Goal: Task Accomplishment & Management: Use online tool/utility

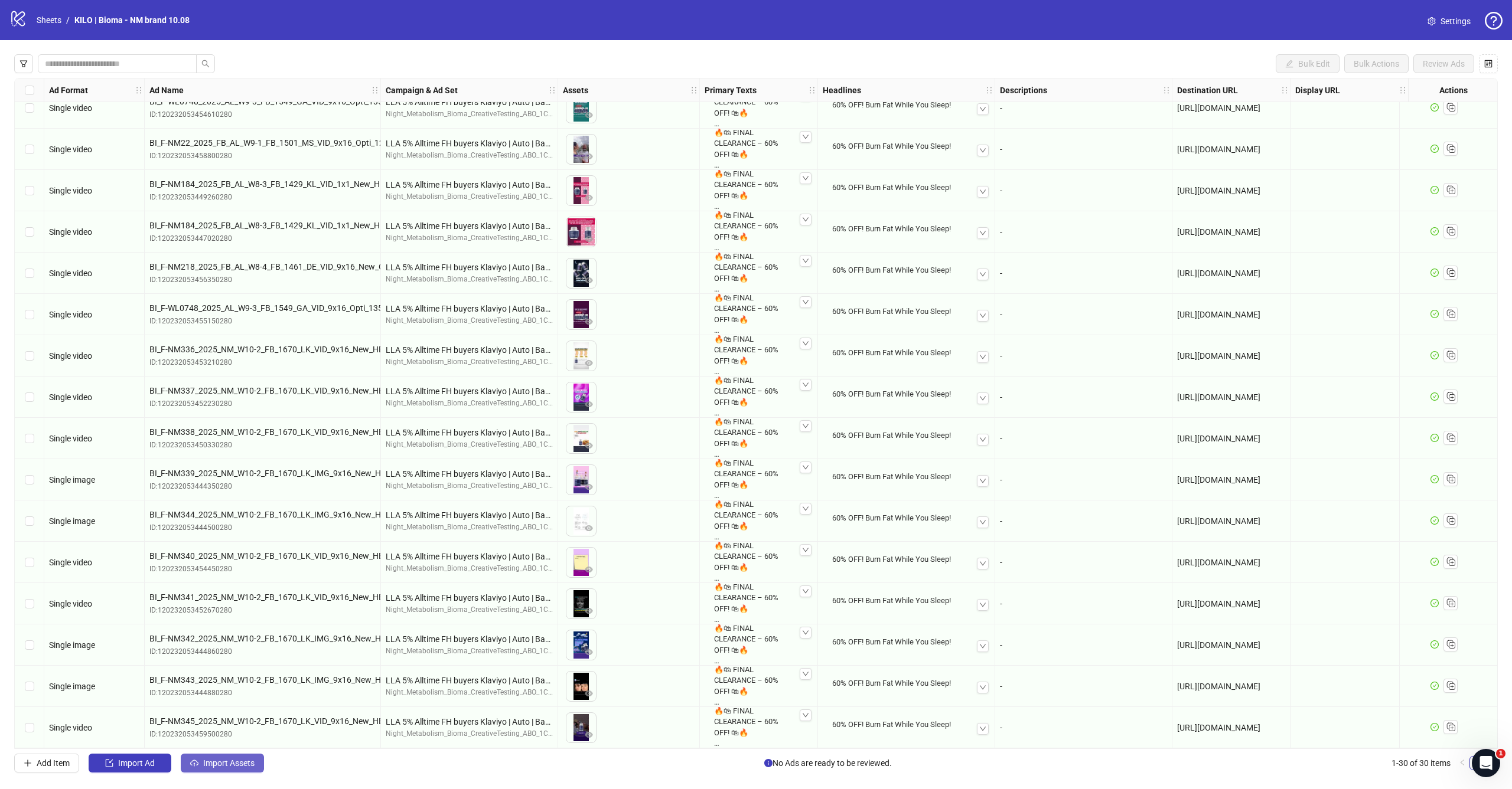
click at [224, 761] on span "Import Assets" at bounding box center [229, 763] width 52 height 9
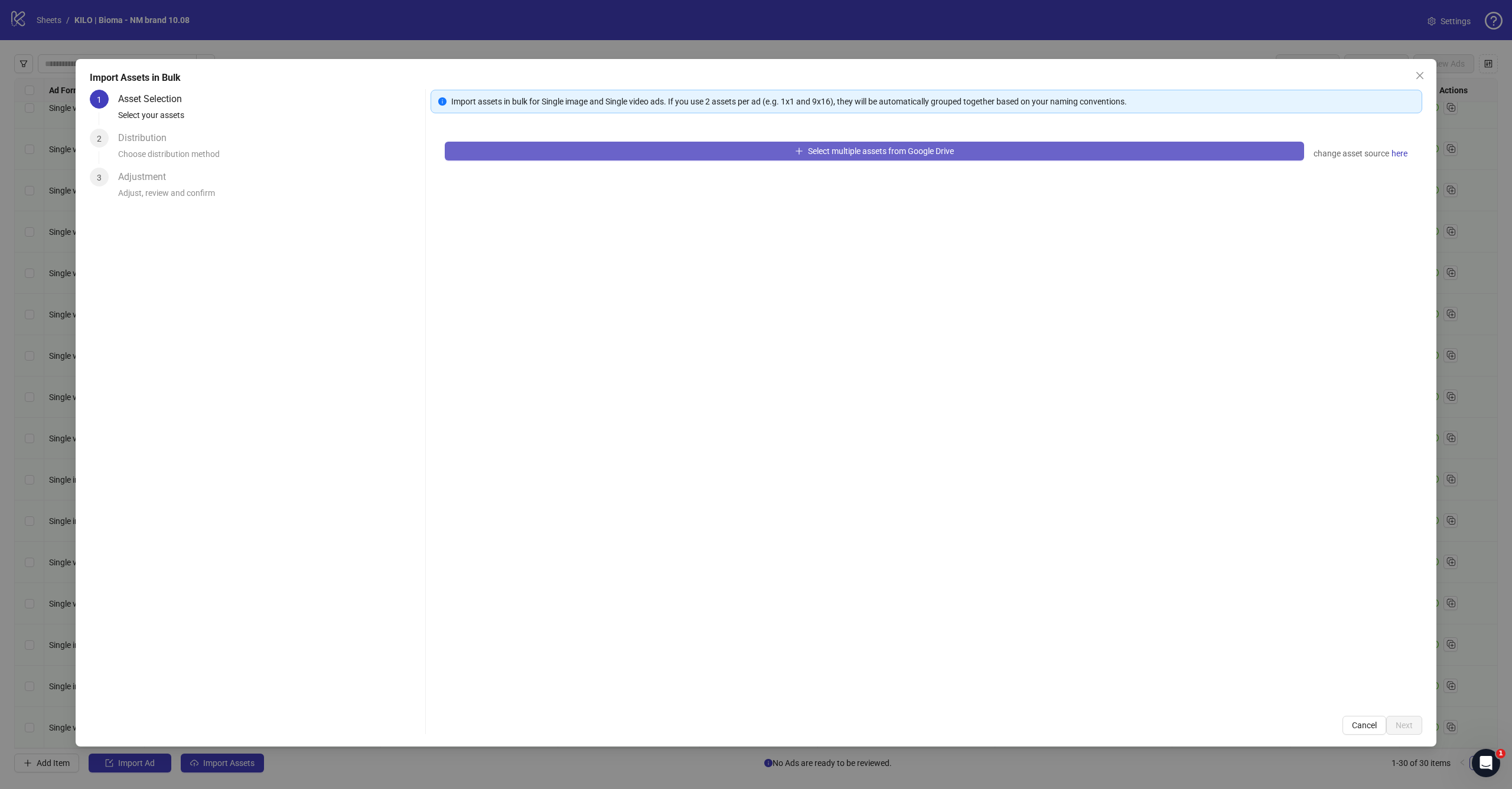
click at [1025, 146] on button "Select multiple assets from Google Drive" at bounding box center [874, 151] width 859 height 19
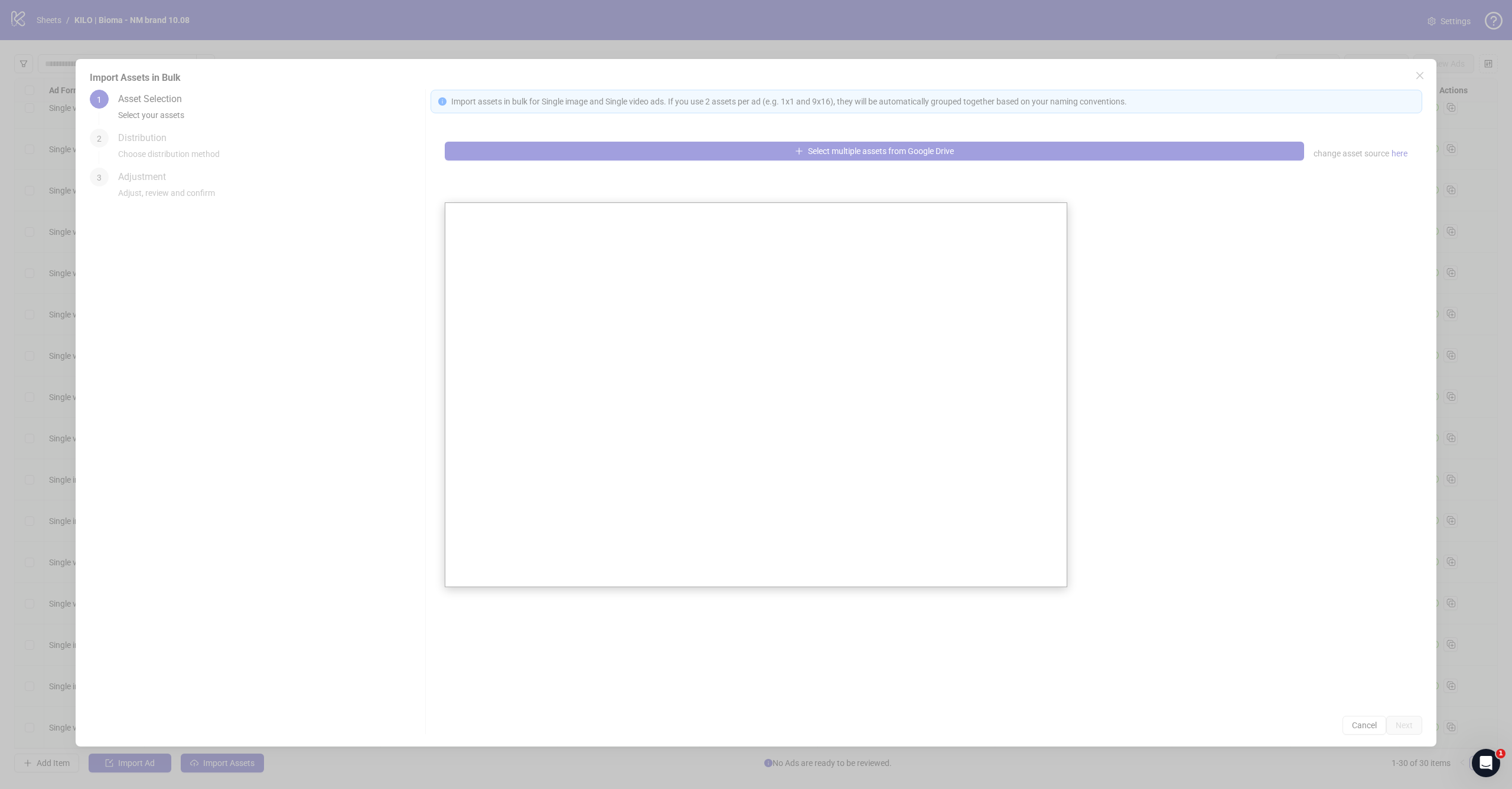
click at [1234, 40] on div at bounding box center [756, 394] width 1512 height 789
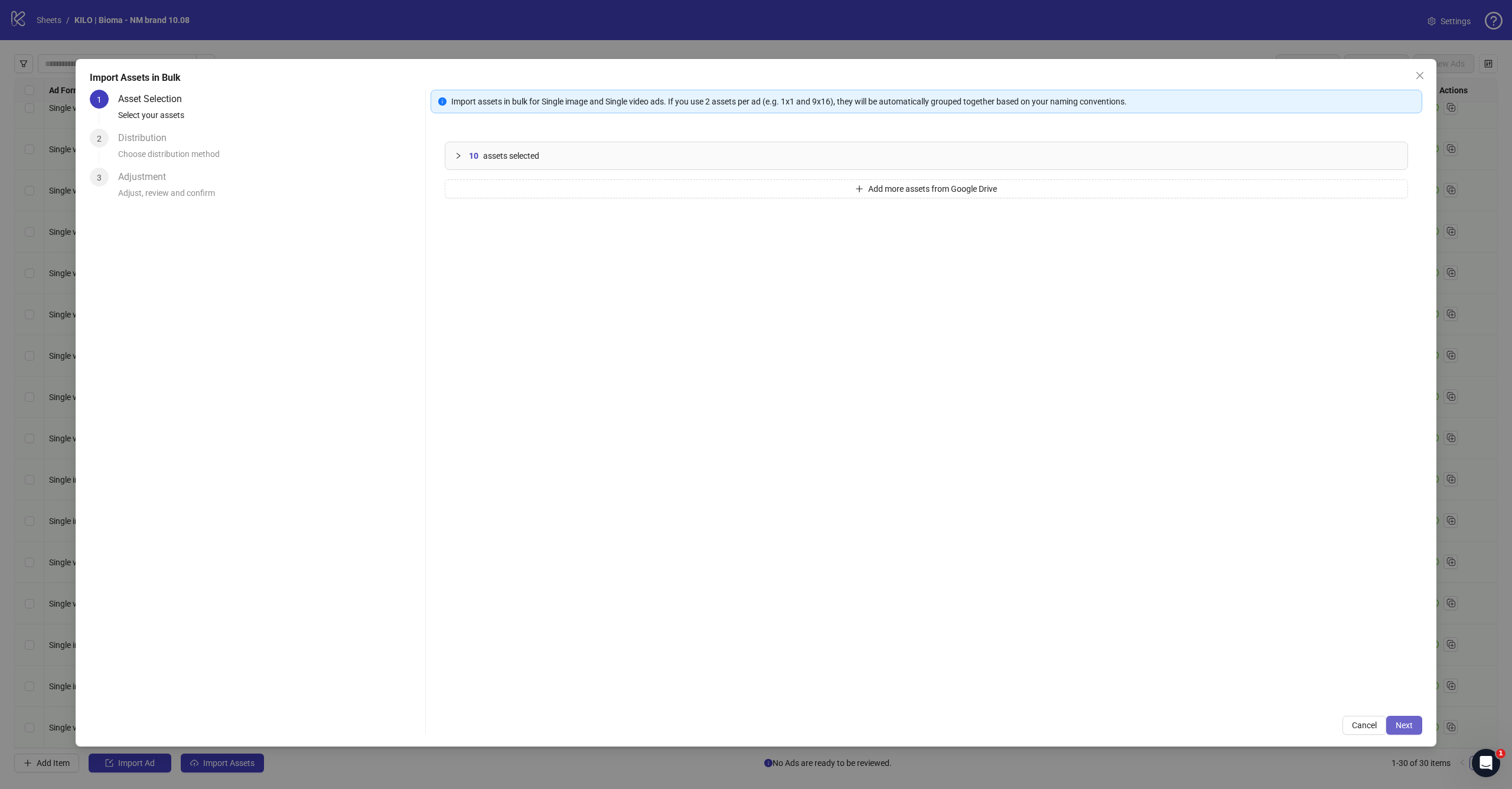
click at [1399, 717] on button "Next" at bounding box center [1404, 725] width 36 height 19
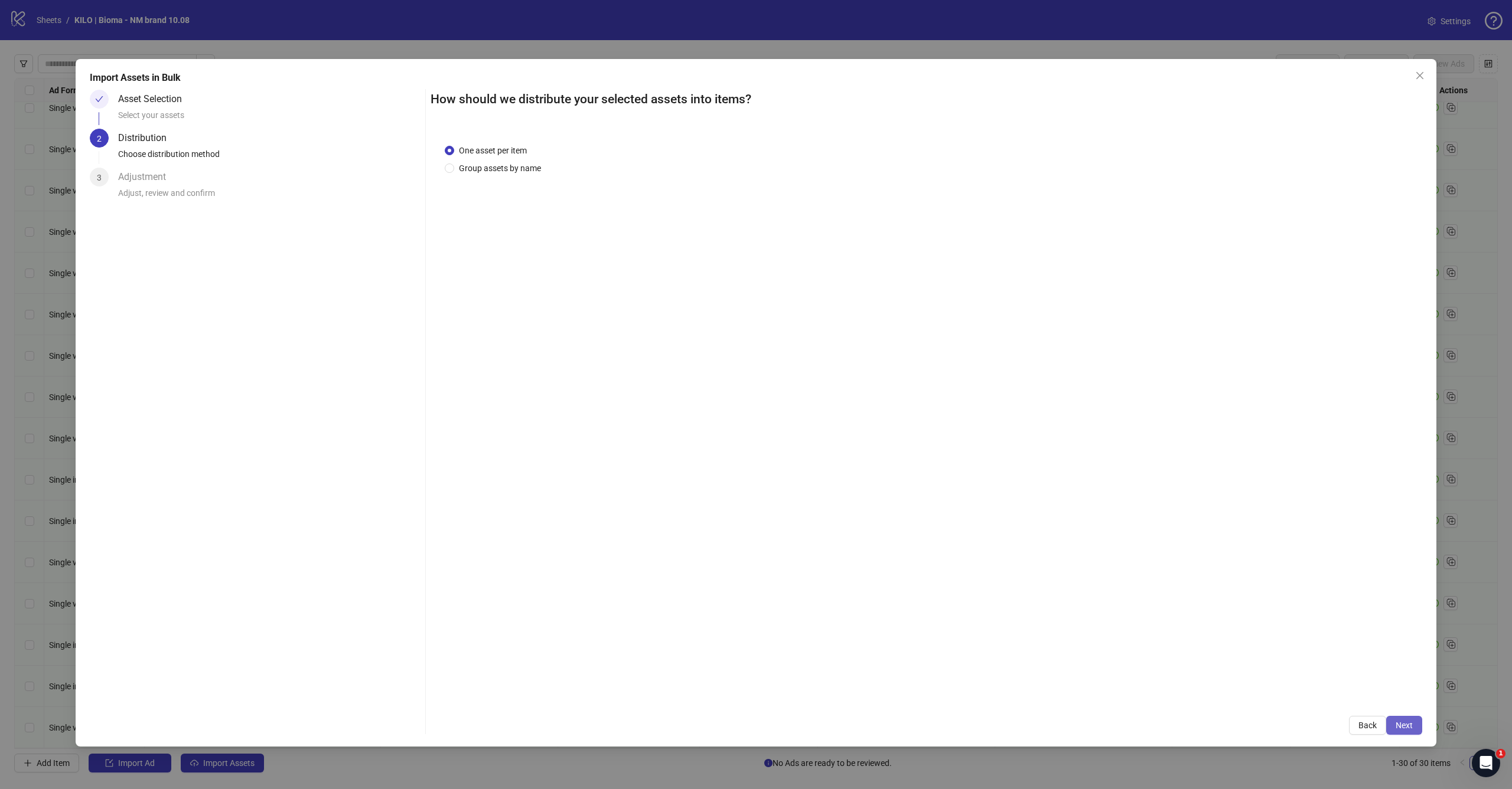
click at [1415, 732] on button "Next" at bounding box center [1404, 725] width 36 height 19
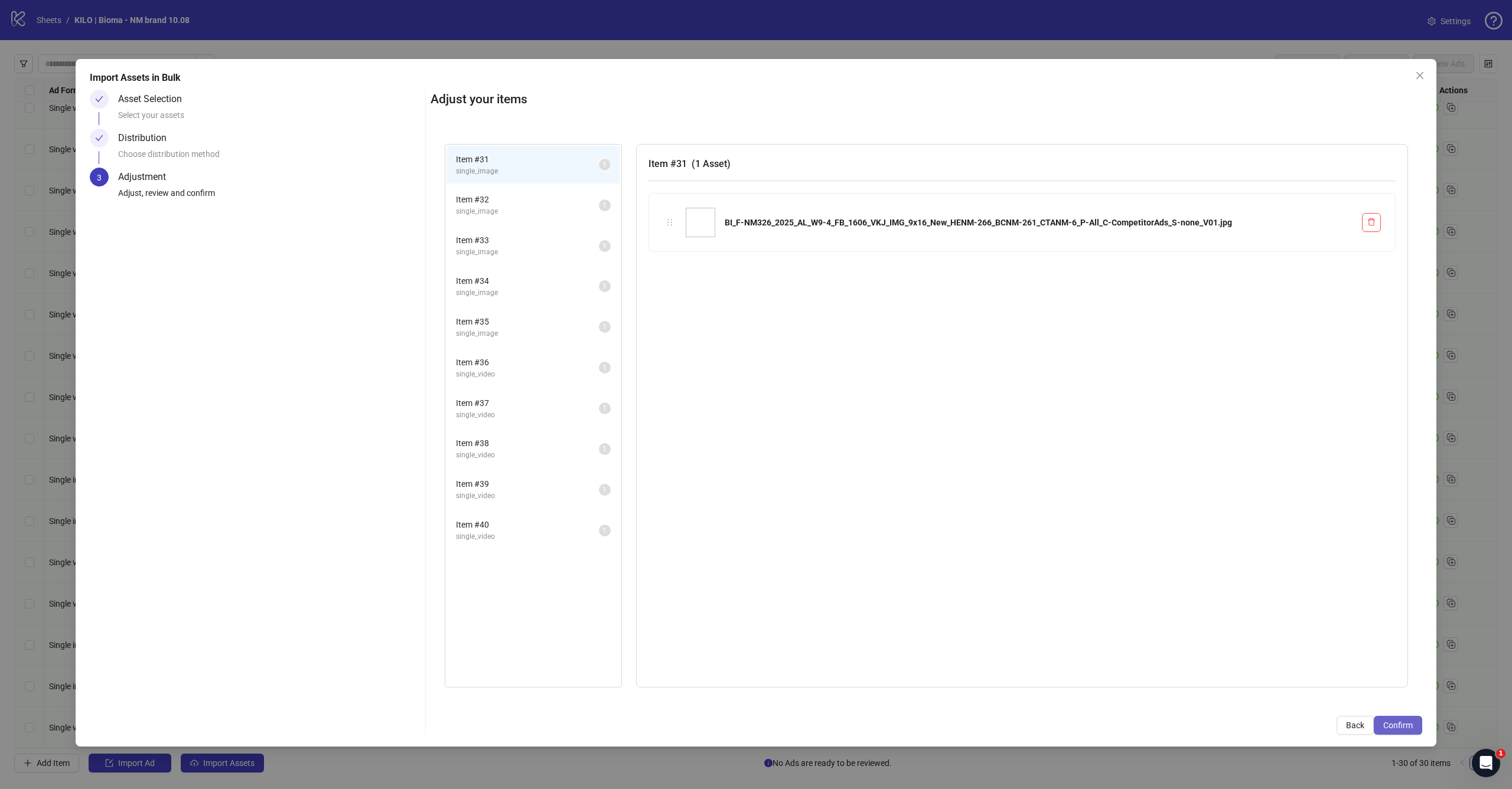
click at [1408, 735] on button "Confirm" at bounding box center [1398, 725] width 49 height 19
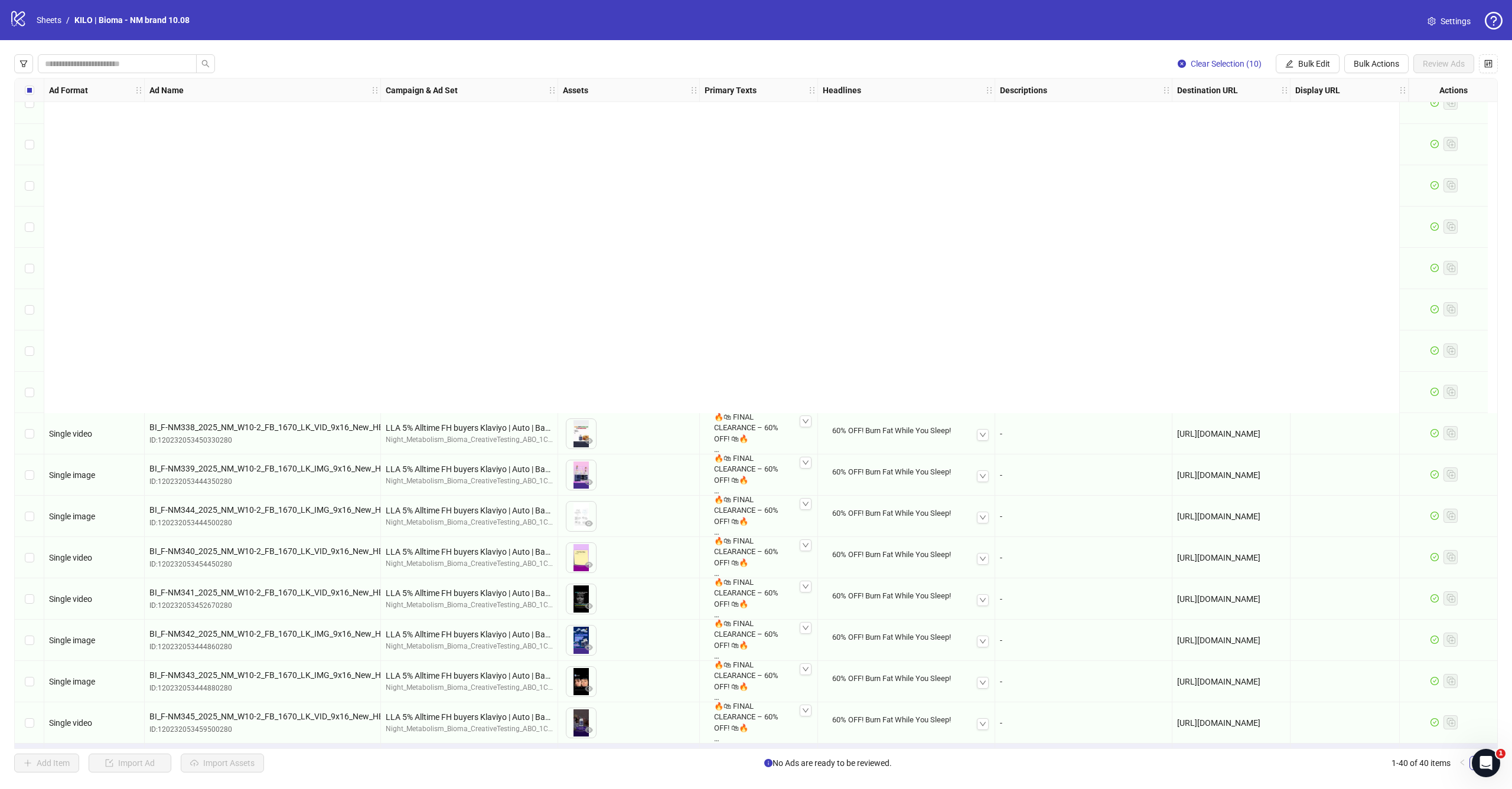
scroll to position [1011, 0]
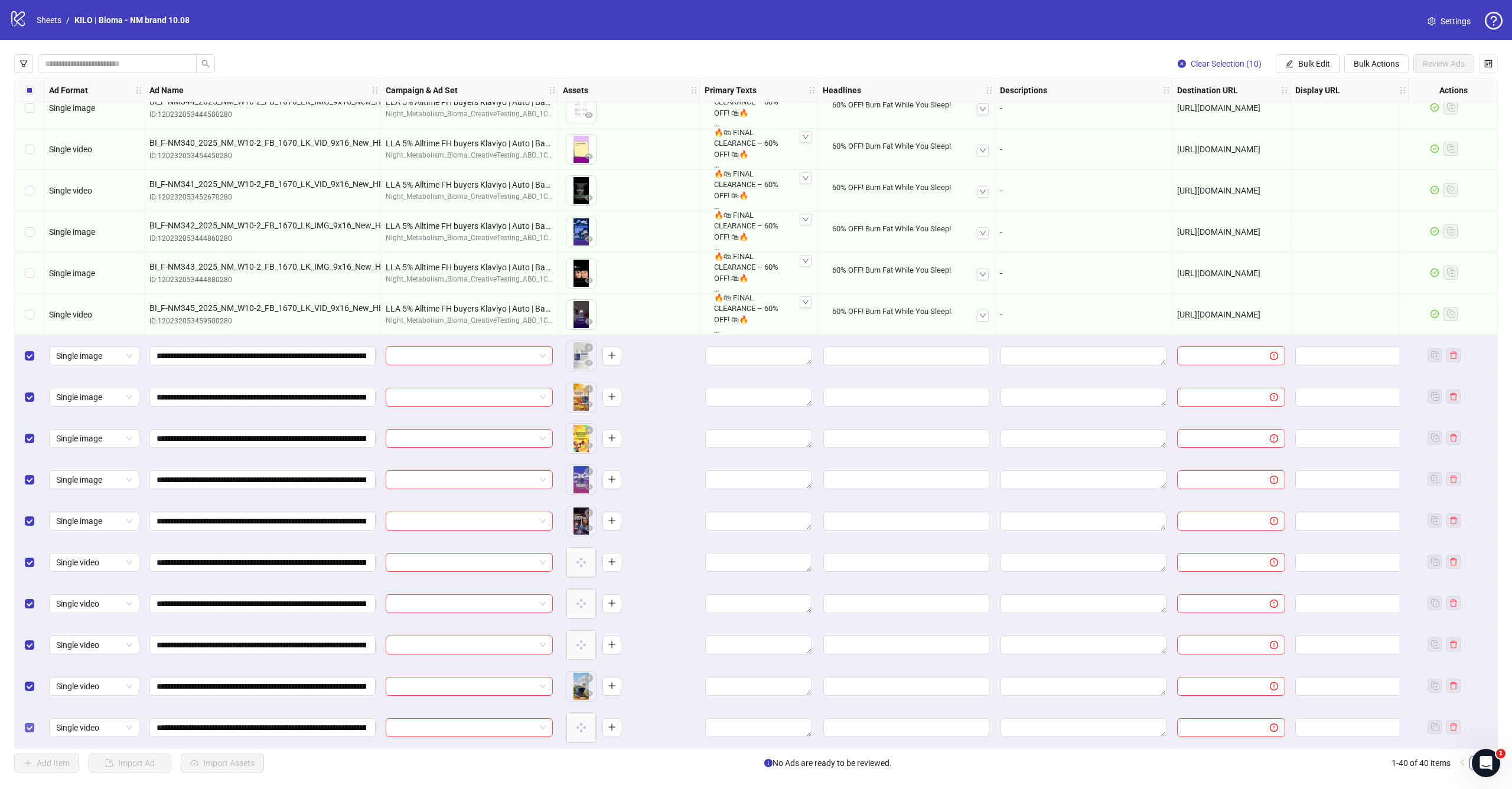
click at [32, 728] on label "Select row 40" at bounding box center [29, 728] width 9 height 13
click at [32, 685] on span "Select row 39" at bounding box center [29, 686] width 9 height 9
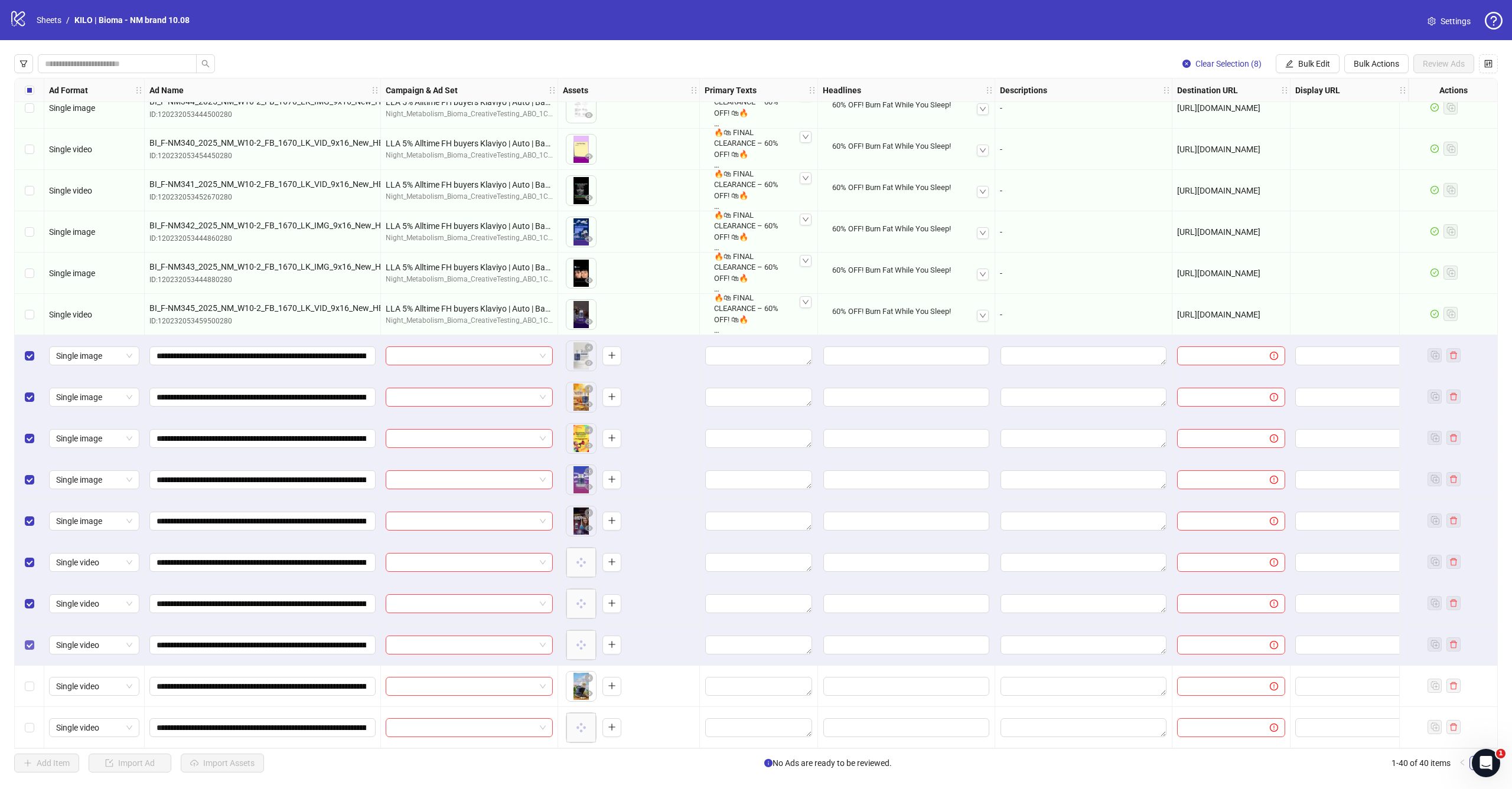
click at [32, 640] on span "Select row 38" at bounding box center [29, 645] width 9 height 9
click at [32, 602] on span "Select row 37" at bounding box center [29, 604] width 9 height 9
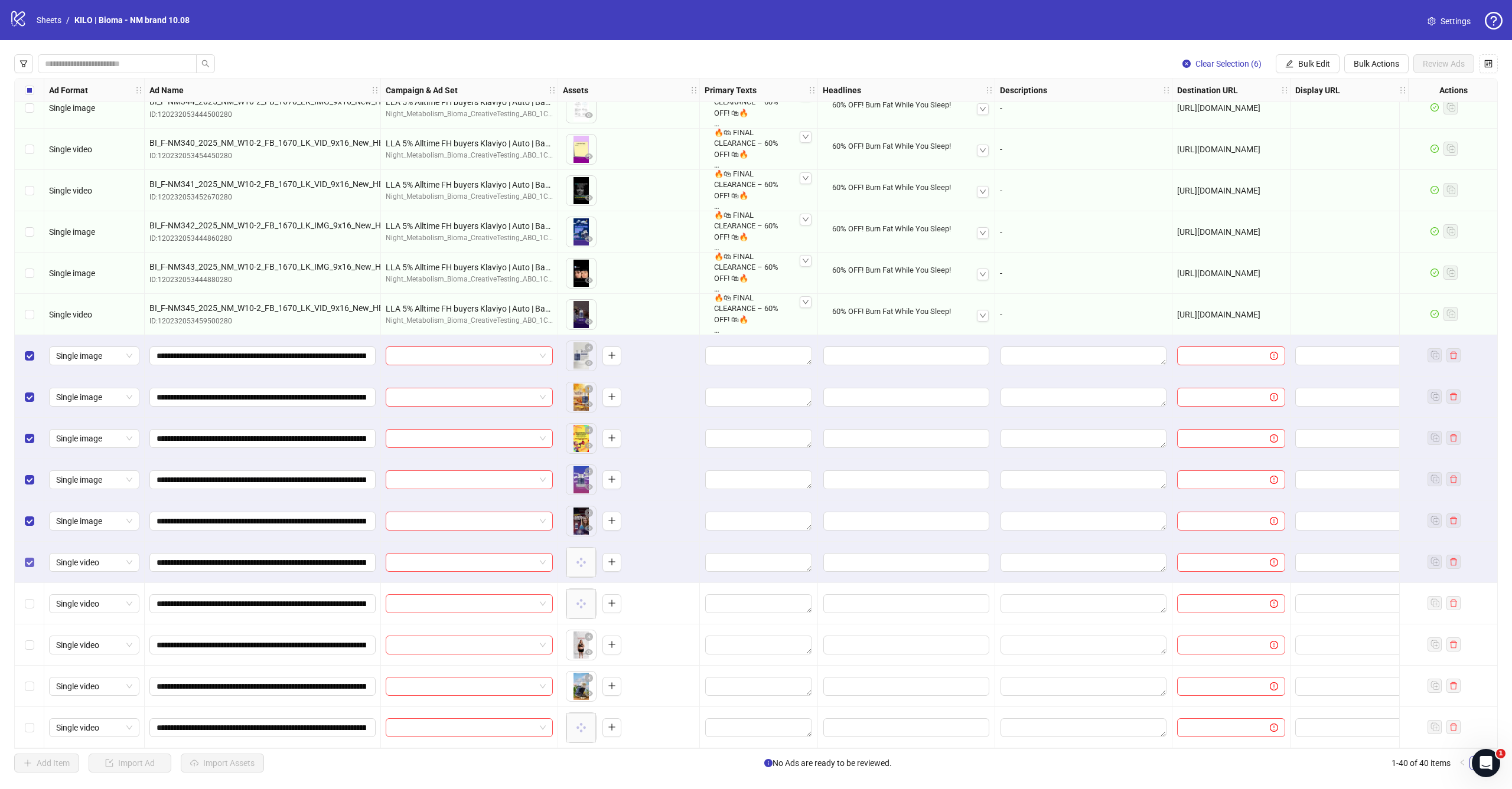
click at [29, 563] on label "Select row 36" at bounding box center [29, 562] width 9 height 13
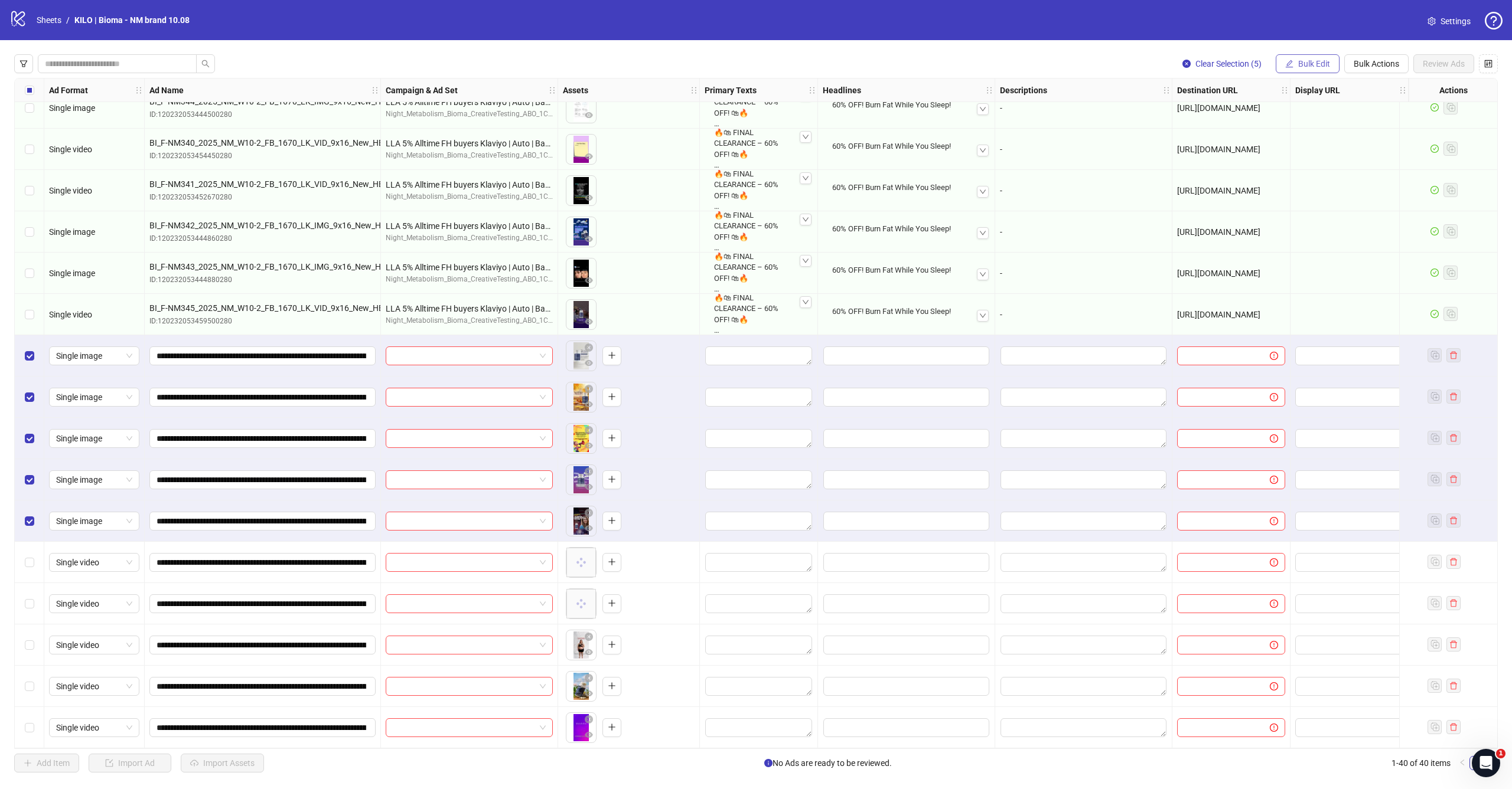
click at [1316, 67] on span "Bulk Edit" at bounding box center [1314, 64] width 32 height 9
click at [1294, 117] on li "Campaign & Ad Set" at bounding box center [1319, 125] width 84 height 19
click at [1198, 114] on input "search" at bounding box center [1269, 114] width 211 height 18
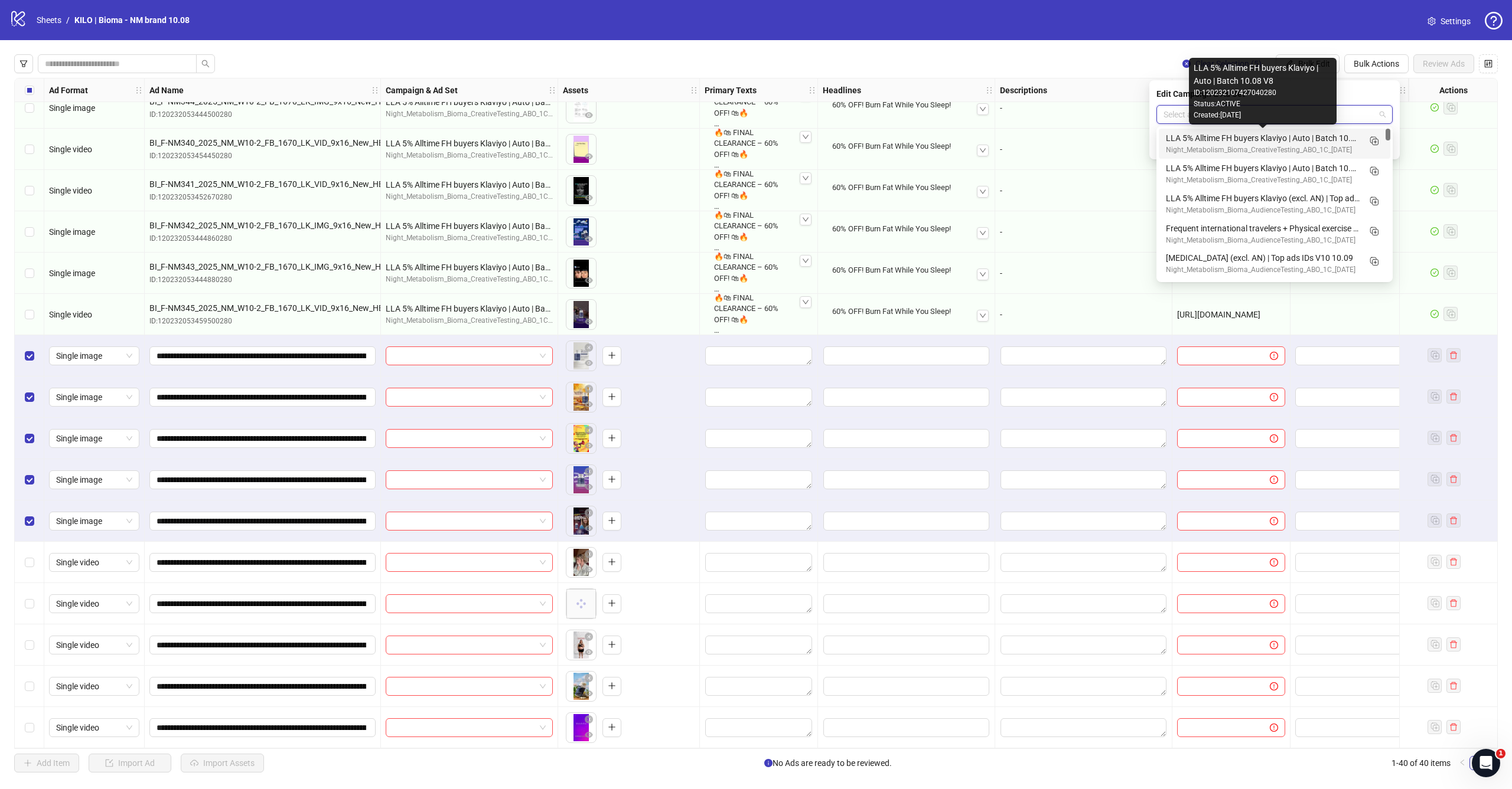
click at [1209, 144] on div "LLA 5% Alltime FH buyers Klaviyo | Auto | Batch 10.08 V8" at bounding box center [1262, 138] width 194 height 13
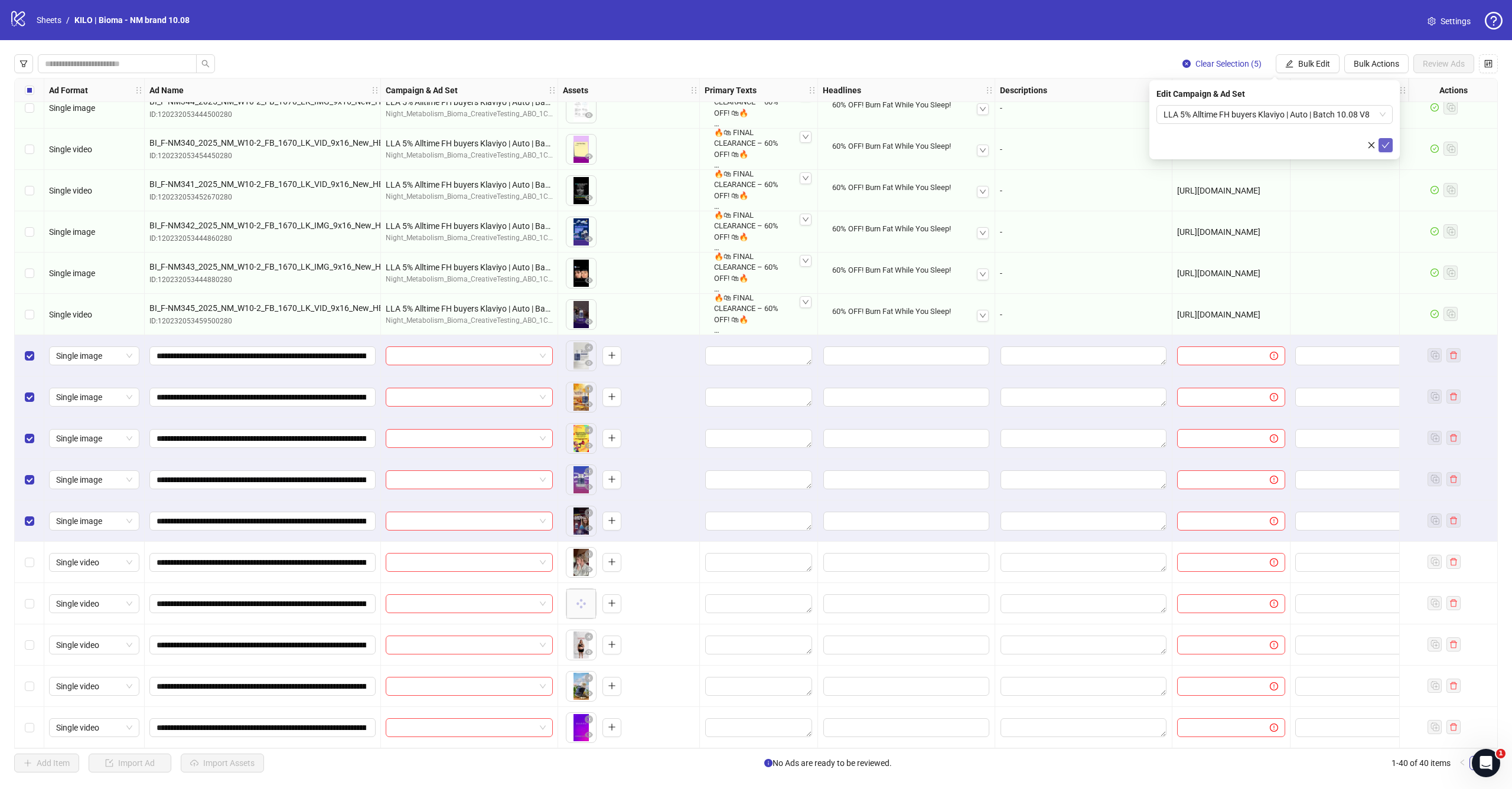
click at [1387, 146] on icon "check" at bounding box center [1385, 145] width 9 height 9
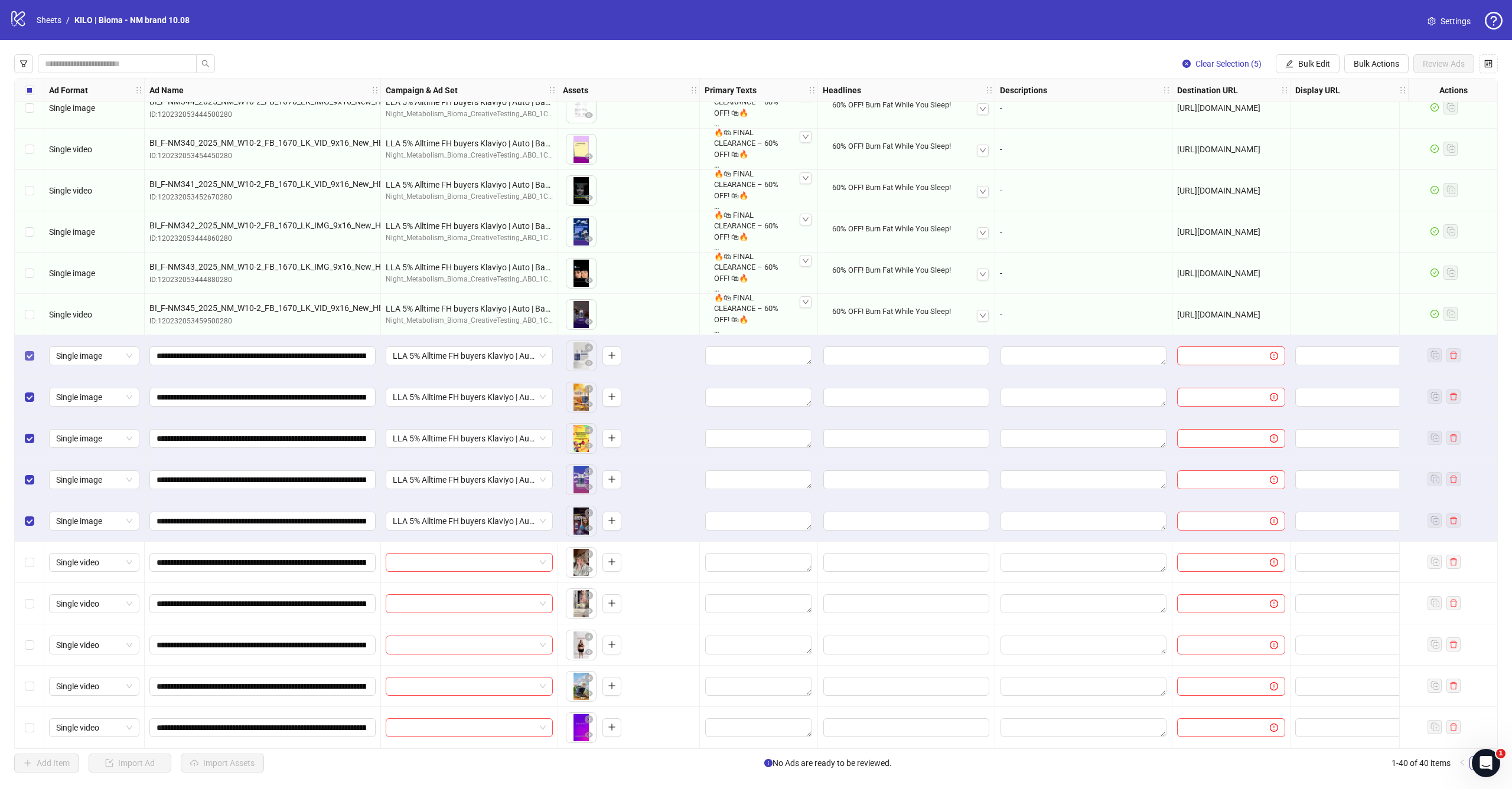
click at [26, 350] on label "Select row 31" at bounding box center [29, 356] width 9 height 13
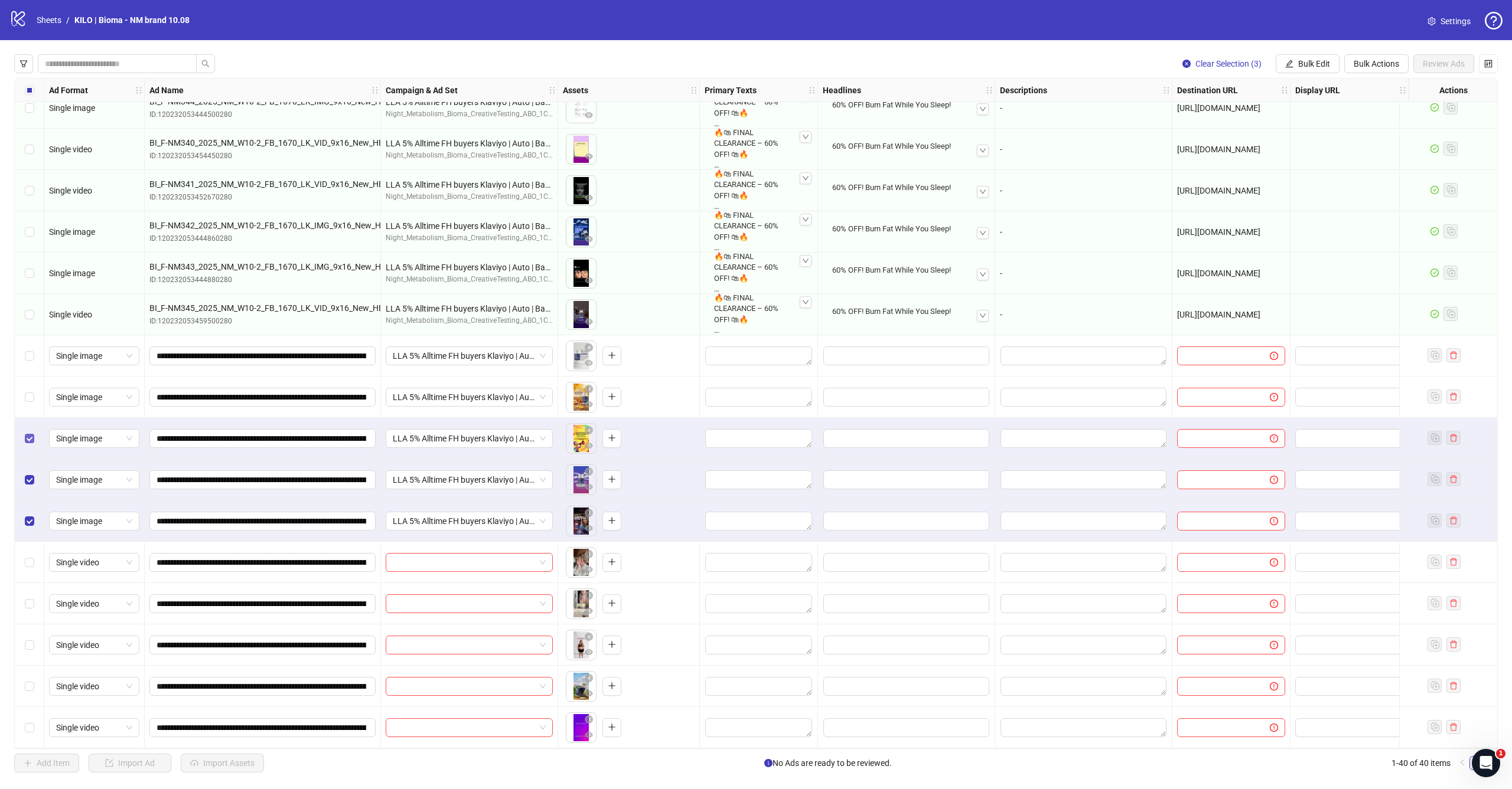
click at [26, 432] on label "Select row 33" at bounding box center [29, 438] width 9 height 13
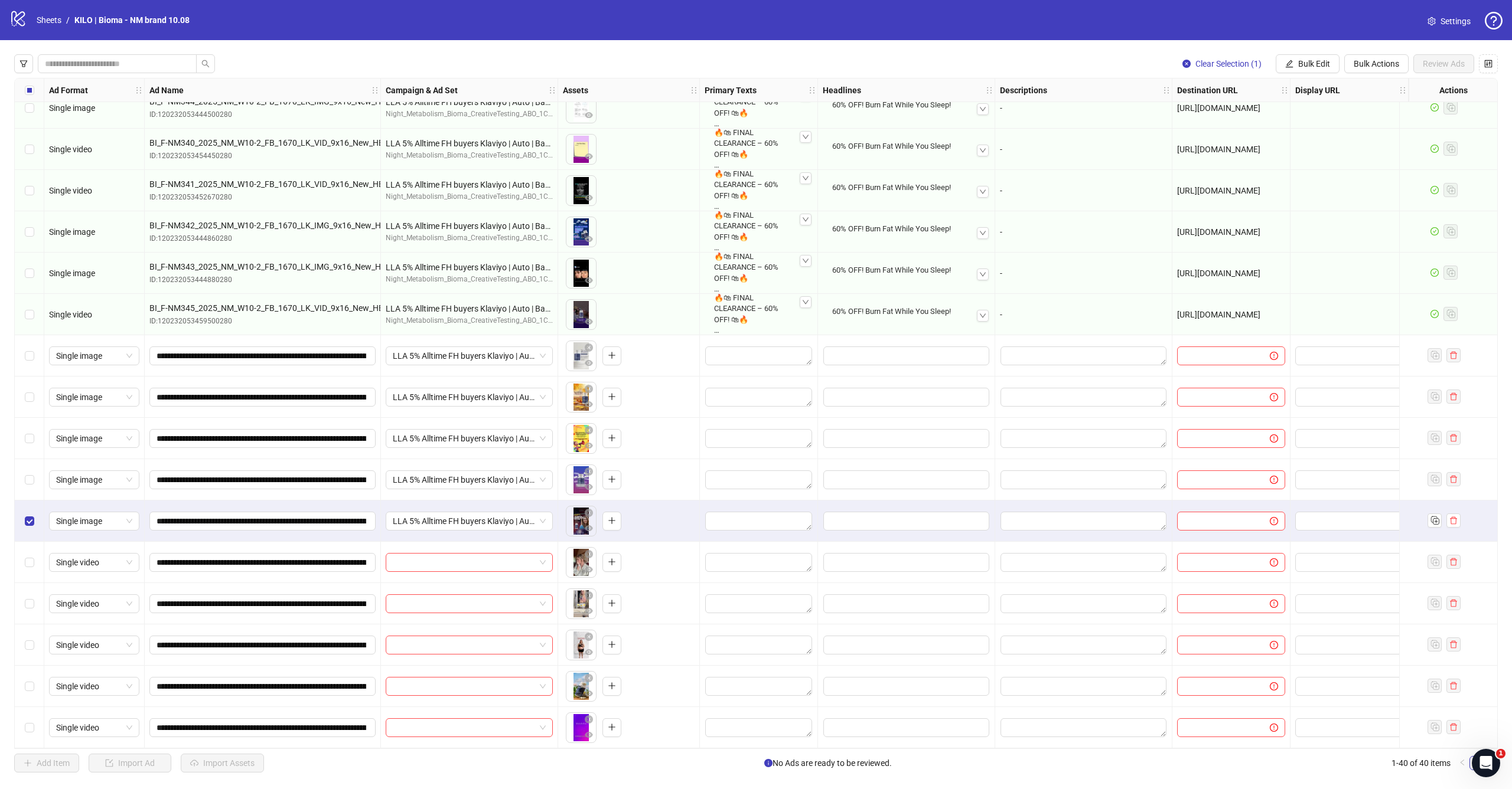
click at [26, 504] on div "Select row 35" at bounding box center [29, 521] width 29 height 41
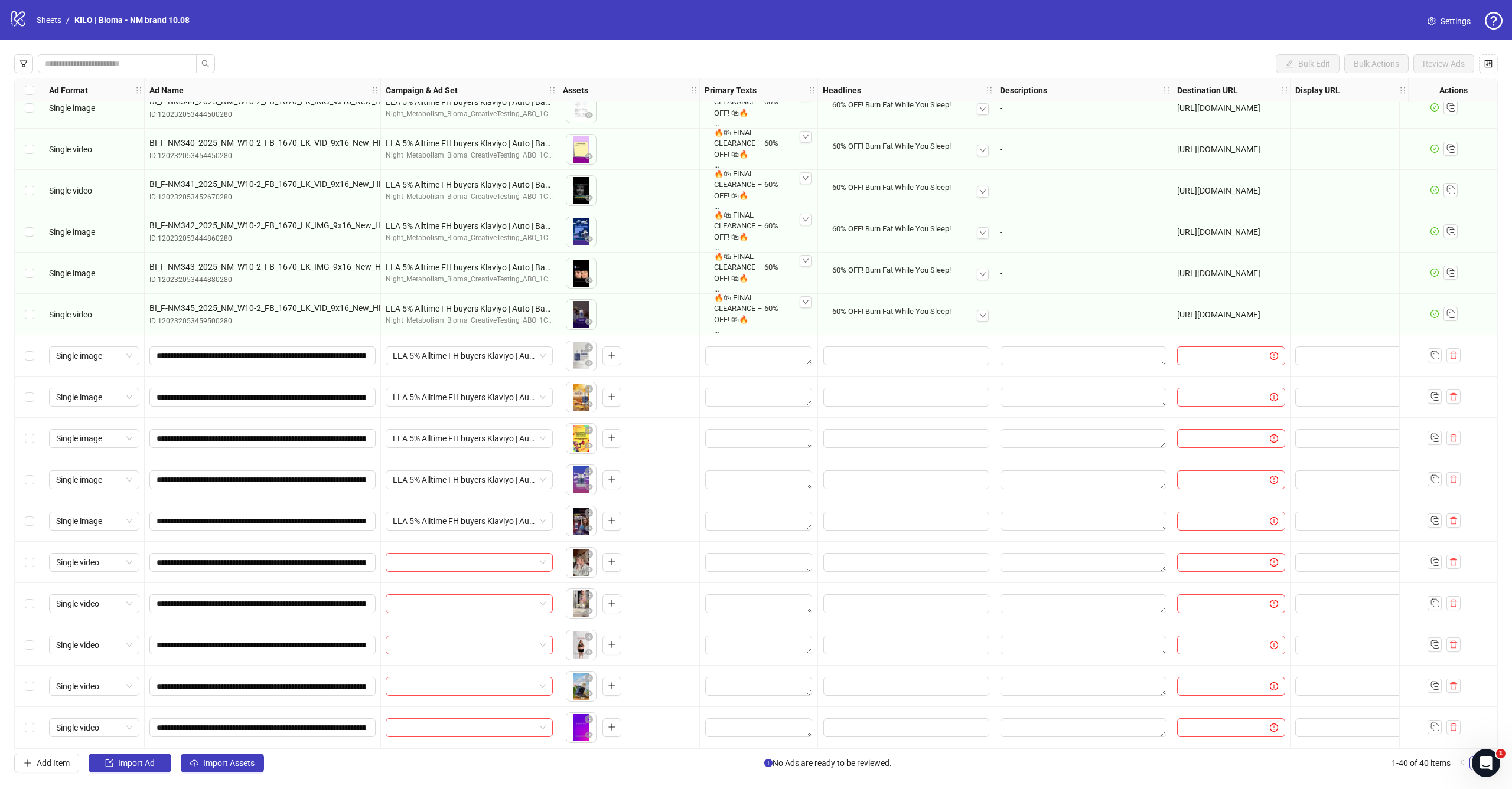
drag, startPoint x: 31, startPoint y: 549, endPoint x: 31, endPoint y: 572, distance: 23.0
click at [31, 549] on div "Select row 36" at bounding box center [29, 563] width 29 height 41
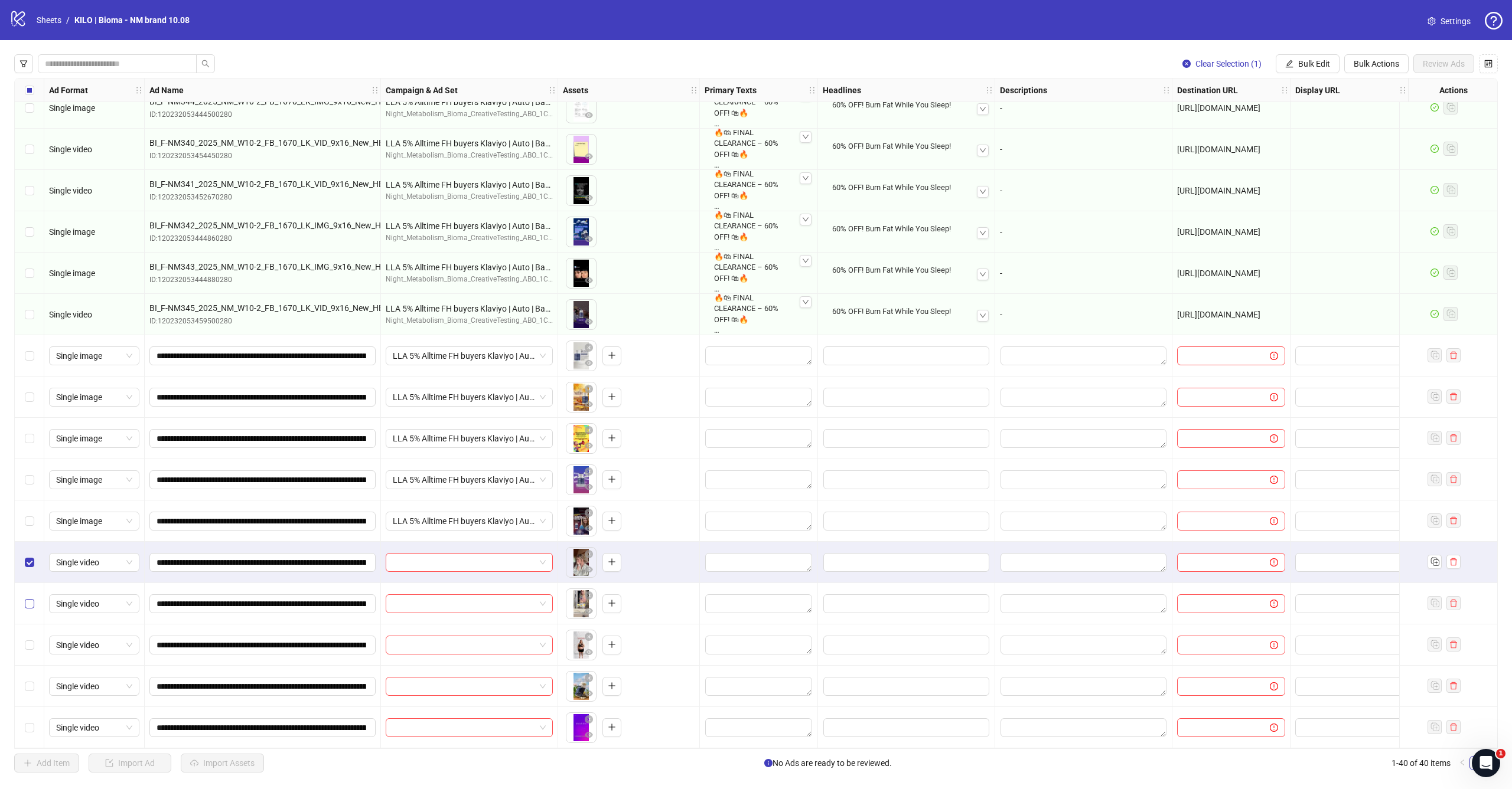
click at [31, 597] on label "Select row 37" at bounding box center [29, 604] width 9 height 13
click at [29, 632] on div "Select row 38" at bounding box center [29, 645] width 29 height 41
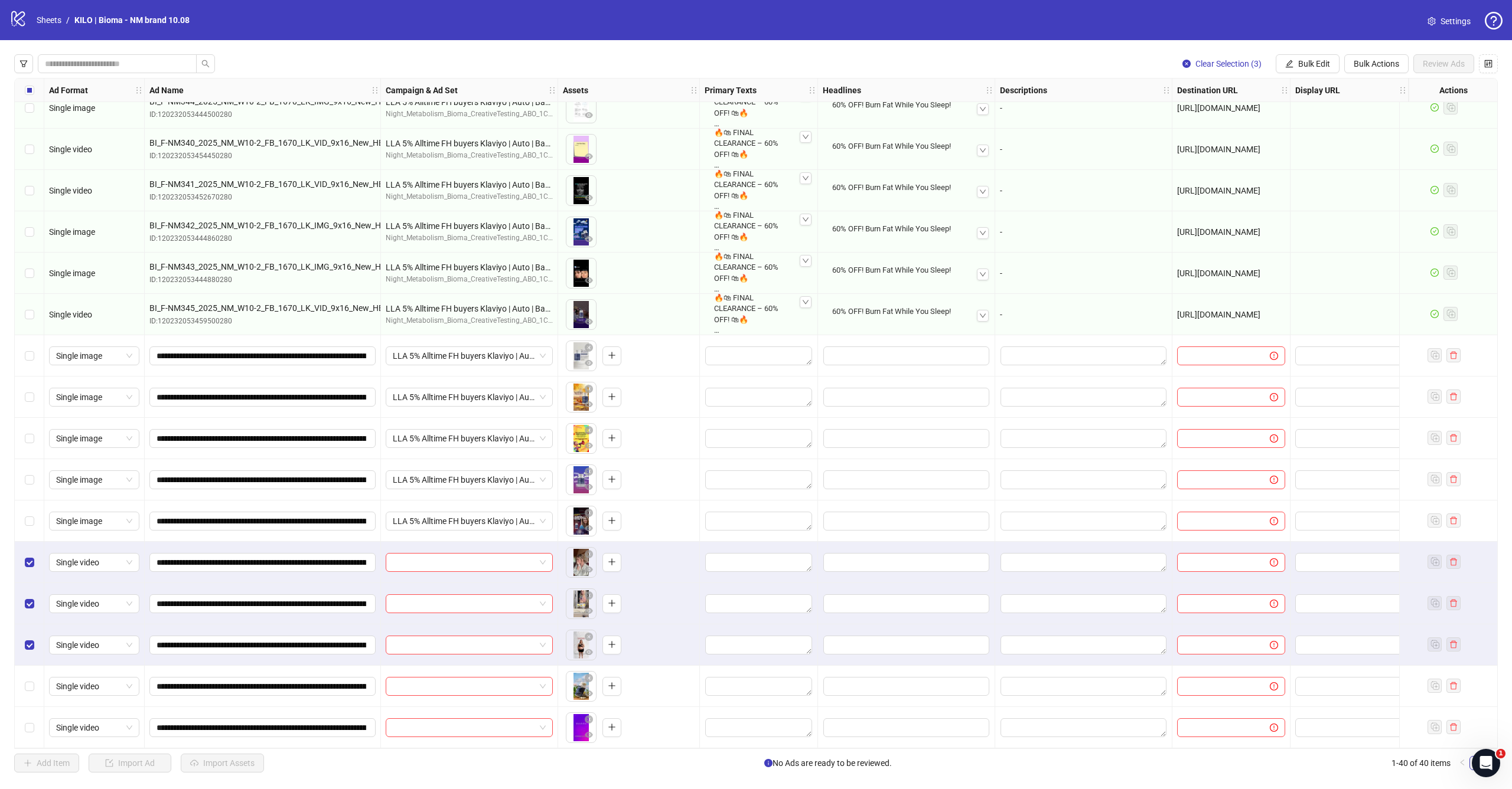
click at [29, 669] on div "Select row 39" at bounding box center [29, 687] width 29 height 41
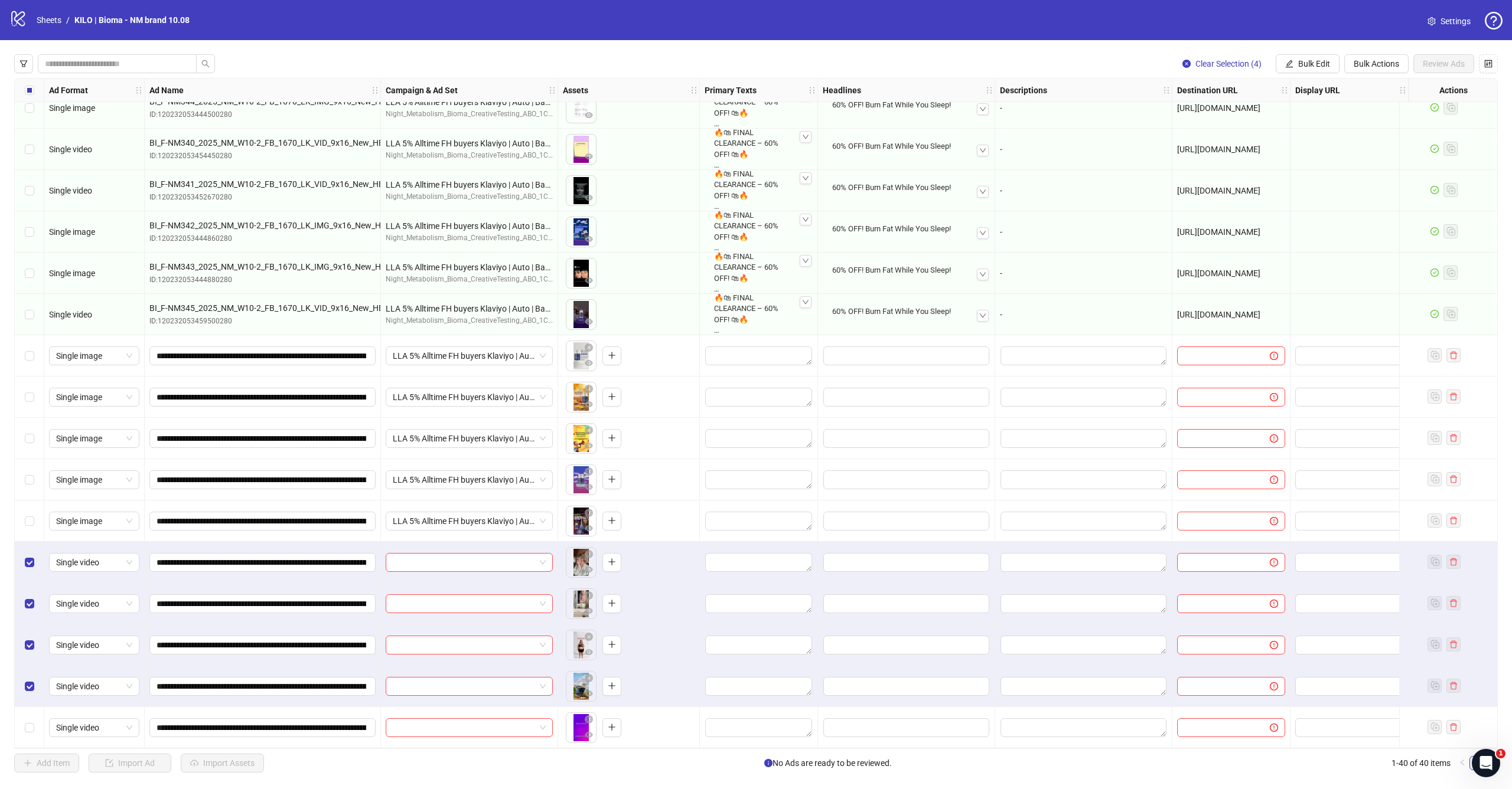
click at [29, 715] on div "Select row 40" at bounding box center [29, 728] width 29 height 41
click at [1330, 66] on button "Bulk Edit" at bounding box center [1307, 64] width 64 height 19
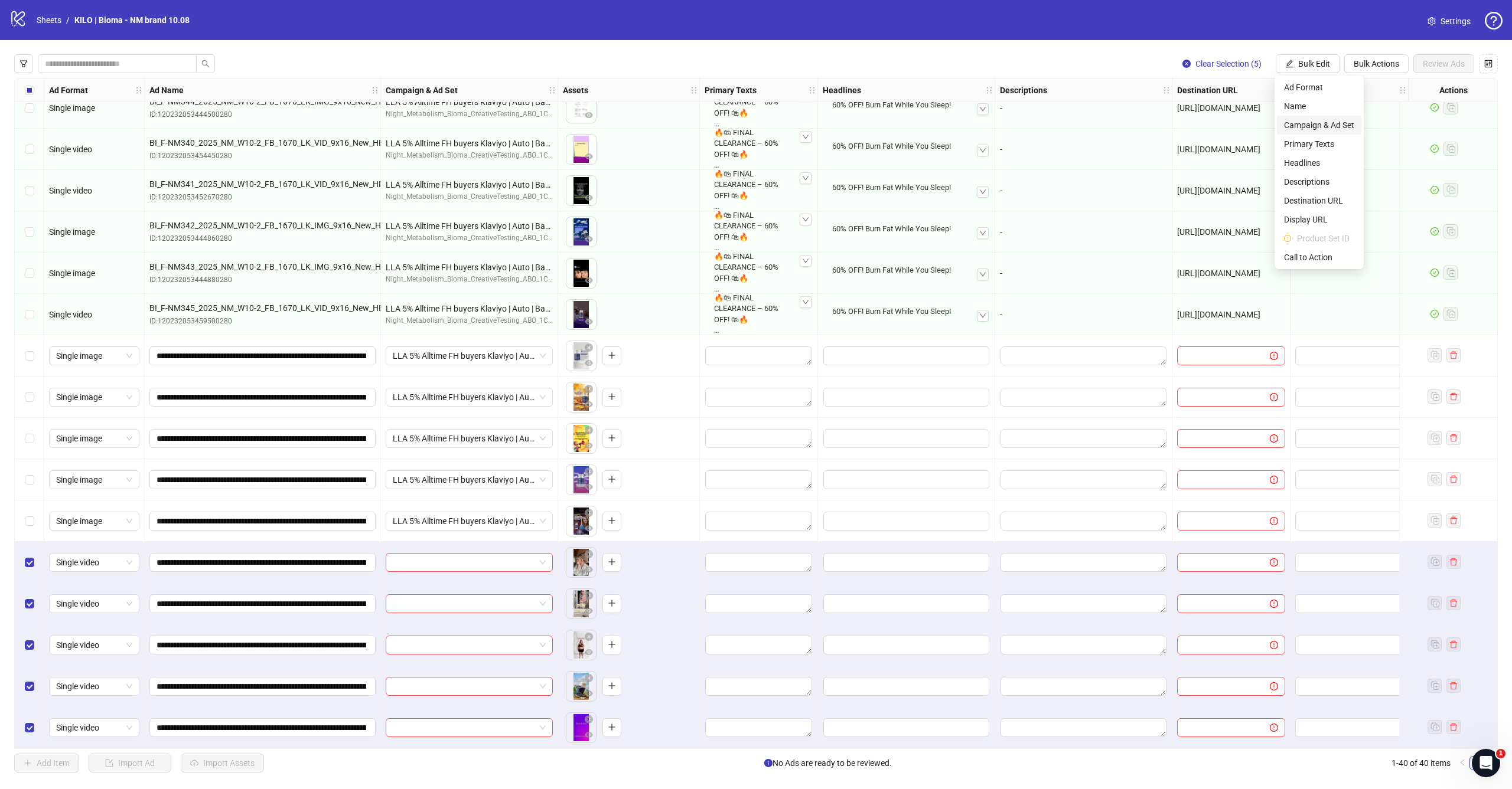
click at [1317, 127] on span "Campaign & Ad Set" at bounding box center [1319, 125] width 70 height 13
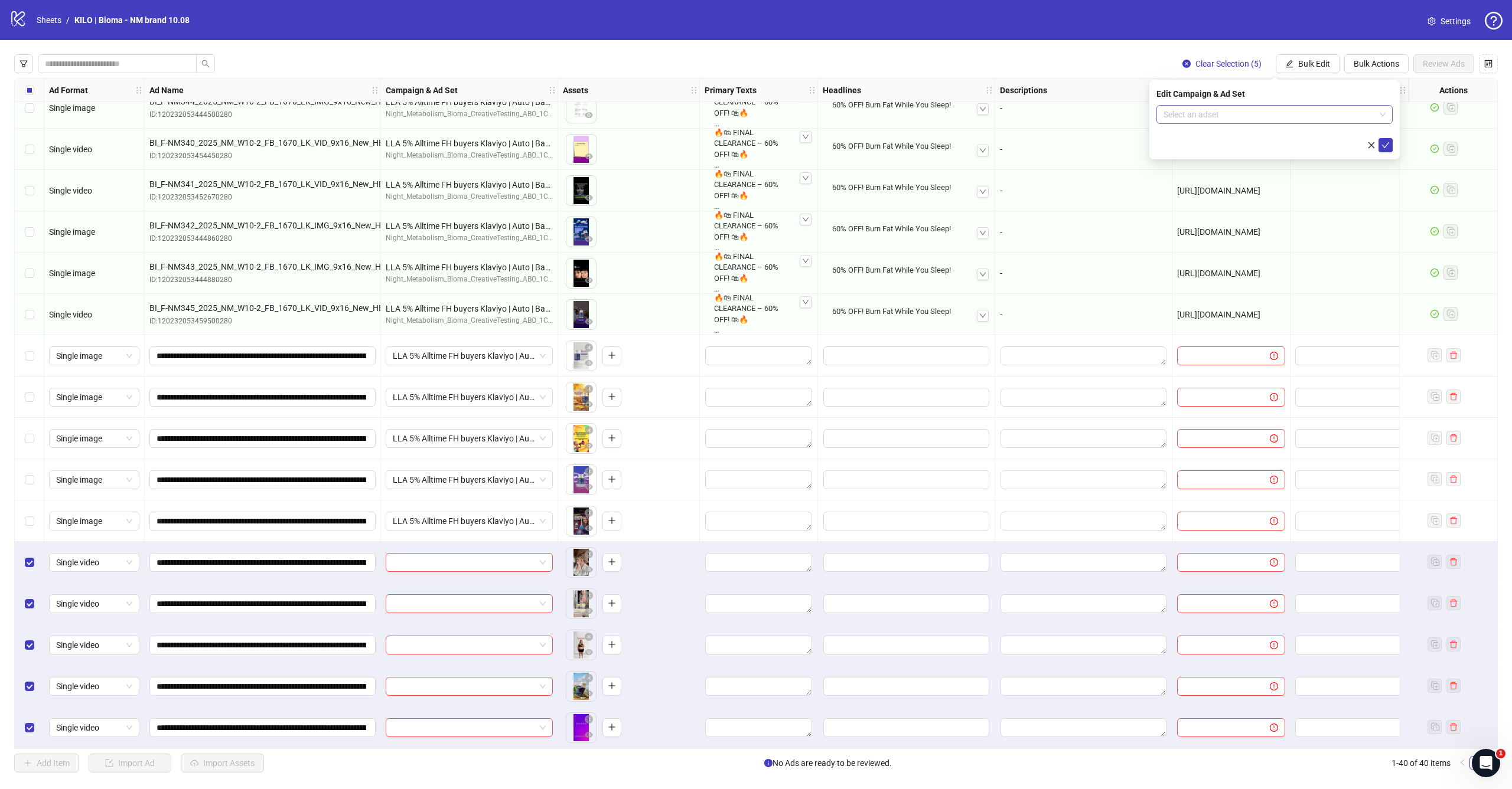
click at [1294, 115] on input "search" at bounding box center [1269, 114] width 211 height 18
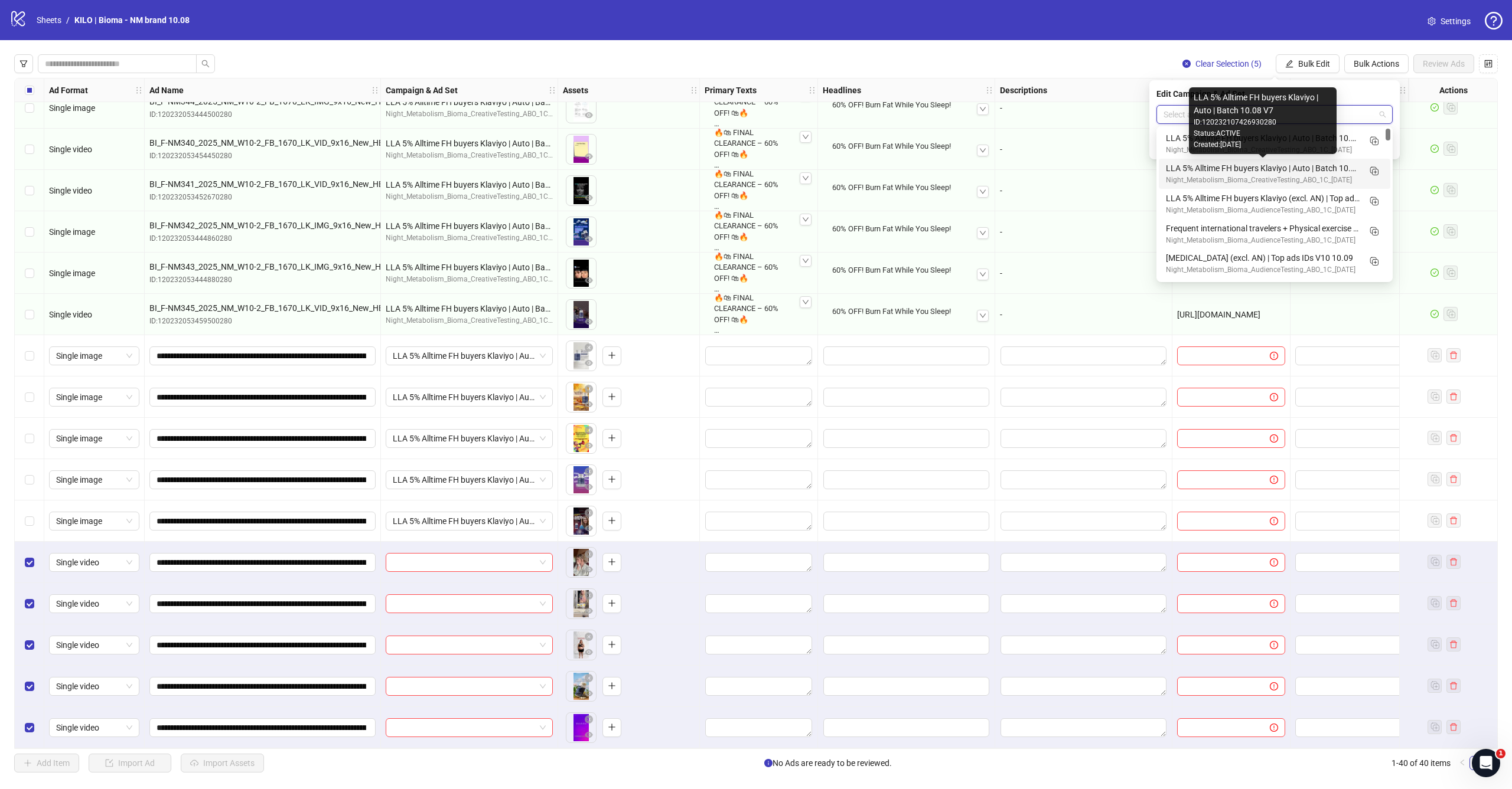
click at [1275, 165] on div "LLA 5% Alltime FH buyers Klaviyo | Auto | Batch 10.08 V7" at bounding box center [1262, 168] width 194 height 13
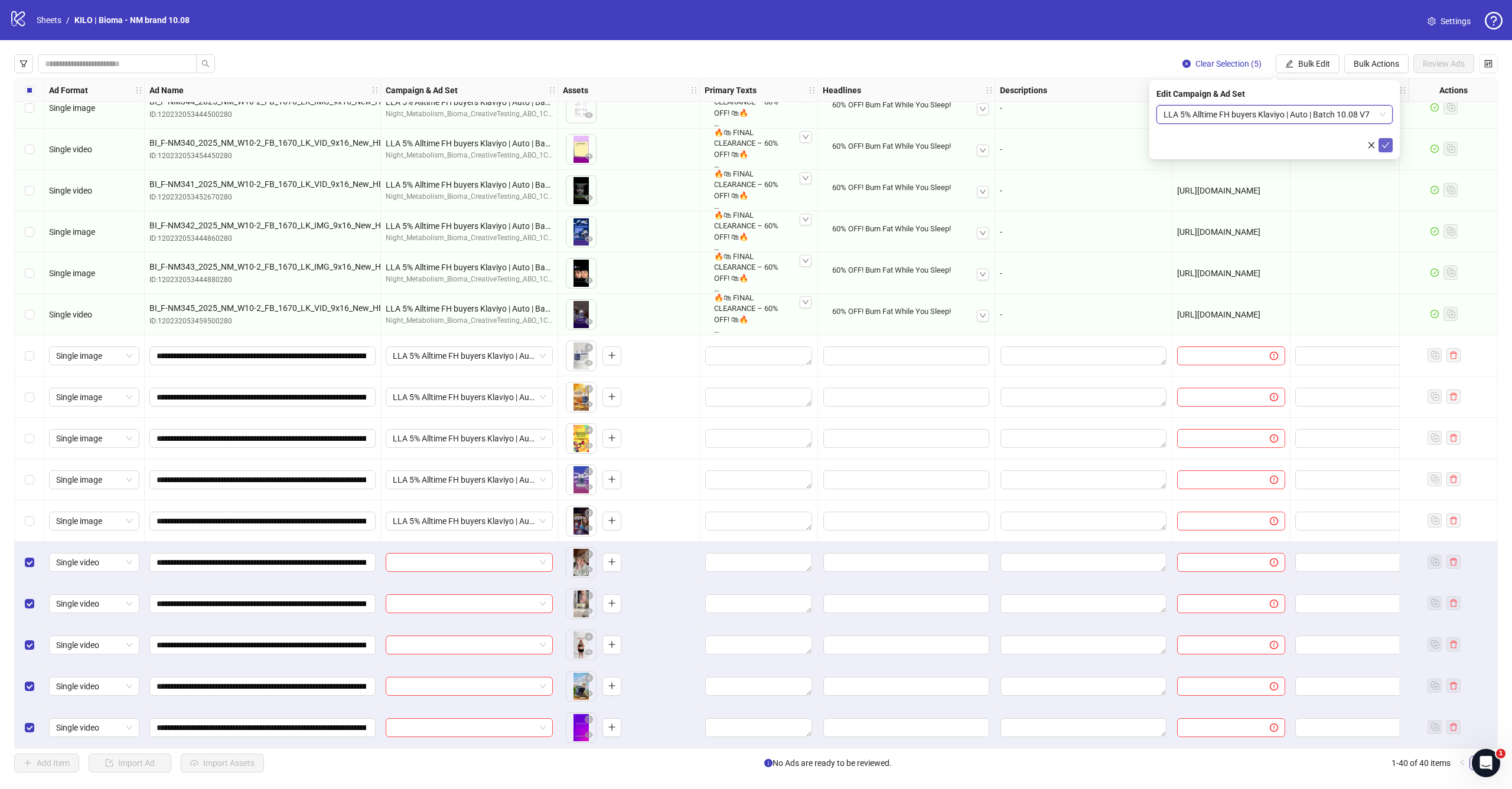
click at [1385, 150] on button "submit" at bounding box center [1385, 145] width 14 height 14
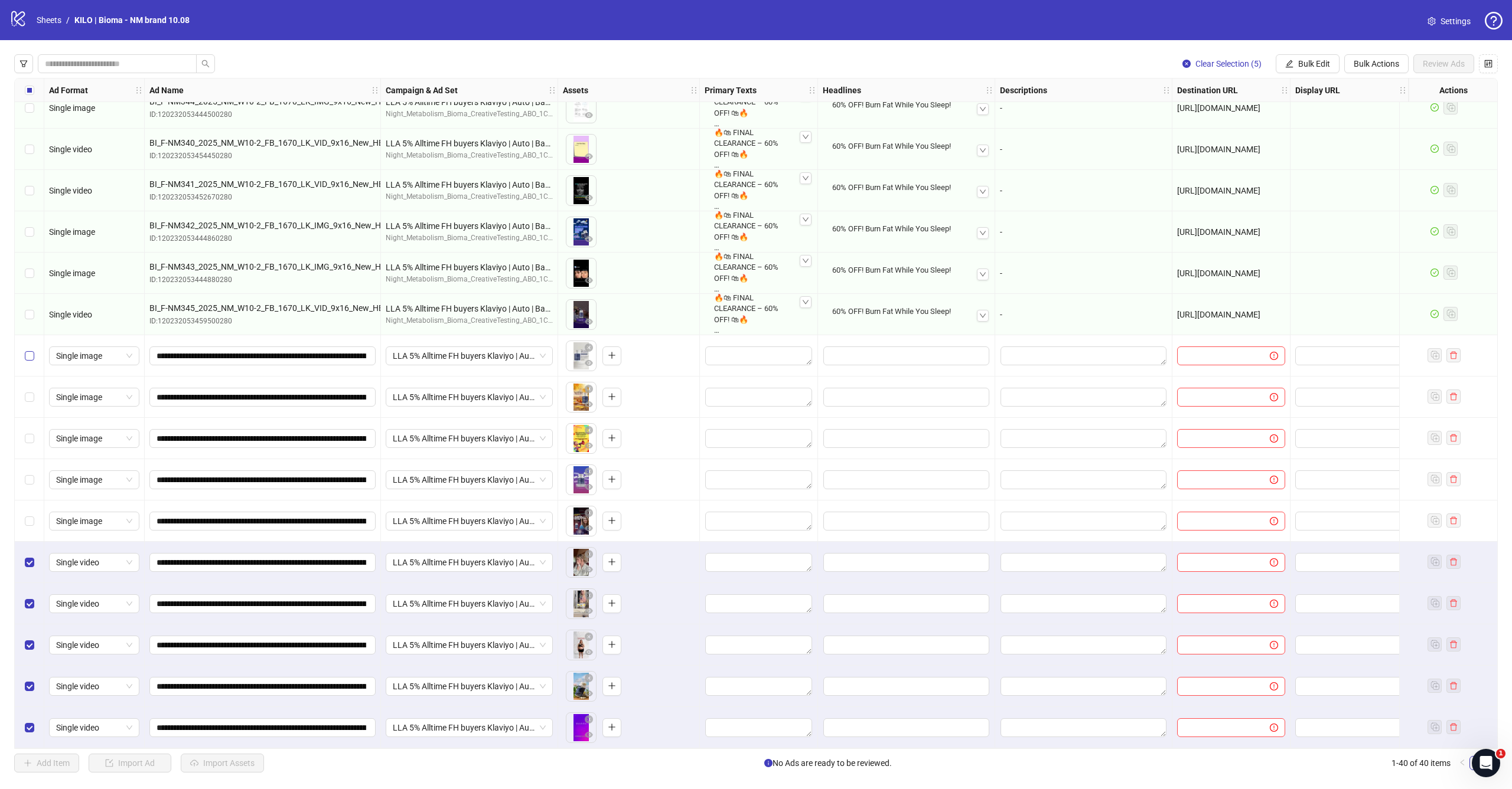
click at [32, 353] on span "Select row 31" at bounding box center [29, 356] width 9 height 9
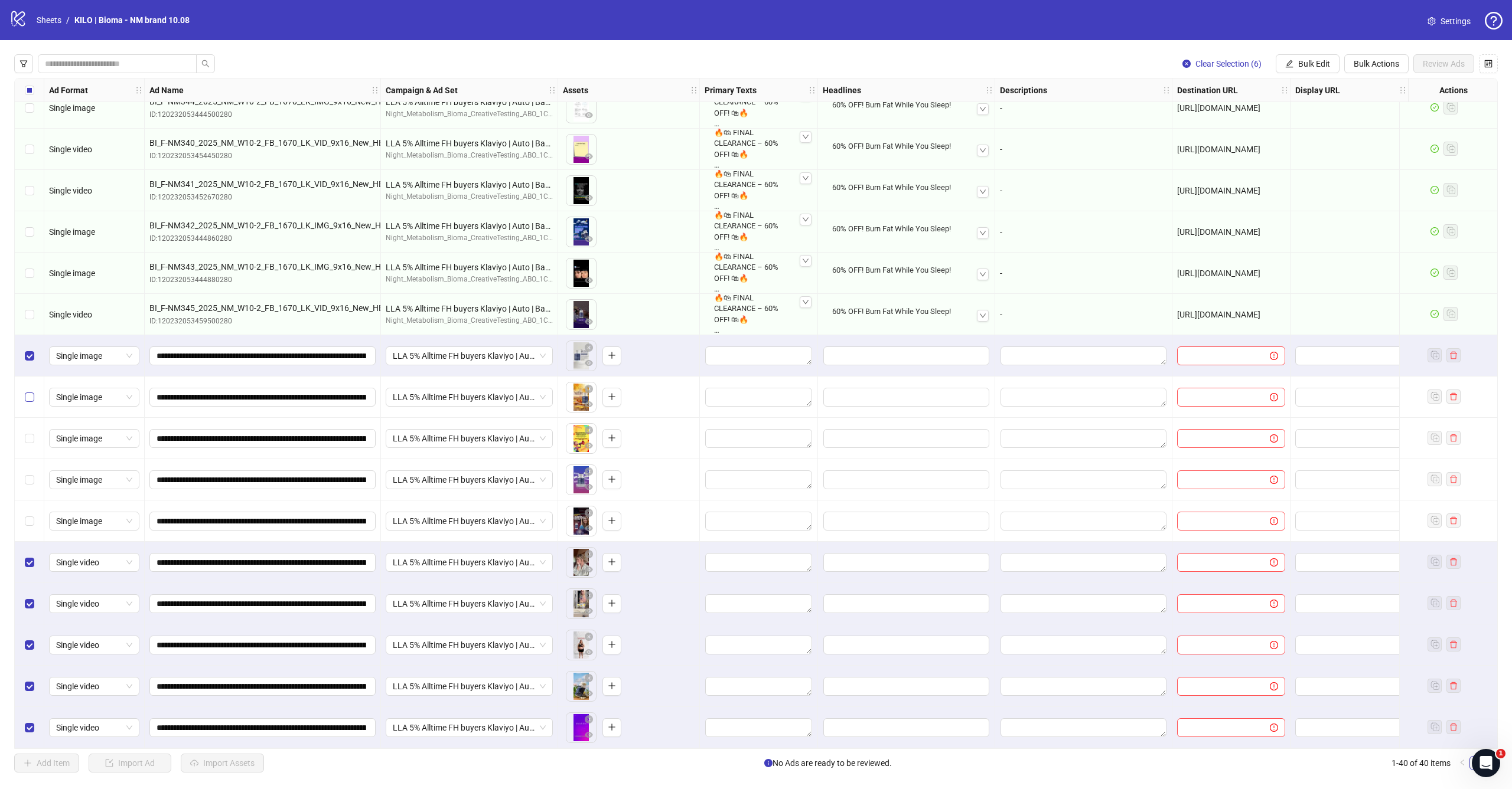
click at [32, 393] on span "Select row 32" at bounding box center [29, 397] width 9 height 9
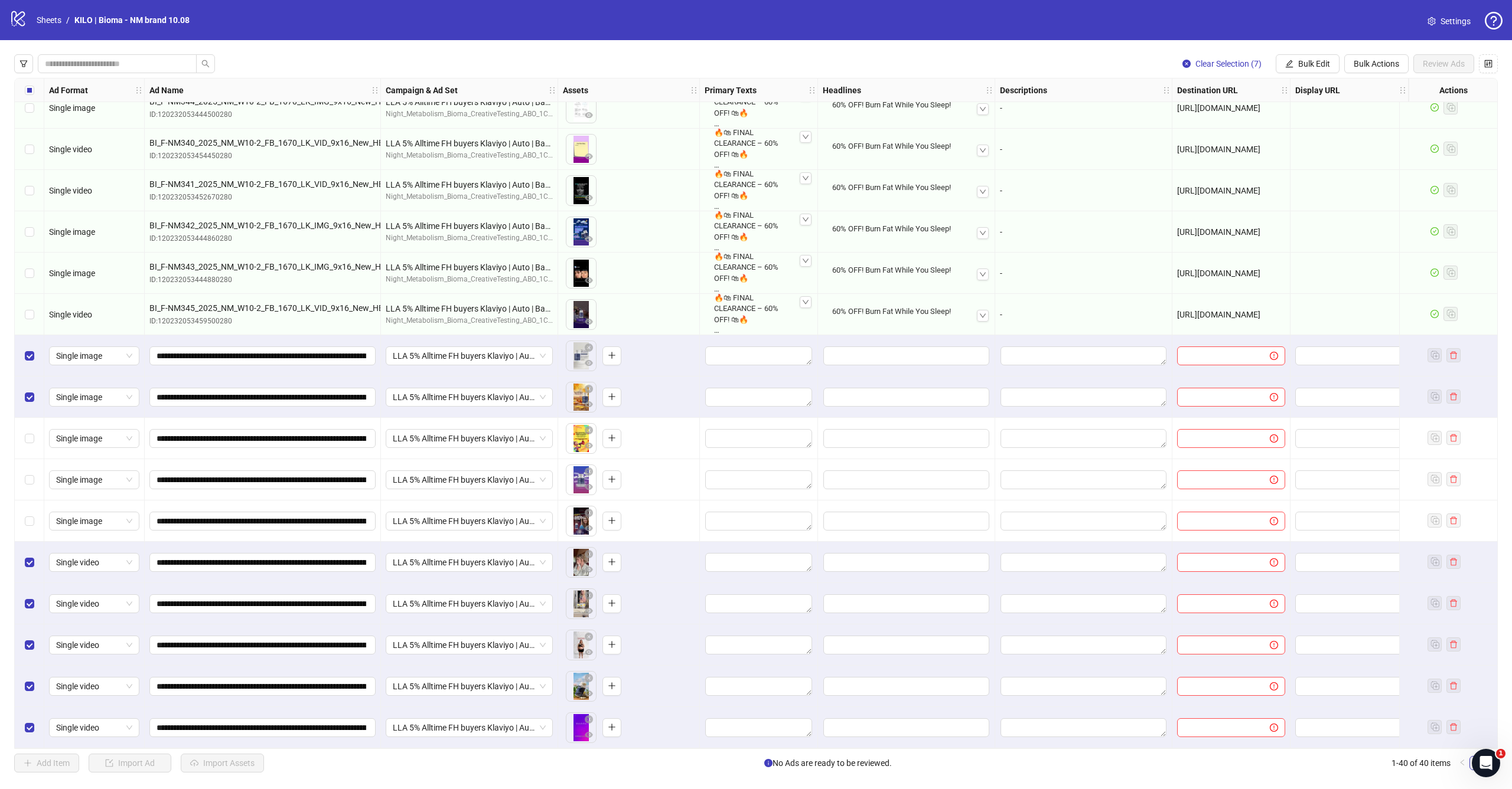
click at [32, 424] on div "Select row 33" at bounding box center [29, 438] width 29 height 41
click at [31, 468] on div "Select row 34" at bounding box center [29, 480] width 29 height 41
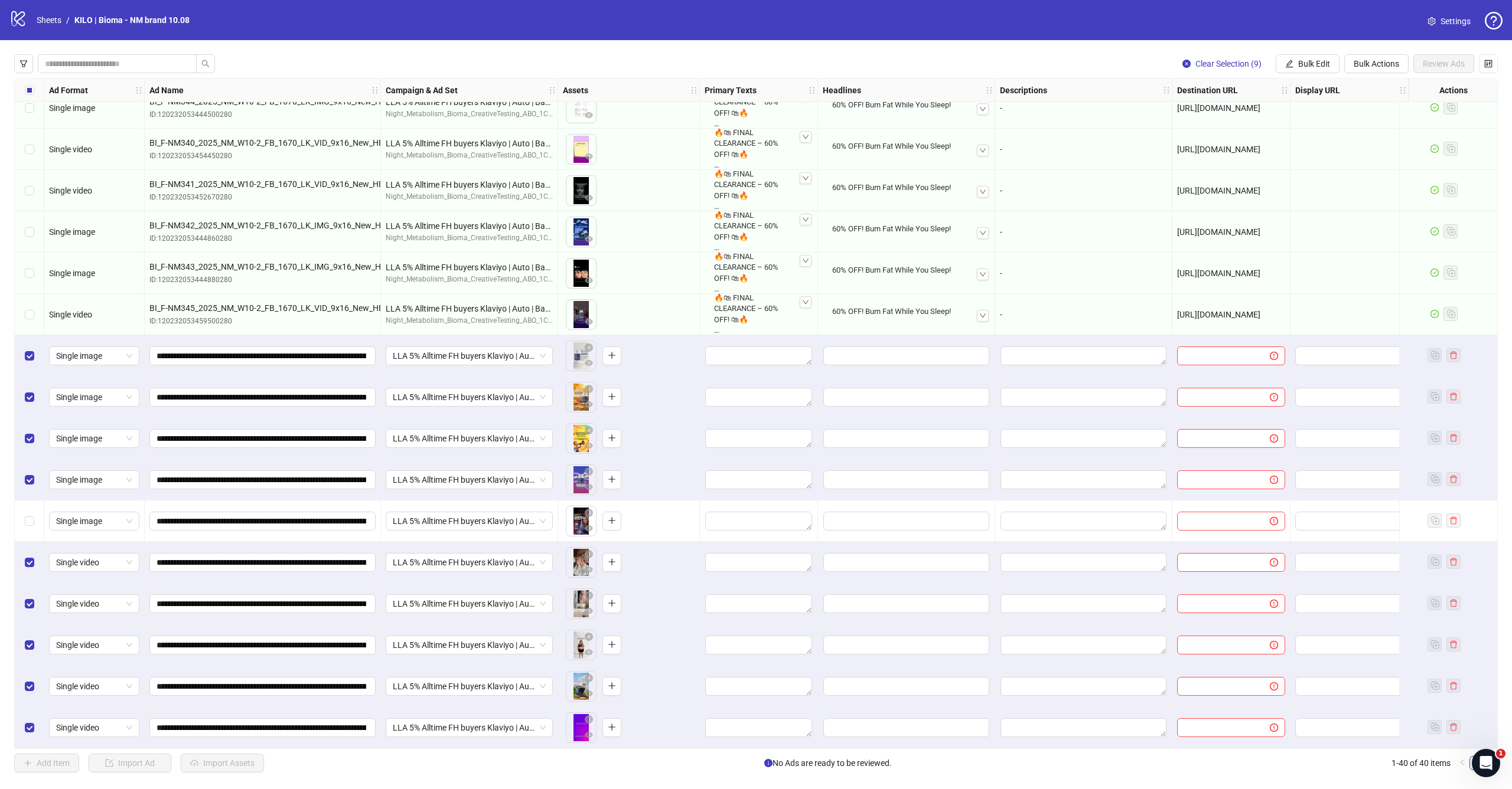
click at [29, 526] on div "Select row 35" at bounding box center [29, 521] width 29 height 41
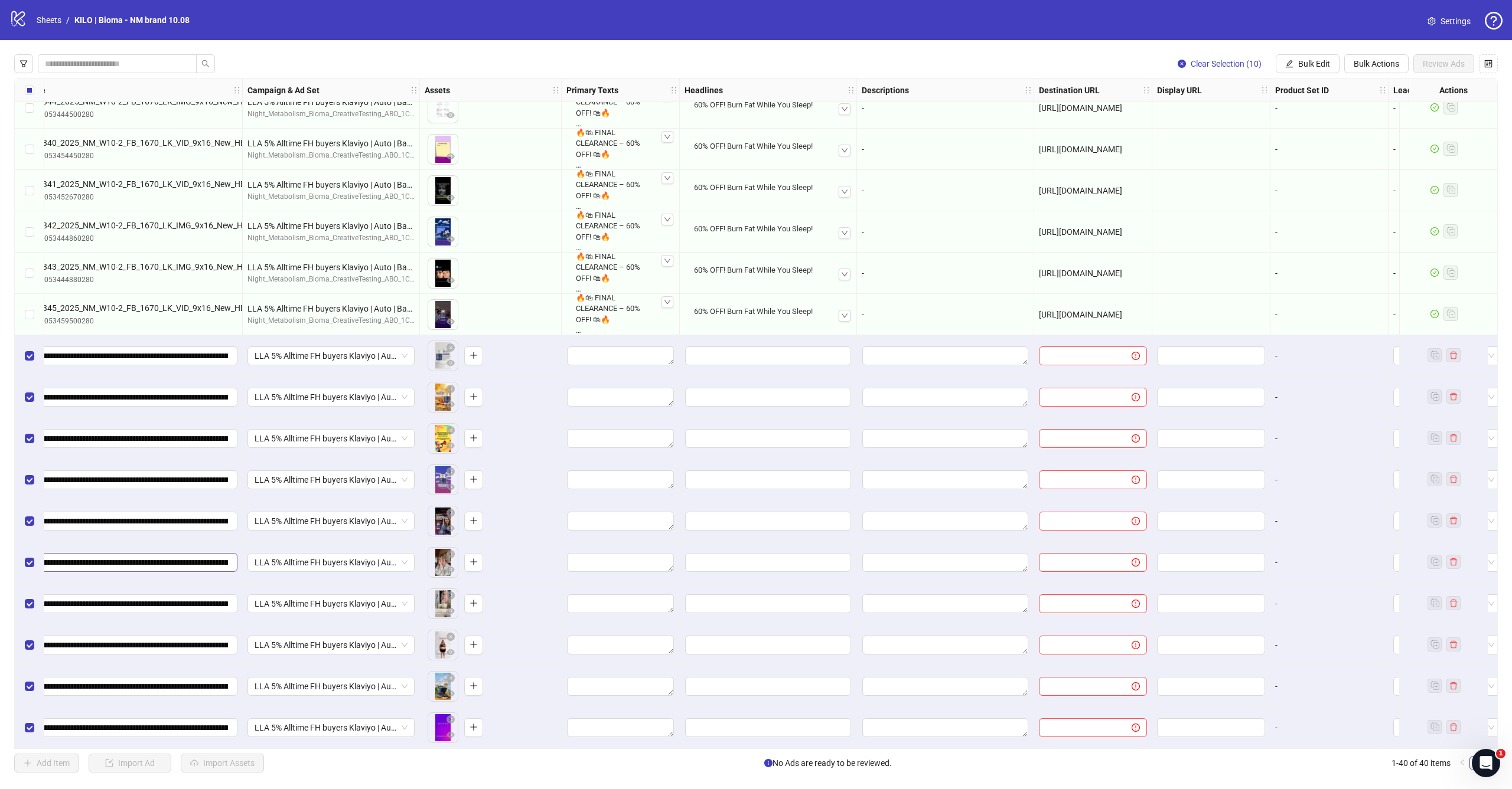
scroll to position [1011, 193]
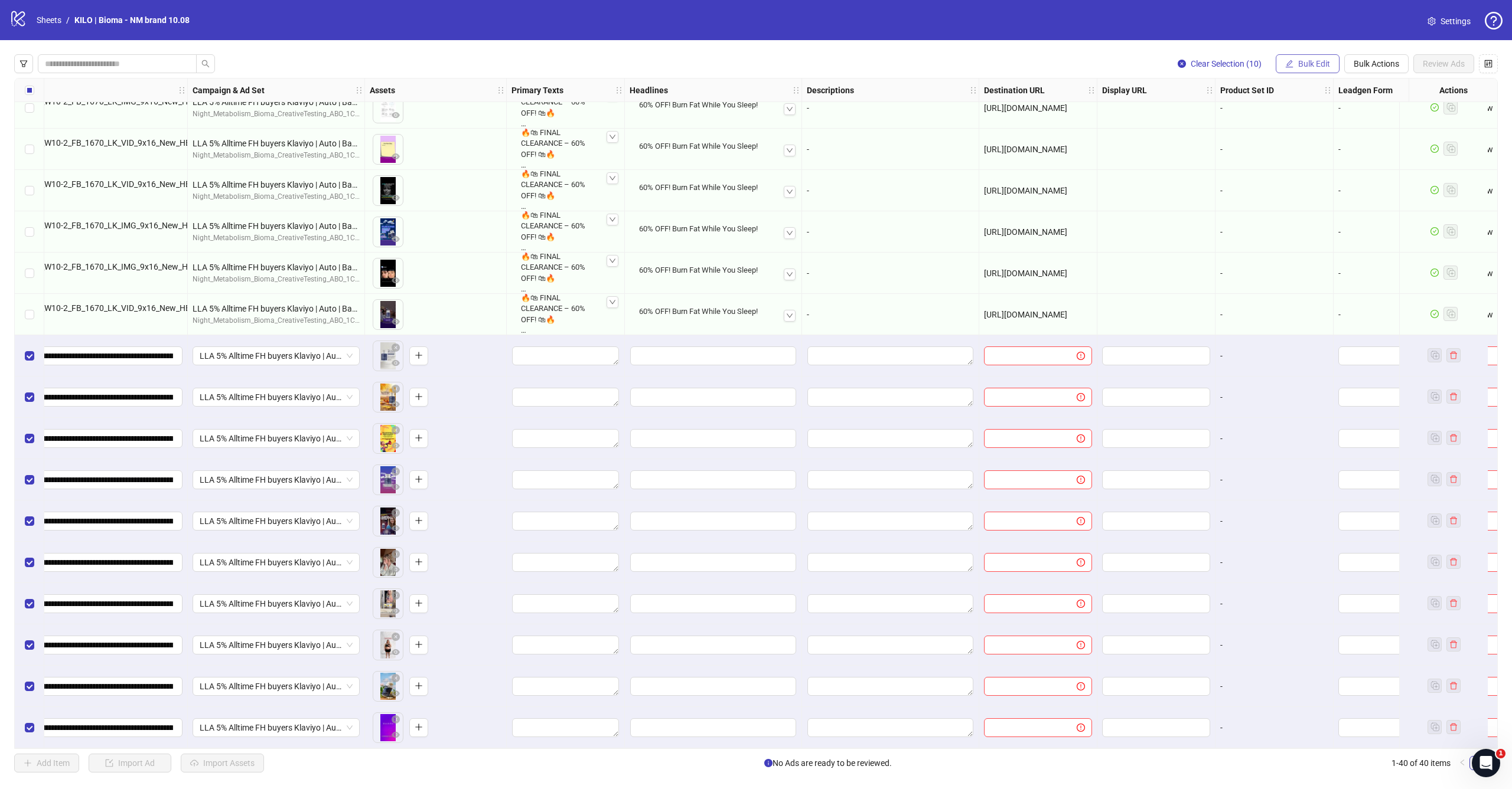
click at [1298, 60] on span "Bulk Edit" at bounding box center [1314, 64] width 32 height 9
click at [1307, 144] on span "Primary Texts" at bounding box center [1319, 144] width 70 height 13
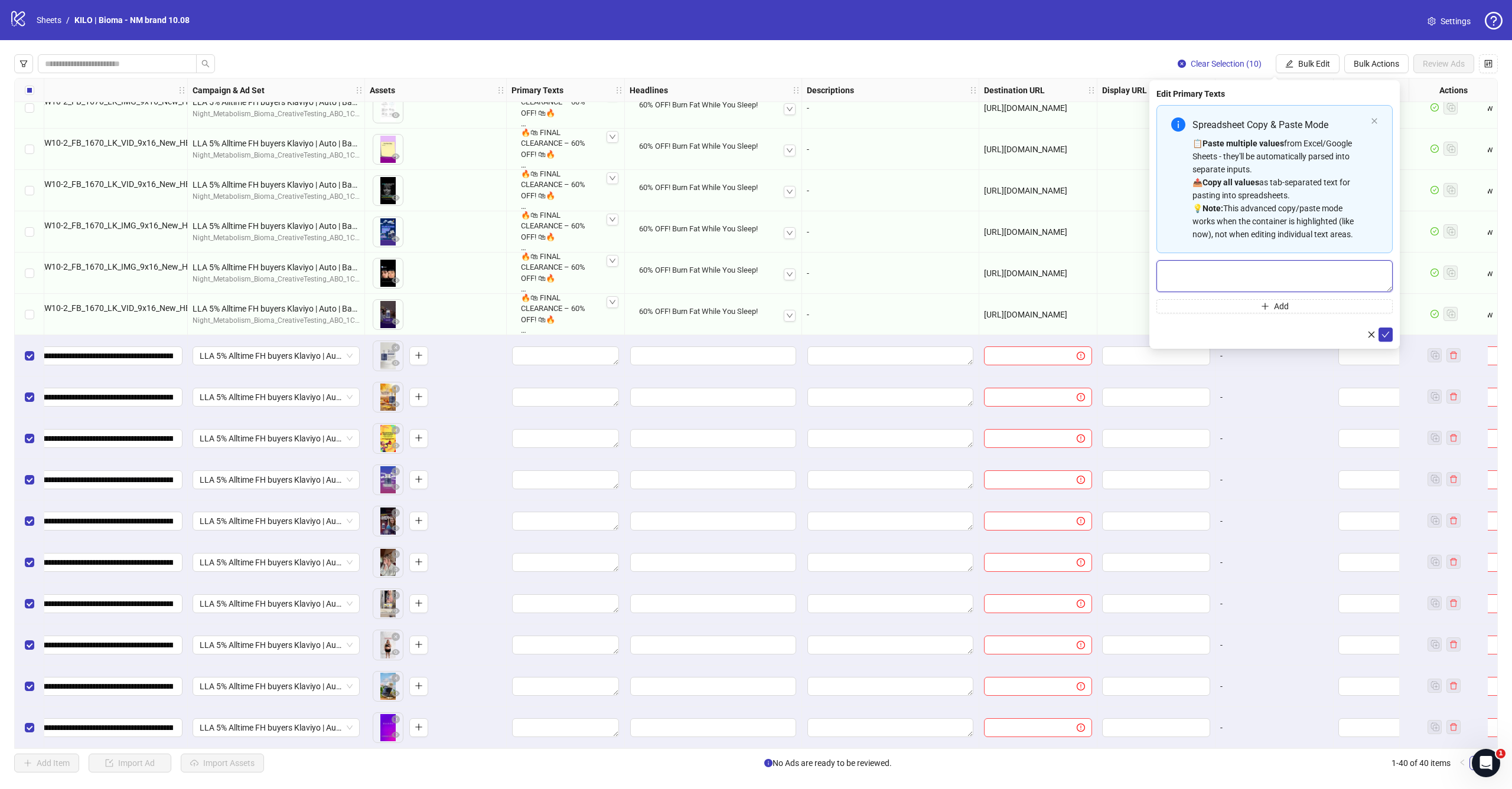
click at [1255, 271] on textarea "Multi-text input container - paste or copy values" at bounding box center [1274, 276] width 236 height 32
paste textarea "**********"
type textarea "**********"
click at [1384, 333] on icon "check" at bounding box center [1385, 335] width 9 height 9
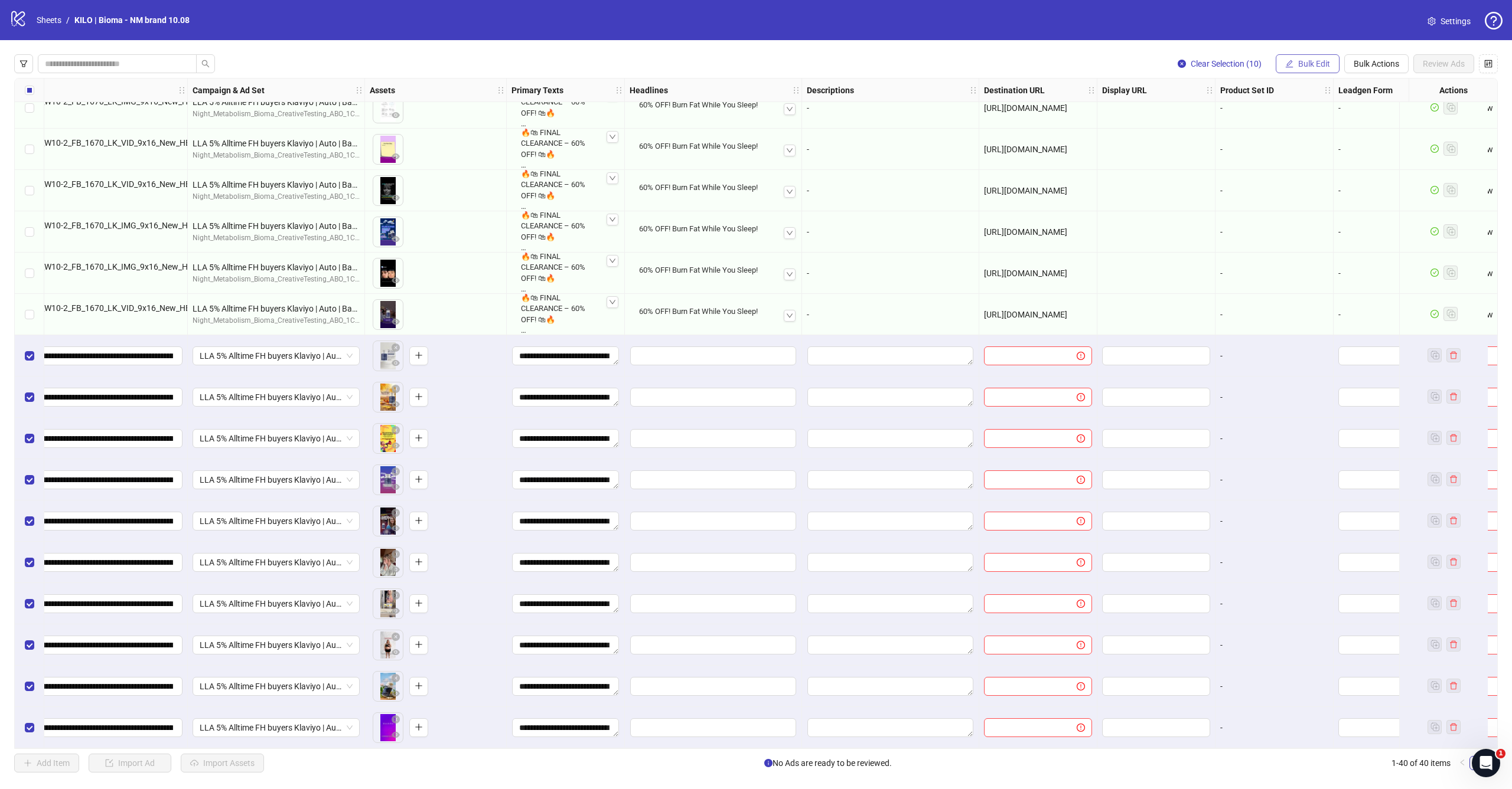
click at [1320, 59] on button "Bulk Edit" at bounding box center [1307, 64] width 64 height 19
click at [1319, 167] on span "Headlines" at bounding box center [1319, 163] width 70 height 13
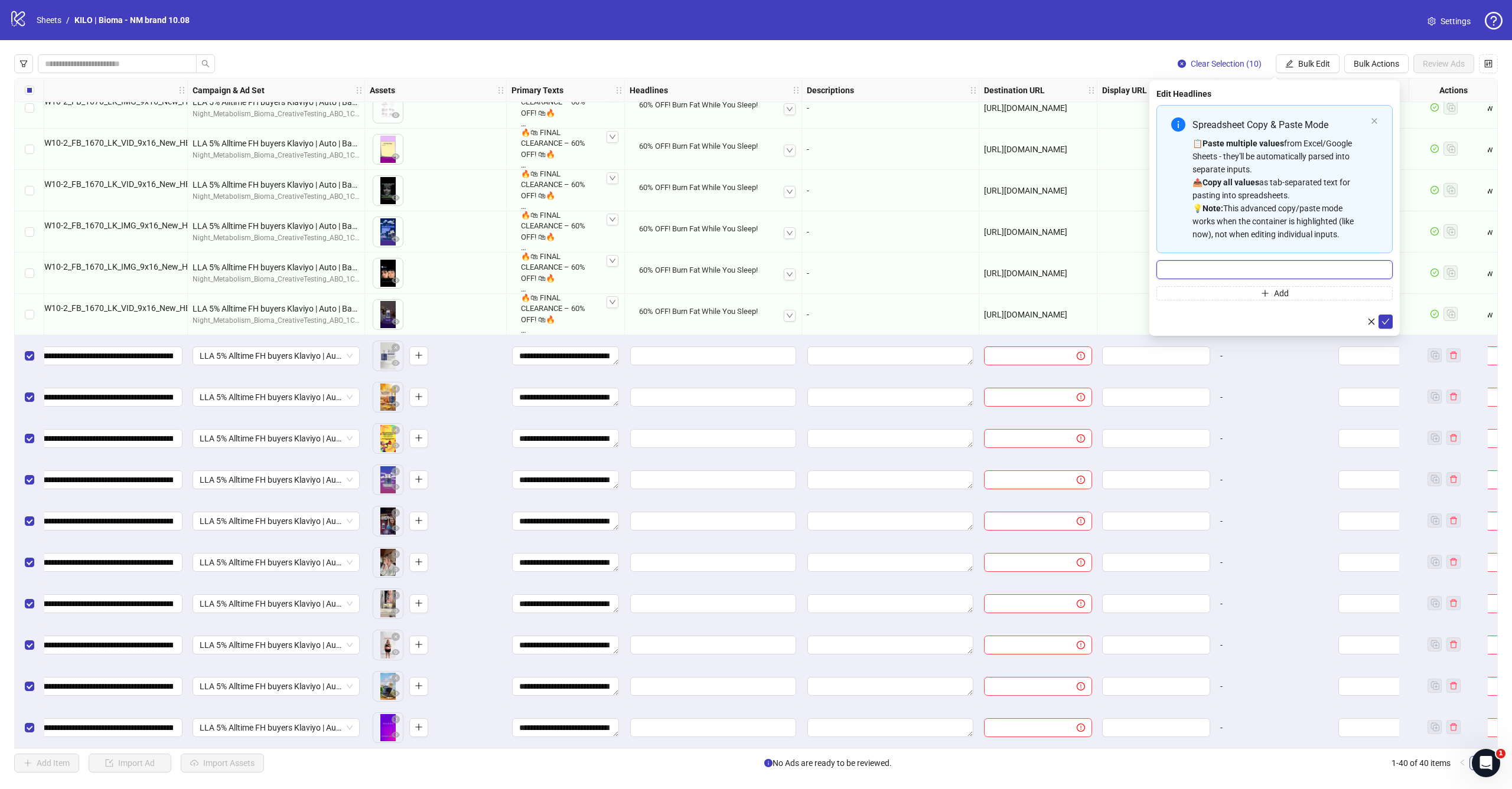
click at [1267, 272] on input "Multi-input container - paste or copy values" at bounding box center [1274, 270] width 236 height 19
paste input "**********"
type input "**********"
click at [1388, 323] on icon "check" at bounding box center [1385, 322] width 9 height 9
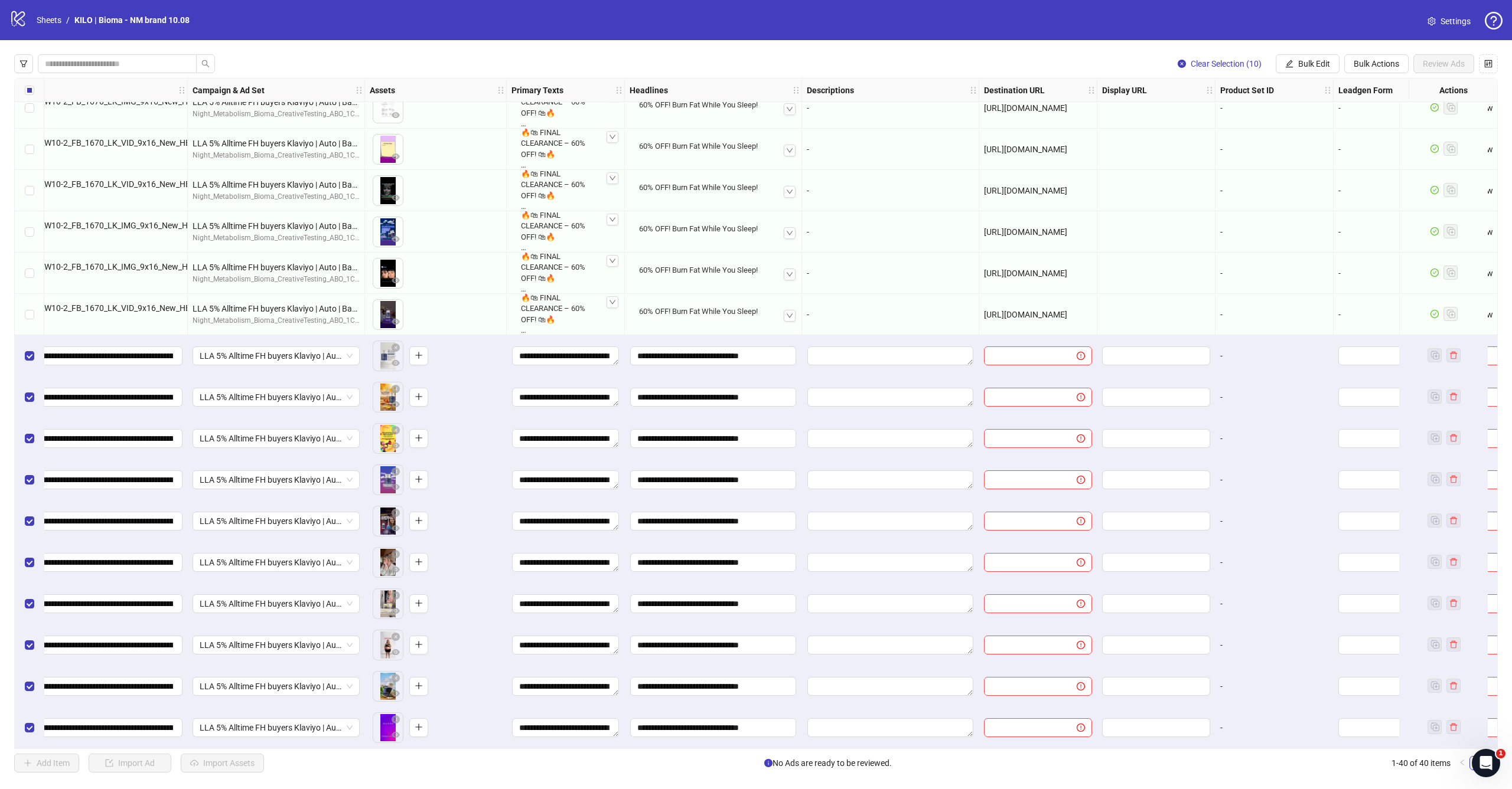
scroll to position [1011, 340]
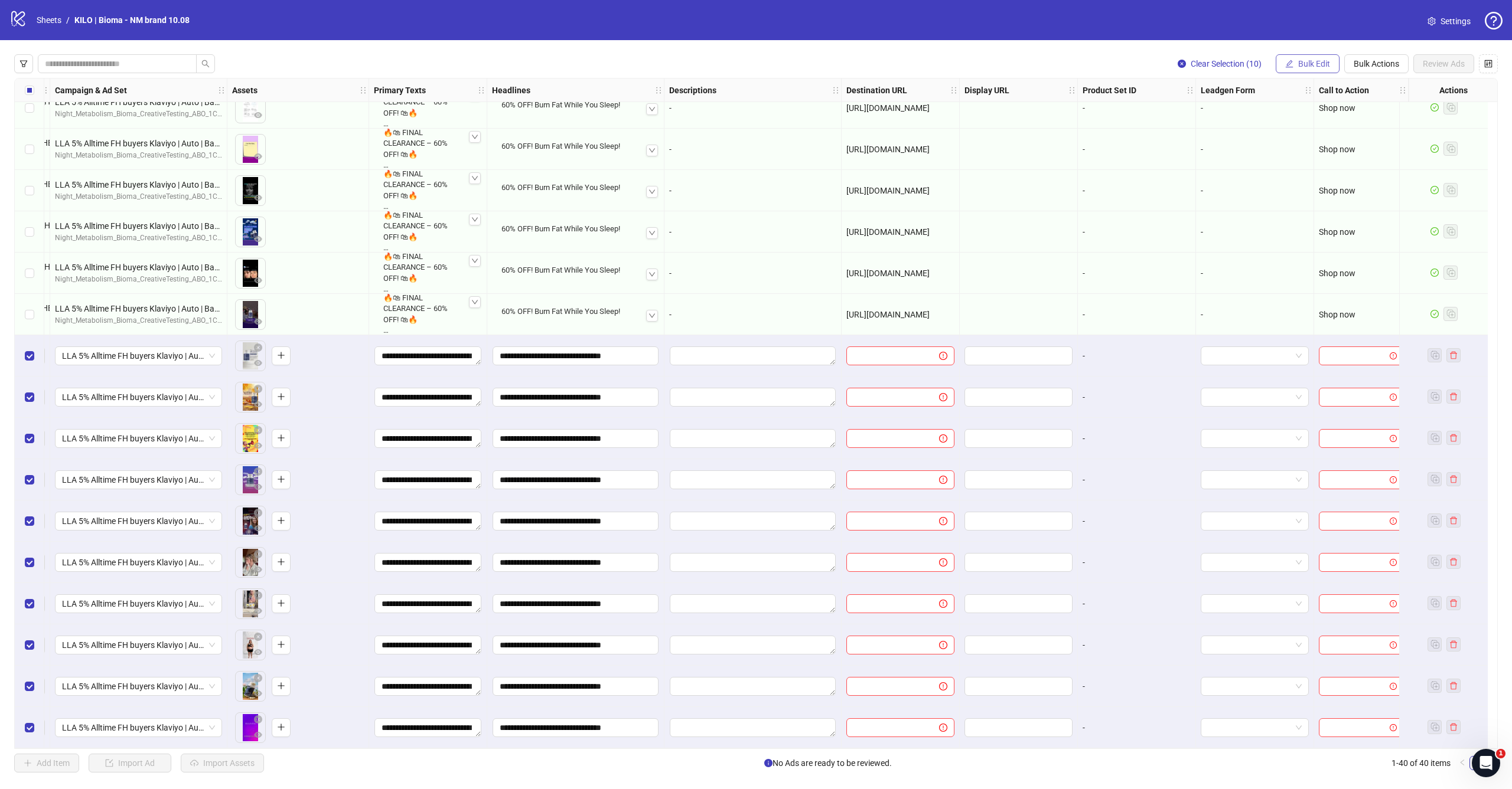
click at [1295, 58] on button "Bulk Edit" at bounding box center [1307, 64] width 64 height 19
click at [1293, 201] on span "Destination URL" at bounding box center [1319, 201] width 70 height 13
click at [1234, 120] on input "text" at bounding box center [1269, 114] width 213 height 13
paste input "**********"
type input "**********"
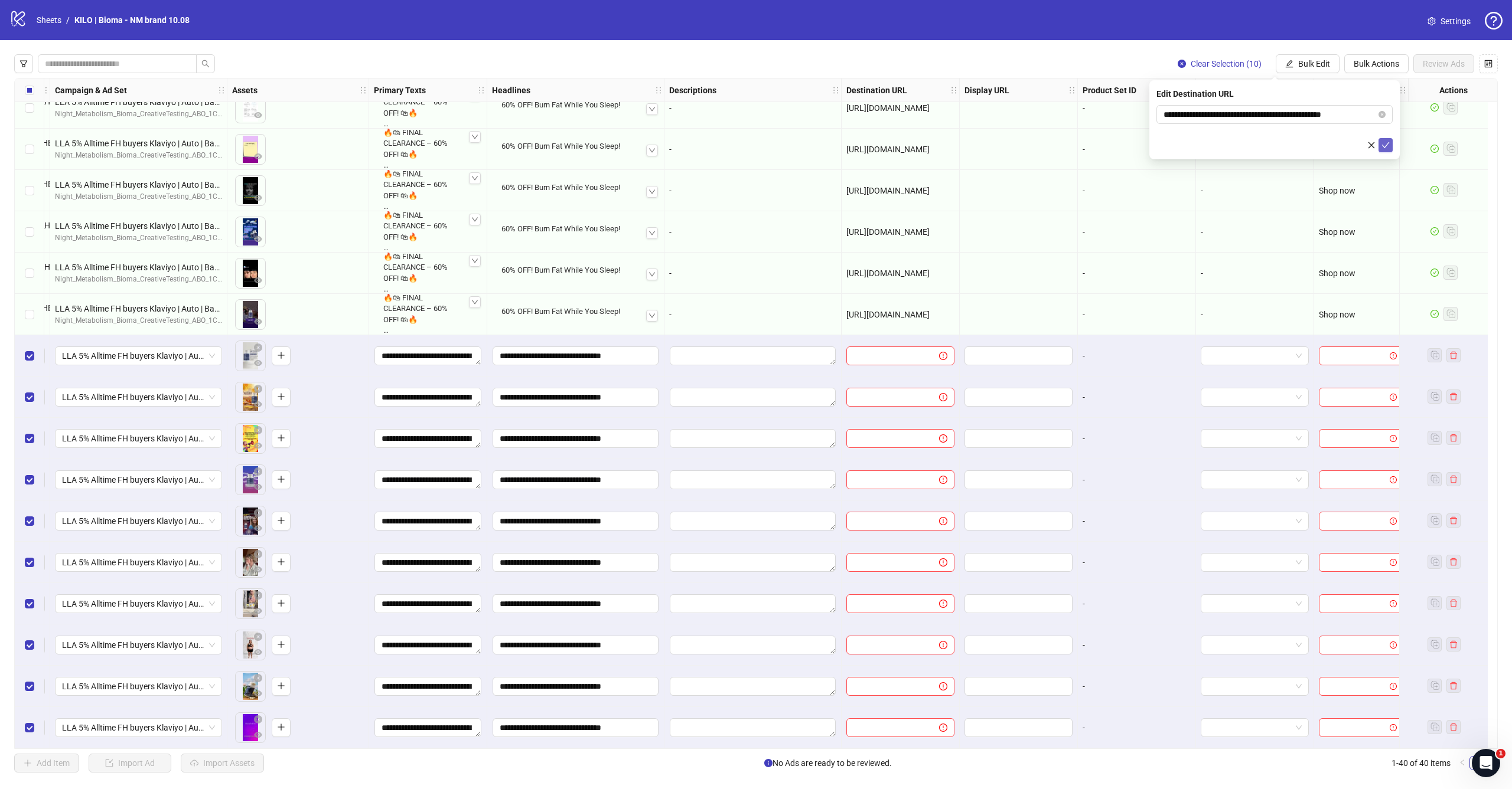
click at [1383, 144] on icon "check" at bounding box center [1385, 145] width 9 height 9
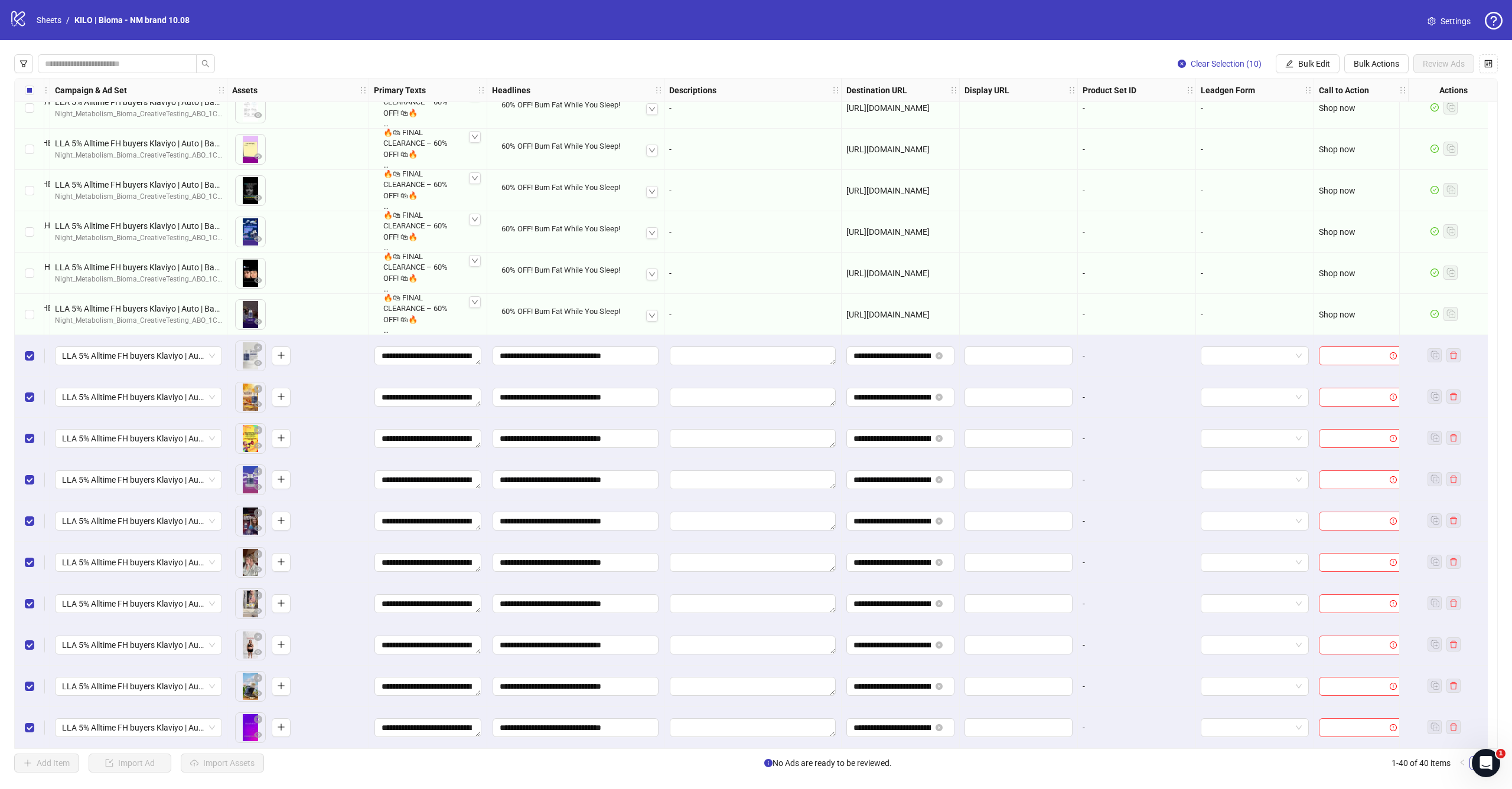
scroll to position [0, 0]
click at [1311, 67] on span "Bulk Edit" at bounding box center [1314, 64] width 32 height 9
click at [1293, 252] on span "Call to Action" at bounding box center [1319, 258] width 70 height 13
click at [1264, 130] on form "Select call to action" at bounding box center [1274, 129] width 236 height 47
click at [1264, 126] on form "Select call to action" at bounding box center [1274, 129] width 236 height 47
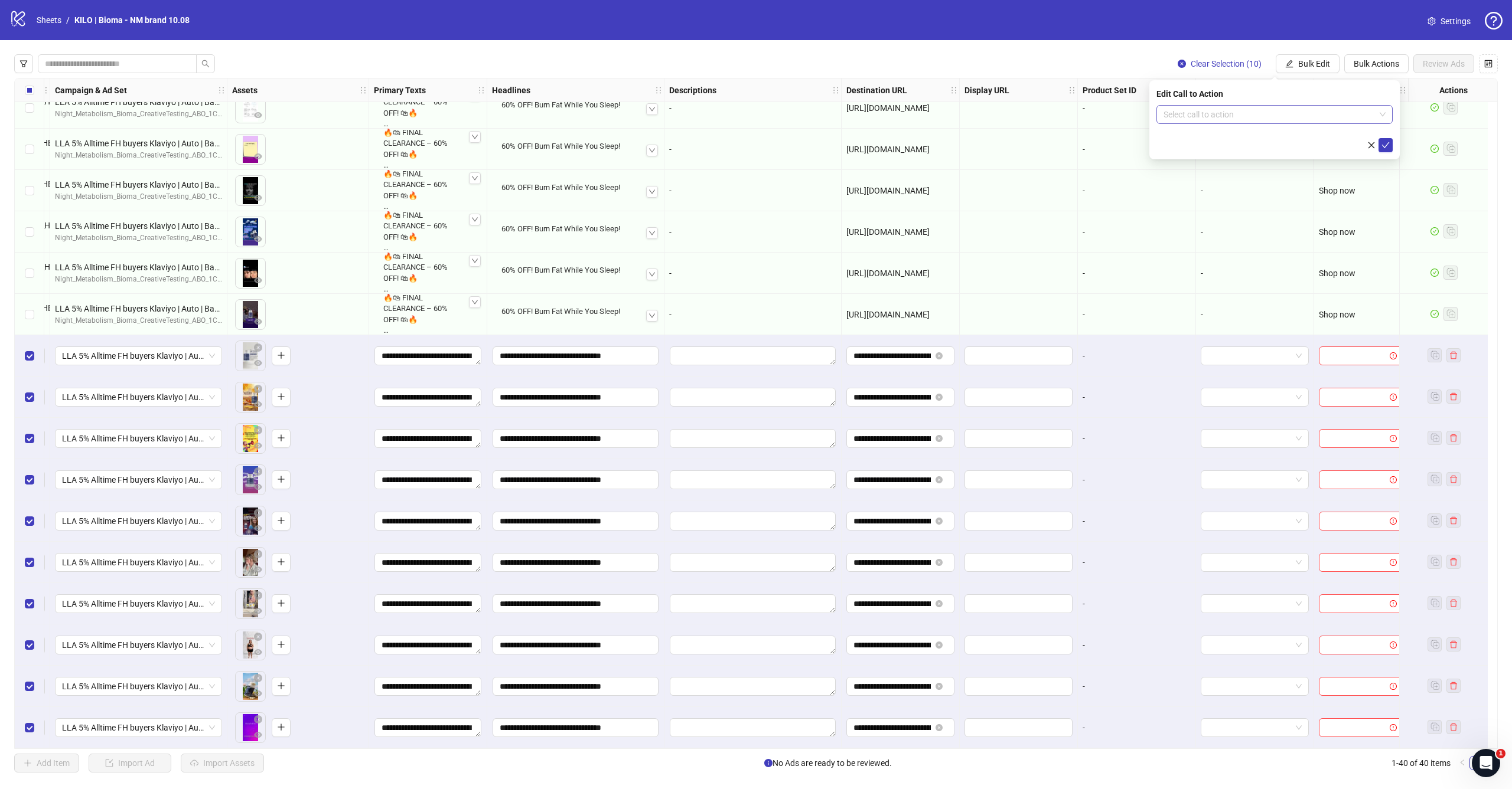
click at [1277, 119] on input "search" at bounding box center [1269, 114] width 211 height 18
click at [1204, 238] on div "Shop now" at bounding box center [1274, 237] width 218 height 13
click at [1387, 149] on icon "check" at bounding box center [1385, 145] width 9 height 9
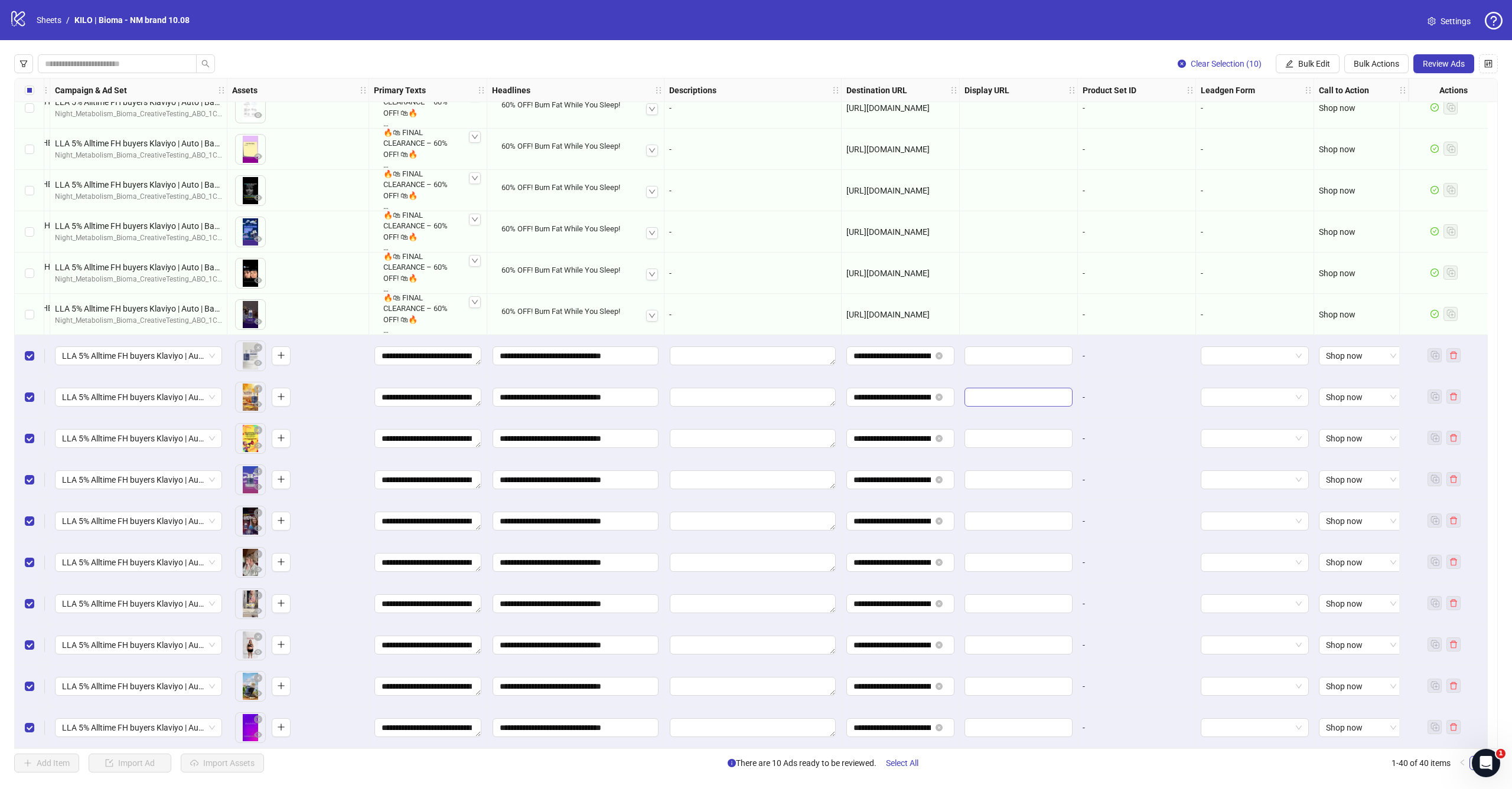
scroll to position [0, 0]
click at [1445, 64] on span "Review Ads" at bounding box center [1443, 64] width 42 height 9
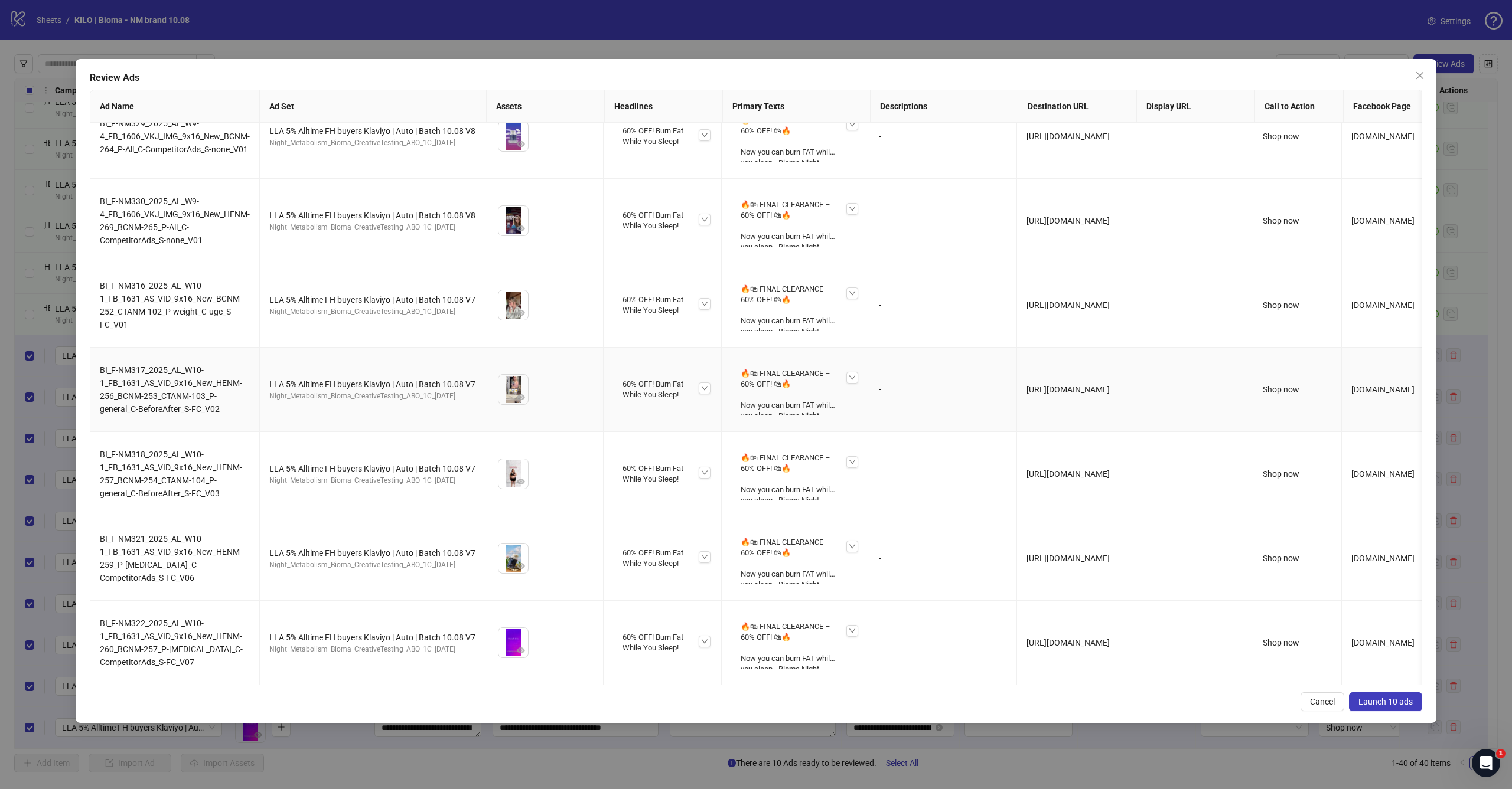
scroll to position [282, 0]
click at [1395, 703] on span "Launch 10 ads" at bounding box center [1385, 702] width 54 height 9
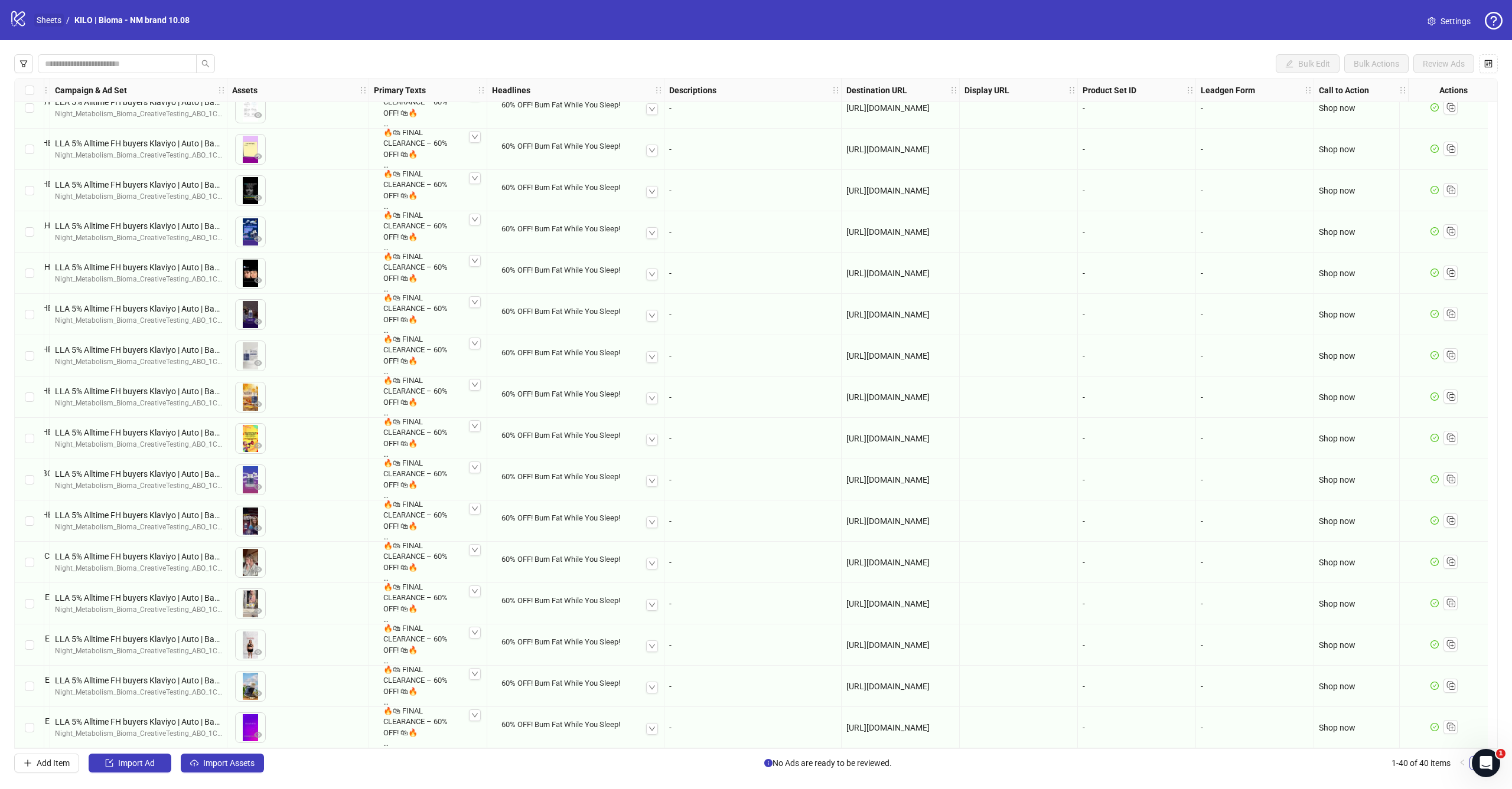
click at [42, 16] on link "Sheets" at bounding box center [49, 20] width 29 height 13
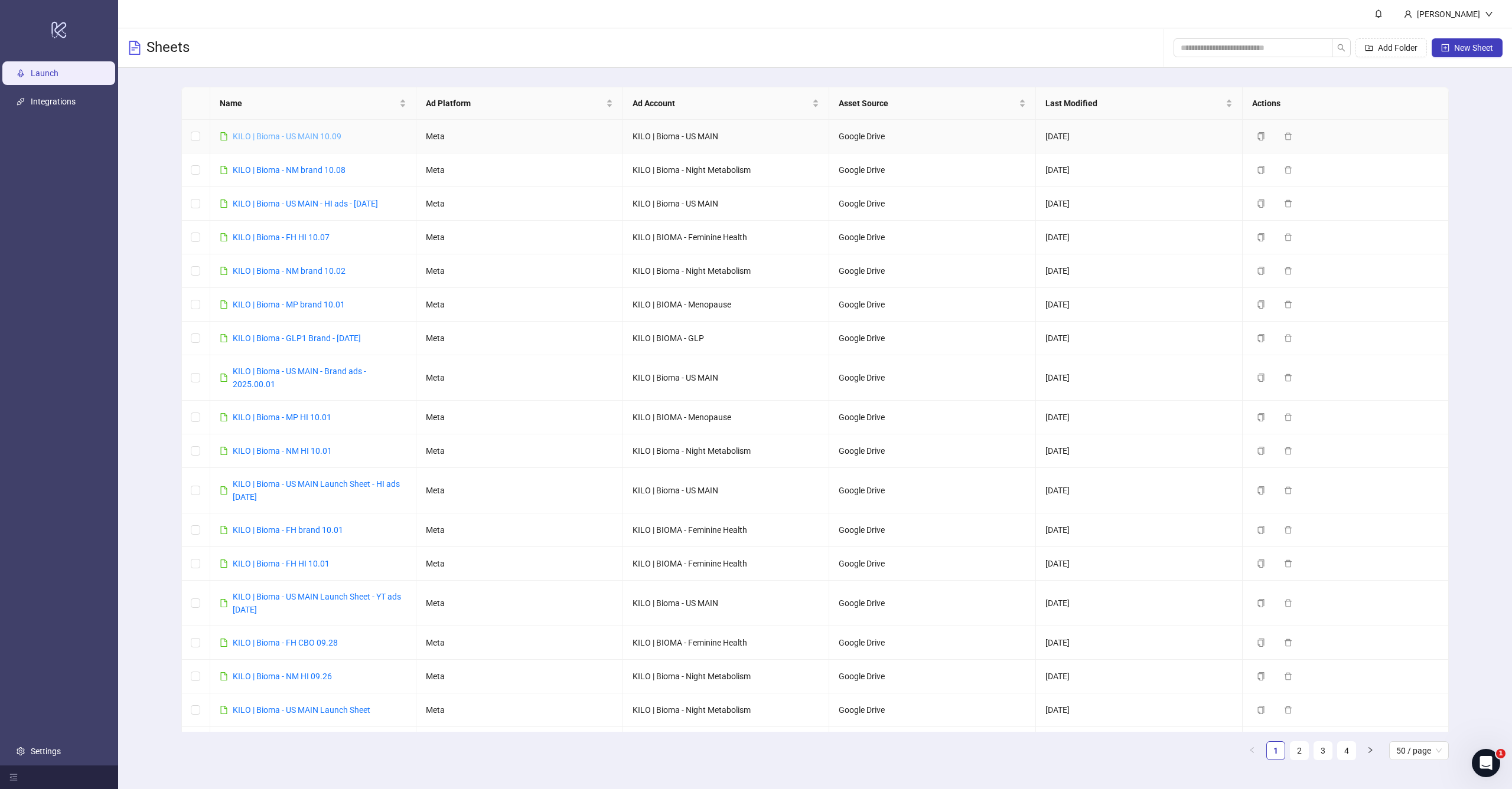
click at [336, 137] on link "KILO | Bioma - US MAIN 10.09" at bounding box center [287, 136] width 109 height 9
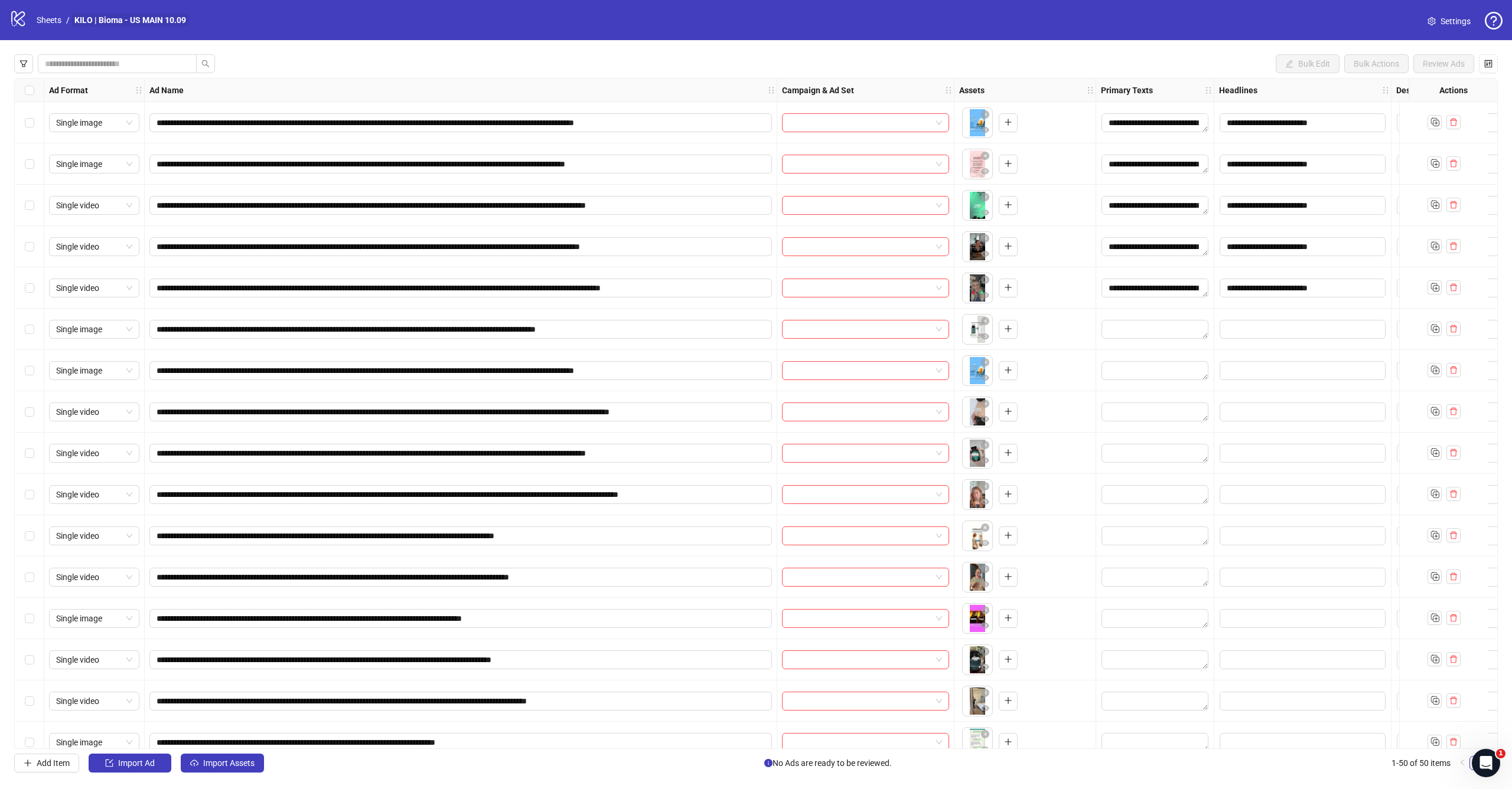
click at [112, 19] on link "KILO | Bioma - US MAIN 10.09" at bounding box center [130, 20] width 117 height 13
click at [48, 19] on link "Sheets" at bounding box center [49, 20] width 29 height 13
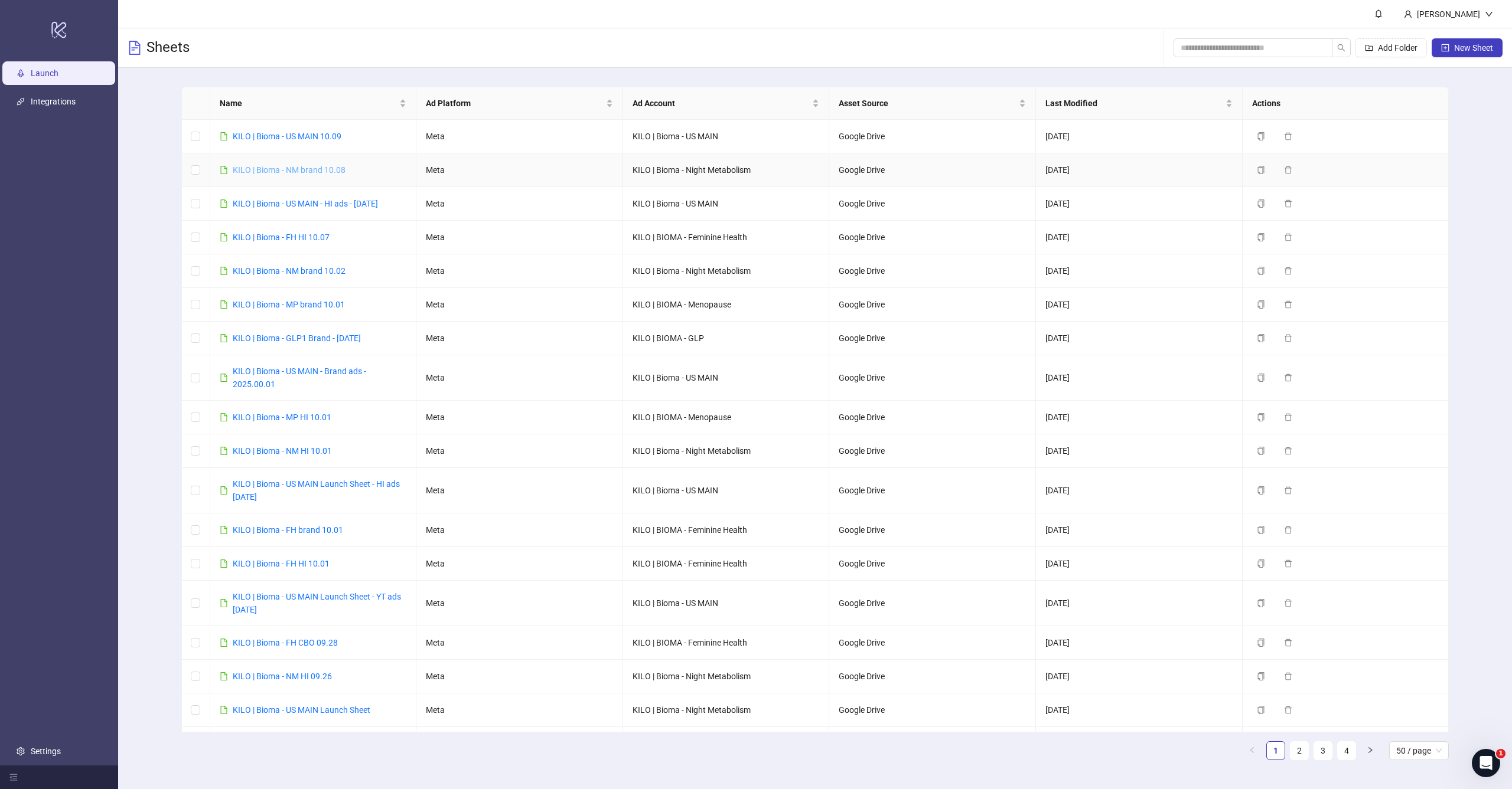
click at [289, 171] on link "KILO | Bioma - NM brand 10.08" at bounding box center [289, 170] width 113 height 9
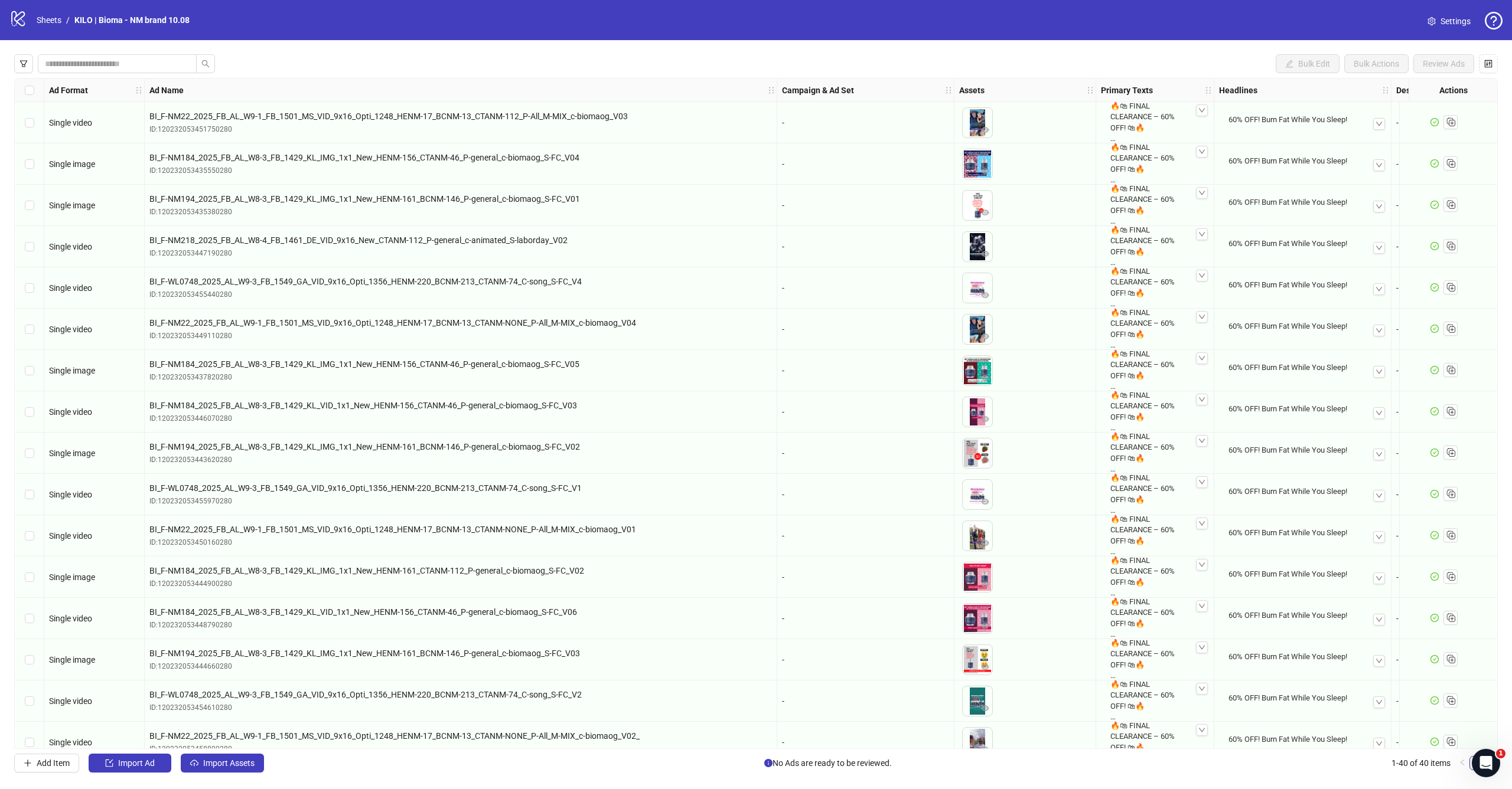
click at [15, 22] on icon "logo/logo-mobile" at bounding box center [18, 18] width 18 height 18
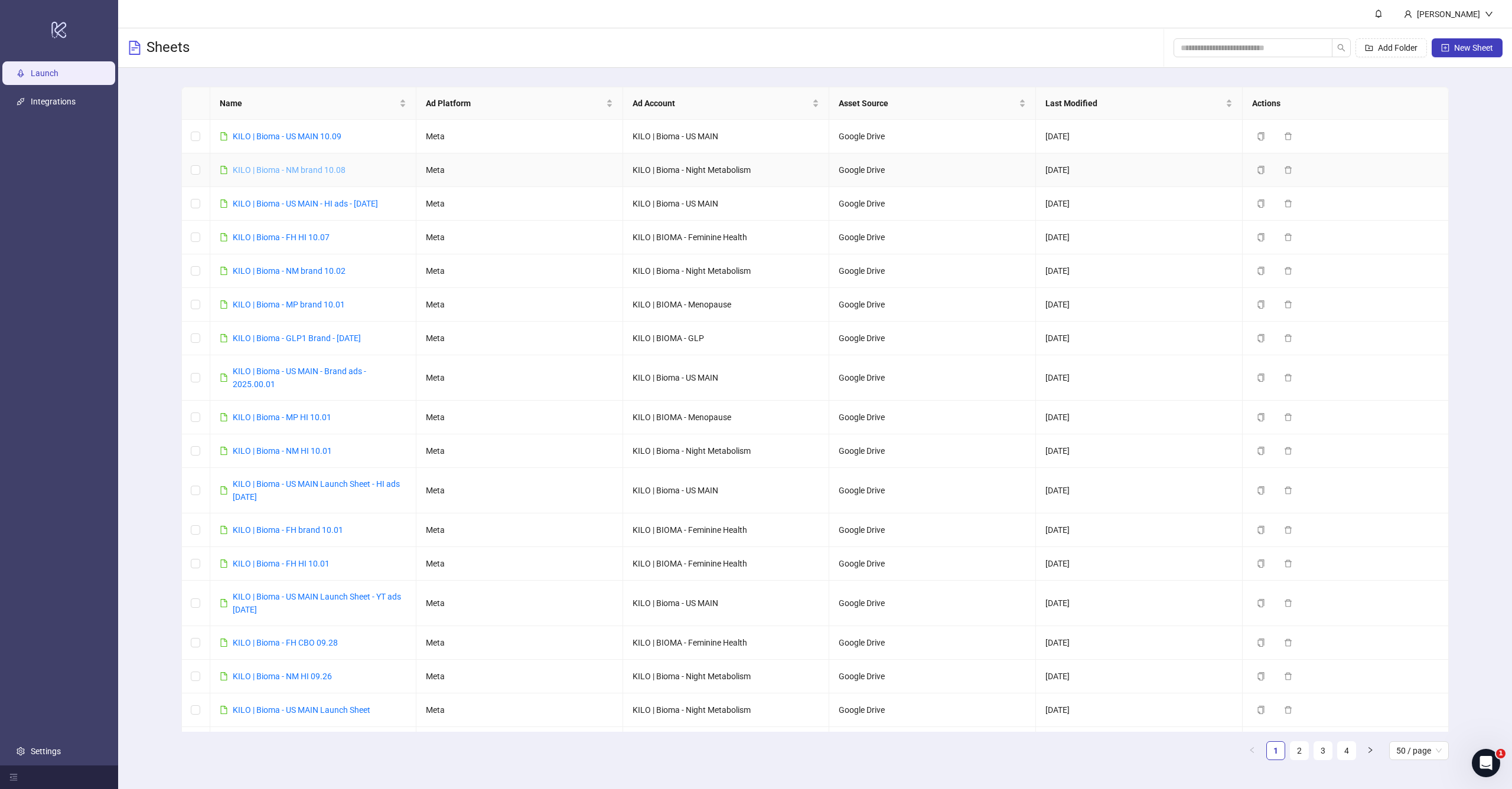
click at [304, 172] on link "KILO | Bioma - NM brand 10.08" at bounding box center [289, 170] width 113 height 9
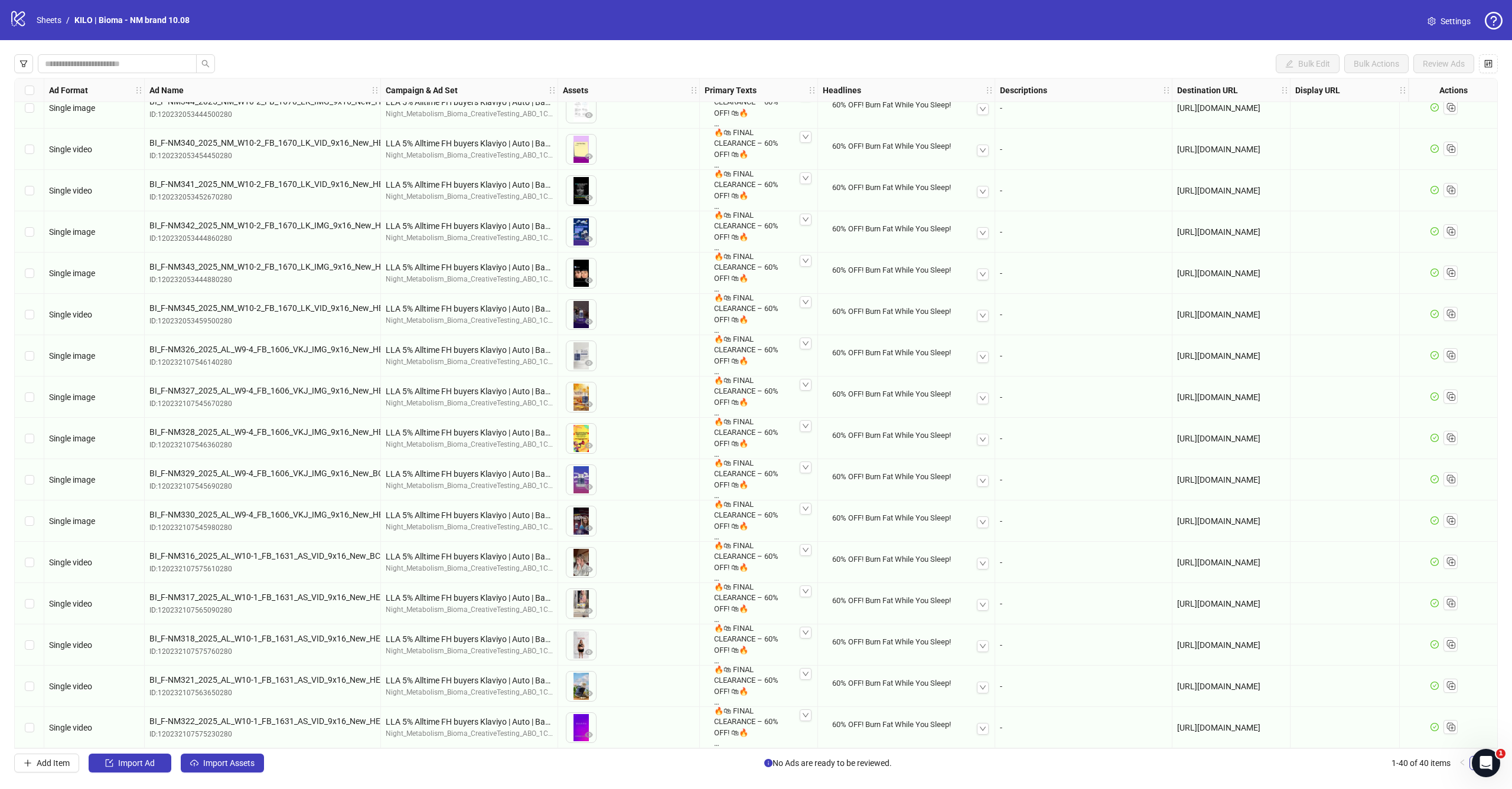
scroll to position [1011, 0]
click at [235, 758] on button "Import Assets" at bounding box center [223, 763] width 83 height 19
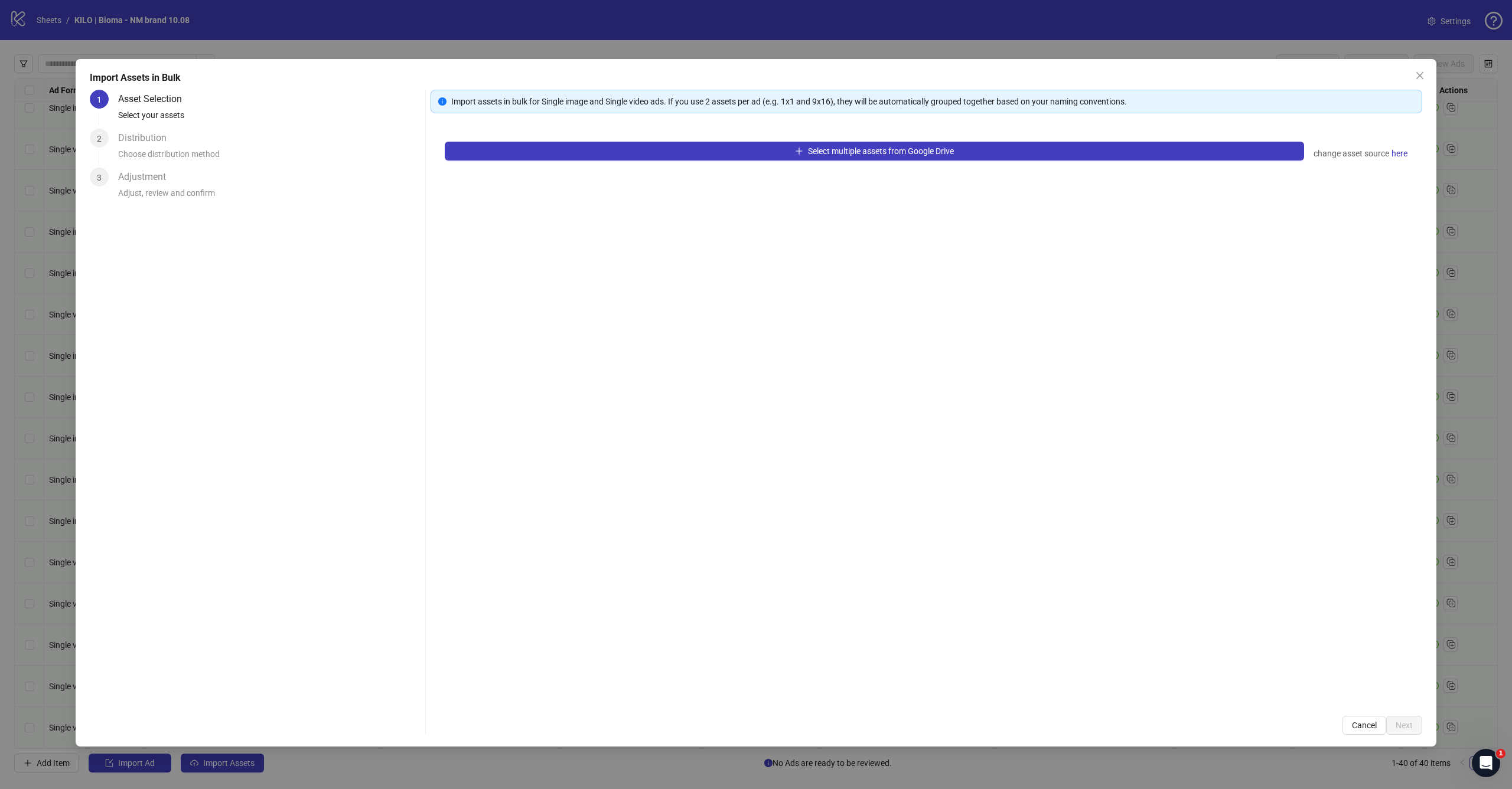
click at [803, 162] on div "Select multiple assets from Google Drive change asset source here" at bounding box center [927, 414] width 992 height 574
click at [820, 147] on span "Select multiple assets from Google Drive" at bounding box center [881, 151] width 146 height 9
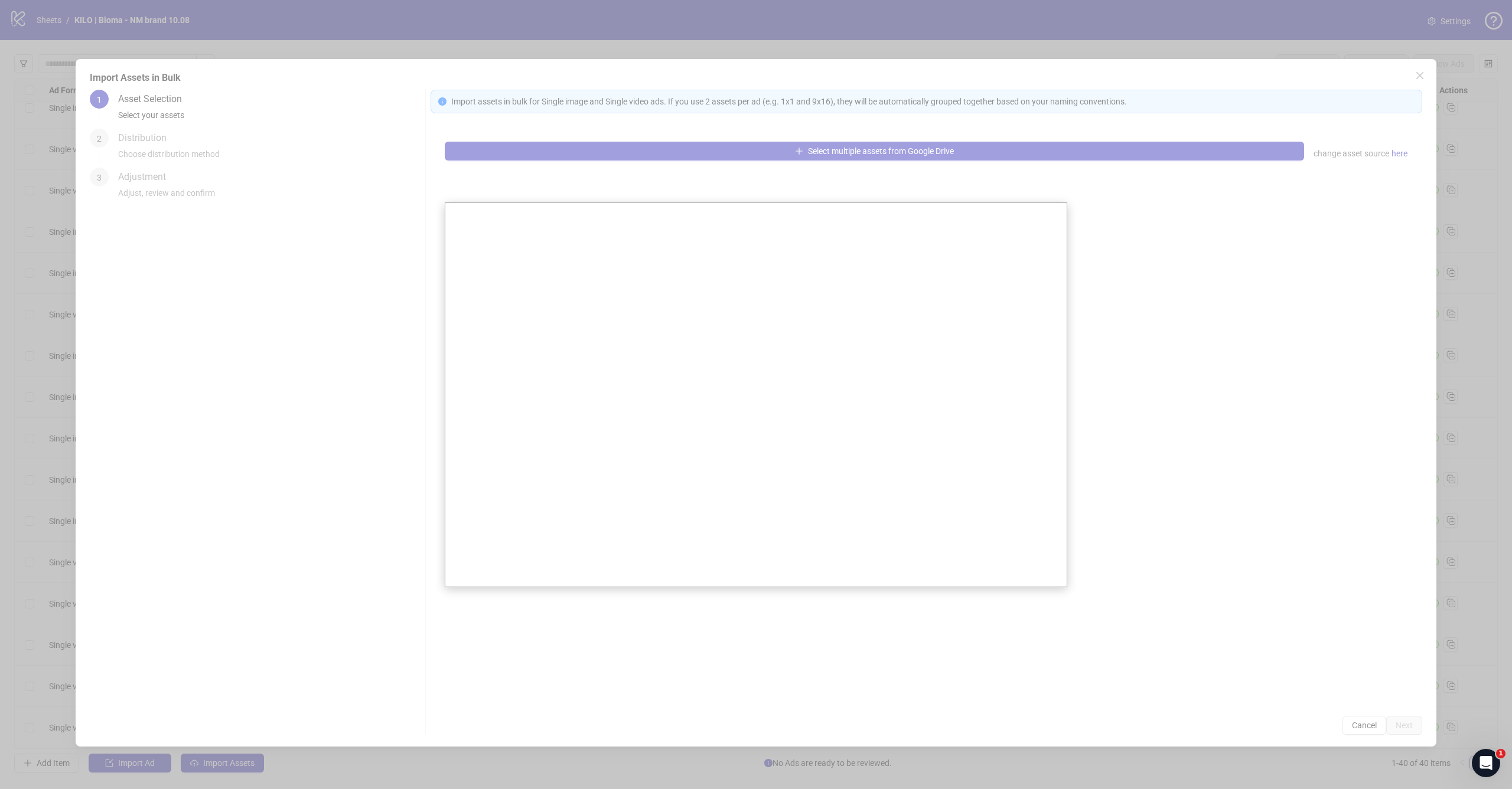
scroll to position [0, 0]
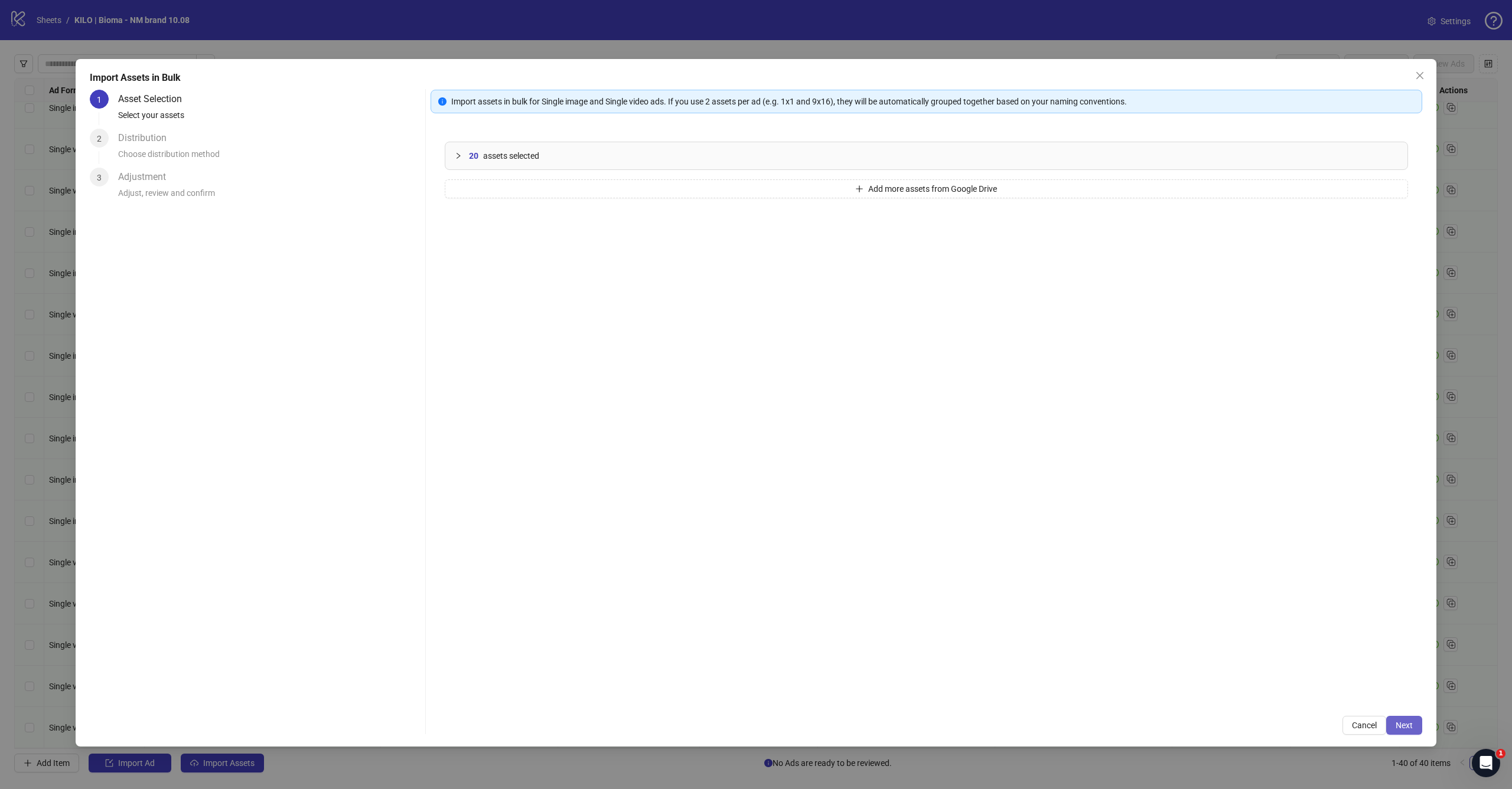
click at [1400, 719] on button "Next" at bounding box center [1404, 725] width 36 height 19
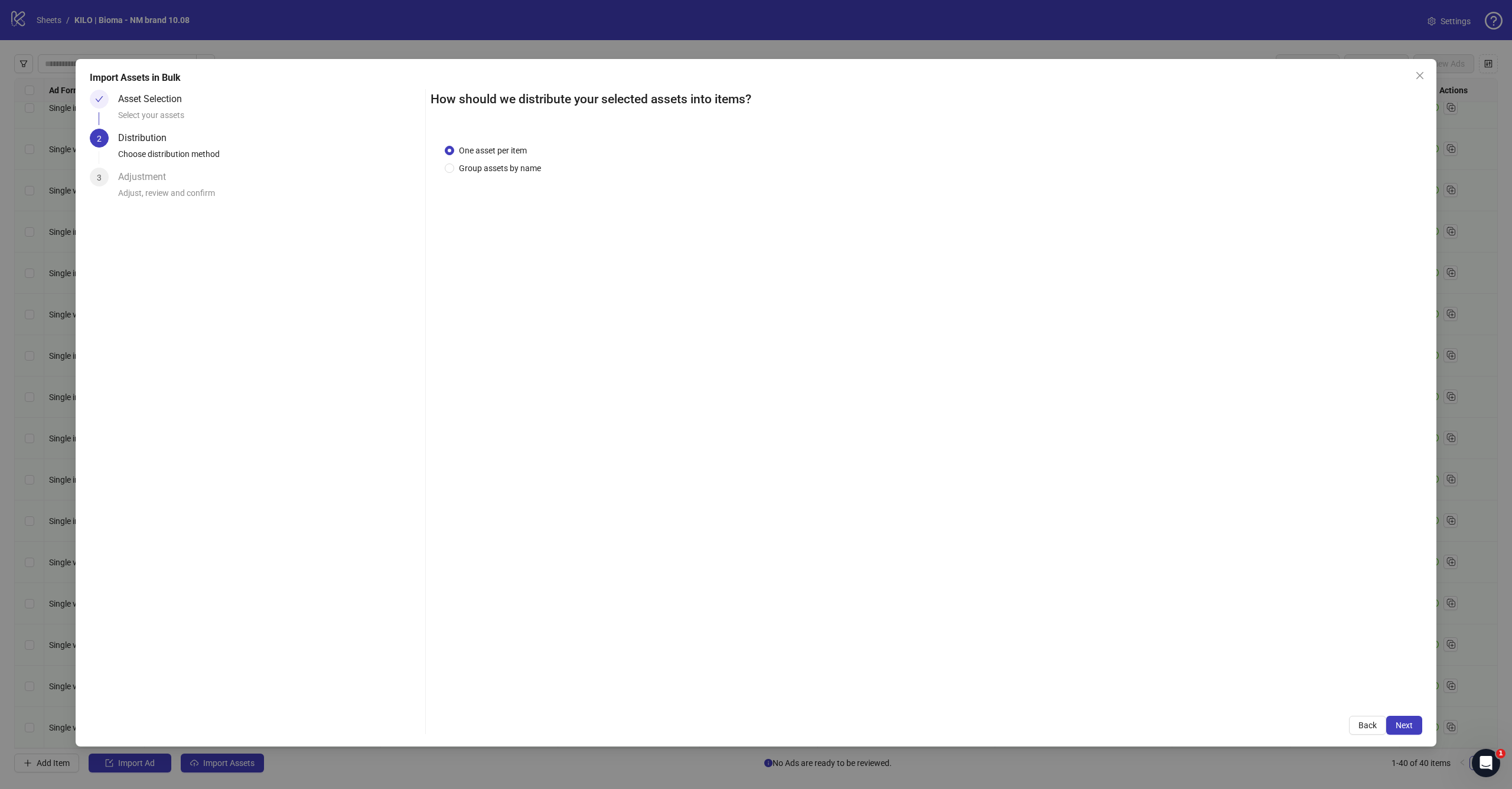
click at [1400, 719] on button "Next" at bounding box center [1404, 725] width 36 height 19
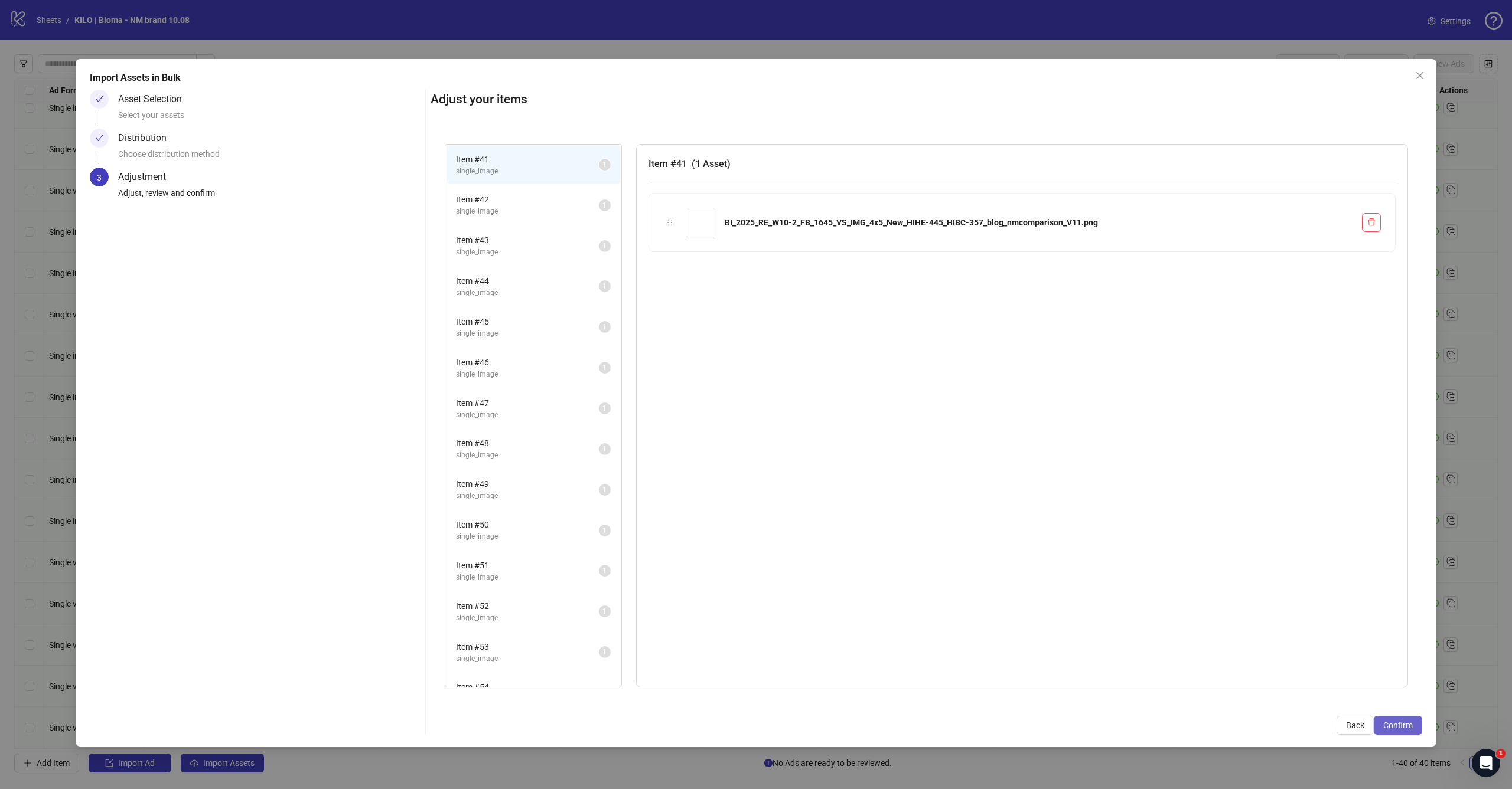
click at [1395, 725] on span "Confirm" at bounding box center [1398, 725] width 29 height 9
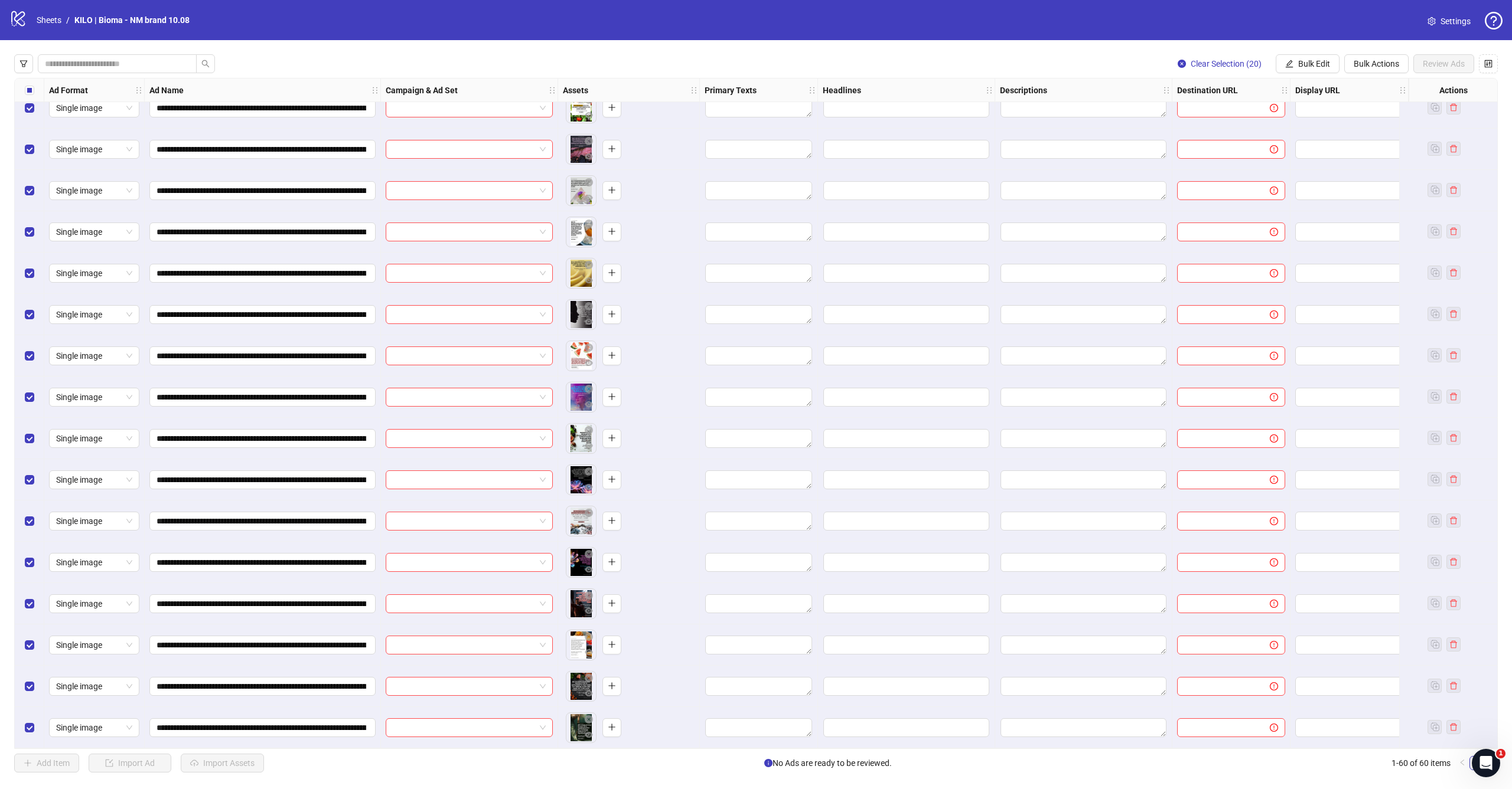
scroll to position [1594, 0]
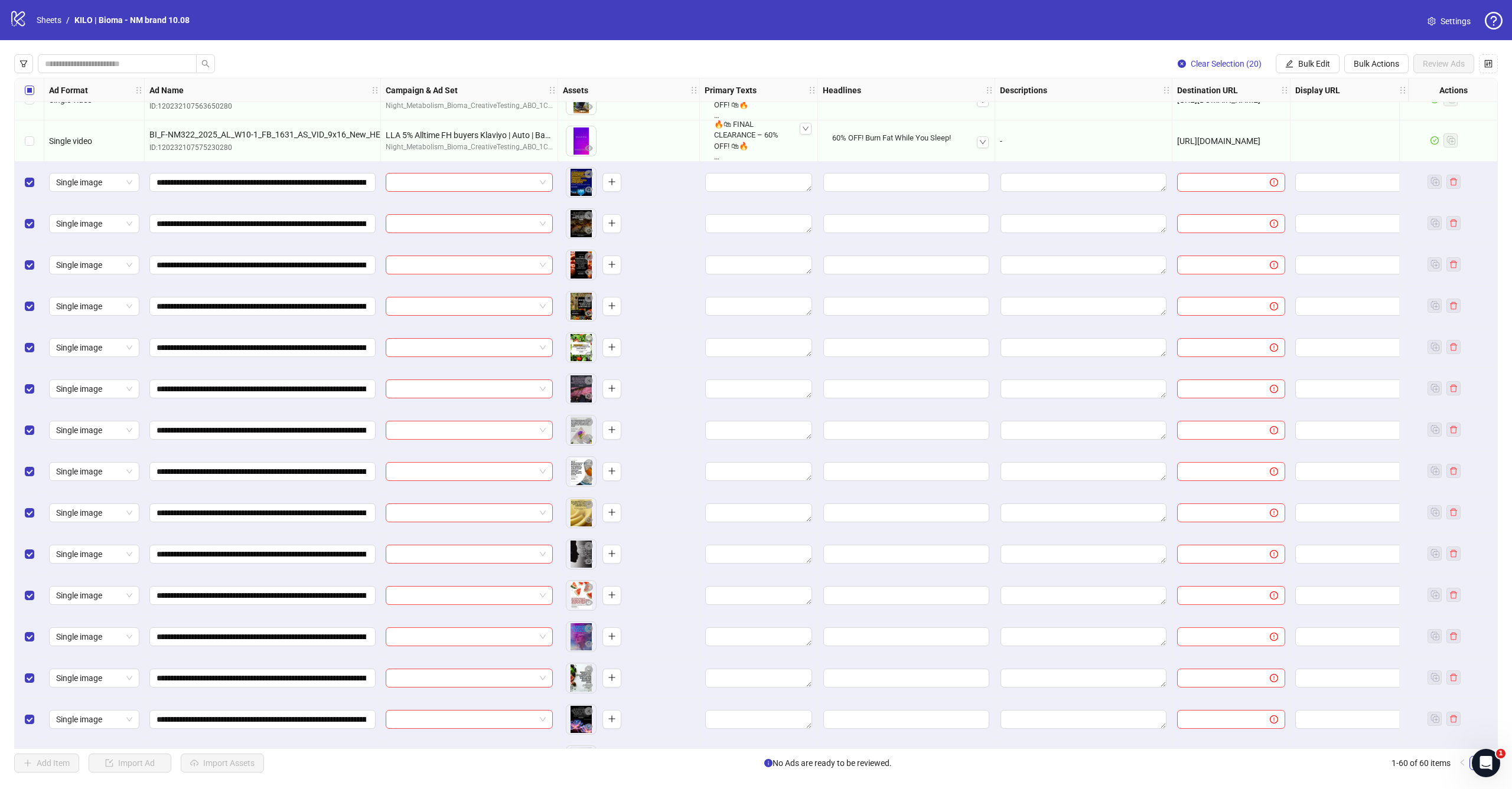
click at [34, 92] on div "Select all rows" at bounding box center [29, 90] width 29 height 24
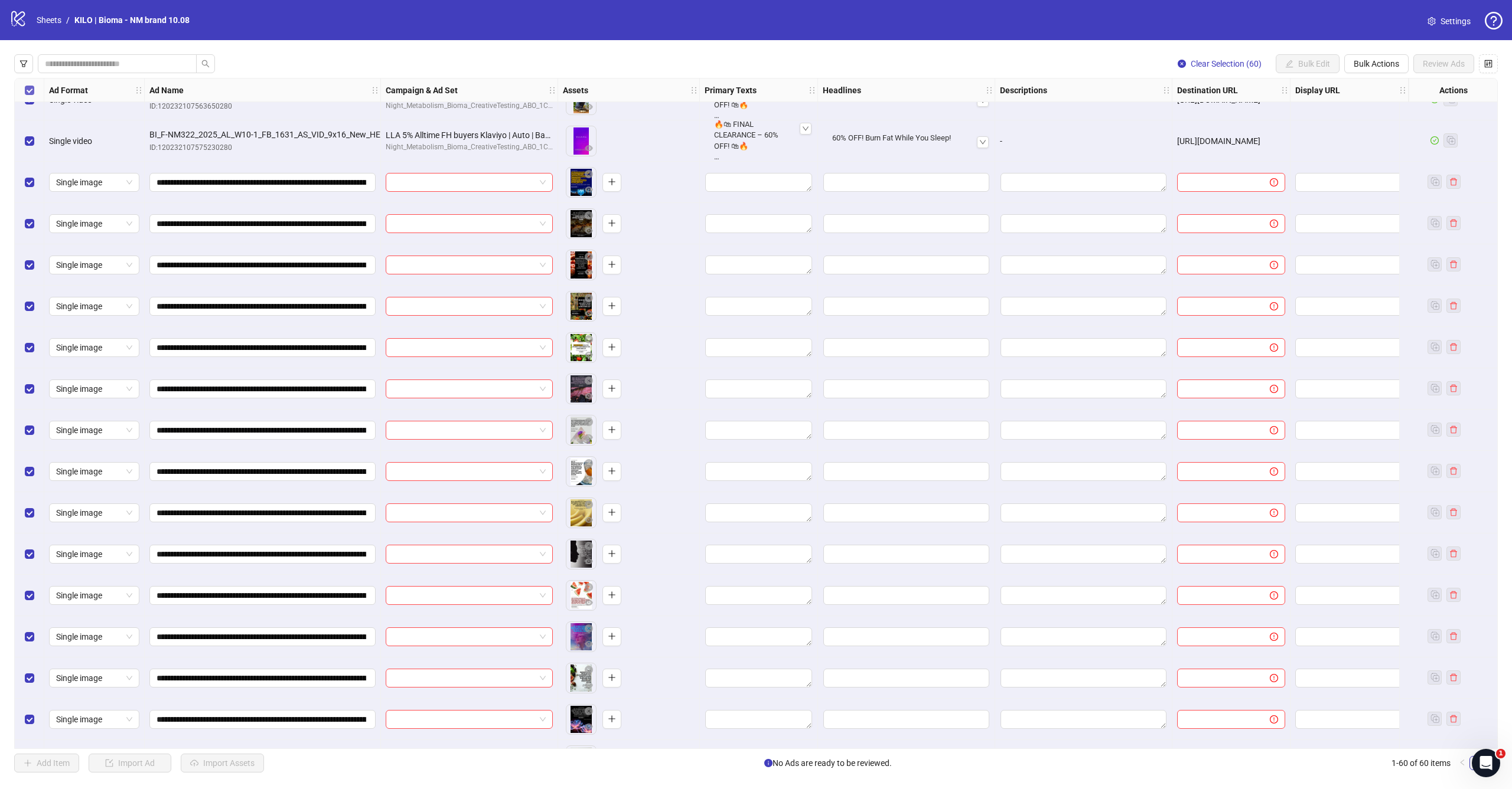
click at [34, 92] on span "Select all rows" at bounding box center [29, 90] width 9 height 9
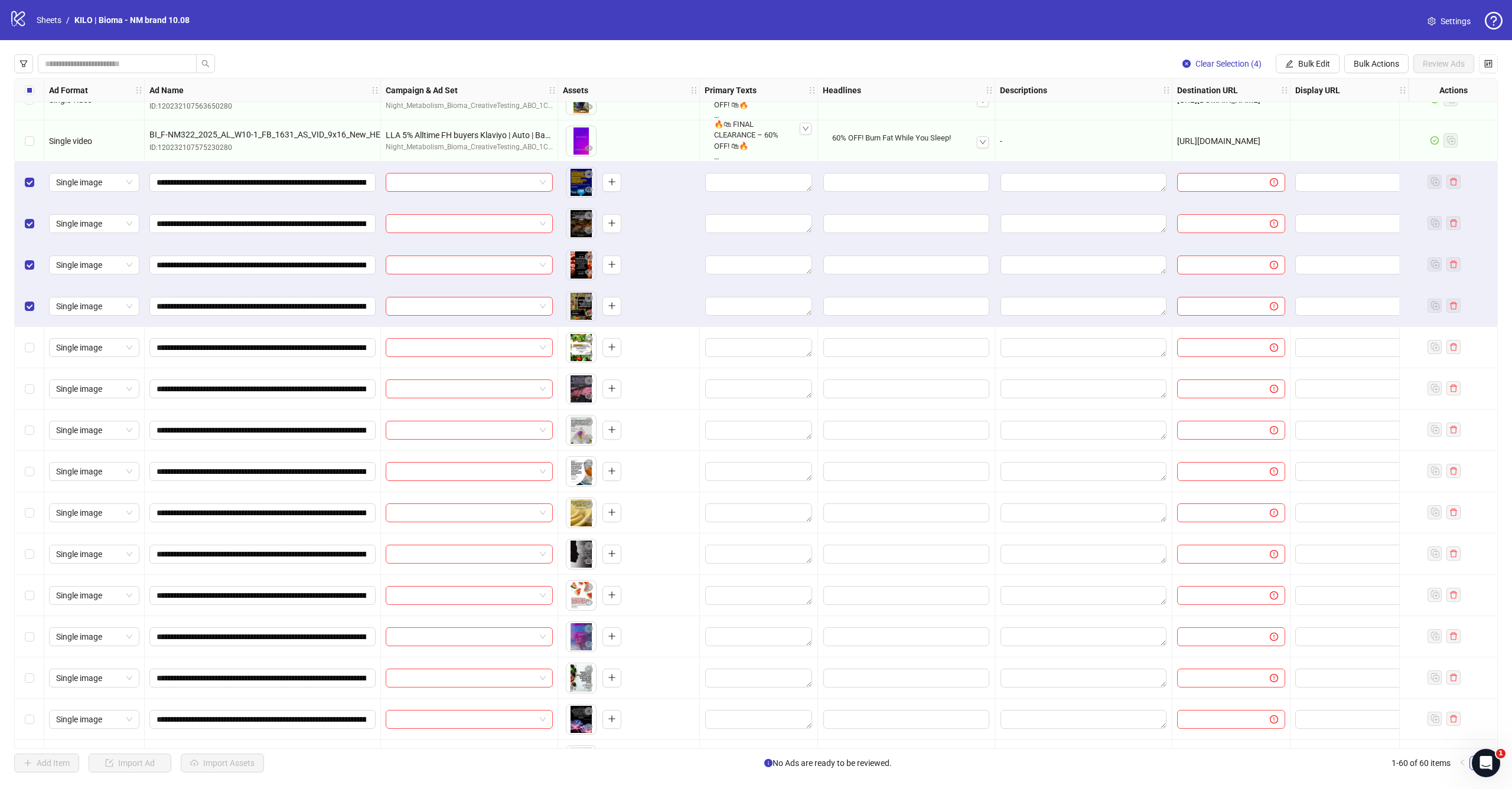
click at [30, 336] on div "Select row 45" at bounding box center [29, 348] width 29 height 41
click at [1308, 68] on span "Bulk Edit" at bounding box center [1314, 64] width 32 height 9
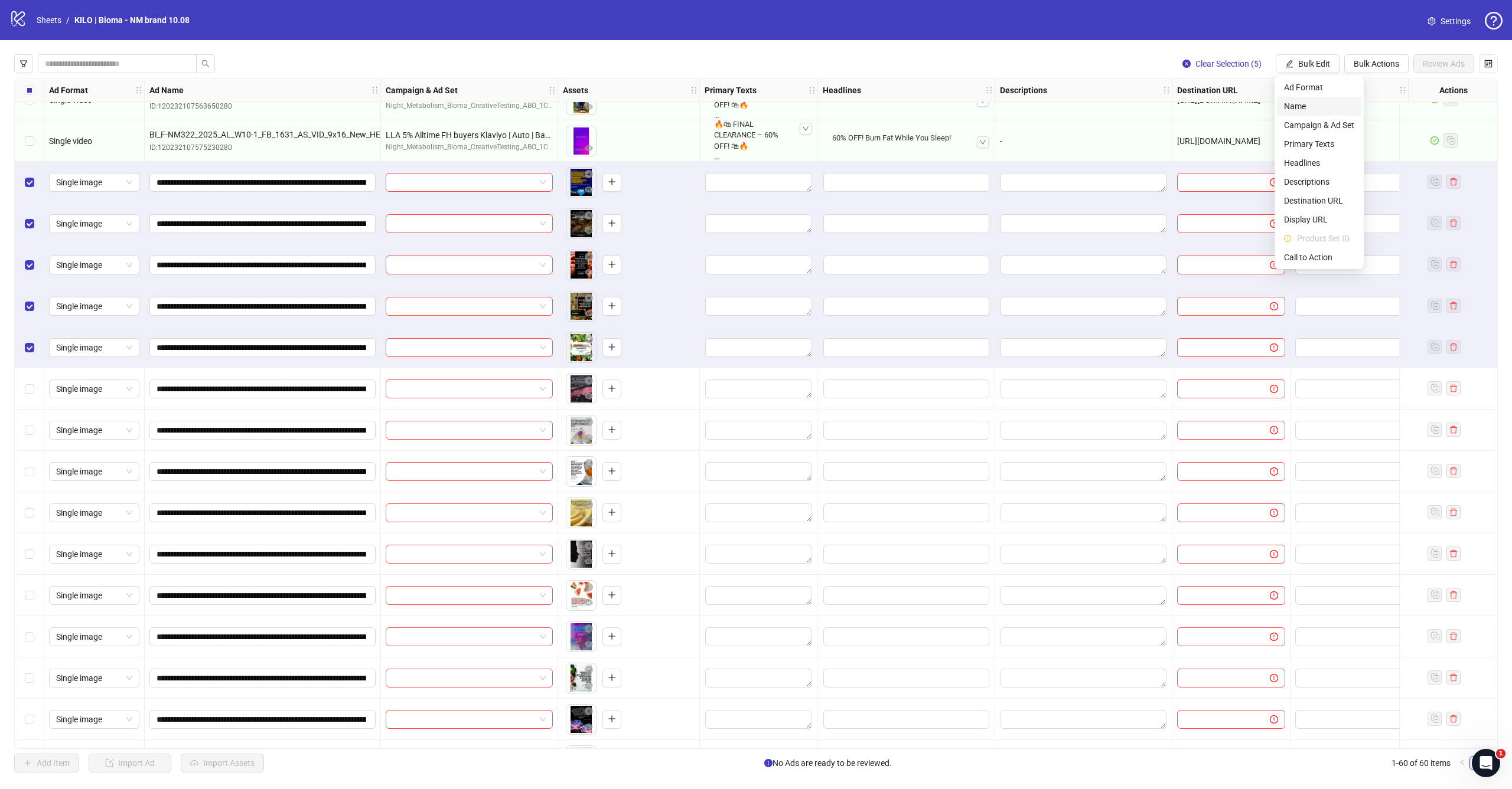
click at [1301, 114] on li "Name" at bounding box center [1319, 106] width 84 height 19
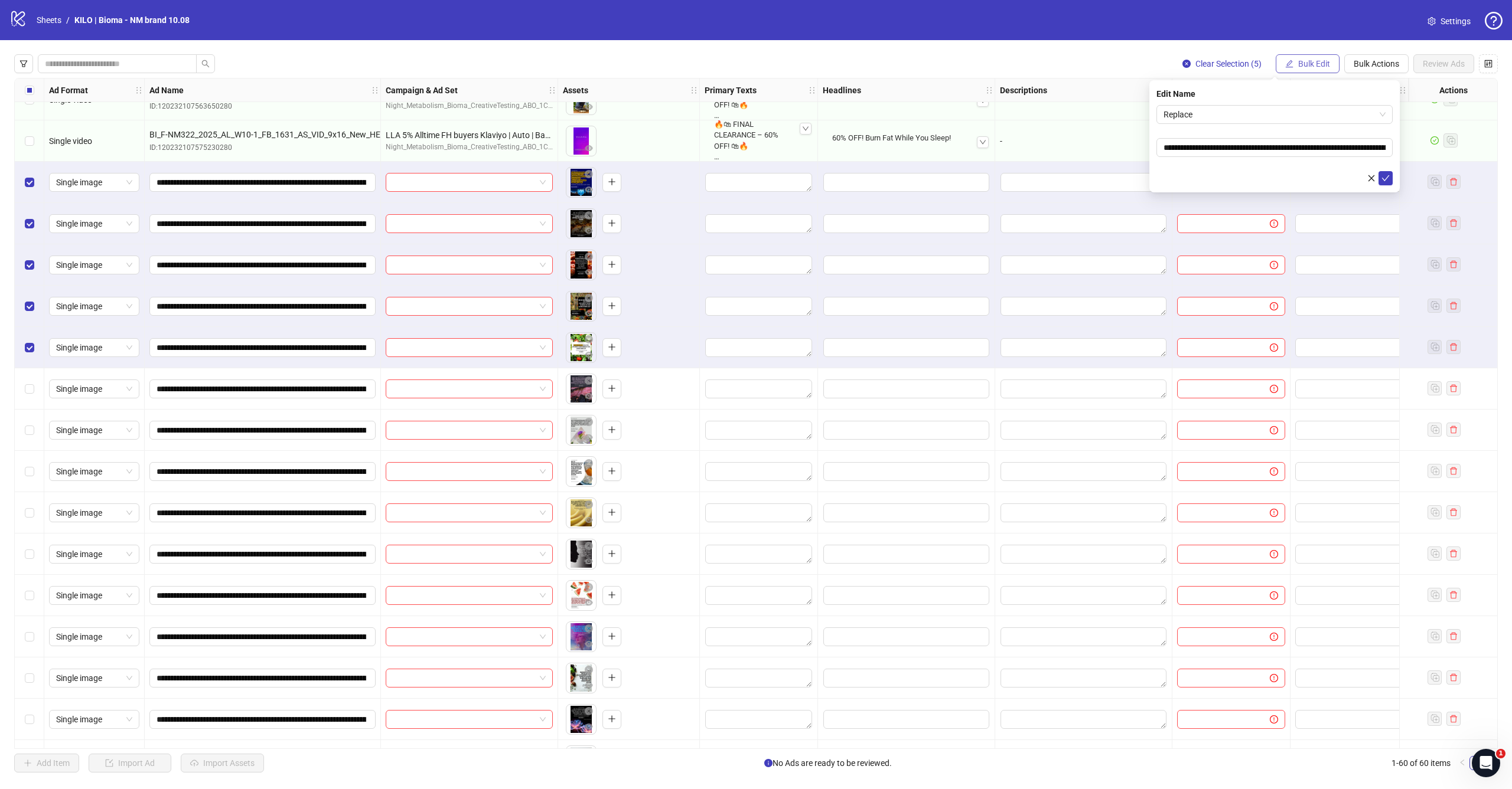
click at [1313, 67] on span "Bulk Edit" at bounding box center [1314, 64] width 32 height 9
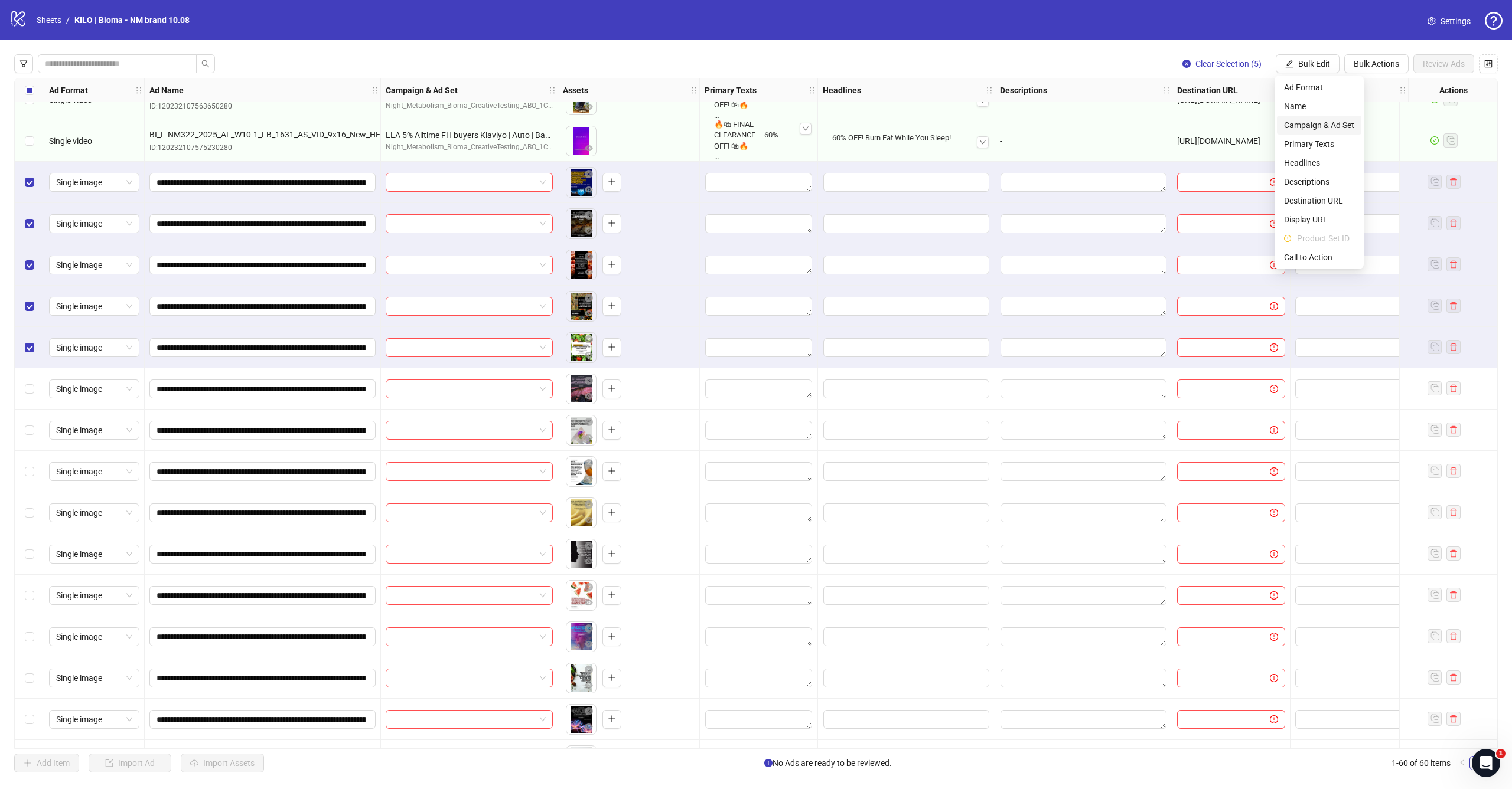
click at [1313, 127] on span "Campaign & Ad Set" at bounding box center [1319, 125] width 70 height 13
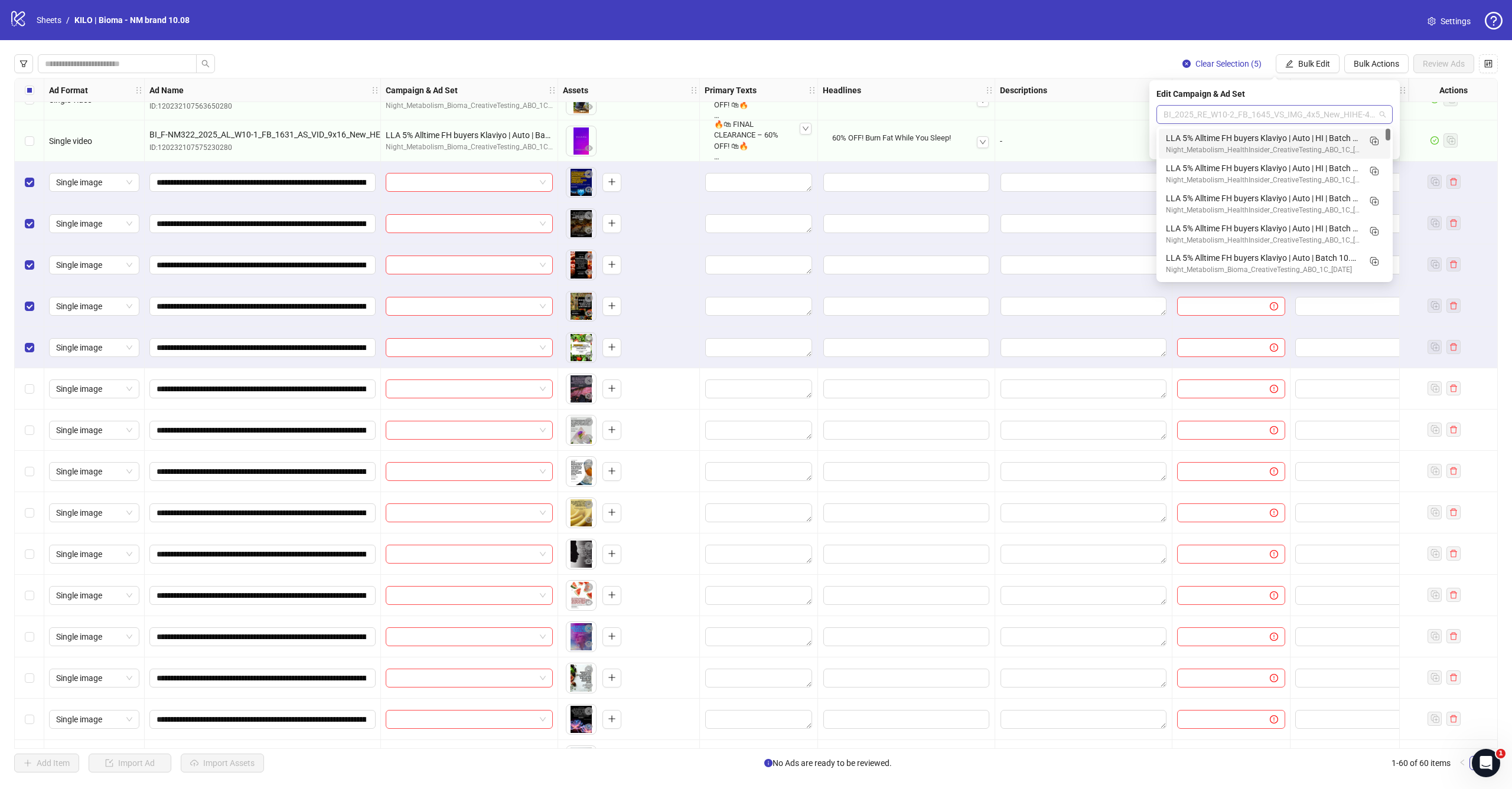
click at [1279, 110] on span "BI_2025_RE_W10-2_FB_1645_VS_IMG_4x5_New_HIHE-445_HIBC-357_blog_nmcomparison_V11" at bounding box center [1274, 114] width 222 height 18
click at [1256, 225] on div "LLA 5% Alltime FH buyers Klaviyo | Auto | HI | Batch 10.09 V1" at bounding box center [1262, 228] width 194 height 13
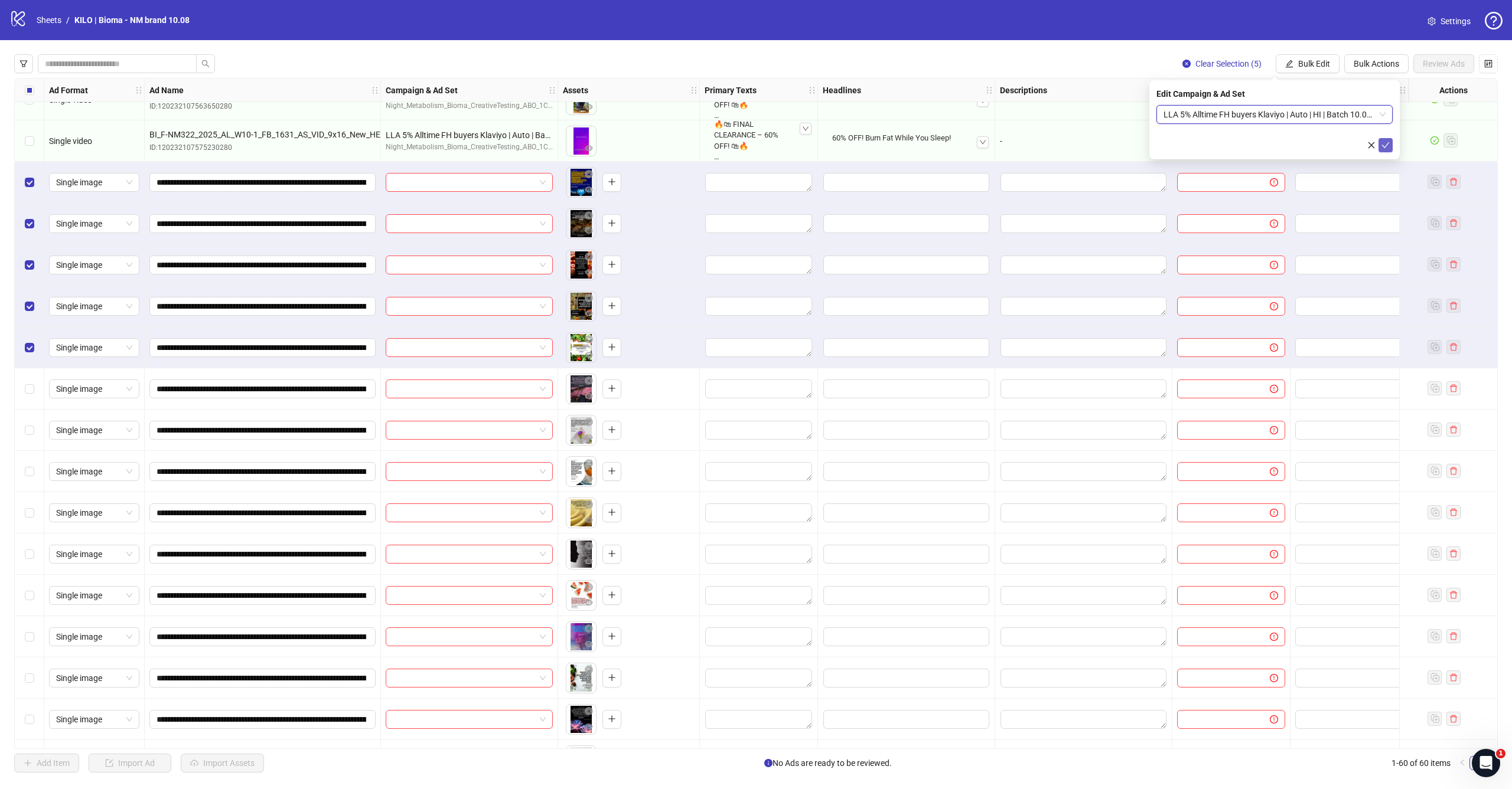
click at [1383, 144] on icon "check" at bounding box center [1385, 145] width 9 height 9
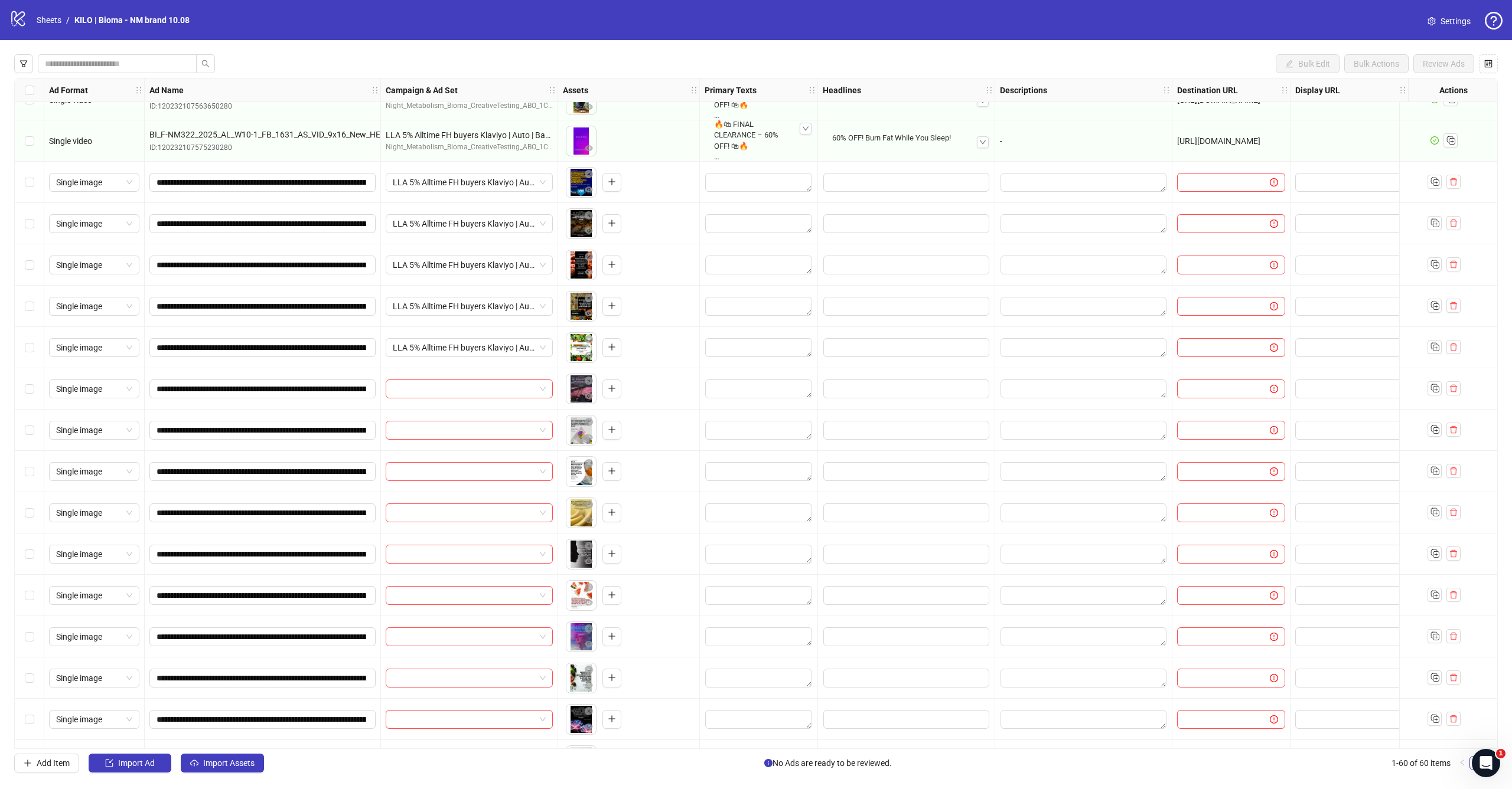
click at [34, 388] on div "Select row 46" at bounding box center [29, 389] width 29 height 41
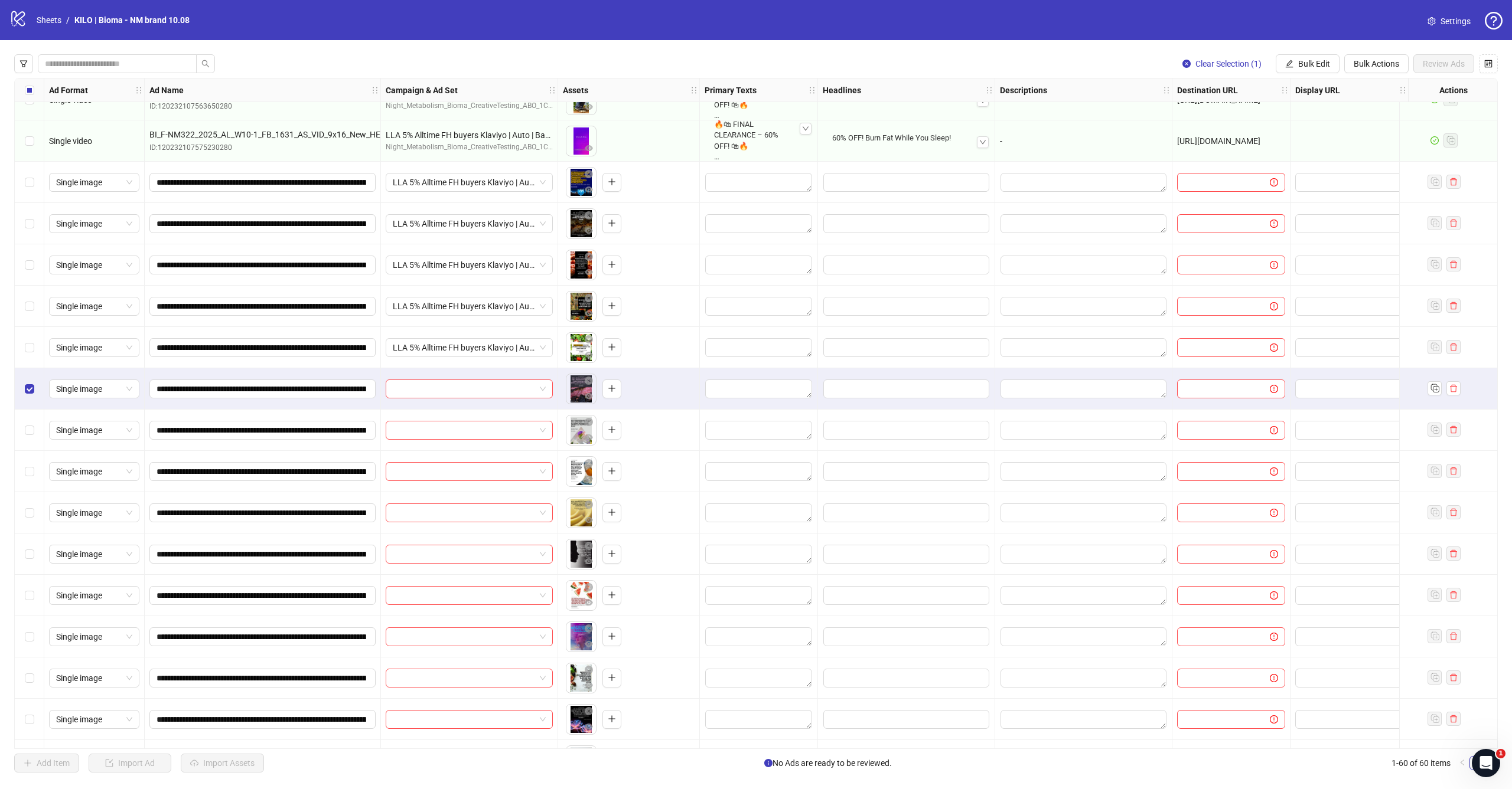
click at [34, 428] on div "Select row 47" at bounding box center [29, 431] width 29 height 41
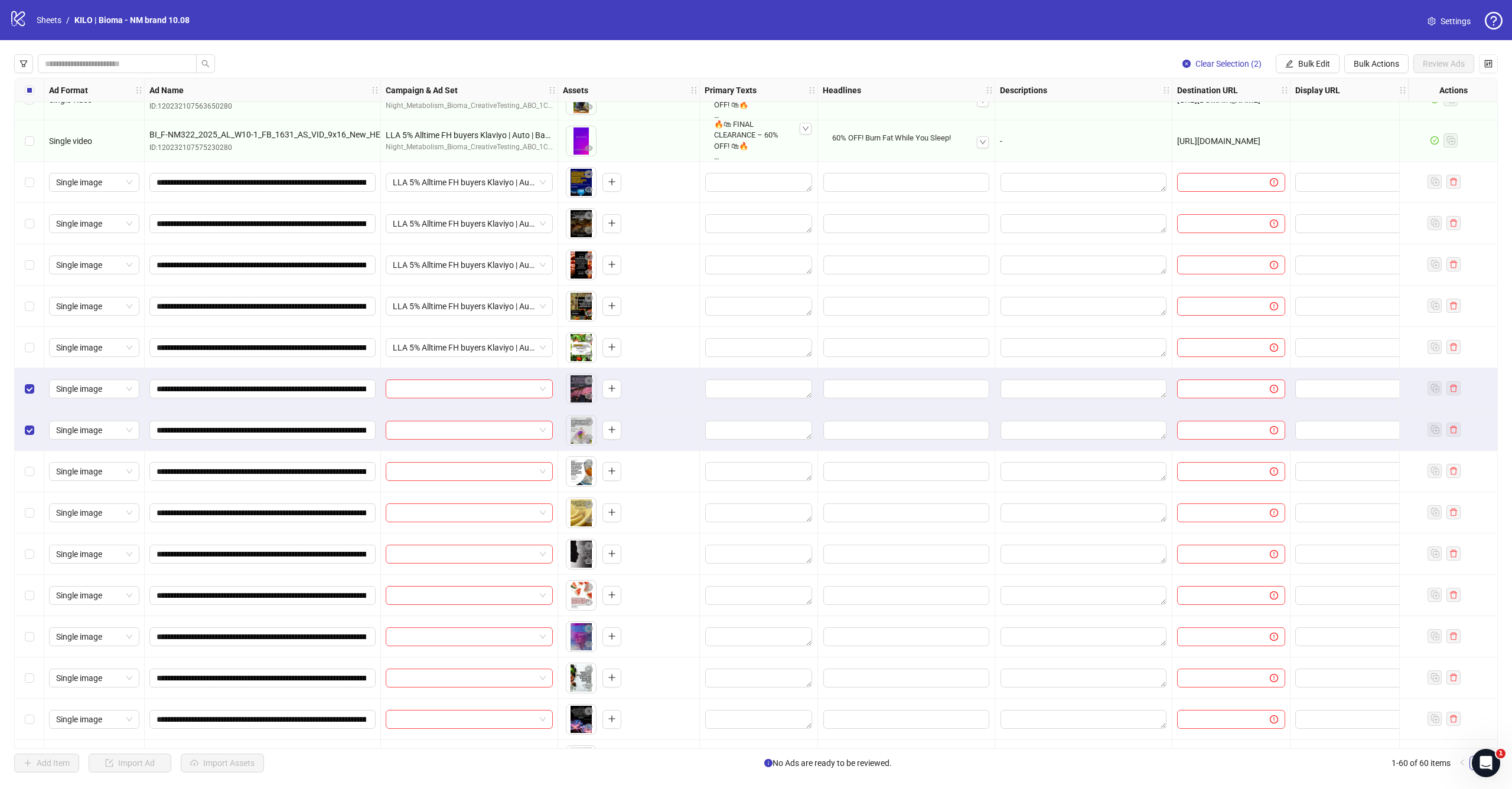
click at [34, 466] on div "Select row 48" at bounding box center [29, 472] width 29 height 41
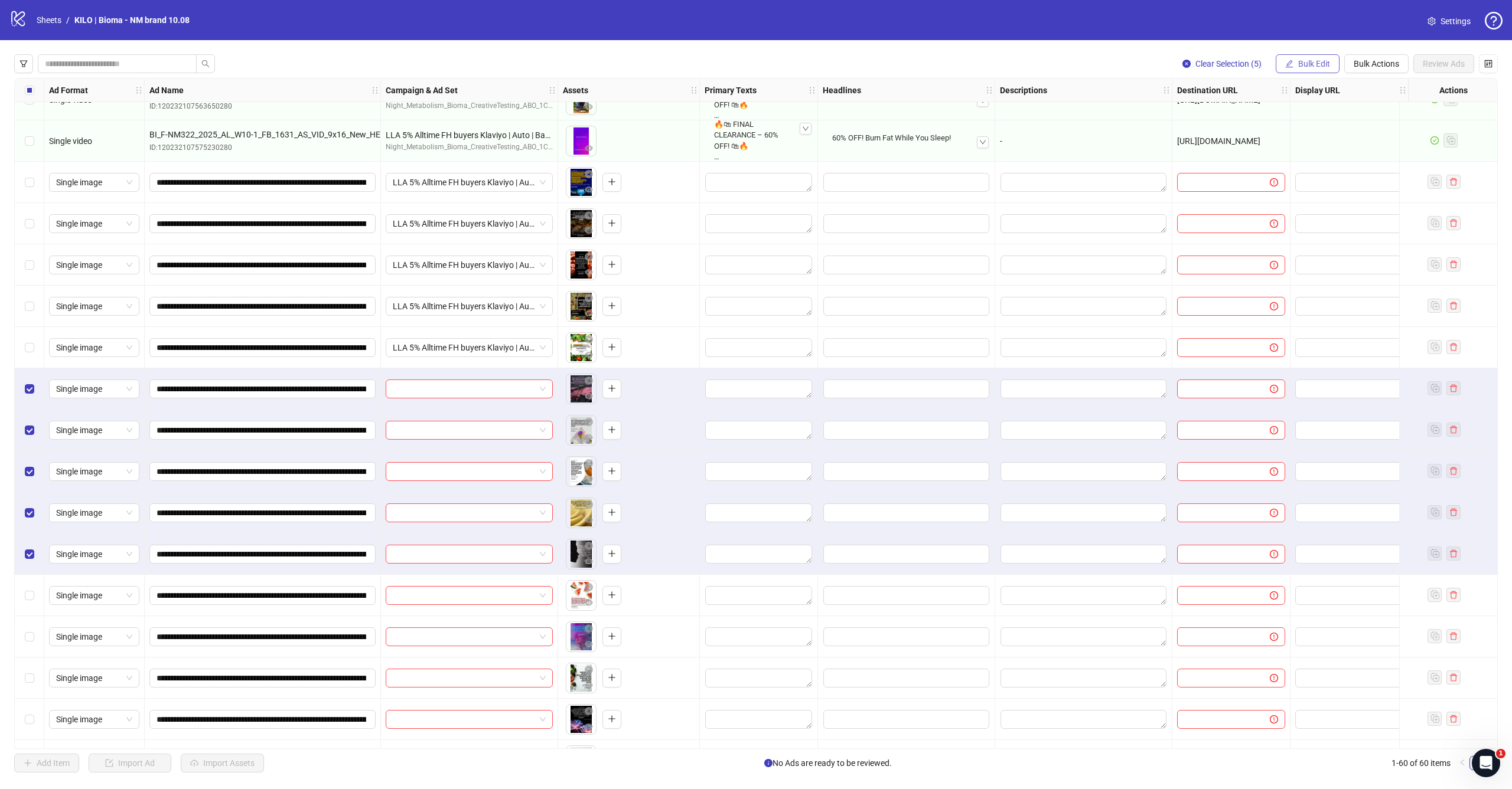
click at [1310, 71] on button "Bulk Edit" at bounding box center [1307, 64] width 64 height 19
click at [1303, 119] on span "Campaign & Ad Set" at bounding box center [1319, 125] width 70 height 13
click at [1268, 117] on input "search" at bounding box center [1269, 114] width 211 height 18
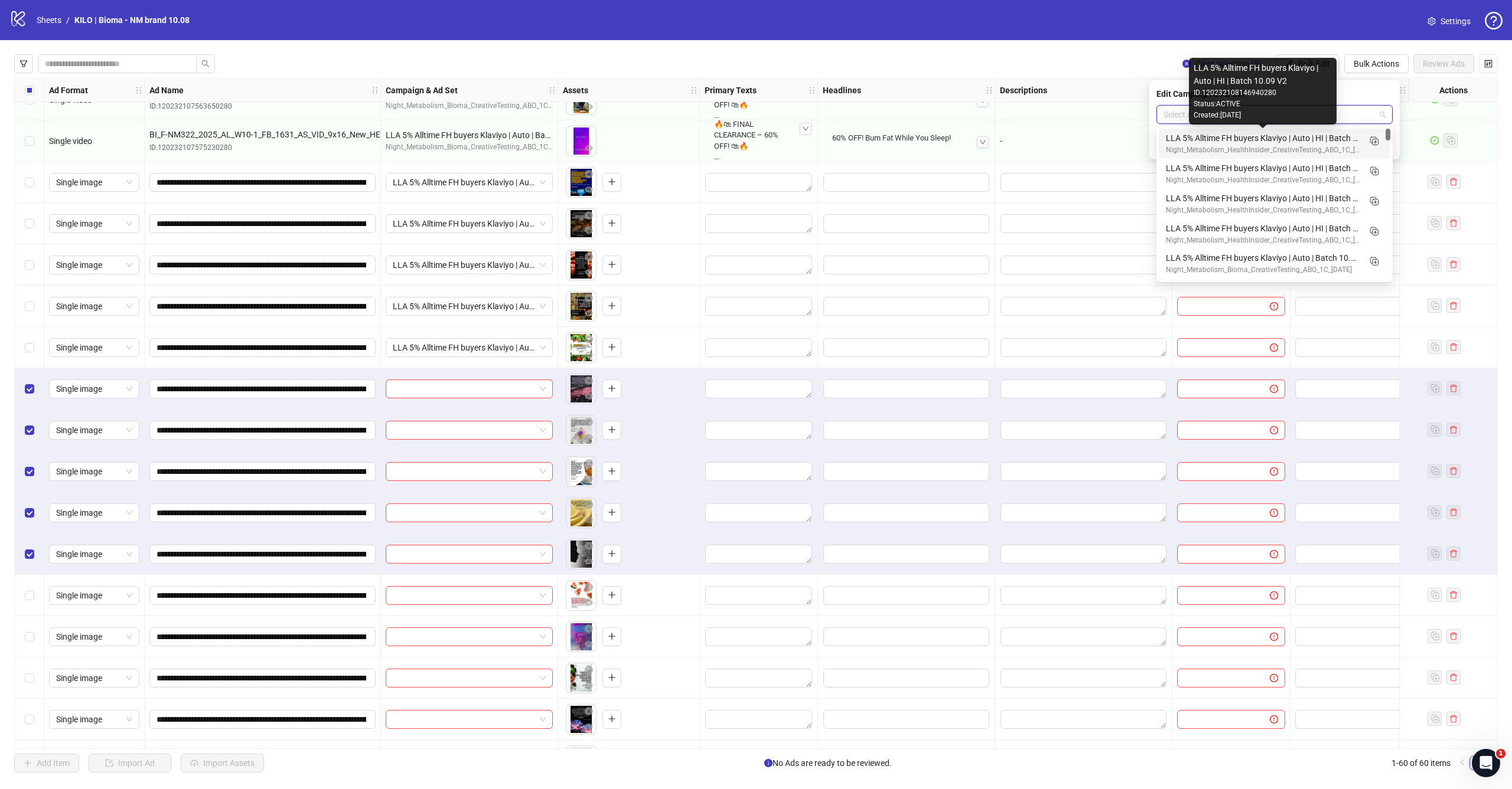
click at [1264, 142] on div "LLA 5% Alltime FH buyers Klaviyo | Auto | HI | Batch 10.09 V2" at bounding box center [1262, 138] width 194 height 13
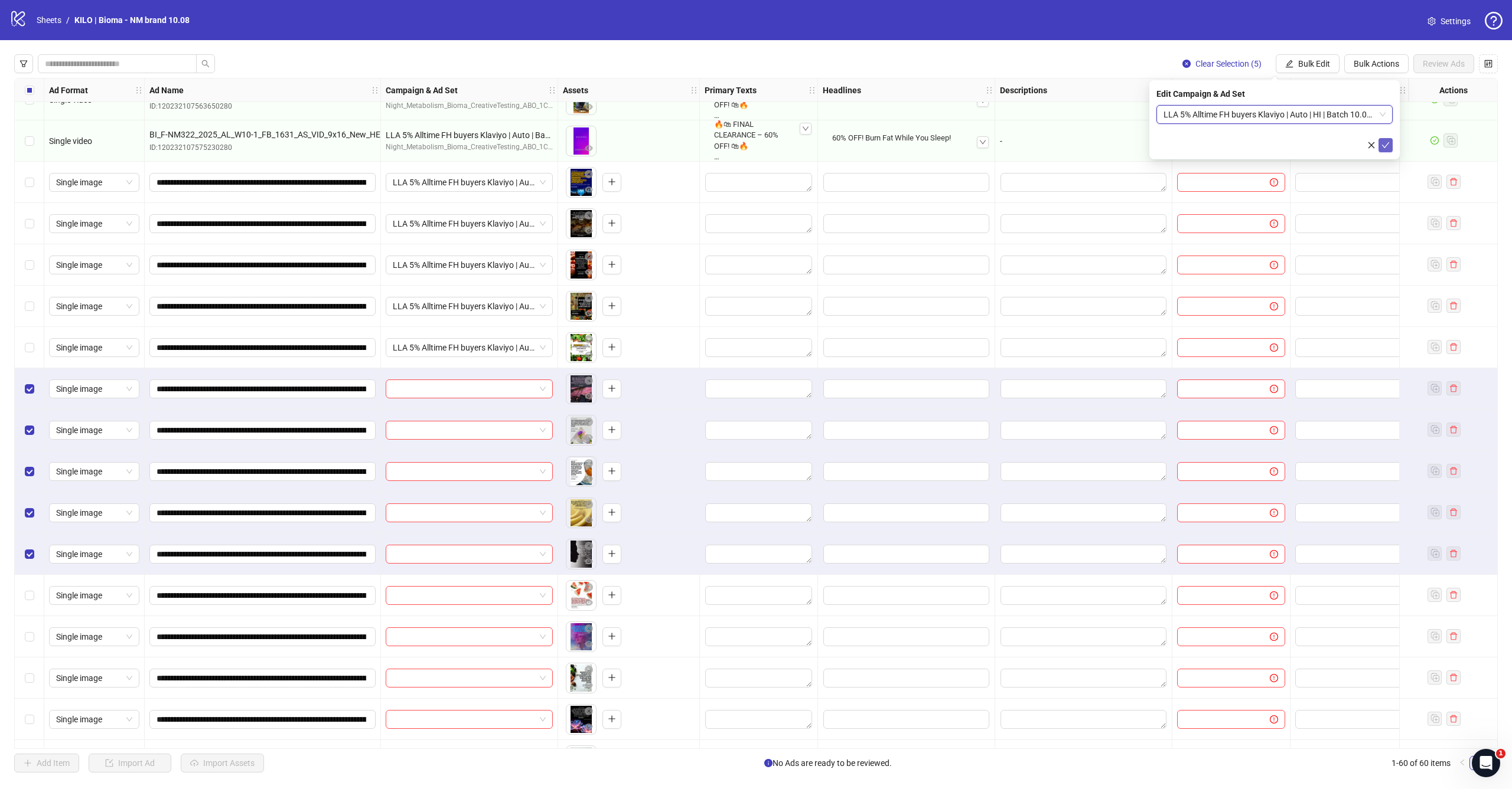
click at [1388, 146] on icon "check" at bounding box center [1385, 145] width 9 height 9
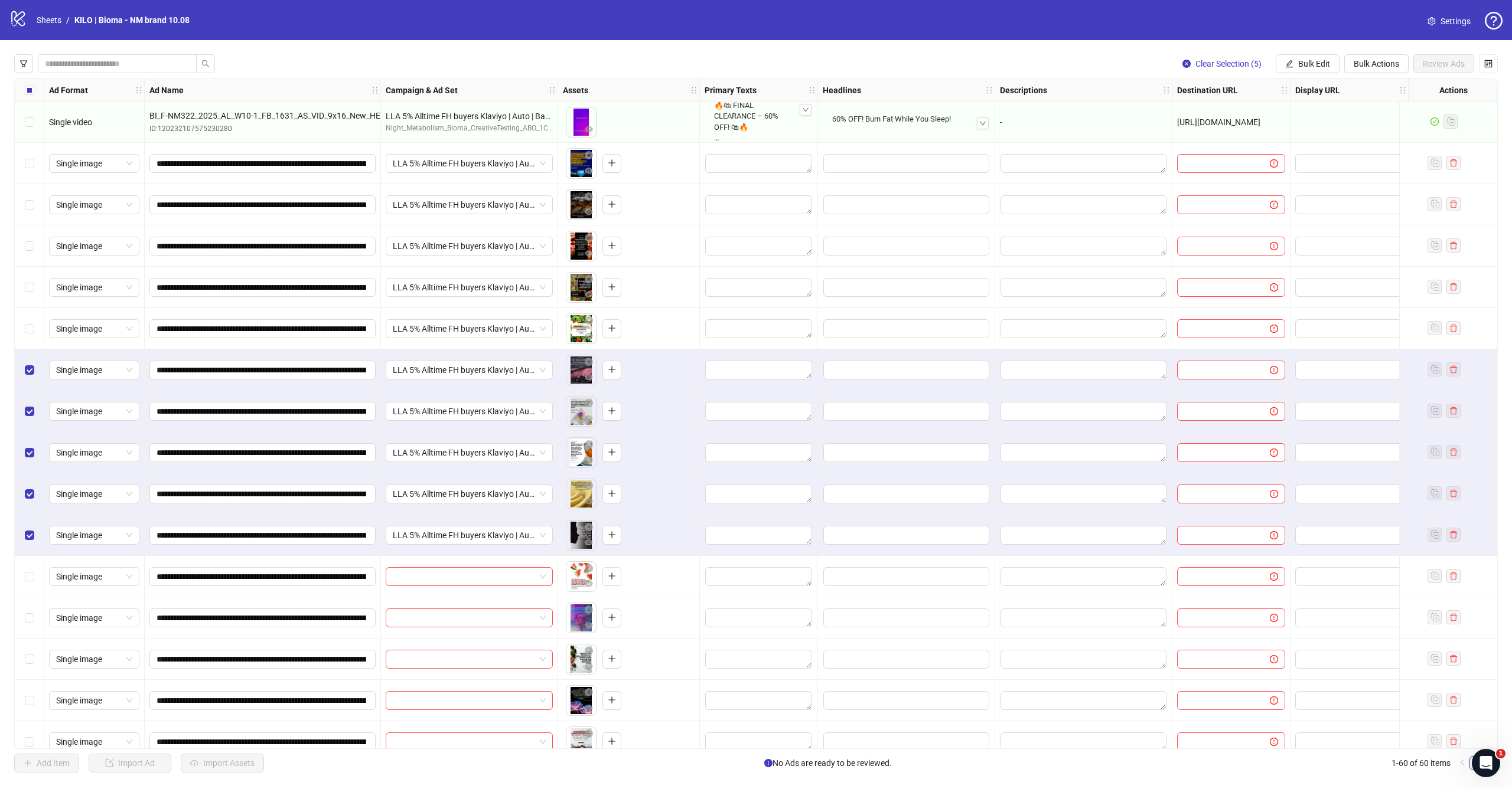
scroll to position [1612, 0]
click at [31, 93] on span "Select all rows" at bounding box center [29, 90] width 9 height 9
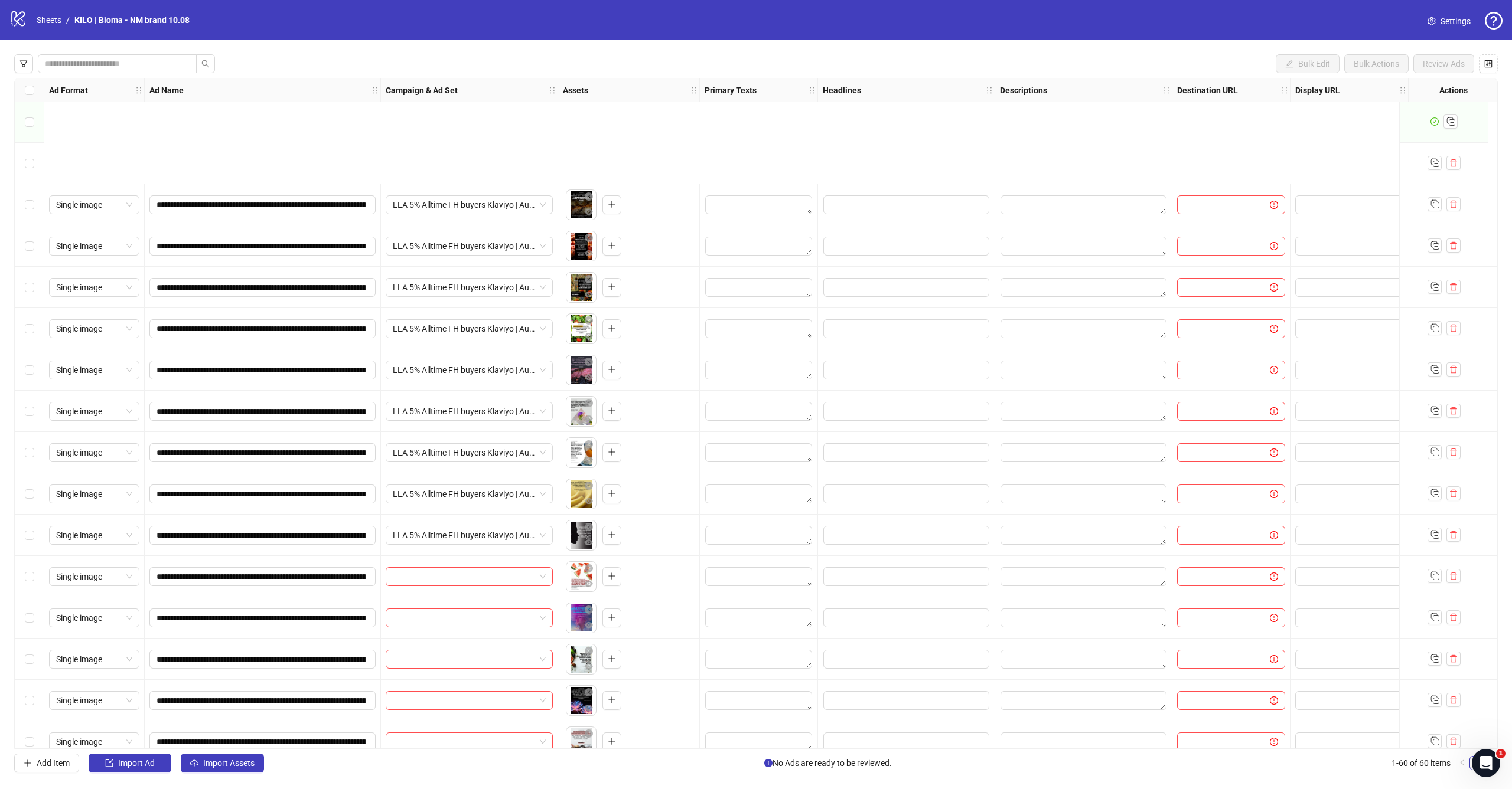
scroll to position [1764, 0]
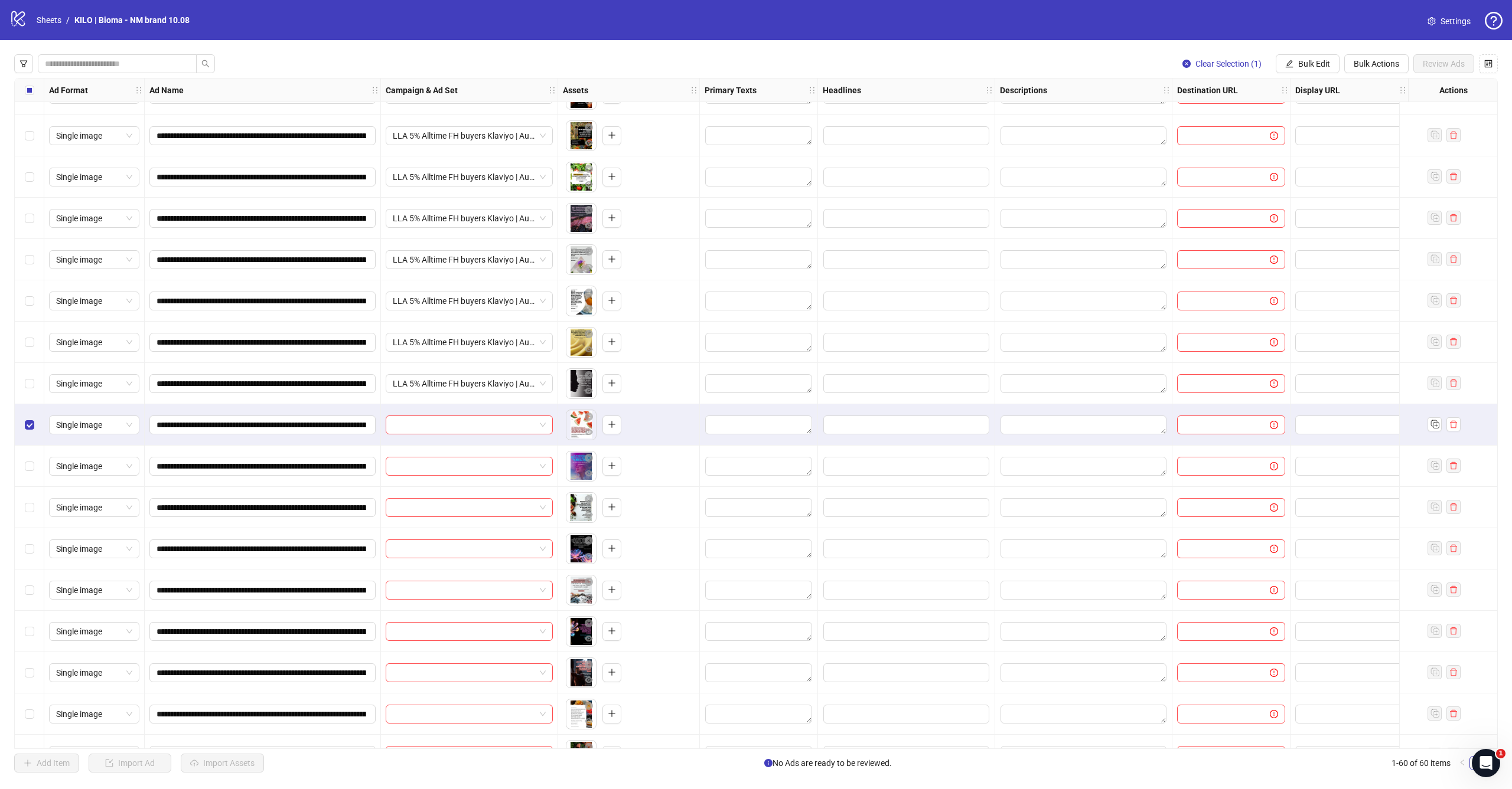
click at [29, 458] on div "Select row 52" at bounding box center [29, 466] width 29 height 41
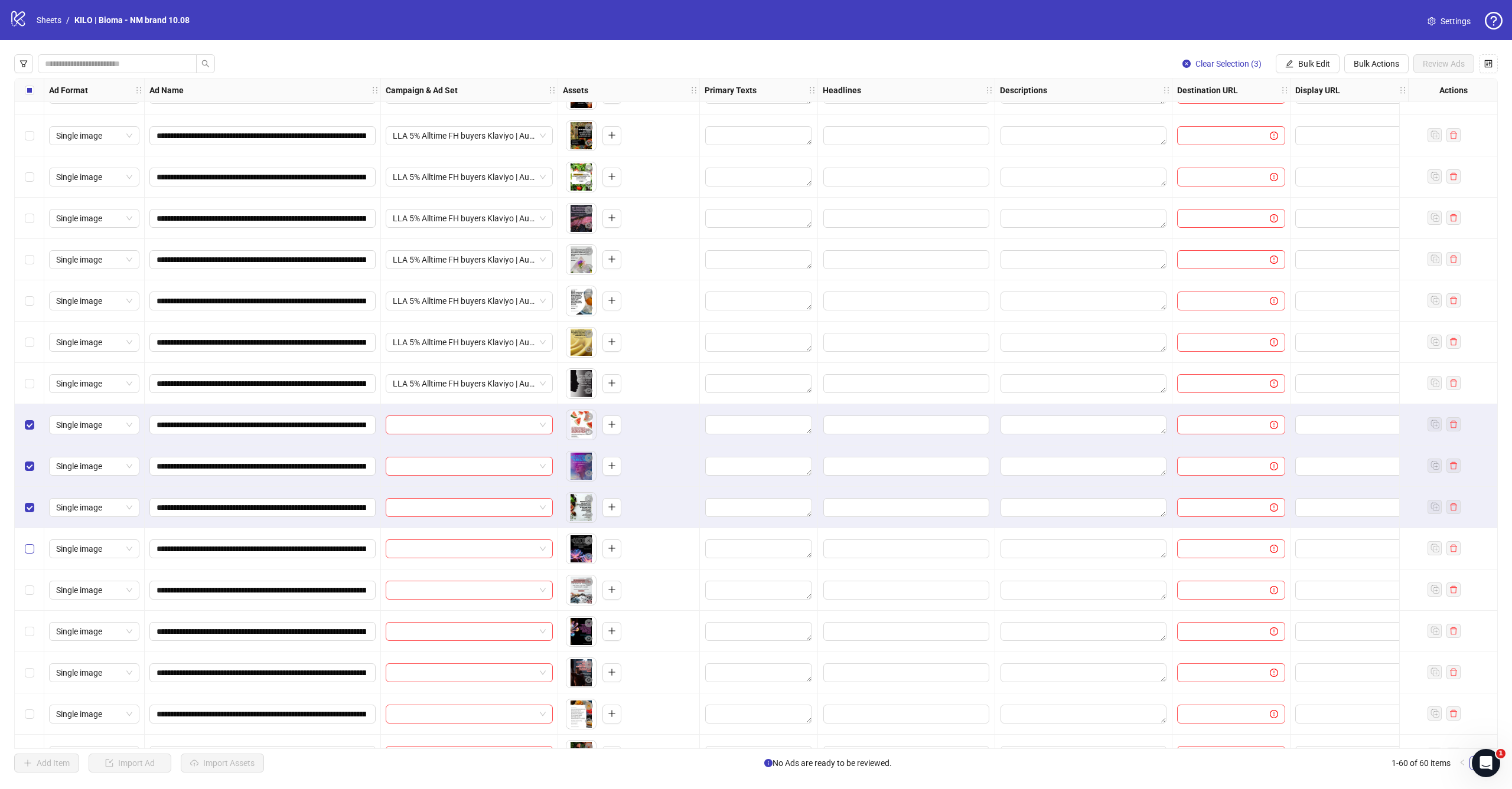
click at [29, 543] on label "Select row 54" at bounding box center [29, 549] width 9 height 13
click at [29, 576] on div "Select row 55" at bounding box center [29, 590] width 29 height 41
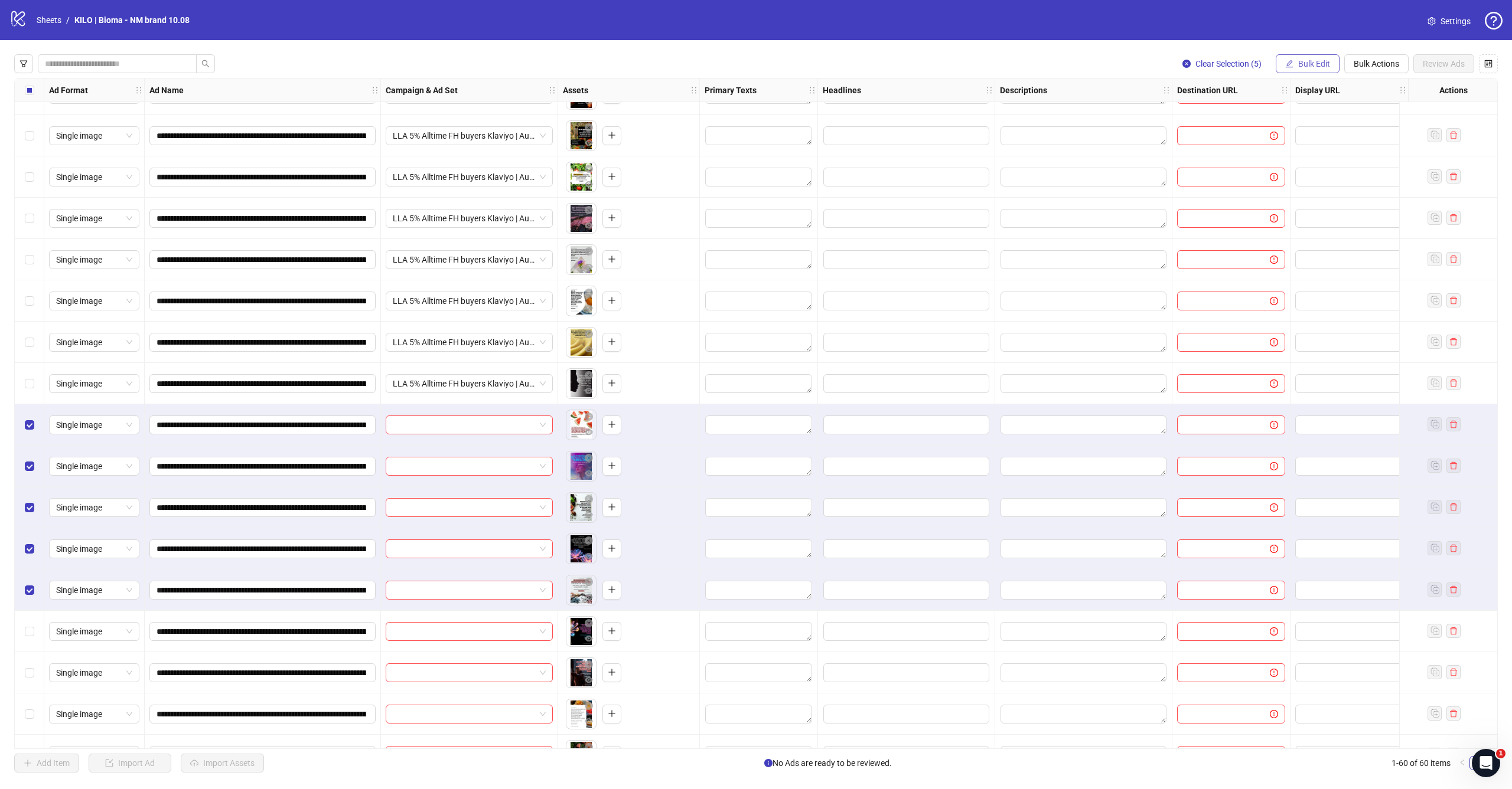
click at [1306, 60] on span "Bulk Edit" at bounding box center [1314, 64] width 32 height 9
click at [1298, 119] on span "Campaign & Ad Set" at bounding box center [1319, 125] width 70 height 13
click at [1283, 102] on div "Edit Campaign & Ad Set Select an adset" at bounding box center [1274, 119] width 250 height 79
click at [1278, 111] on input "search" at bounding box center [1269, 114] width 211 height 18
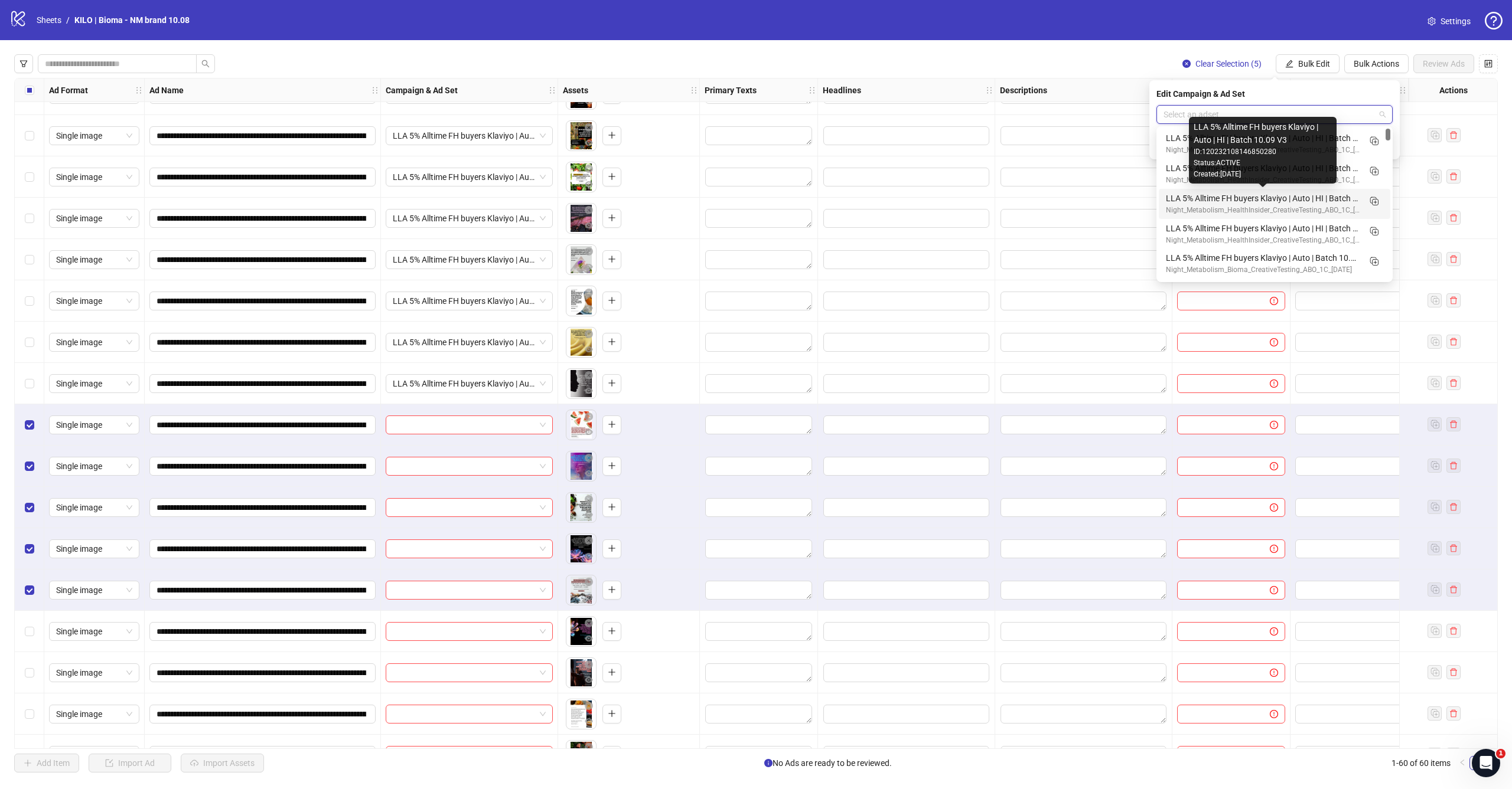
click at [1269, 197] on div "LLA 5% Alltime FH buyers Klaviyo | Auto | HI | Batch 10.09 V3" at bounding box center [1262, 198] width 194 height 13
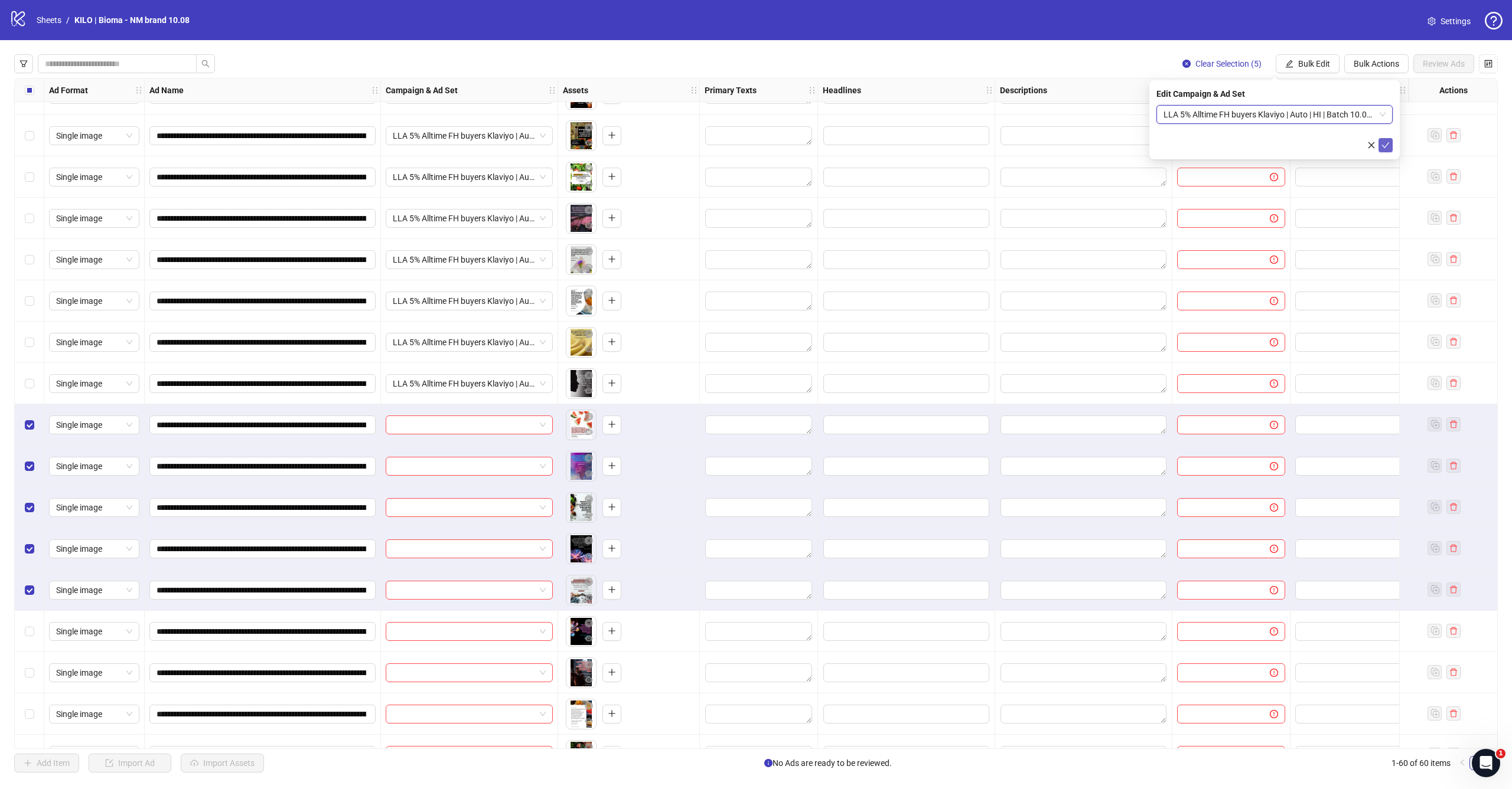
click at [1387, 144] on icon "check" at bounding box center [1385, 145] width 9 height 9
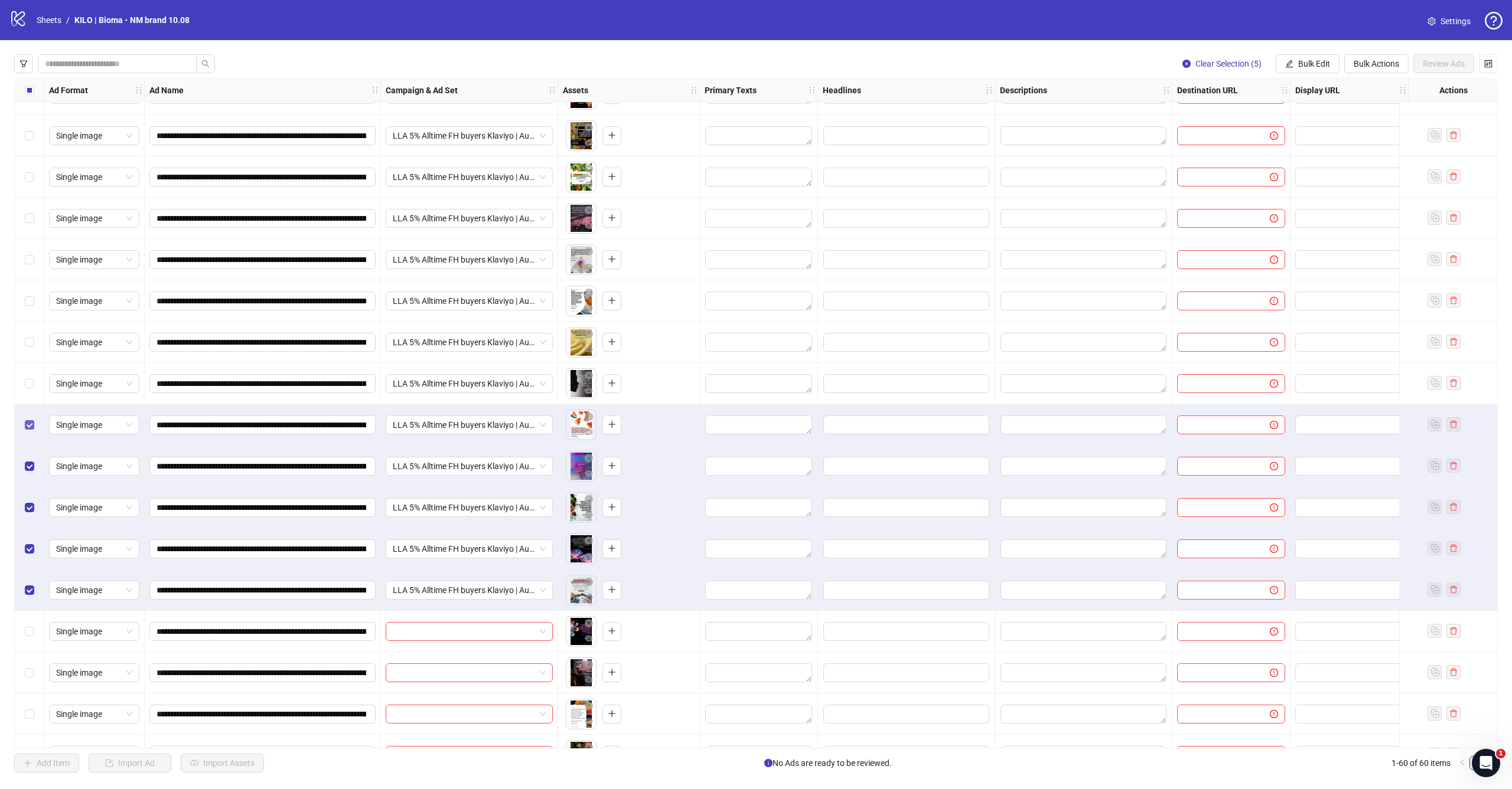
click at [34, 426] on span "Select row 51" at bounding box center [29, 425] width 9 height 9
click at [34, 458] on div "Select row 52" at bounding box center [29, 466] width 29 height 41
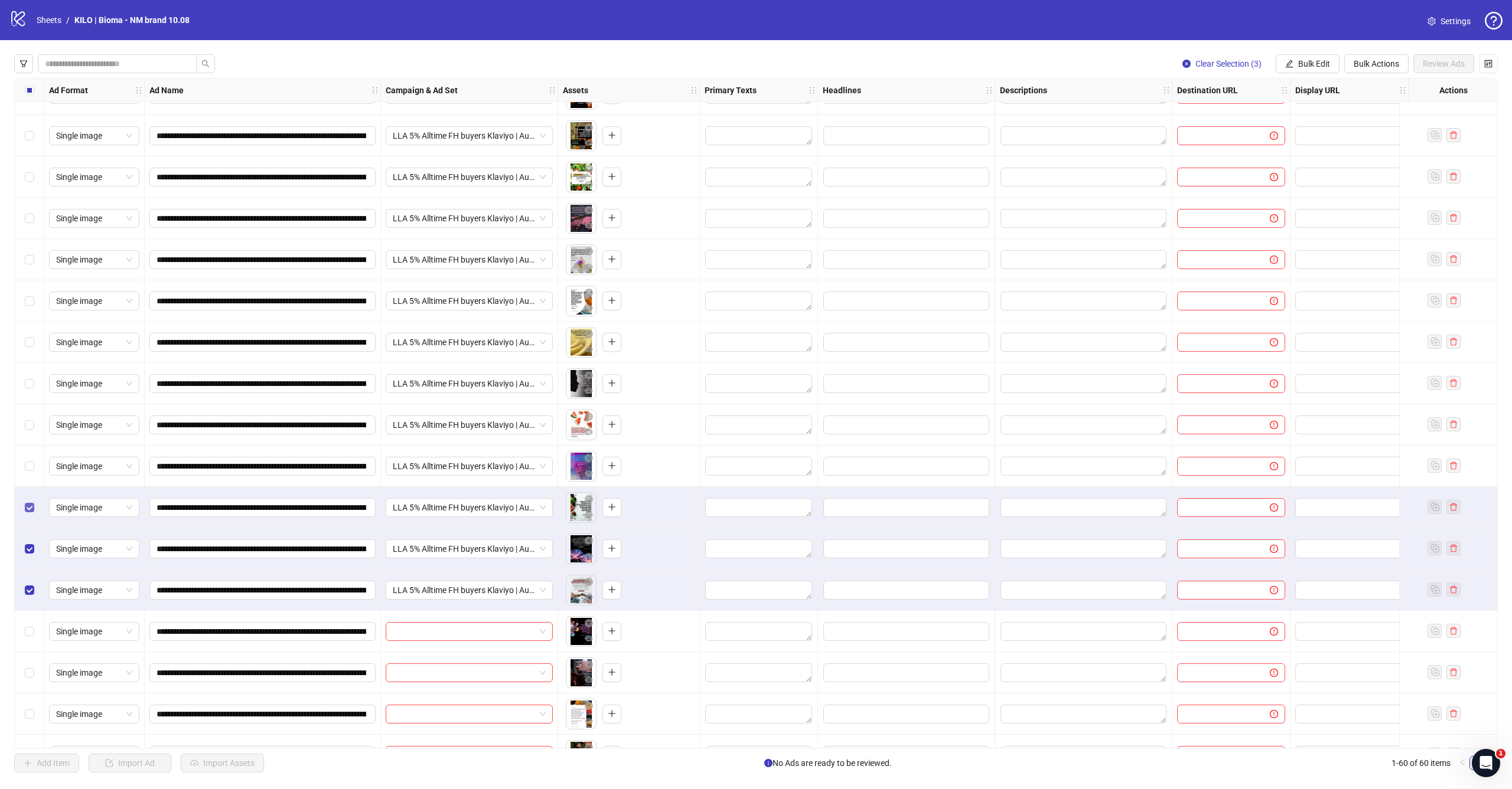
click at [34, 509] on span "Select row 53" at bounding box center [29, 507] width 9 height 9
click at [34, 541] on div "Select row 54" at bounding box center [29, 549] width 29 height 41
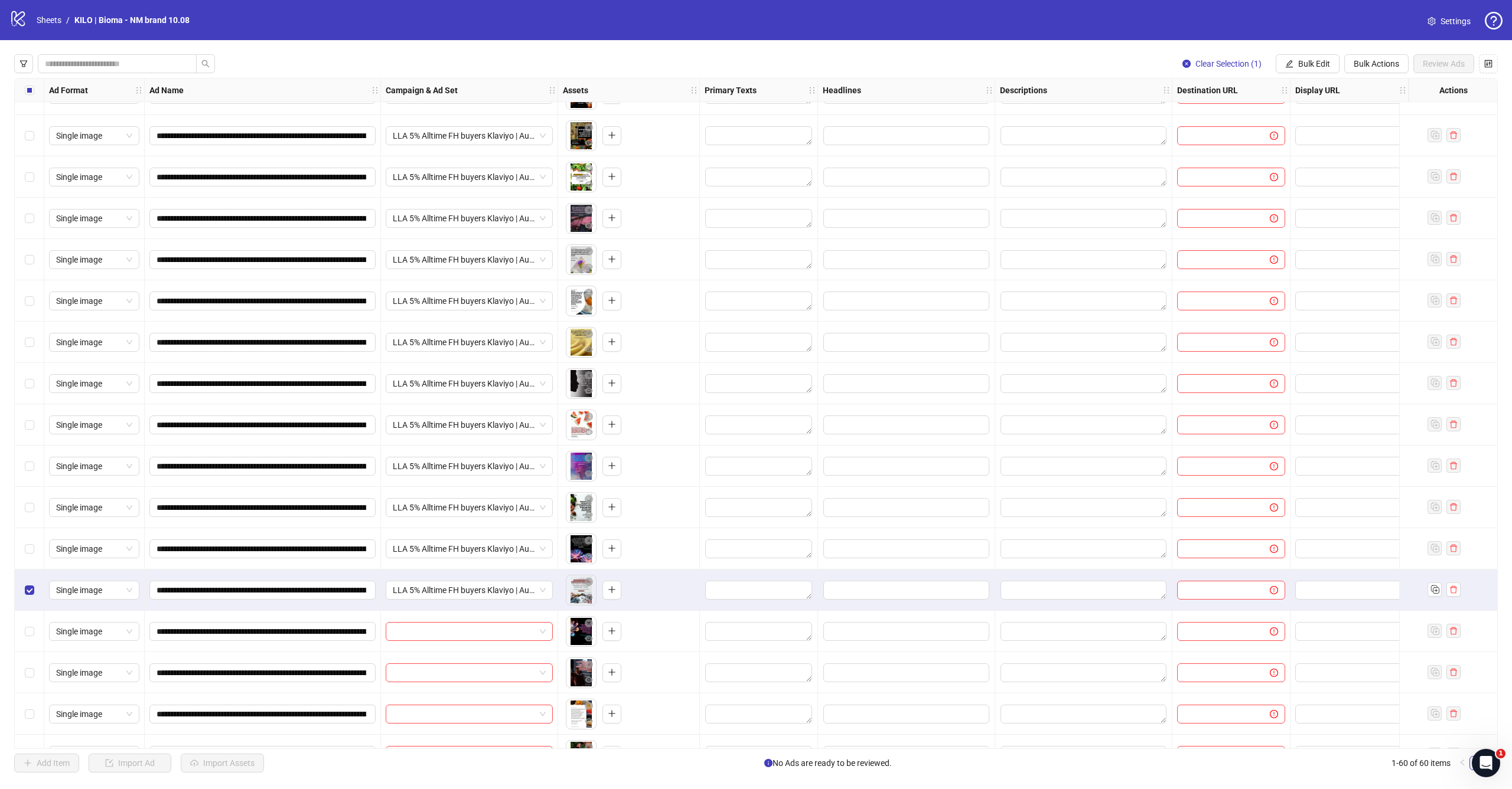
click at [24, 587] on div "Select row 55" at bounding box center [29, 590] width 29 height 41
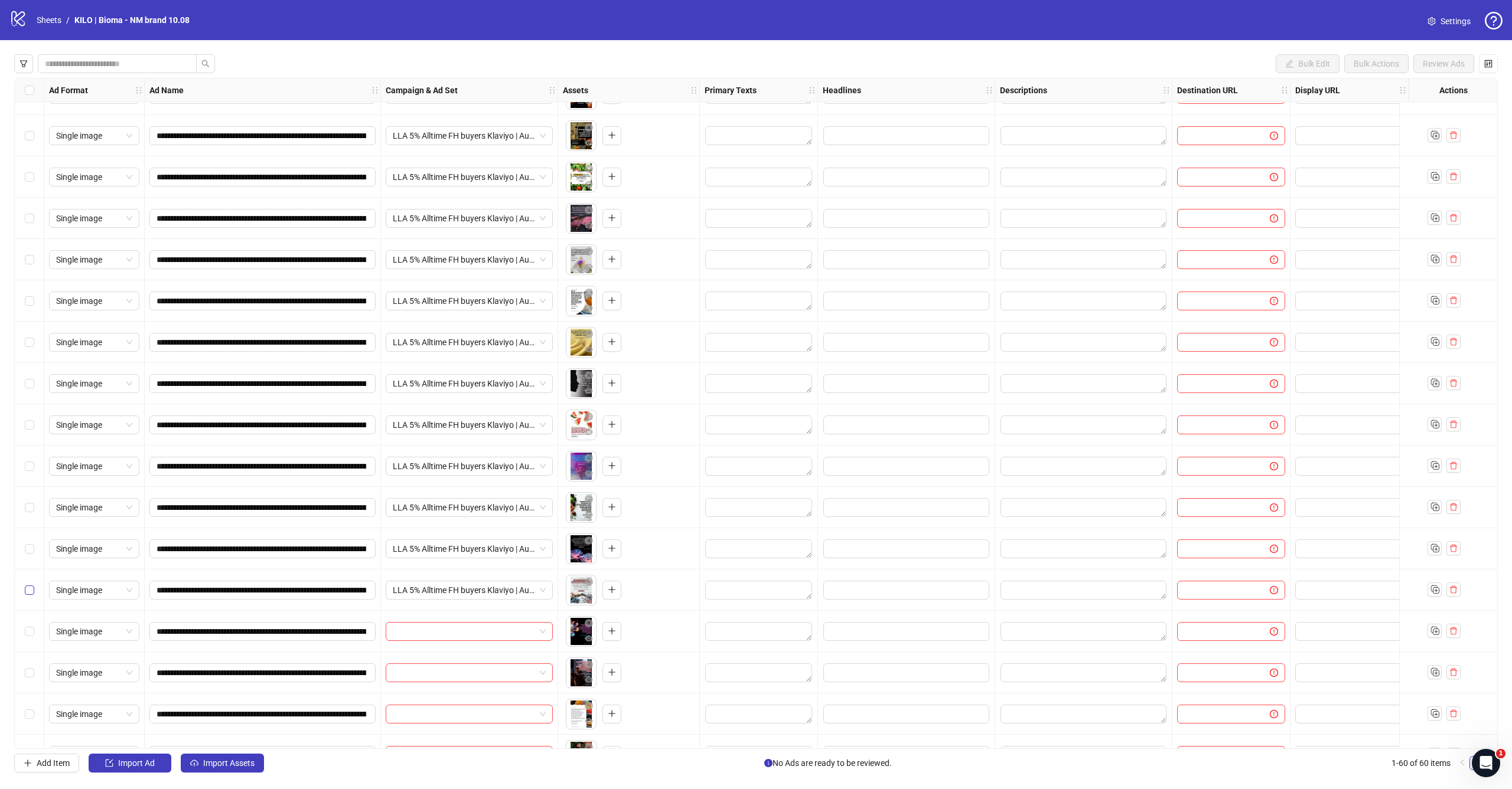
scroll to position [1838, 0]
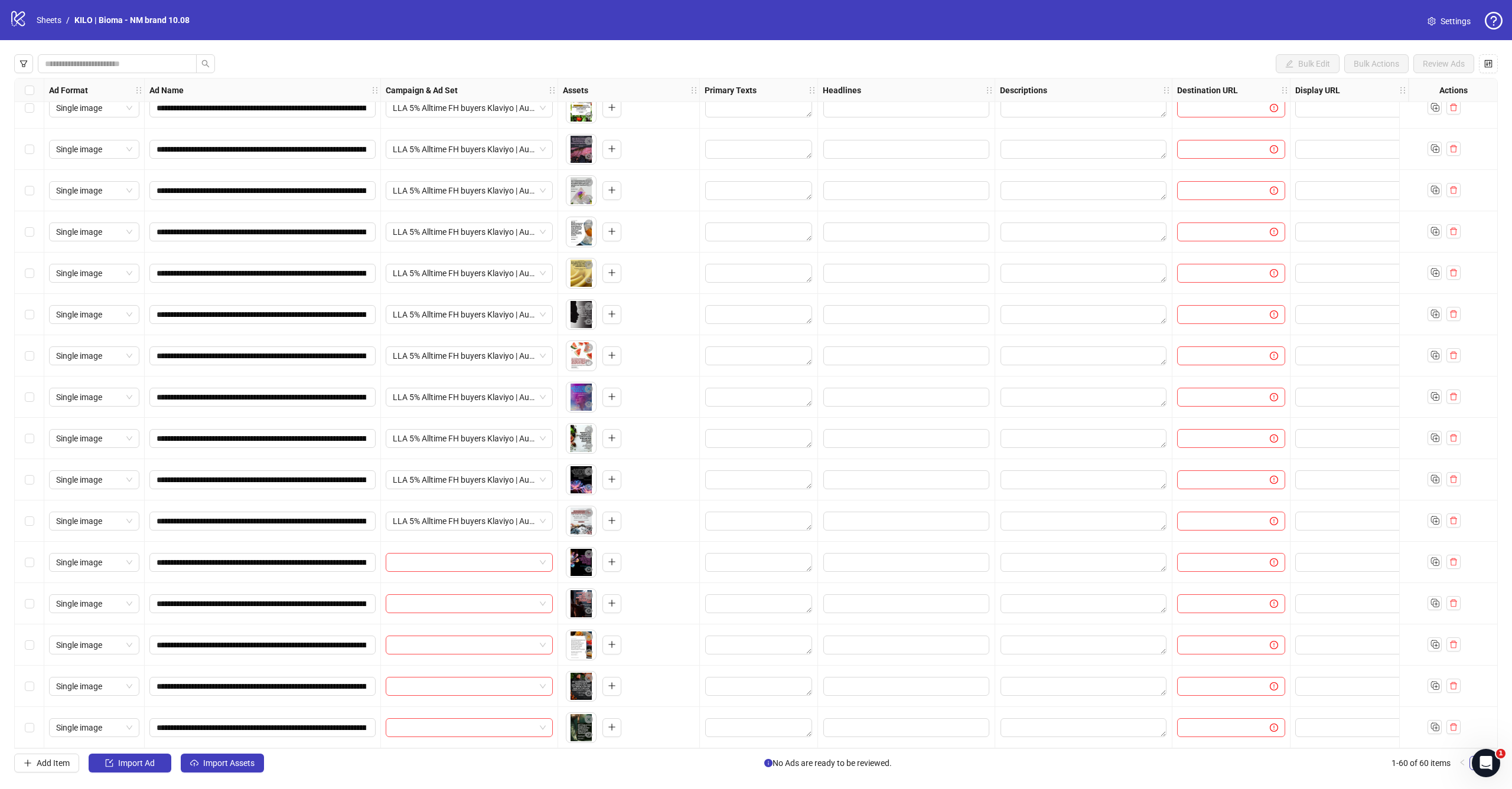
click at [36, 561] on div "Select row 56" at bounding box center [29, 563] width 29 height 41
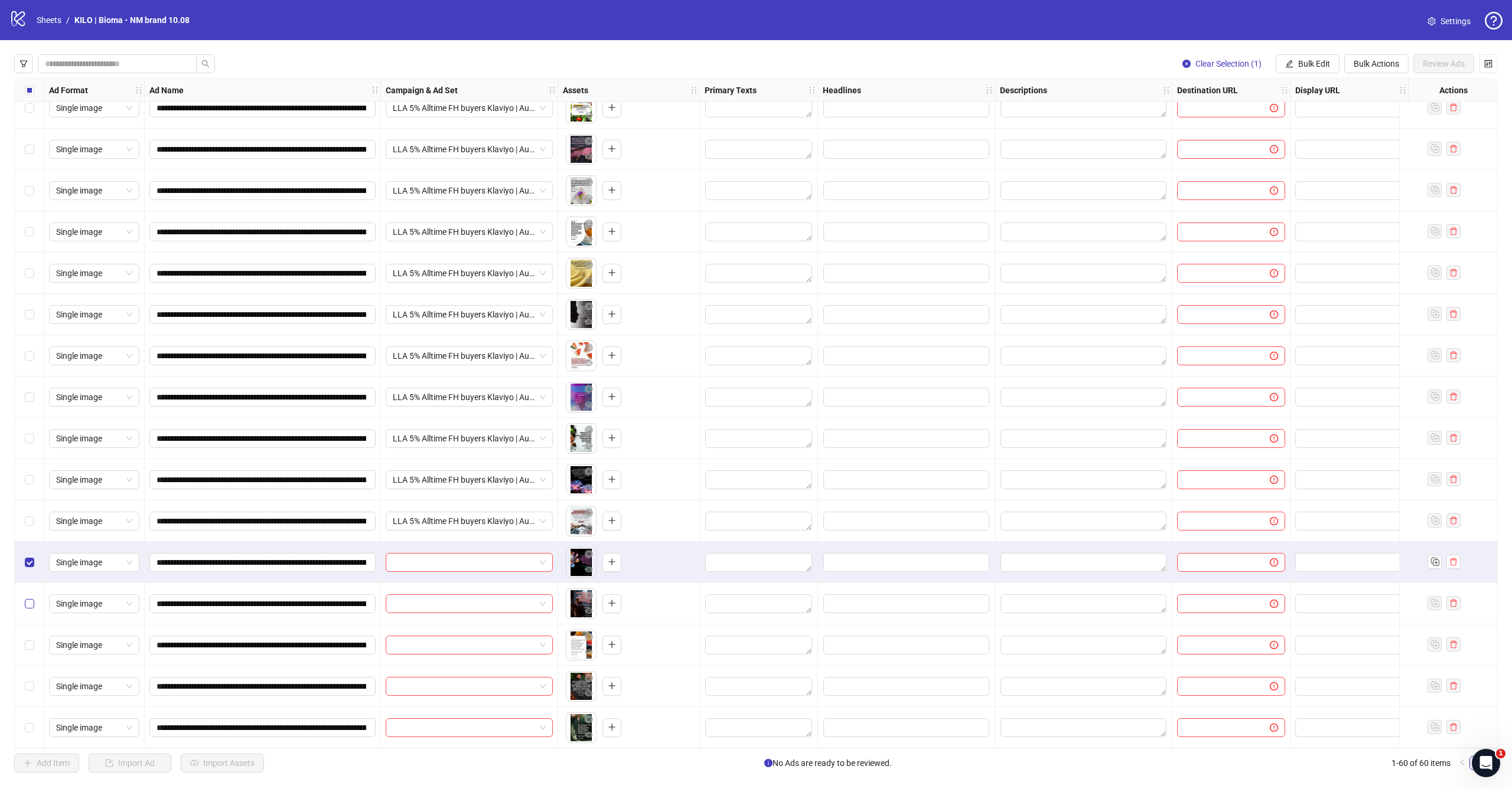
click at [34, 599] on span "Select row 57" at bounding box center [29, 604] width 9 height 9
click at [34, 639] on label "Select row 58" at bounding box center [29, 645] width 9 height 13
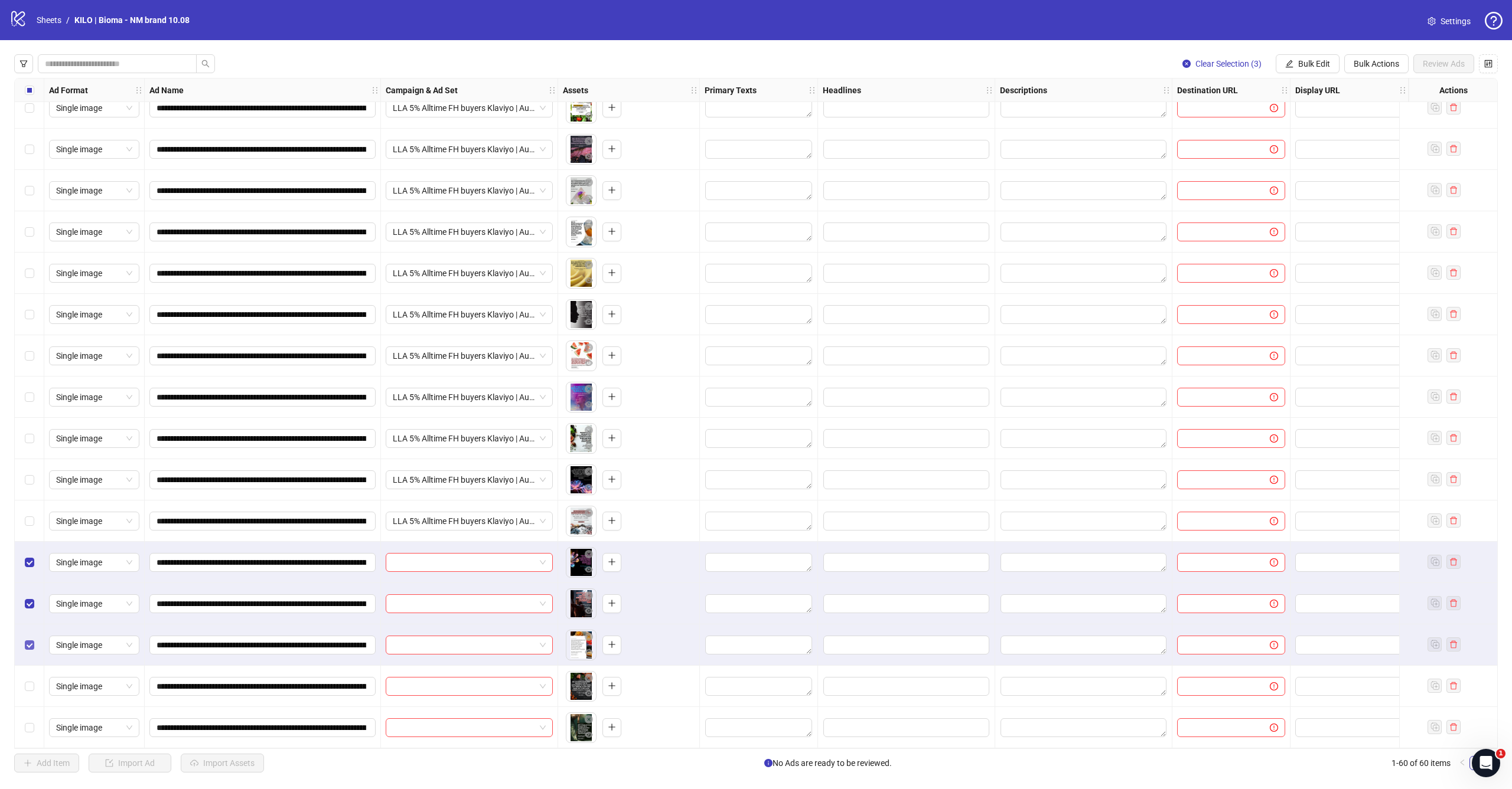
scroll to position [0, 0]
click at [28, 670] on div "Select row 59" at bounding box center [29, 687] width 29 height 41
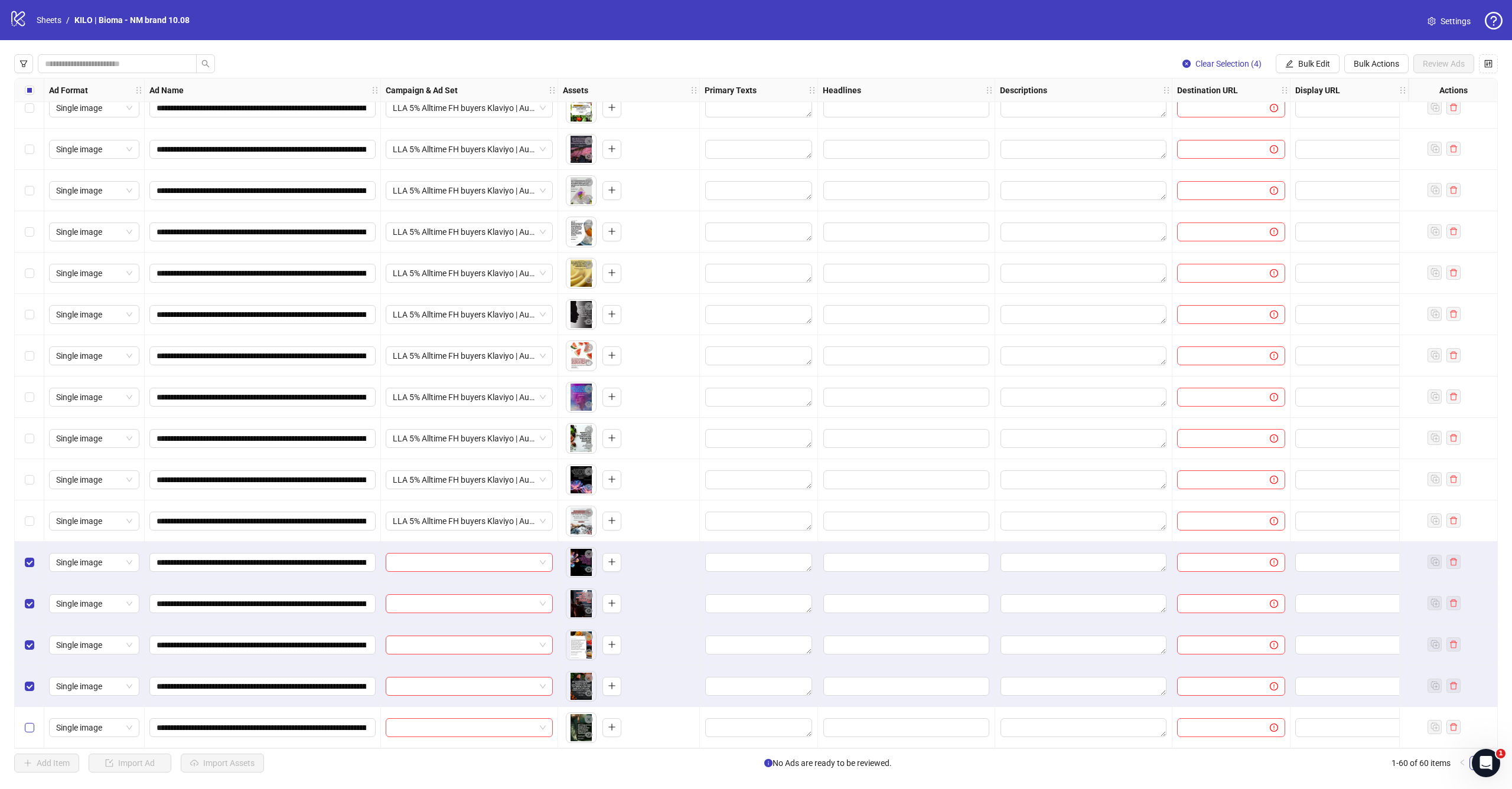
click at [28, 727] on span "Select row 60" at bounding box center [29, 727] width 9 height 9
click at [1322, 63] on span "Bulk Edit" at bounding box center [1314, 64] width 32 height 9
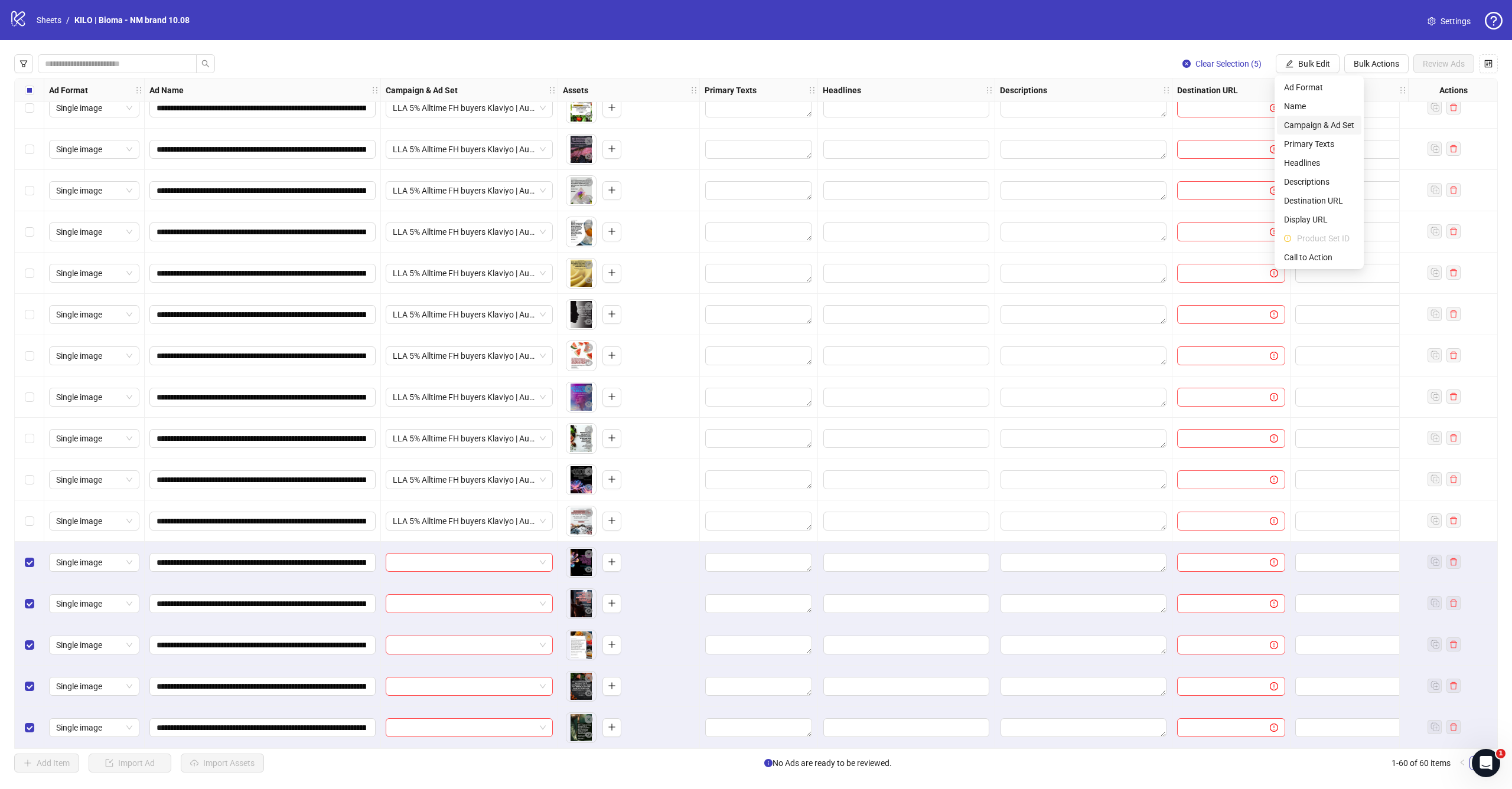
click at [1304, 127] on span "Campaign & Ad Set" at bounding box center [1319, 125] width 70 height 13
click at [1308, 110] on input "search" at bounding box center [1269, 114] width 211 height 18
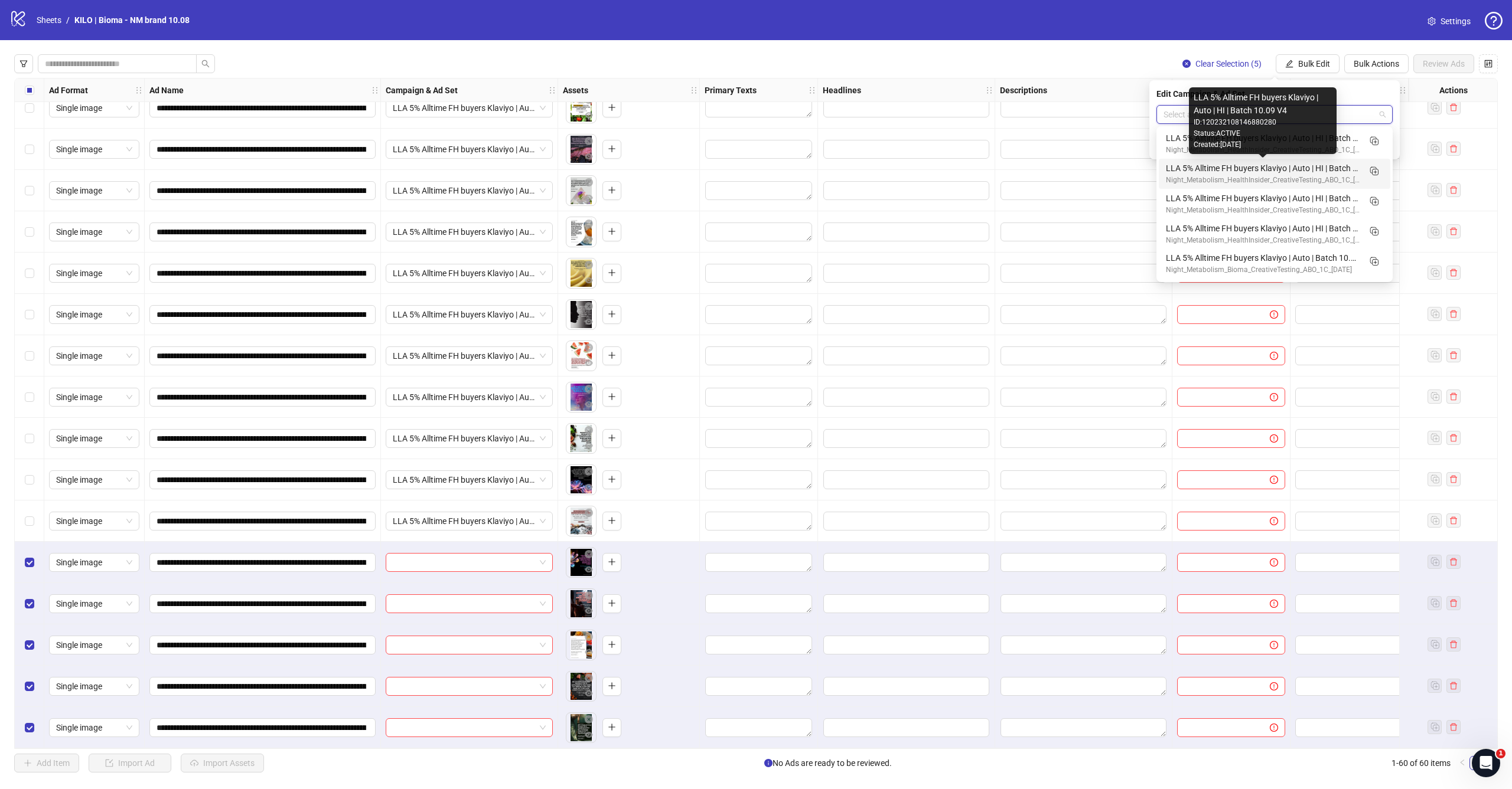
click at [1338, 165] on div "LLA 5% Alltime FH buyers Klaviyo | Auto | HI | Batch 10.09 V4" at bounding box center [1262, 168] width 194 height 13
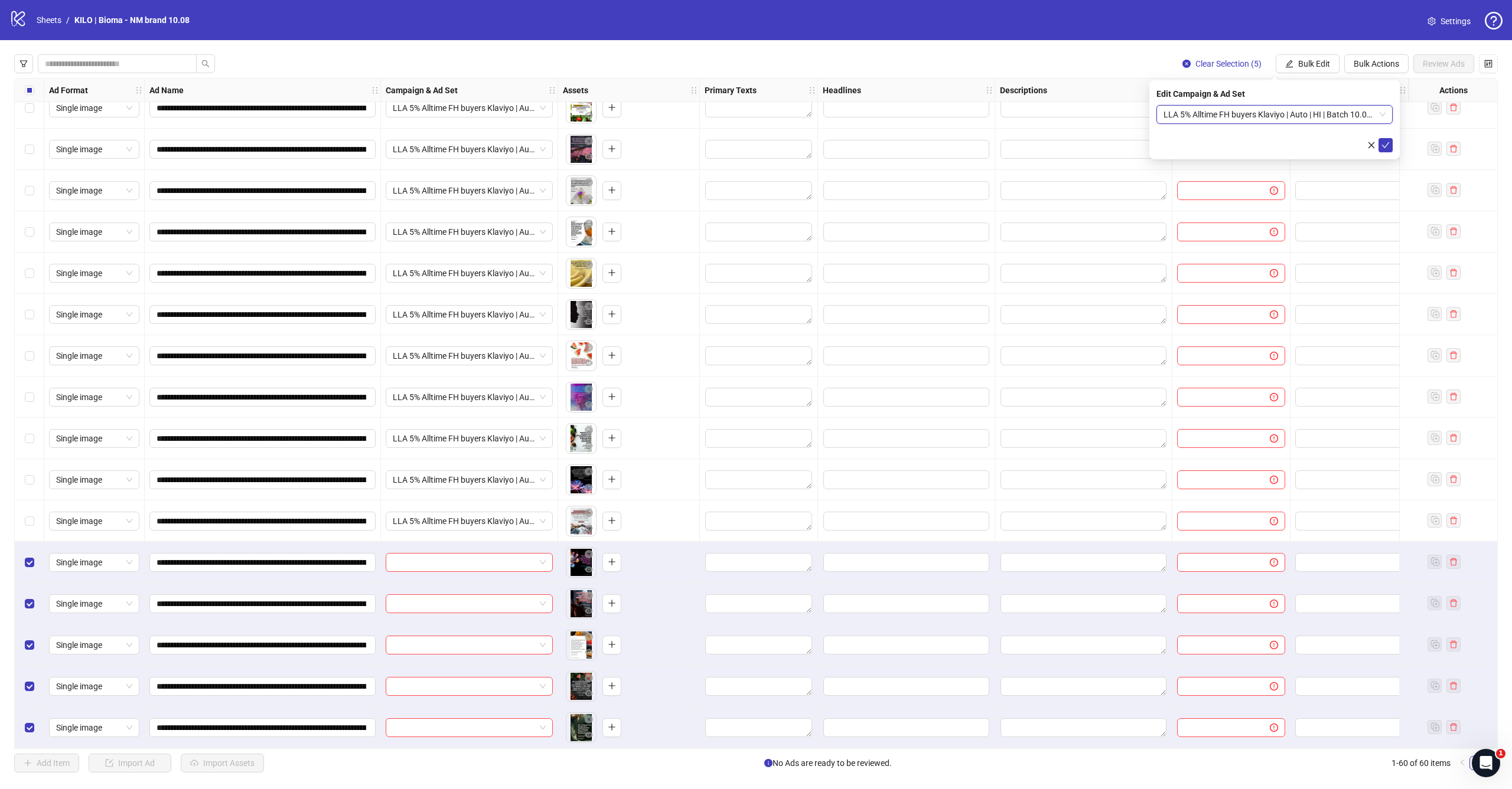
click at [1393, 145] on div "Edit Campaign & Ad Set LLA 5% Alltime FH buyers Klaviyo | Auto | HI | Batch 10.…" at bounding box center [1274, 119] width 250 height 79
click at [1385, 146] on icon "check" at bounding box center [1385, 145] width 9 height 9
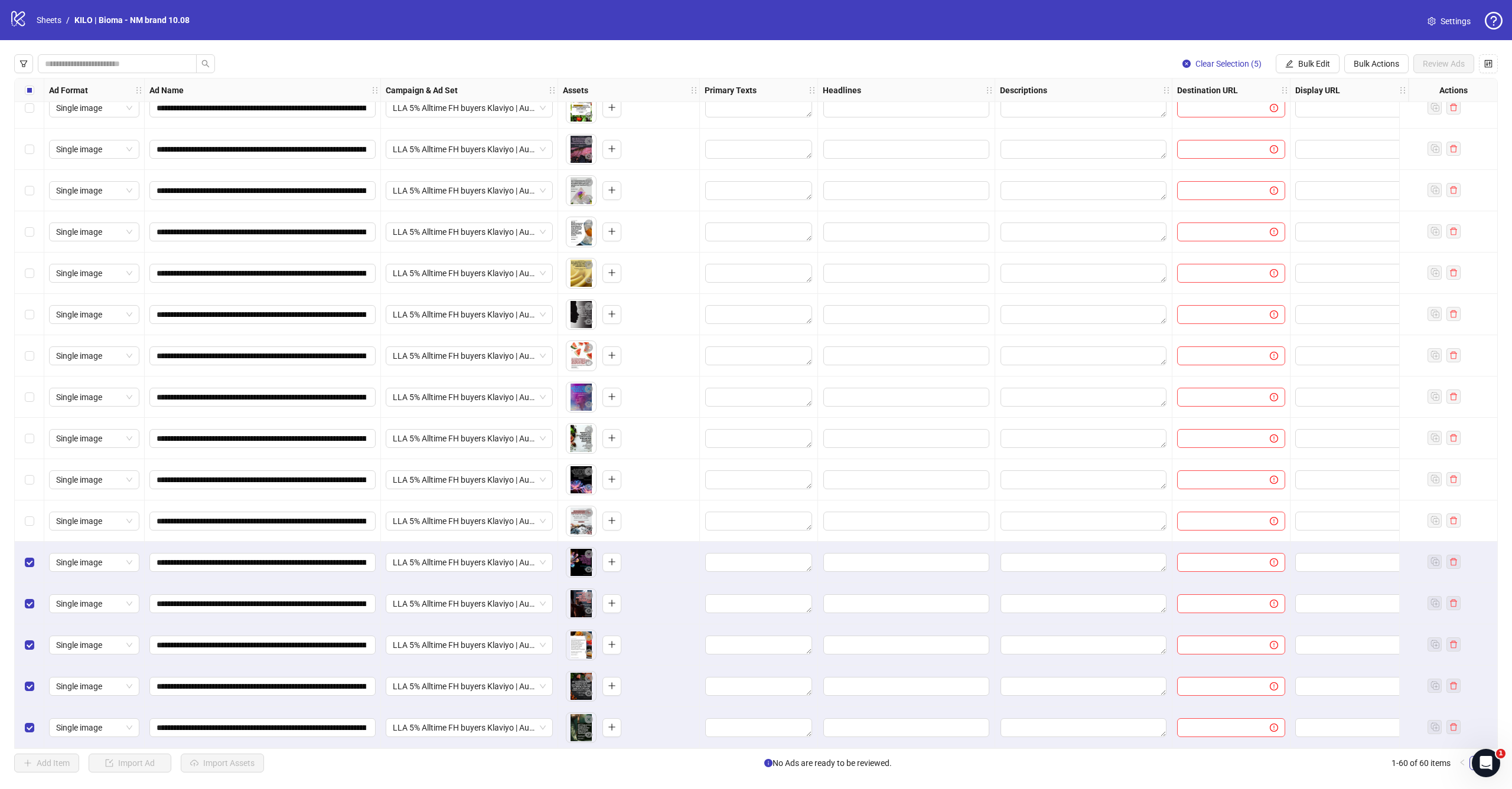
click at [34, 506] on div "Select row 55" at bounding box center [29, 521] width 29 height 41
click at [34, 479] on label "Select row 54" at bounding box center [29, 480] width 9 height 13
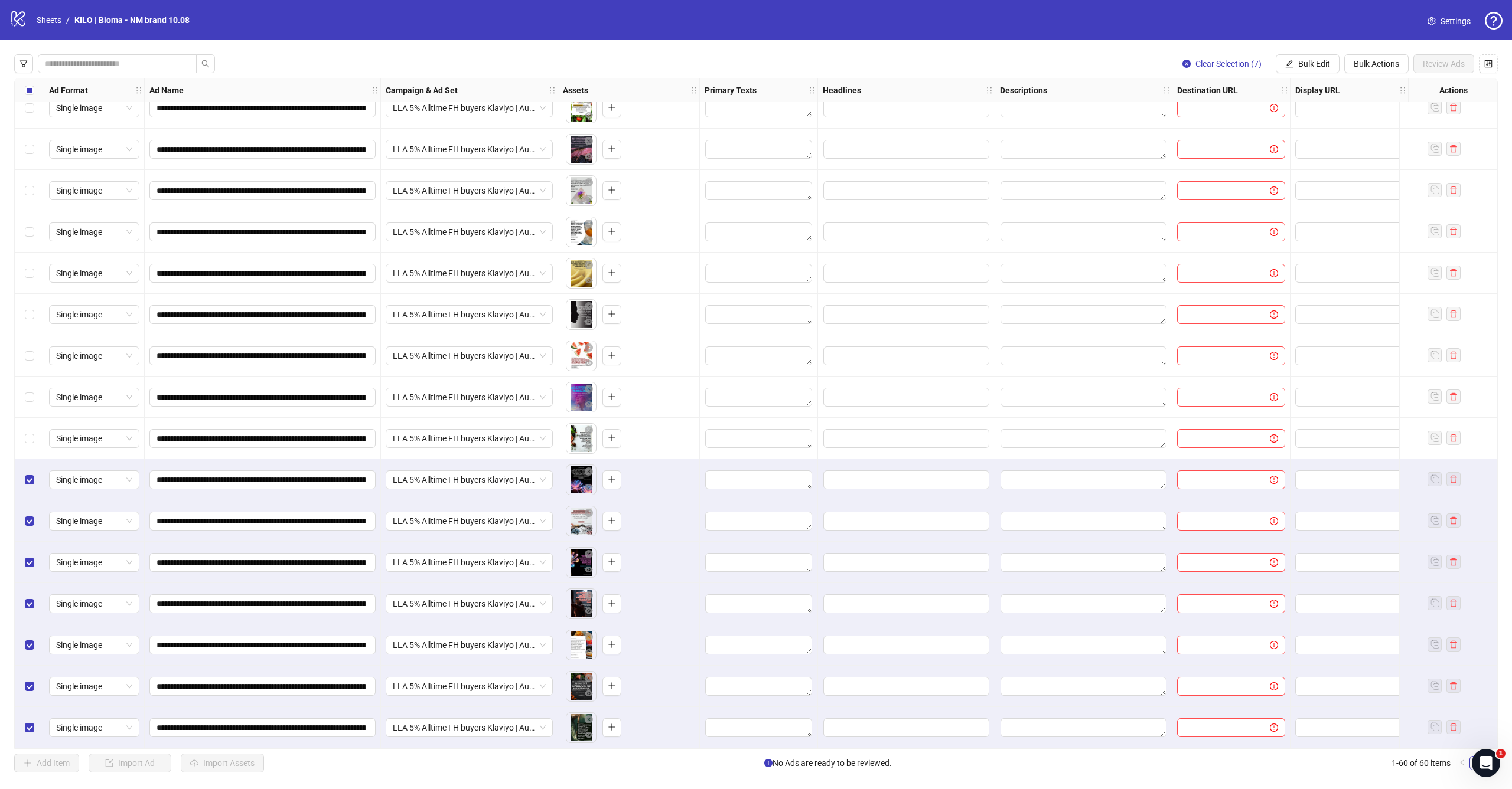
click at [34, 442] on div "Select row 53" at bounding box center [29, 438] width 29 height 41
click at [33, 403] on div "Select row 52" at bounding box center [29, 398] width 29 height 41
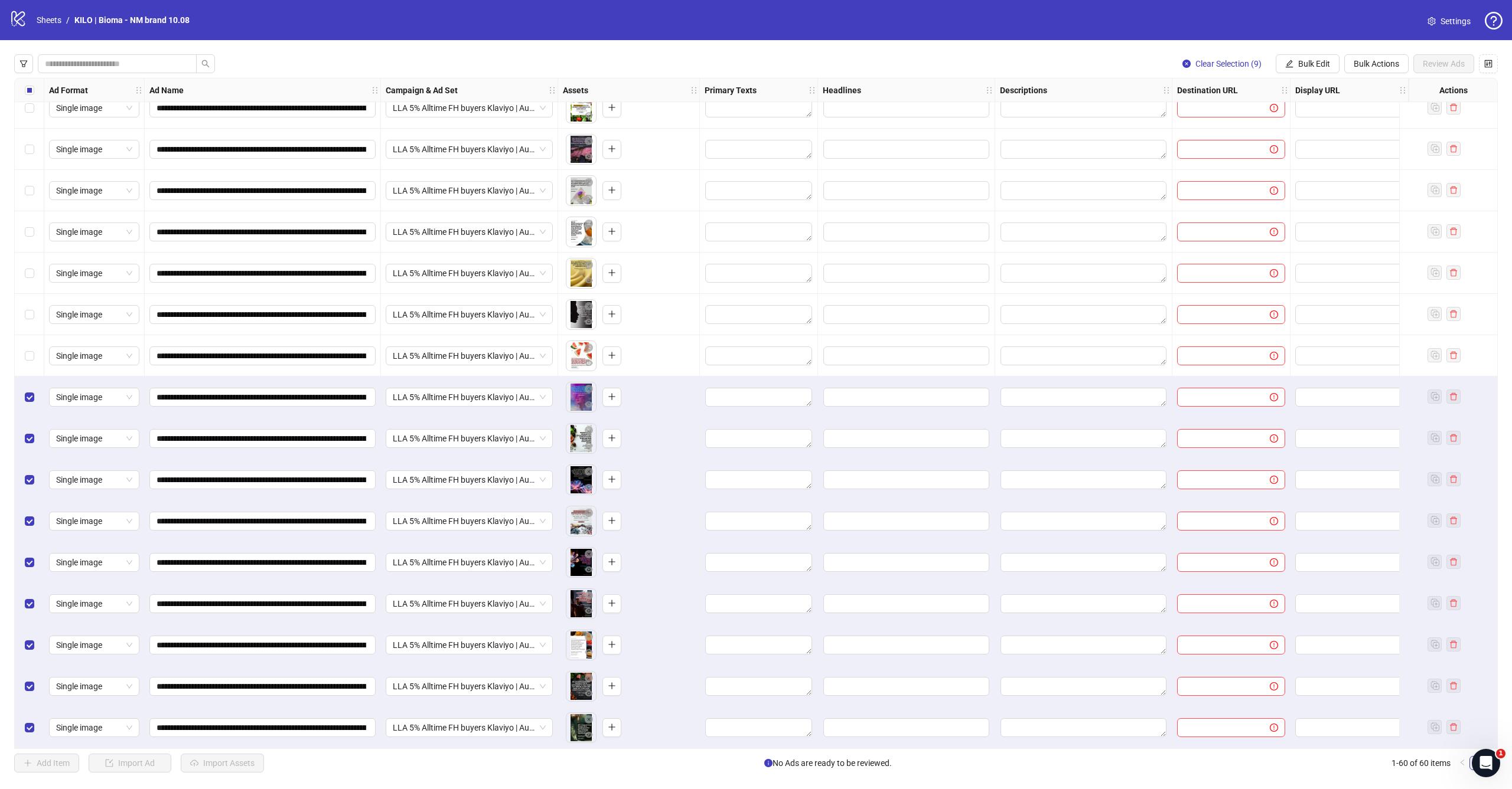
scroll to position [1759, 0]
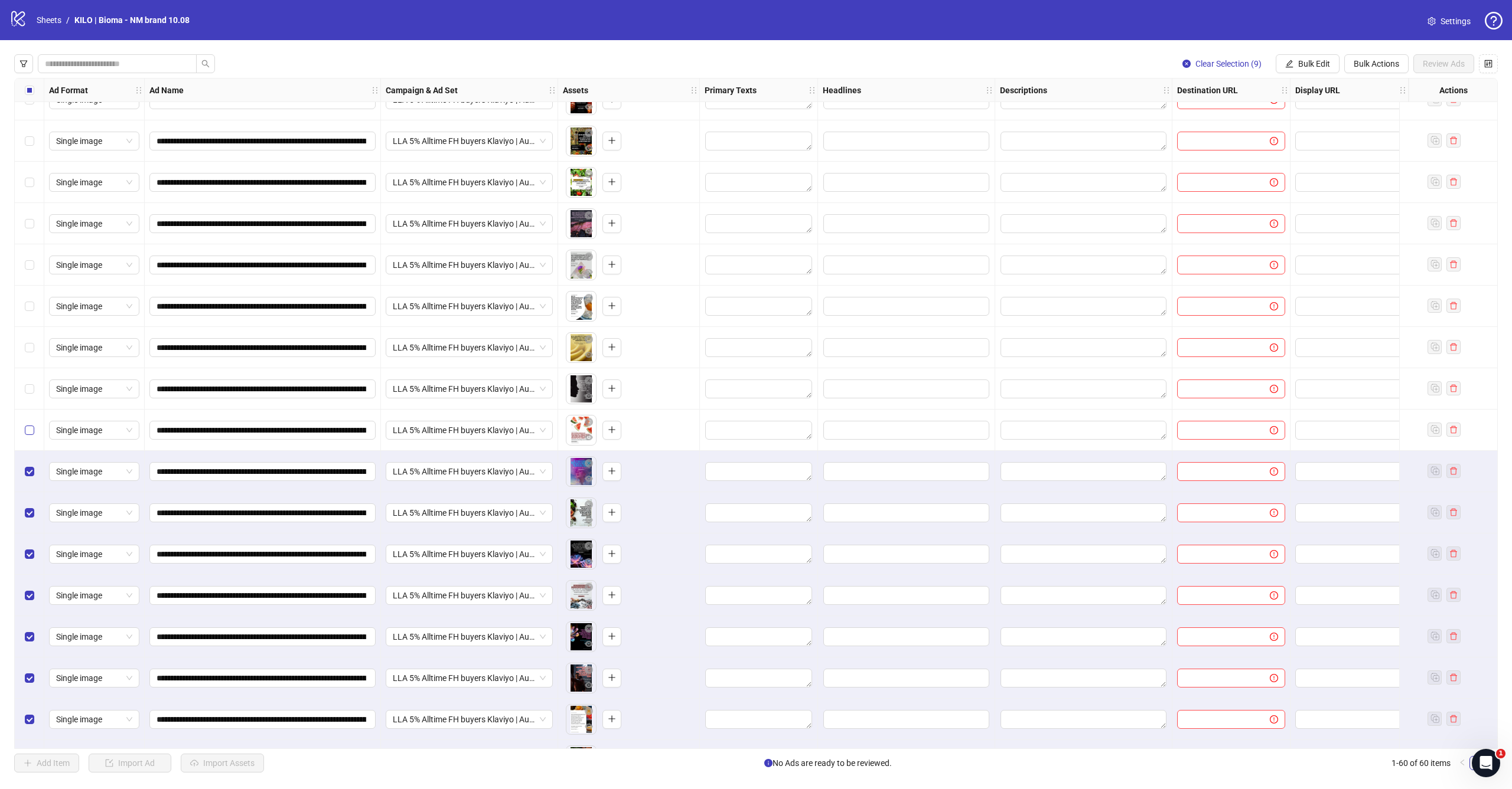
click at [29, 434] on span "Select row 51" at bounding box center [29, 430] width 9 height 9
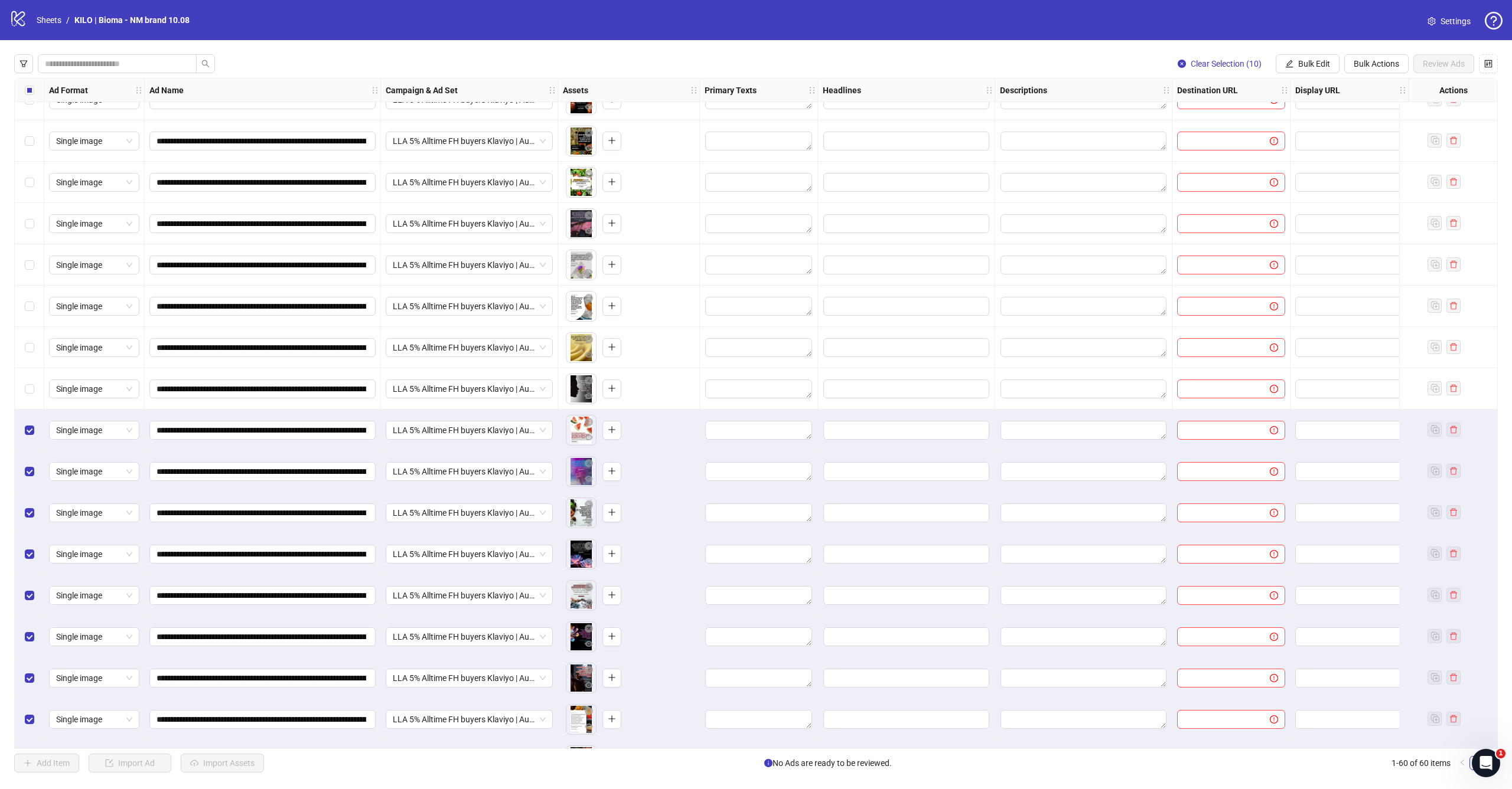
click at [29, 396] on div "Select row 50" at bounding box center [29, 389] width 29 height 41
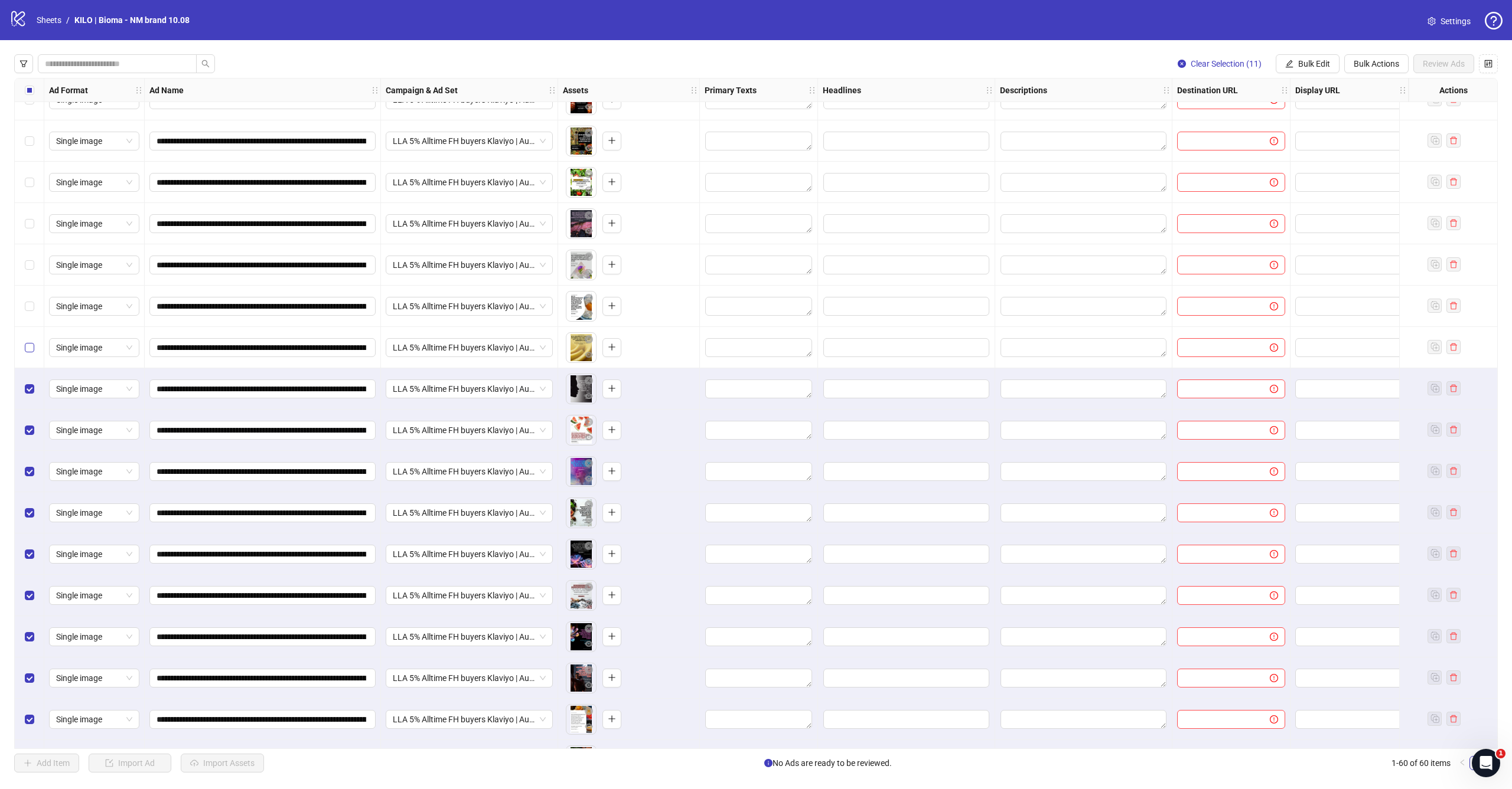
click at [32, 344] on span "Select row 49" at bounding box center [29, 348] width 9 height 9
click at [32, 298] on div "Select row 48" at bounding box center [29, 306] width 29 height 41
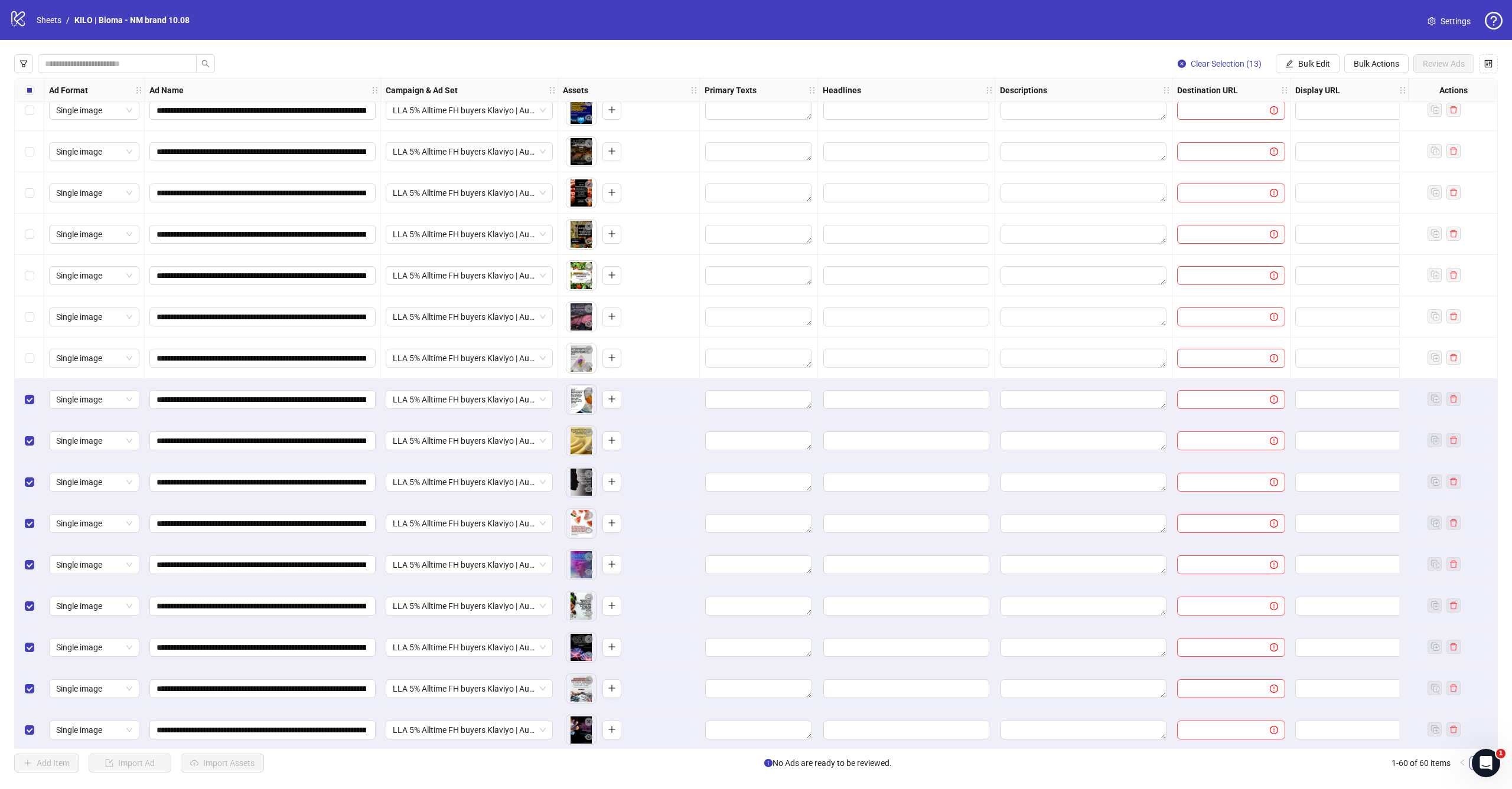
scroll to position [1569, 0]
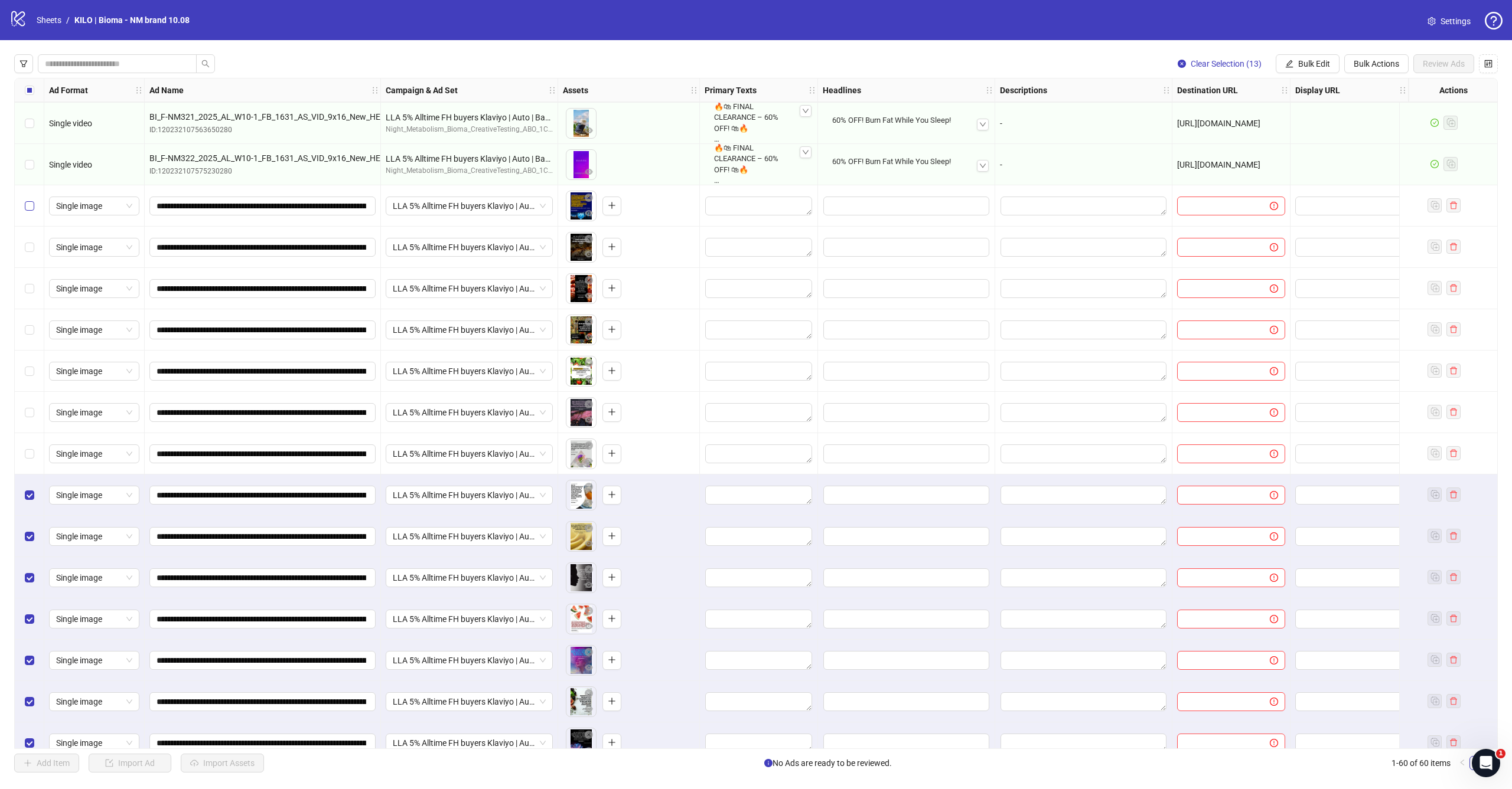
click at [32, 212] on label "Select row 41" at bounding box center [29, 206] width 9 height 13
click at [30, 237] on div "Select row 42" at bounding box center [29, 248] width 29 height 41
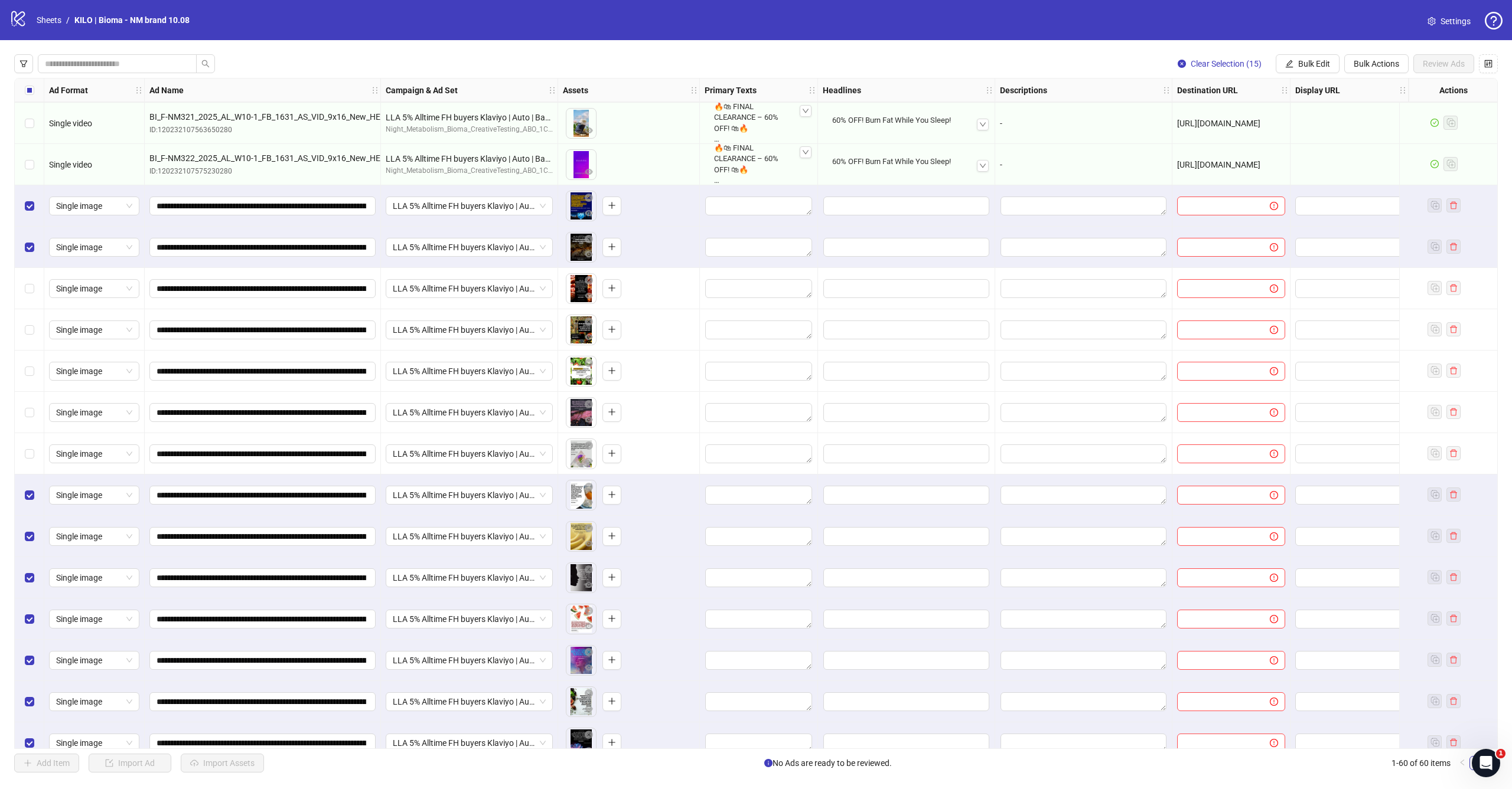
click at [30, 297] on div "Select row 43" at bounding box center [29, 289] width 29 height 41
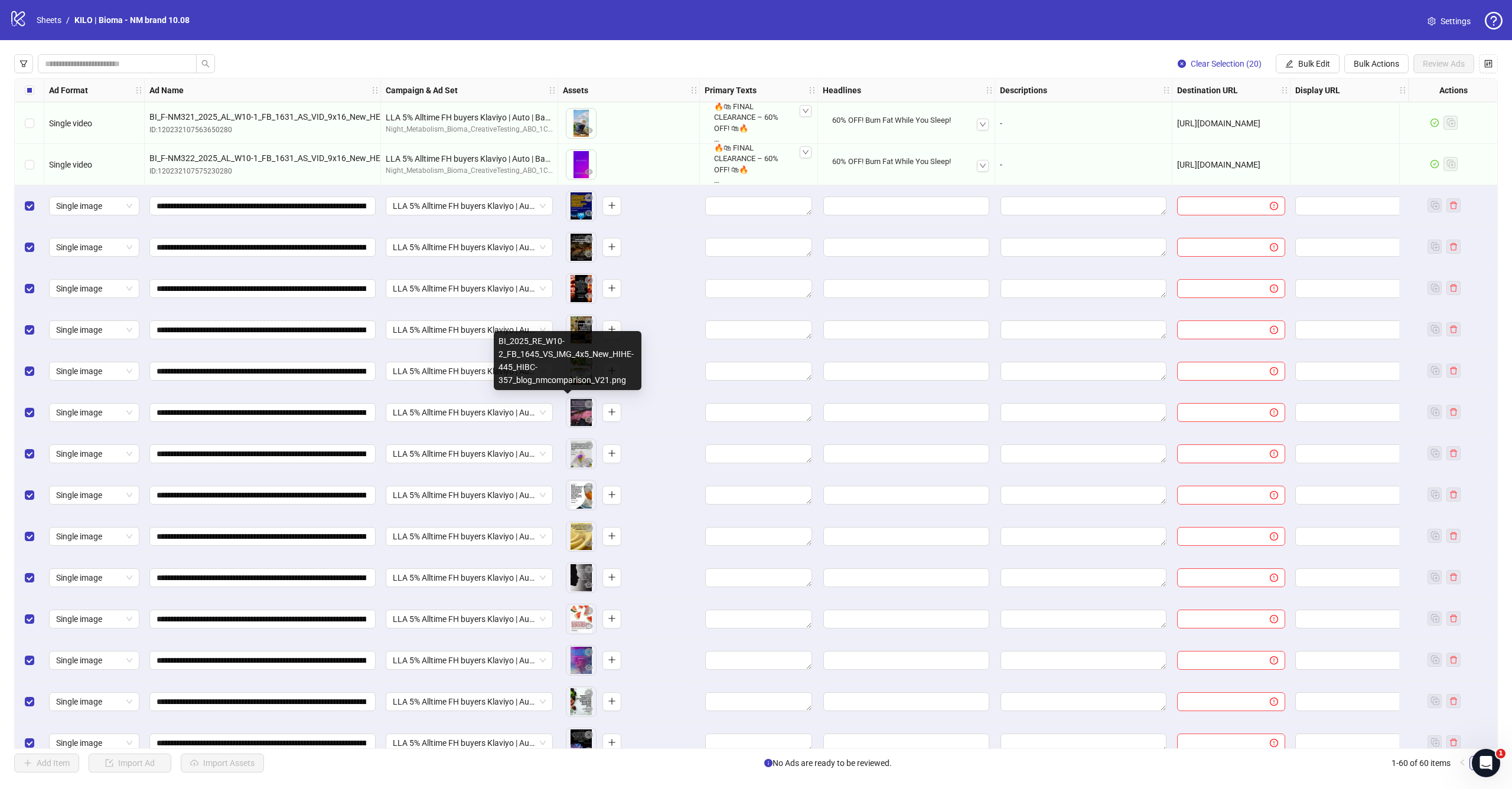
scroll to position [1569, 14]
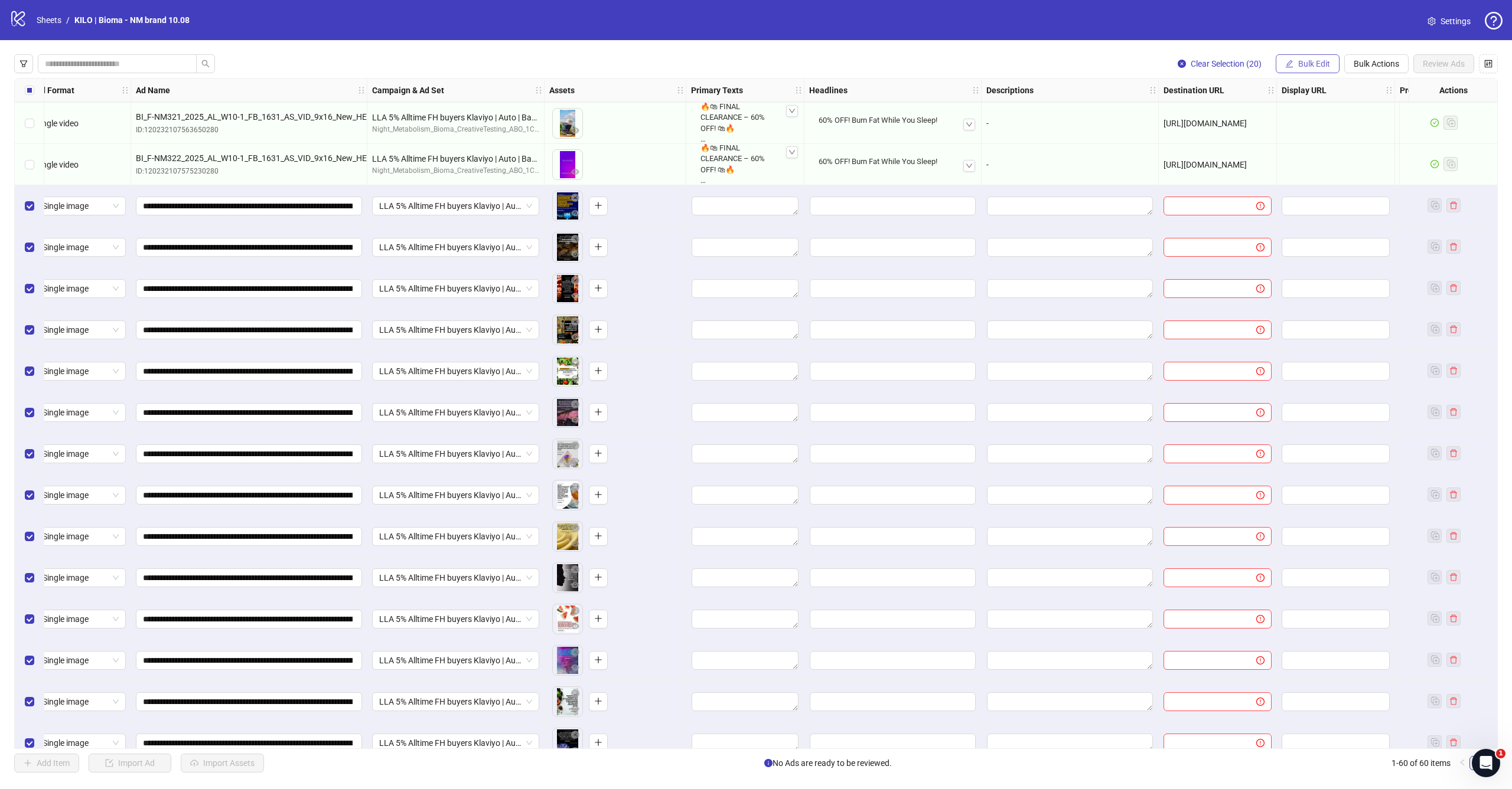
click at [1298, 59] on span "Bulk Edit" at bounding box center [1314, 64] width 32 height 9
click at [1297, 134] on li "Campaign & Ad Set" at bounding box center [1319, 125] width 84 height 19
click at [1317, 69] on button "Bulk Edit" at bounding box center [1307, 64] width 64 height 19
click at [1312, 145] on span "Primary Texts" at bounding box center [1319, 144] width 70 height 13
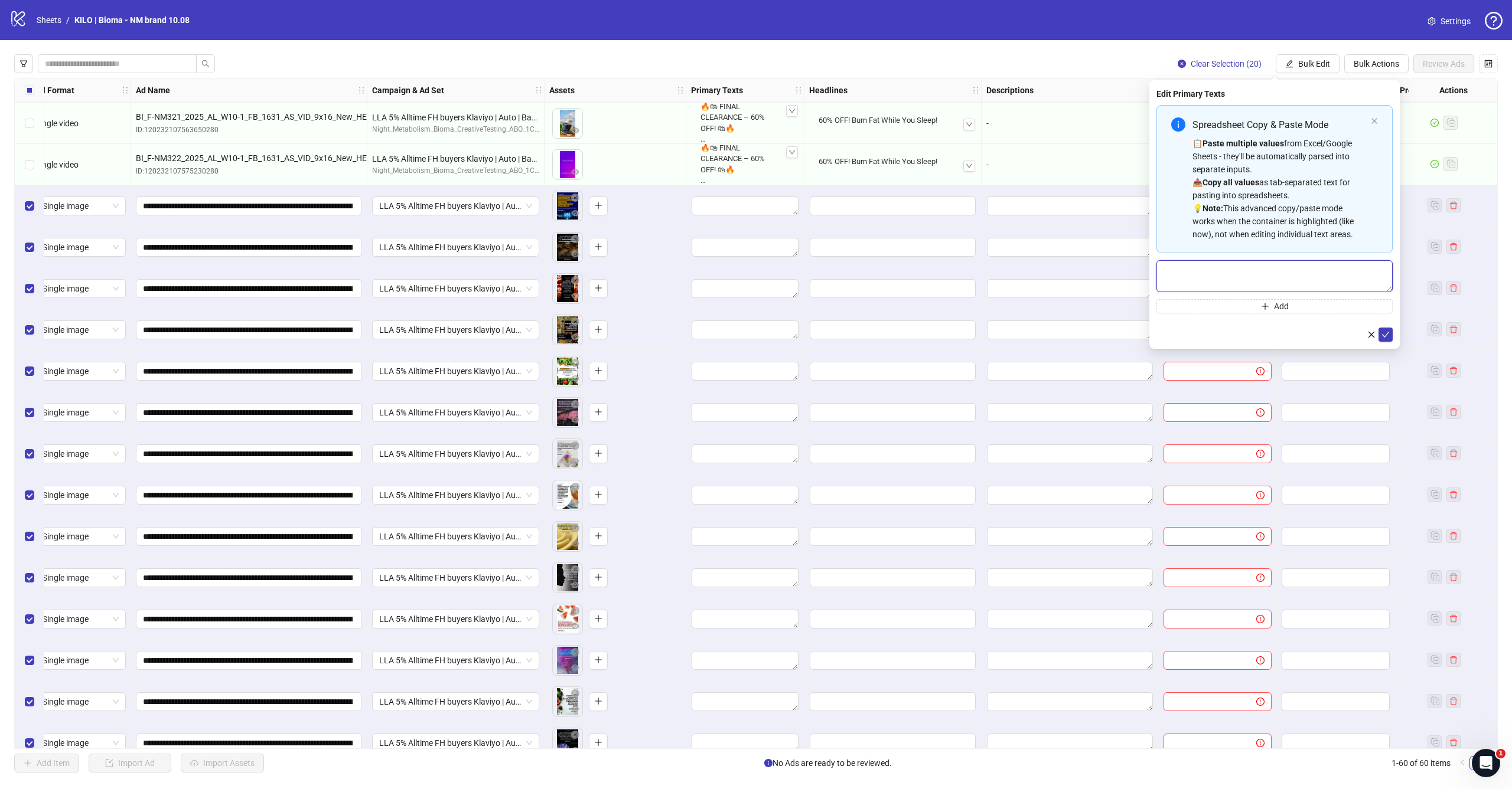
click at [1290, 273] on textarea "Multi-text input container - paste or copy values" at bounding box center [1274, 276] width 236 height 32
paste textarea "**********"
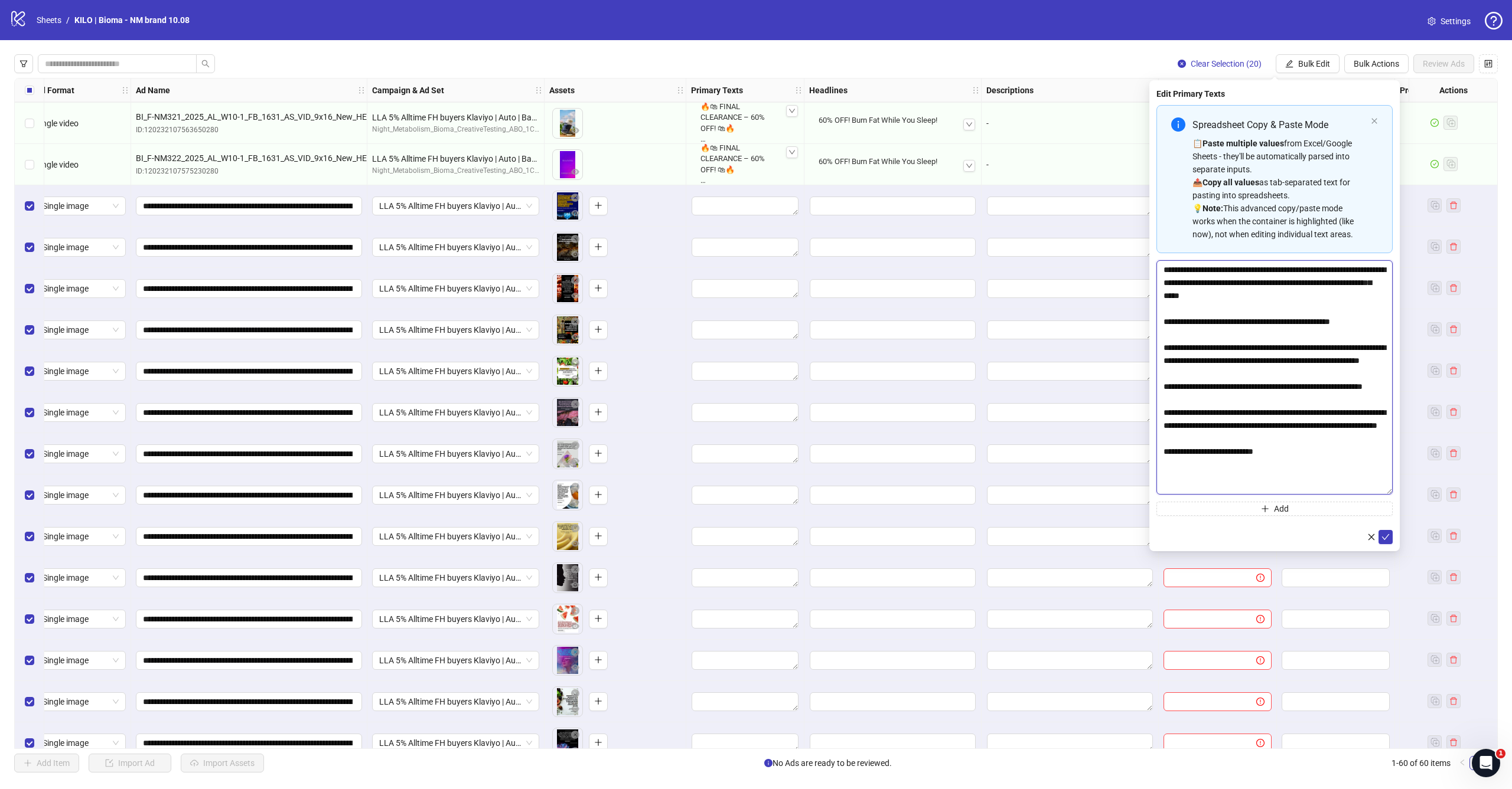
scroll to position [0, 0]
click at [1413, 521] on body "logo/logo-mobile Sheets / KILO | Bioma - NM brand 10.08 Settings Clear Selectio…" at bounding box center [756, 394] width 1512 height 789
drag, startPoint x: 1171, startPoint y: 488, endPoint x: 1152, endPoint y: 486, distance: 19.1
click at [1151, 487] on div "**********" at bounding box center [1274, 330] width 250 height 501
click at [1269, 489] on textarea "**********" at bounding box center [1274, 392] width 236 height 264
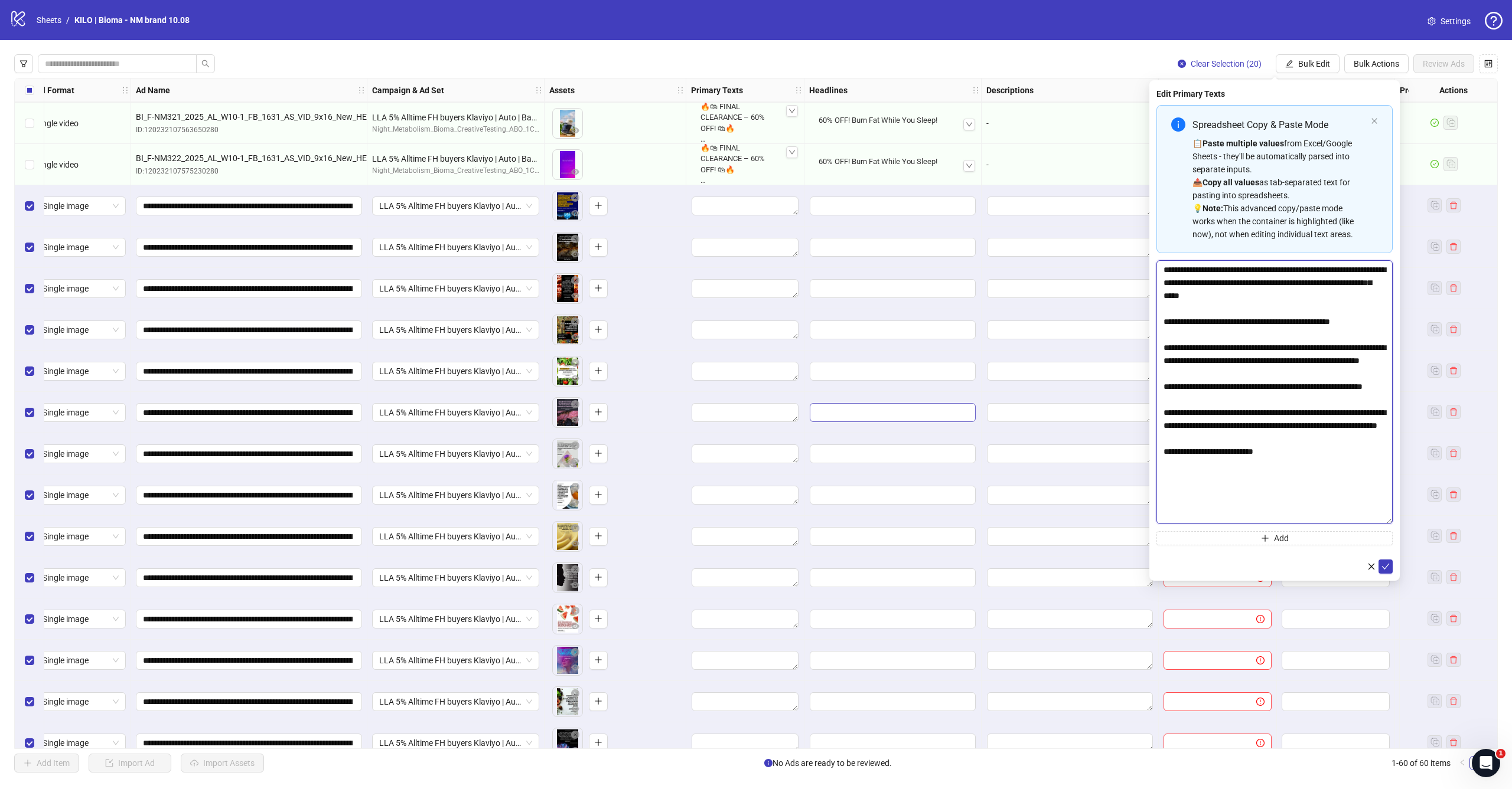
paste textarea "**********"
type textarea "**********"
click at [1387, 565] on icon "check" at bounding box center [1385, 567] width 8 height 6
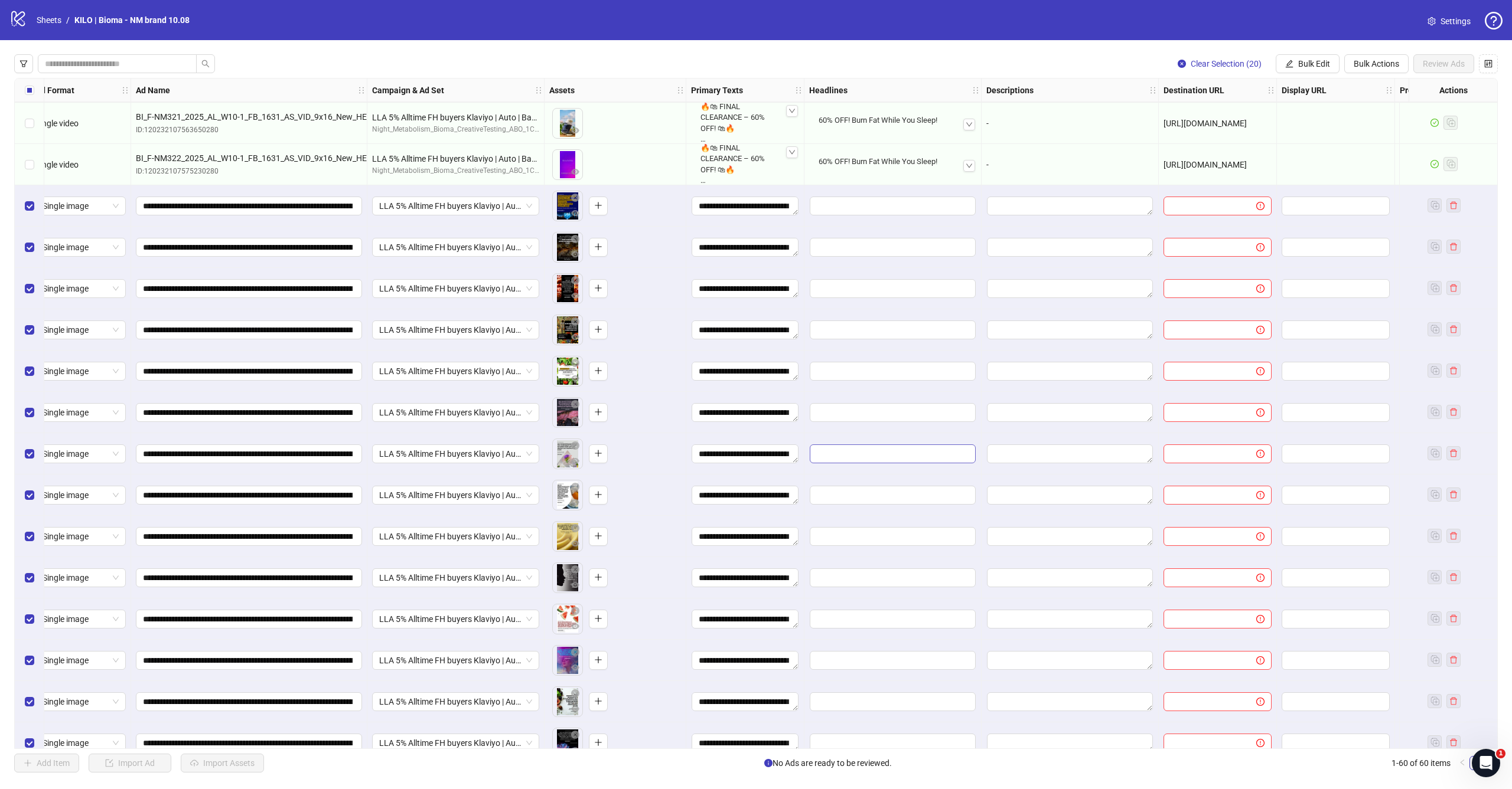
scroll to position [1569, 32]
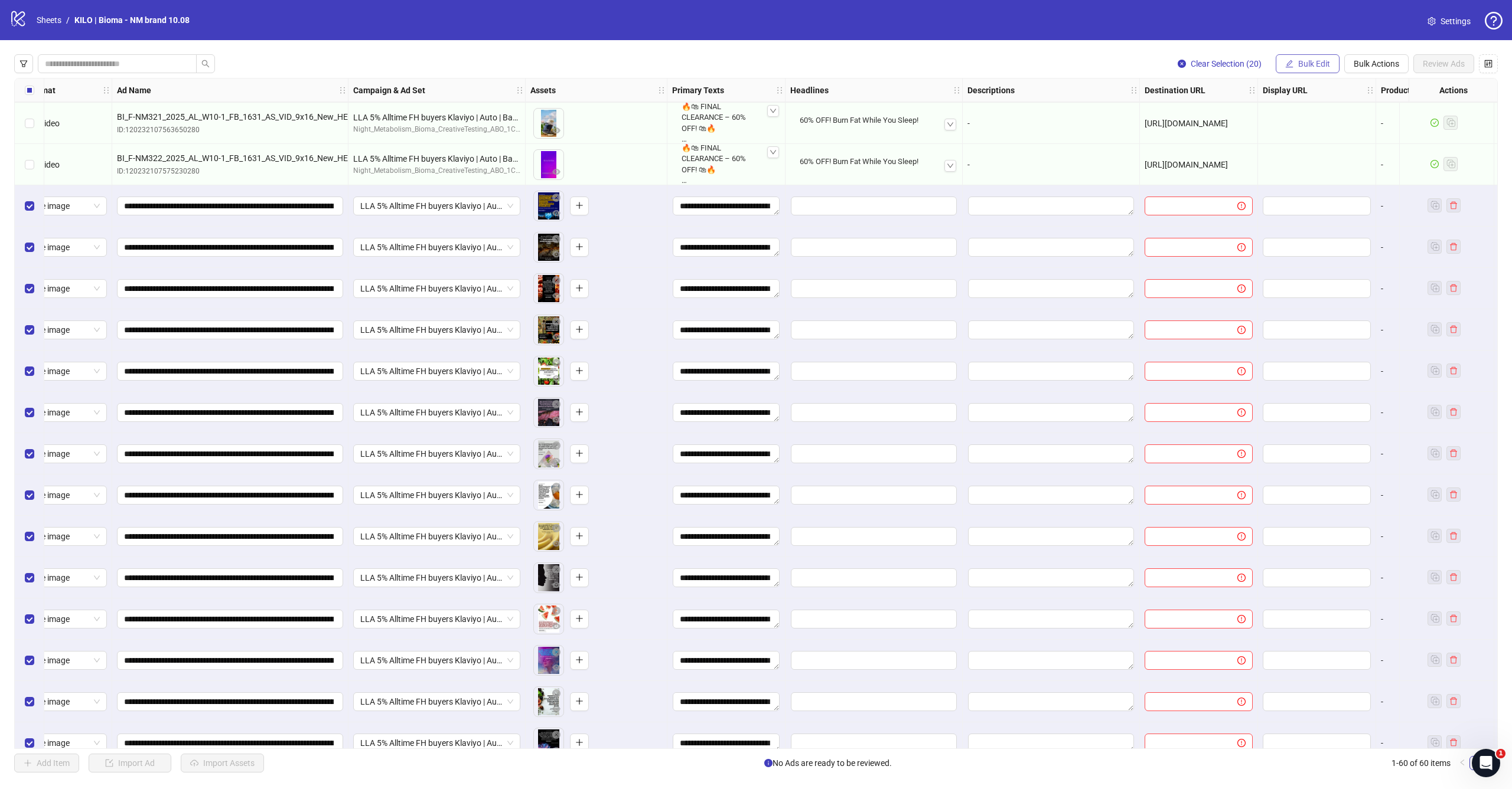
click at [1306, 62] on span "Bulk Edit" at bounding box center [1314, 64] width 32 height 9
click at [1309, 165] on span "Headlines" at bounding box center [1319, 163] width 70 height 13
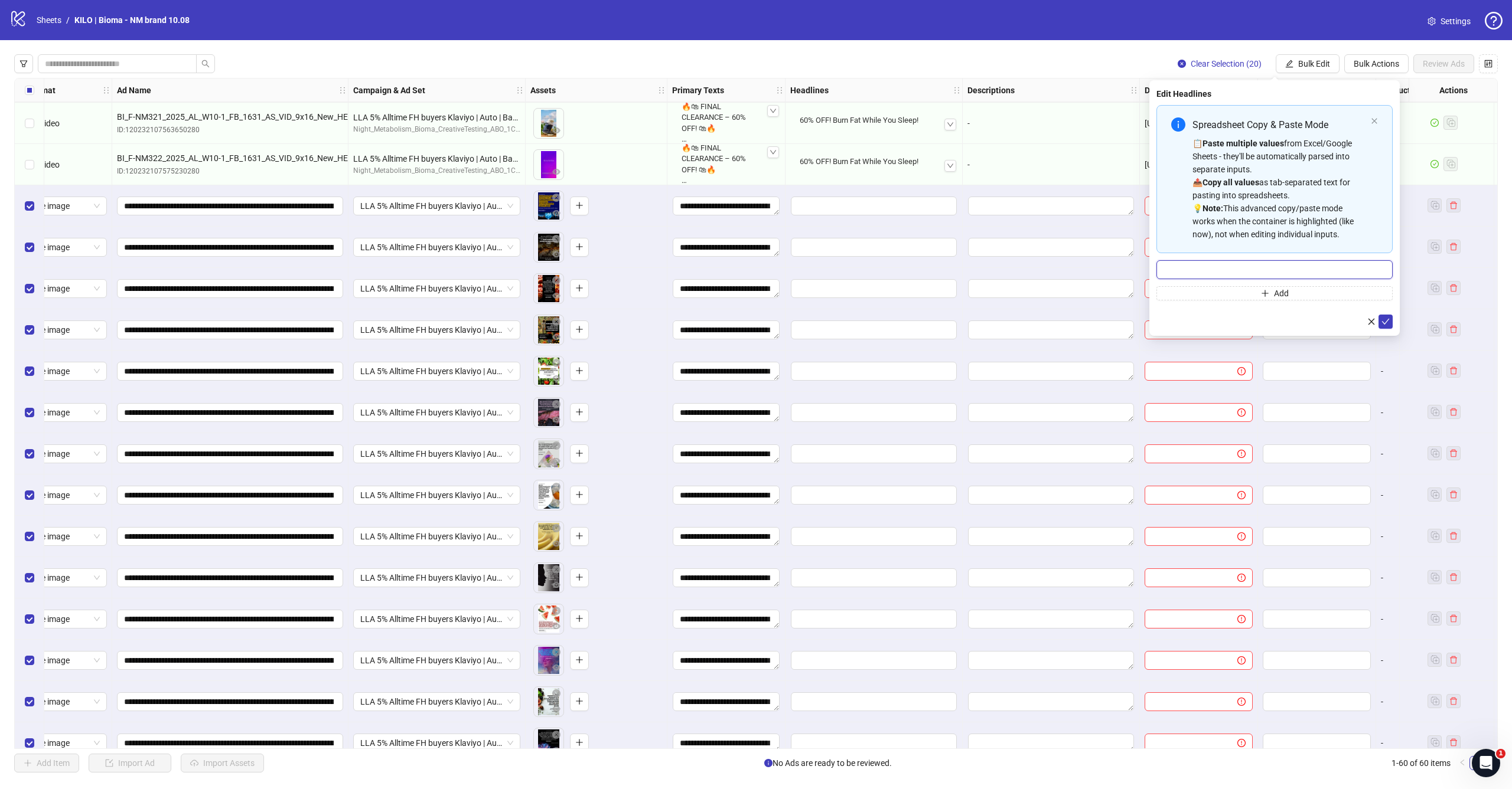
click at [1240, 270] on input "Multi-input container - paste or copy values" at bounding box center [1274, 270] width 236 height 19
paste input "**********"
type input "**********"
click at [1380, 322] on button "submit" at bounding box center [1385, 322] width 14 height 14
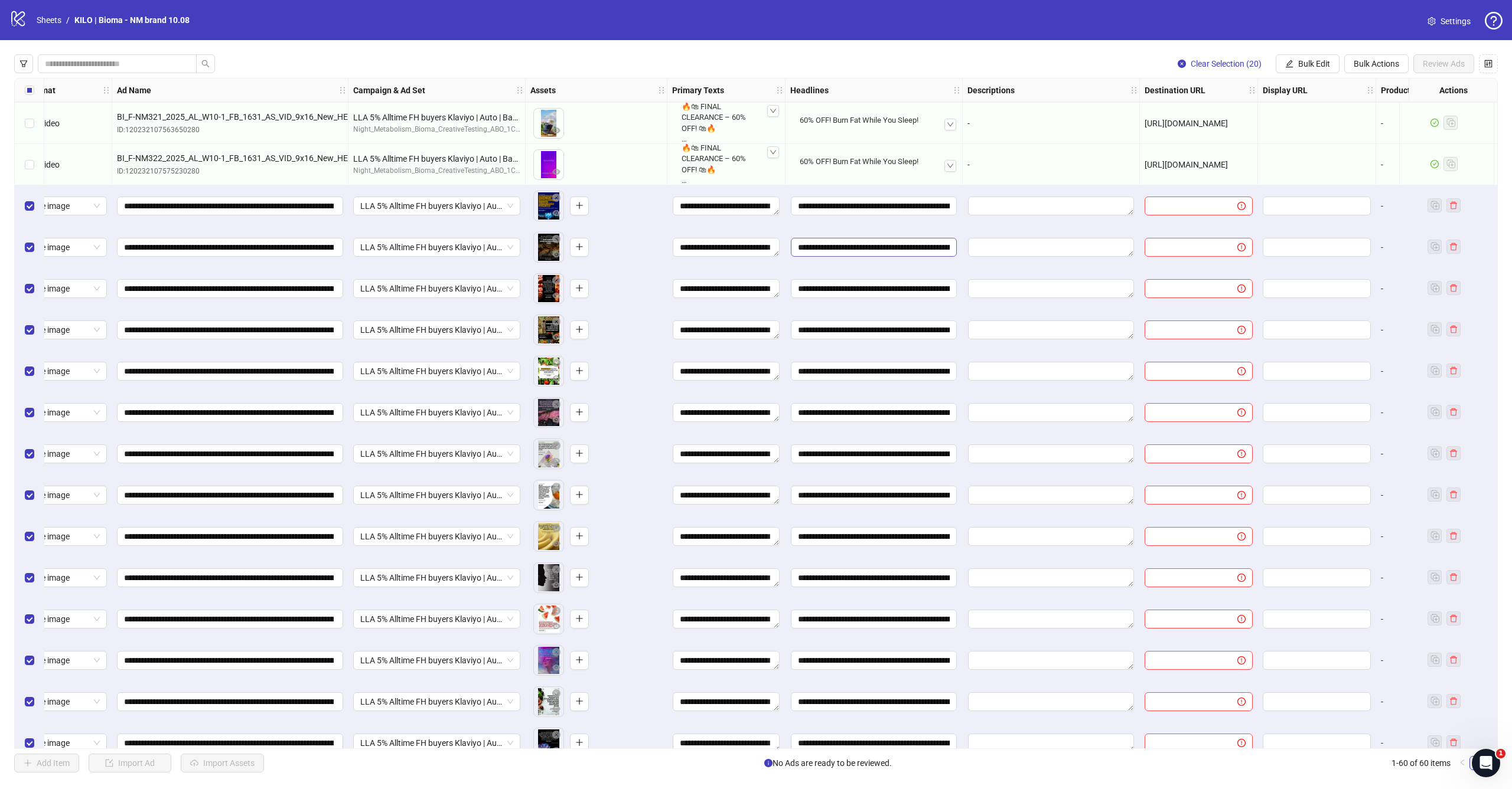
scroll to position [1569, 112]
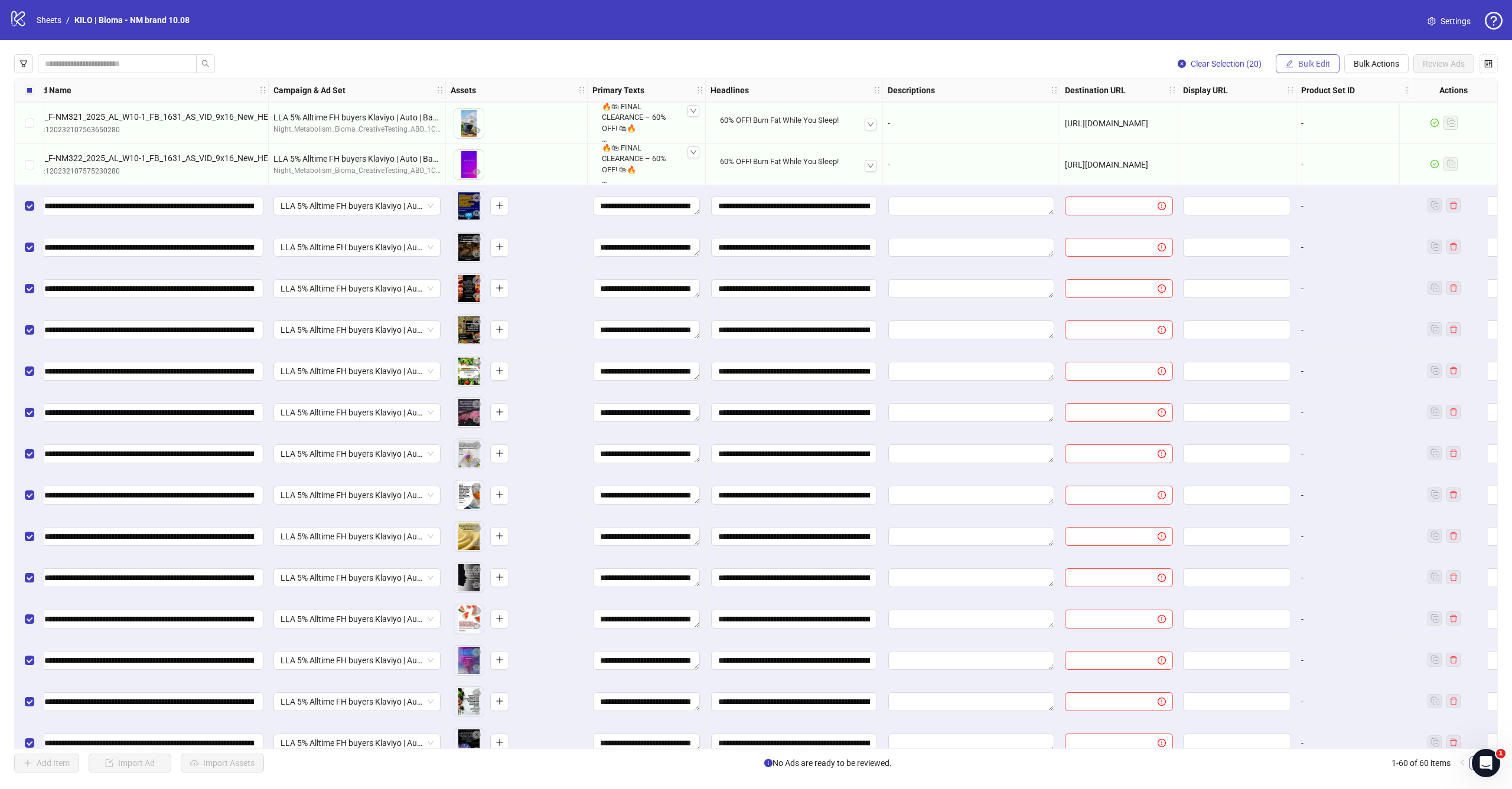
click at [1315, 73] on button "Bulk Edit" at bounding box center [1307, 64] width 64 height 19
click at [1315, 200] on span "Destination URL" at bounding box center [1319, 201] width 70 height 13
click at [1249, 116] on input "text" at bounding box center [1269, 114] width 213 height 13
paste input "**********"
type input "**********"
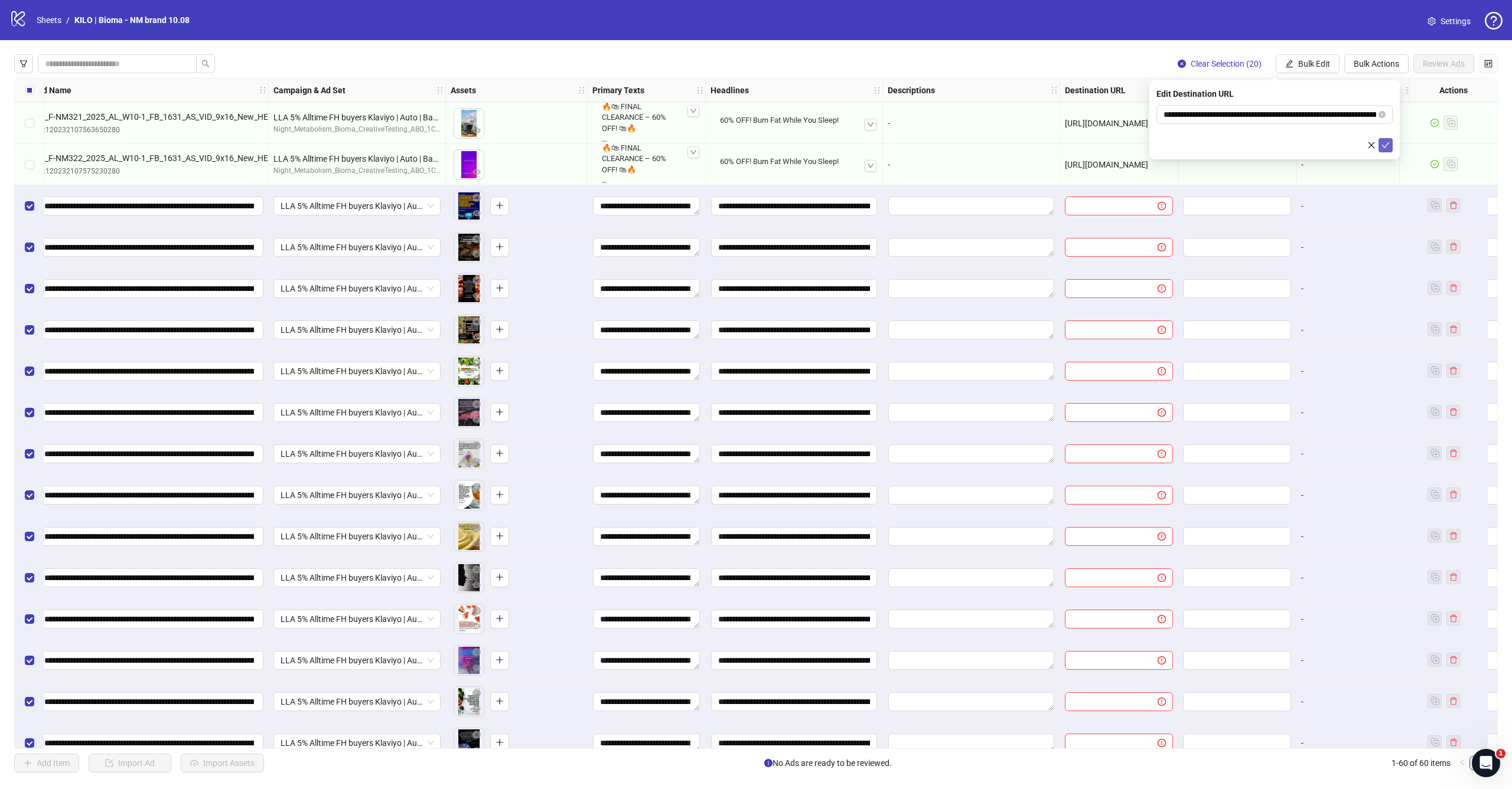
click at [1385, 141] on icon "check" at bounding box center [1385, 145] width 9 height 9
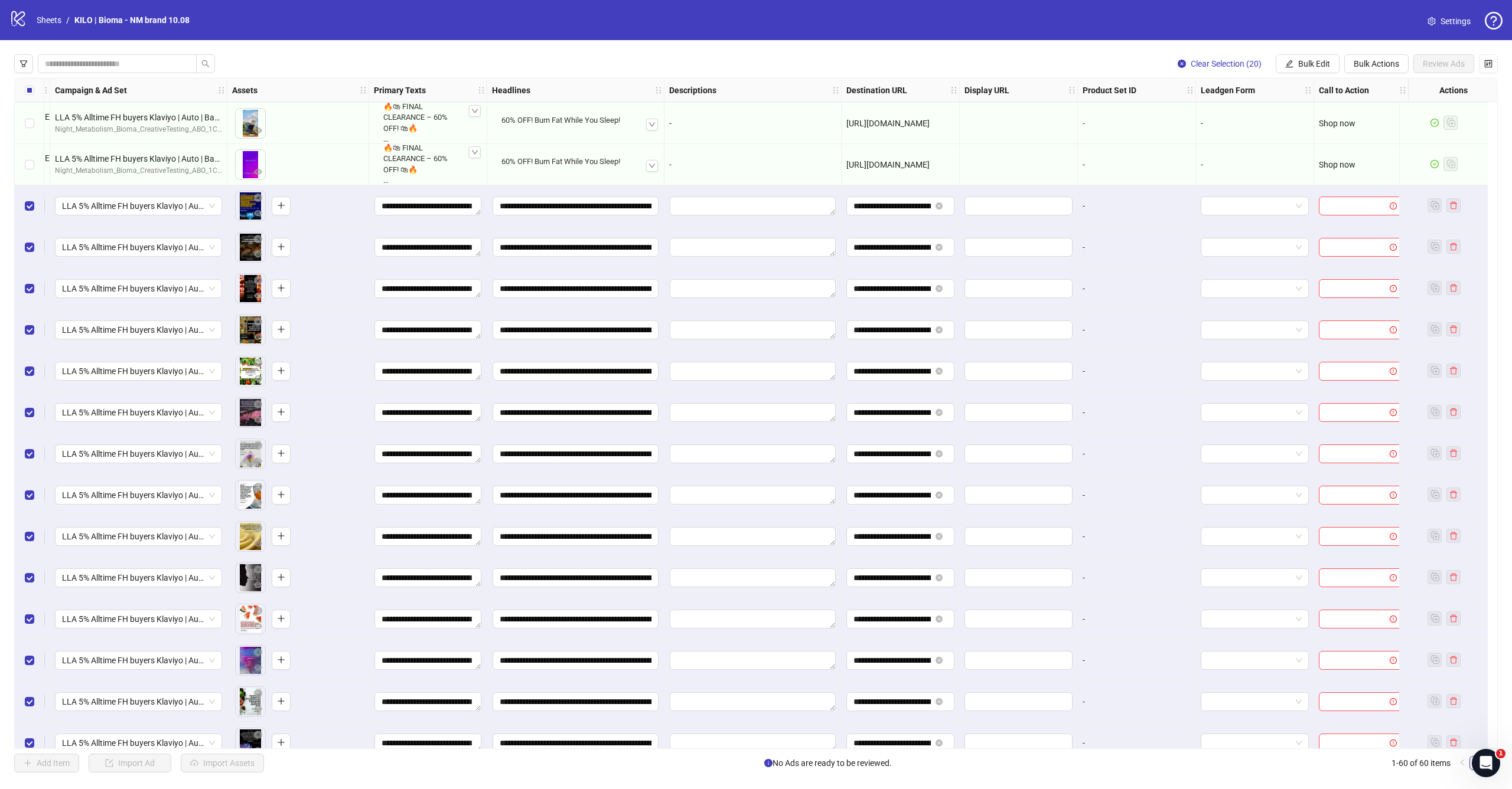
scroll to position [1569, 340]
click at [1302, 61] on span "Bulk Edit" at bounding box center [1314, 64] width 32 height 9
click at [1294, 259] on span "Call to Action" at bounding box center [1319, 258] width 70 height 13
click at [1259, 119] on input "search" at bounding box center [1269, 114] width 211 height 18
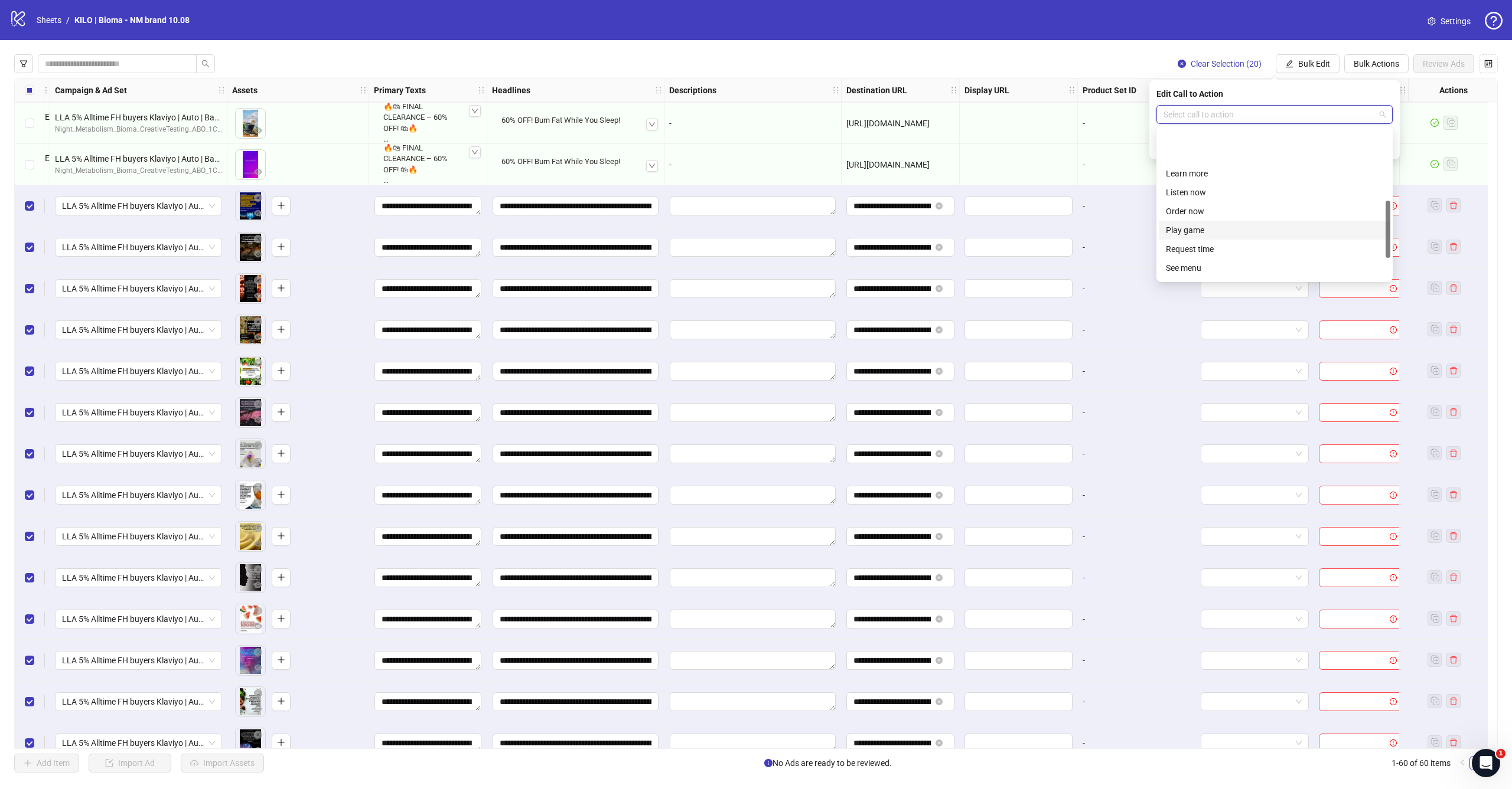
scroll to position [212, 0]
click at [1212, 212] on div "Shop now" at bounding box center [1274, 210] width 218 height 13
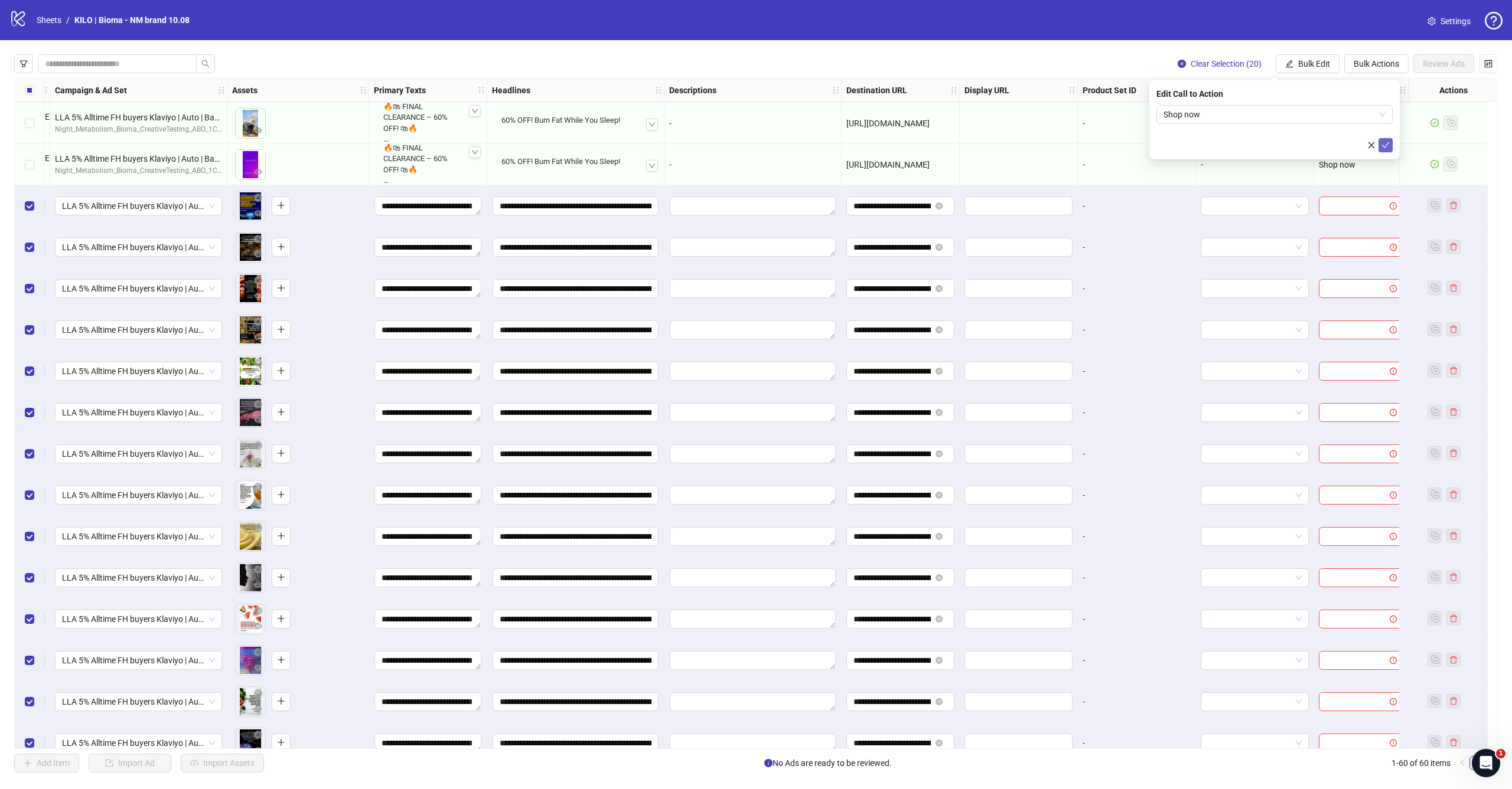
click at [1391, 147] on button "submit" at bounding box center [1385, 145] width 14 height 14
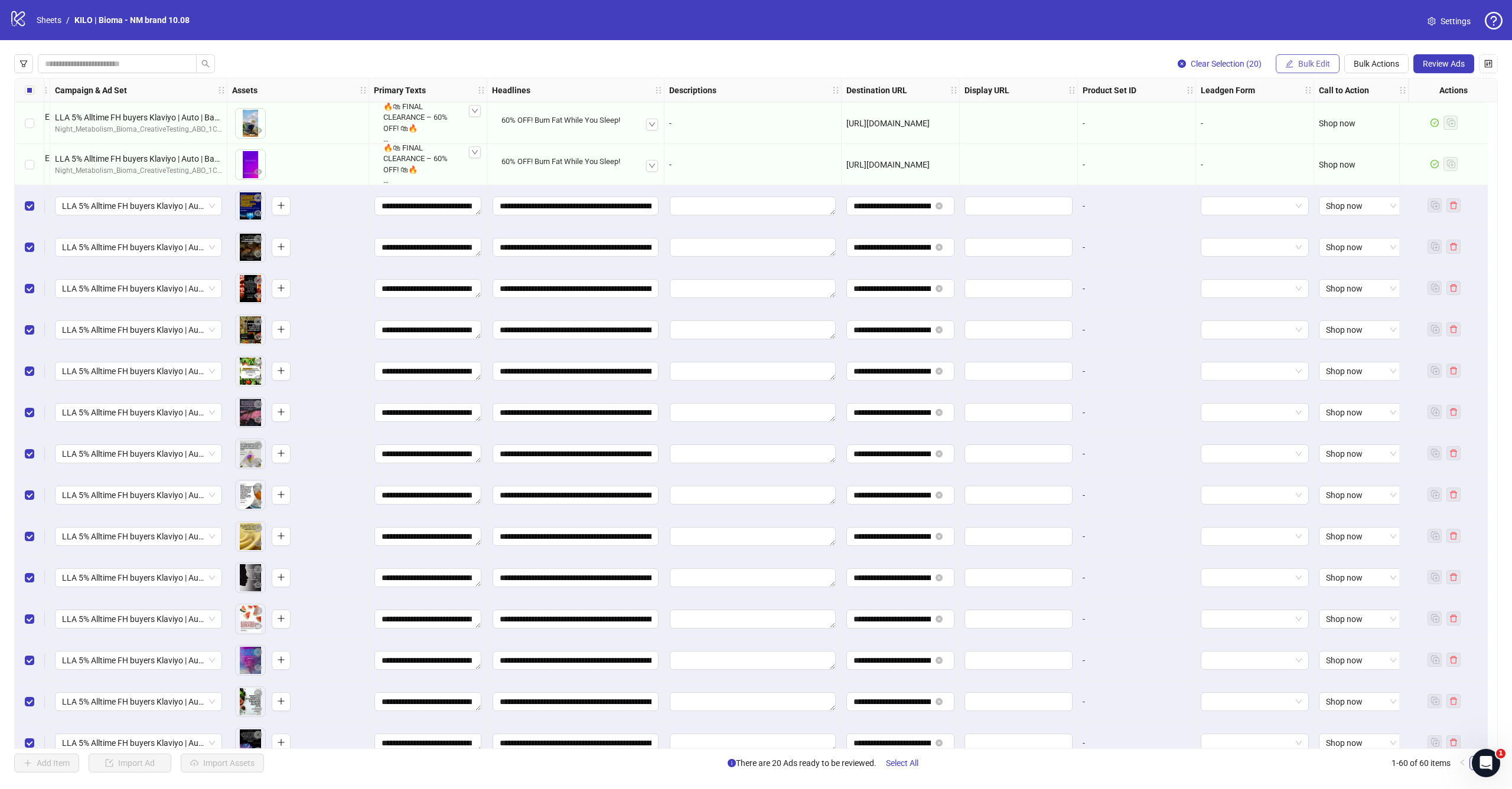
click at [1321, 64] on span "Bulk Edit" at bounding box center [1314, 64] width 32 height 9
click at [1303, 256] on span "Call to Action" at bounding box center [1319, 258] width 70 height 13
click at [1314, 109] on span "Shop now" at bounding box center [1274, 114] width 222 height 18
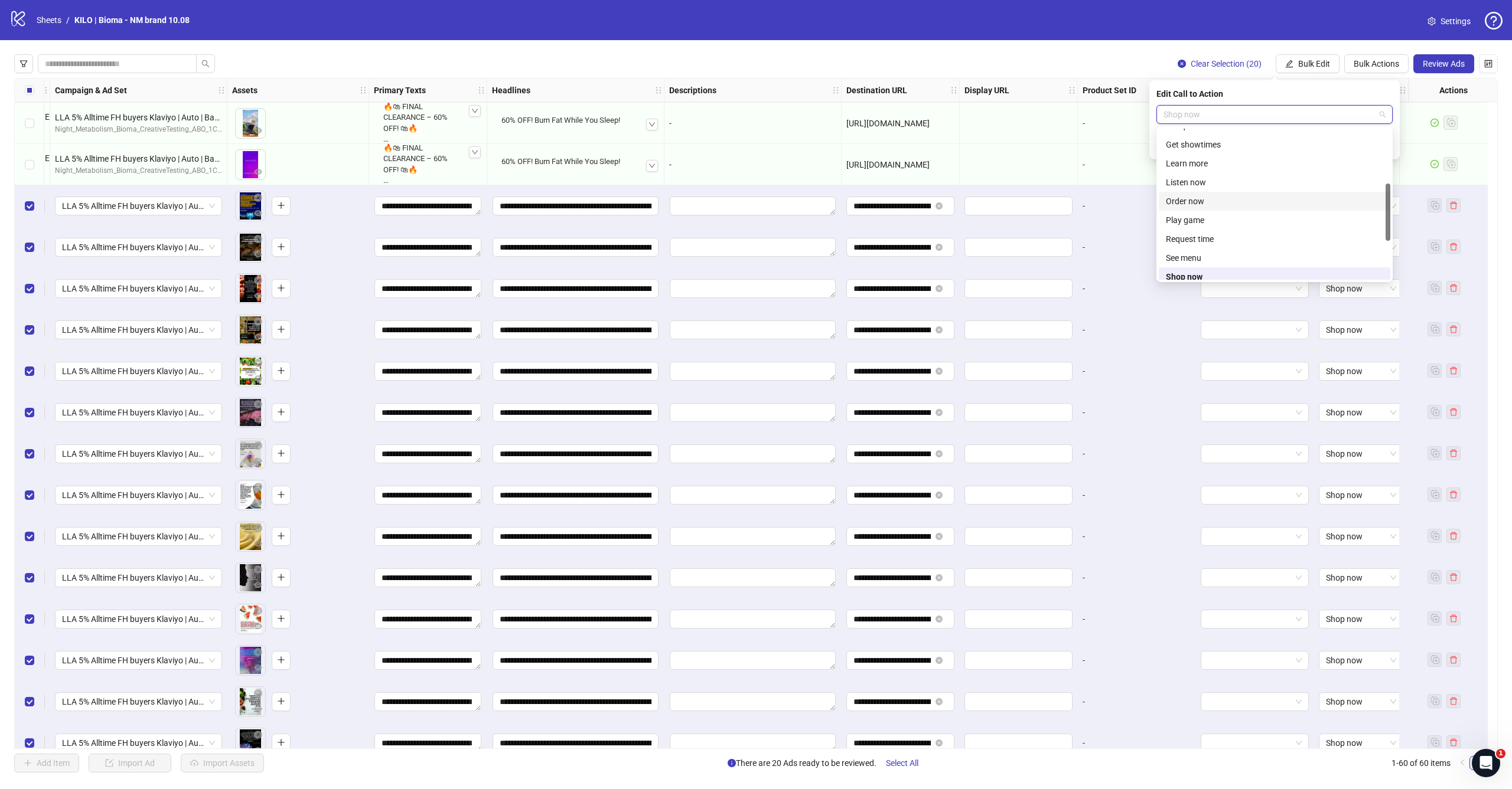
scroll to position [144, 0]
click at [1259, 160] on div "Learn more" at bounding box center [1274, 164] width 218 height 13
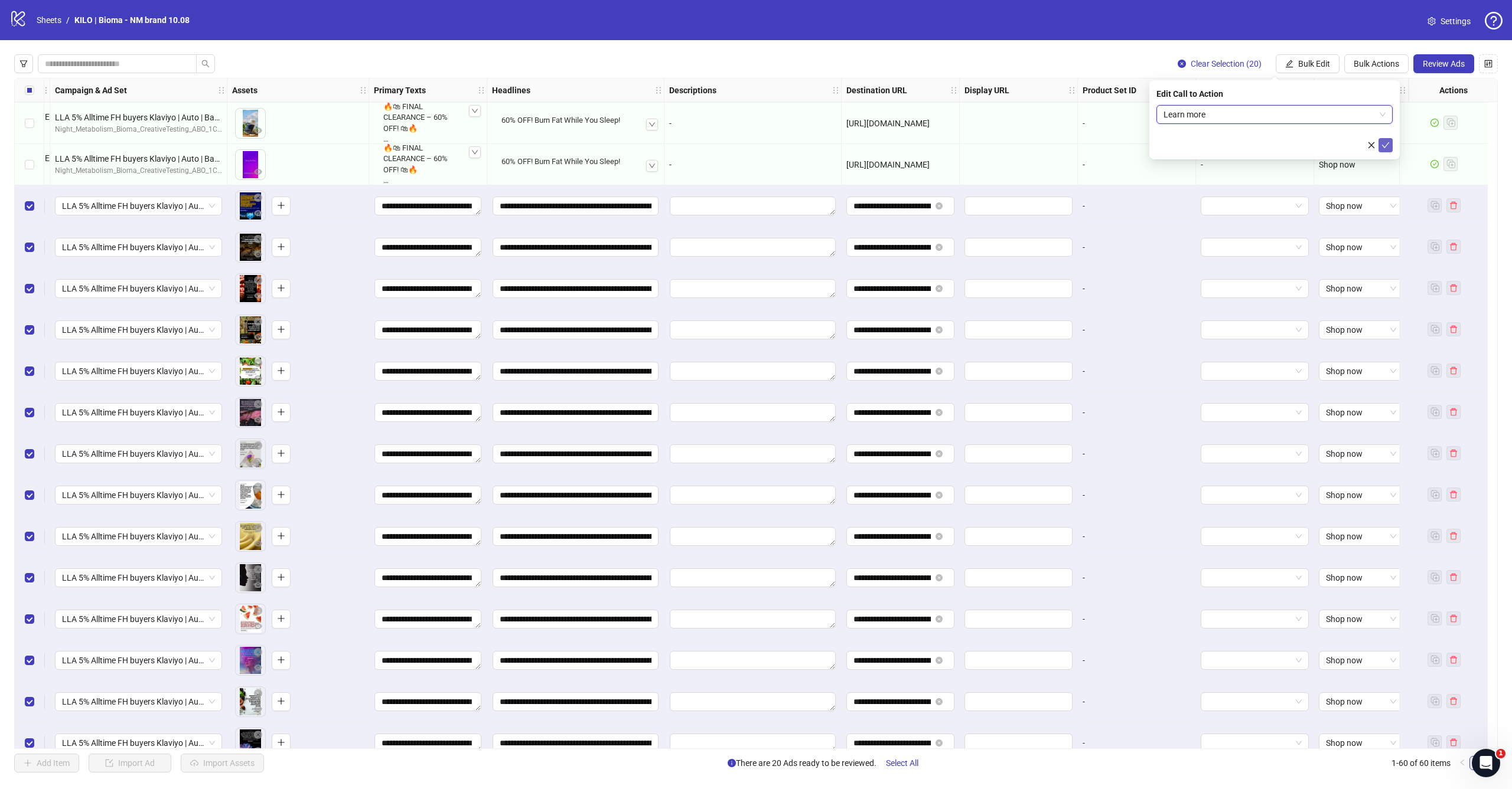
click at [1385, 144] on icon "check" at bounding box center [1385, 145] width 9 height 9
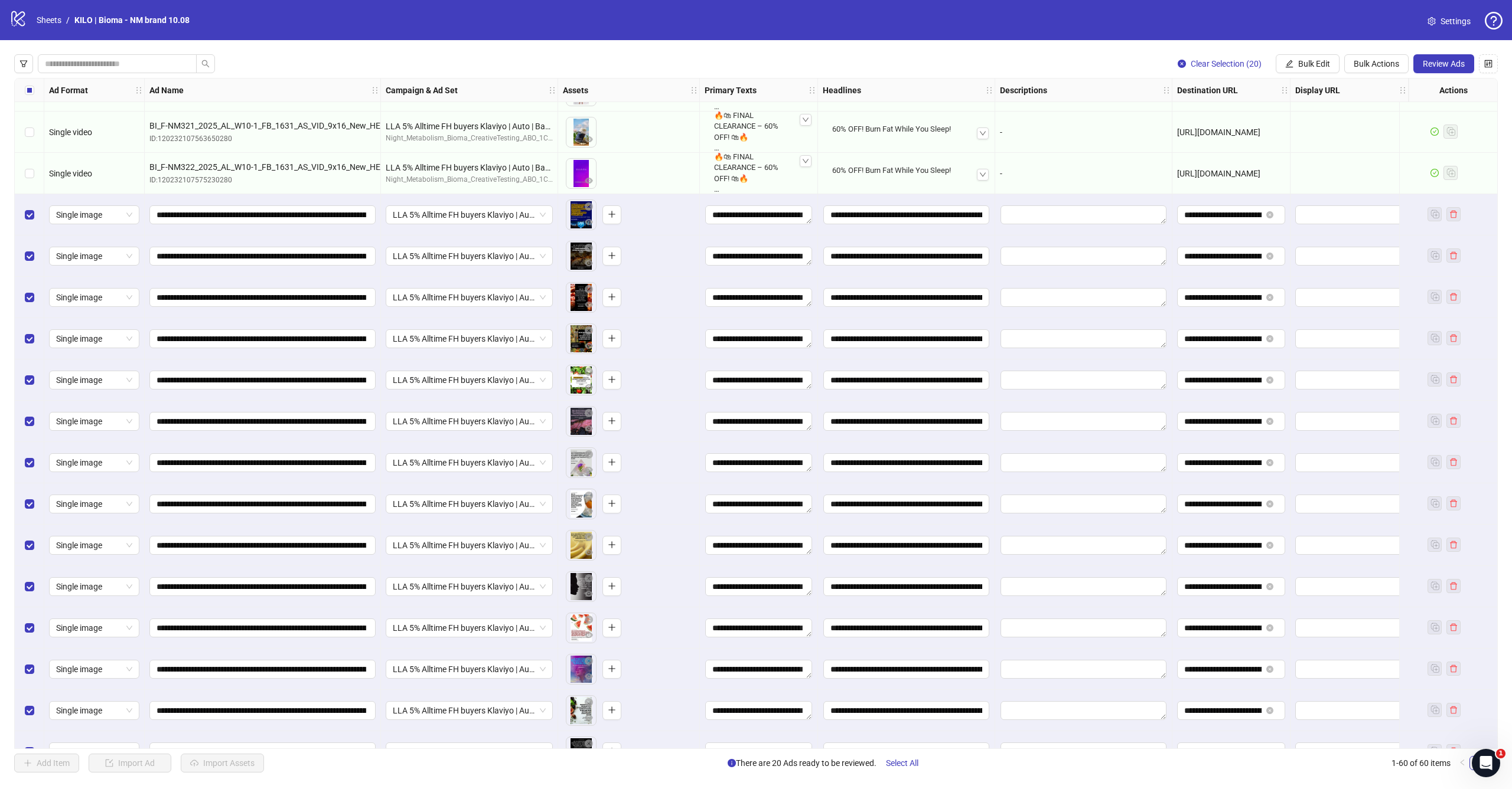
scroll to position [1569, 0]
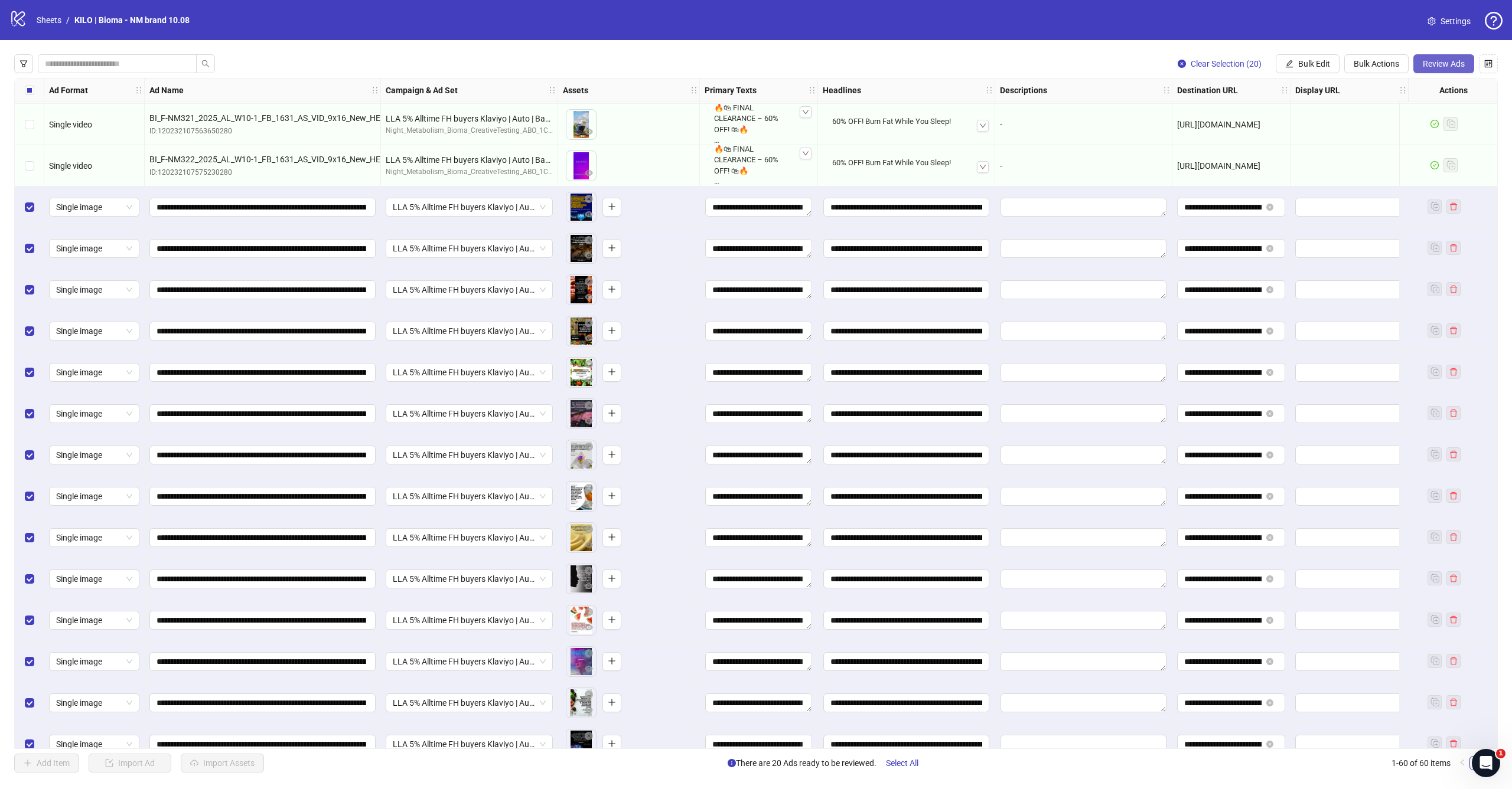
click at [1440, 61] on span "Review Ads" at bounding box center [1443, 64] width 42 height 9
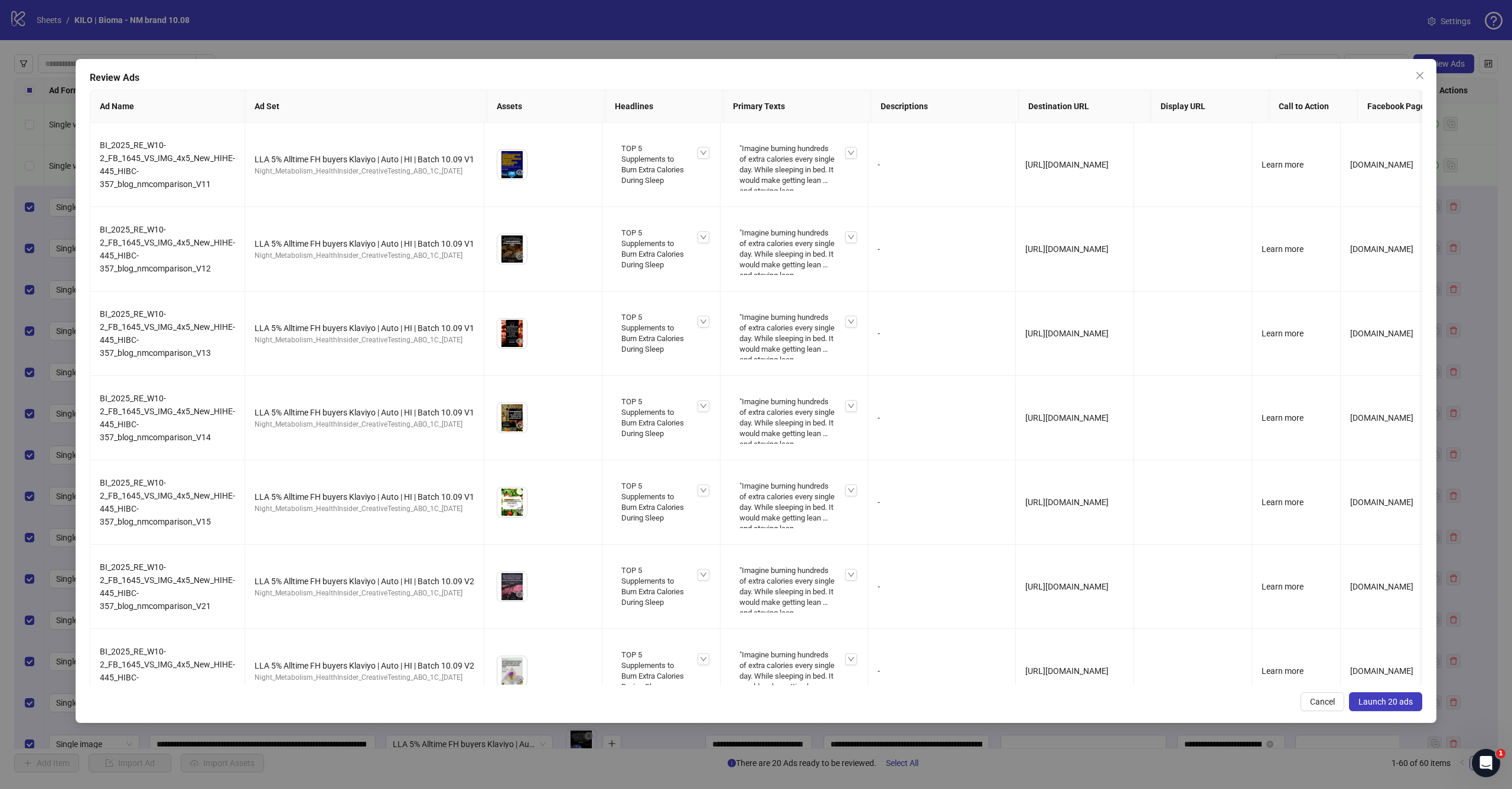
click at [1400, 705] on span "Launch 20 ads" at bounding box center [1385, 702] width 54 height 9
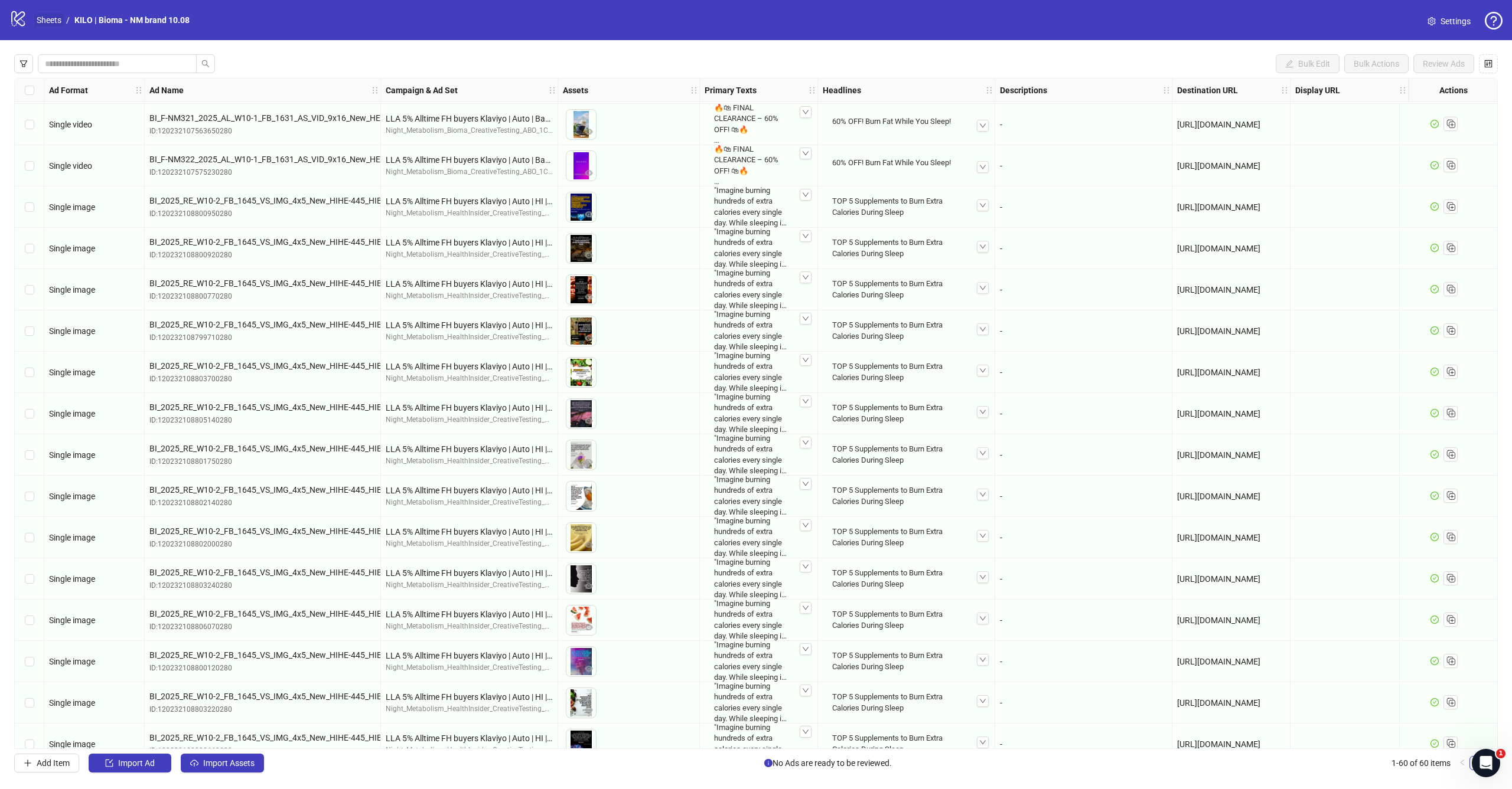
click at [58, 25] on link "Sheets" at bounding box center [49, 20] width 29 height 13
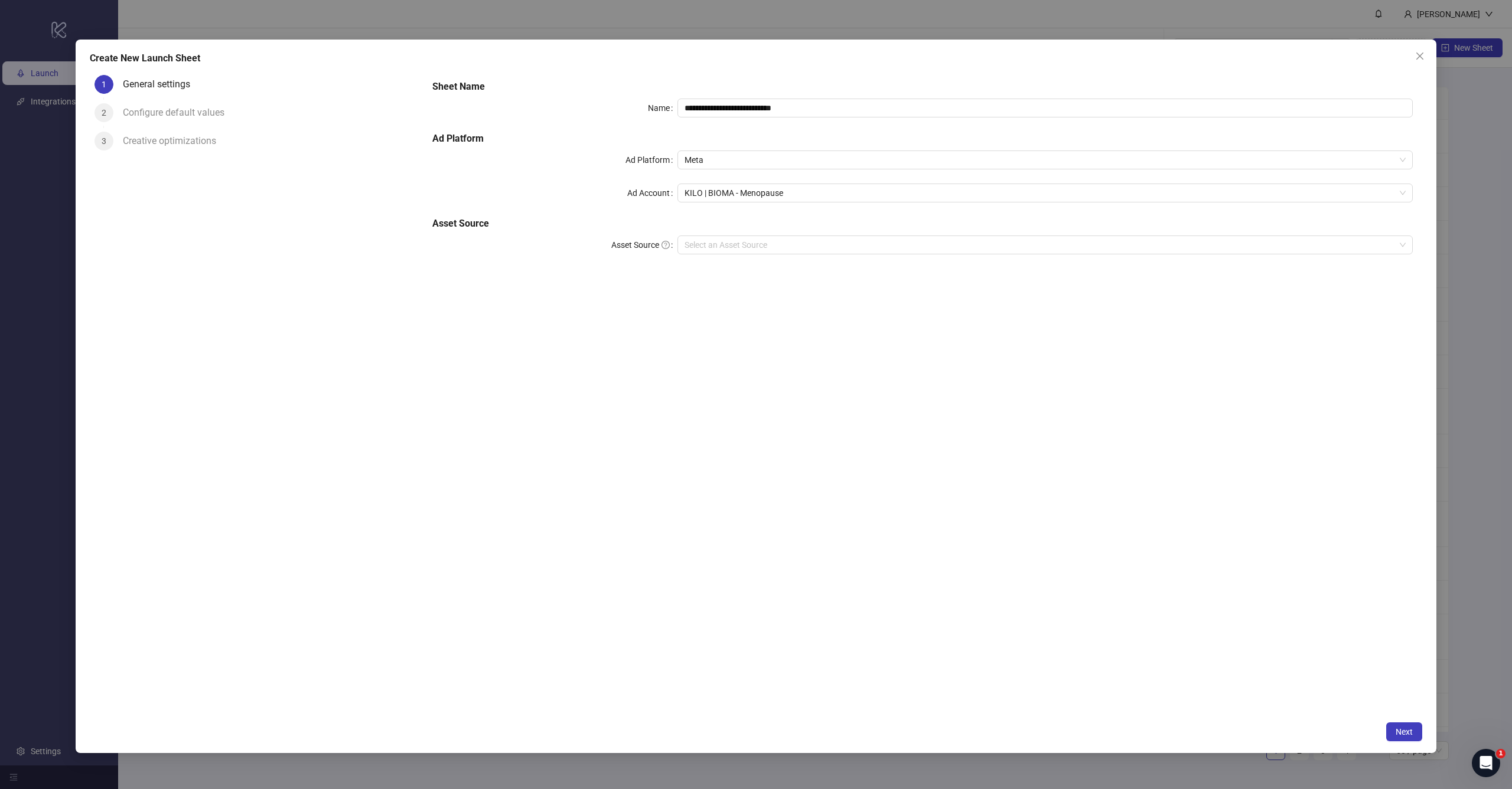
type input "**********"
click at [934, 370] on div "**********" at bounding box center [922, 393] width 999 height 645
click at [748, 242] on input "Asset Source" at bounding box center [1040, 245] width 711 height 18
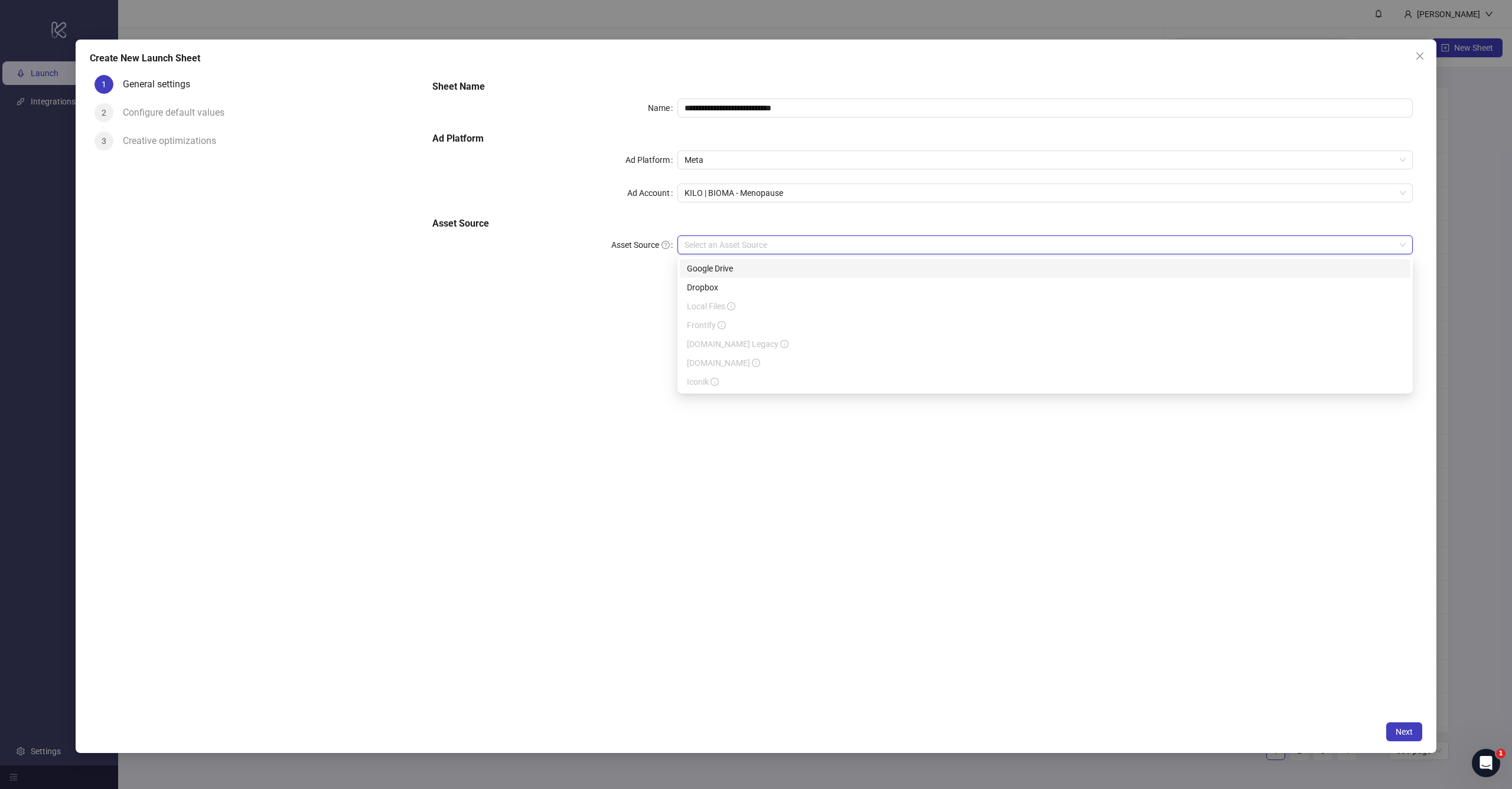
click at [731, 274] on div "Google Drive" at bounding box center [1045, 268] width 716 height 13
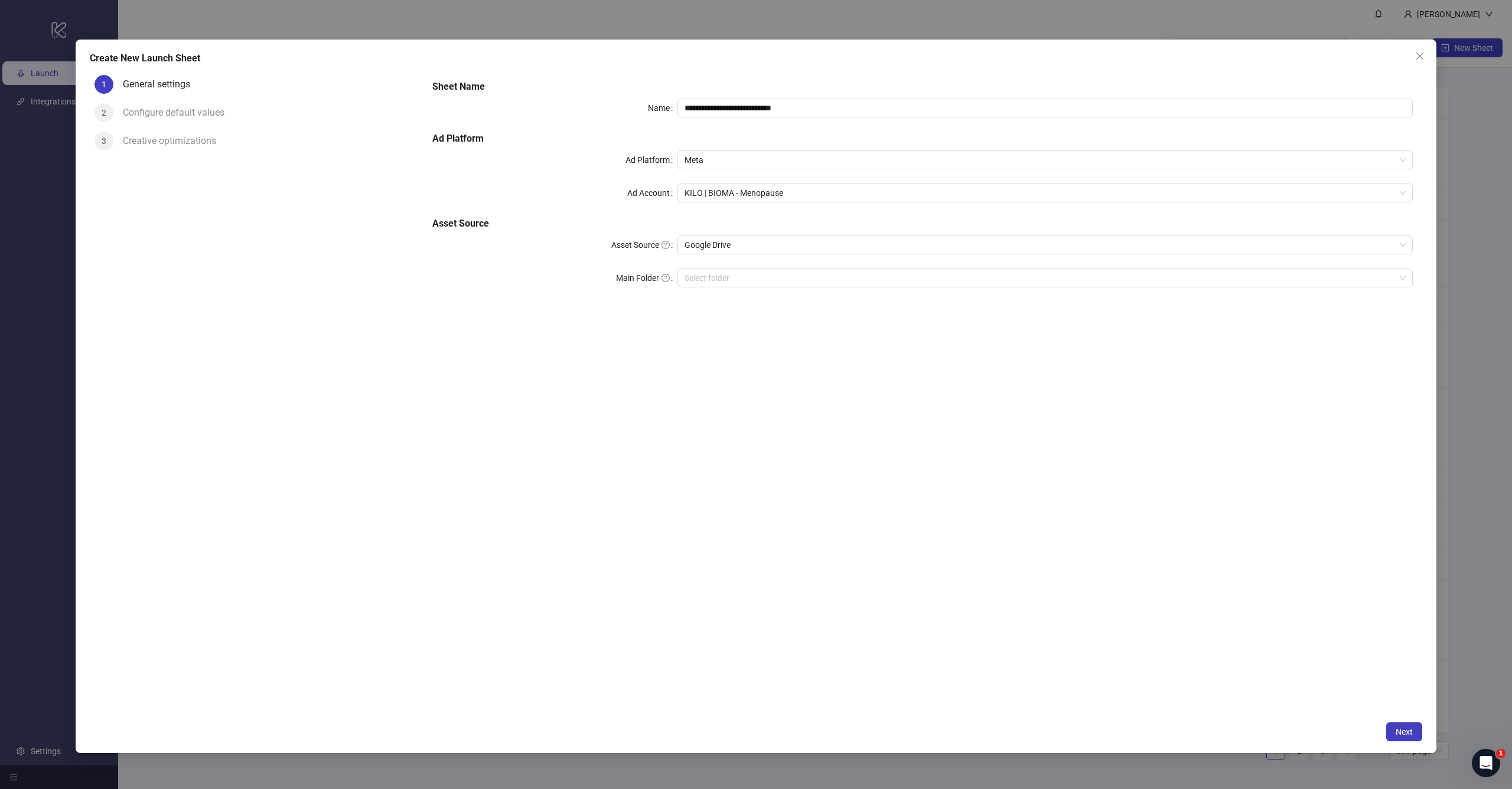
click at [752, 331] on div "**********" at bounding box center [922, 393] width 999 height 645
click at [1409, 731] on span "Next" at bounding box center [1404, 732] width 17 height 9
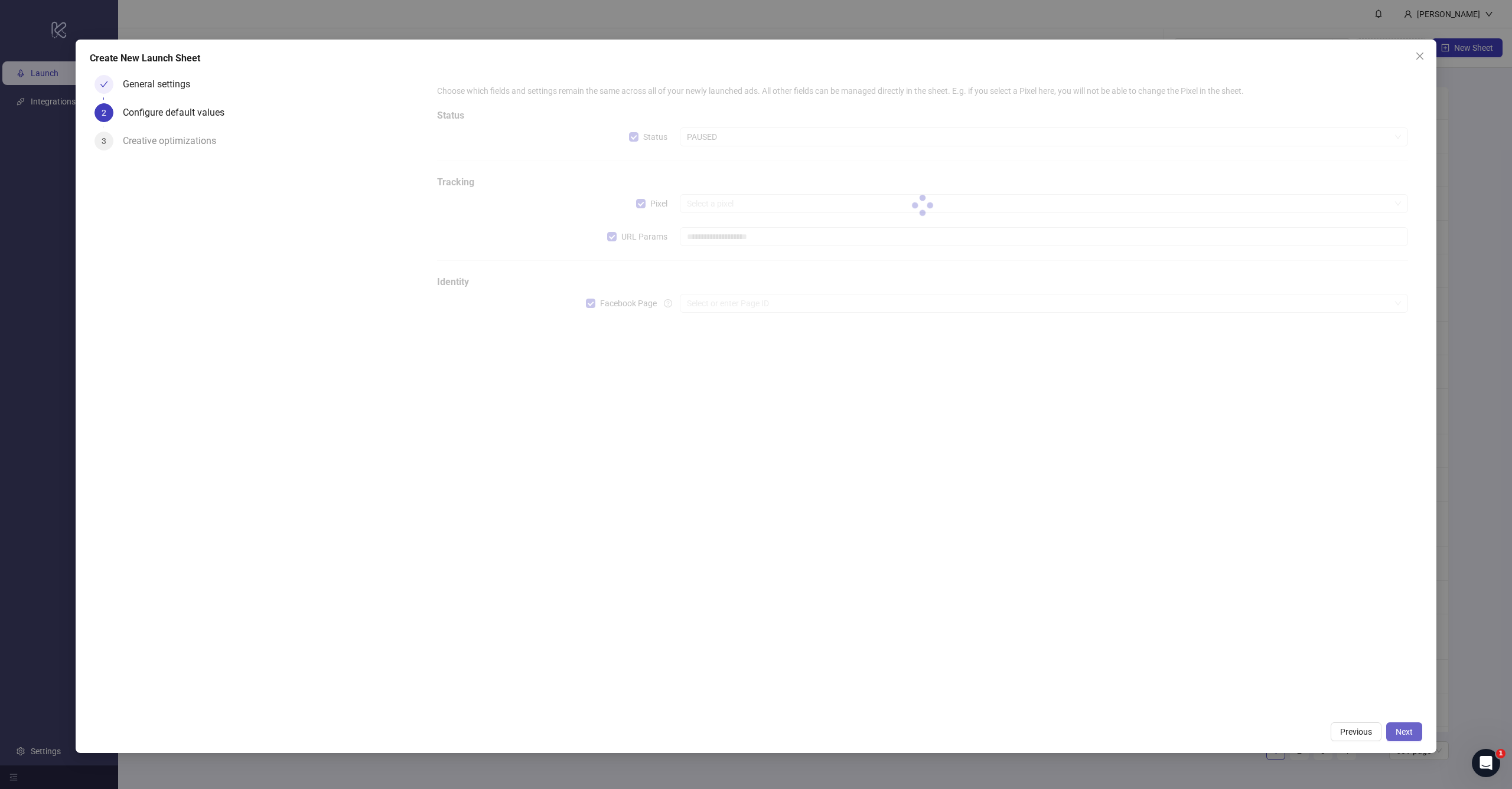
type input "**********"
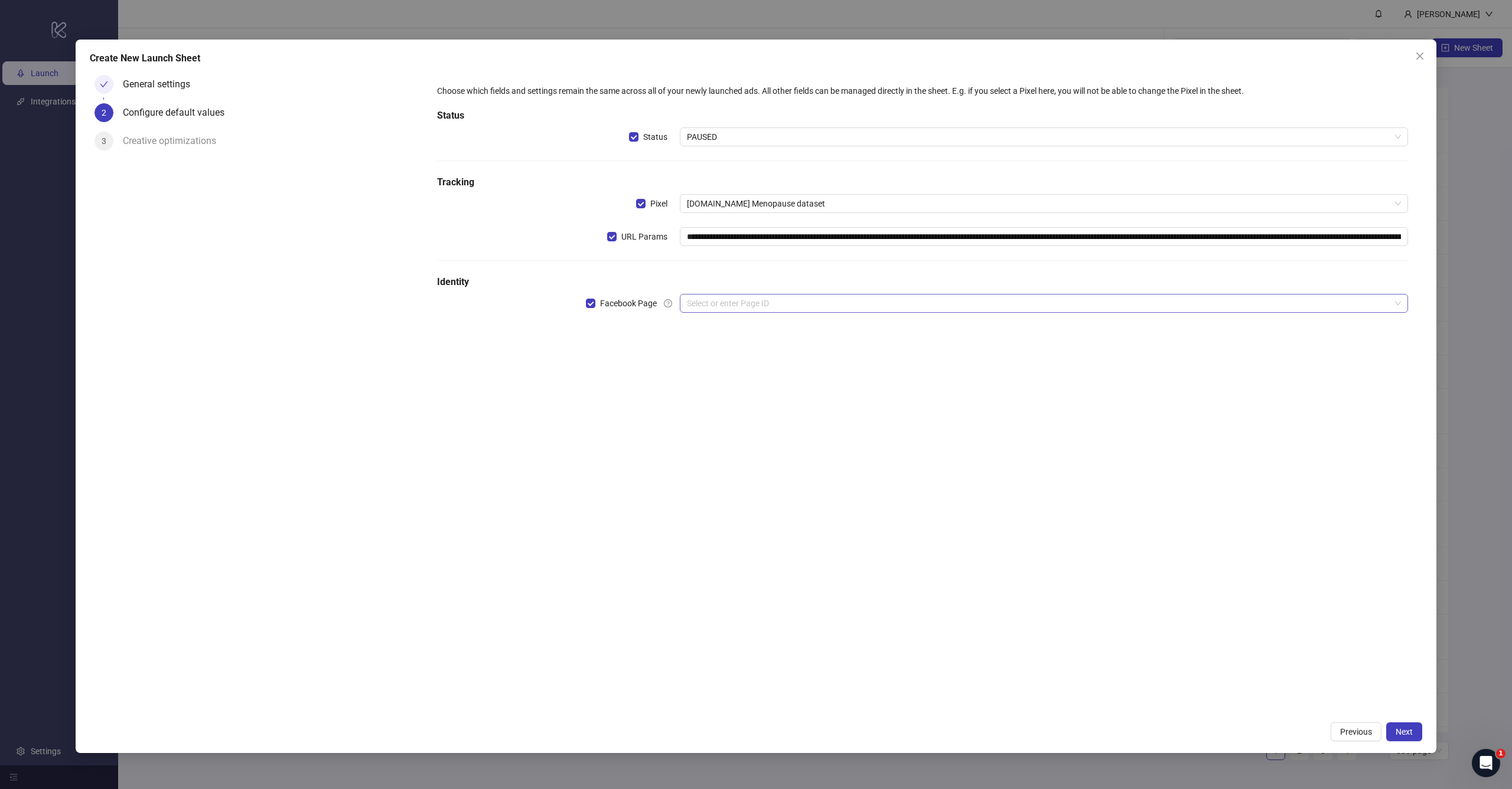
click at [769, 302] on input "search" at bounding box center [1038, 303] width 703 height 18
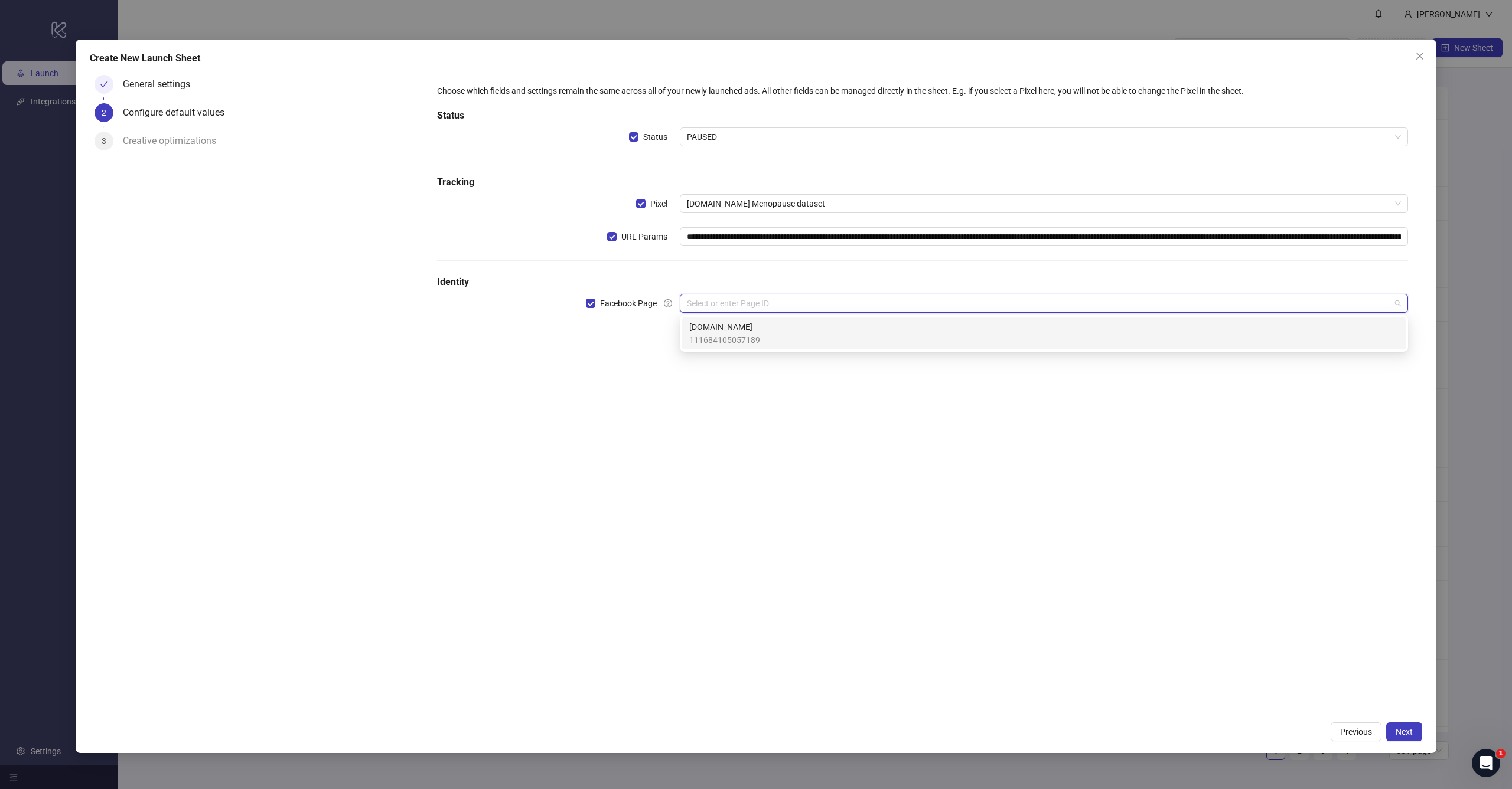
click at [753, 330] on span "[DOMAIN_NAME]" at bounding box center [724, 327] width 71 height 13
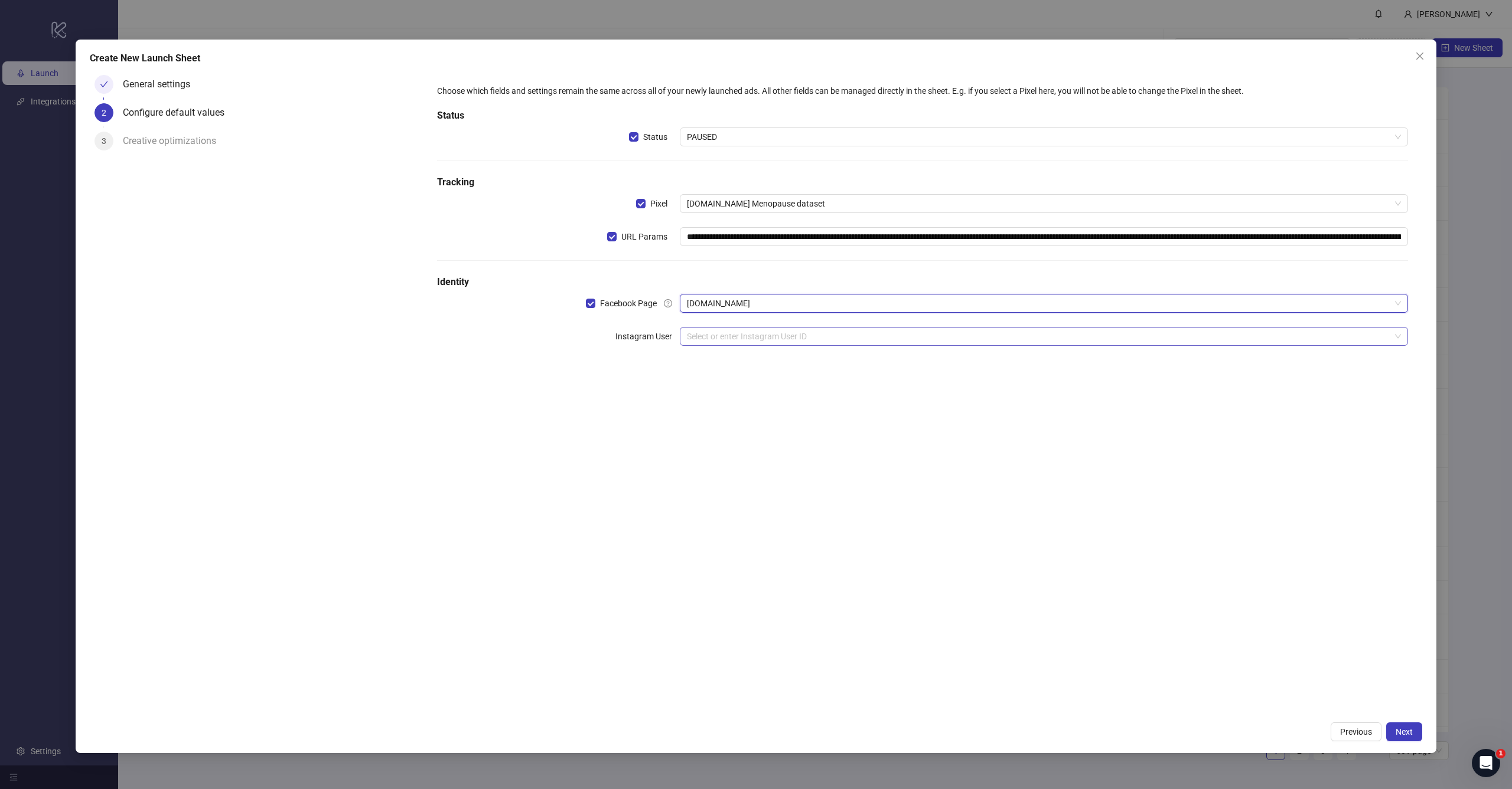
click at [769, 336] on input "search" at bounding box center [1038, 336] width 703 height 18
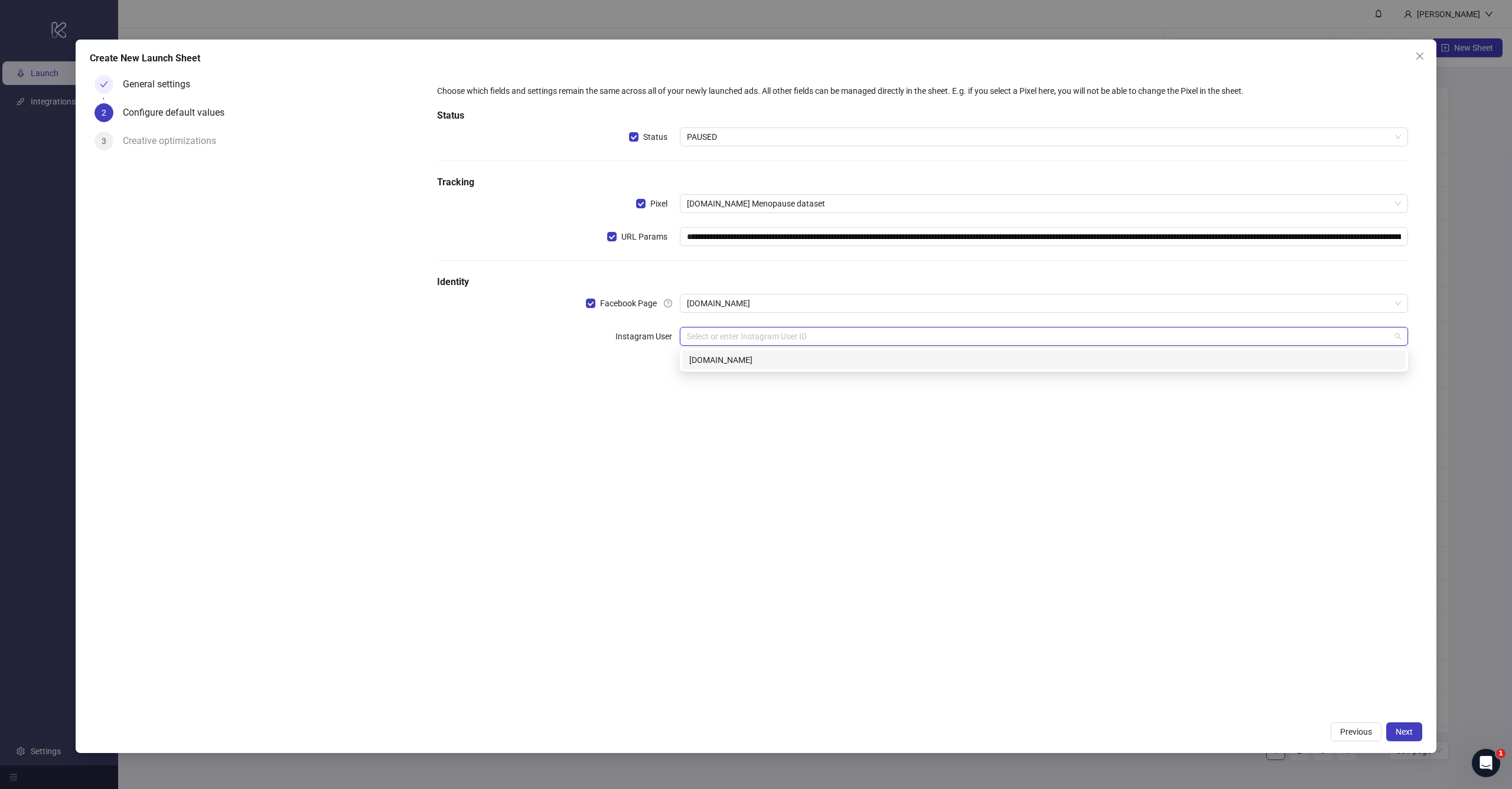
click at [753, 362] on div "[DOMAIN_NAME]" at bounding box center [1043, 360] width 709 height 13
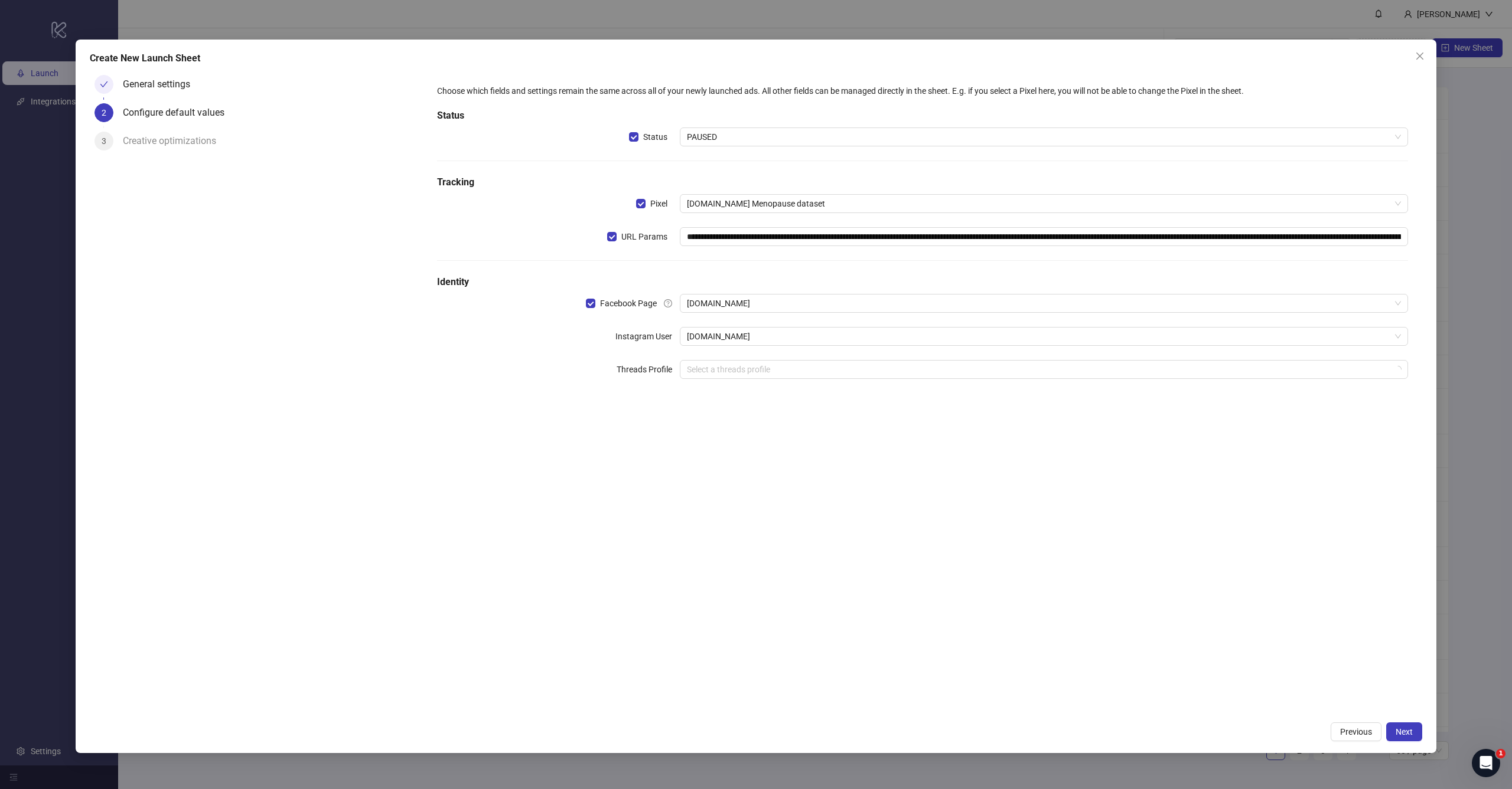
click at [745, 427] on div "**********" at bounding box center [922, 393] width 999 height 645
click at [1398, 728] on span "Next" at bounding box center [1404, 732] width 17 height 9
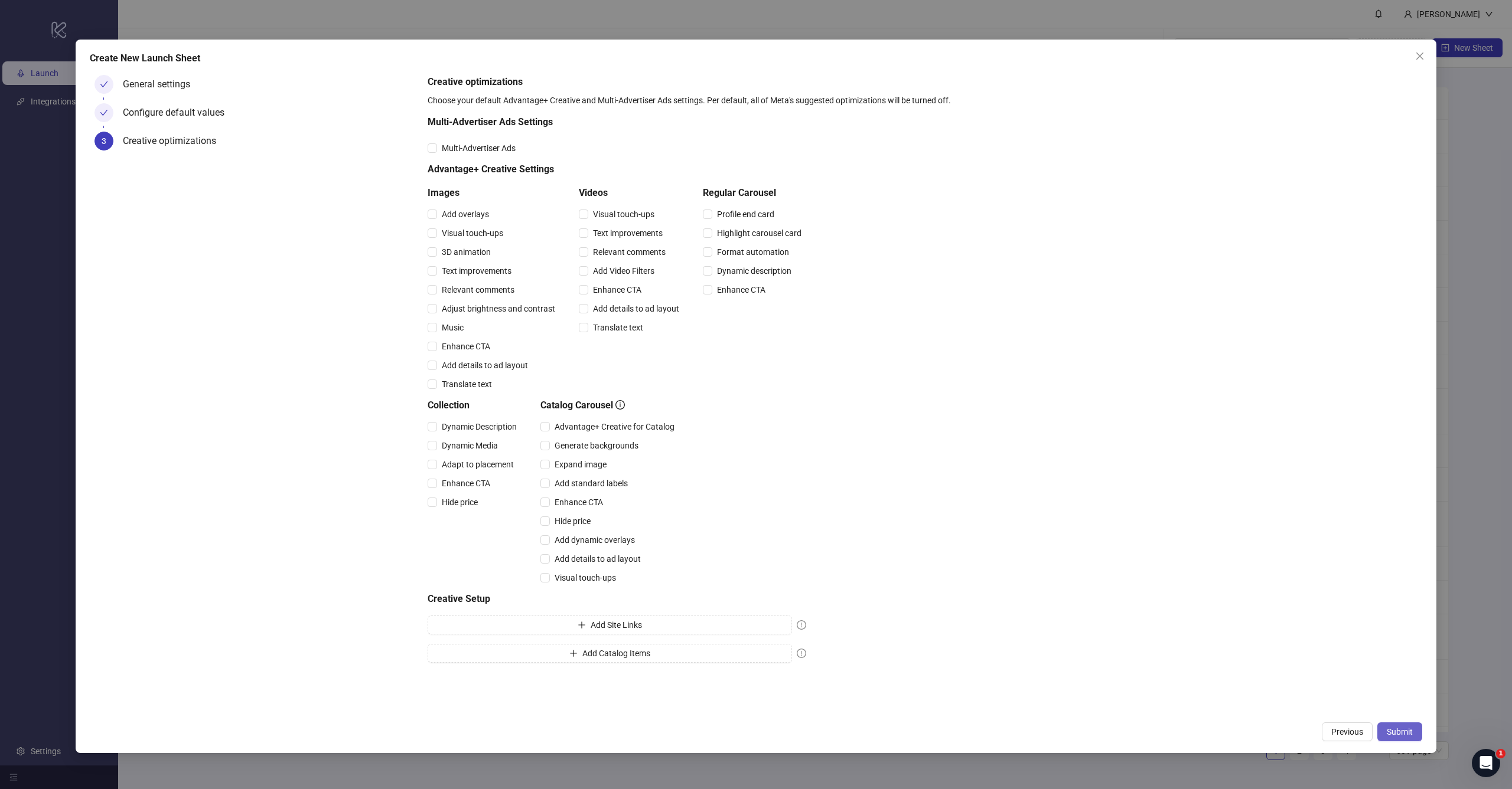
click at [1395, 730] on span "Submit" at bounding box center [1400, 732] width 26 height 9
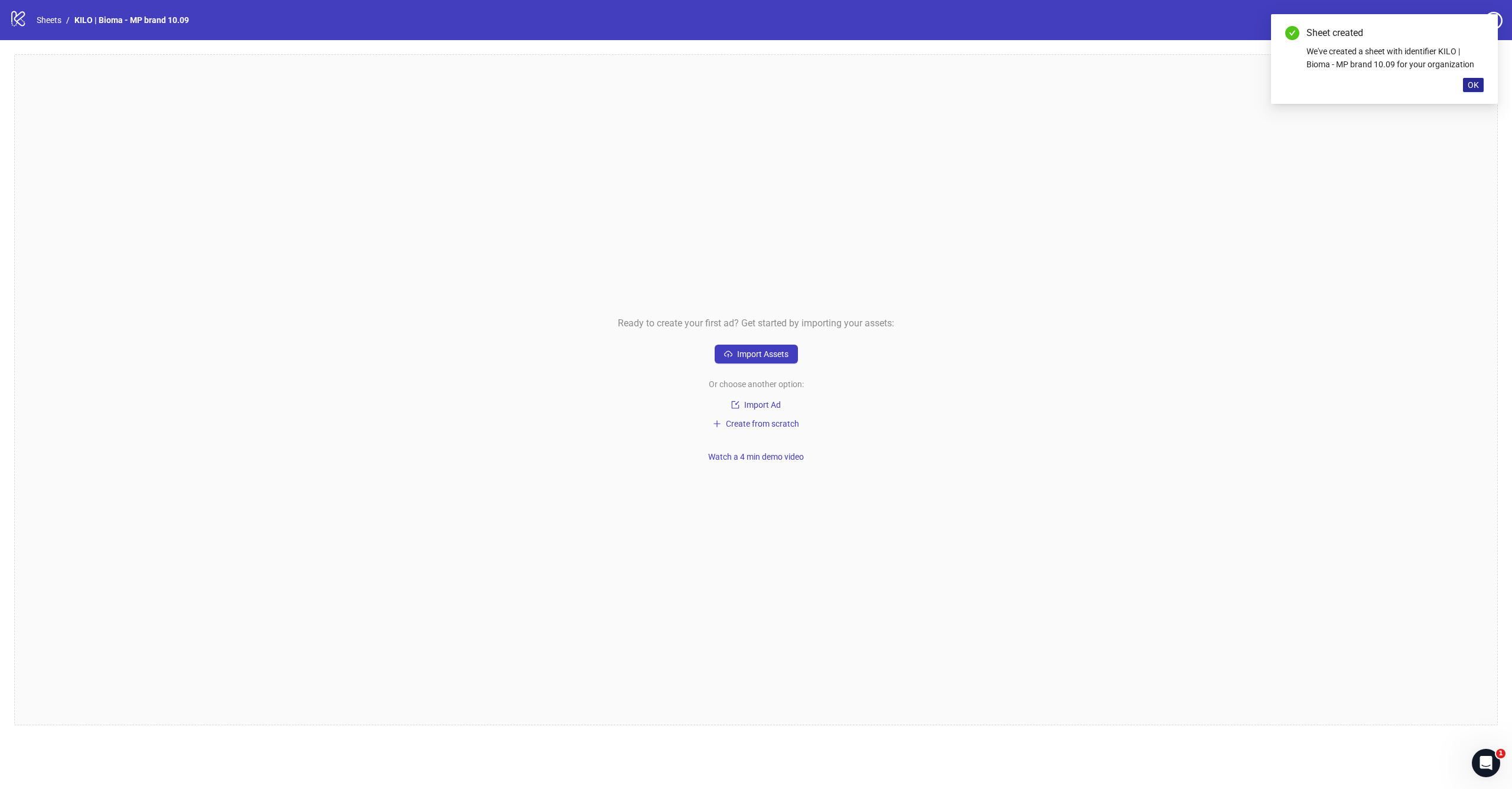
click at [1476, 85] on span "OK" at bounding box center [1473, 84] width 11 height 9
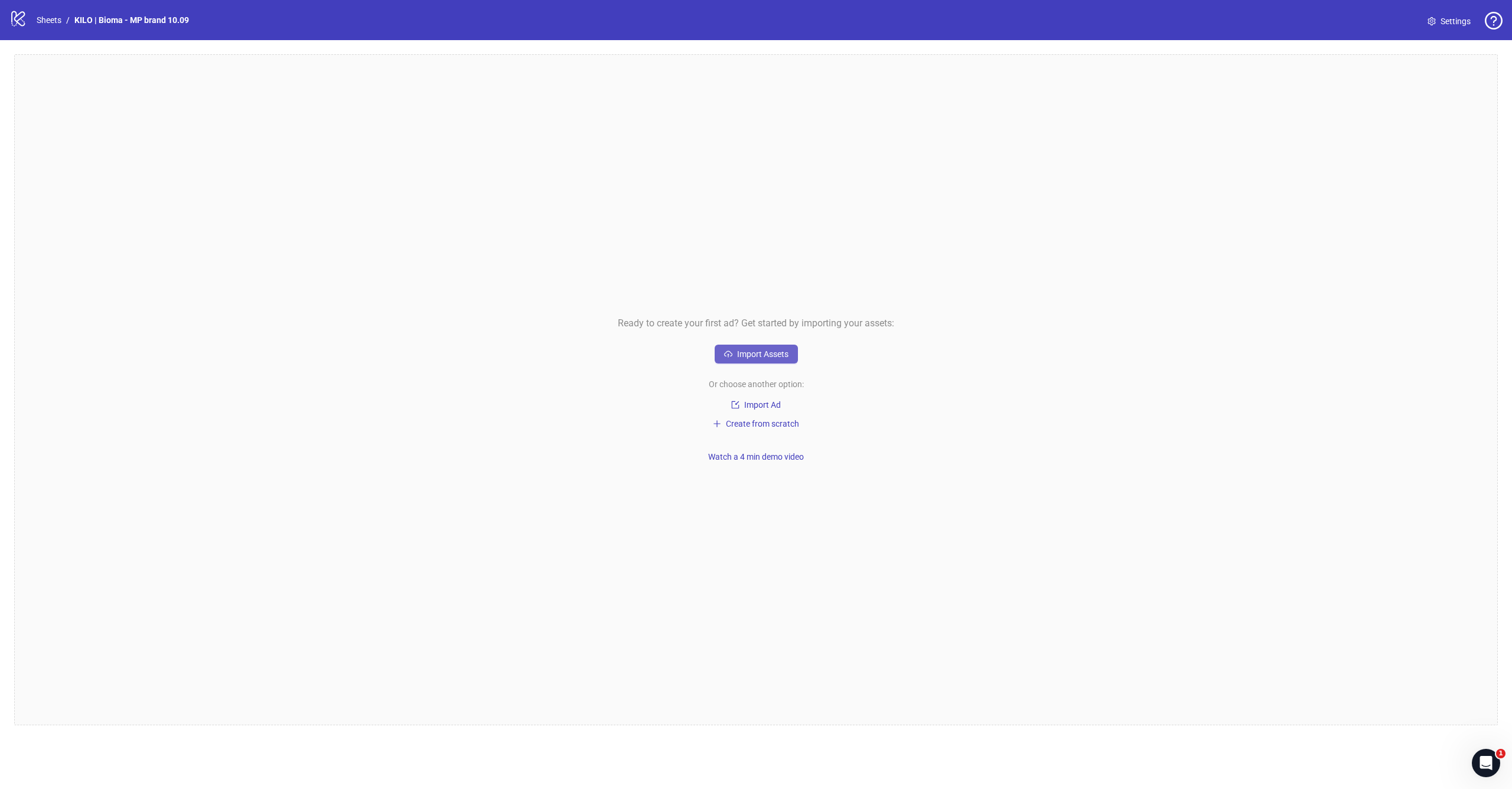
click at [754, 361] on button "Import Assets" at bounding box center [756, 354] width 83 height 19
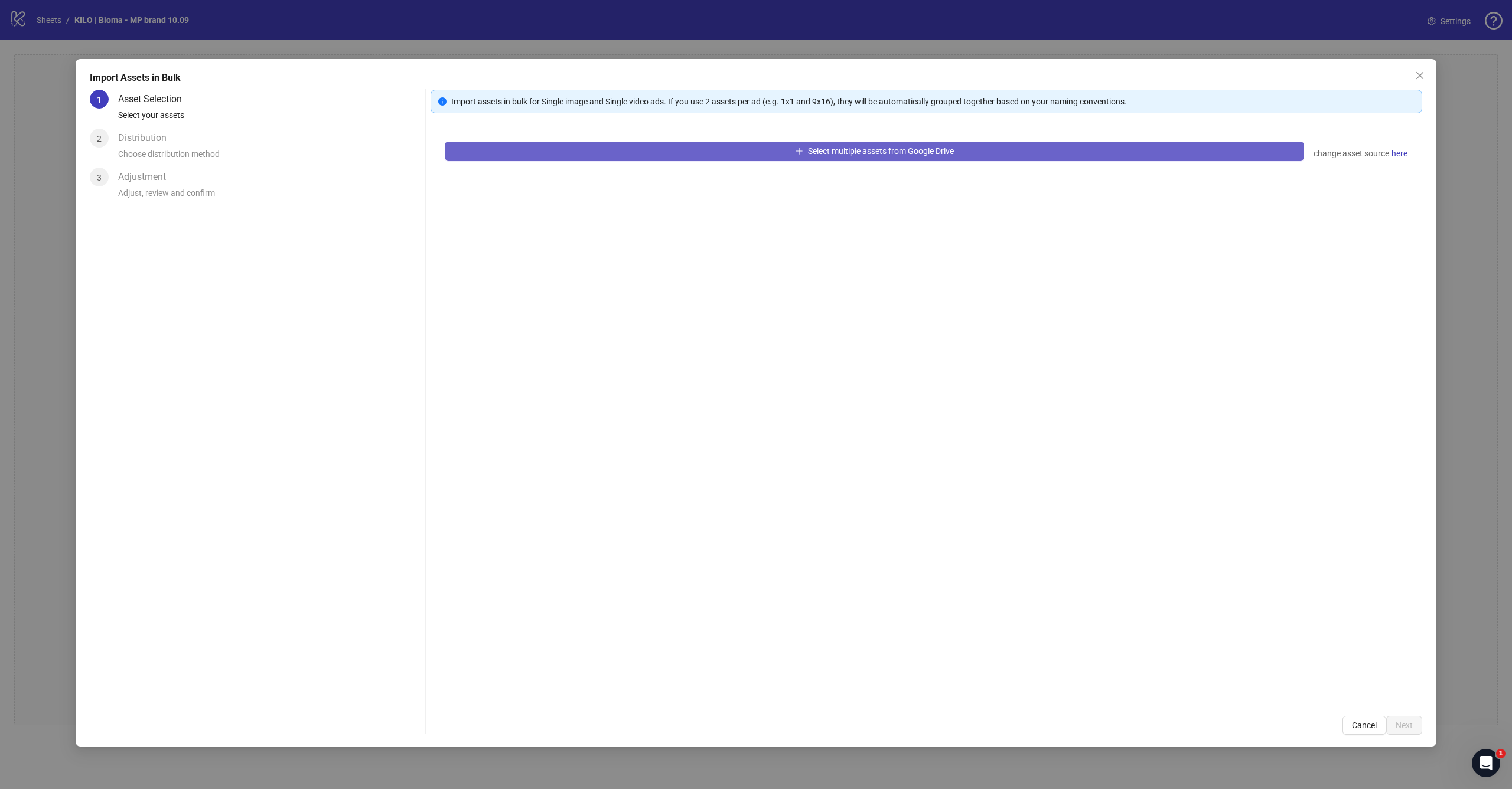
click at [824, 149] on span "Select multiple assets from Google Drive" at bounding box center [881, 151] width 146 height 9
click at [788, 148] on button "Select multiple assets from Google Drive" at bounding box center [874, 151] width 859 height 19
click at [787, 114] on div "Import assets in bulk for Single image and Single video ads. If you use 2 asset…" at bounding box center [927, 412] width 992 height 645
click at [779, 150] on button "Select multiple assets from Google Drive" at bounding box center [874, 151] width 859 height 19
click at [813, 290] on div "Select multiple assets from Google Drive change asset source here" at bounding box center [927, 414] width 992 height 574
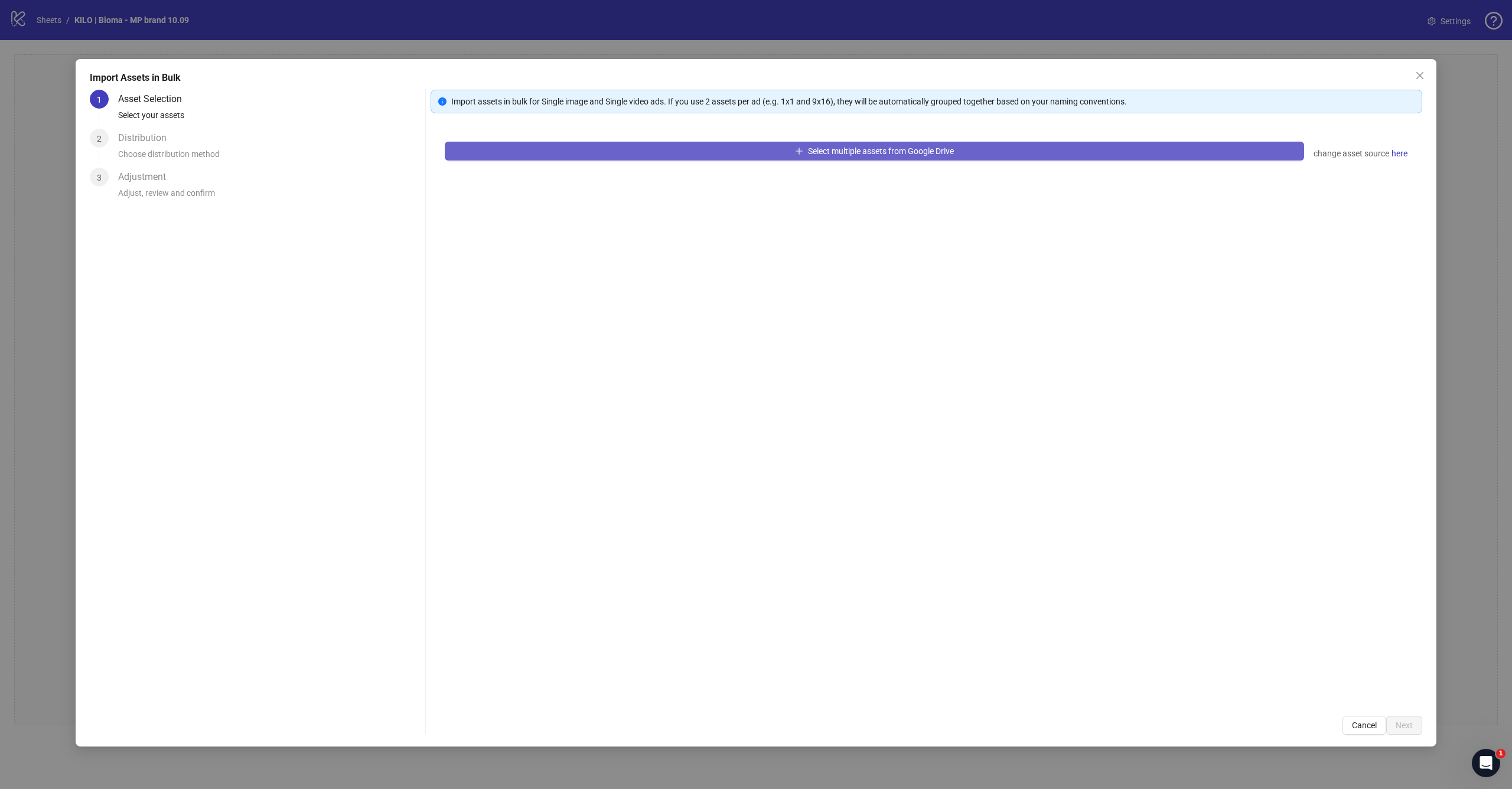
click at [864, 149] on span "Select multiple assets from Google Drive" at bounding box center [881, 151] width 146 height 9
click at [849, 287] on div "Select multiple assets from Google Drive change asset source here" at bounding box center [927, 414] width 992 height 574
click at [877, 152] on span "Select multiple assets from Google Drive" at bounding box center [881, 151] width 146 height 9
click at [781, 143] on button "Select multiple assets from Google Drive" at bounding box center [874, 151] width 859 height 19
click at [784, 253] on div "Select multiple assets from Google Drive change asset source here" at bounding box center [927, 414] width 992 height 574
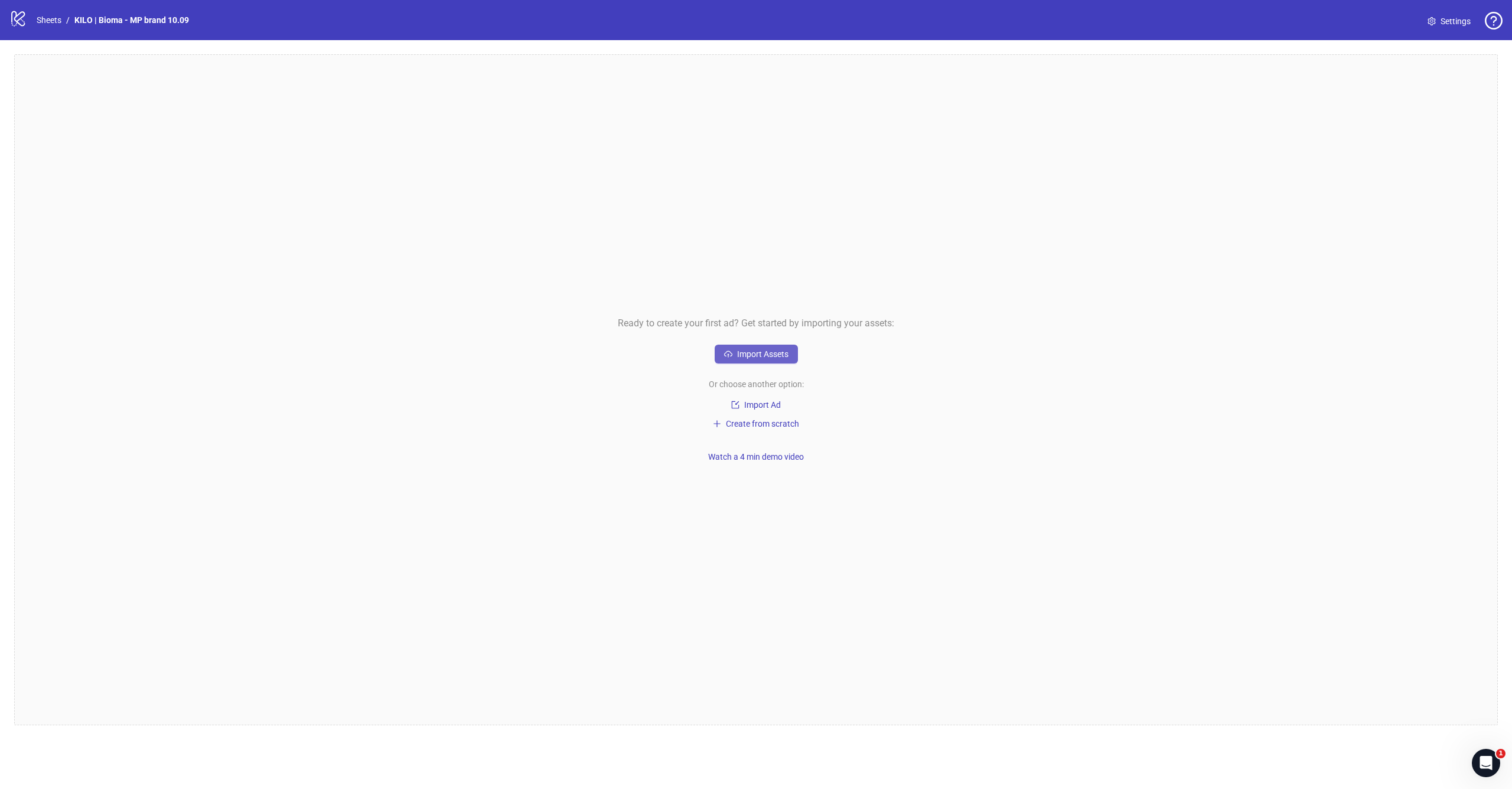
click at [776, 354] on span "Import Assets" at bounding box center [763, 354] width 52 height 9
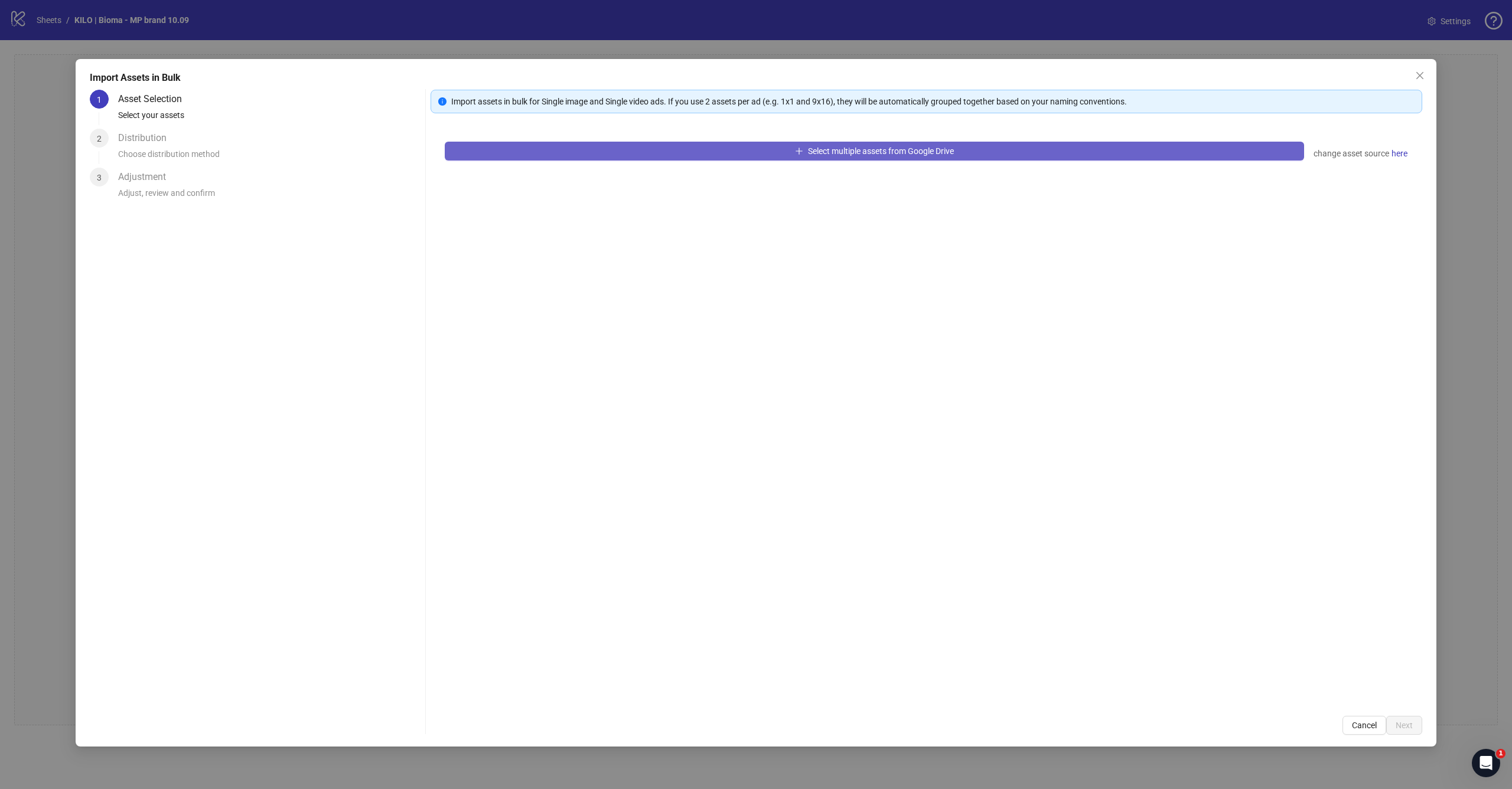
click at [828, 160] on button "Select multiple assets from Google Drive" at bounding box center [874, 151] width 859 height 19
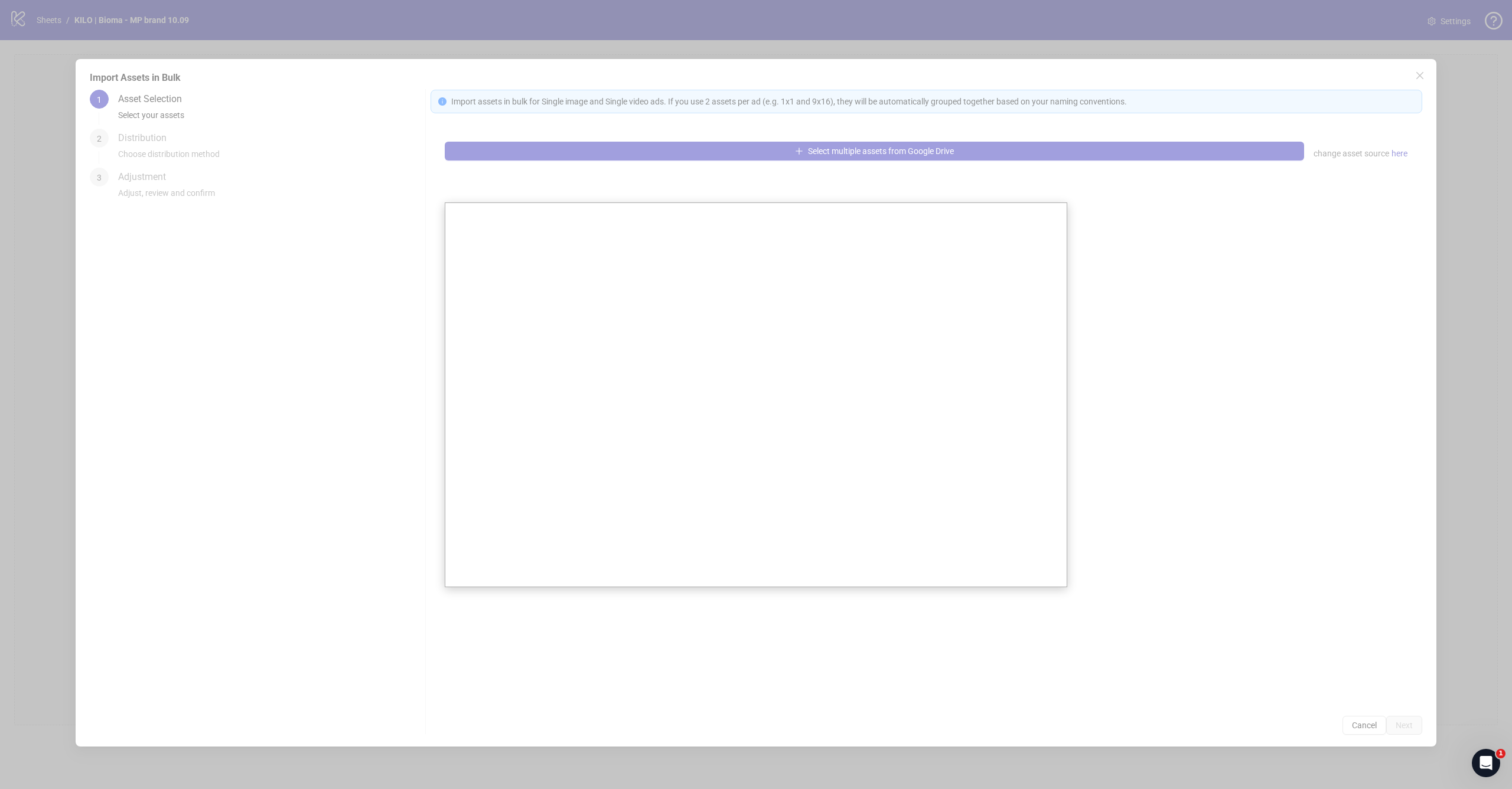
click at [1083, 177] on div at bounding box center [756, 394] width 1512 height 789
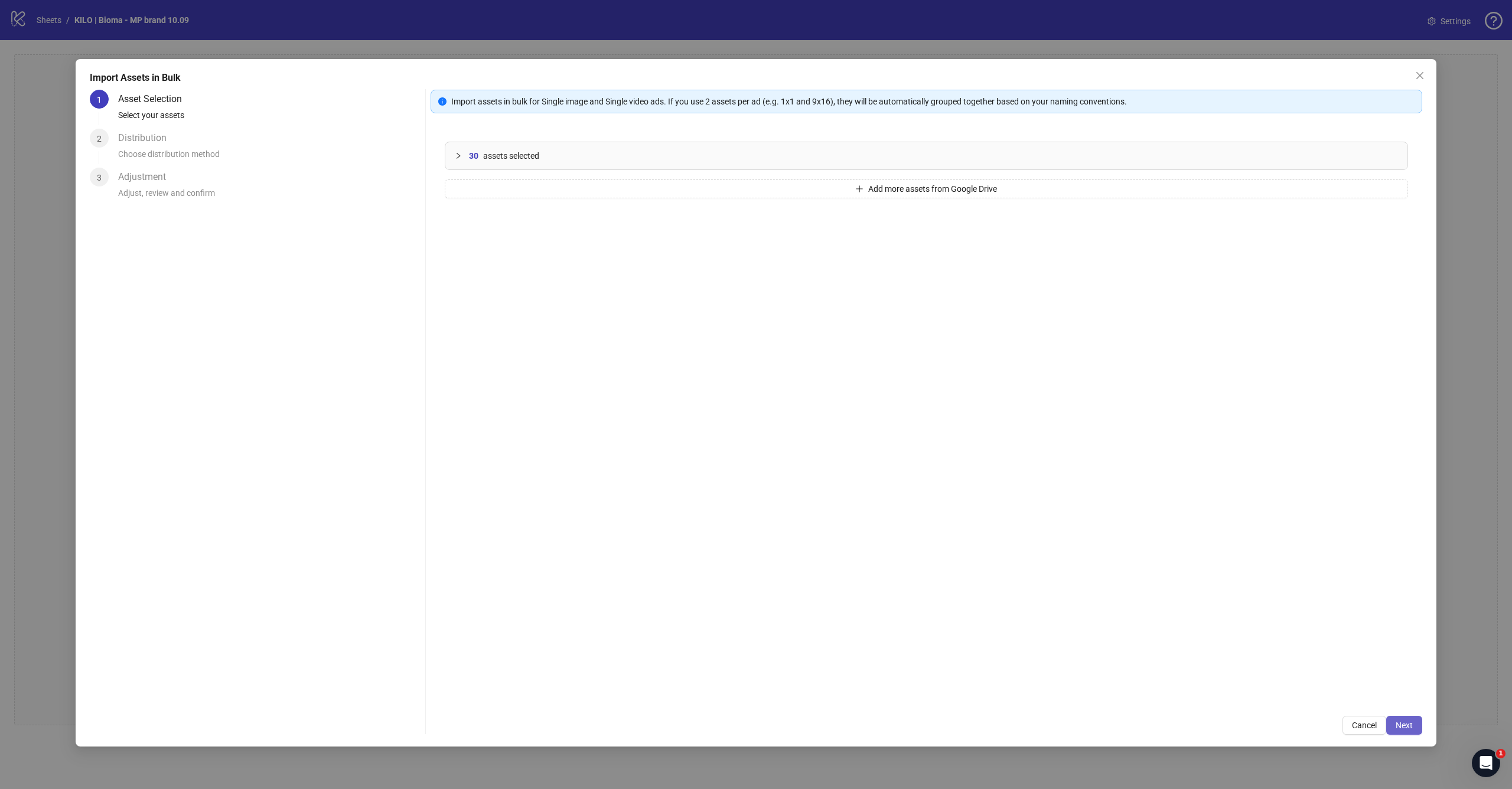
click at [1410, 723] on span "Next" at bounding box center [1404, 725] width 17 height 9
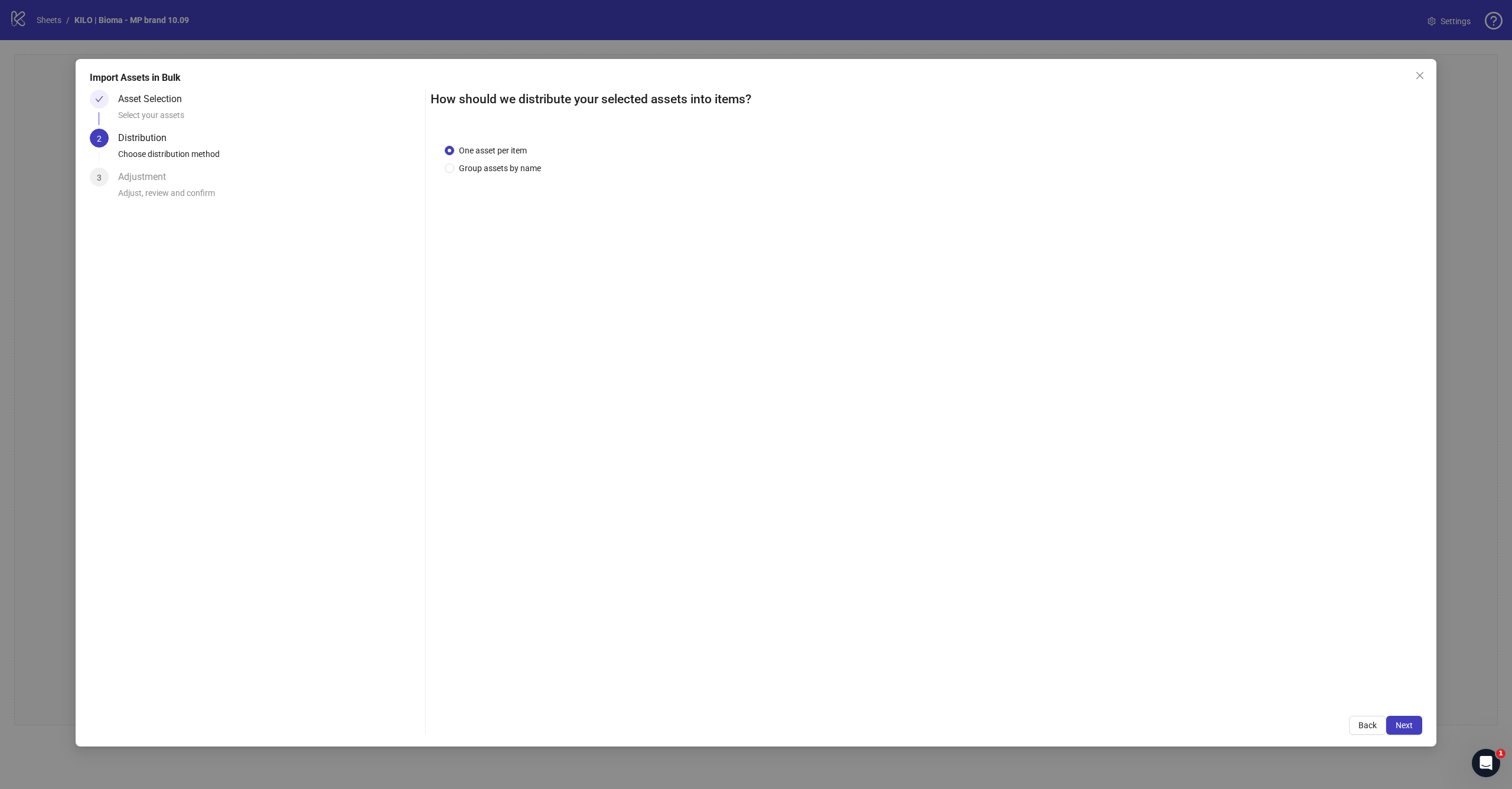
click at [1410, 723] on span "Next" at bounding box center [1404, 725] width 17 height 9
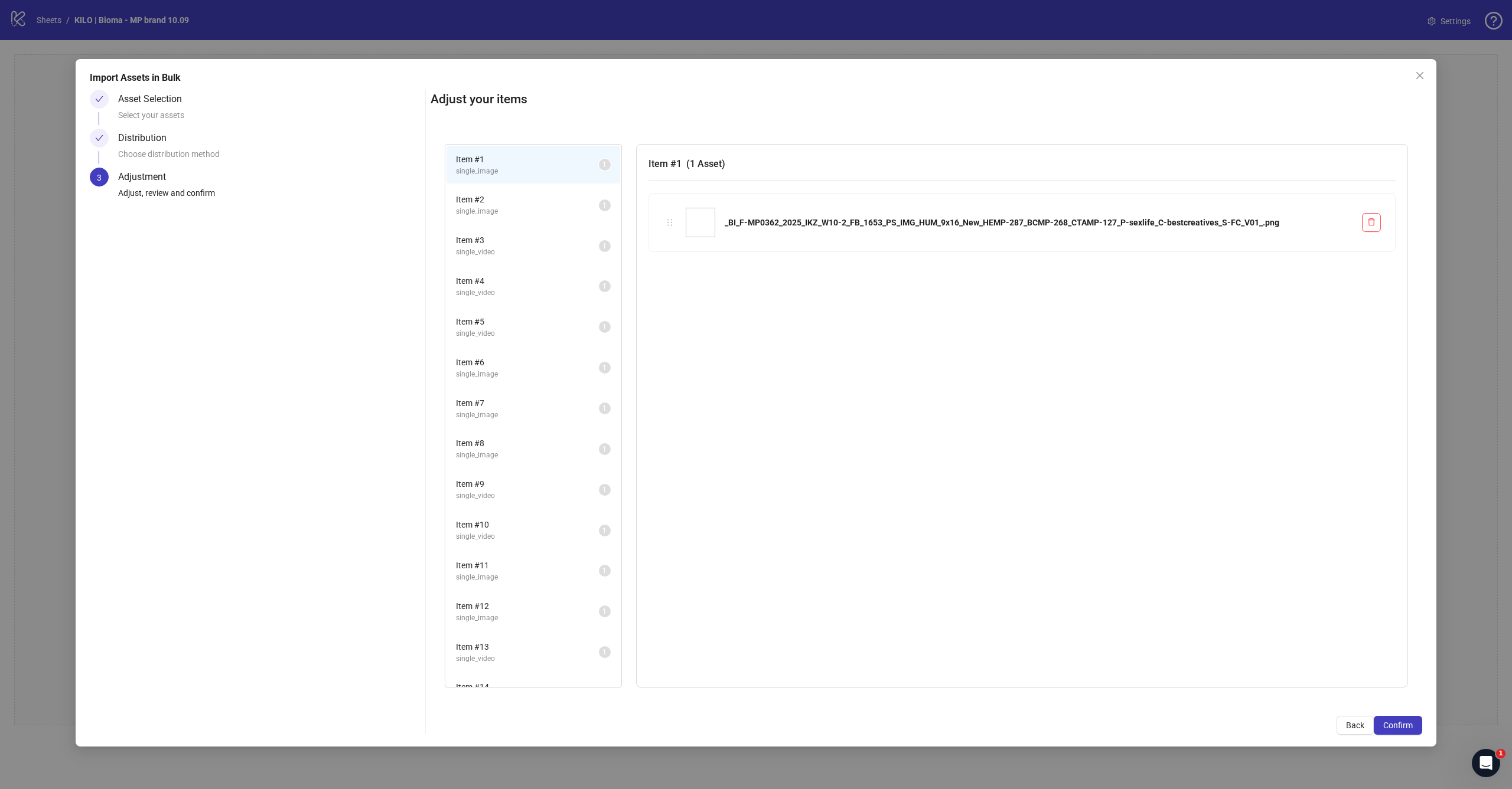
click at [1410, 723] on span "Confirm" at bounding box center [1398, 725] width 29 height 9
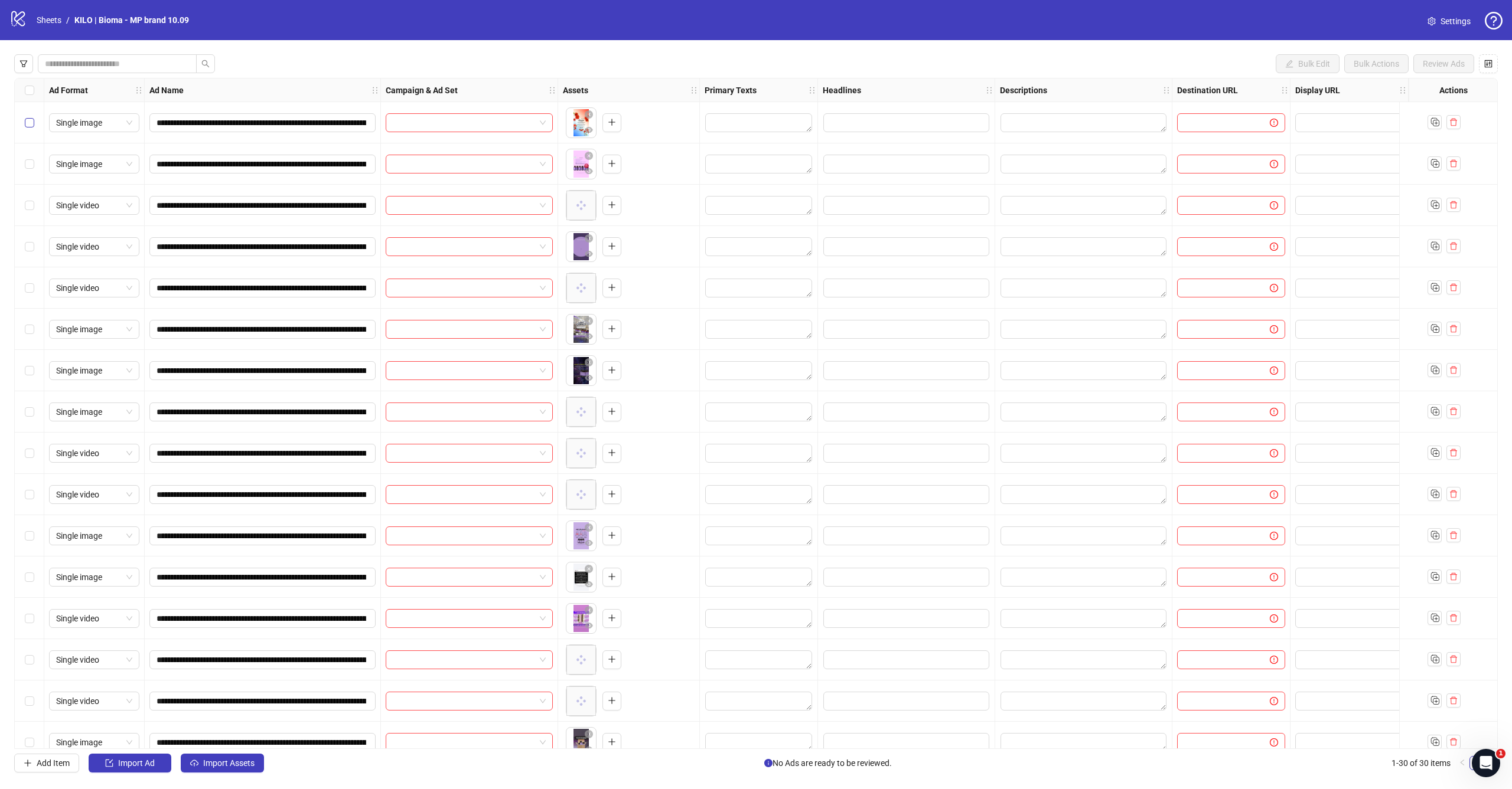
click at [29, 117] on label "Select row 1" at bounding box center [29, 123] width 9 height 13
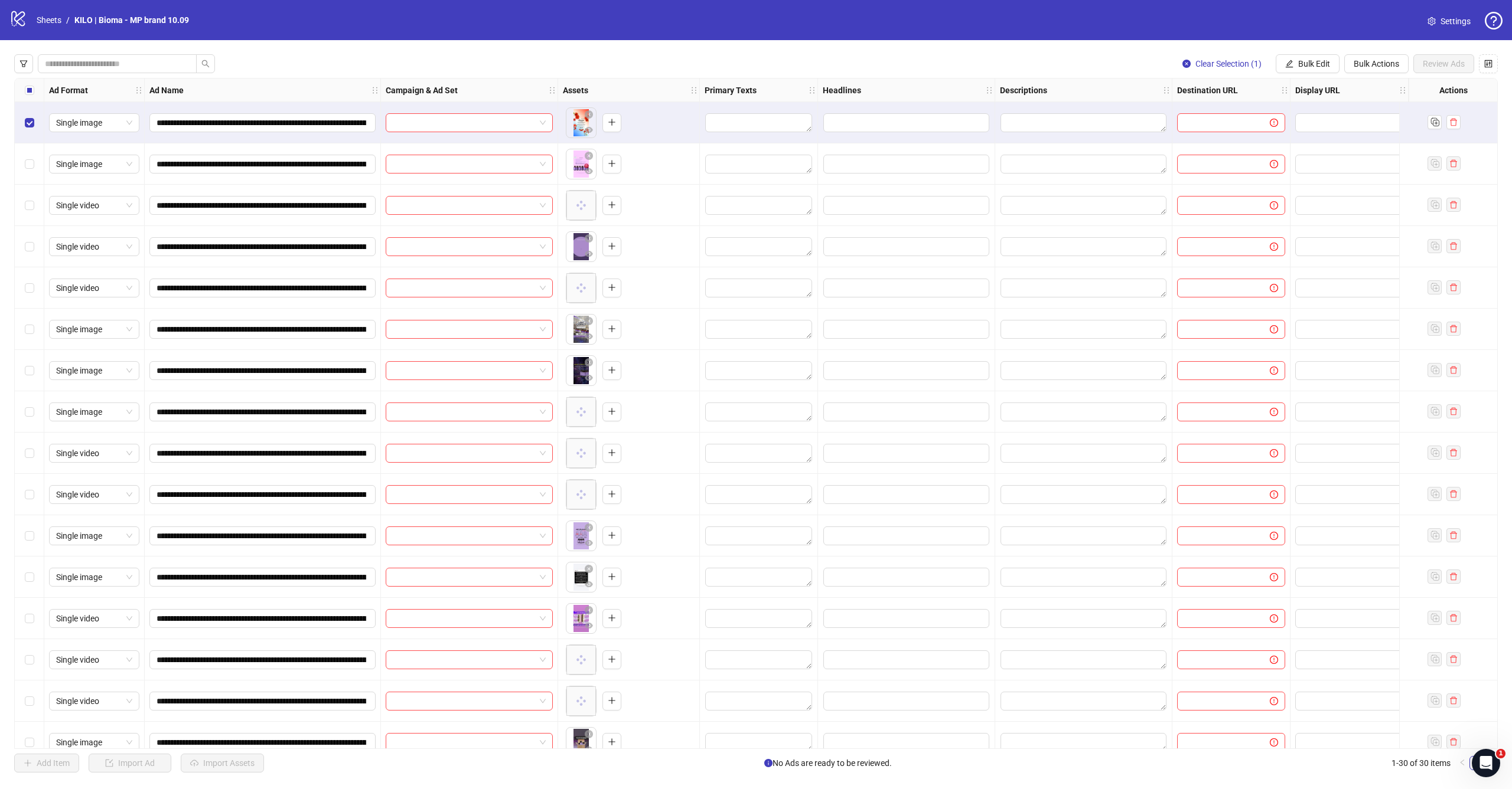
click at [29, 150] on div "Select row 2" at bounding box center [29, 165] width 29 height 41
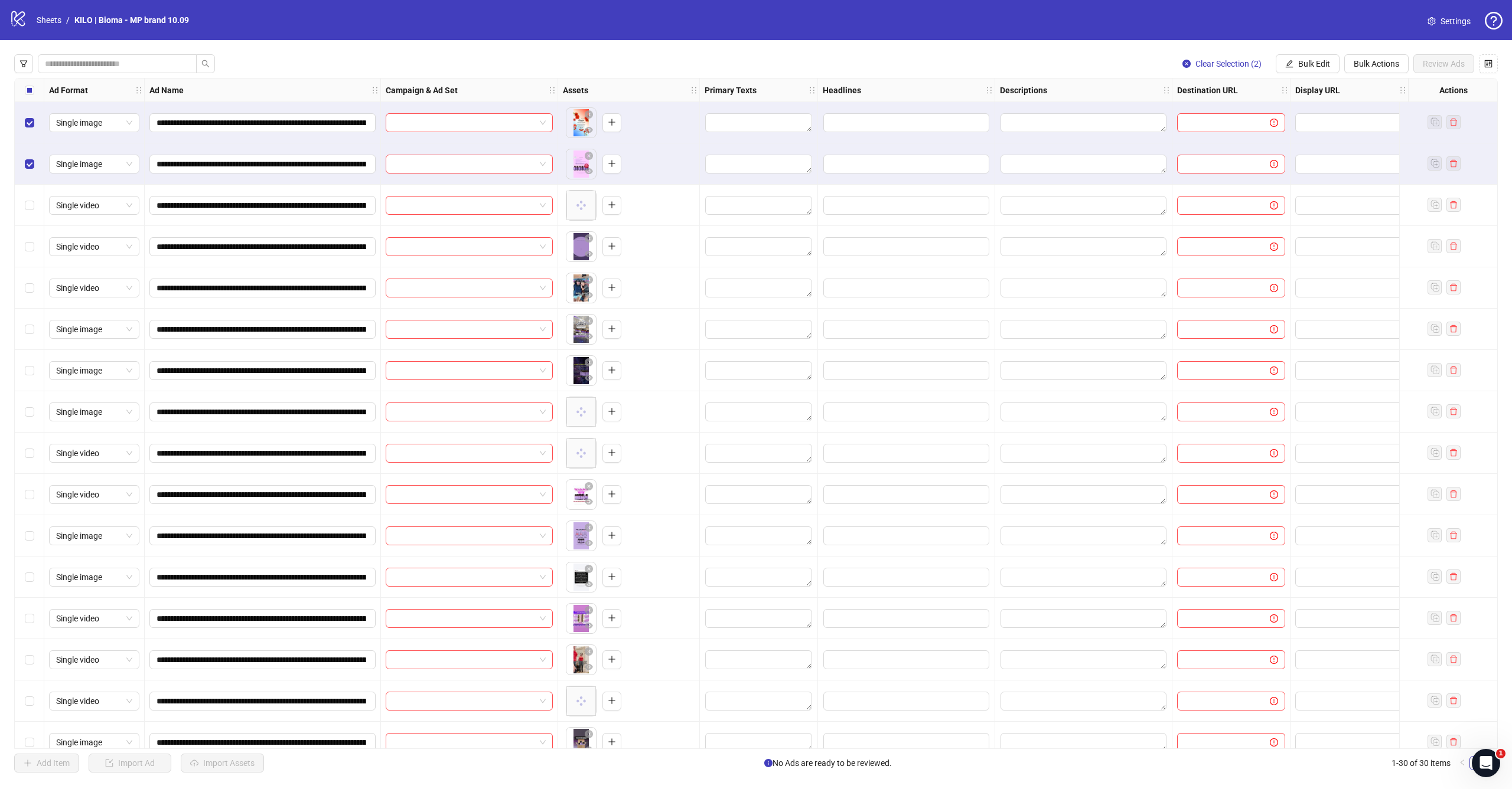
click at [29, 197] on div "Select row 3" at bounding box center [29, 205] width 29 height 41
click at [29, 239] on div "Select row 4" at bounding box center [29, 247] width 29 height 41
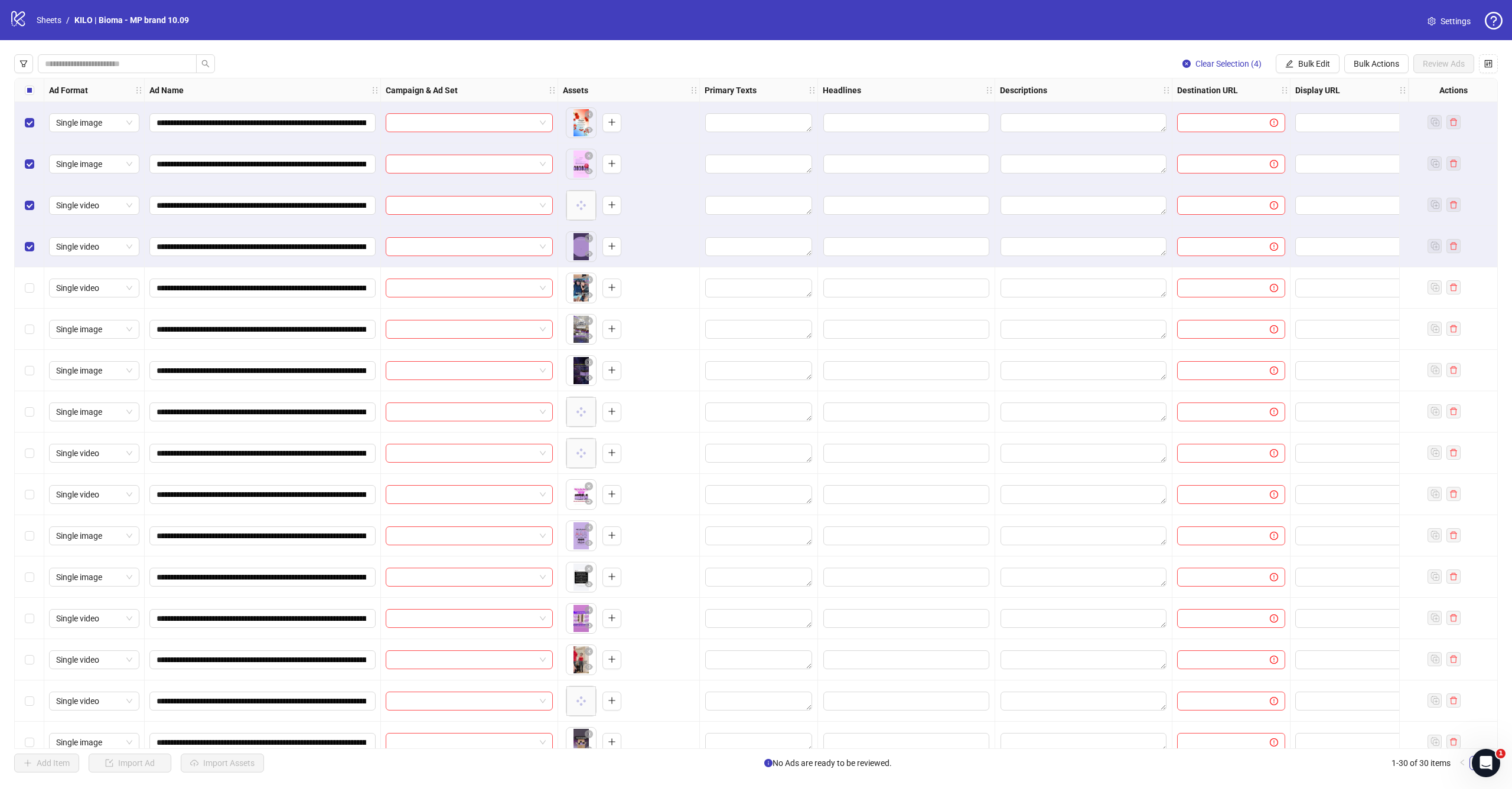
click at [29, 276] on div "Select row 5" at bounding box center [29, 288] width 29 height 41
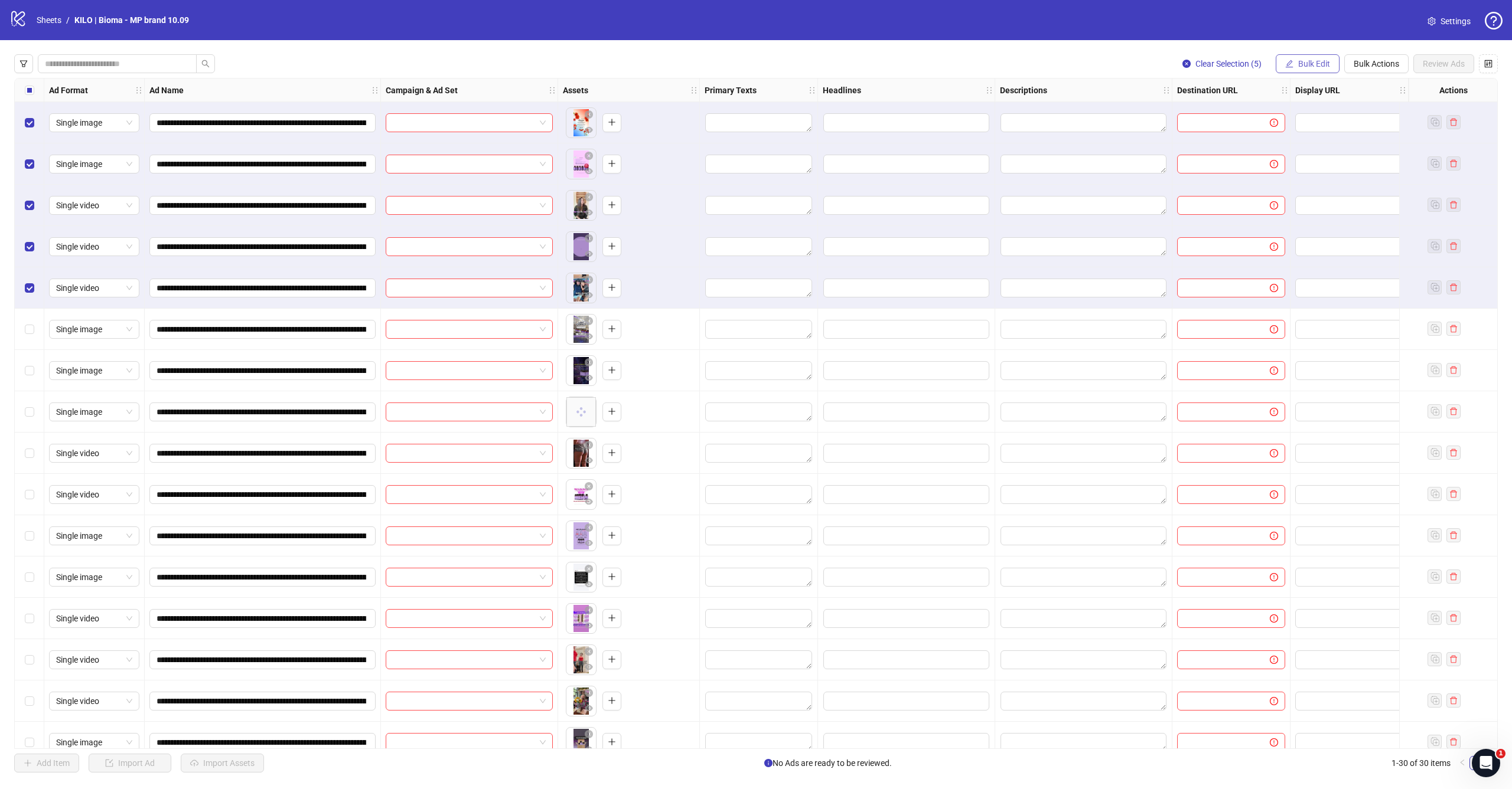
click at [1287, 68] on span "button" at bounding box center [1289, 64] width 9 height 9
click at [1307, 131] on span "Campaign & Ad Set" at bounding box center [1319, 125] width 70 height 13
click at [1297, 110] on input "search" at bounding box center [1269, 114] width 211 height 18
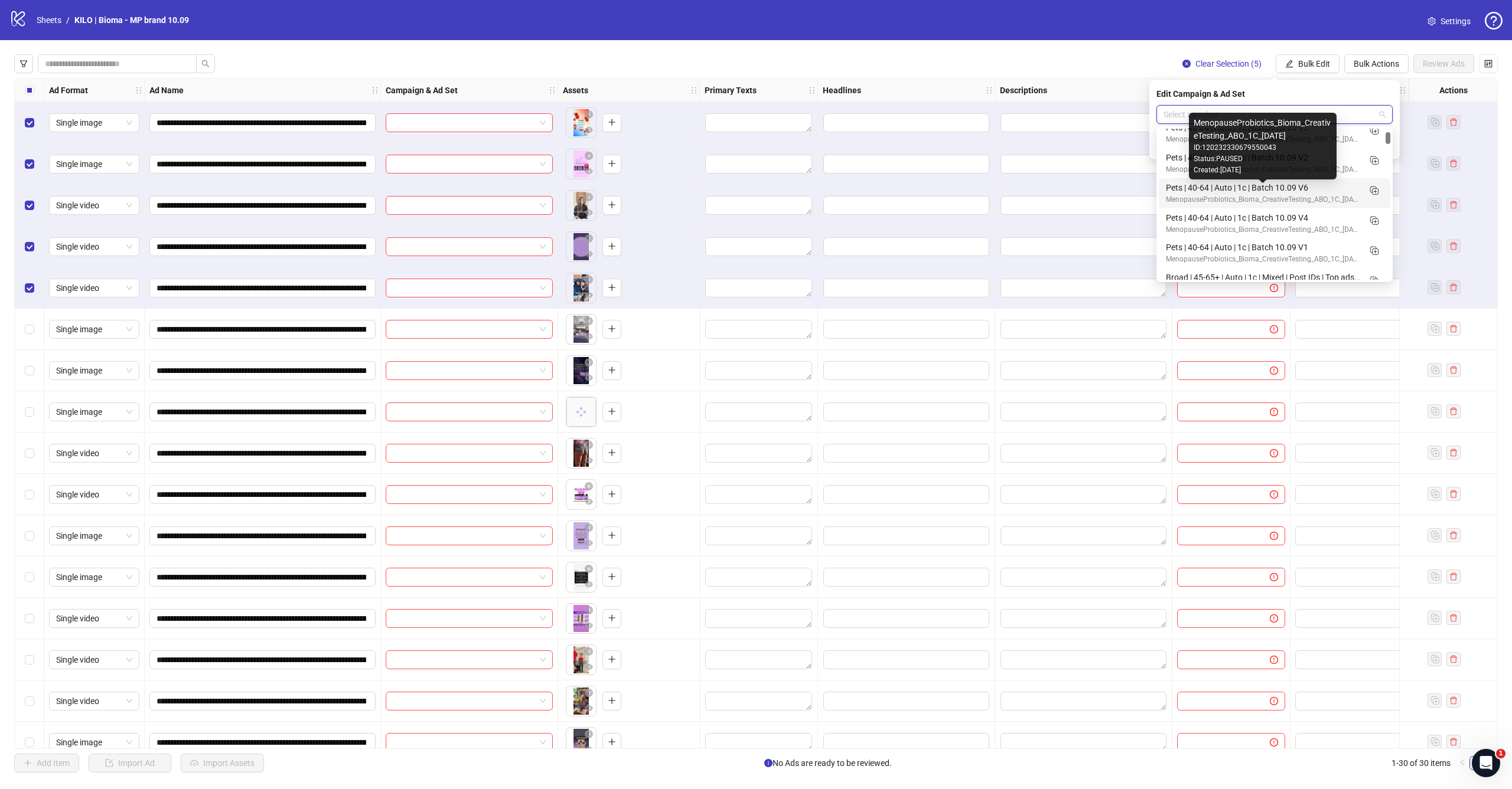
scroll to position [55, 0]
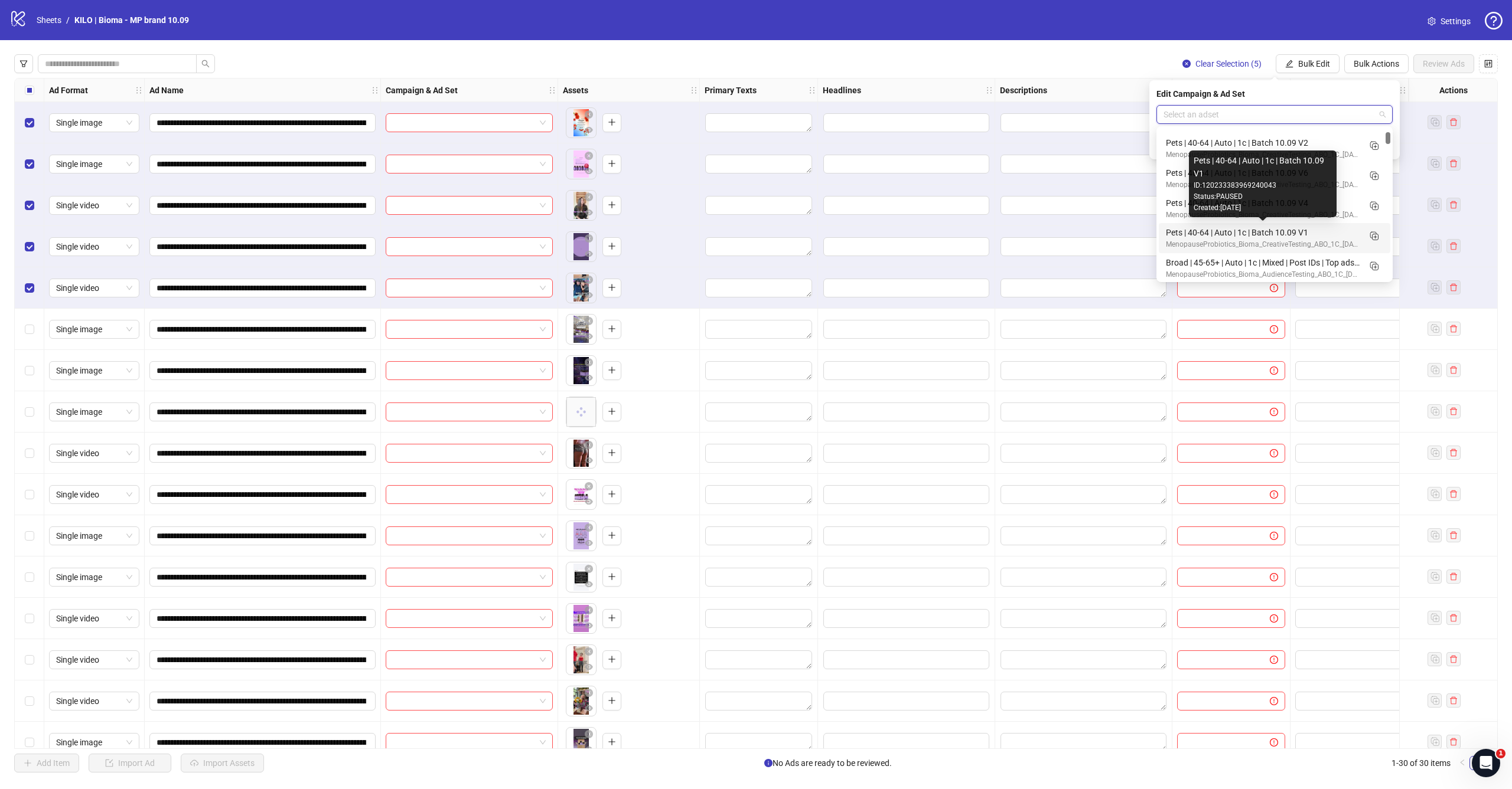
click at [1272, 235] on div "Pets | 40-64 | Auto | 1c | Batch 10.09 V1" at bounding box center [1262, 232] width 194 height 13
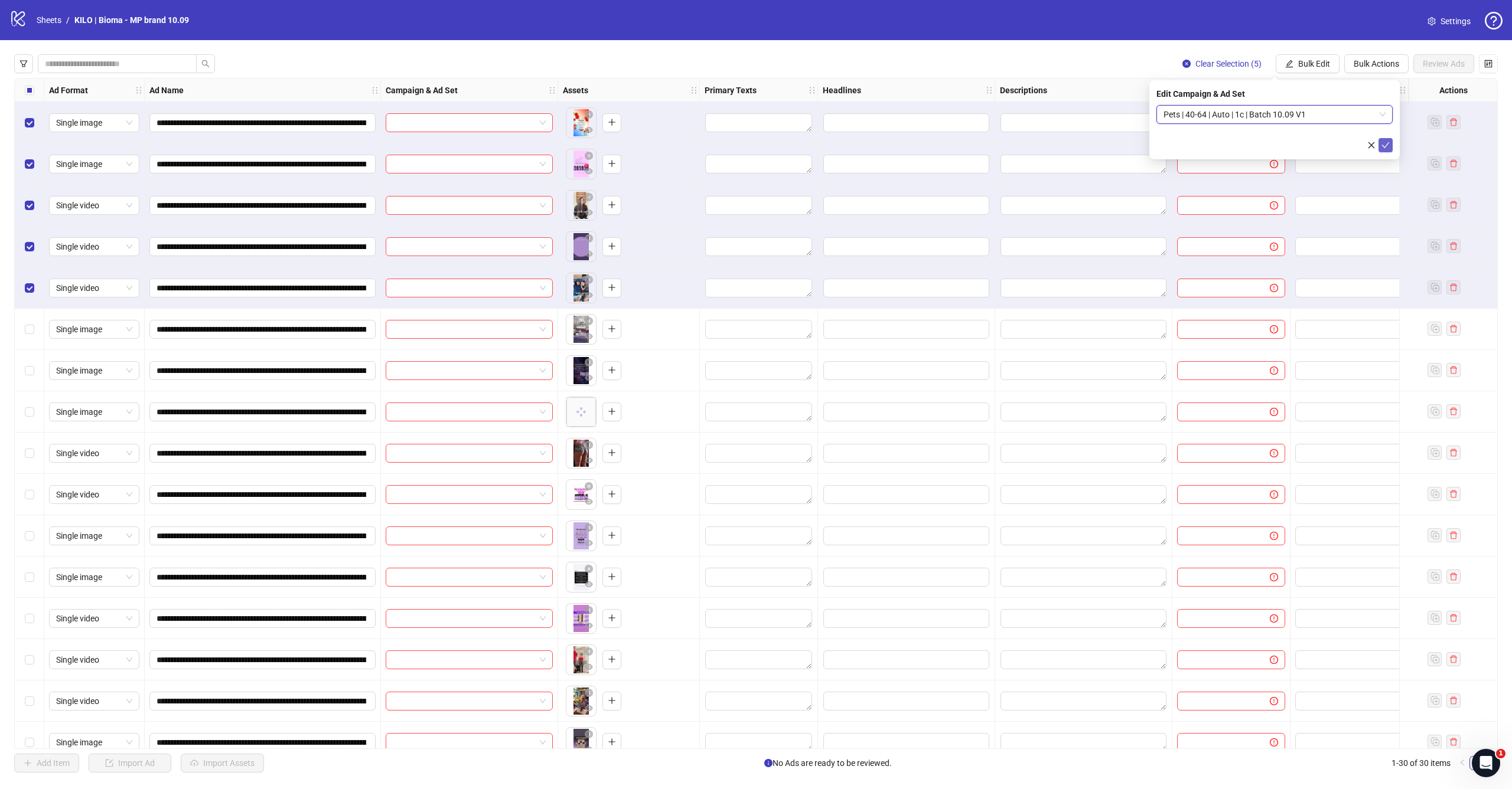
click at [1387, 150] on button "submit" at bounding box center [1385, 145] width 14 height 14
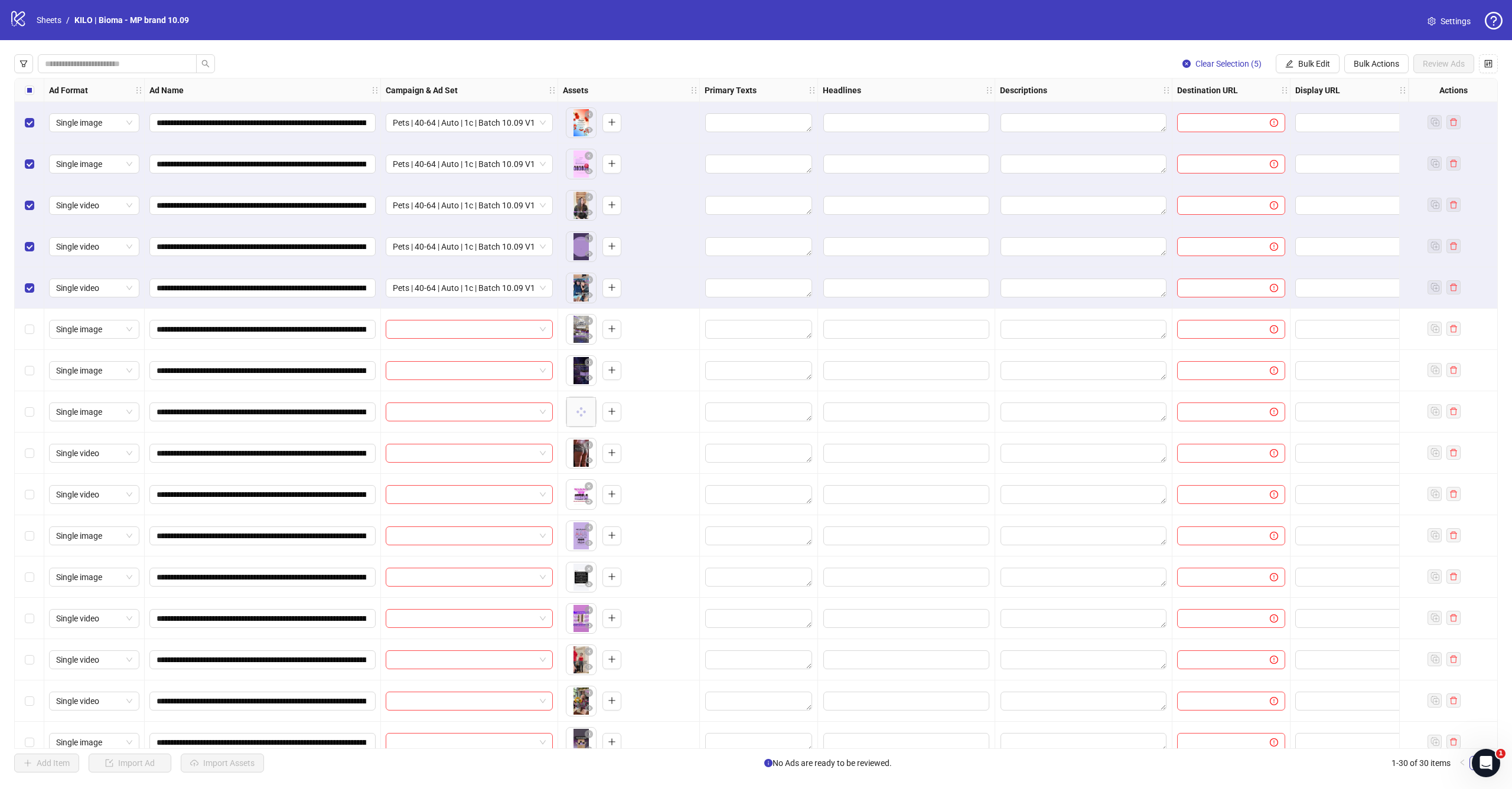
click at [22, 93] on div "Select all rows" at bounding box center [29, 90] width 29 height 24
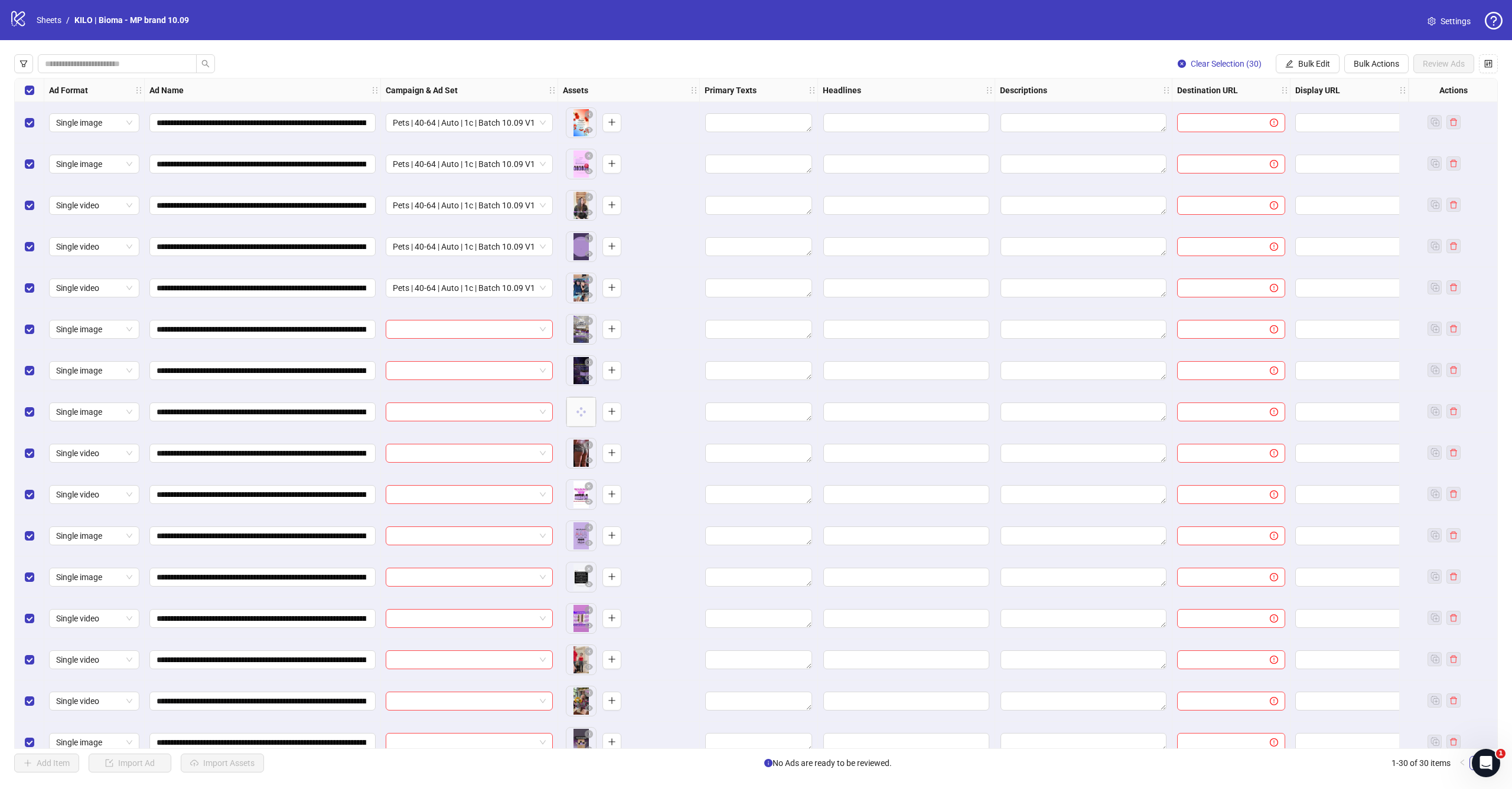
click at [22, 93] on div "Select all rows" at bounding box center [29, 90] width 29 height 24
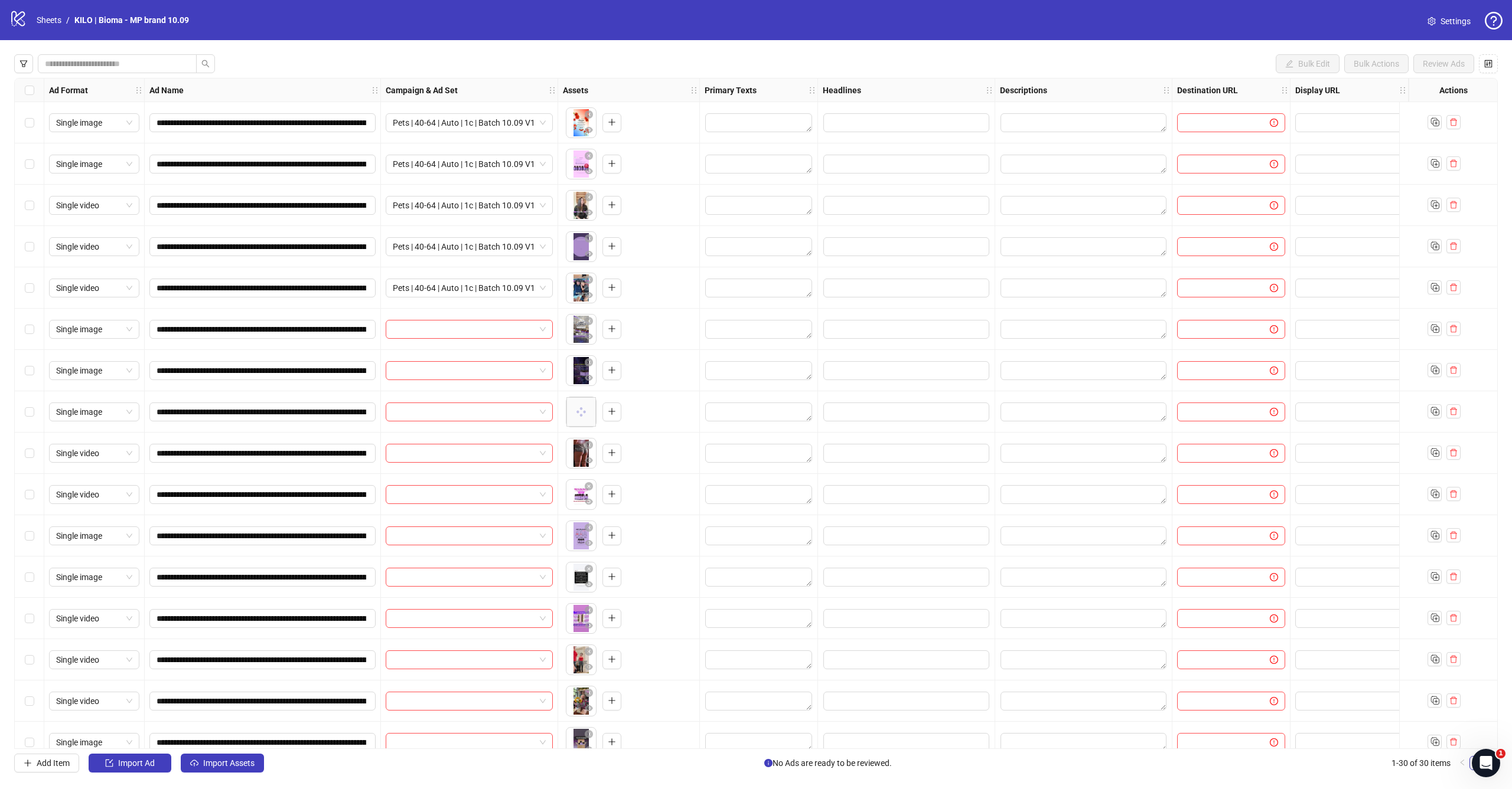
click at [32, 334] on label "Select row 6" at bounding box center [29, 329] width 9 height 13
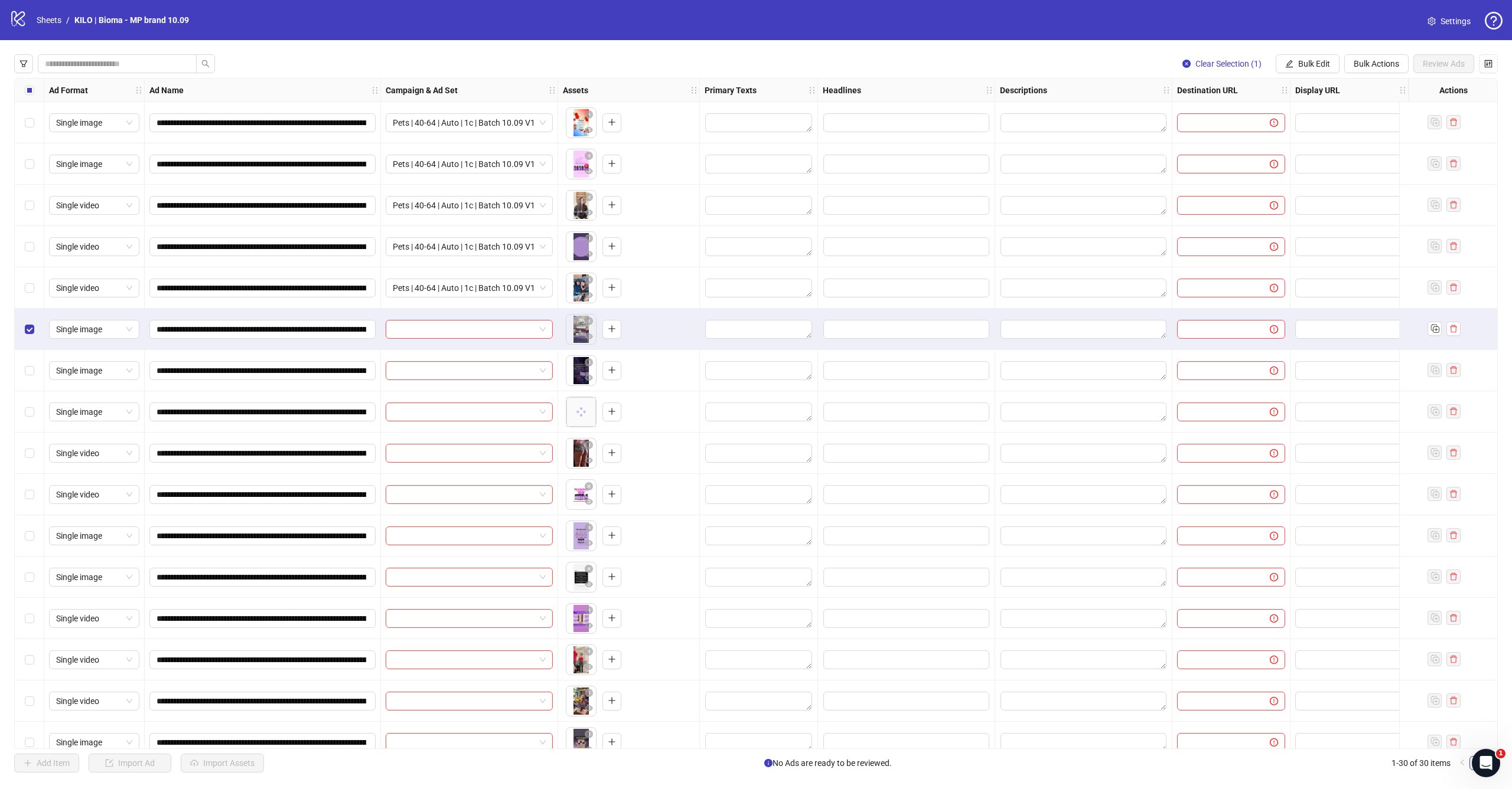
click at [32, 357] on div "Select row 7" at bounding box center [29, 371] width 29 height 41
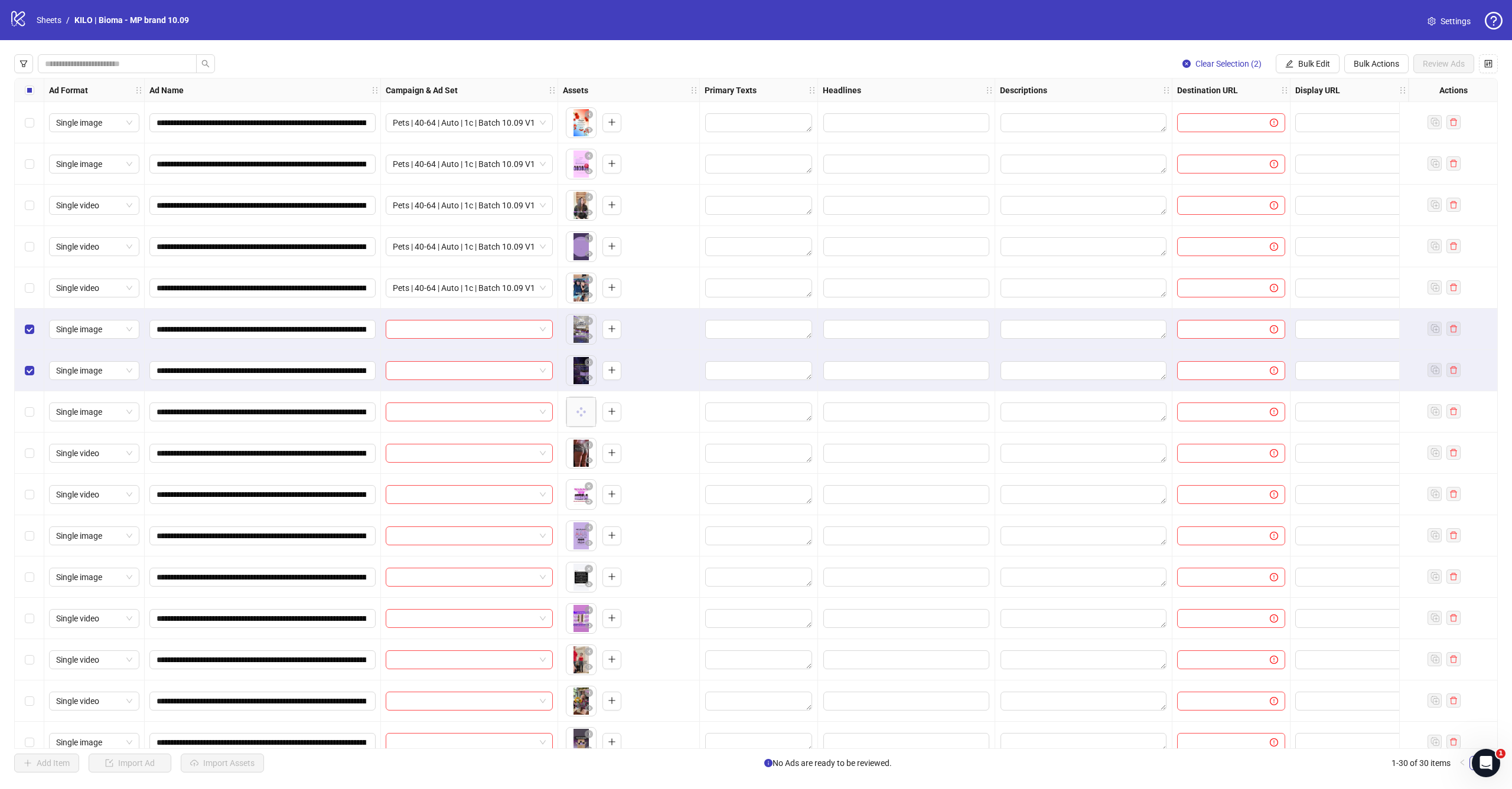
click at [32, 398] on div "Select row 8" at bounding box center [29, 412] width 29 height 41
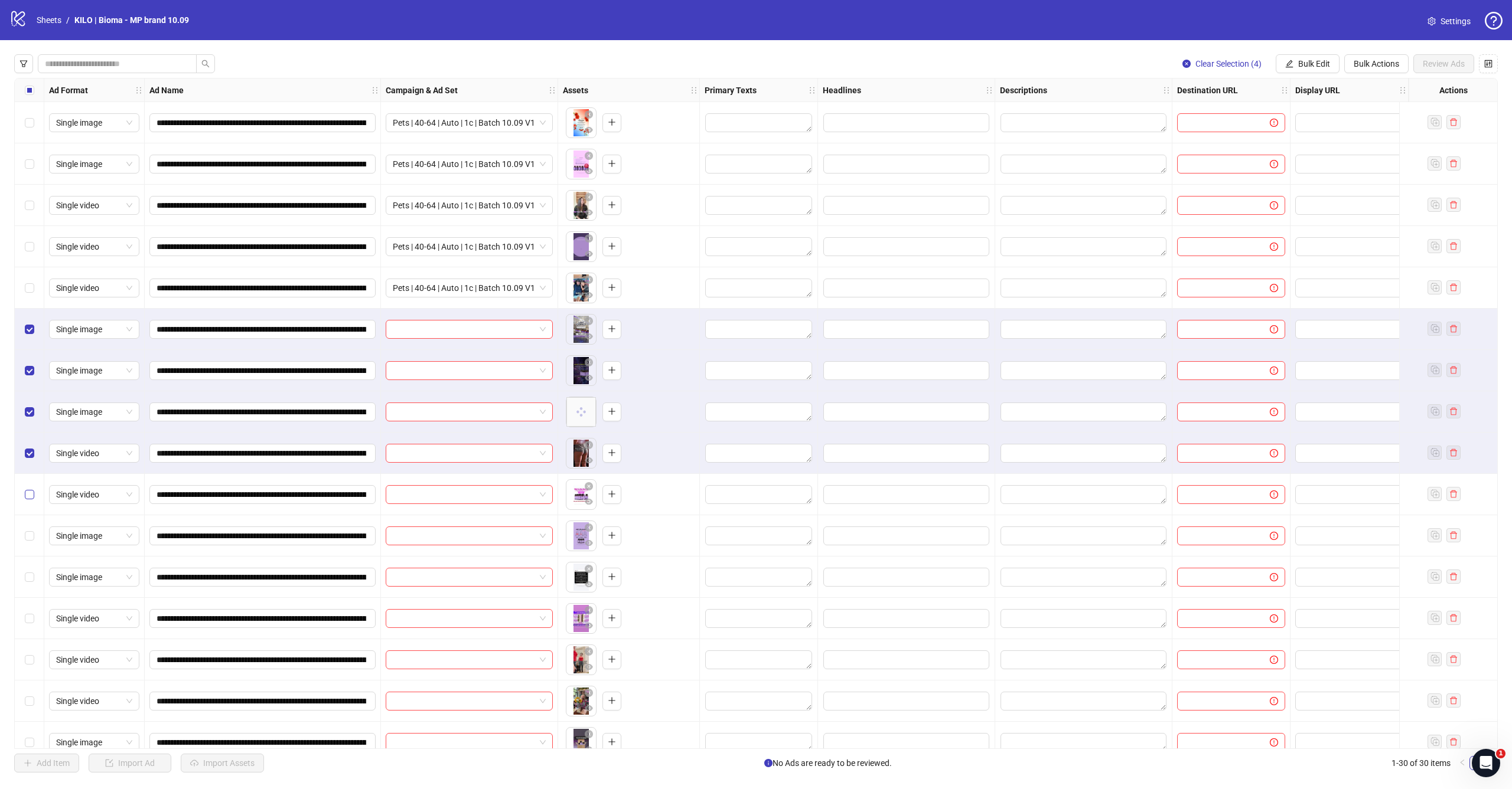
click at [31, 489] on label "Select row 10" at bounding box center [29, 495] width 9 height 13
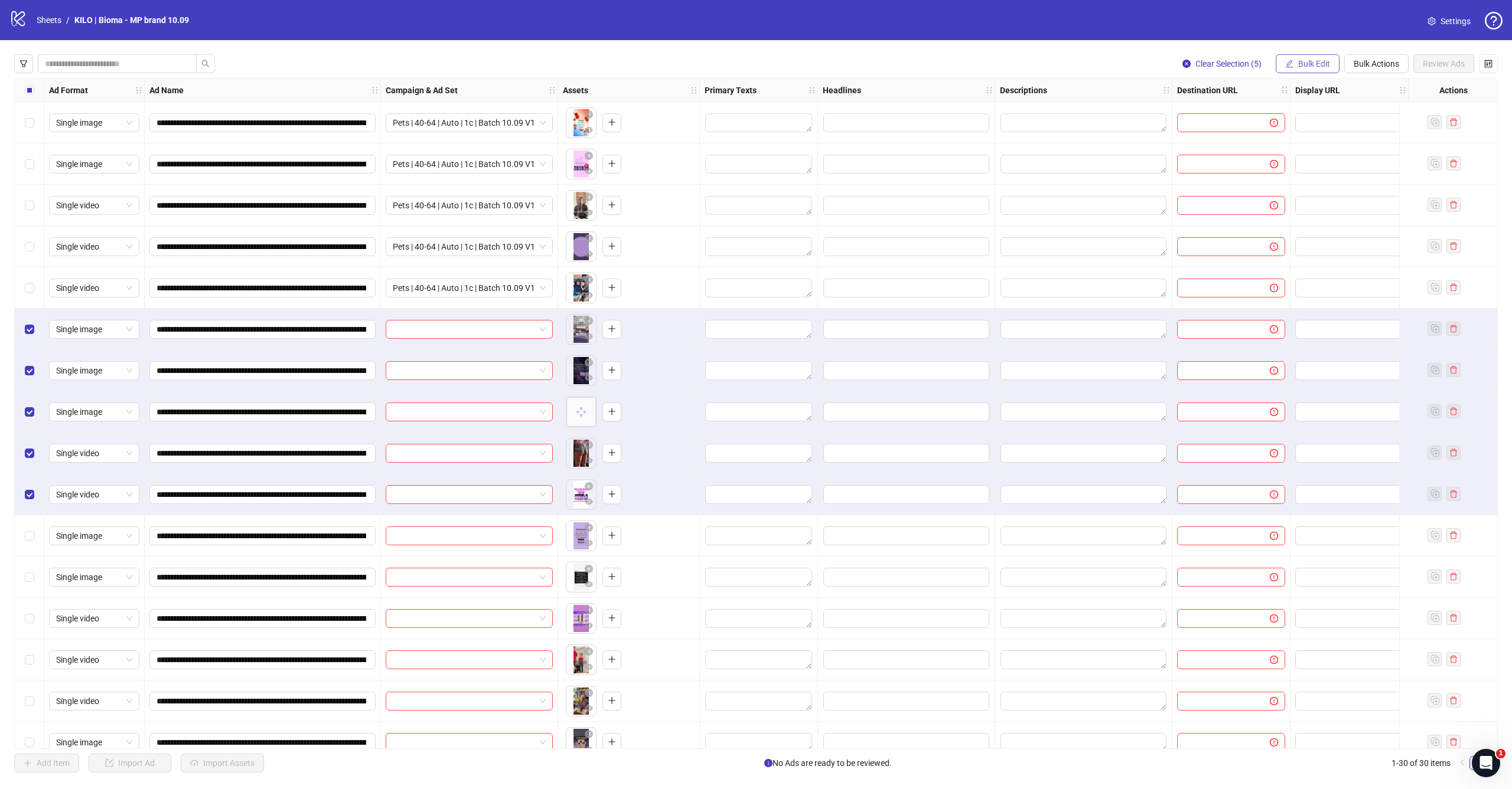
click at [1320, 67] on span "Bulk Edit" at bounding box center [1314, 64] width 32 height 9
click at [1313, 122] on span "Campaign & Ad Set" at bounding box center [1319, 125] width 70 height 13
click at [1299, 113] on input "search" at bounding box center [1269, 114] width 211 height 18
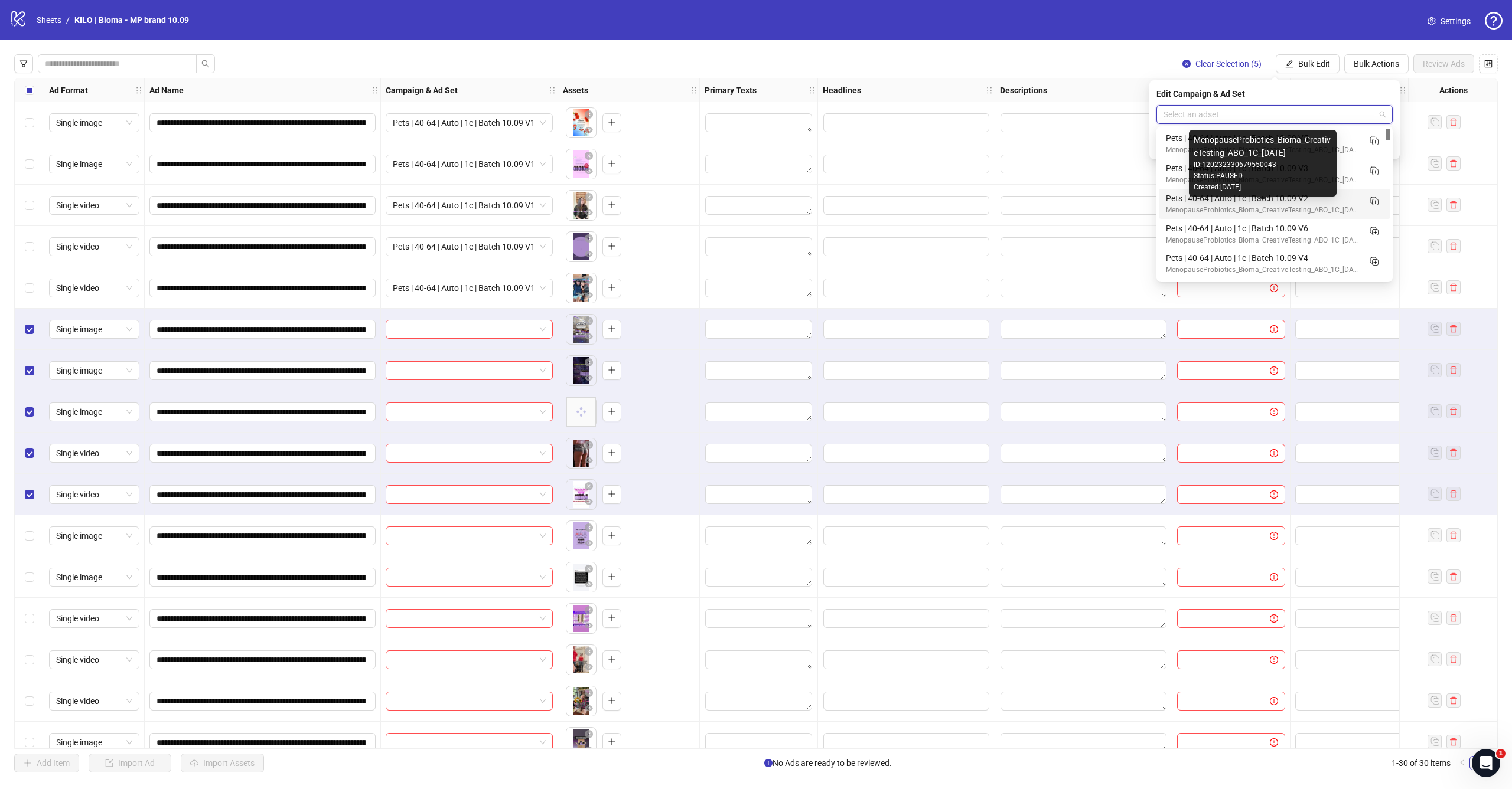
click at [1322, 197] on div "Pets | 40-64 | Auto | 1c | Batch 10.09 V2" at bounding box center [1262, 198] width 194 height 13
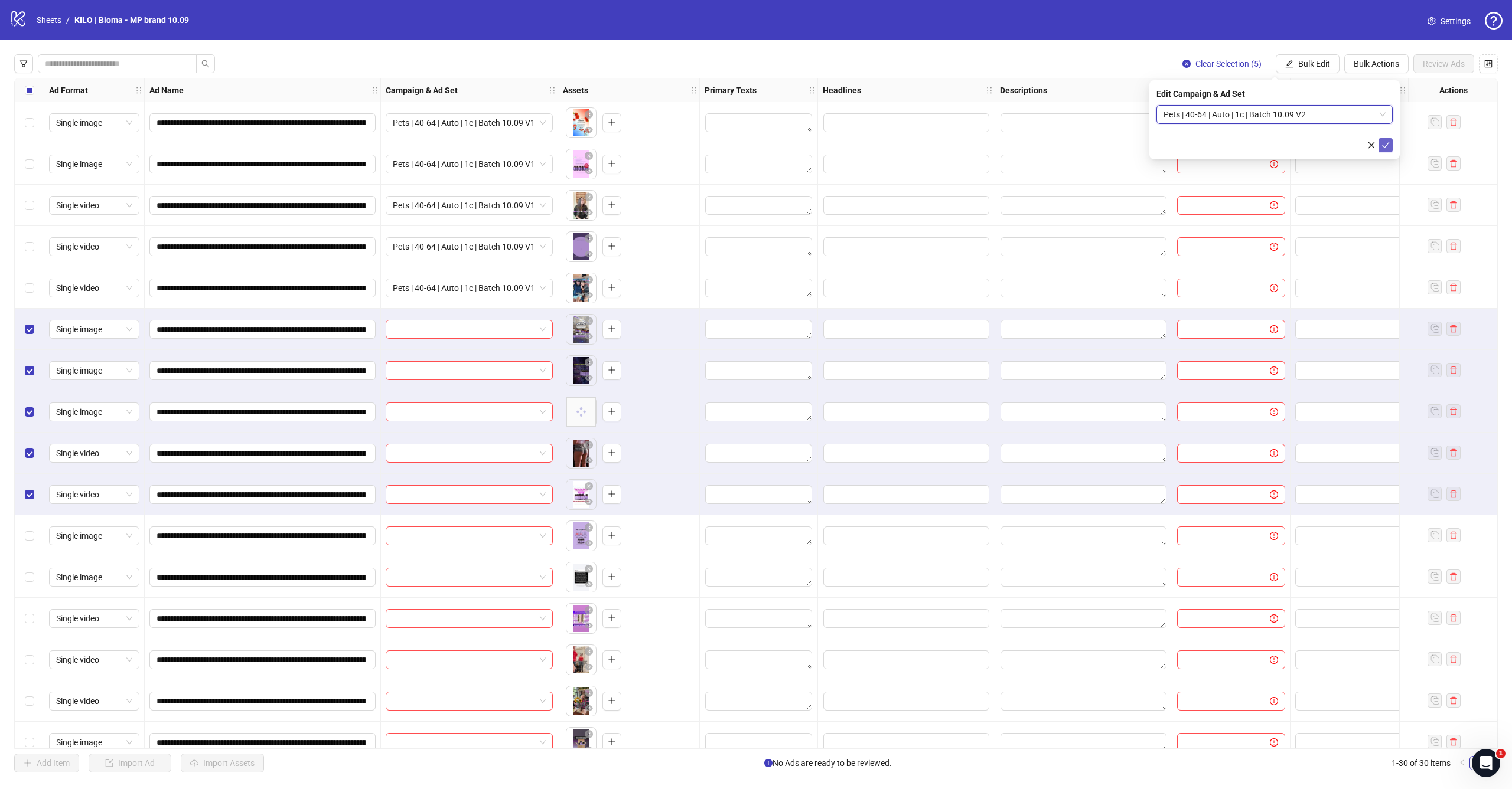
click at [1385, 148] on icon "check" at bounding box center [1385, 145] width 9 height 9
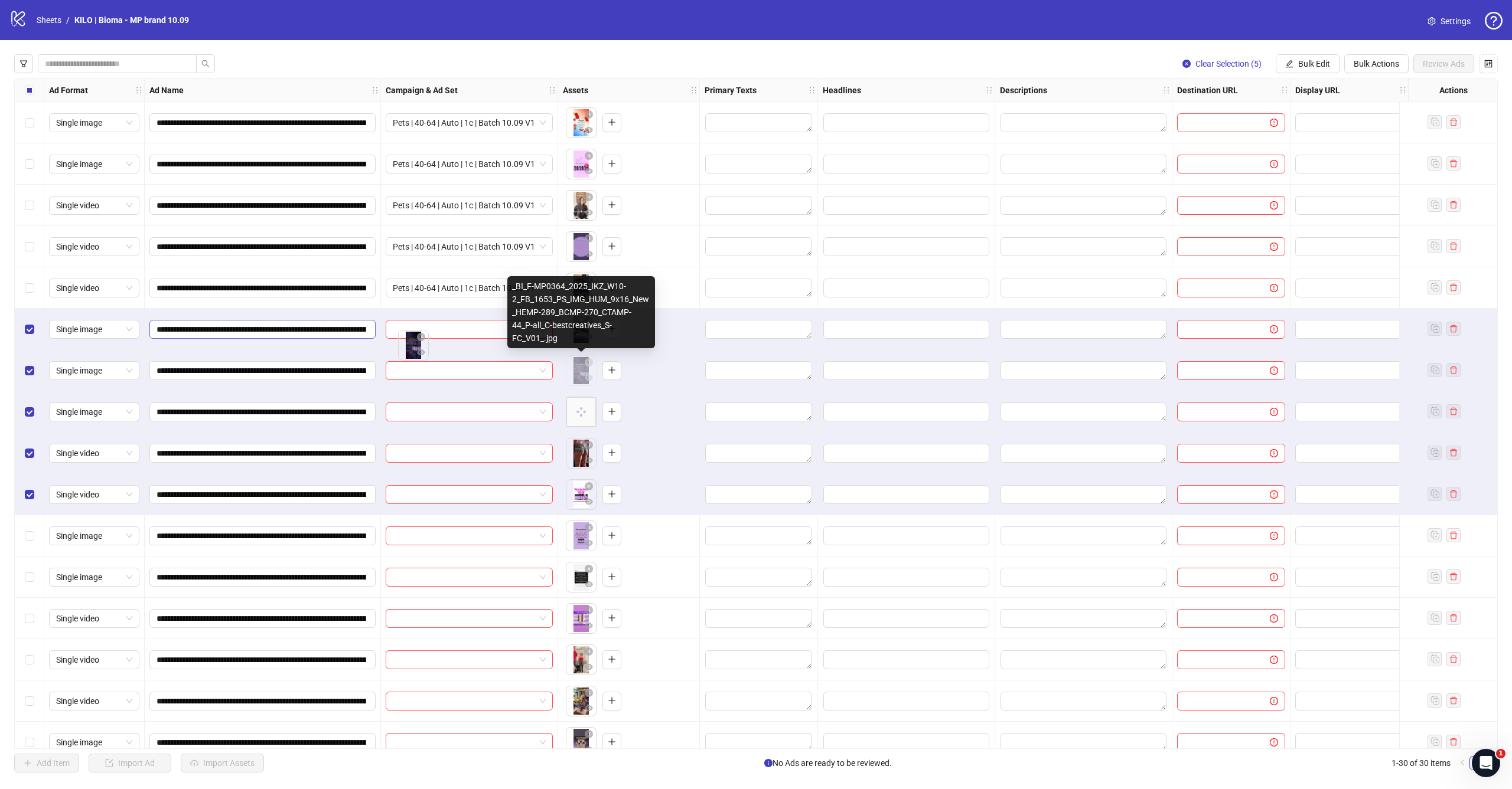
drag, startPoint x: 573, startPoint y: 372, endPoint x: 288, endPoint y: 321, distance: 289.5
click at [296, 325] on body "**********" at bounding box center [756, 394] width 1512 height 789
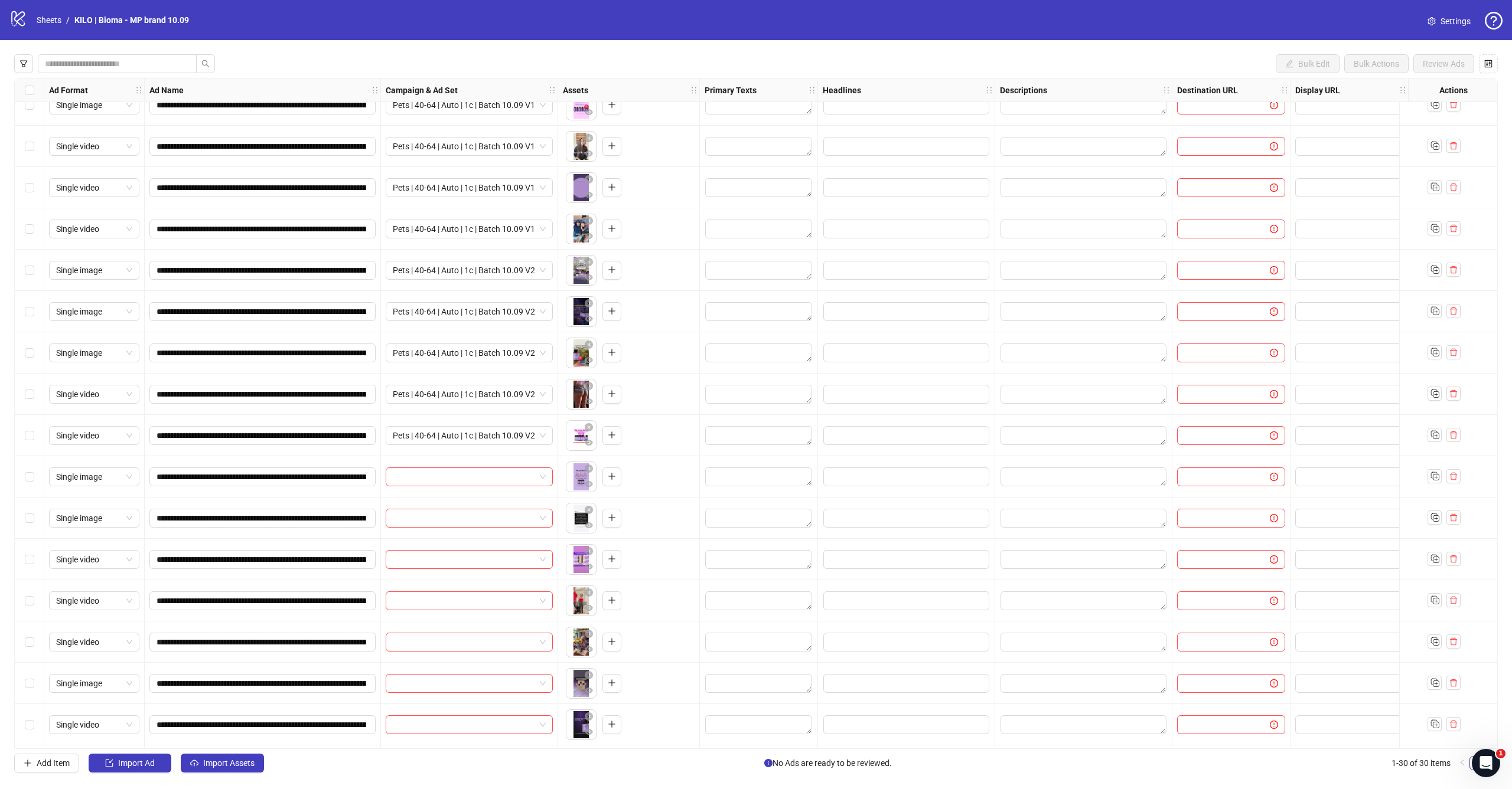
scroll to position [88, 0]
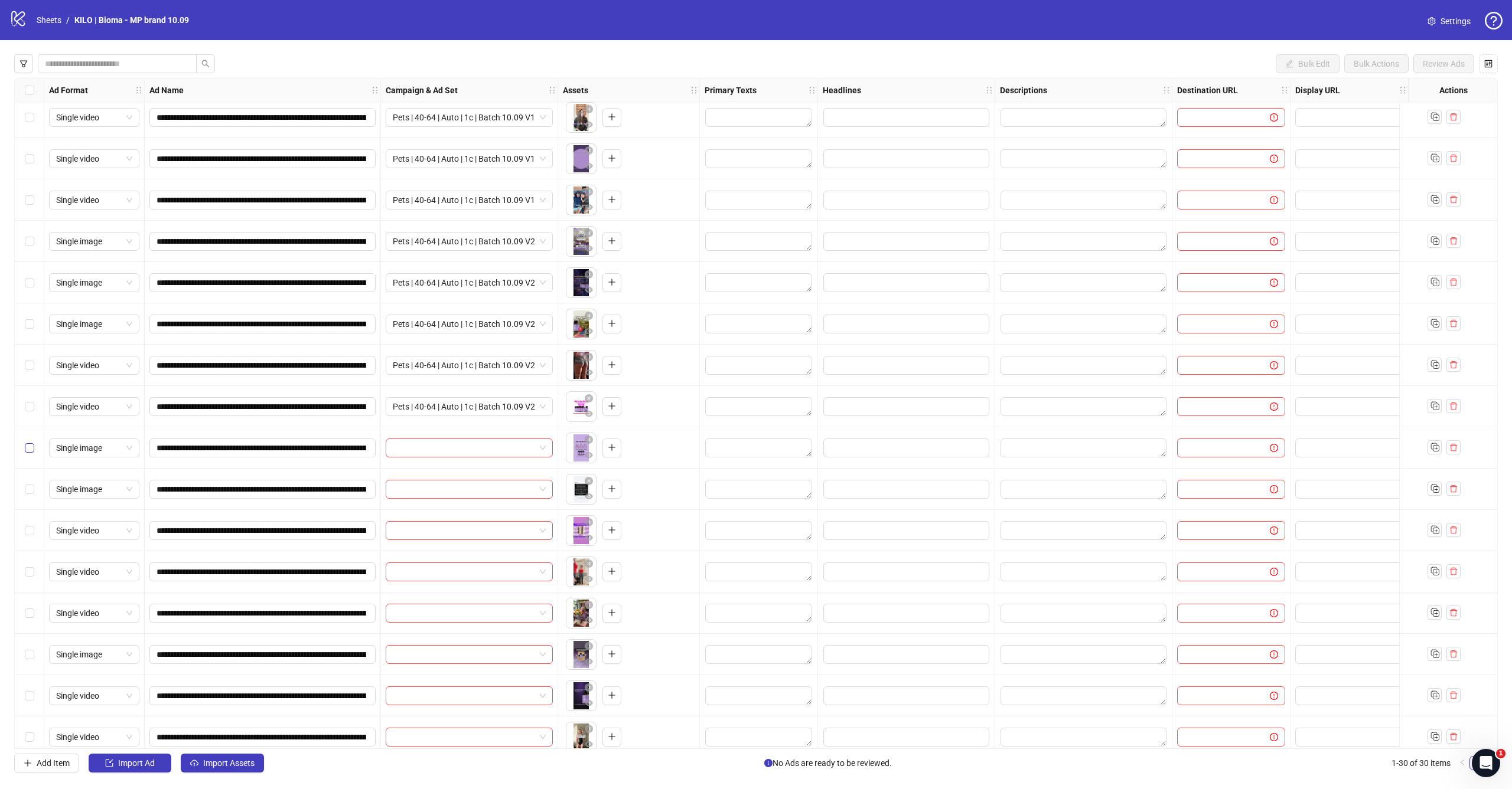
click at [34, 446] on span "Select row 11" at bounding box center [29, 448] width 9 height 9
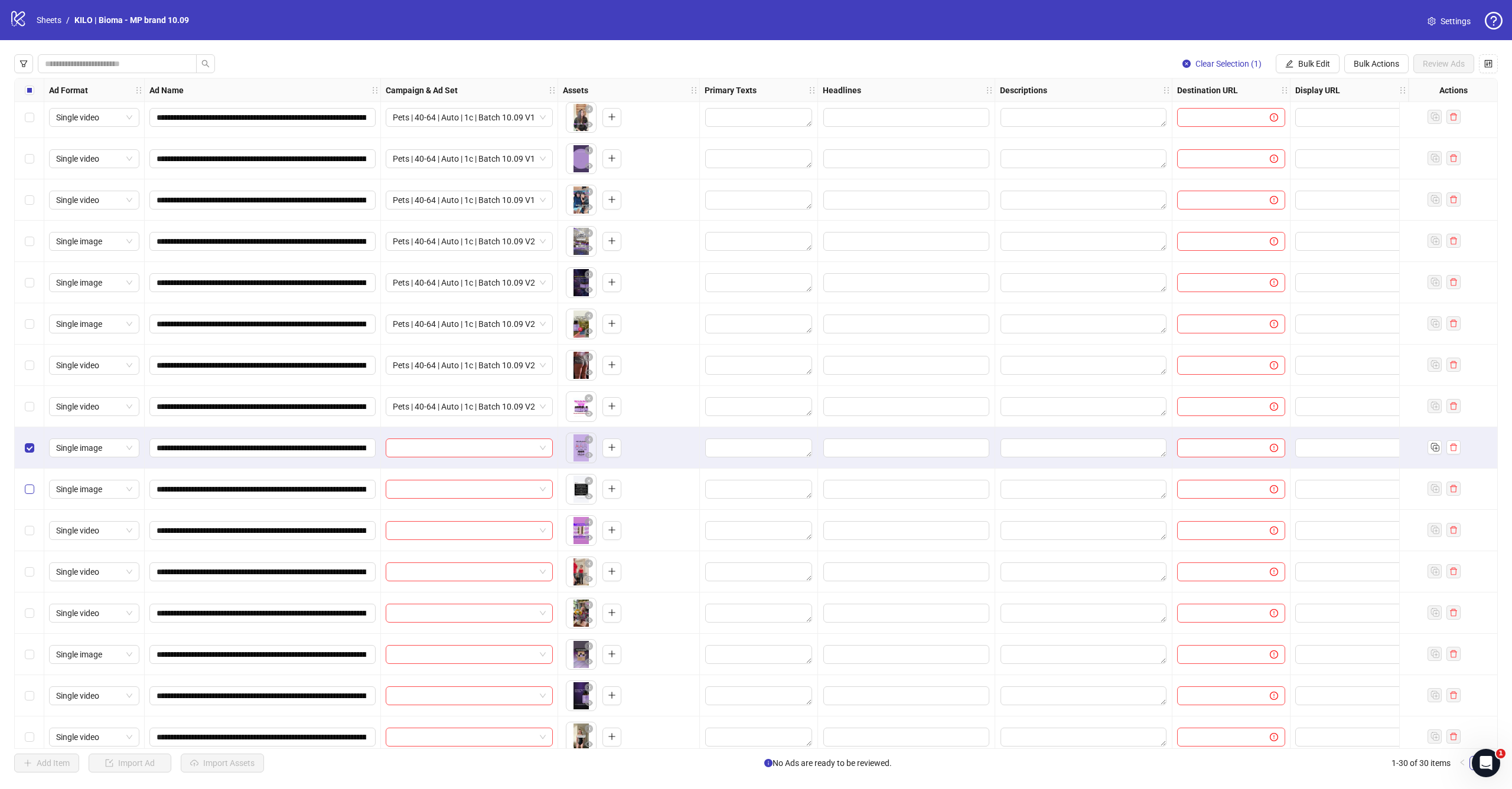
click at [34, 491] on span "Select row 12" at bounding box center [29, 489] width 9 height 9
click at [34, 532] on span "Select row 13" at bounding box center [29, 530] width 9 height 9
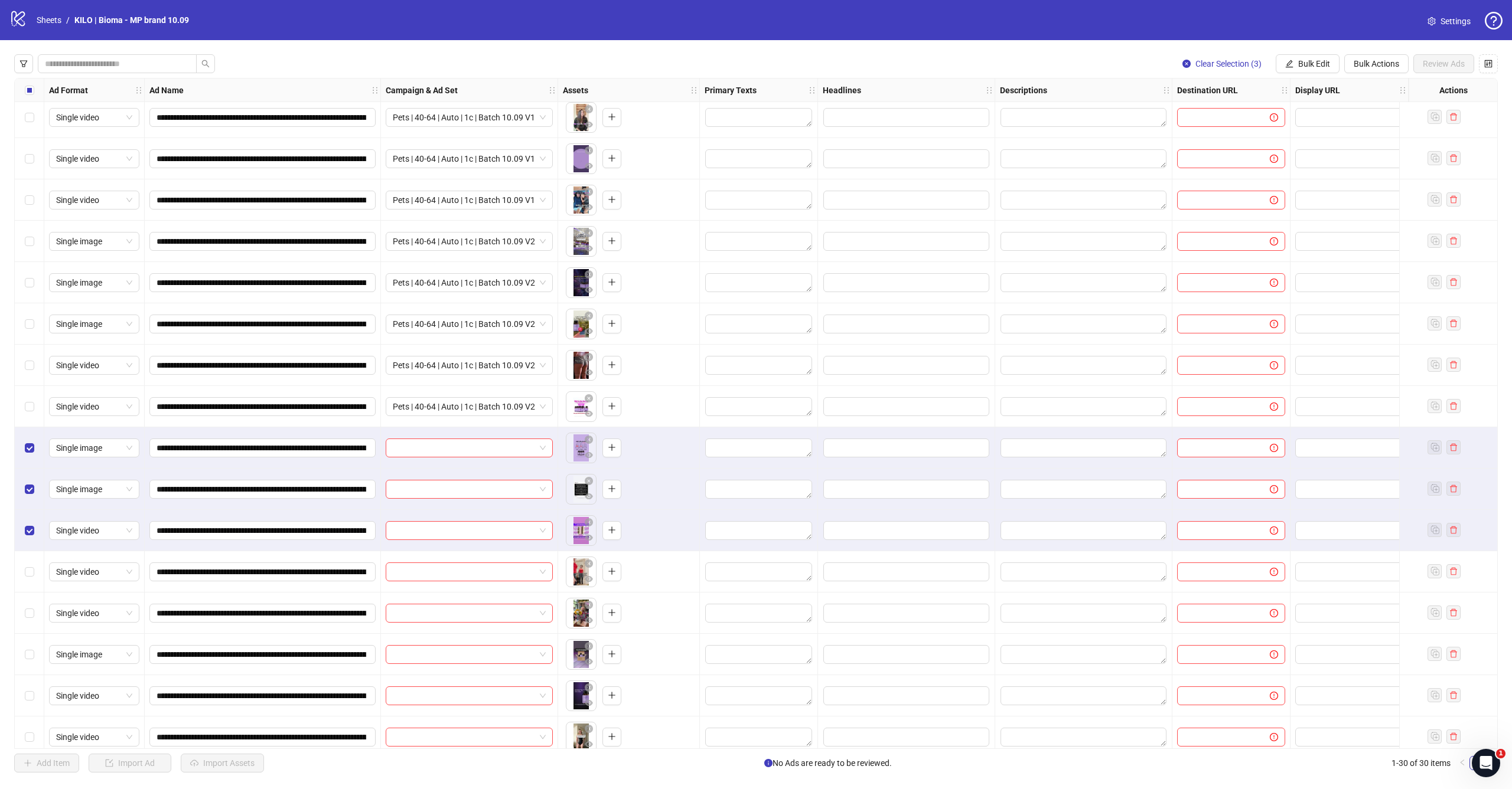
click at [29, 562] on div "Select row 14" at bounding box center [29, 572] width 29 height 41
click at [29, 607] on label "Select row 15" at bounding box center [29, 613] width 9 height 13
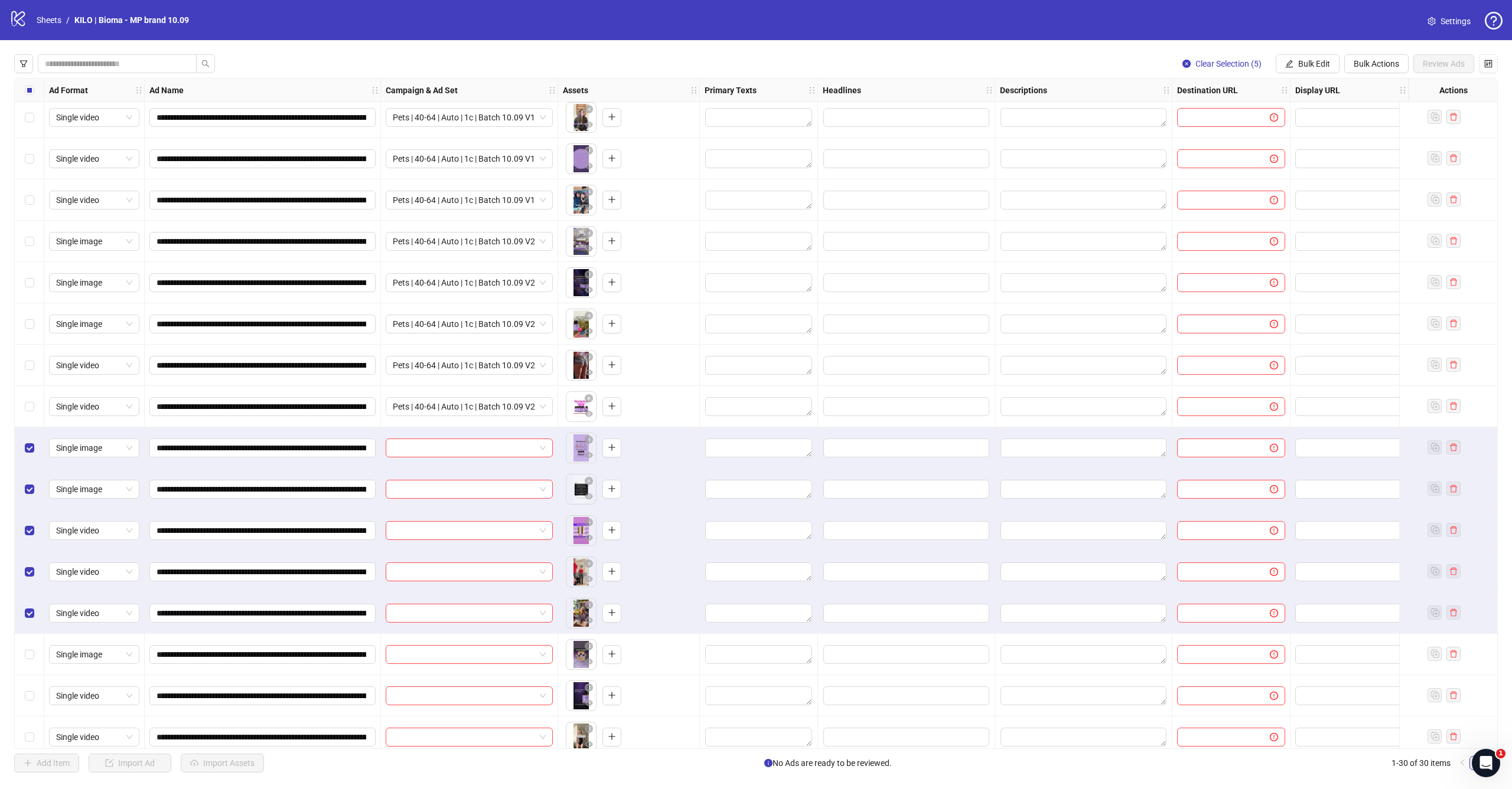
click at [1297, 74] on div "**********" at bounding box center [756, 413] width 1512 height 747
click at [1307, 67] on span "Bulk Edit" at bounding box center [1314, 64] width 32 height 9
click at [1303, 122] on span "Campaign & Ad Set" at bounding box center [1319, 125] width 70 height 13
click at [1306, 115] on input "search" at bounding box center [1269, 114] width 211 height 18
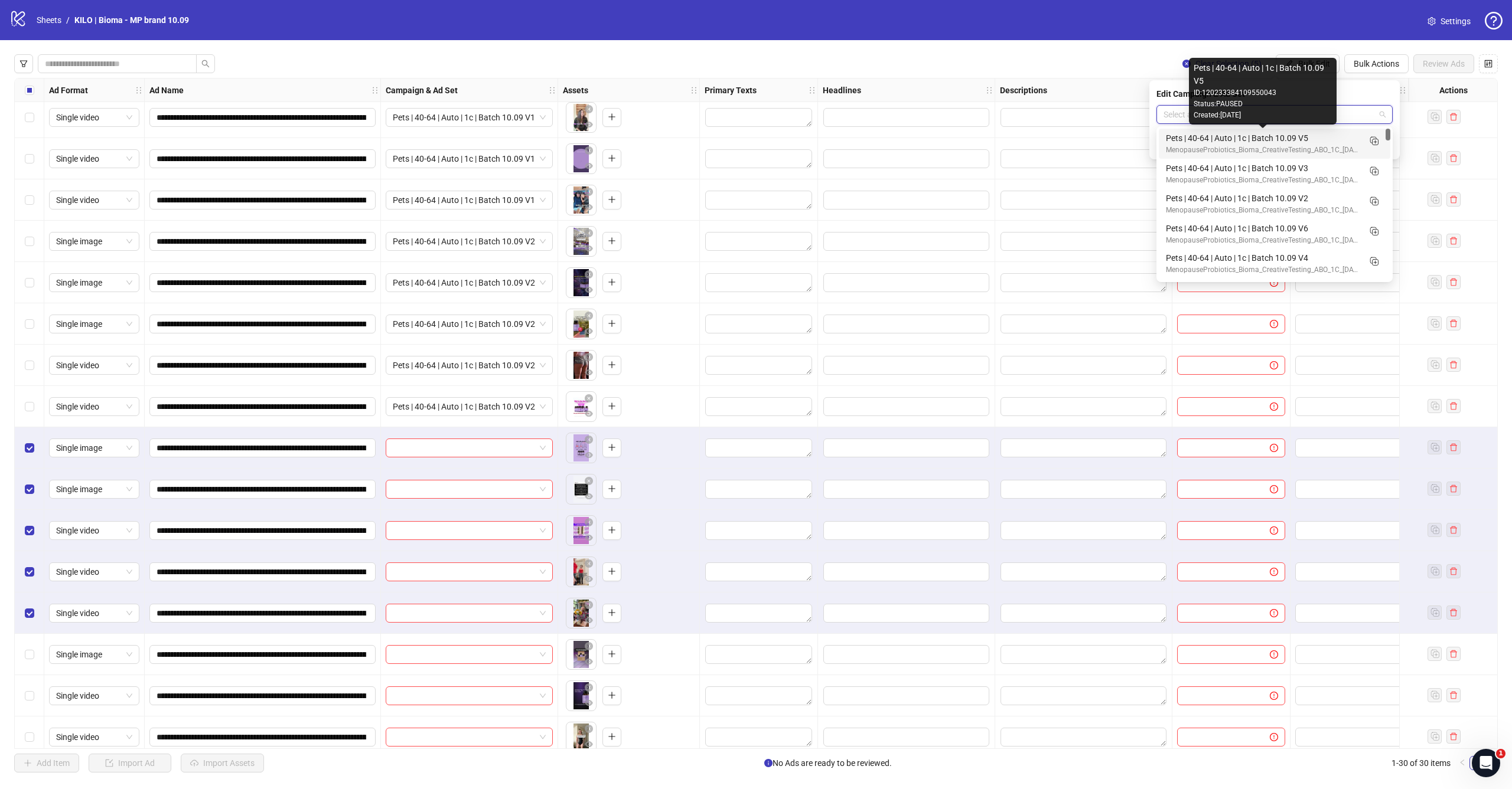
click at [1303, 167] on div "Pets | 40-64 | Auto | 1c | Batch 10.09 V3" at bounding box center [1262, 168] width 194 height 13
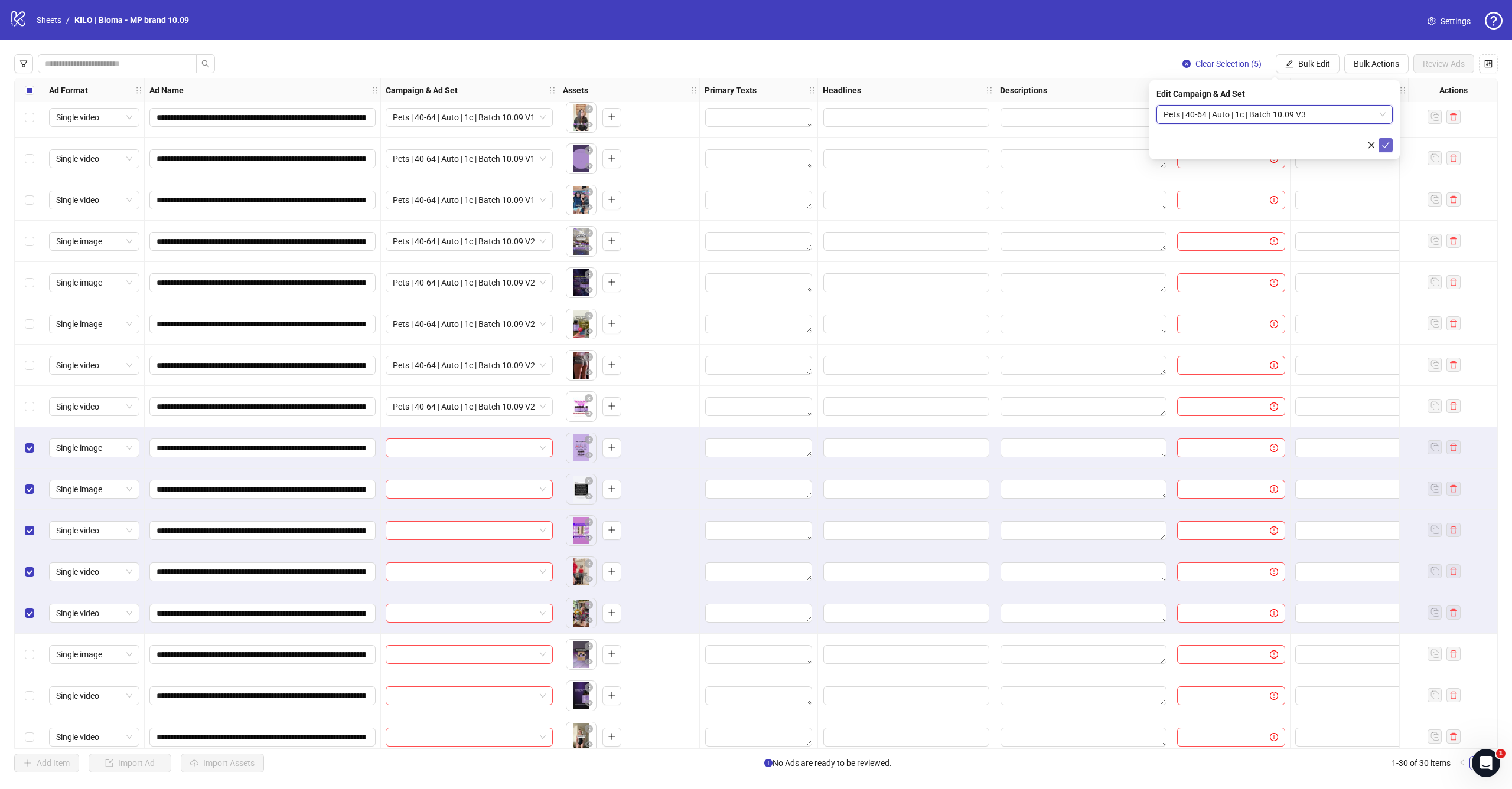
click at [1387, 144] on icon "check" at bounding box center [1385, 145] width 9 height 9
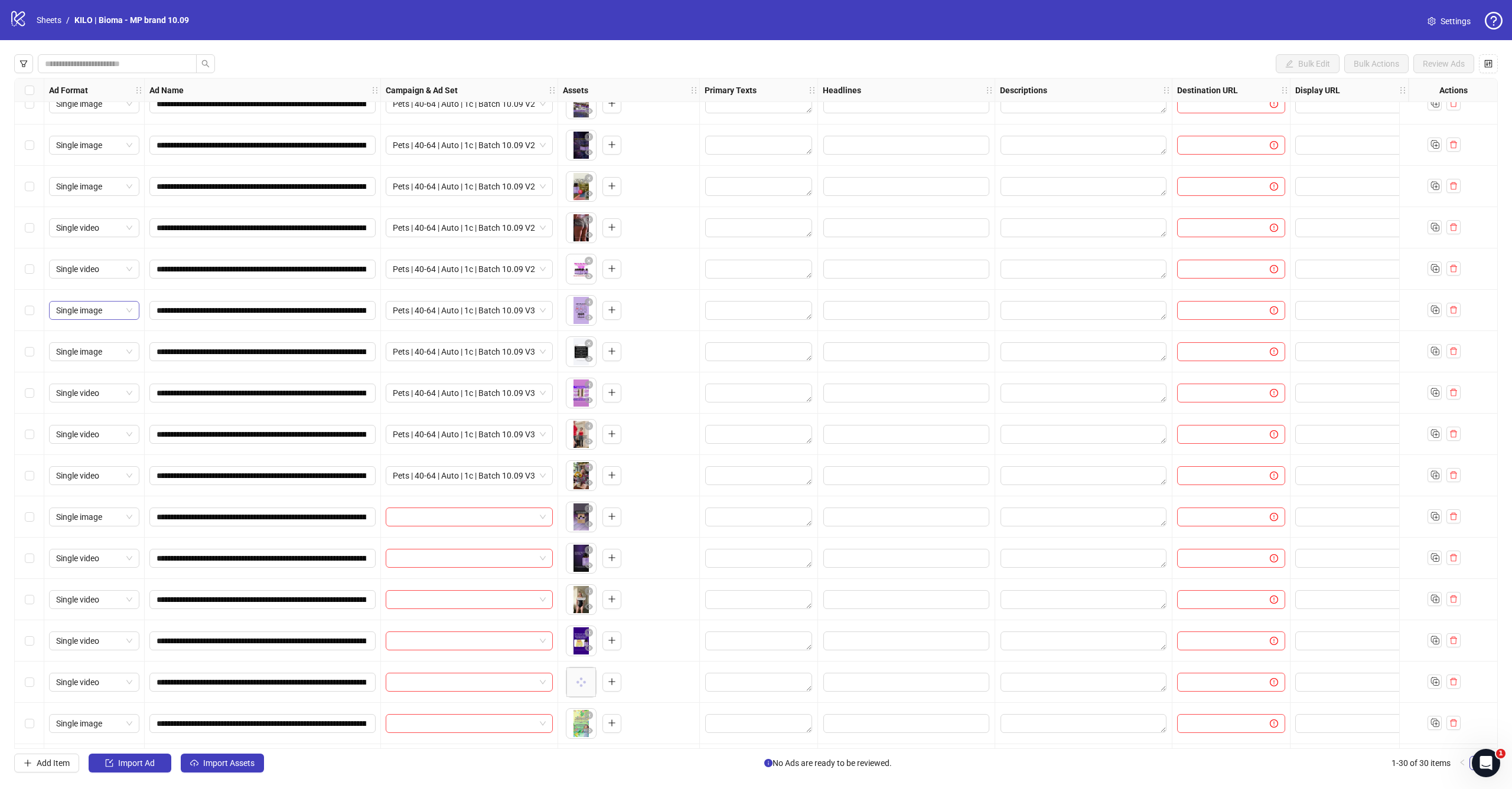
scroll to position [321, 0]
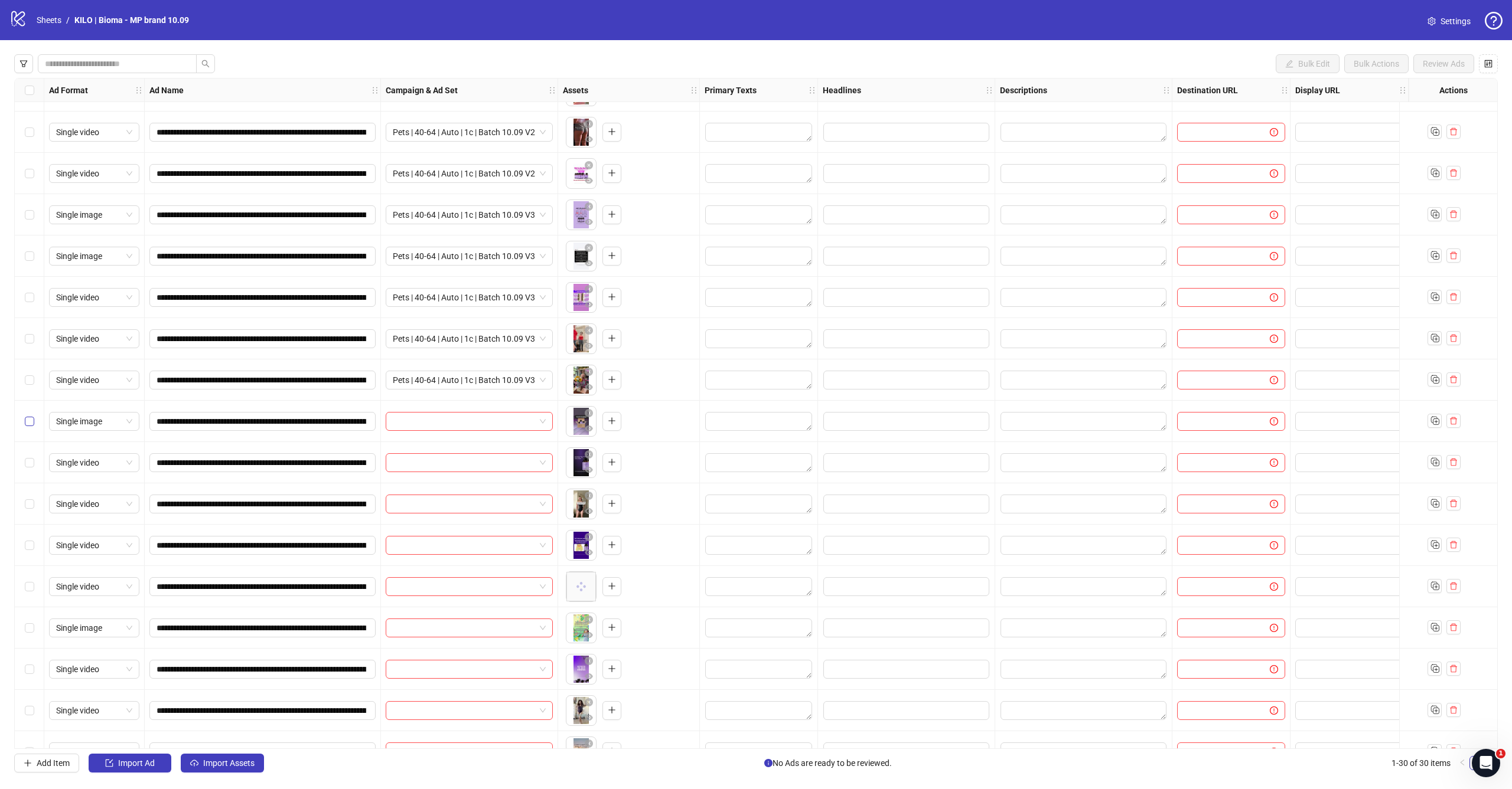
click at [29, 427] on label "Select row 16" at bounding box center [29, 421] width 9 height 13
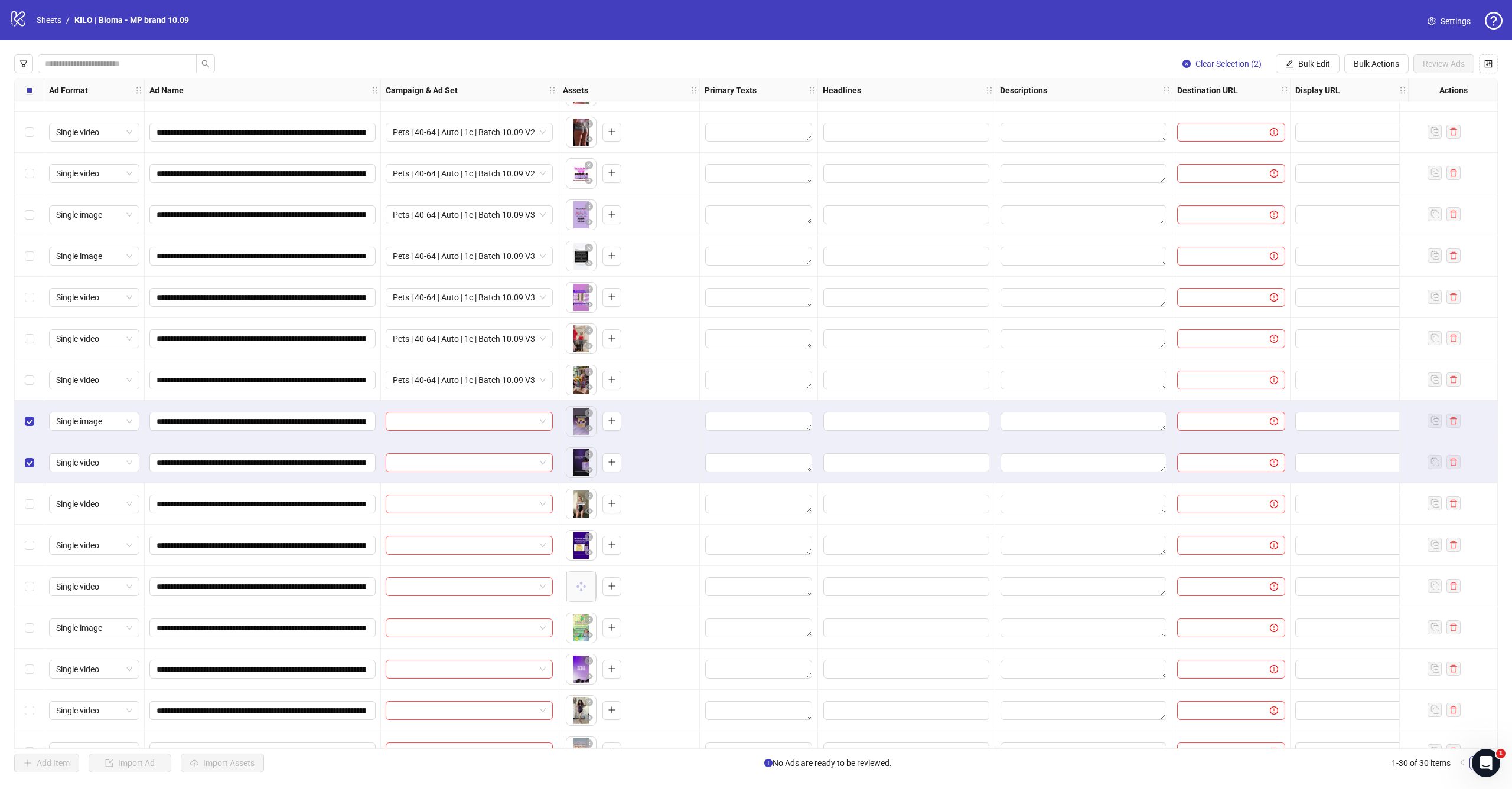
click at [28, 494] on div "Select row 18" at bounding box center [29, 504] width 29 height 41
click at [29, 539] on label "Select row 19" at bounding box center [29, 546] width 9 height 13
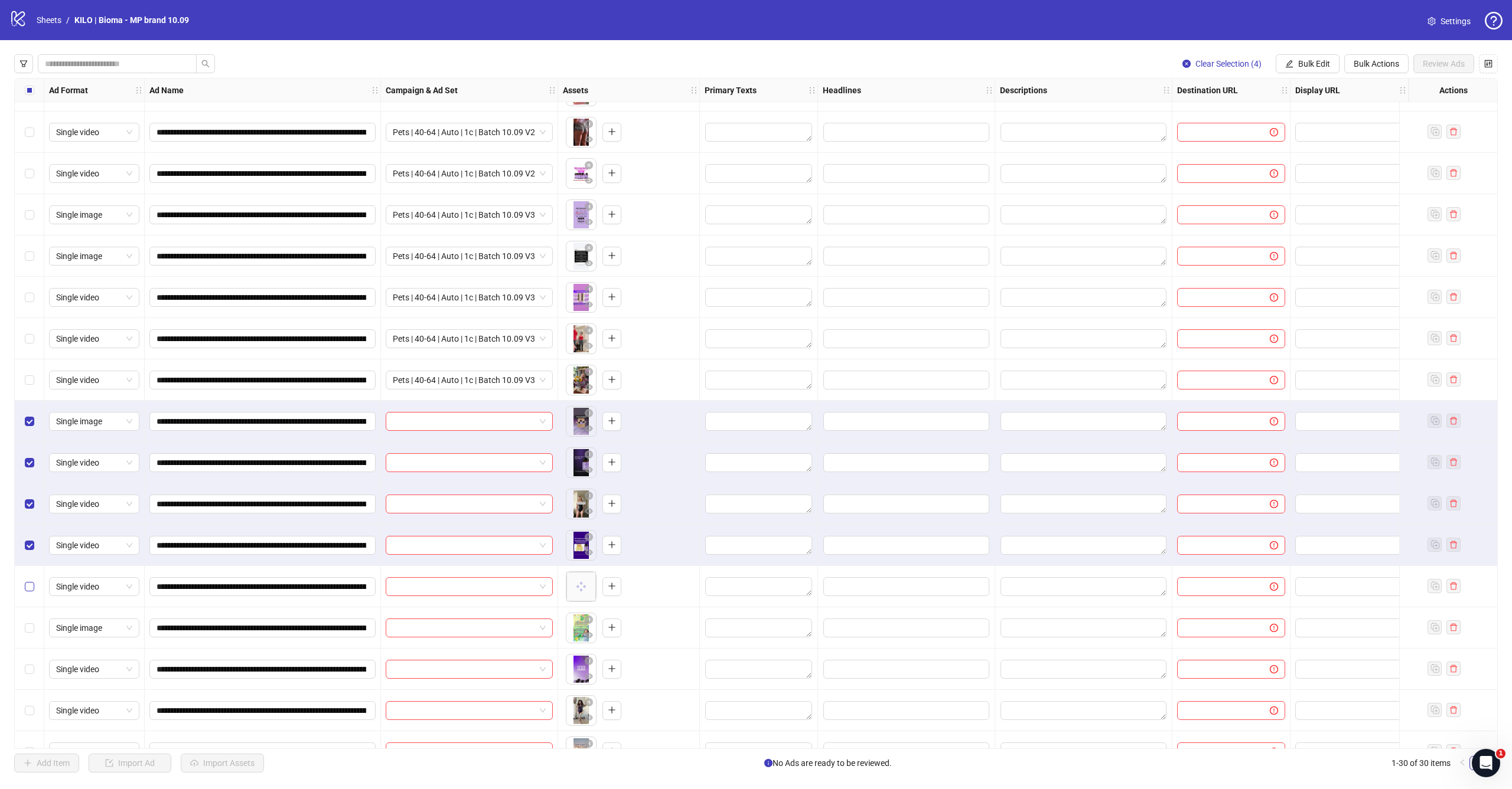
click at [29, 580] on label "Select row 20" at bounding box center [29, 587] width 9 height 13
click at [1302, 64] on span "Bulk Edit" at bounding box center [1314, 64] width 32 height 9
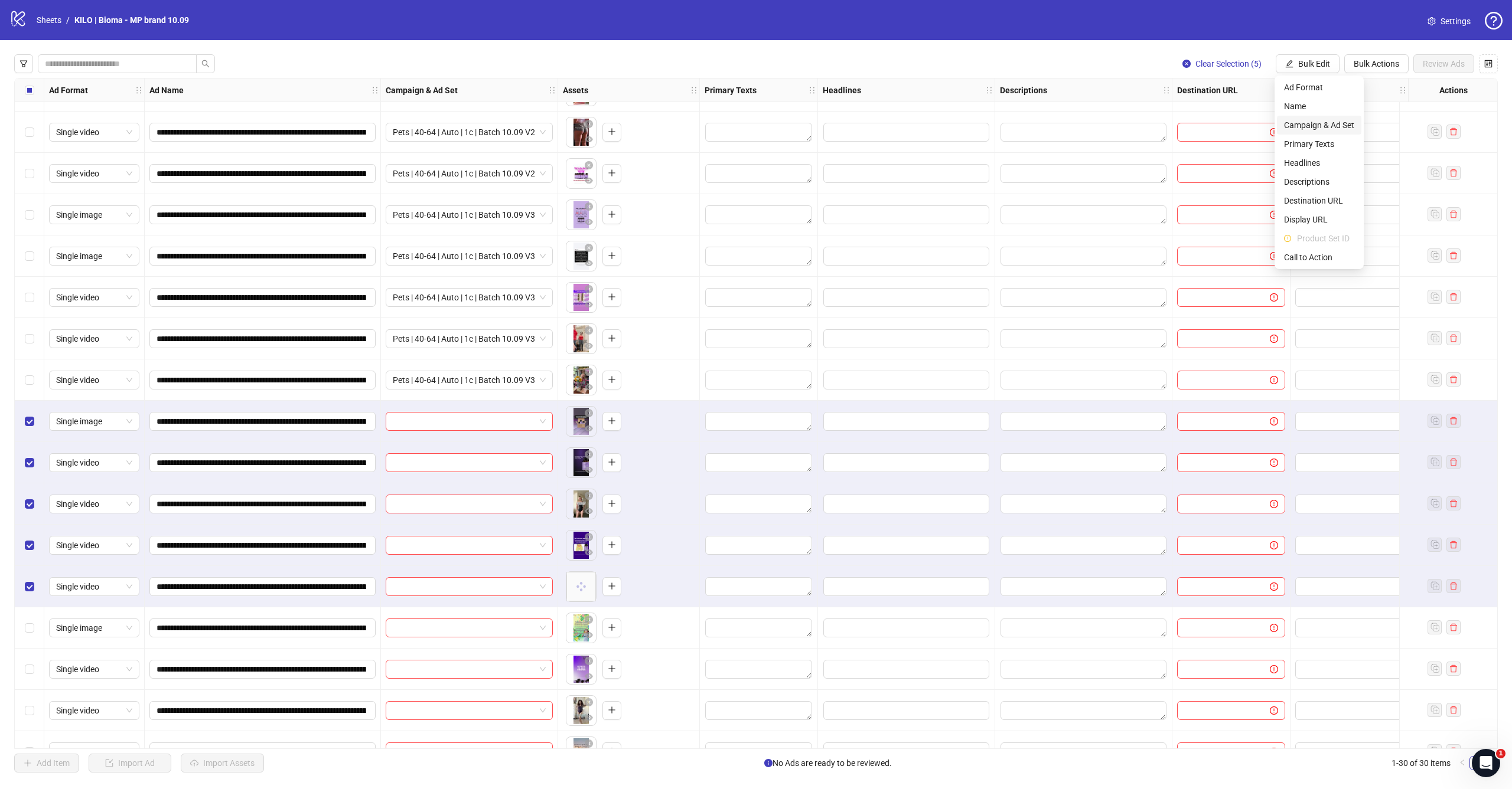
click at [1310, 126] on span "Campaign & Ad Set" at bounding box center [1319, 125] width 70 height 13
click at [1284, 113] on input "search" at bounding box center [1269, 114] width 211 height 18
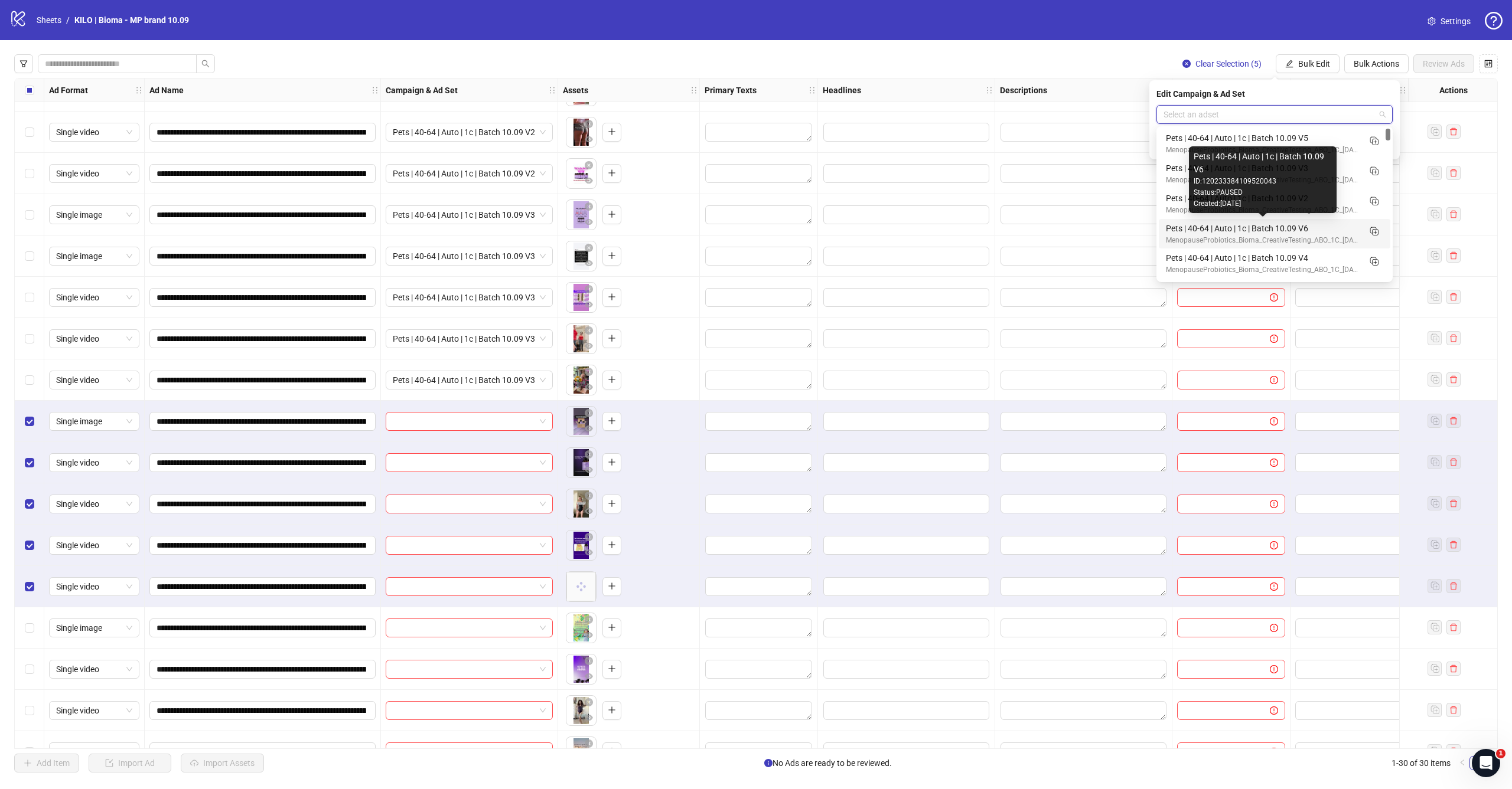
click at [1304, 252] on div "Pets | 40-64 | Auto | 1c | Batch 10.09 V4" at bounding box center [1262, 258] width 194 height 13
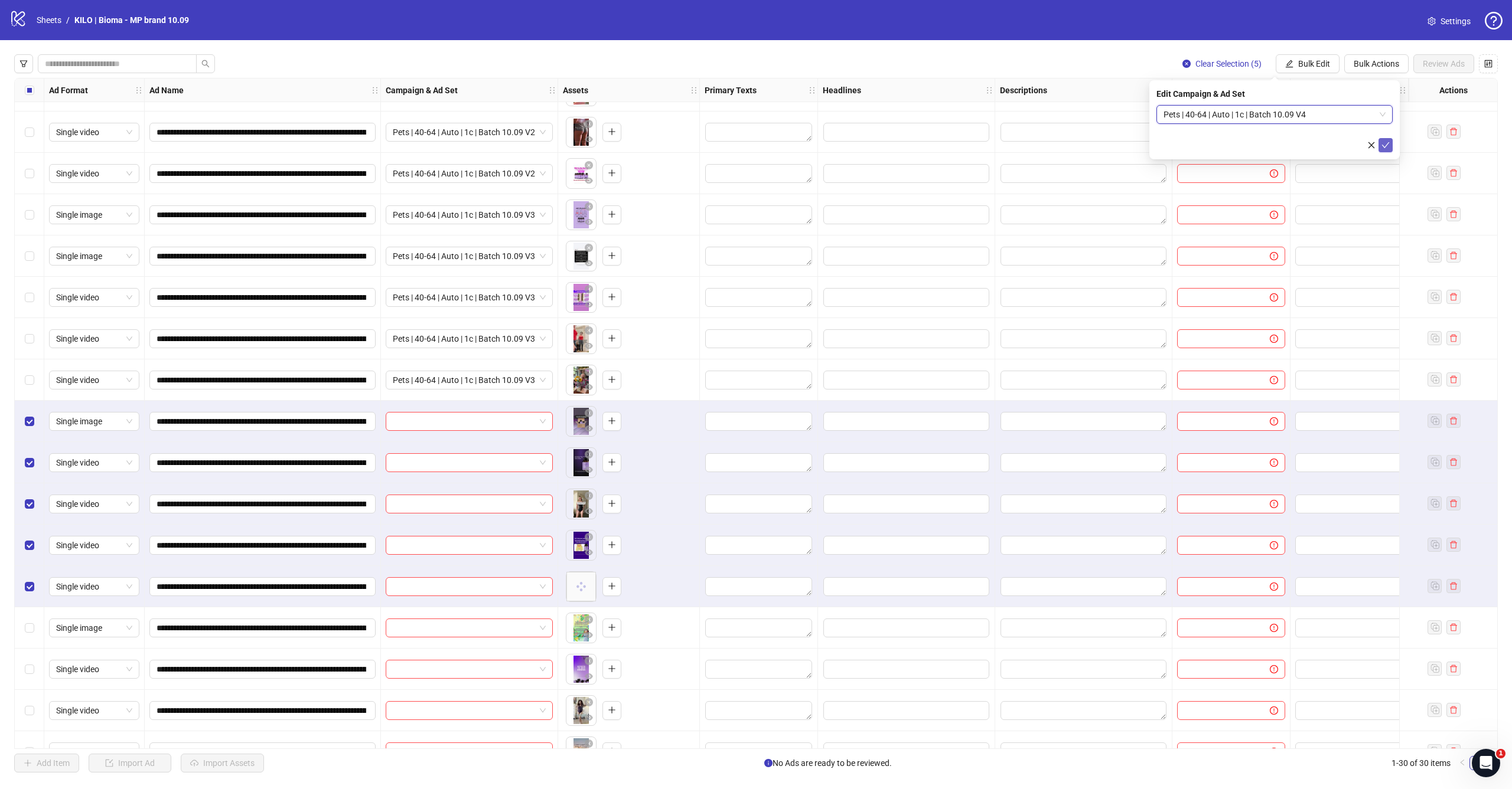
click at [1389, 148] on icon "check" at bounding box center [1385, 145] width 9 height 9
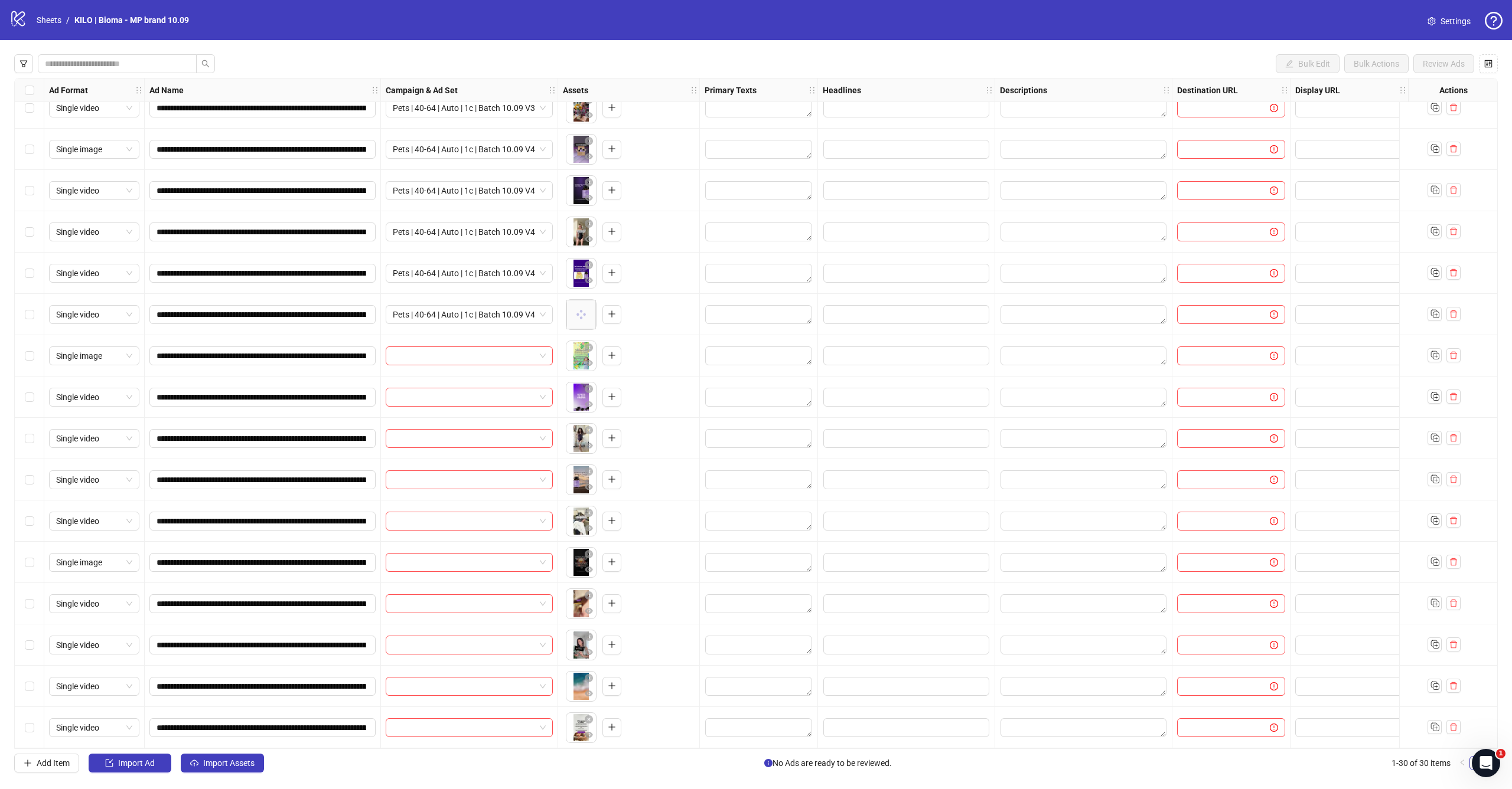
scroll to position [0, 0]
click at [34, 354] on div "Select row 21" at bounding box center [29, 356] width 29 height 41
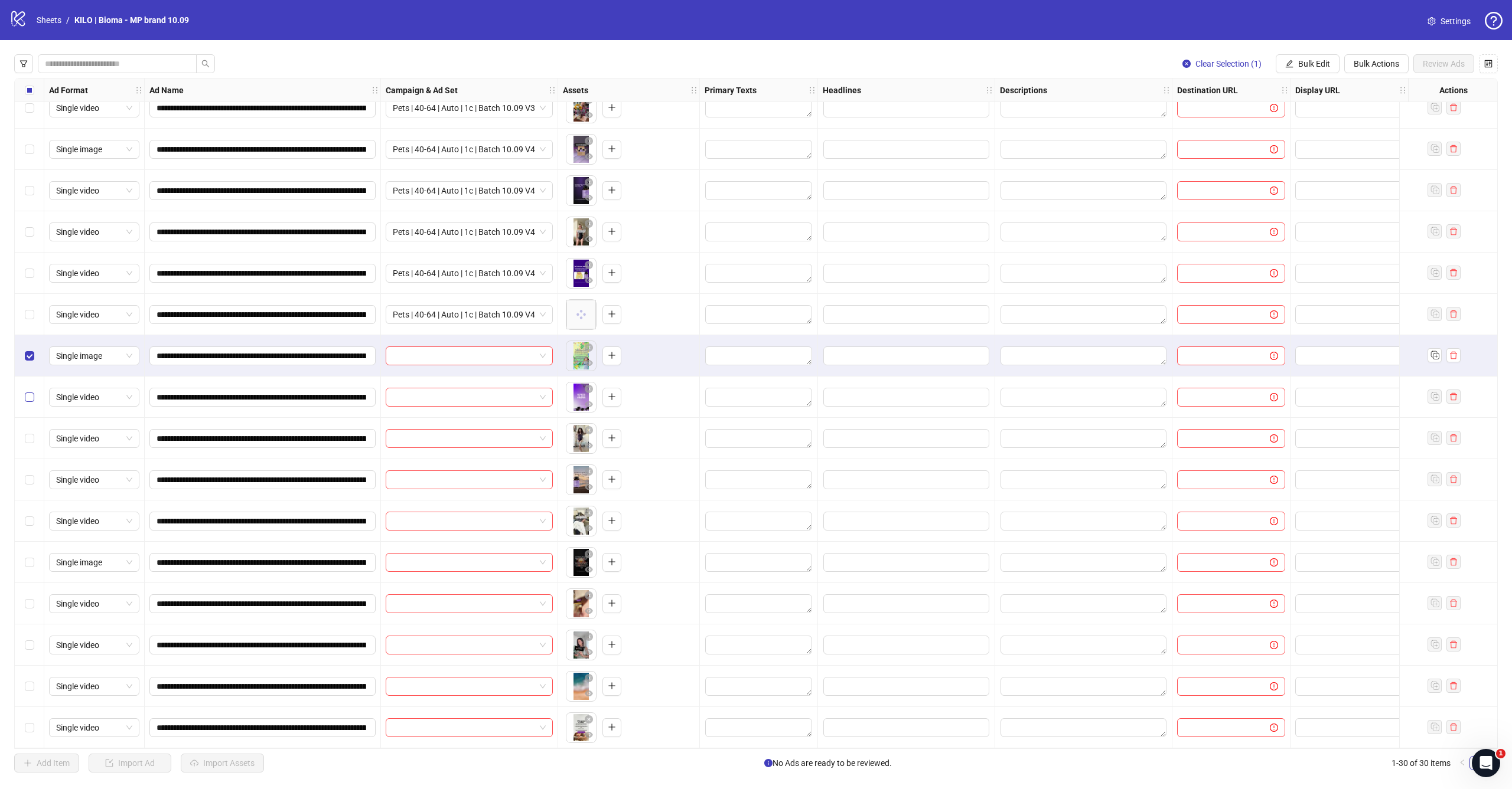
click at [34, 384] on div "Select row 22" at bounding box center [29, 398] width 29 height 41
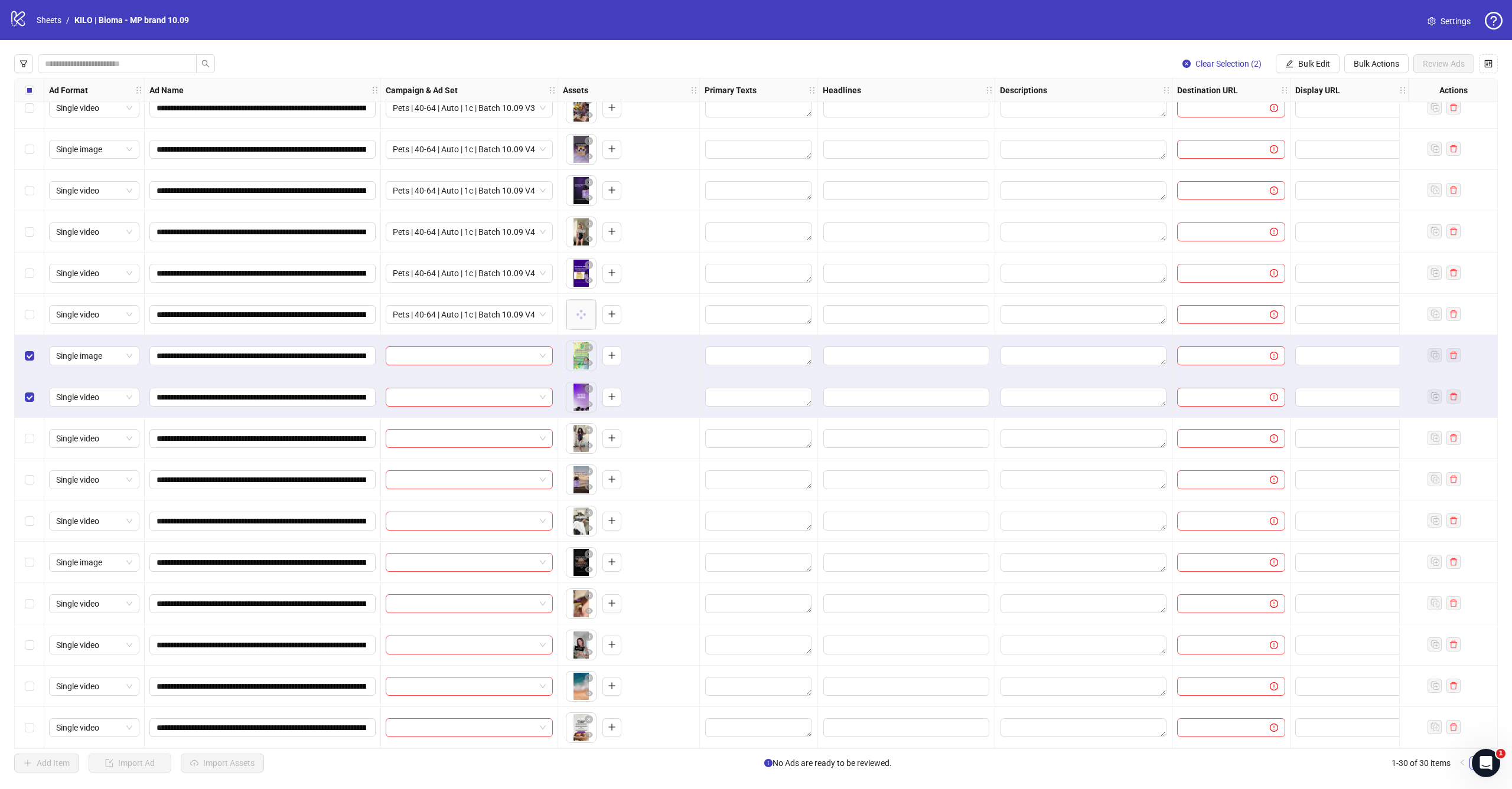
click at [34, 423] on div "Select row 23" at bounding box center [29, 438] width 29 height 41
click at [32, 476] on span "Select row 24" at bounding box center [29, 479] width 9 height 9
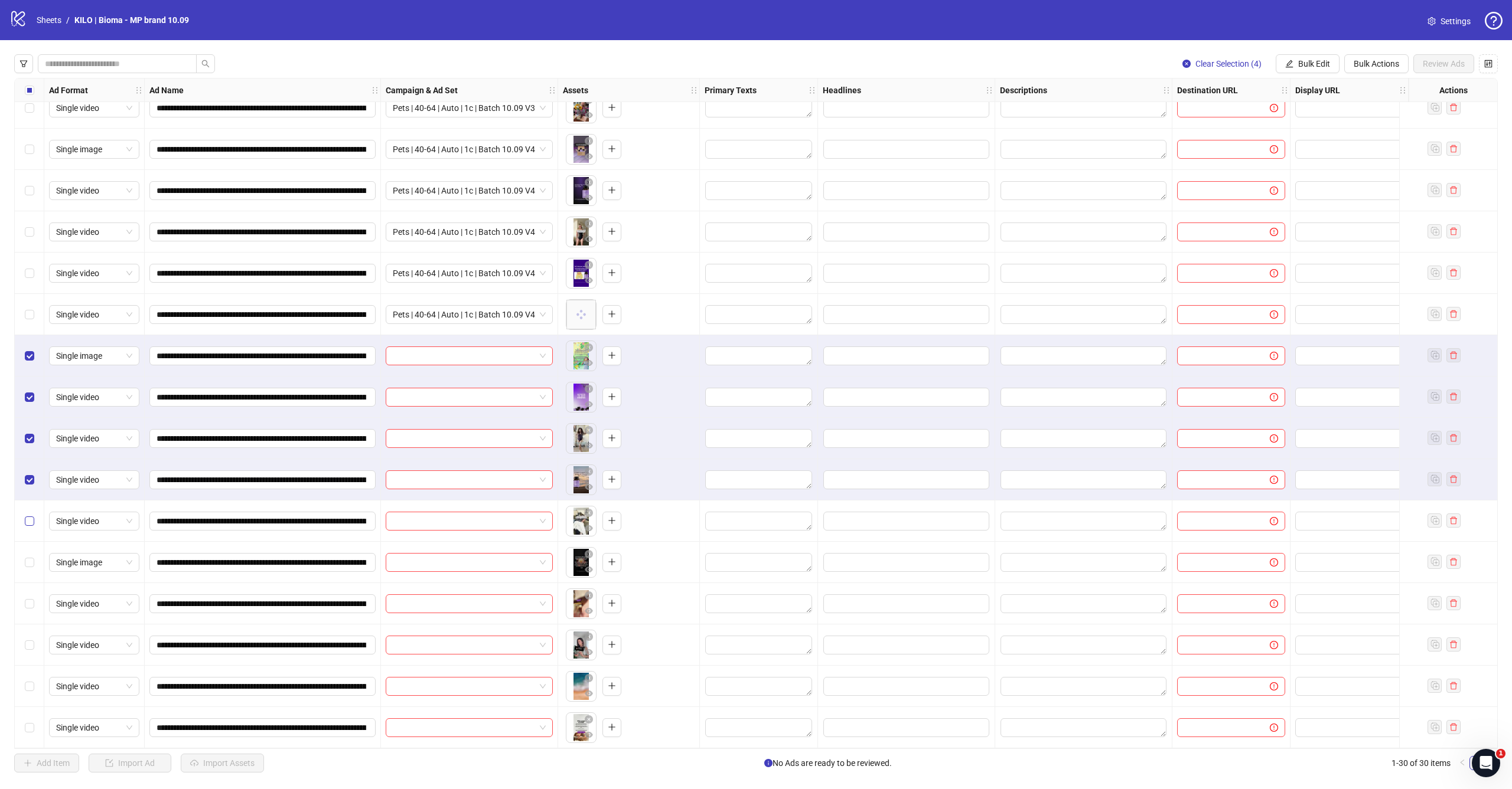
click at [32, 519] on span "Select row 25" at bounding box center [29, 521] width 9 height 9
click at [1317, 68] on span "Bulk Edit" at bounding box center [1314, 64] width 32 height 9
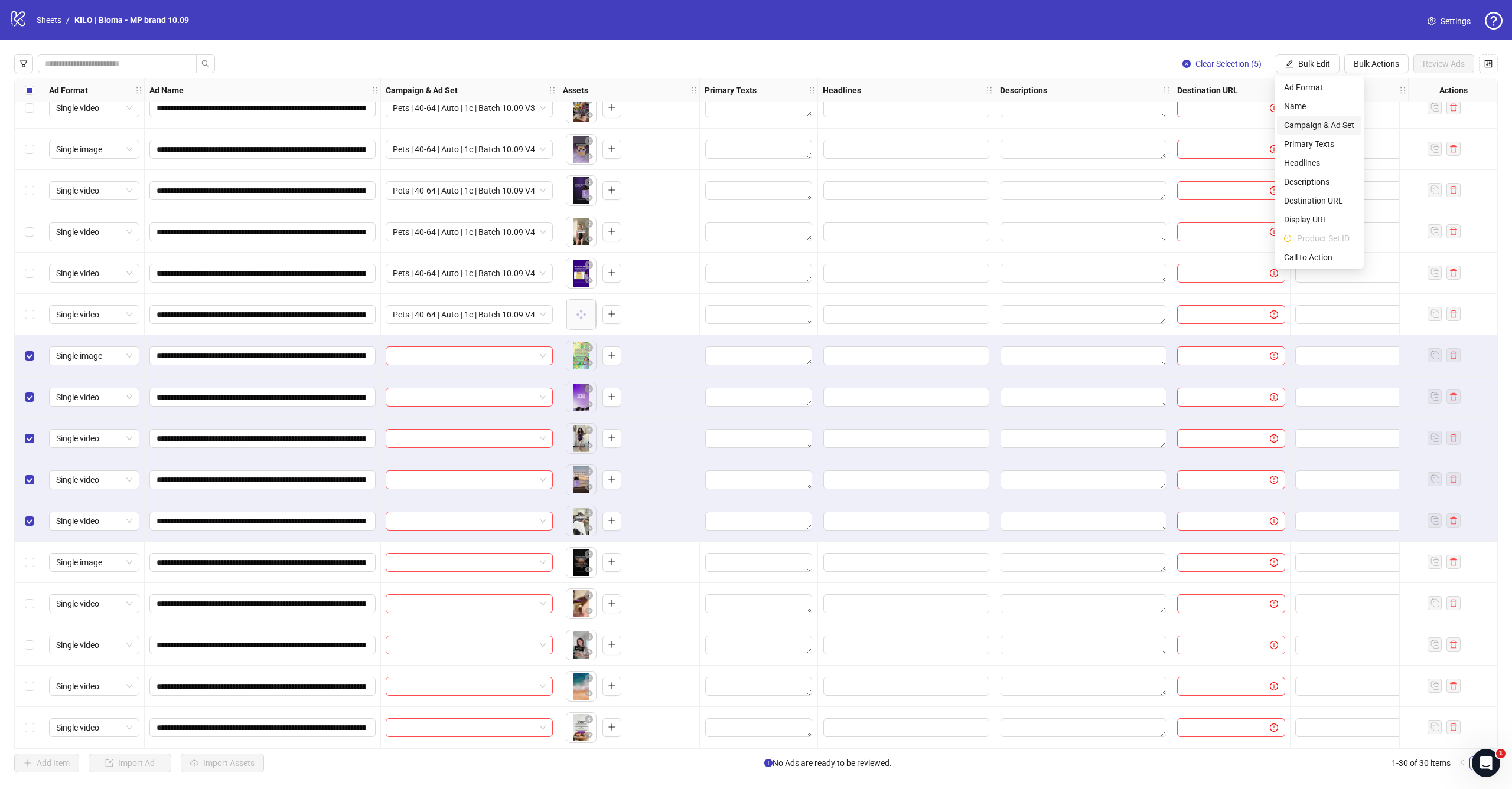
click at [1298, 126] on span "Campaign & Ad Set" at bounding box center [1319, 125] width 70 height 13
click at [1330, 111] on input "search" at bounding box center [1269, 114] width 211 height 18
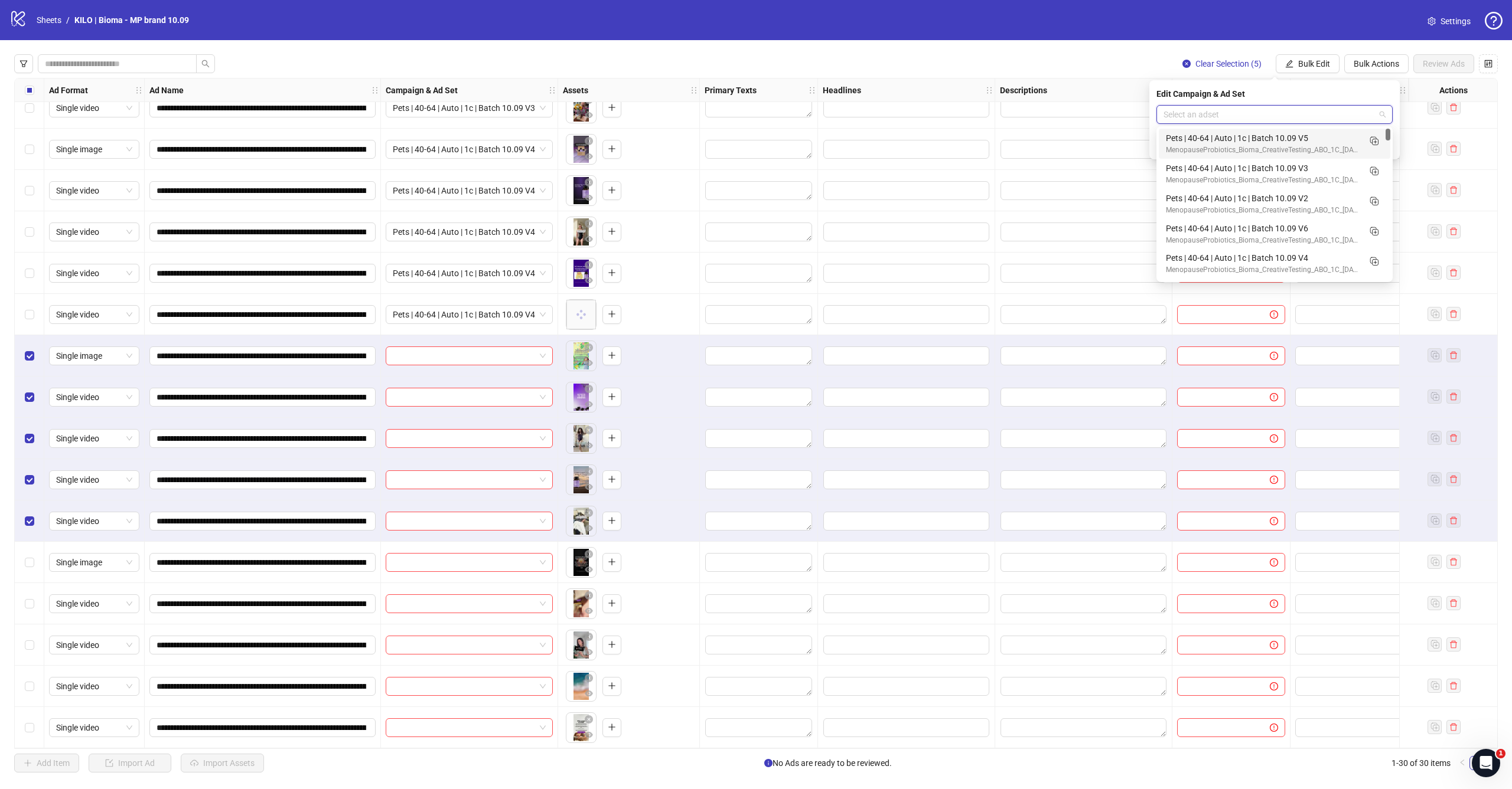
click at [1330, 150] on div "MenopauseProbiotics_Bioma_CreativeTesting_ABO_1C_2025.09.24" at bounding box center [1262, 150] width 194 height 11
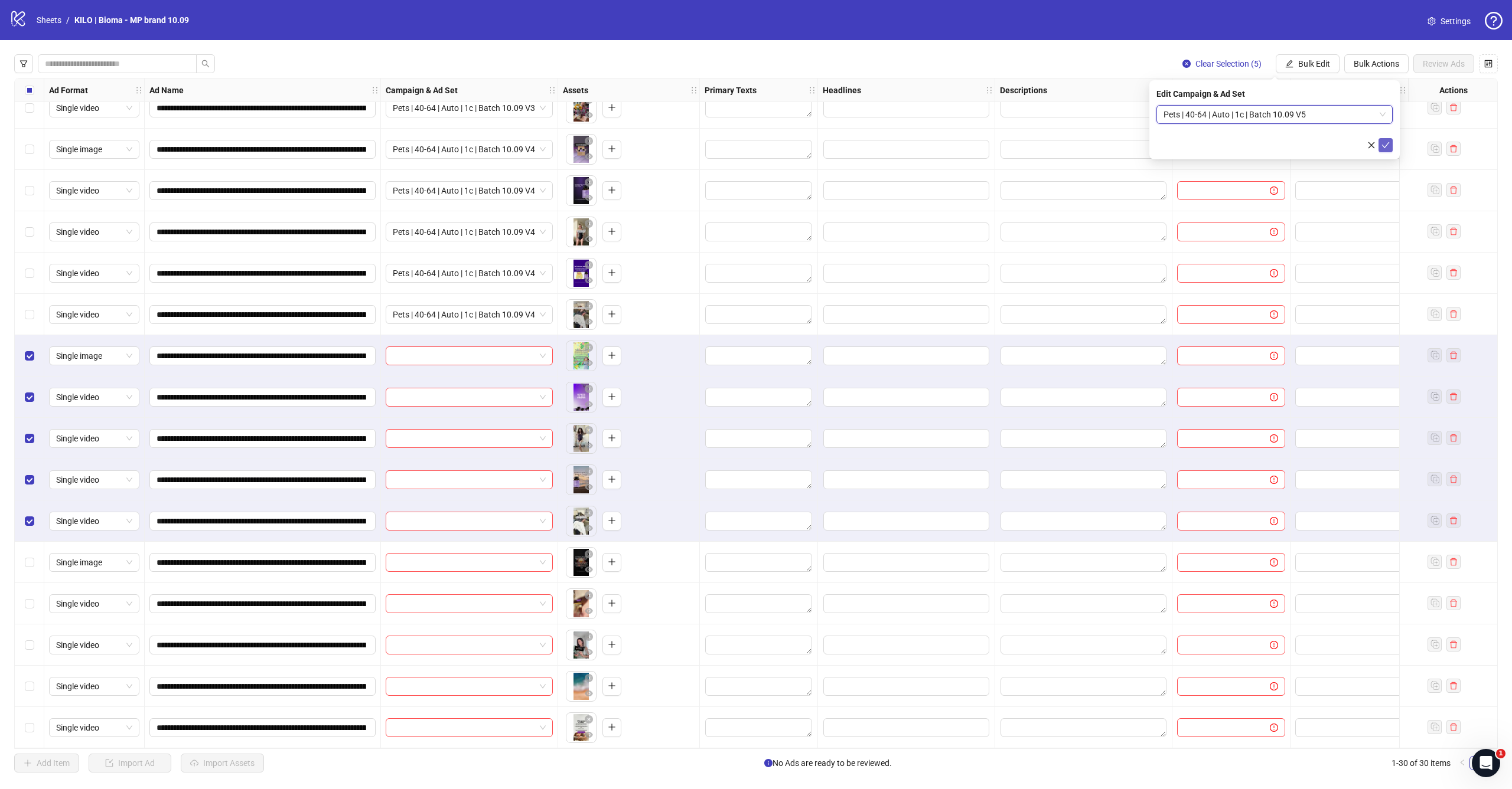
click at [1388, 145] on icon "check" at bounding box center [1385, 145] width 9 height 9
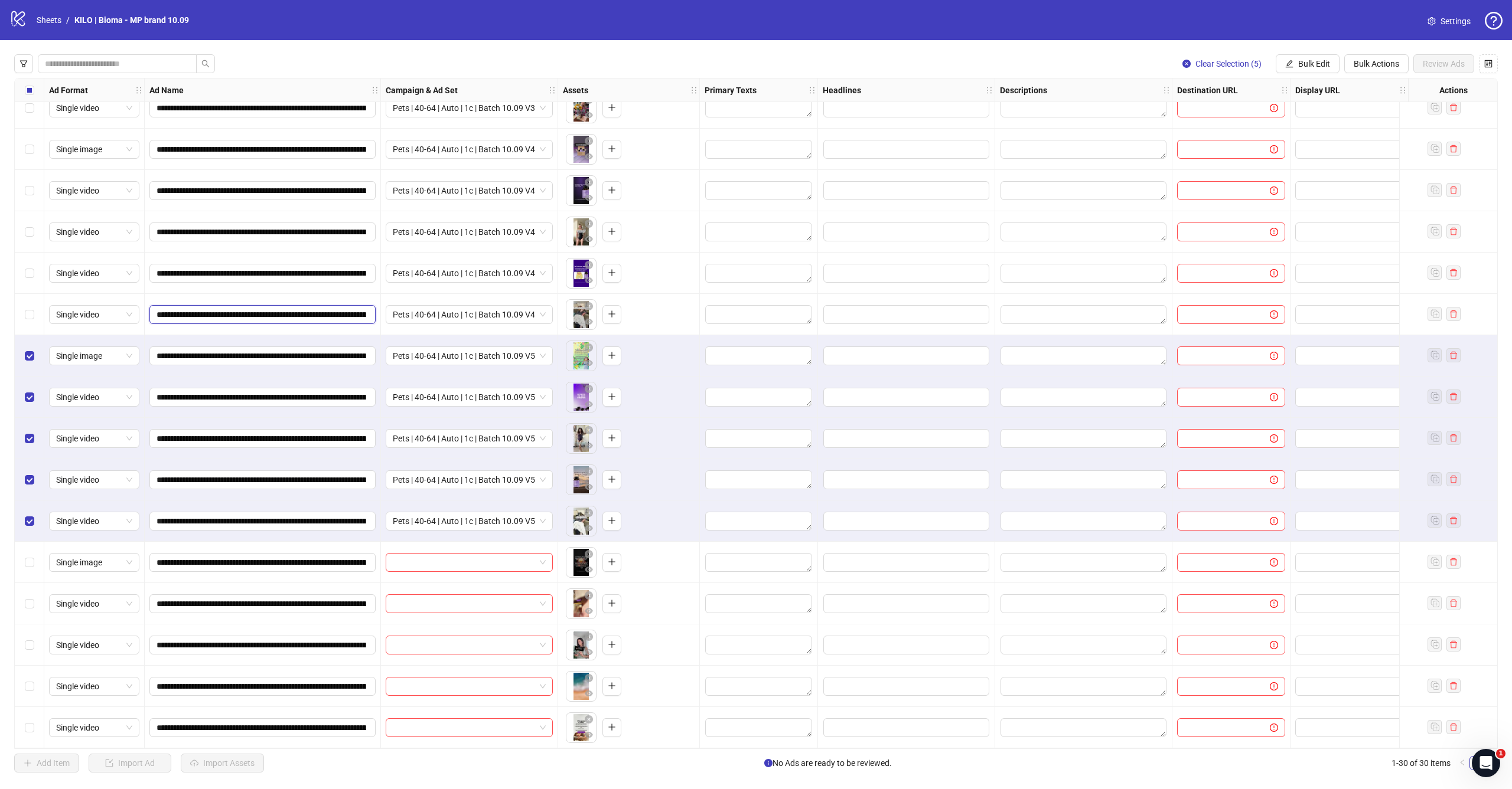
click at [264, 310] on input "**********" at bounding box center [261, 315] width 210 height 13
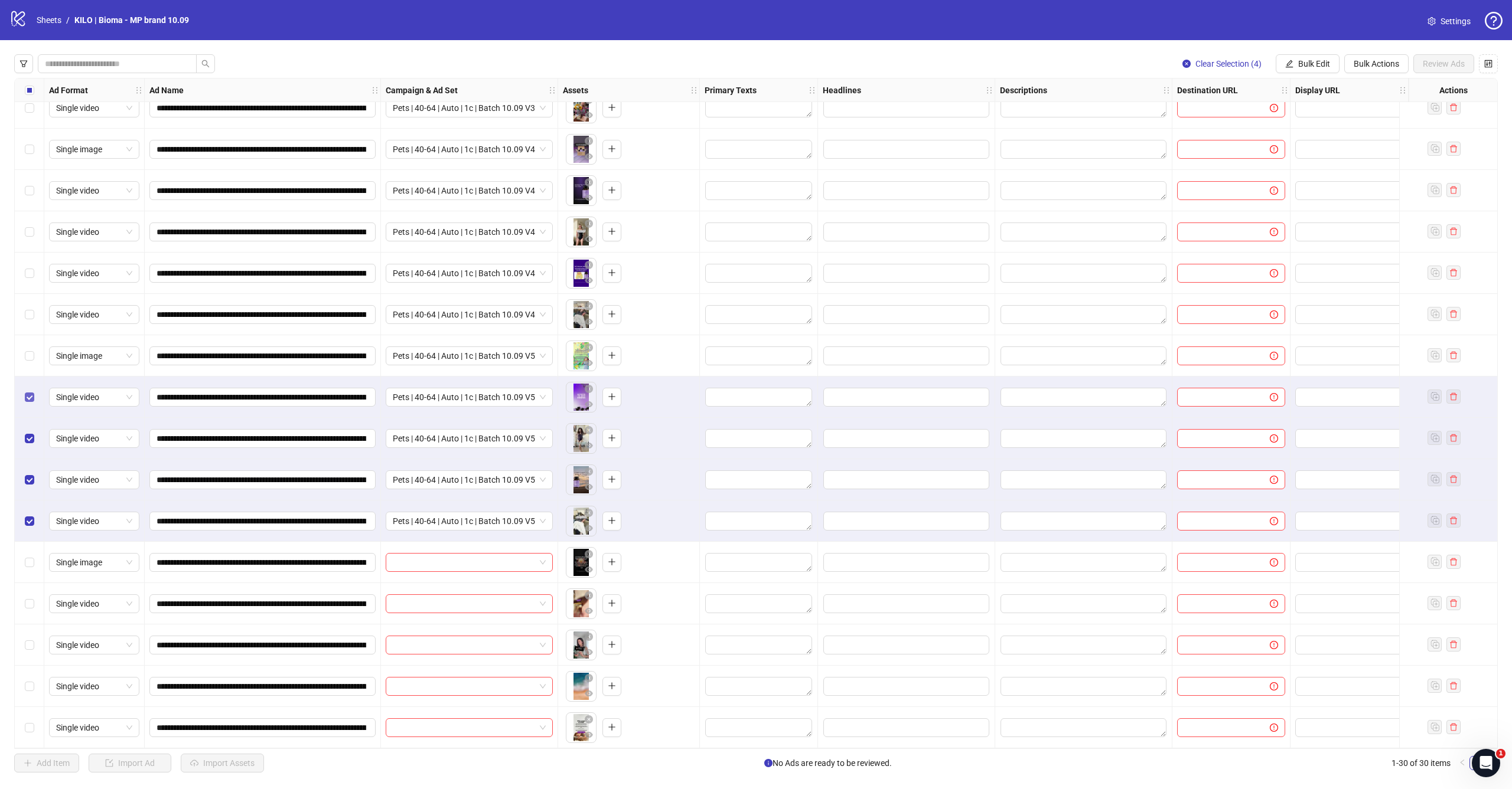
click at [30, 398] on label "Select row 22" at bounding box center [29, 397] width 9 height 13
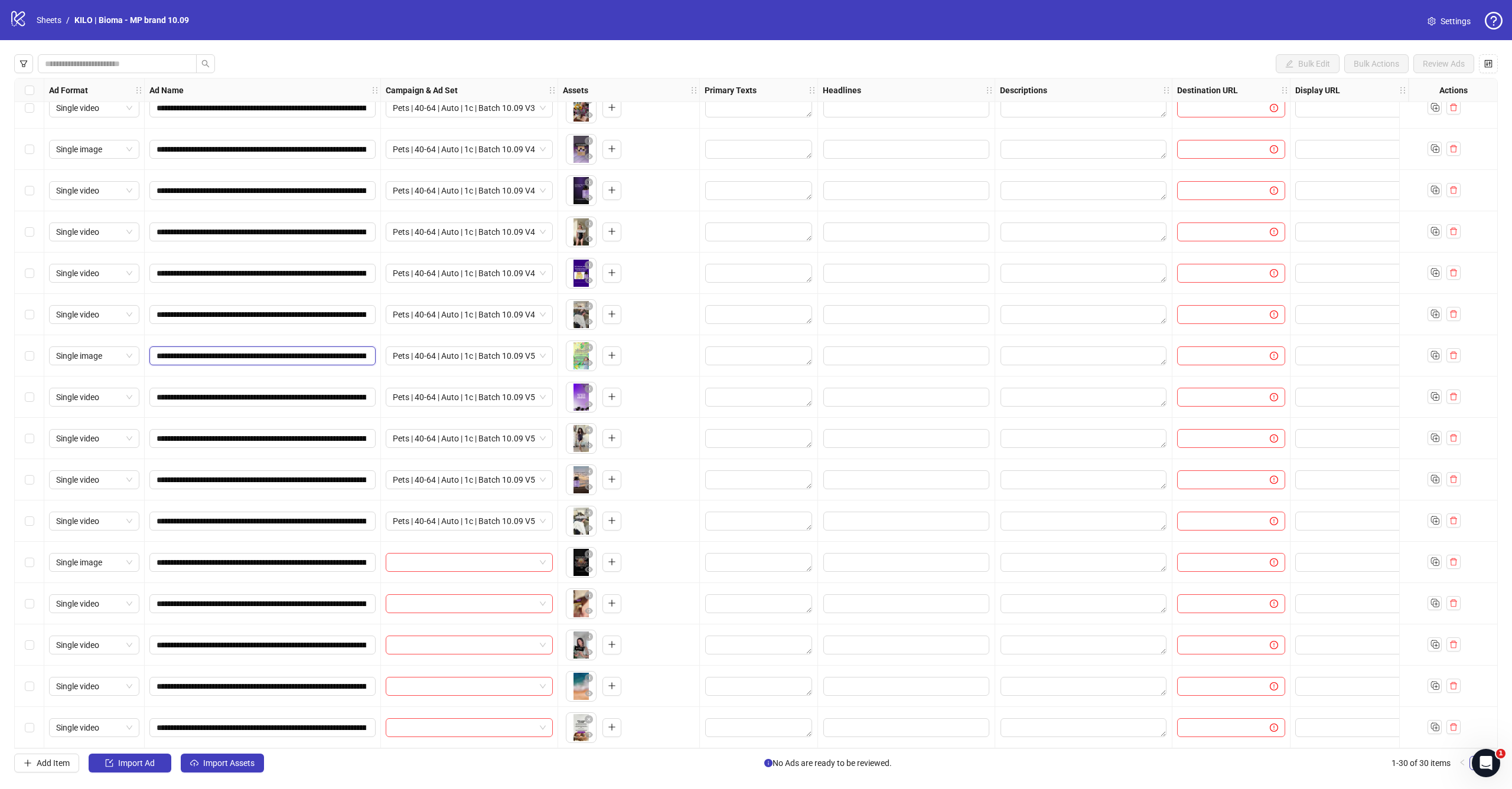
click at [303, 353] on input "**********" at bounding box center [261, 356] width 210 height 13
drag, startPoint x: 434, startPoint y: 348, endPoint x: 512, endPoint y: 346, distance: 78.0
click at [512, 347] on span "Pets | 40-64 | Auto | 1c | Batch 10.09 V5" at bounding box center [469, 356] width 153 height 18
click at [647, 338] on div "To pick up a draggable item, press the space bar. While dragging, use the arrow…" at bounding box center [629, 356] width 132 height 36
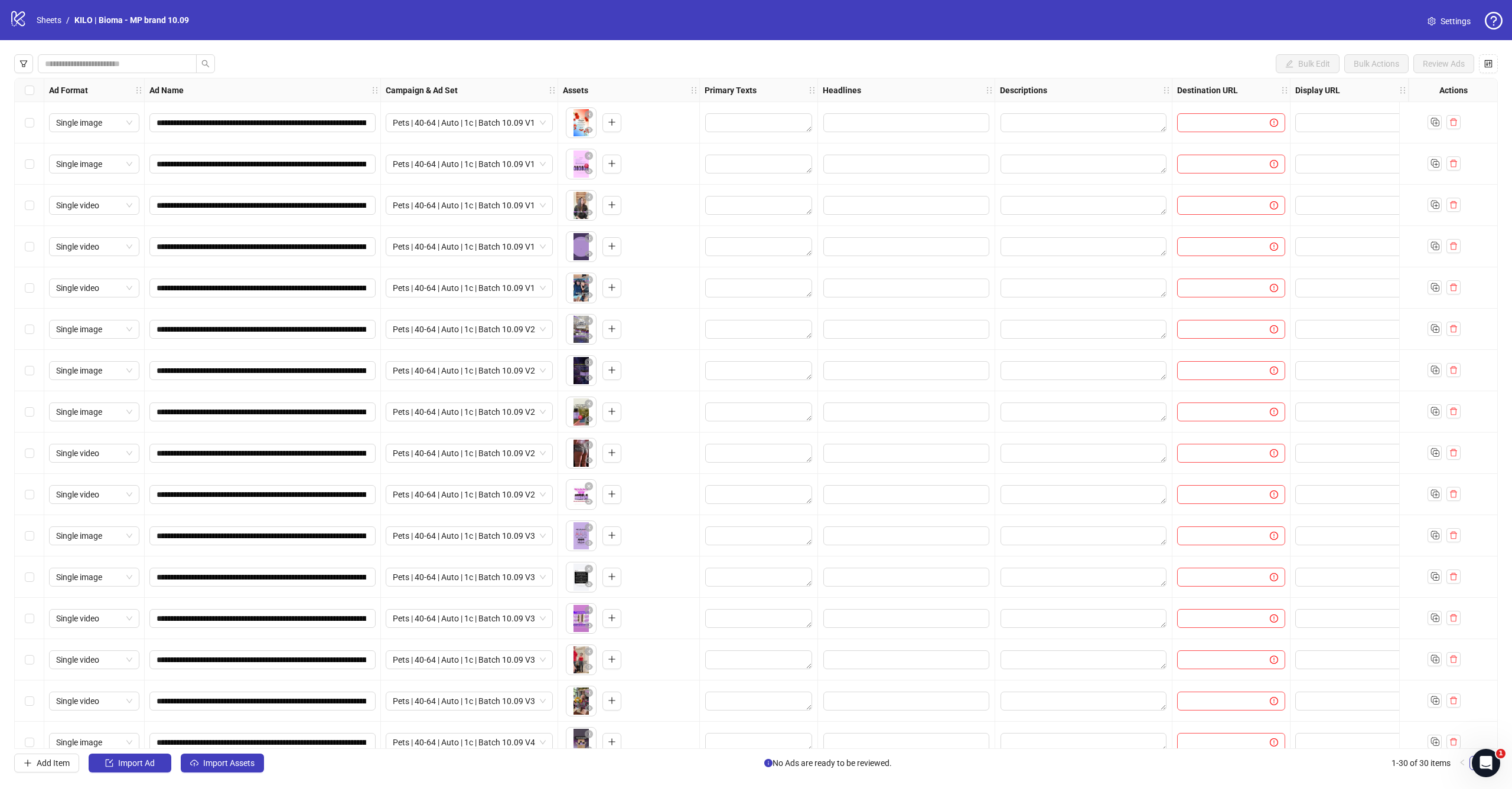
click at [485, 125] on div "**********" at bounding box center [756, 413] width 1483 height 671
click at [490, 111] on div "Pets | 40-64 | Auto | 1c | Batch 10.09 V1" at bounding box center [469, 123] width 177 height 41
click at [489, 117] on span "Pets | 40-64 | Auto | 1c | Batch 10.09 V1" at bounding box center [469, 122] width 153 height 18
click at [653, 248] on div "To pick up a draggable item, press the space bar. While dragging, use the arrow…" at bounding box center [629, 246] width 132 height 36
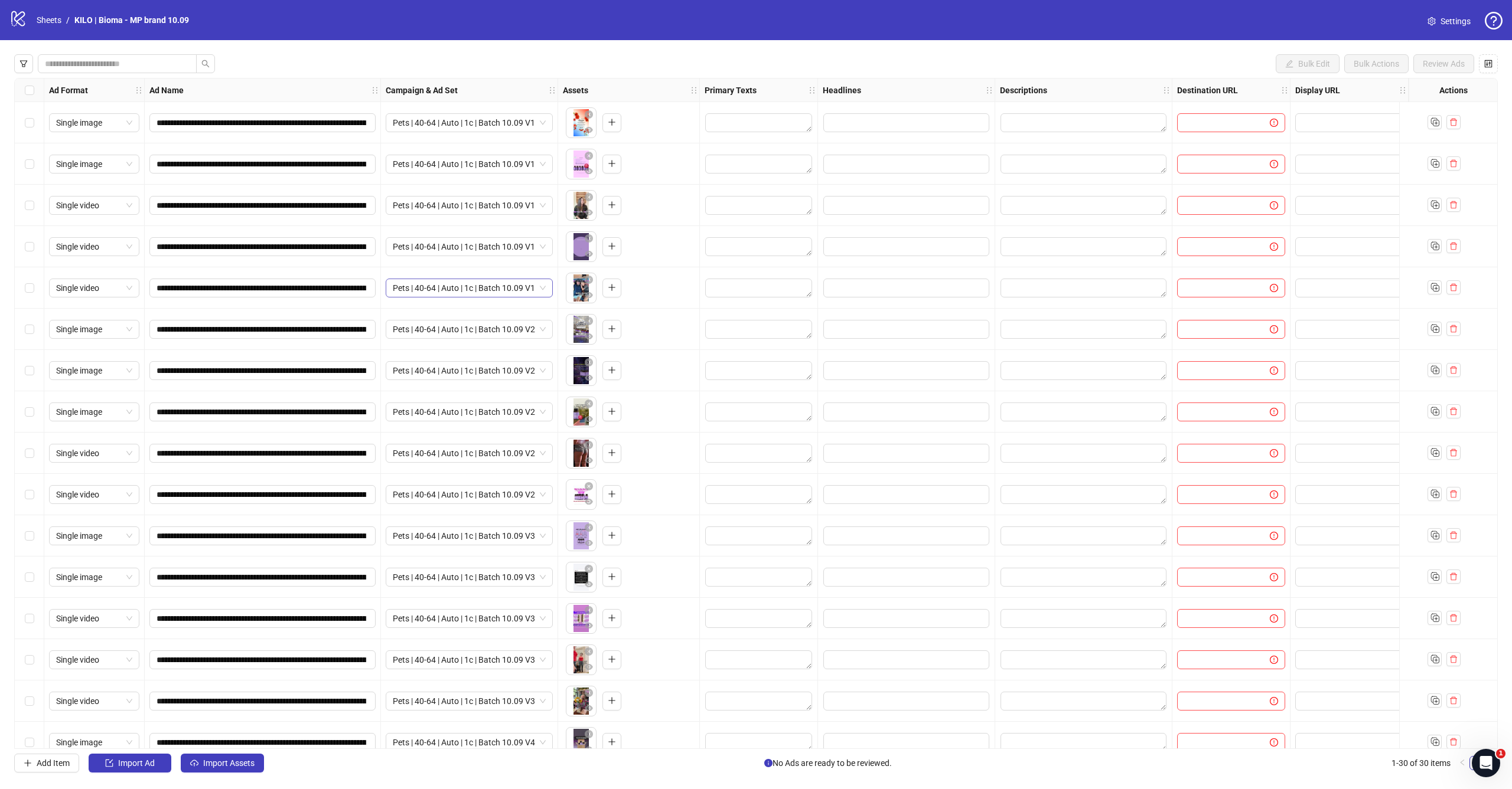
click at [444, 290] on span "Pets | 40-64 | Auto | 1c | Batch 10.09 V1" at bounding box center [469, 288] width 153 height 18
click at [661, 351] on div "To pick up a draggable item, press the space bar. While dragging, use the arrow…" at bounding box center [629, 371] width 142 height 41
click at [468, 333] on span "Pets | 40-64 | Auto | 1c | Batch 10.09 V2" at bounding box center [469, 329] width 153 height 18
click at [654, 391] on div "To pick up a draggable item, press the space bar. While dragging, use the arrow…" at bounding box center [629, 371] width 142 height 41
click at [485, 538] on span "Pets | 40-64 | Auto | 1c | Batch 10.09 V3" at bounding box center [469, 536] width 153 height 18
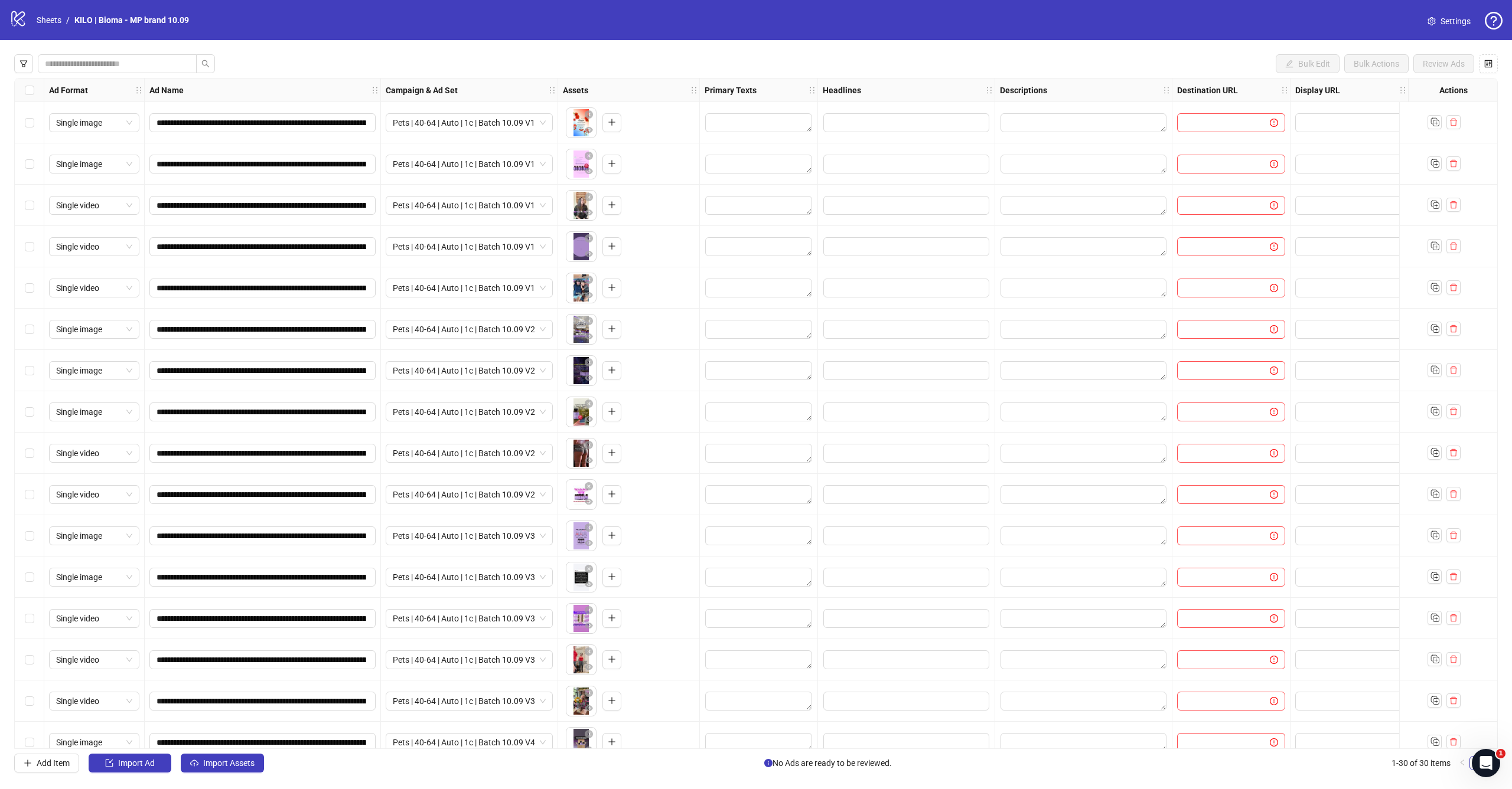
click at [638, 537] on div "To pick up a draggable item, press the space bar. While dragging, use the arrow…" at bounding box center [629, 536] width 132 height 36
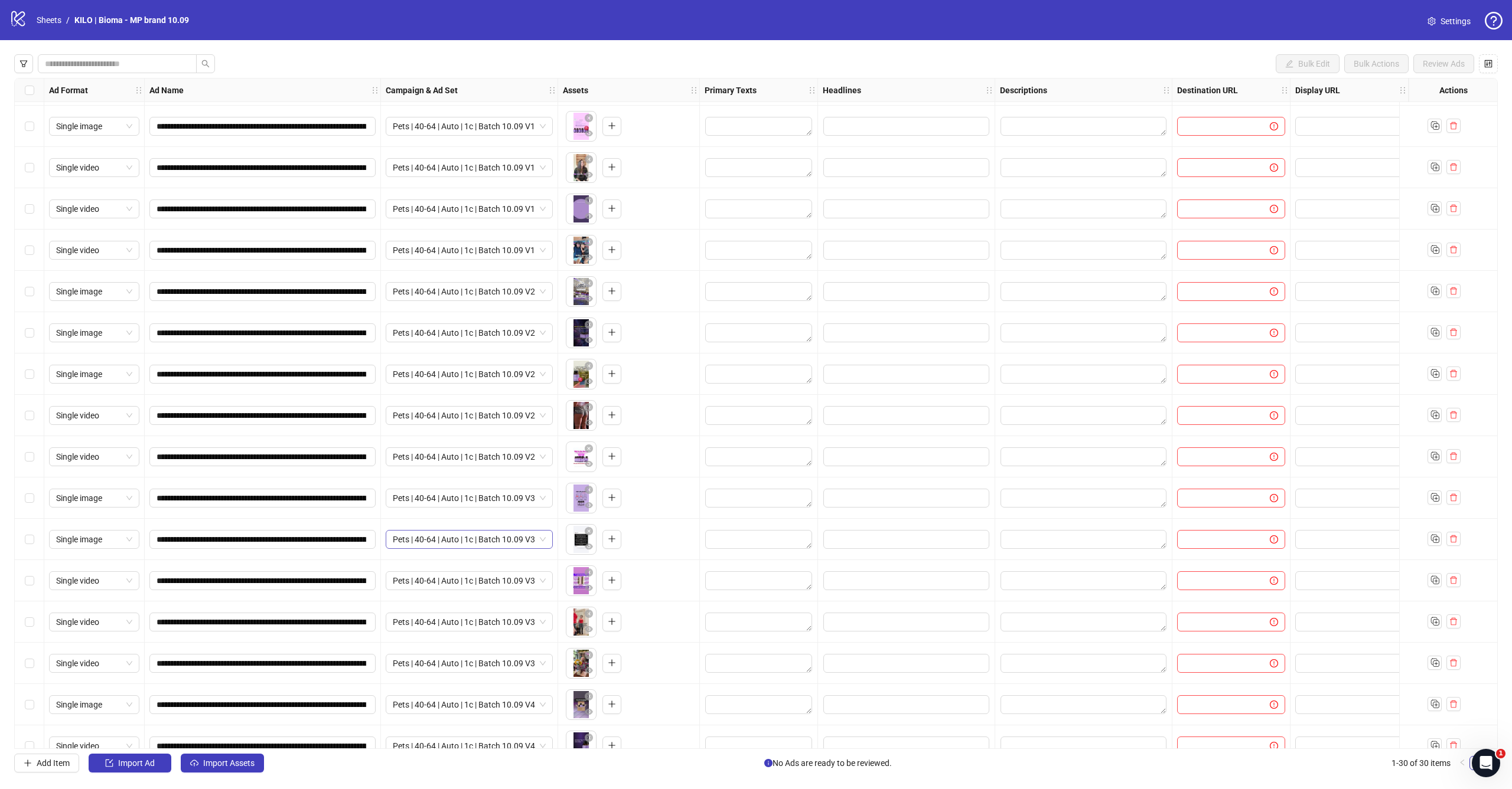
click at [474, 539] on span "Pets | 40-64 | Auto | 1c | Batch 10.09 V3" at bounding box center [469, 539] width 153 height 18
click at [468, 579] on span "Pets | 40-64 | Auto | 1c | Batch 10.09 V3" at bounding box center [469, 581] width 153 height 18
click at [464, 618] on span "Pets | 40-64 | Auto | 1c | Batch 10.09 V3" at bounding box center [469, 622] width 153 height 18
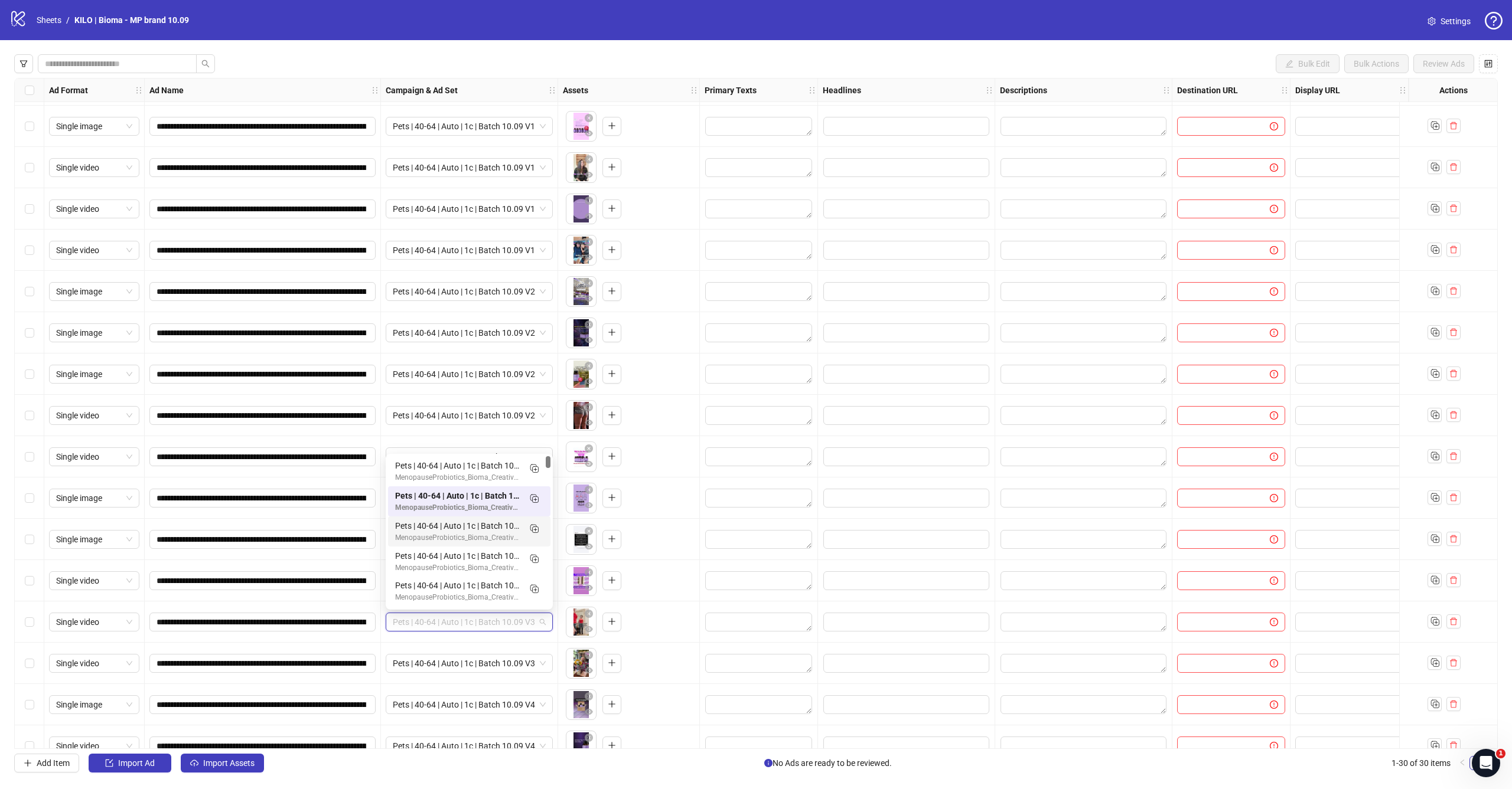
click at [655, 606] on div "To pick up a draggable item, press the space bar. While dragging, use the arrow…" at bounding box center [629, 622] width 132 height 36
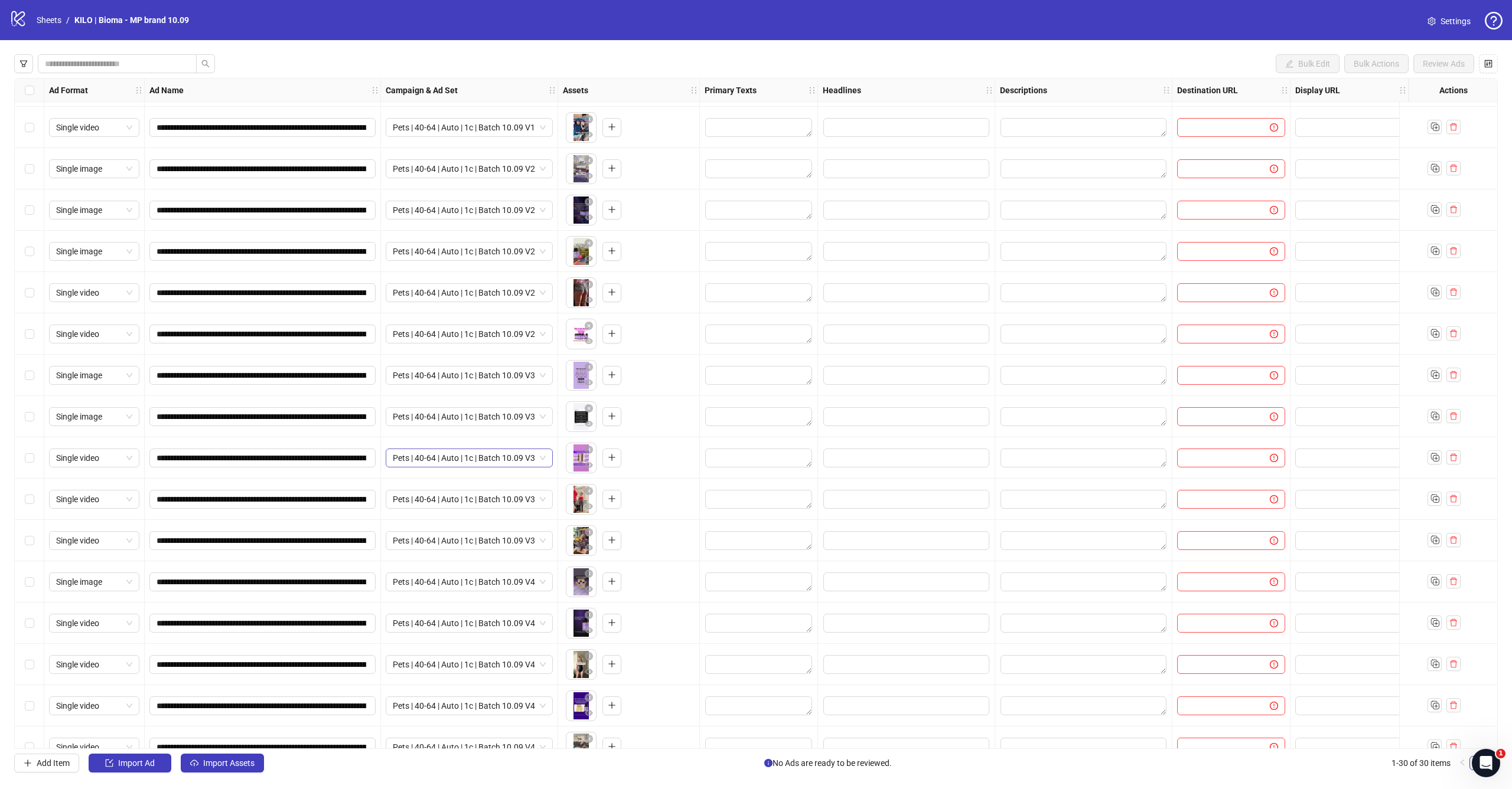
scroll to position [162, 0]
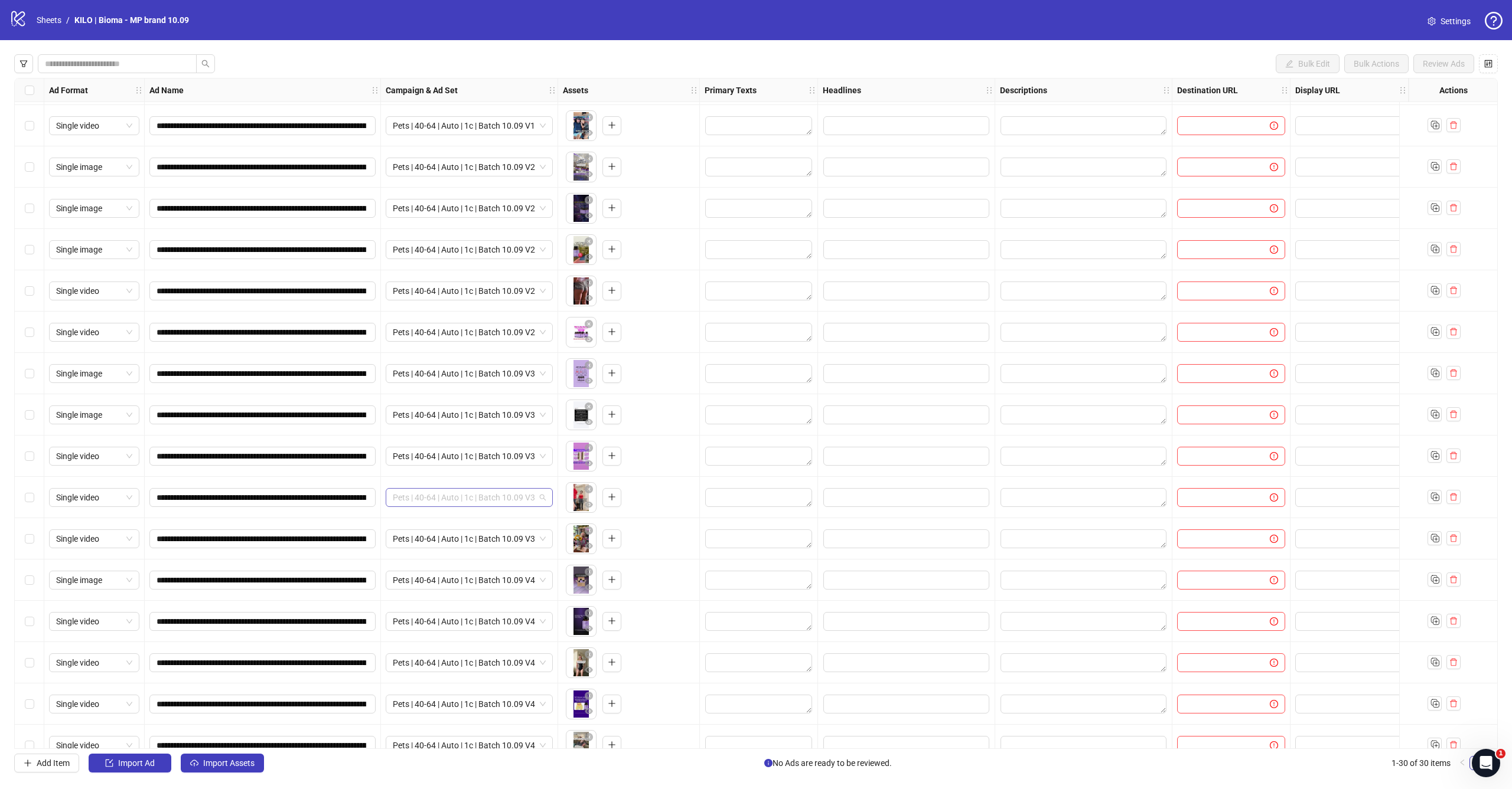
click at [467, 494] on span "Pets | 40-64 | Auto | 1c | Batch 10.09 V3" at bounding box center [469, 497] width 153 height 18
click at [650, 547] on div "To pick up a draggable item, press the space bar. While dragging, use the arrow…" at bounding box center [629, 539] width 132 height 36
click at [510, 543] on span "Pets | 40-64 | Auto | 1c | Batch 10.09 V3" at bounding box center [469, 539] width 153 height 18
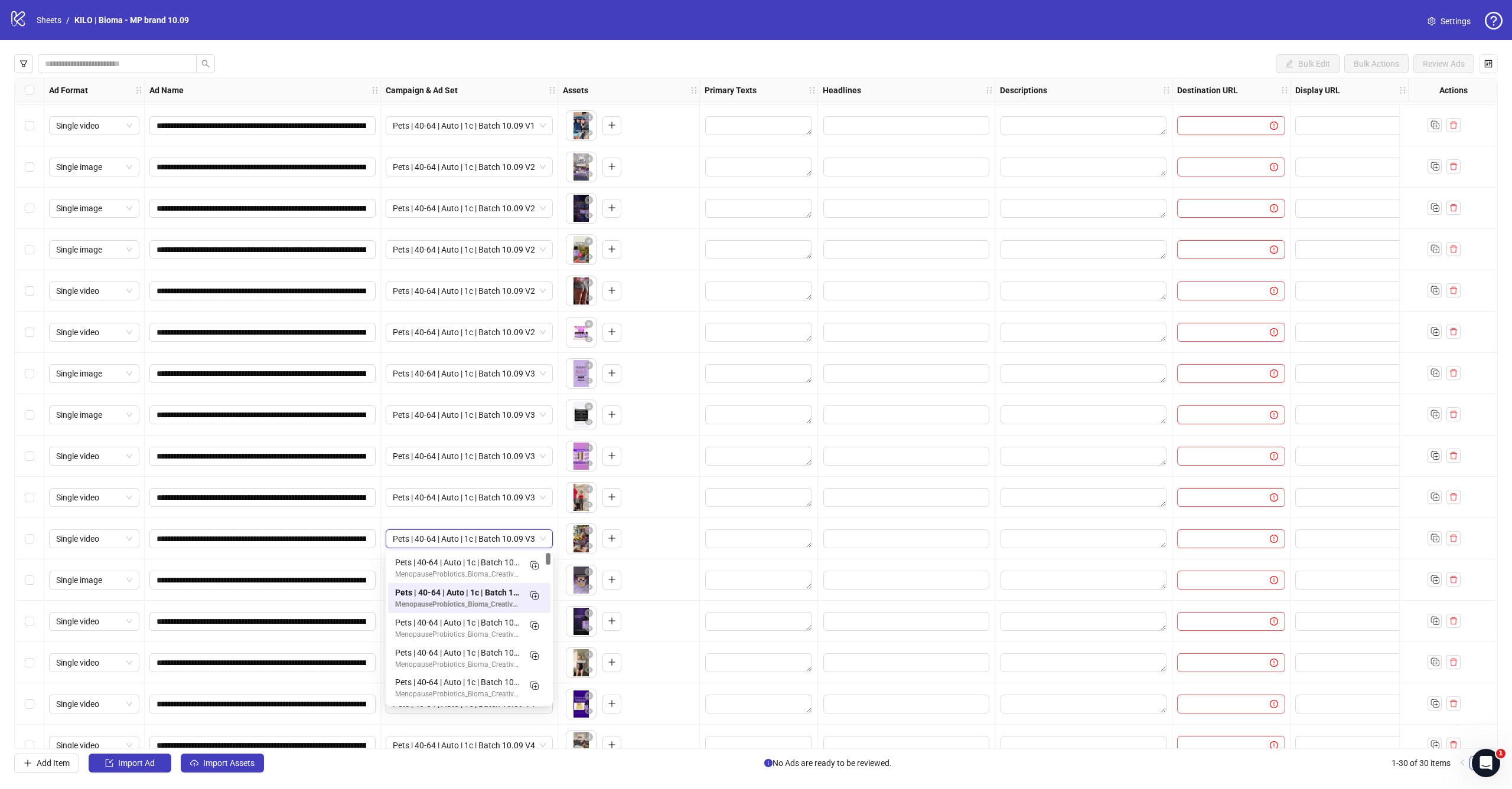
click at [648, 579] on div "To pick up a draggable item, press the space bar. While dragging, use the arrow…" at bounding box center [629, 580] width 132 height 36
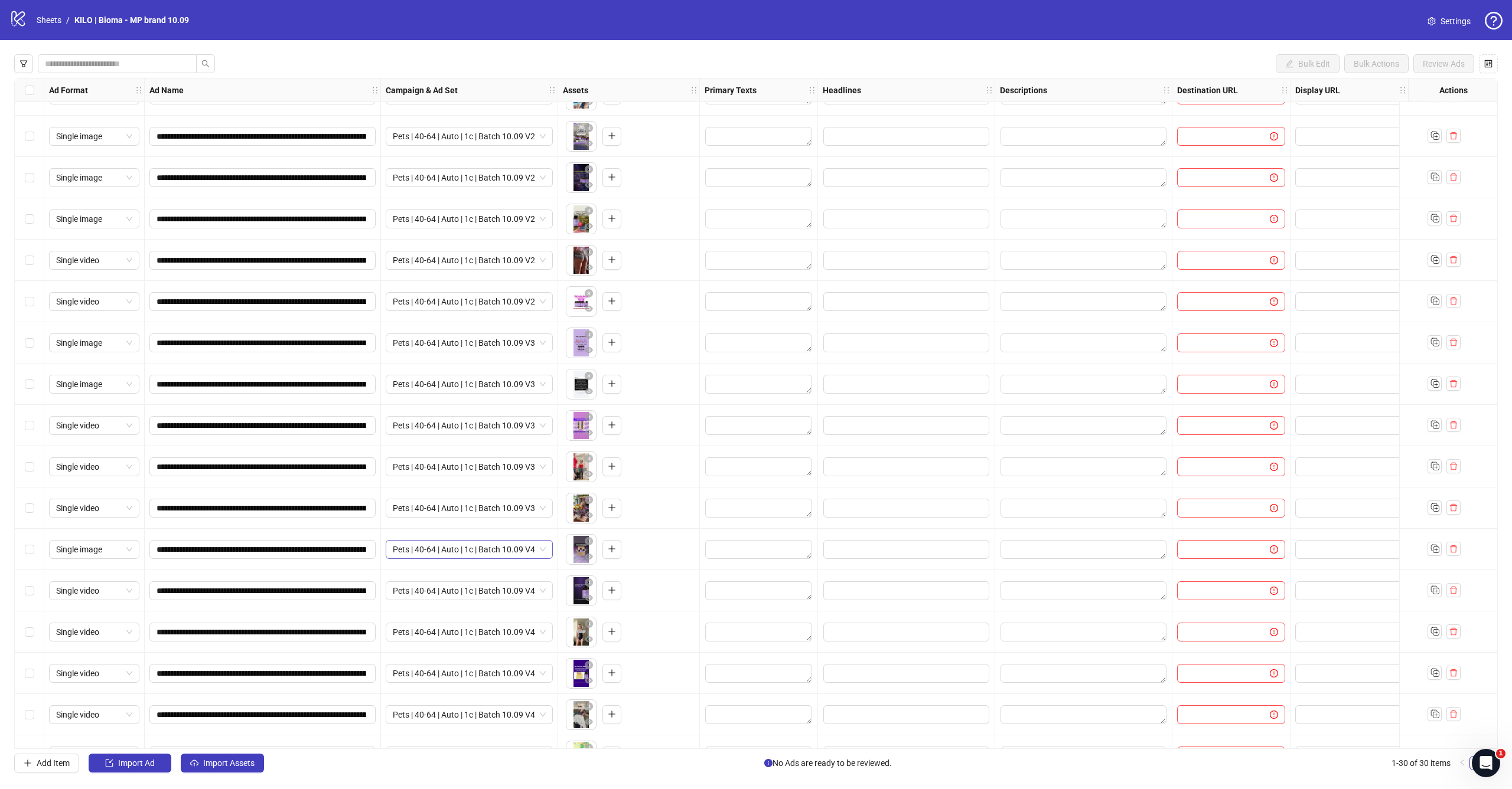
click at [473, 549] on span "Pets | 40-64 | Auto | 1c | Batch 10.09 V4" at bounding box center [469, 549] width 153 height 18
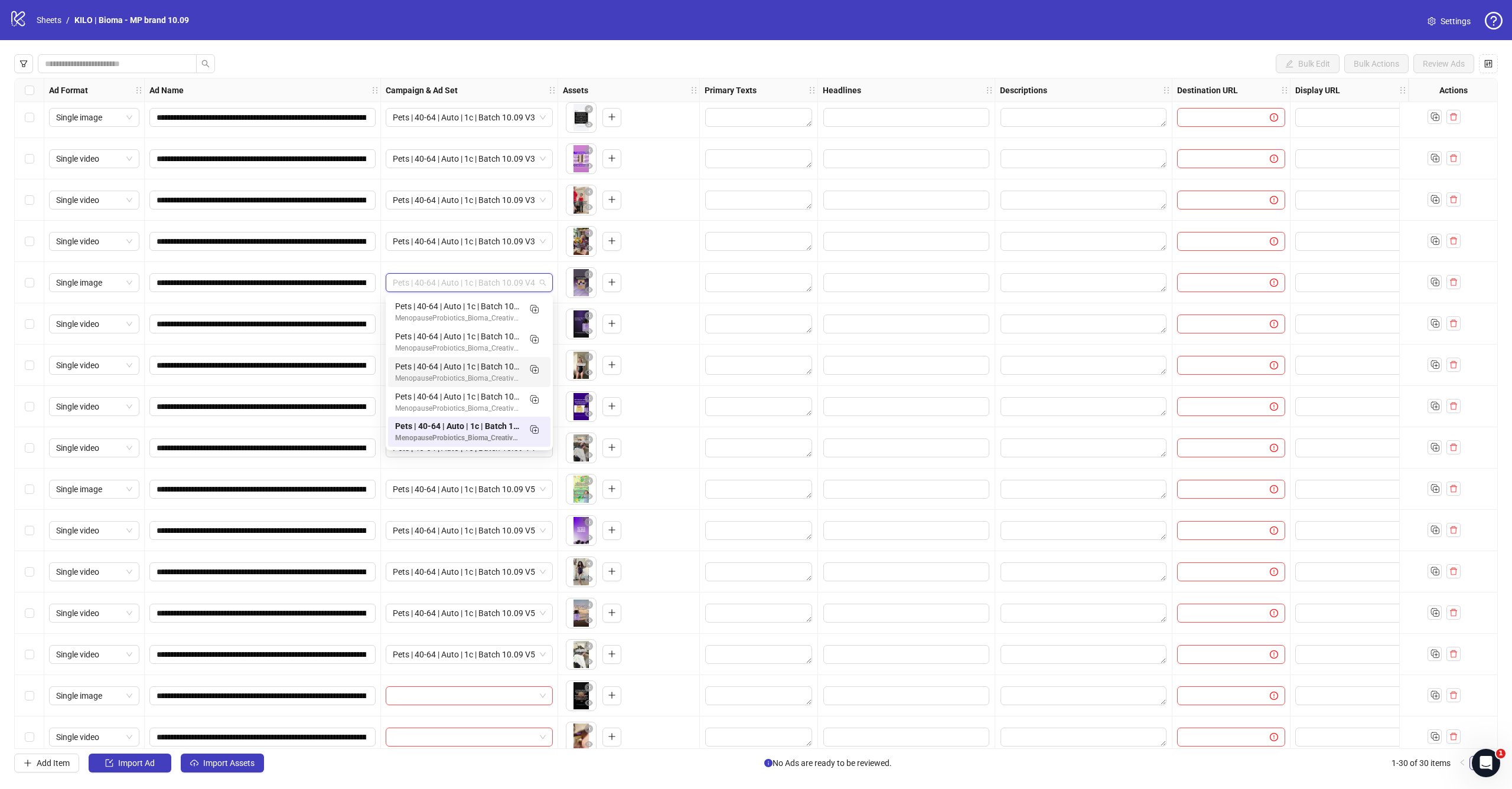
click at [633, 527] on div "To pick up a draggable item, press the space bar. While dragging, use the arrow…" at bounding box center [629, 530] width 132 height 36
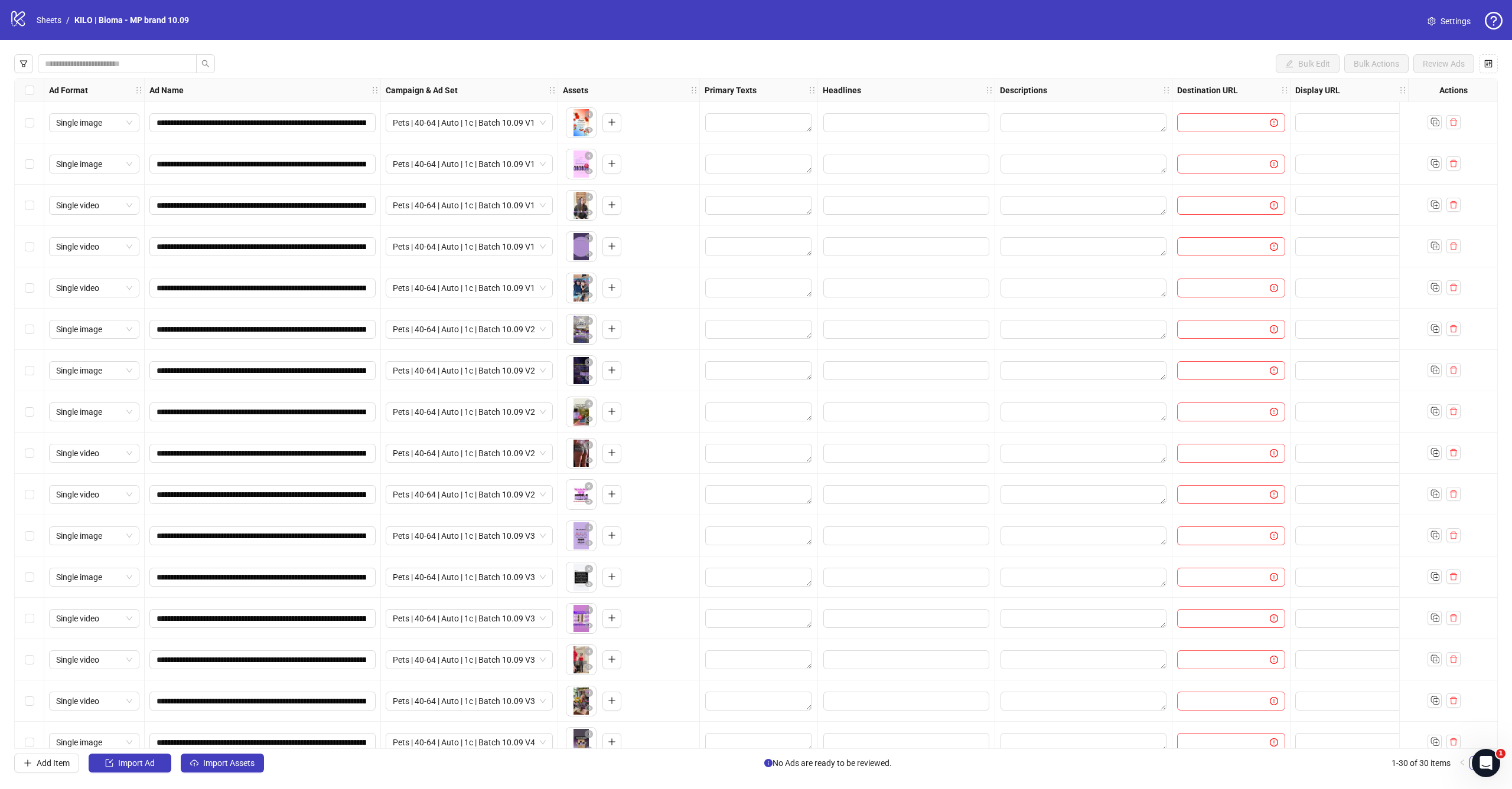
scroll to position [0, 0]
click at [32, 126] on span "Select row 1" at bounding box center [29, 122] width 9 height 9
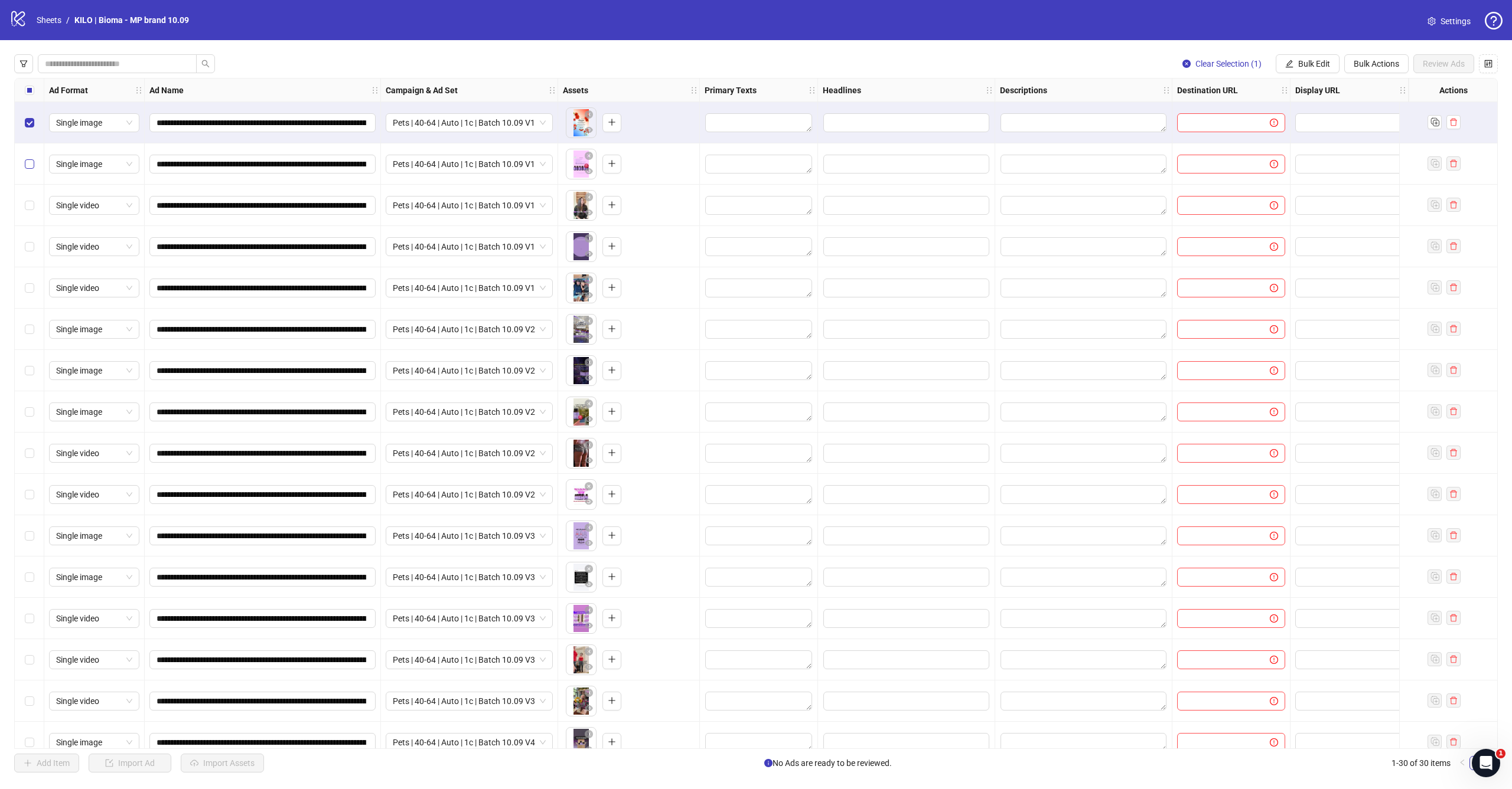
click at [32, 161] on span "Select row 2" at bounding box center [29, 164] width 9 height 9
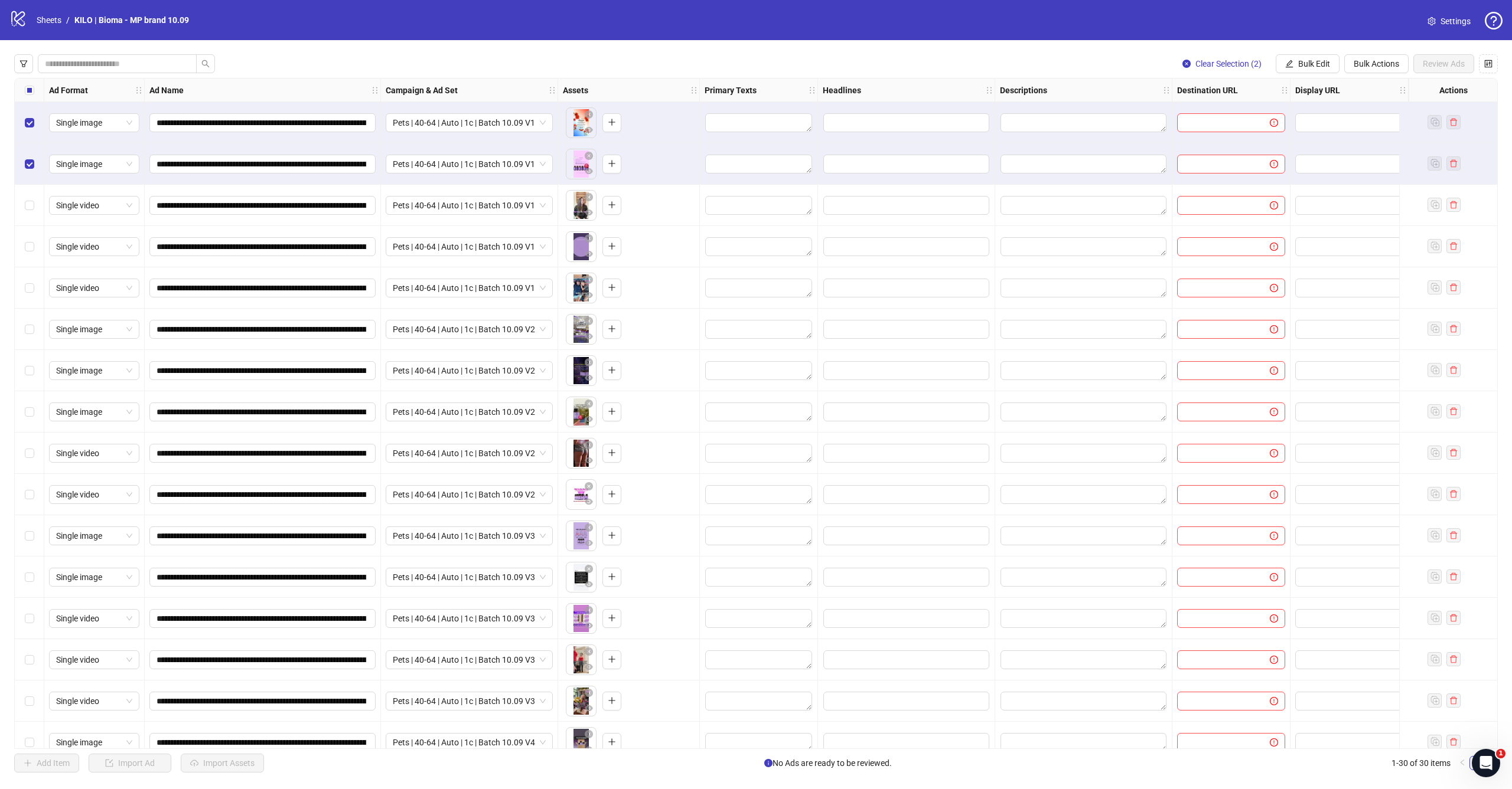
click at [32, 212] on div "Select row 3" at bounding box center [29, 205] width 29 height 41
click at [32, 246] on span "Select row 4" at bounding box center [29, 246] width 9 height 9
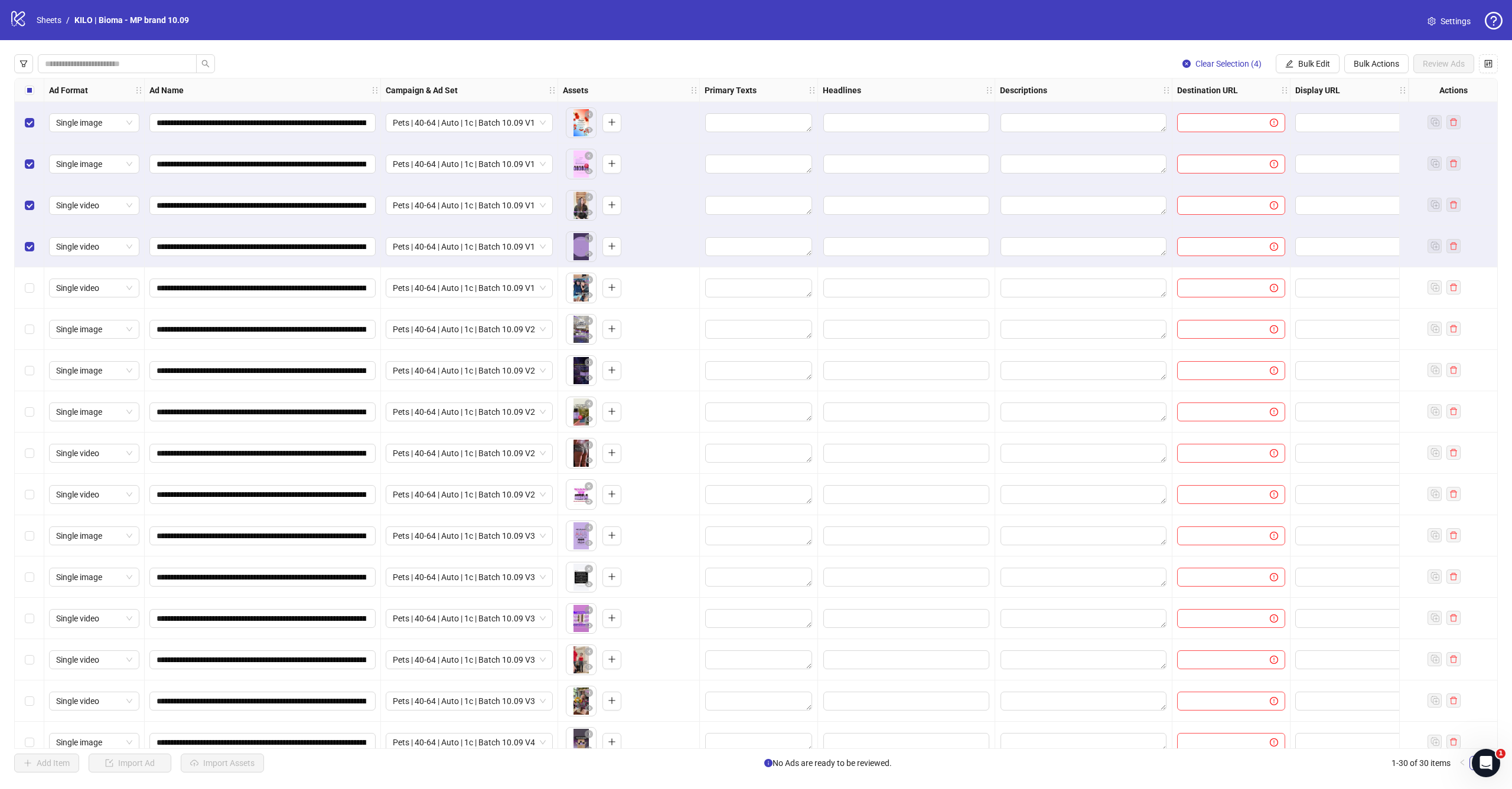
click at [29, 277] on div "Select row 5" at bounding box center [29, 288] width 29 height 41
click at [1310, 64] on span "Bulk Edit" at bounding box center [1314, 64] width 32 height 9
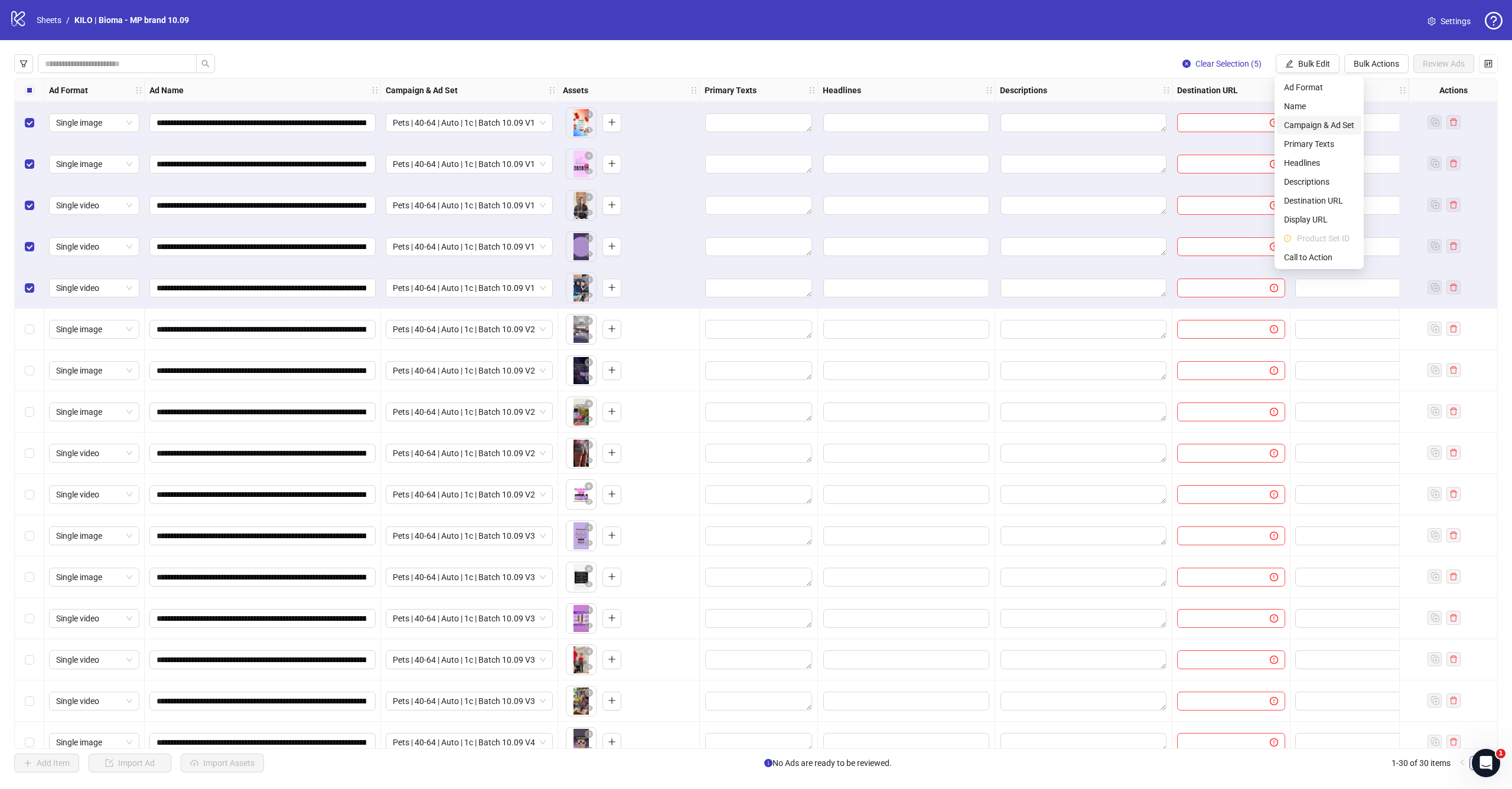
click at [1317, 125] on span "Campaign & Ad Set" at bounding box center [1319, 125] width 70 height 13
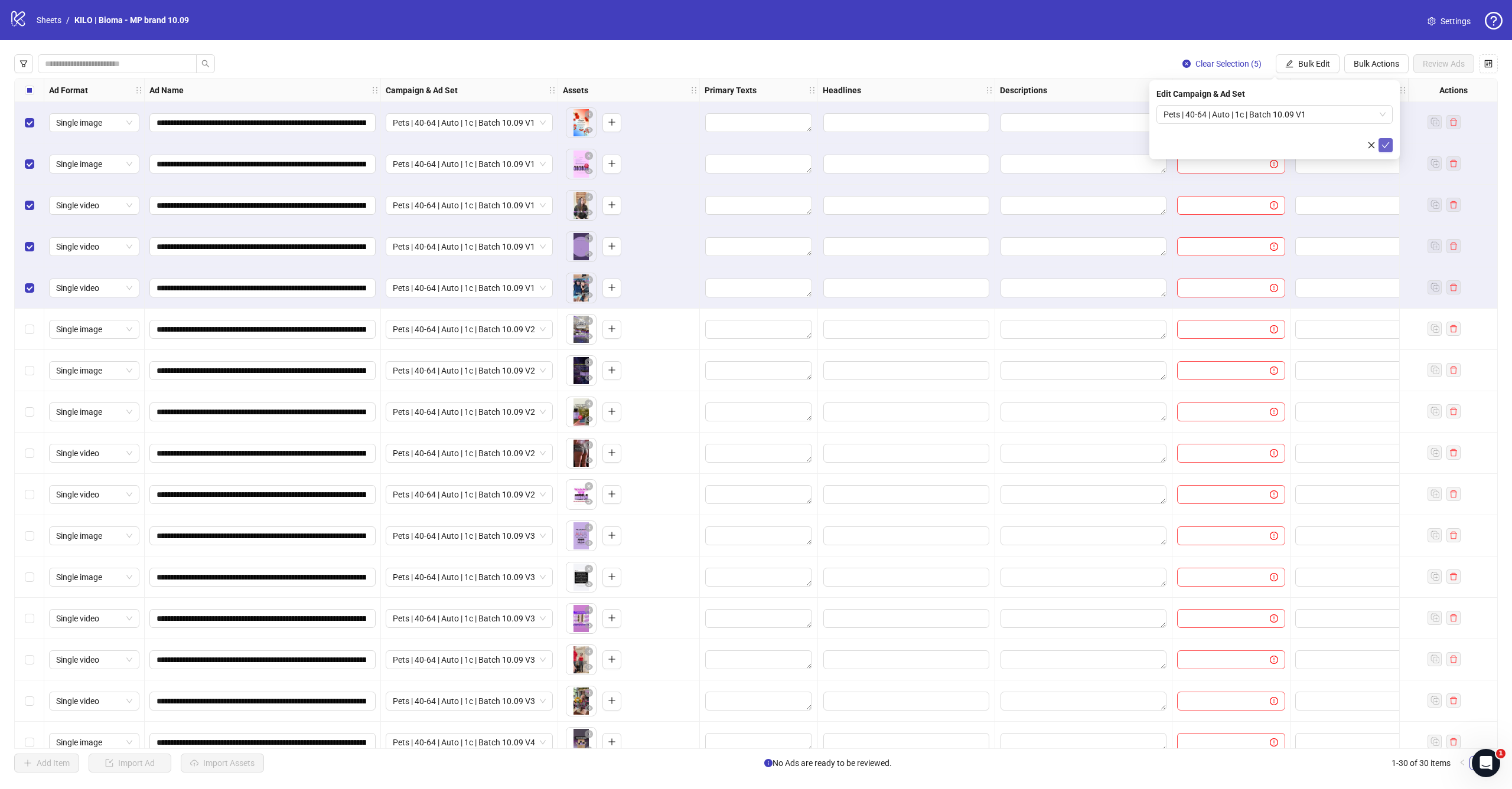
click at [1387, 144] on icon "check" at bounding box center [1385, 145] width 9 height 9
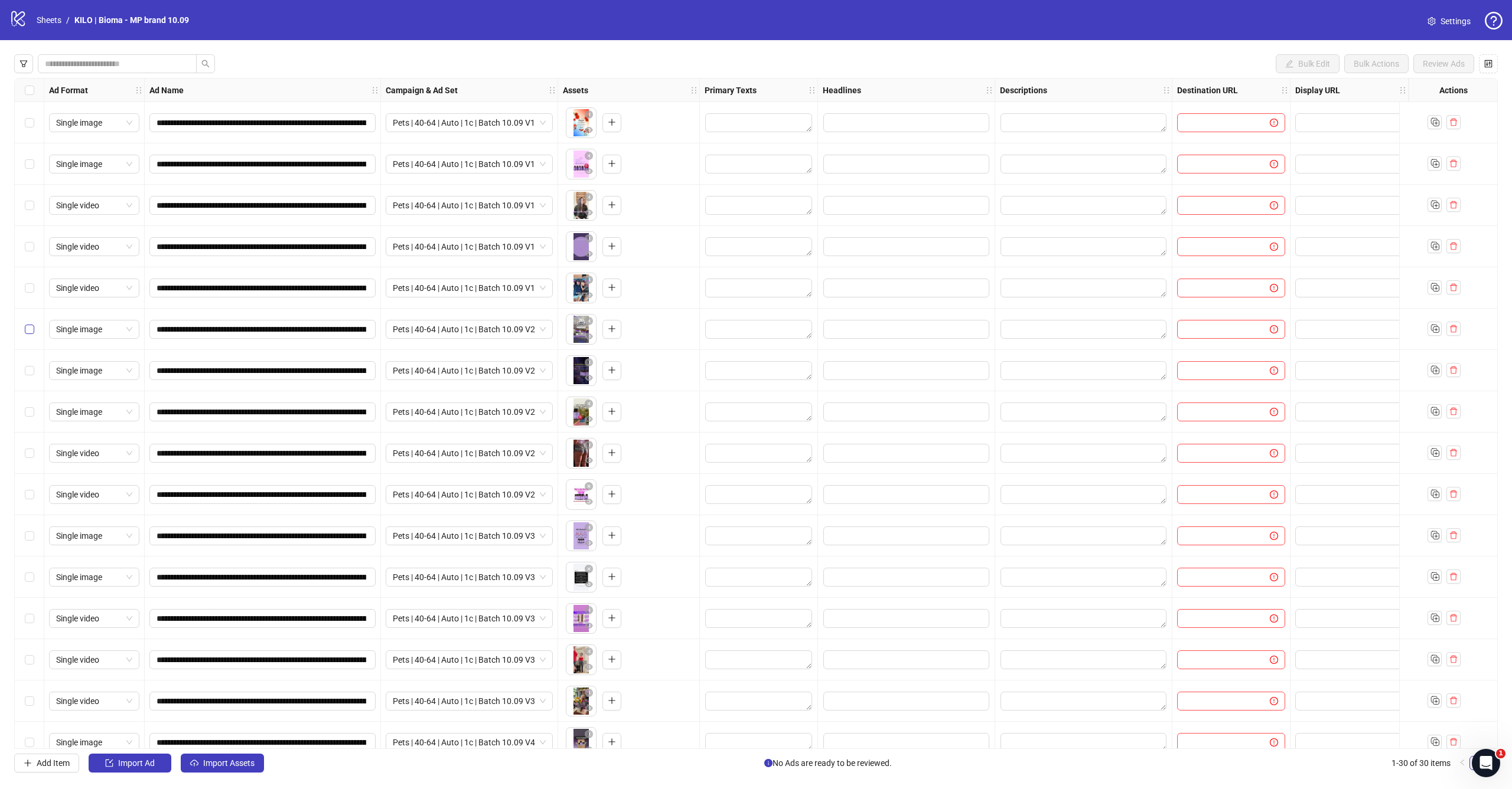
click at [32, 333] on span "Select row 6" at bounding box center [29, 329] width 9 height 9
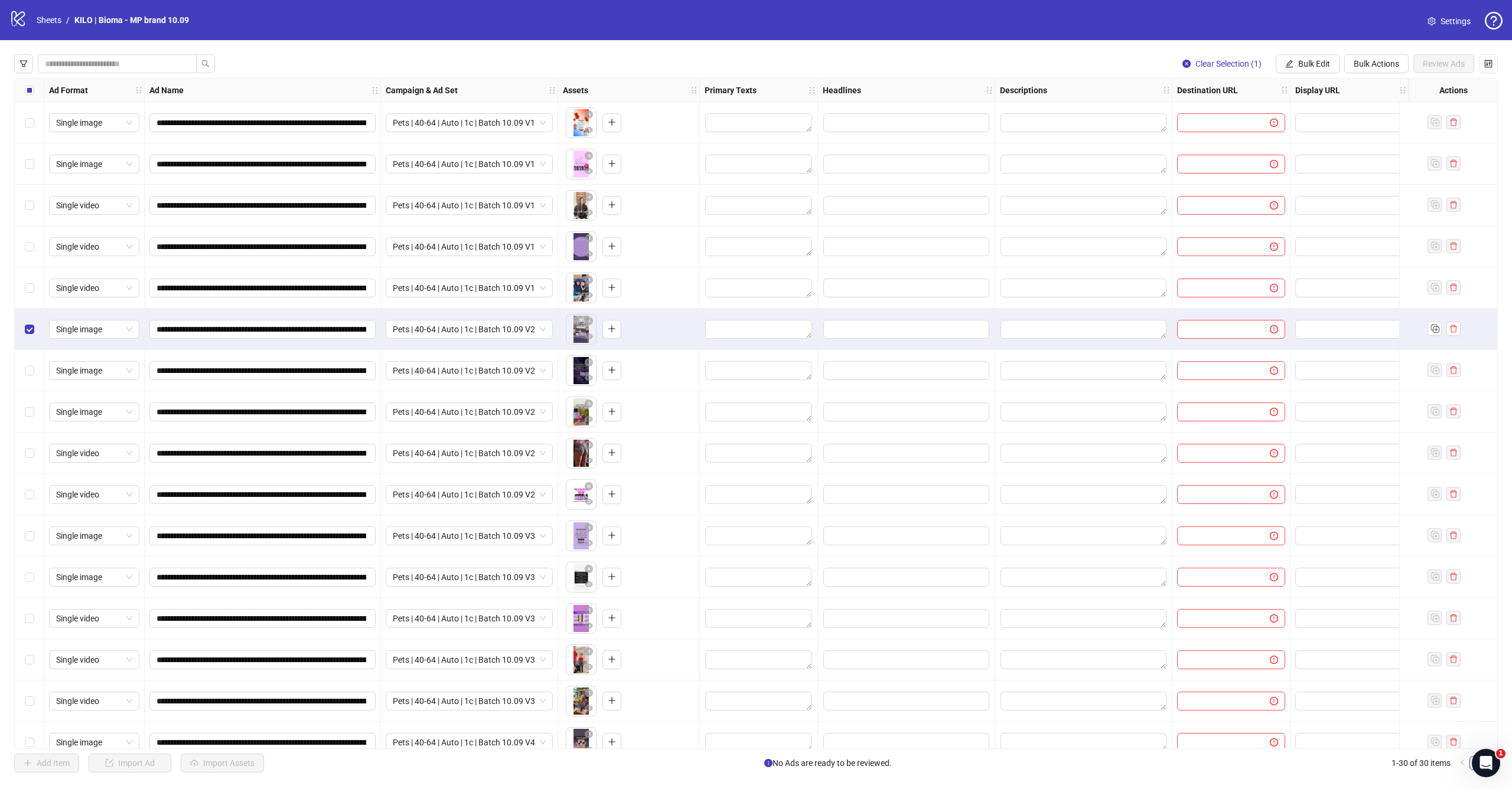
click at [32, 356] on div "Select row 7" at bounding box center [29, 371] width 29 height 41
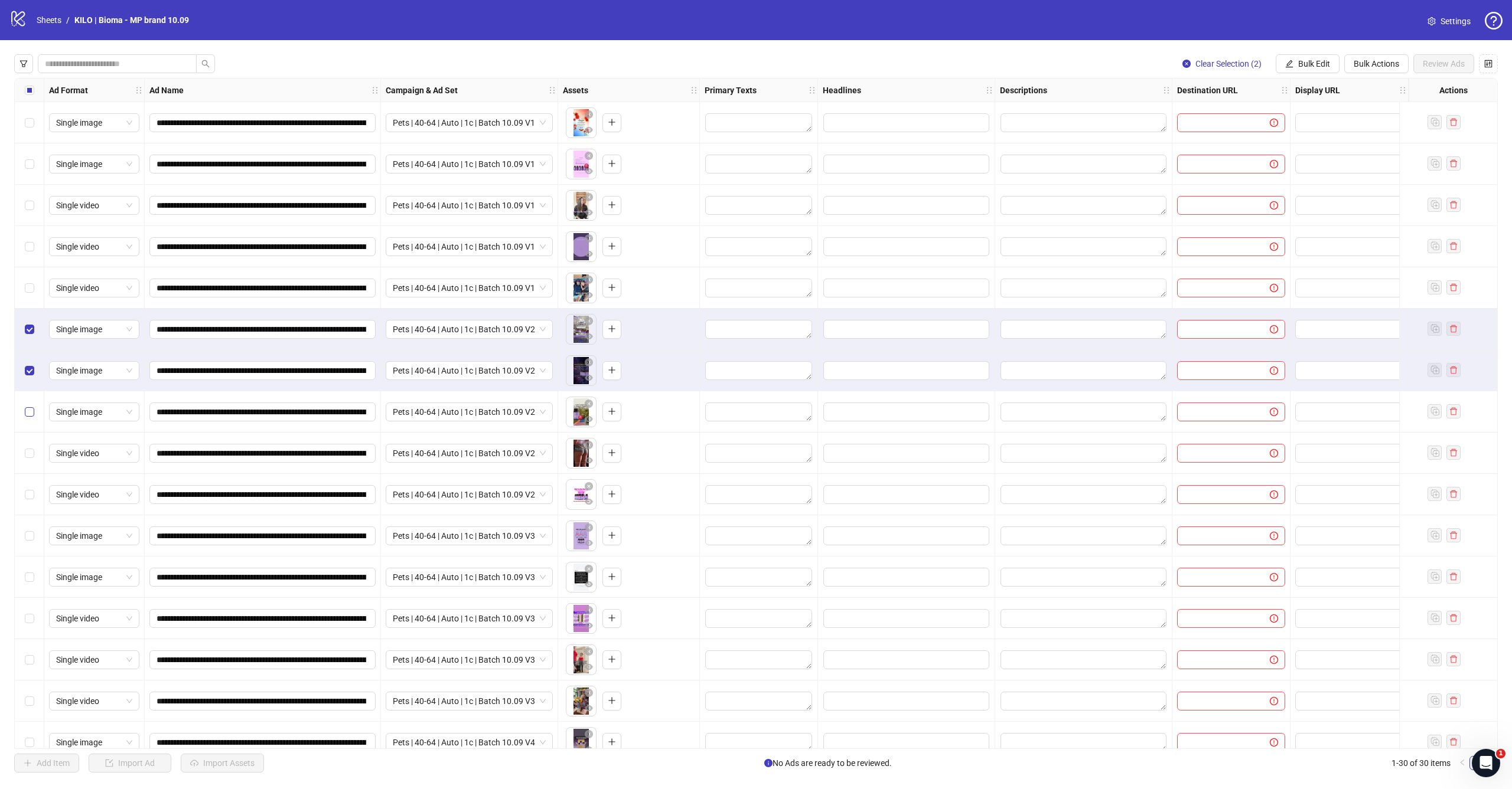
click at [32, 408] on span "Select row 8" at bounding box center [29, 411] width 9 height 9
click at [29, 461] on div "Select row 9" at bounding box center [29, 454] width 29 height 41
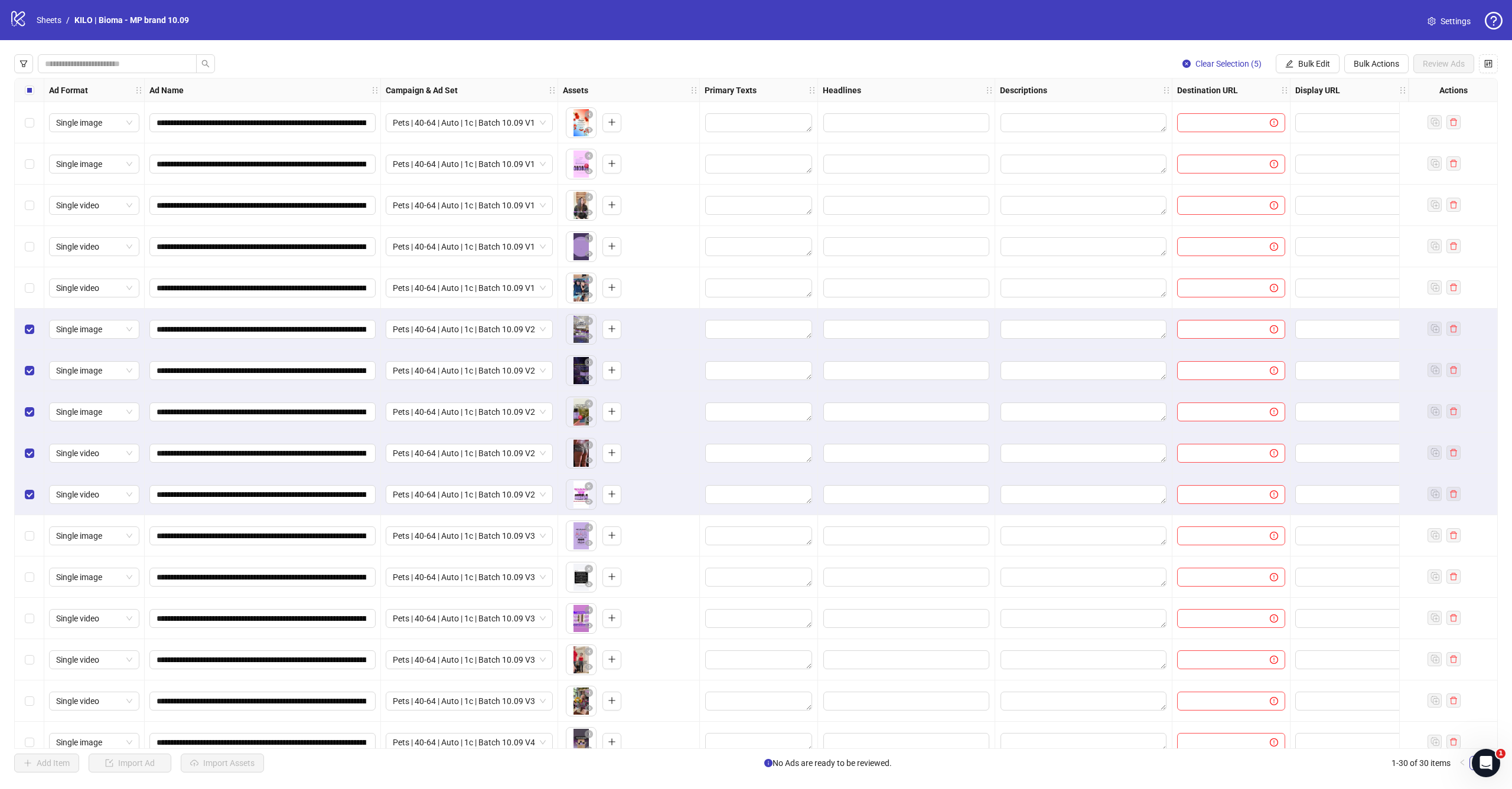
click at [1308, 73] on div "**********" at bounding box center [756, 413] width 1512 height 747
click at [1319, 64] on span "Bulk Edit" at bounding box center [1314, 64] width 32 height 9
click at [1307, 126] on span "Campaign & Ad Set" at bounding box center [1319, 125] width 70 height 13
click at [1386, 149] on icon "check" at bounding box center [1385, 145] width 9 height 9
click at [30, 334] on label "Select row 6" at bounding box center [29, 329] width 9 height 13
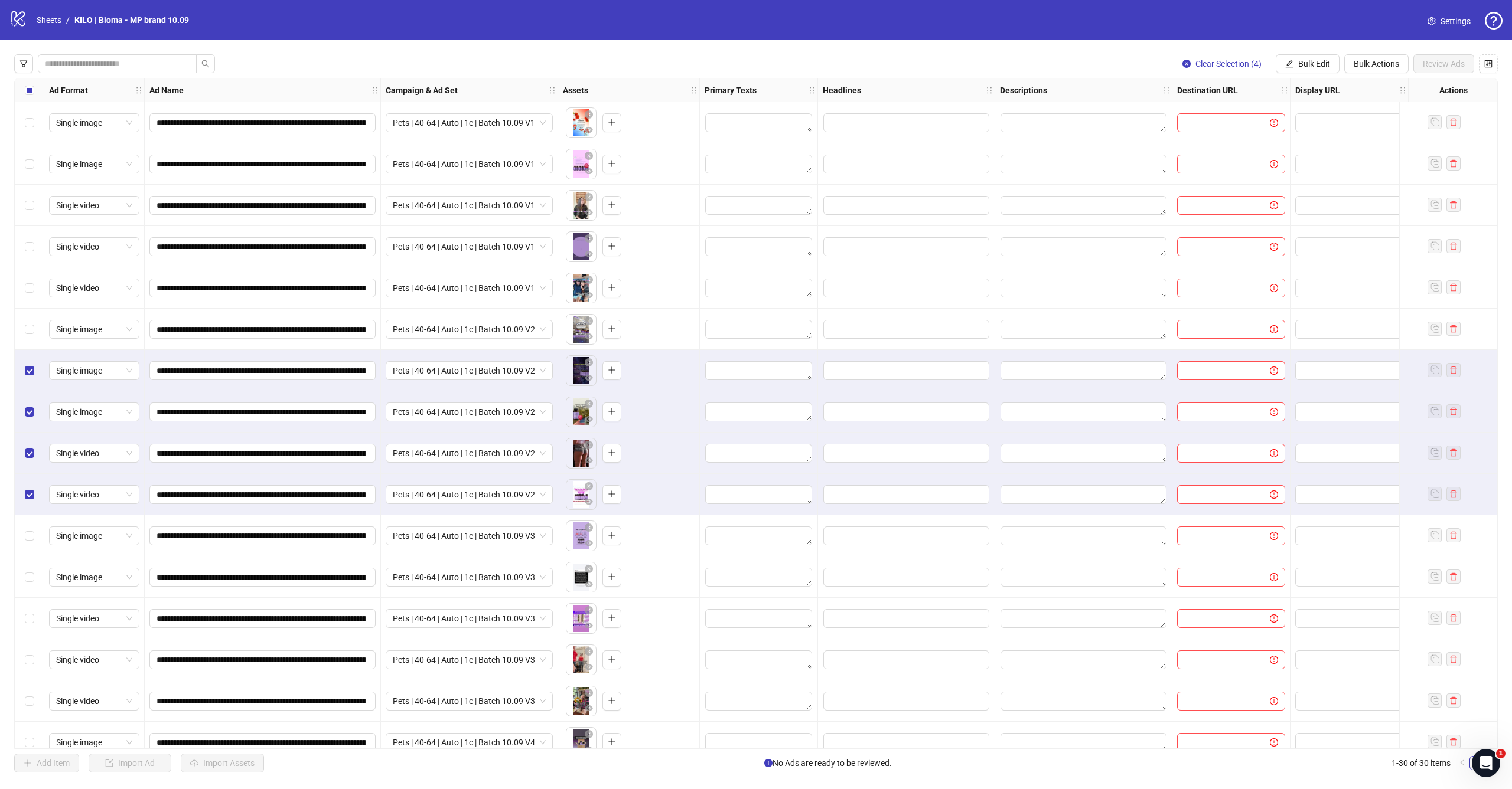
click at [30, 361] on div "Select row 7" at bounding box center [29, 371] width 29 height 41
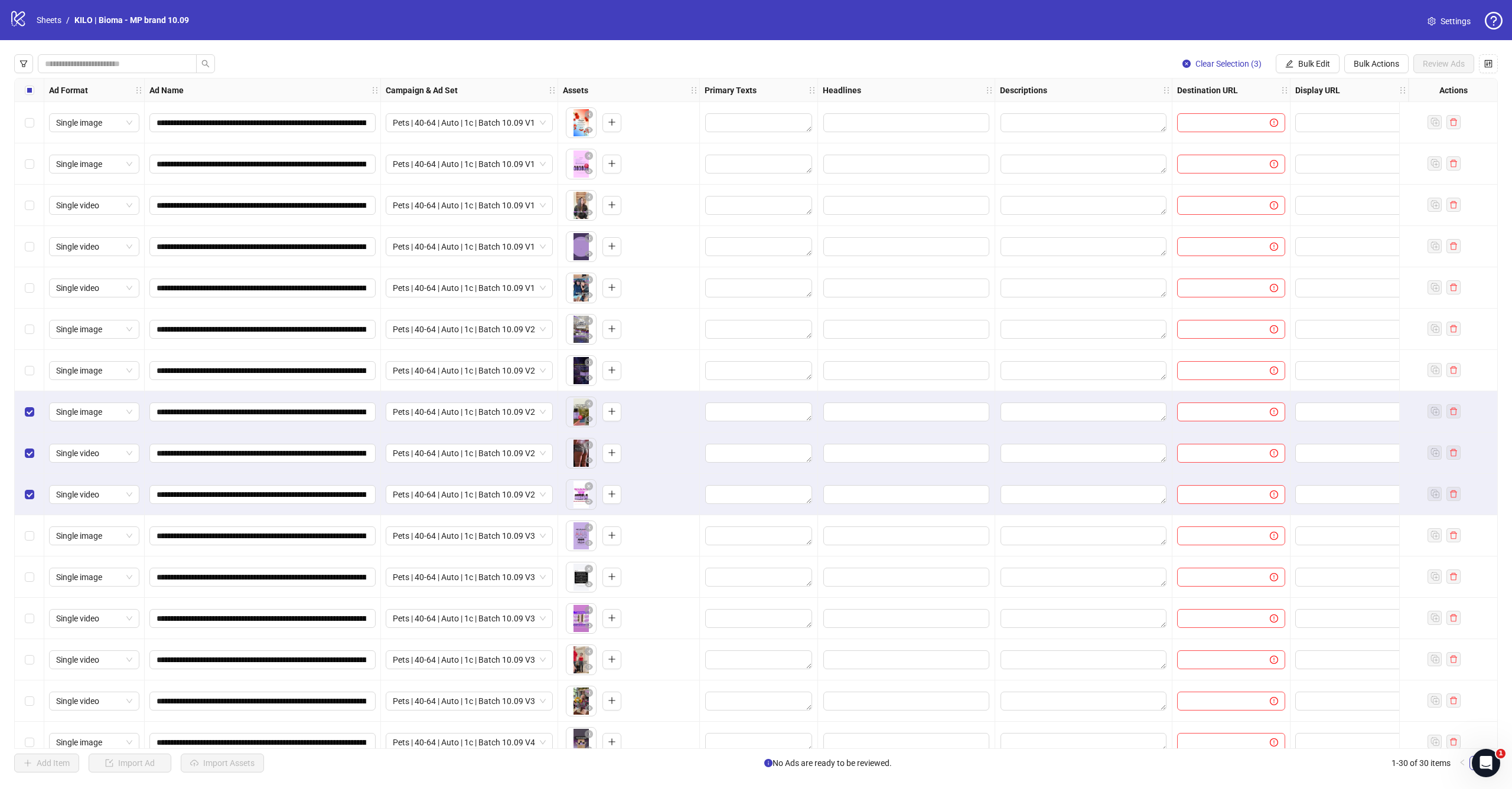
click at [30, 404] on div "Select row 8" at bounding box center [29, 412] width 29 height 41
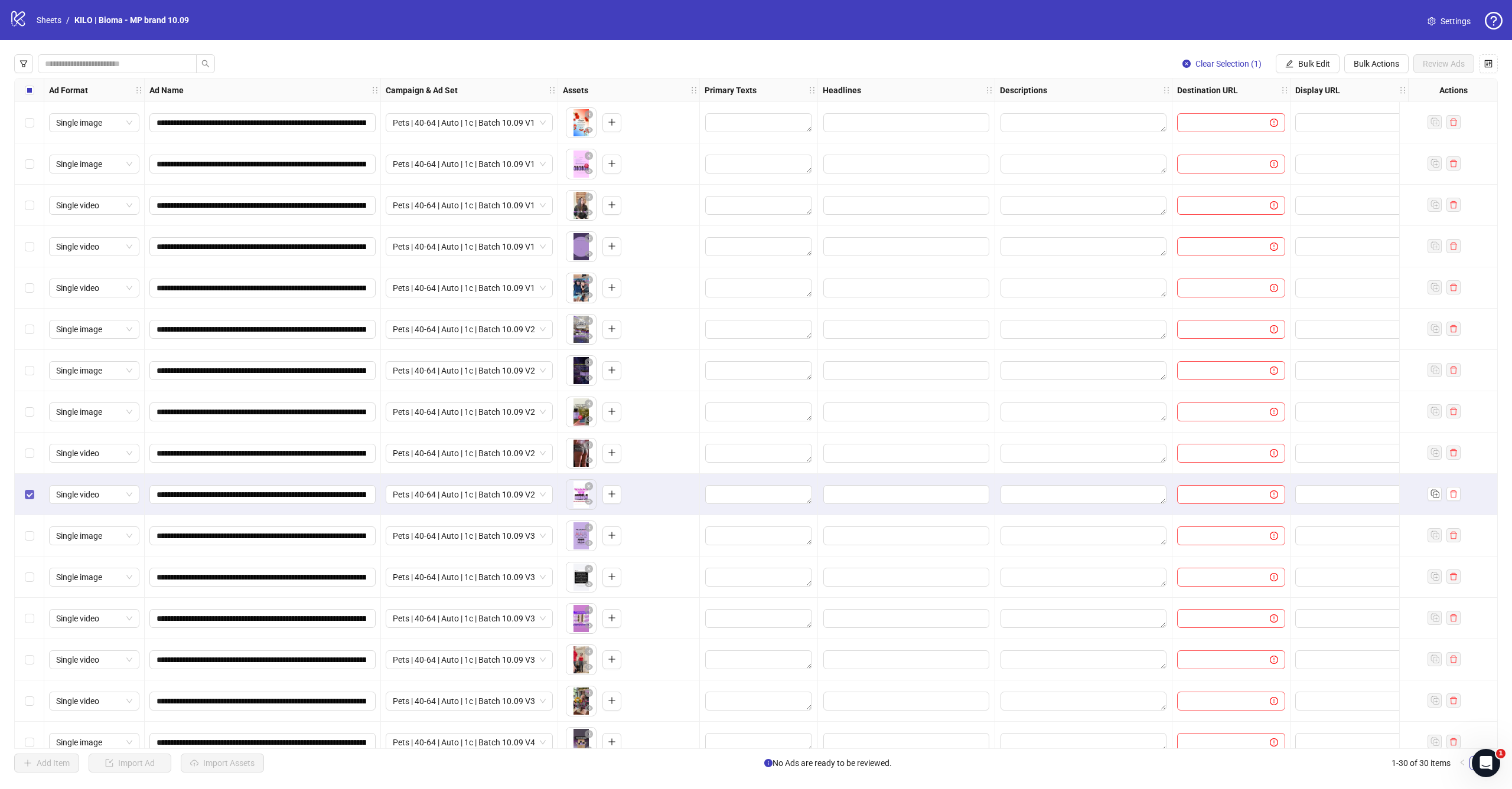
click at [32, 493] on span "Select row 10" at bounding box center [29, 494] width 9 height 9
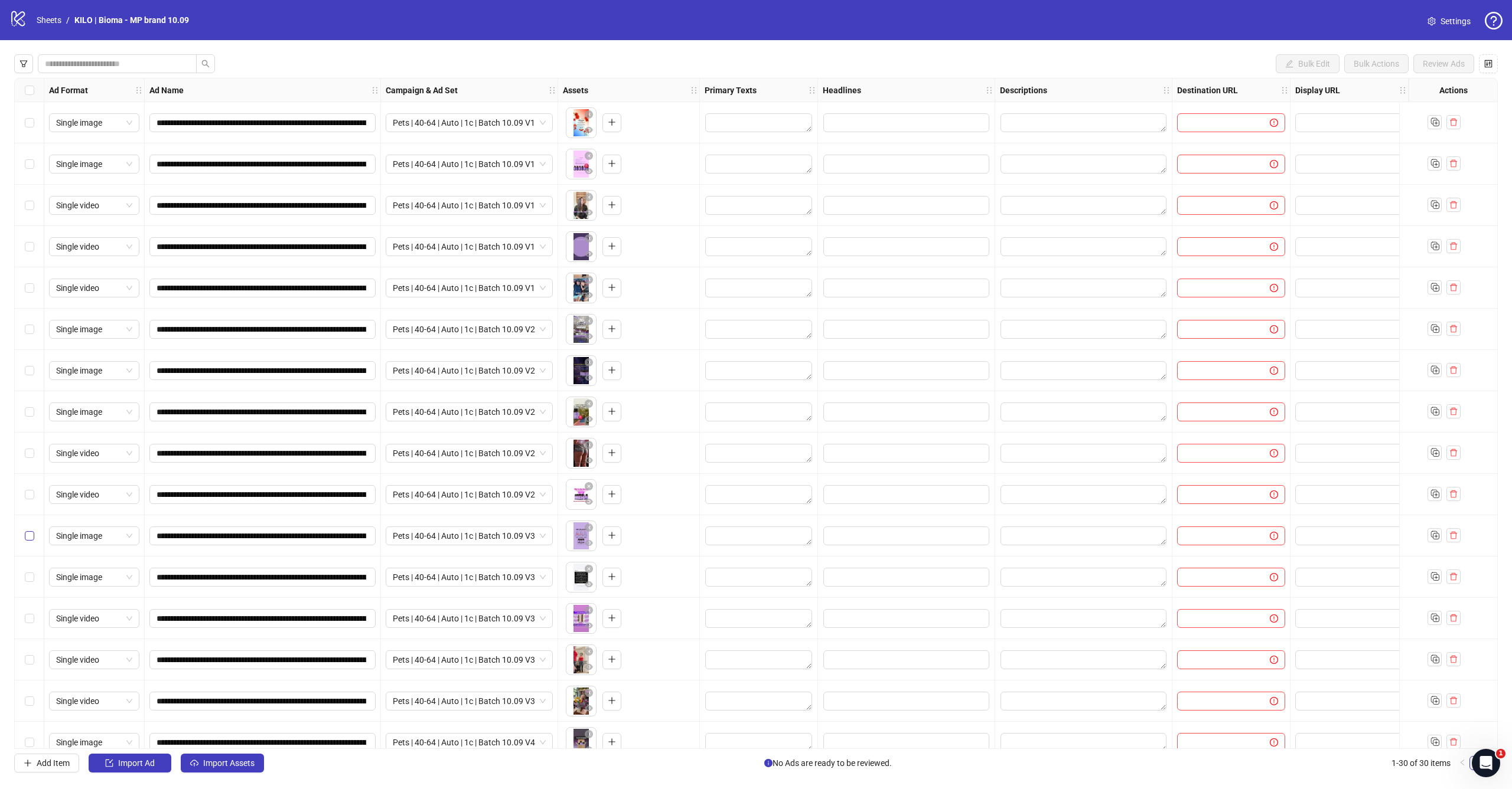
click at [32, 534] on span "Select row 11" at bounding box center [29, 536] width 9 height 9
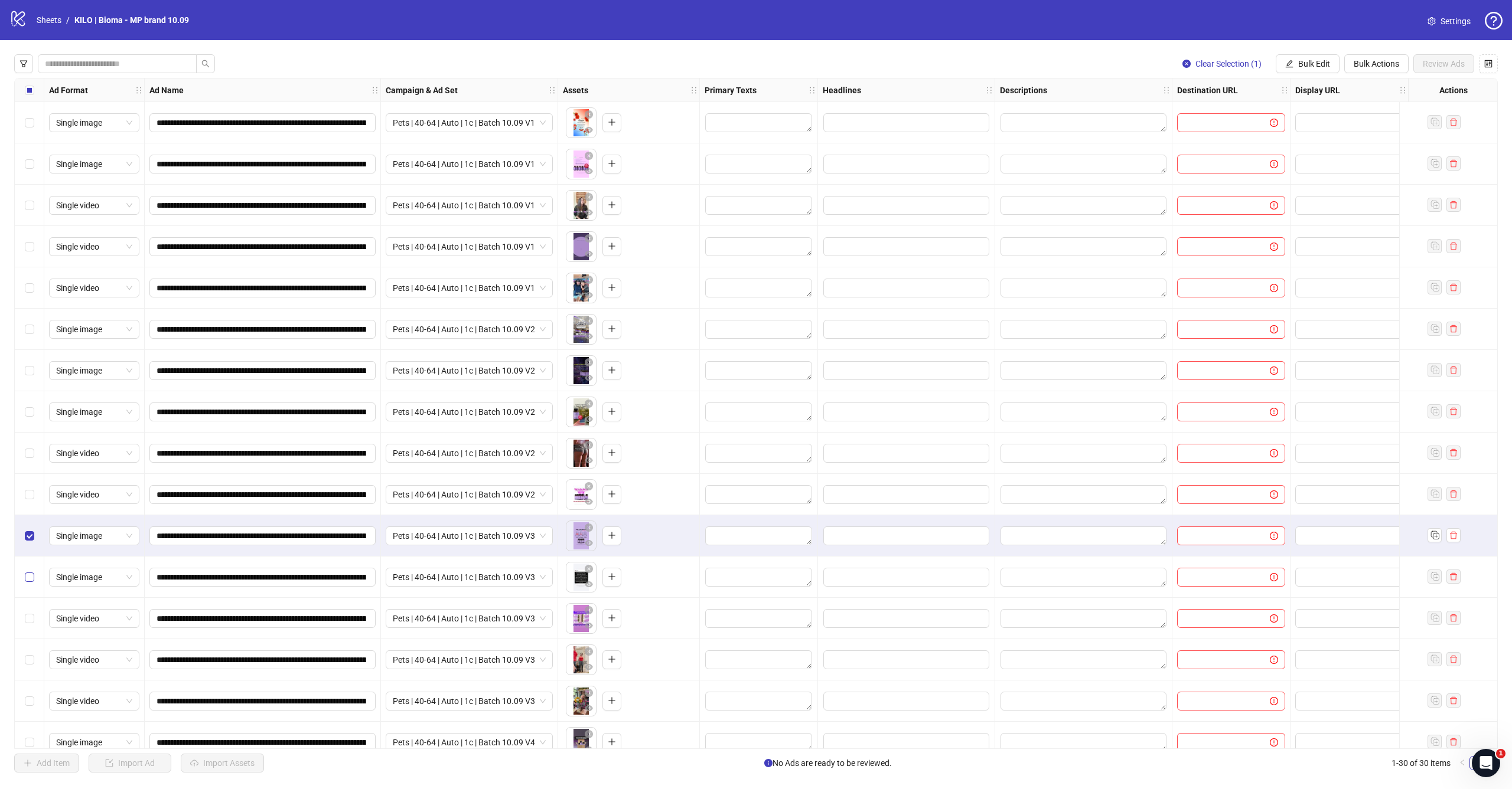
click at [32, 571] on label "Select row 12" at bounding box center [29, 577] width 9 height 13
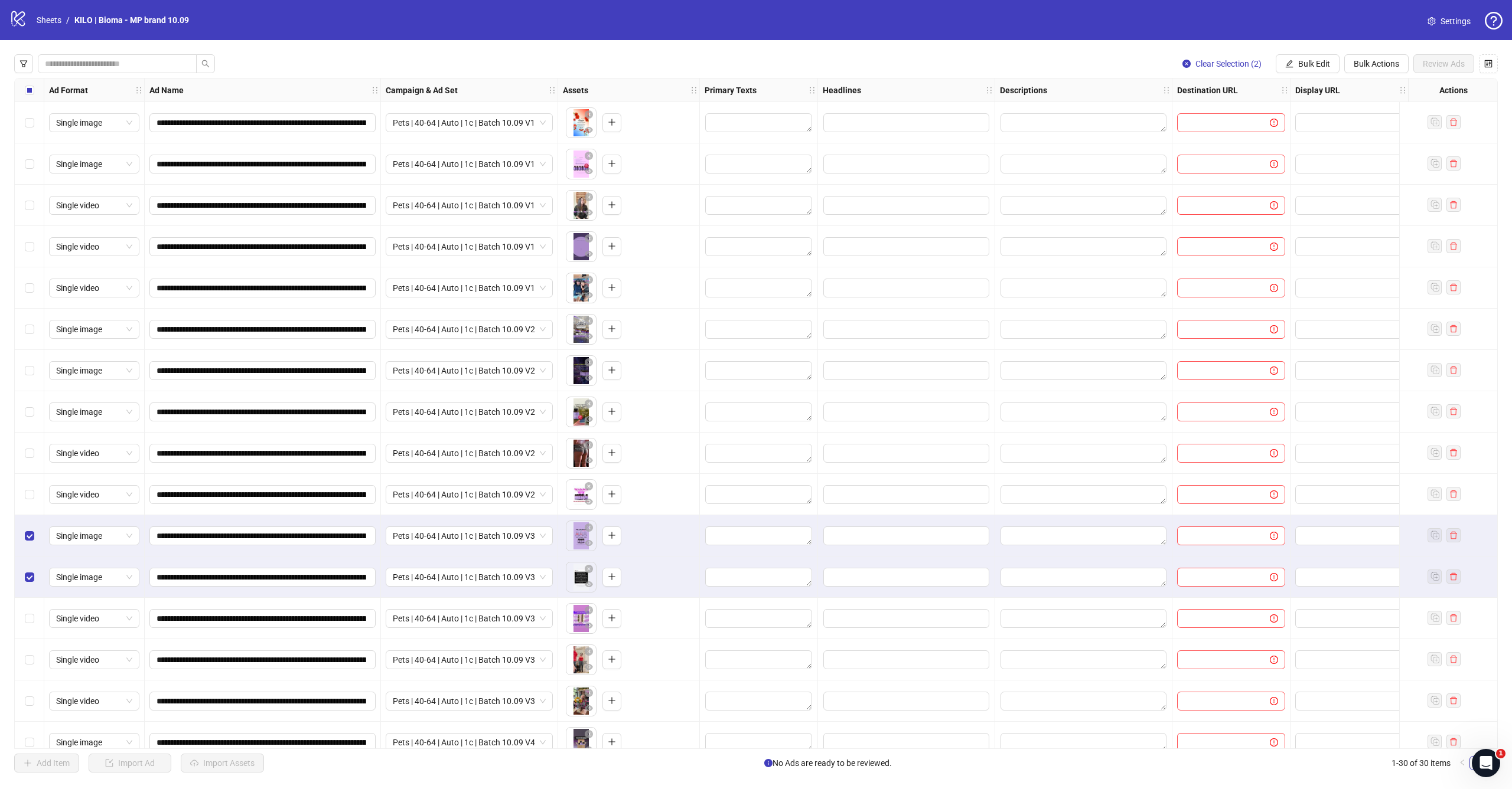
click at [32, 610] on div "Select row 13" at bounding box center [29, 619] width 29 height 41
click at [34, 660] on span "Select row 14" at bounding box center [29, 660] width 9 height 9
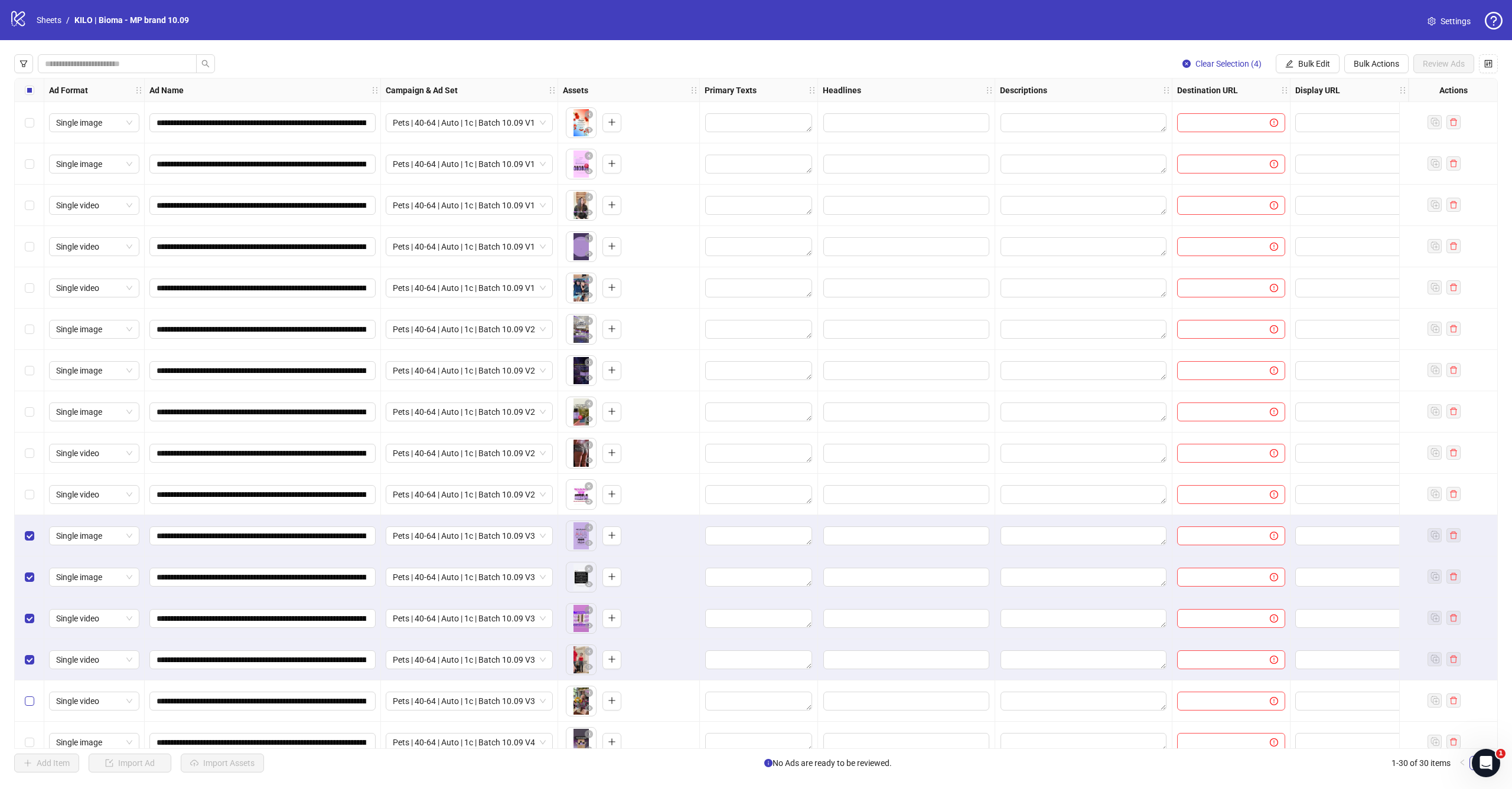
click at [34, 698] on span "Select row 15" at bounding box center [29, 701] width 9 height 9
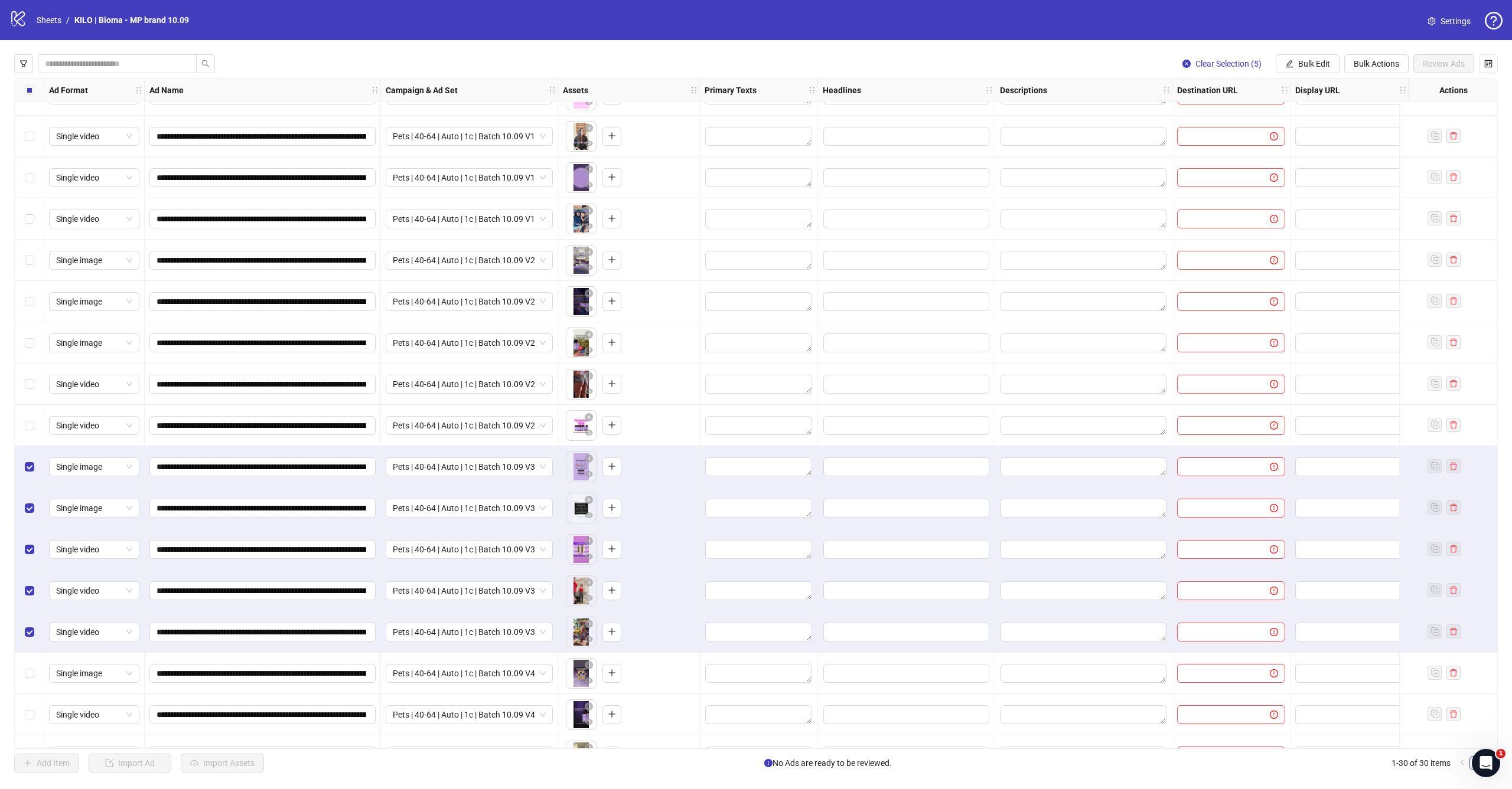
scroll to position [87, 0]
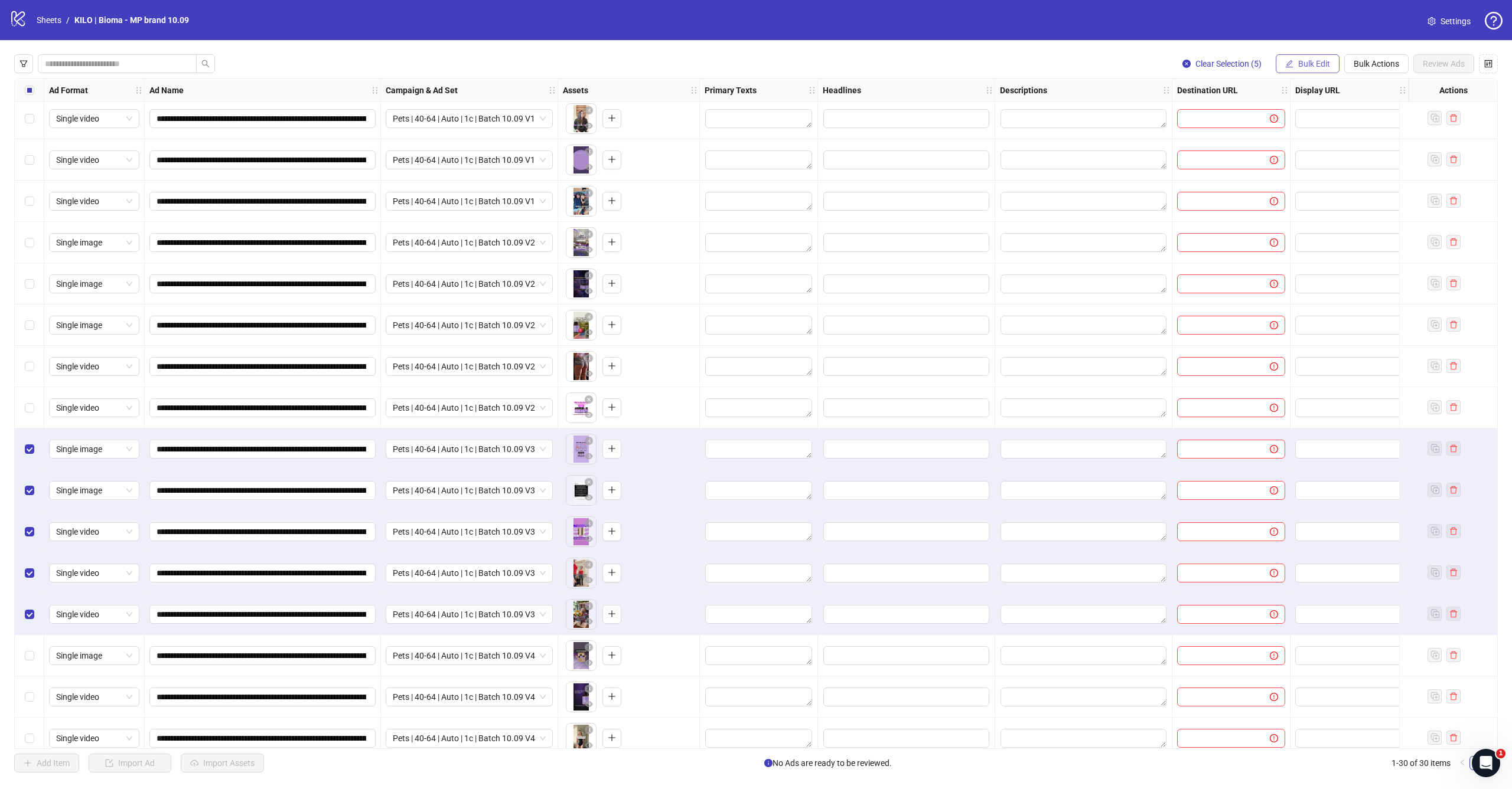
click at [1308, 69] on button "Bulk Edit" at bounding box center [1307, 64] width 64 height 19
click at [1318, 120] on span "Campaign & Ad Set" at bounding box center [1319, 125] width 70 height 13
click at [34, 454] on div "Select row 11" at bounding box center [29, 449] width 29 height 41
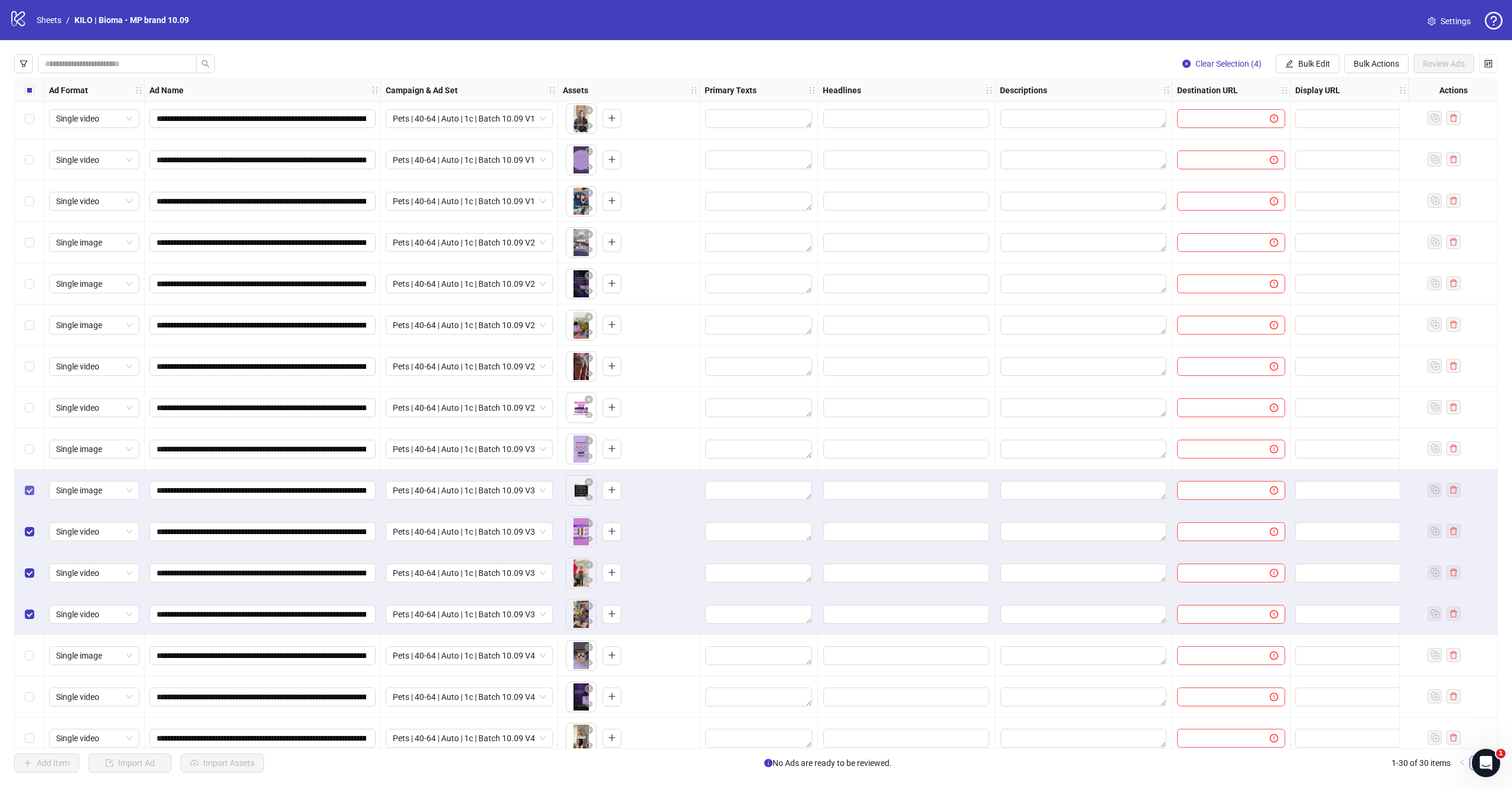
click at [34, 488] on span "Select row 12" at bounding box center [29, 490] width 9 height 9
click at [29, 522] on div "Select row 13" at bounding box center [29, 532] width 29 height 41
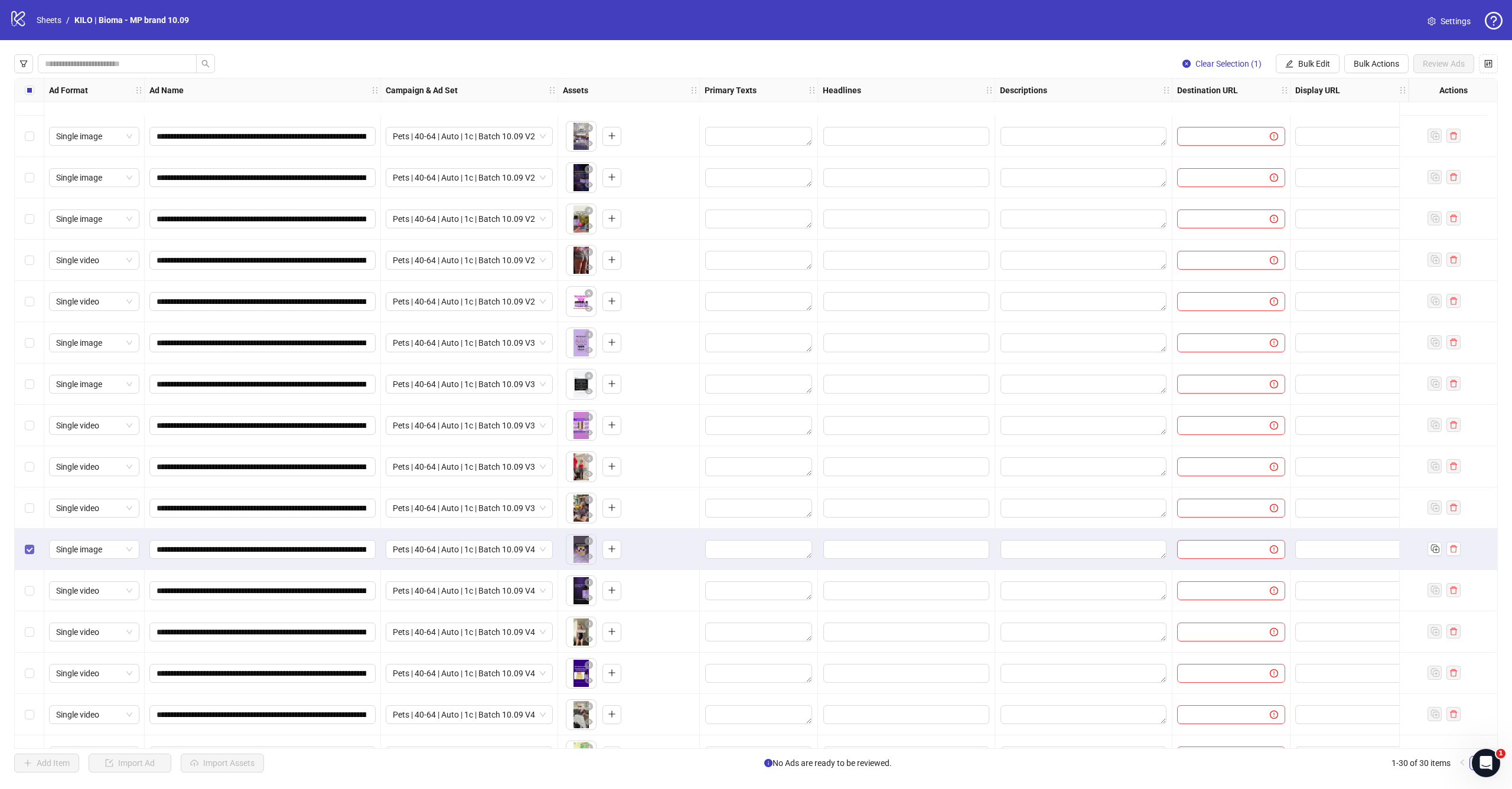
scroll to position [277, 0]
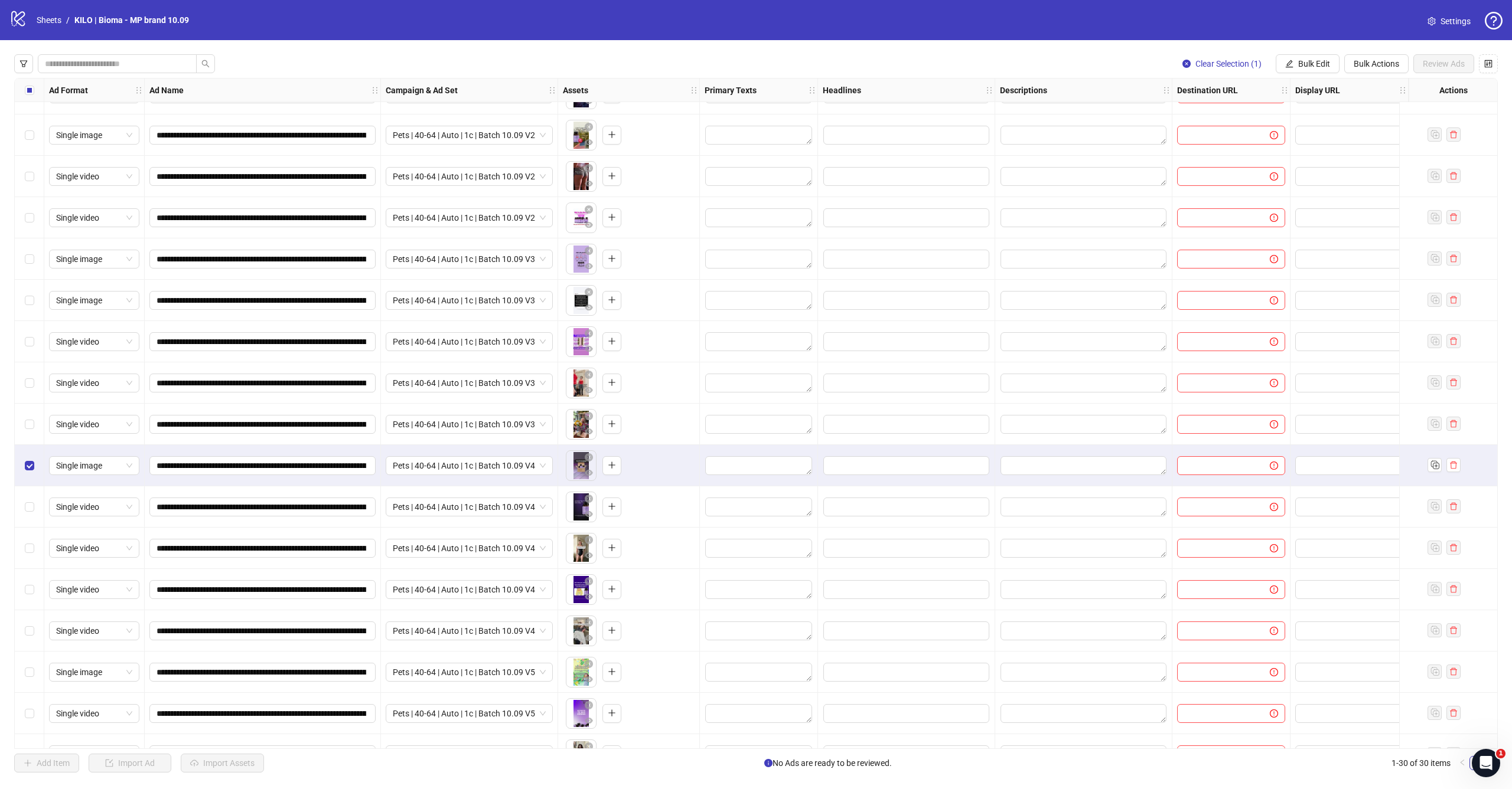
click at [34, 515] on div "Select row 17" at bounding box center [29, 507] width 29 height 41
click at [34, 547] on span "Select row 18" at bounding box center [29, 548] width 9 height 9
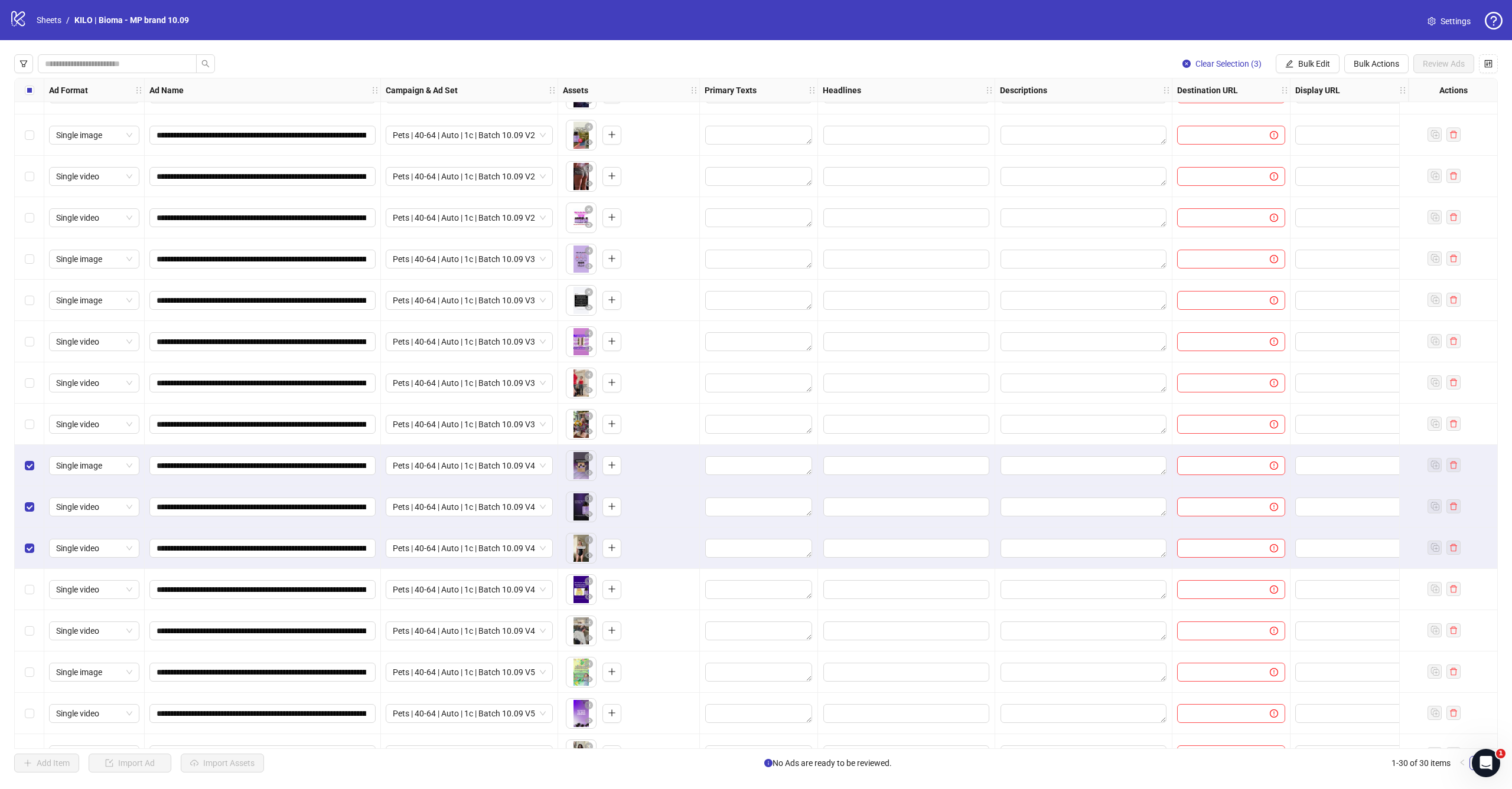
click at [33, 582] on div "Select row 19" at bounding box center [29, 590] width 29 height 41
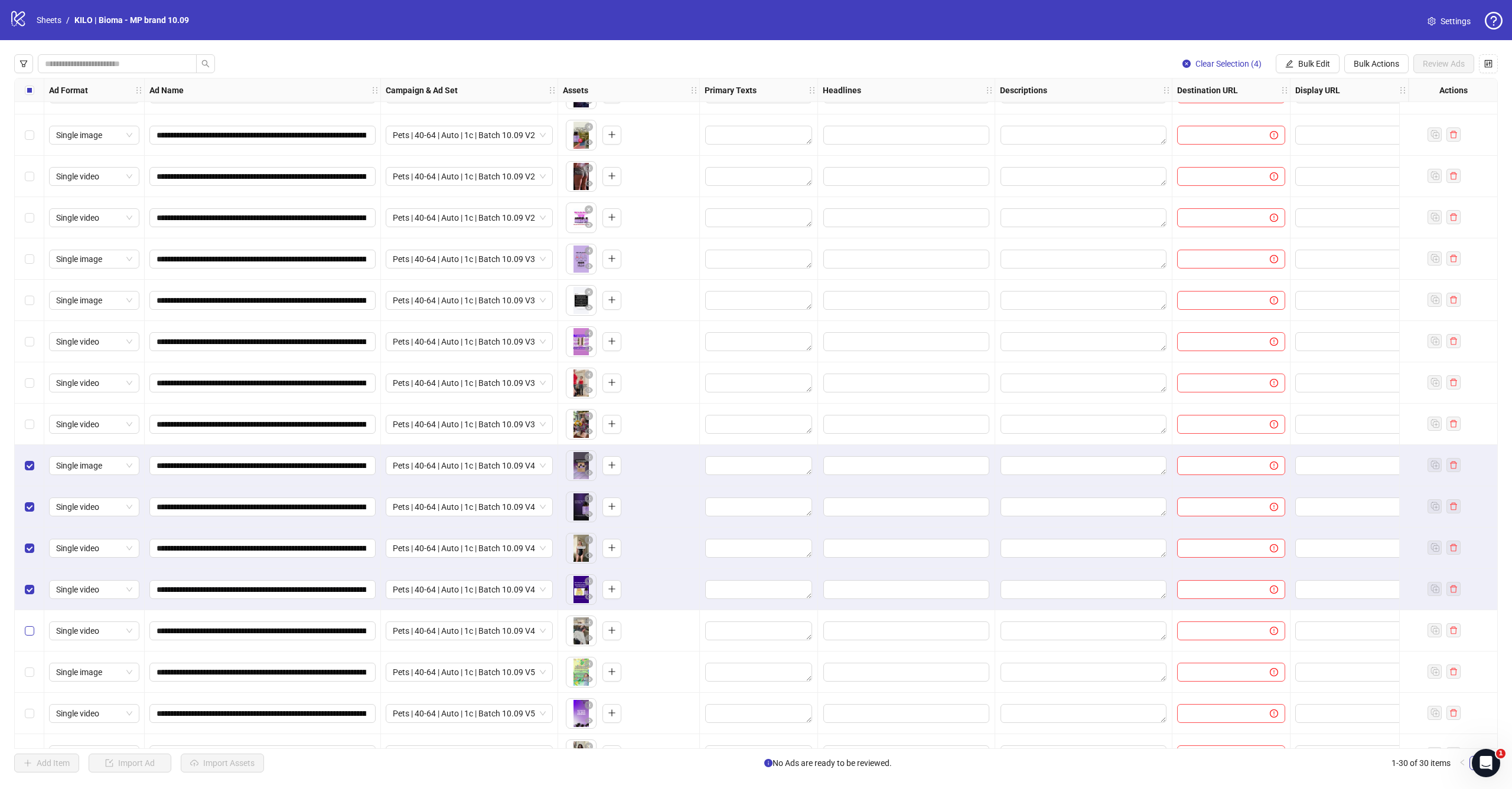
click at [33, 627] on span "Select row 20" at bounding box center [29, 631] width 9 height 9
click at [1323, 59] on span "Bulk Edit" at bounding box center [1314, 64] width 32 height 9
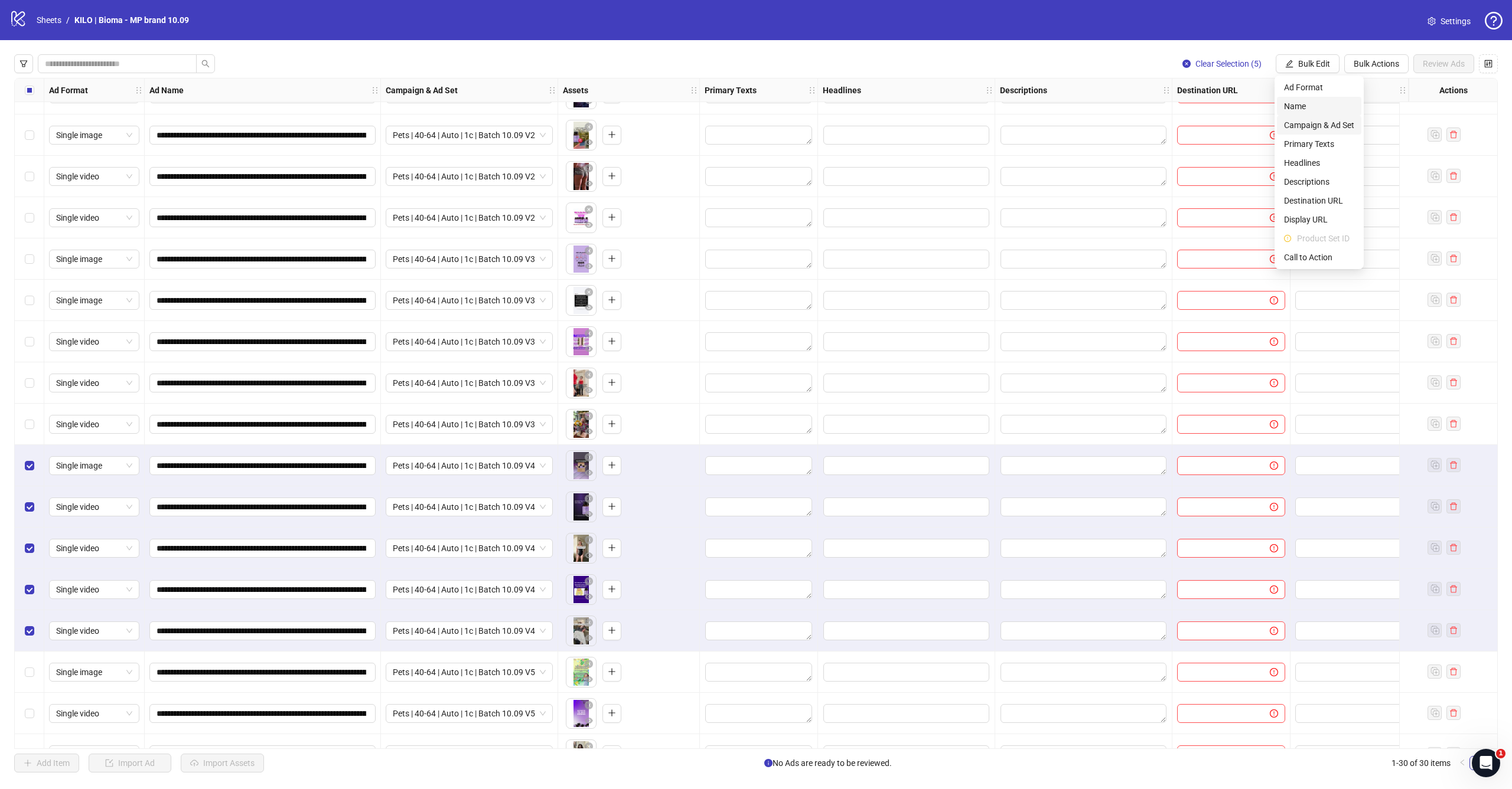
click at [1316, 122] on span "Campaign & Ad Set" at bounding box center [1319, 125] width 70 height 13
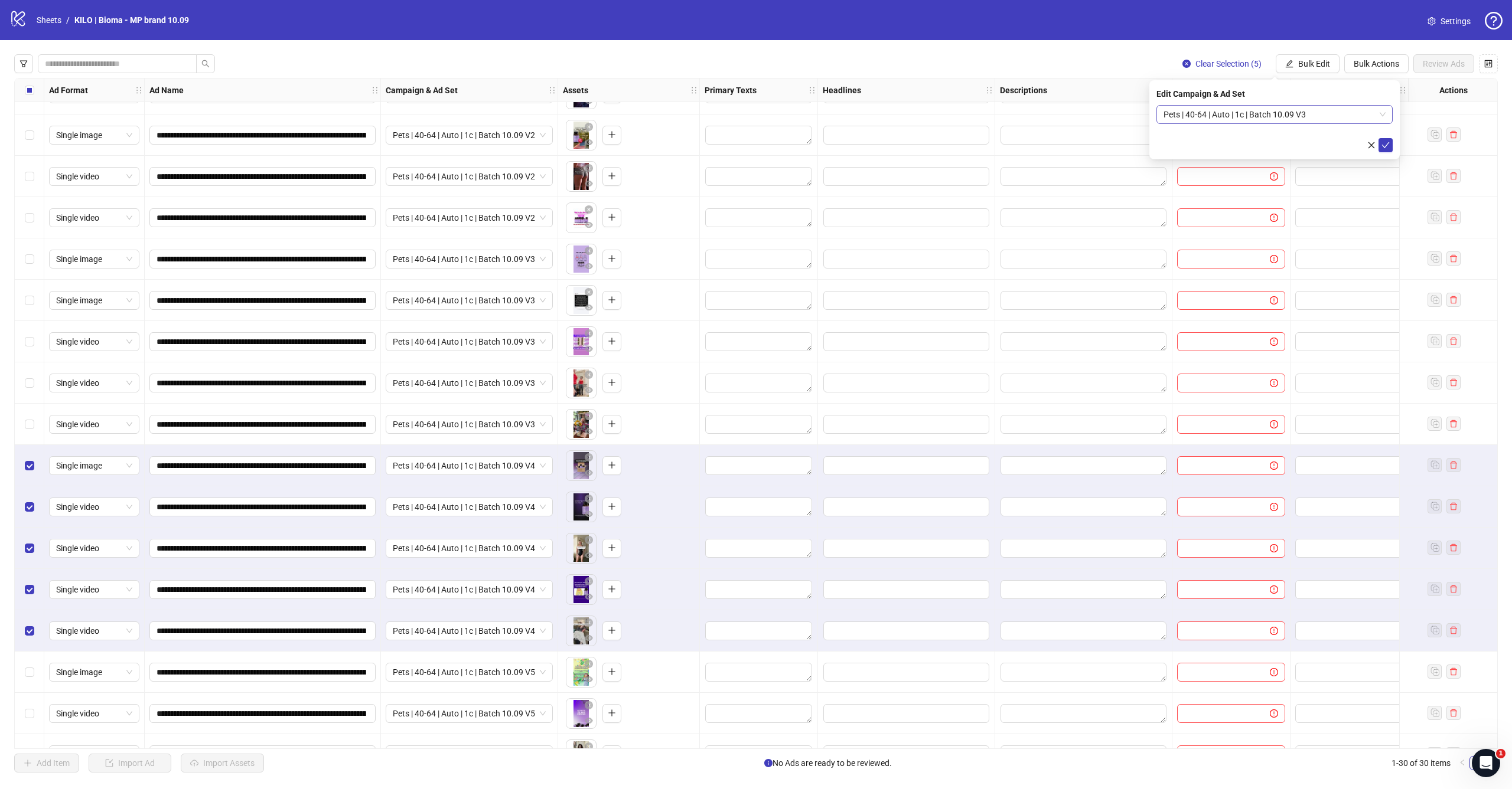
click at [1321, 116] on span "Pets | 40-64 | Auto | 1c | Batch 10.09 V3" at bounding box center [1274, 114] width 222 height 18
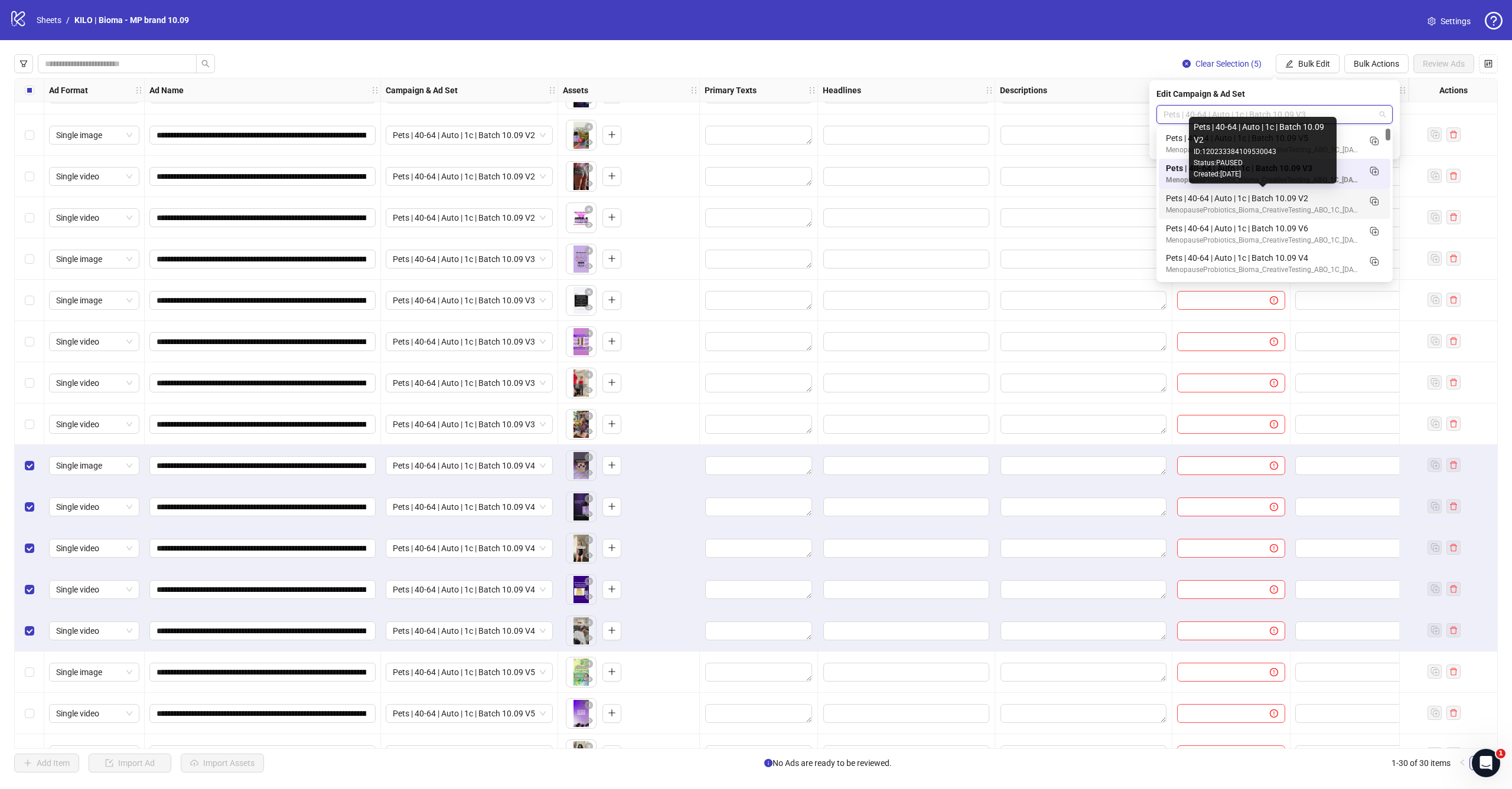
scroll to position [0, 0]
click at [1306, 265] on div "MenopauseProbiotics_Bioma_CreativeTesting_ABO_1C_2025.09.24" at bounding box center [1262, 270] width 194 height 11
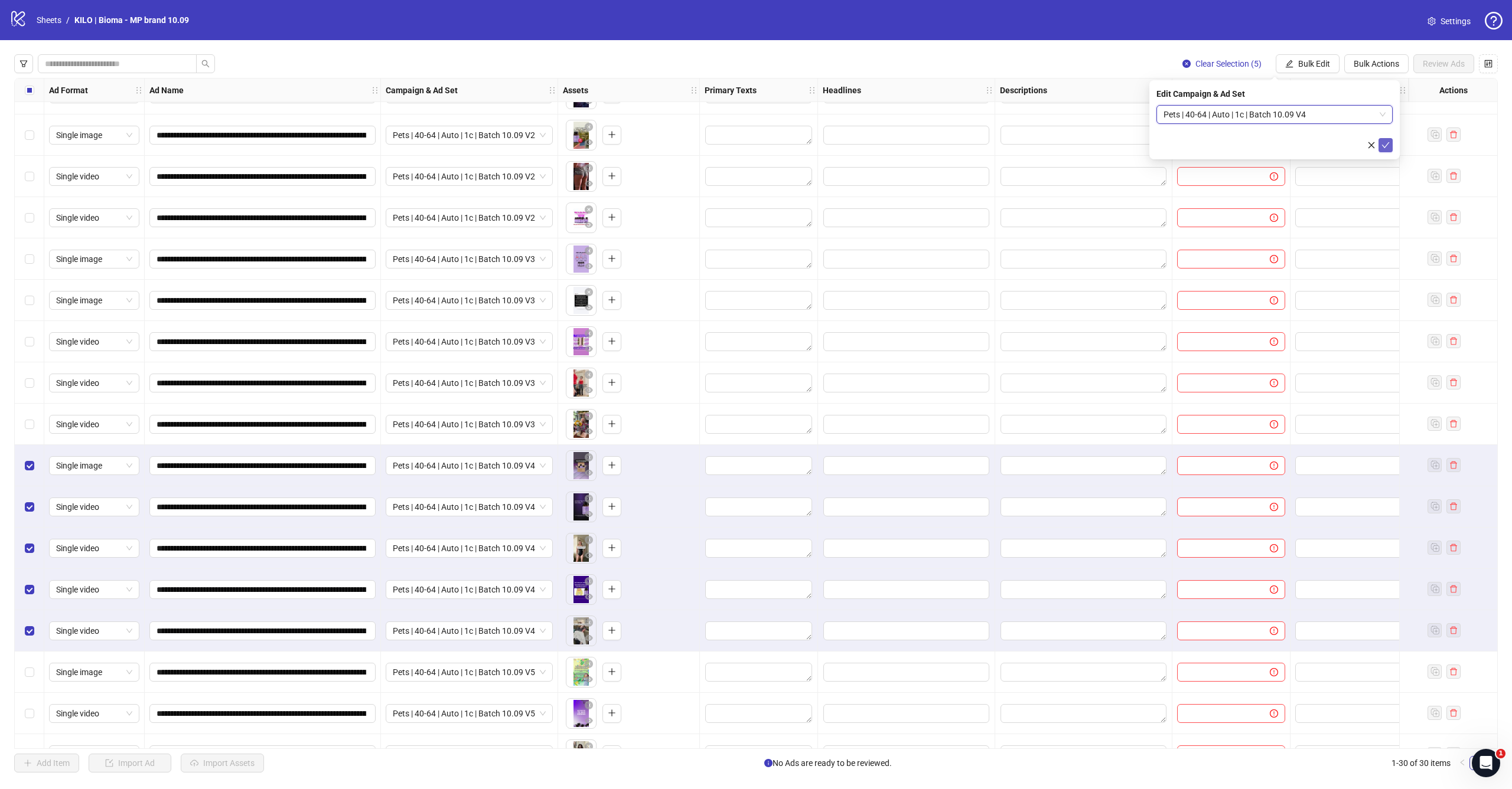
click at [1389, 144] on icon "check" at bounding box center [1385, 145] width 9 height 9
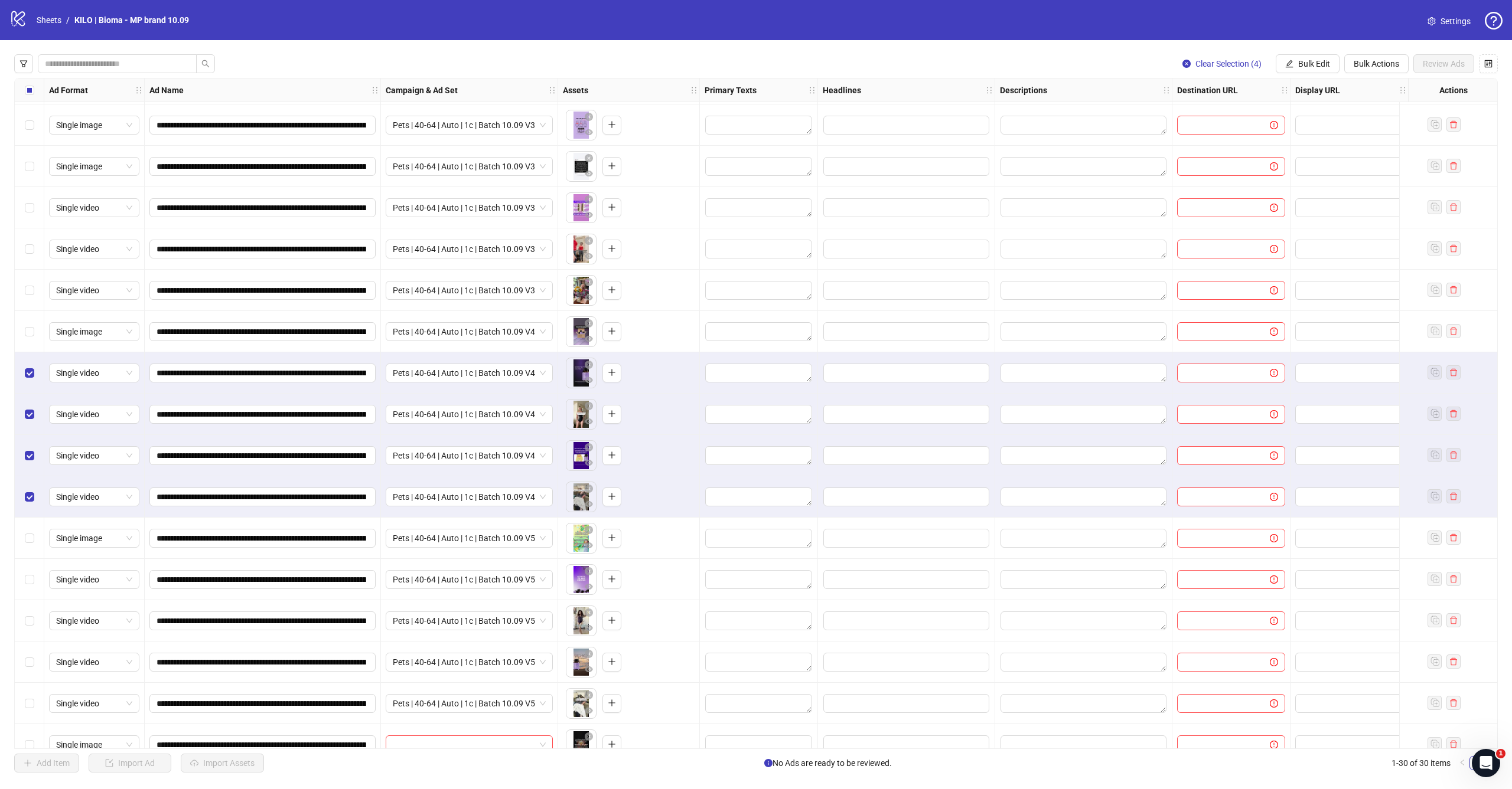
click at [25, 357] on div "Select row 17" at bounding box center [29, 373] width 29 height 41
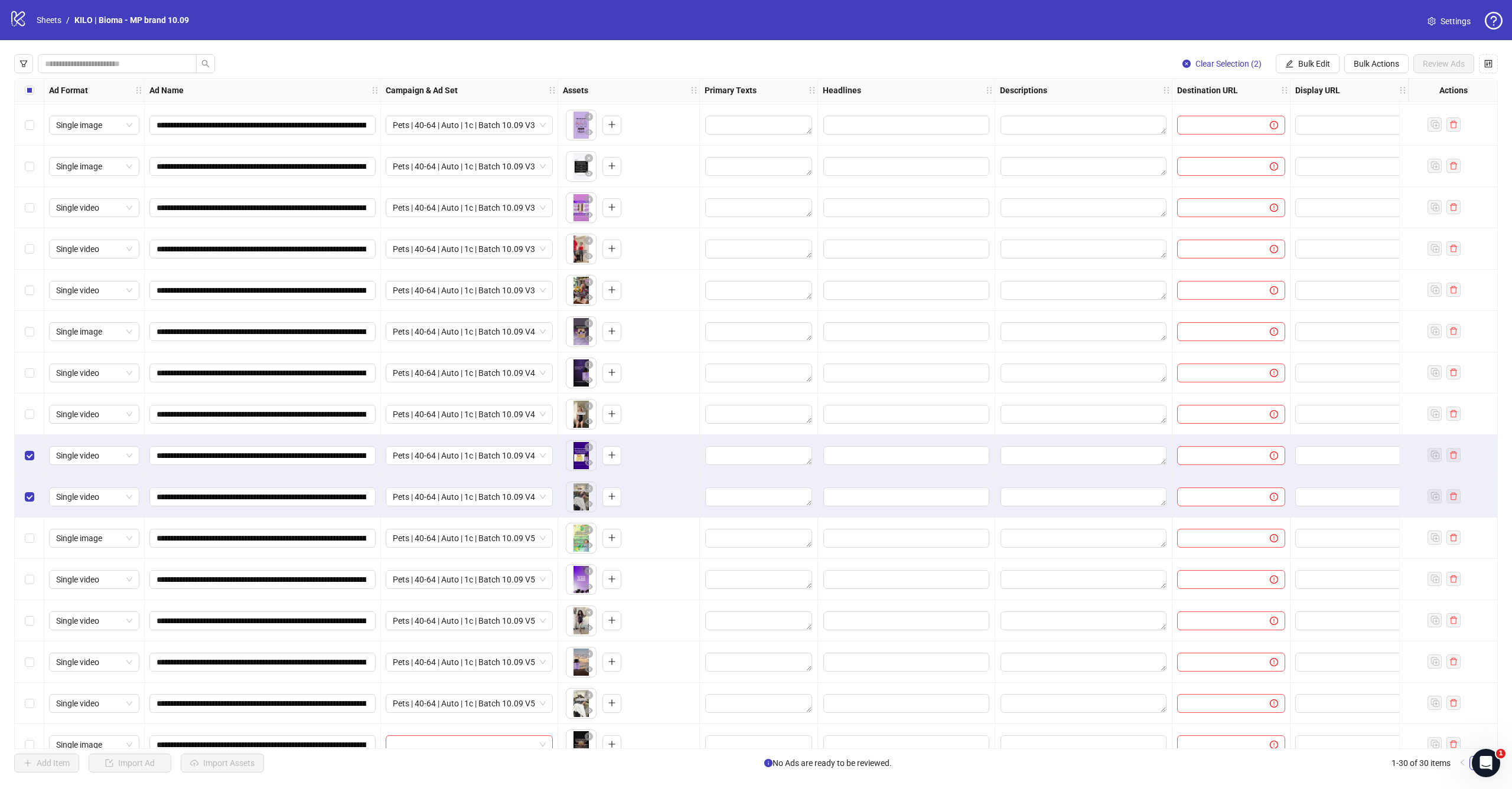
click at [26, 442] on div "Select row 19" at bounding box center [29, 456] width 29 height 41
click at [26, 479] on div "Select row 20" at bounding box center [29, 497] width 29 height 41
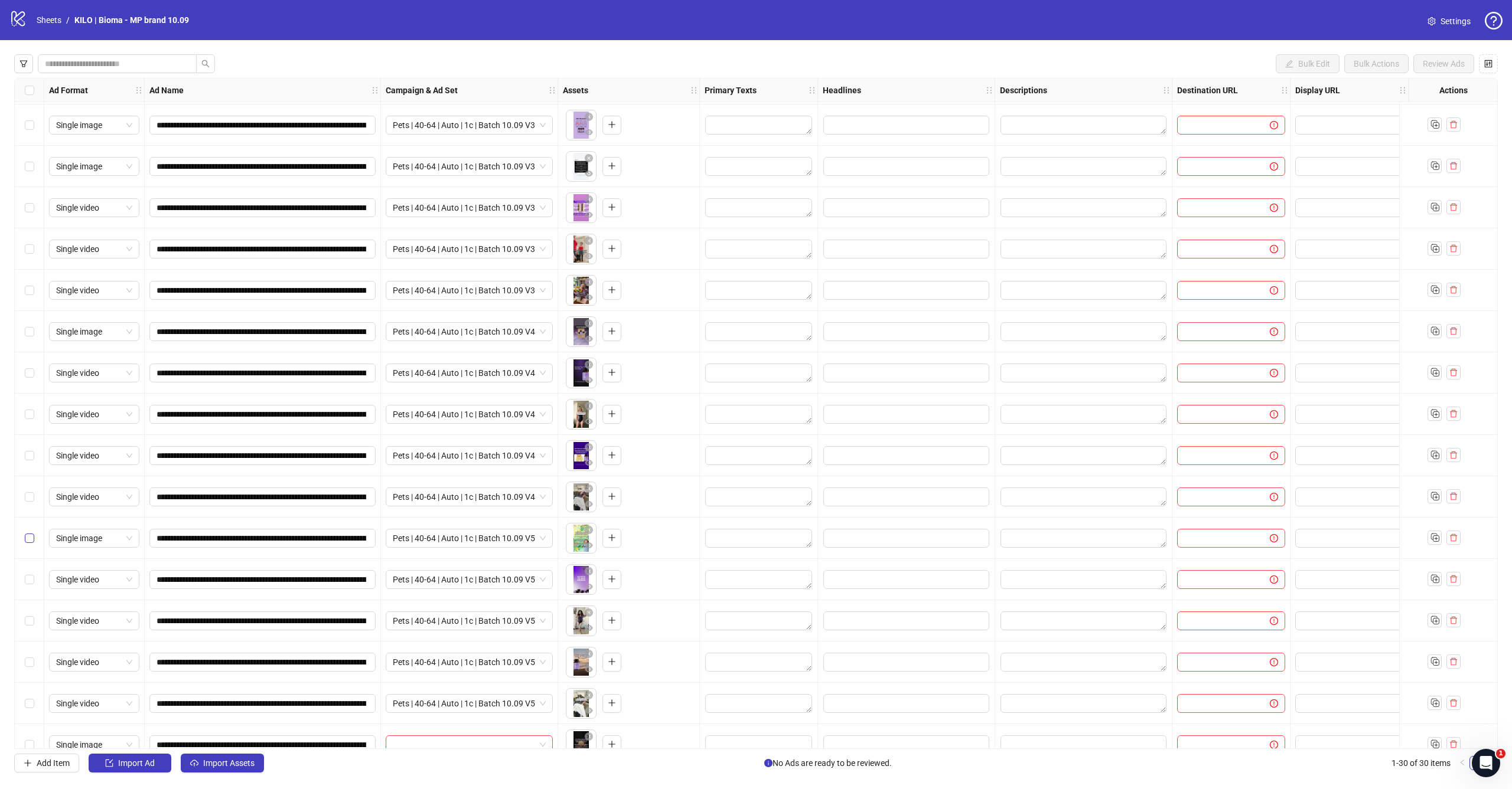
click at [26, 532] on label "Select row 21" at bounding box center [29, 539] width 9 height 13
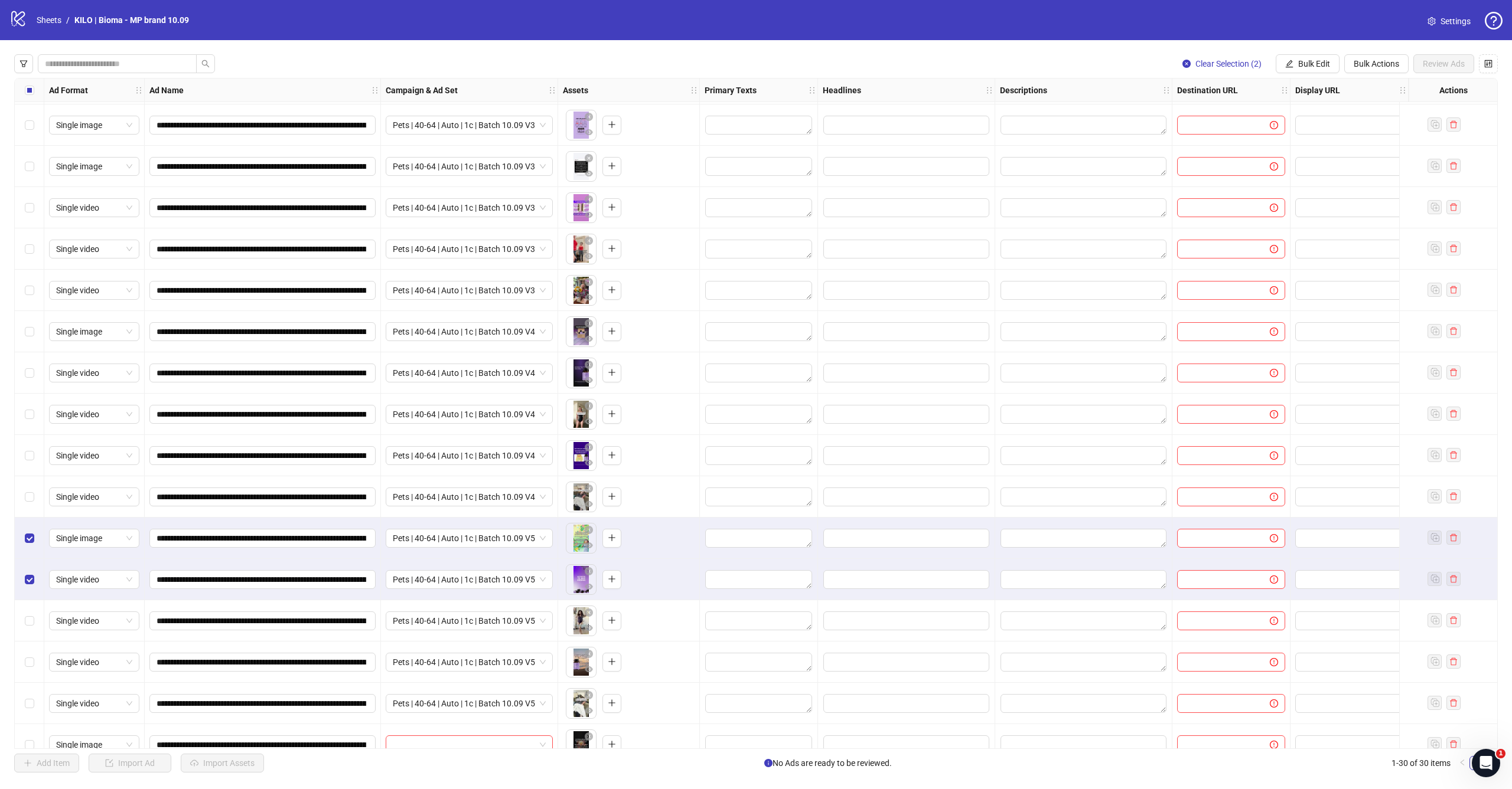
click at [30, 613] on div "Select row 23" at bounding box center [29, 621] width 29 height 41
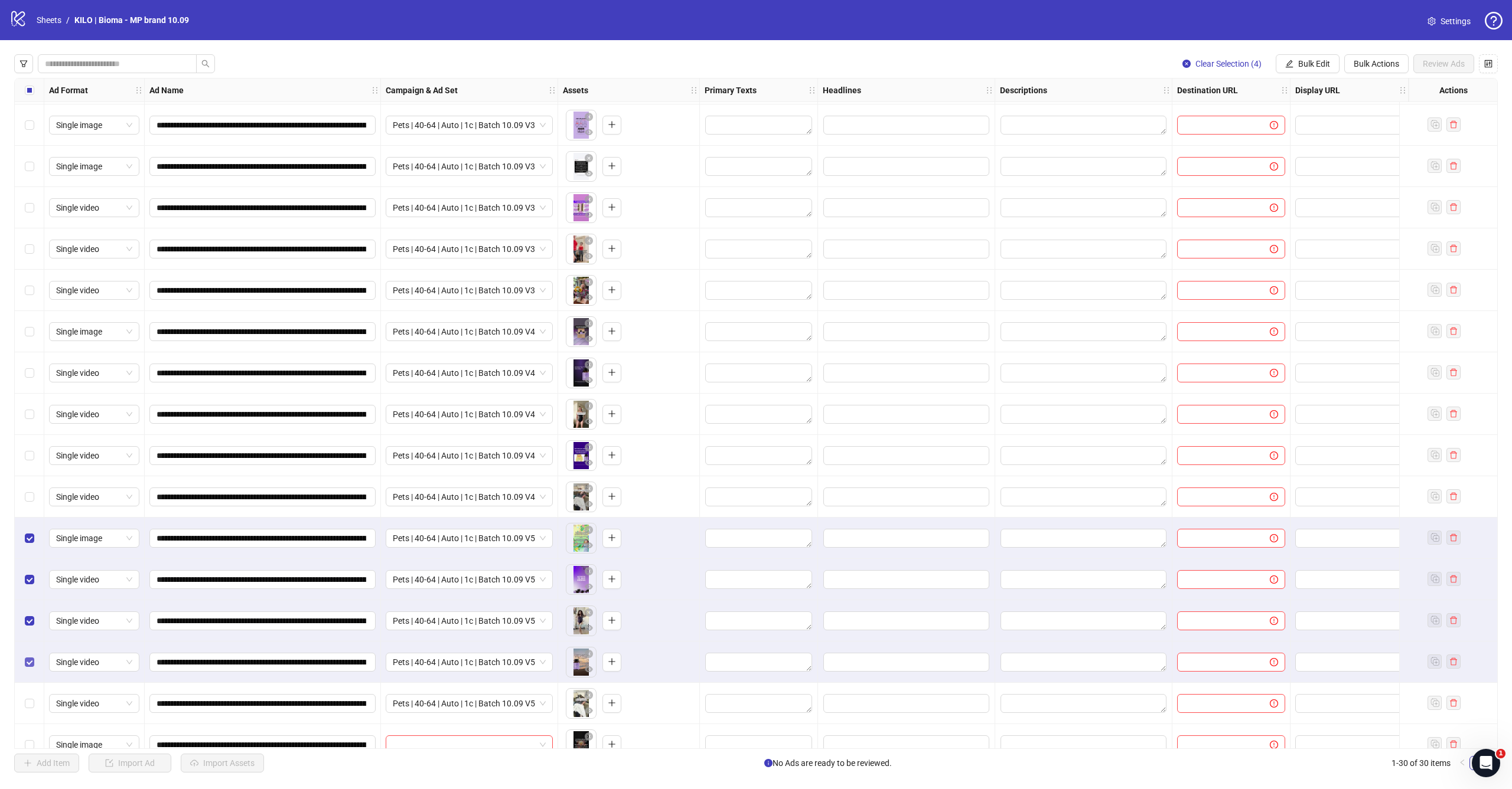
scroll to position [476, 0]
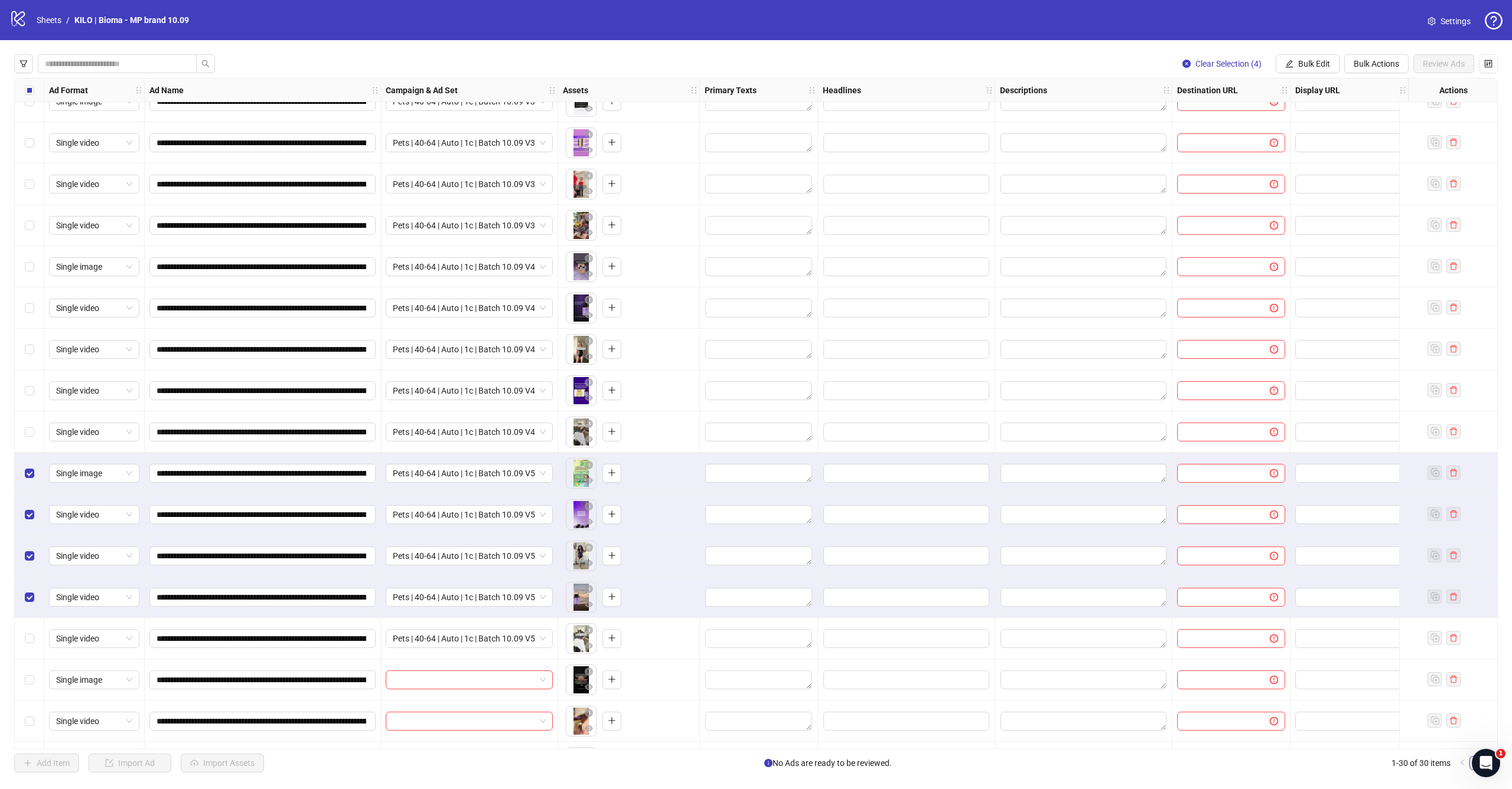
click at [38, 639] on div "Select row 25" at bounding box center [29, 639] width 29 height 41
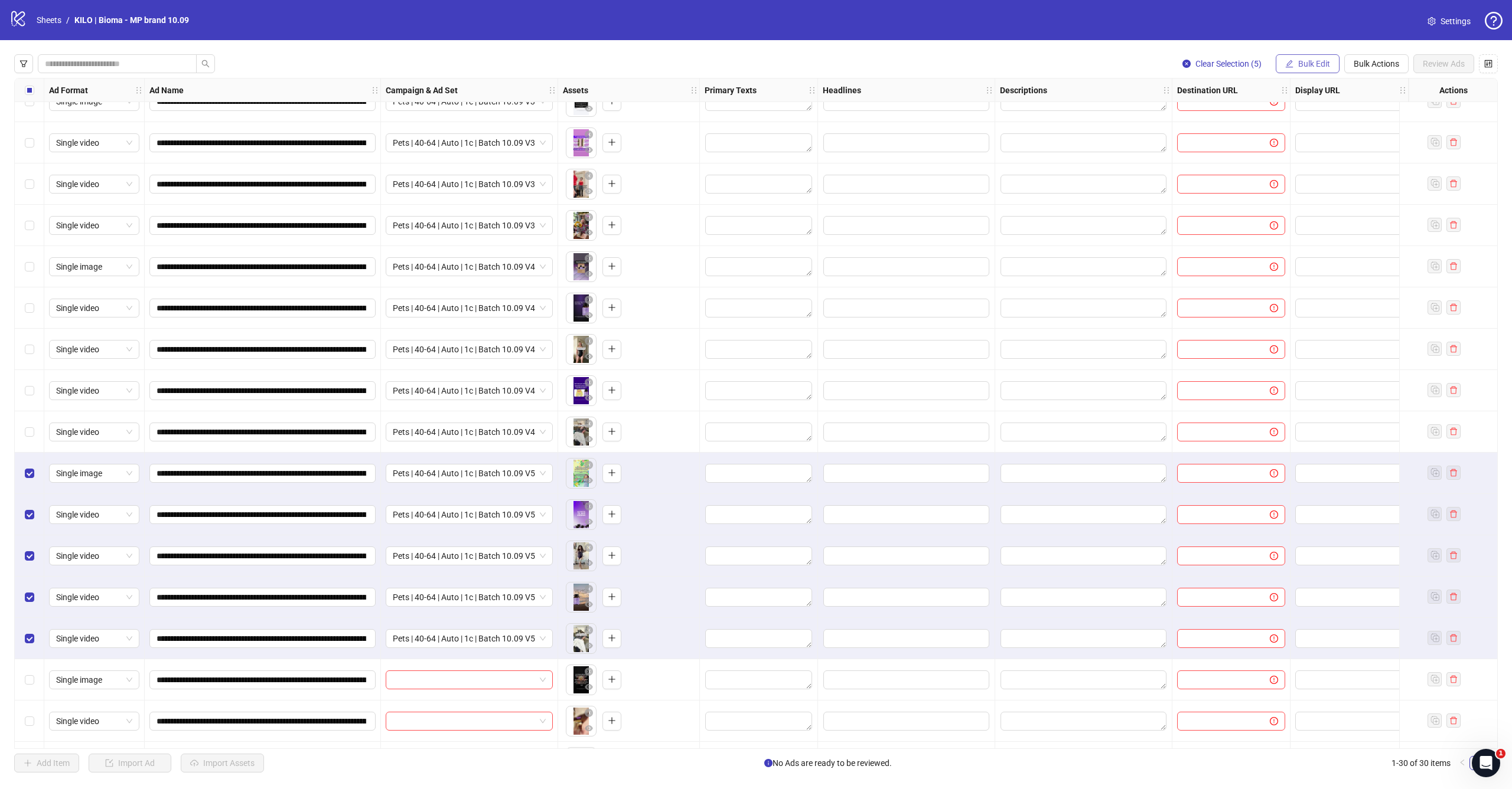
click at [1322, 66] on span "Bulk Edit" at bounding box center [1314, 64] width 32 height 9
click at [1315, 120] on span "Campaign & Ad Set" at bounding box center [1319, 125] width 70 height 13
click at [1385, 147] on icon "check" at bounding box center [1385, 145] width 8 height 6
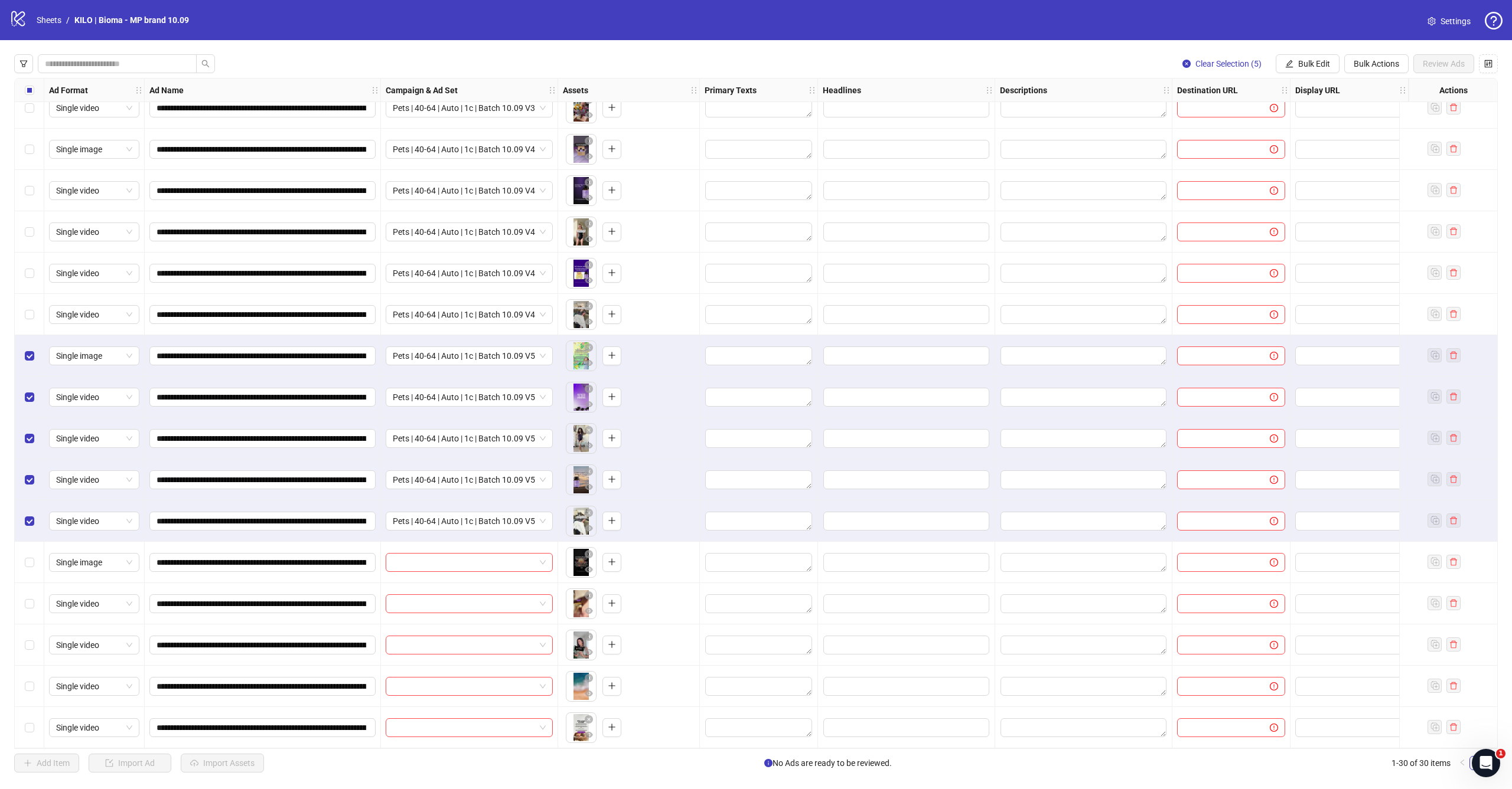
scroll to position [598, 0]
click at [32, 355] on span "Select row 21" at bounding box center [29, 356] width 9 height 9
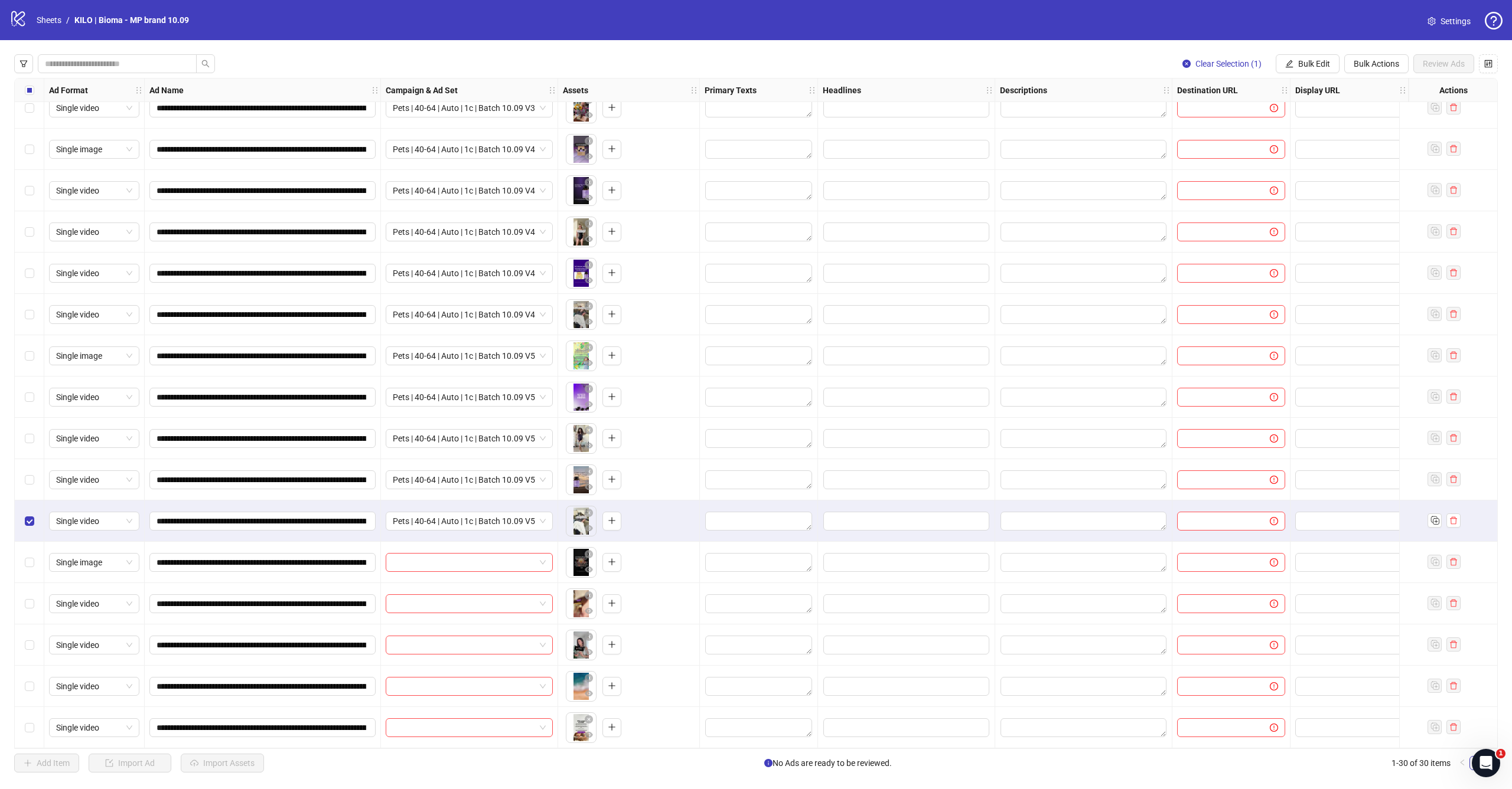
click at [29, 504] on div "Select row 25" at bounding box center [29, 521] width 29 height 41
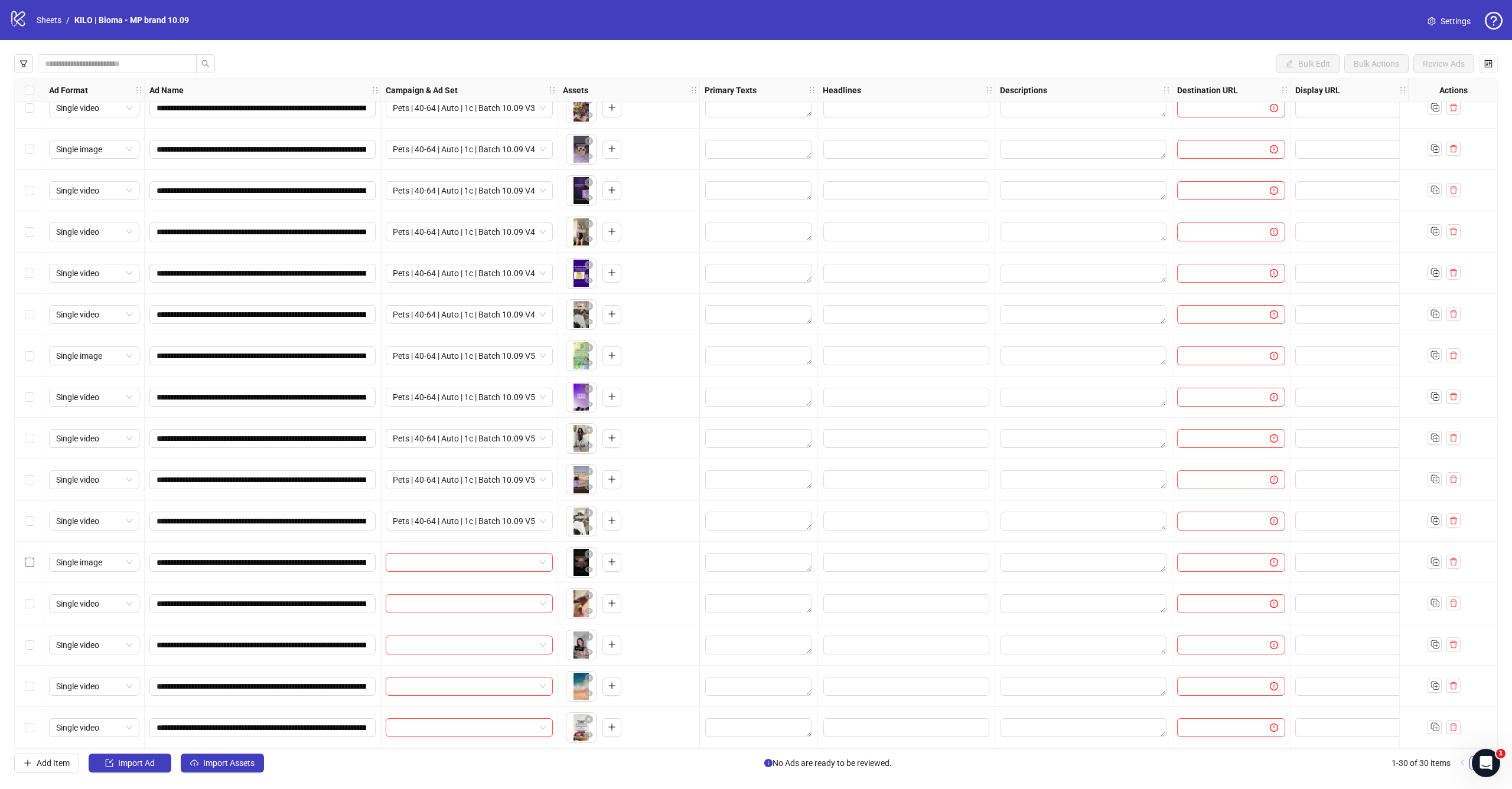
click at [33, 561] on span "Select row 26" at bounding box center [29, 562] width 9 height 9
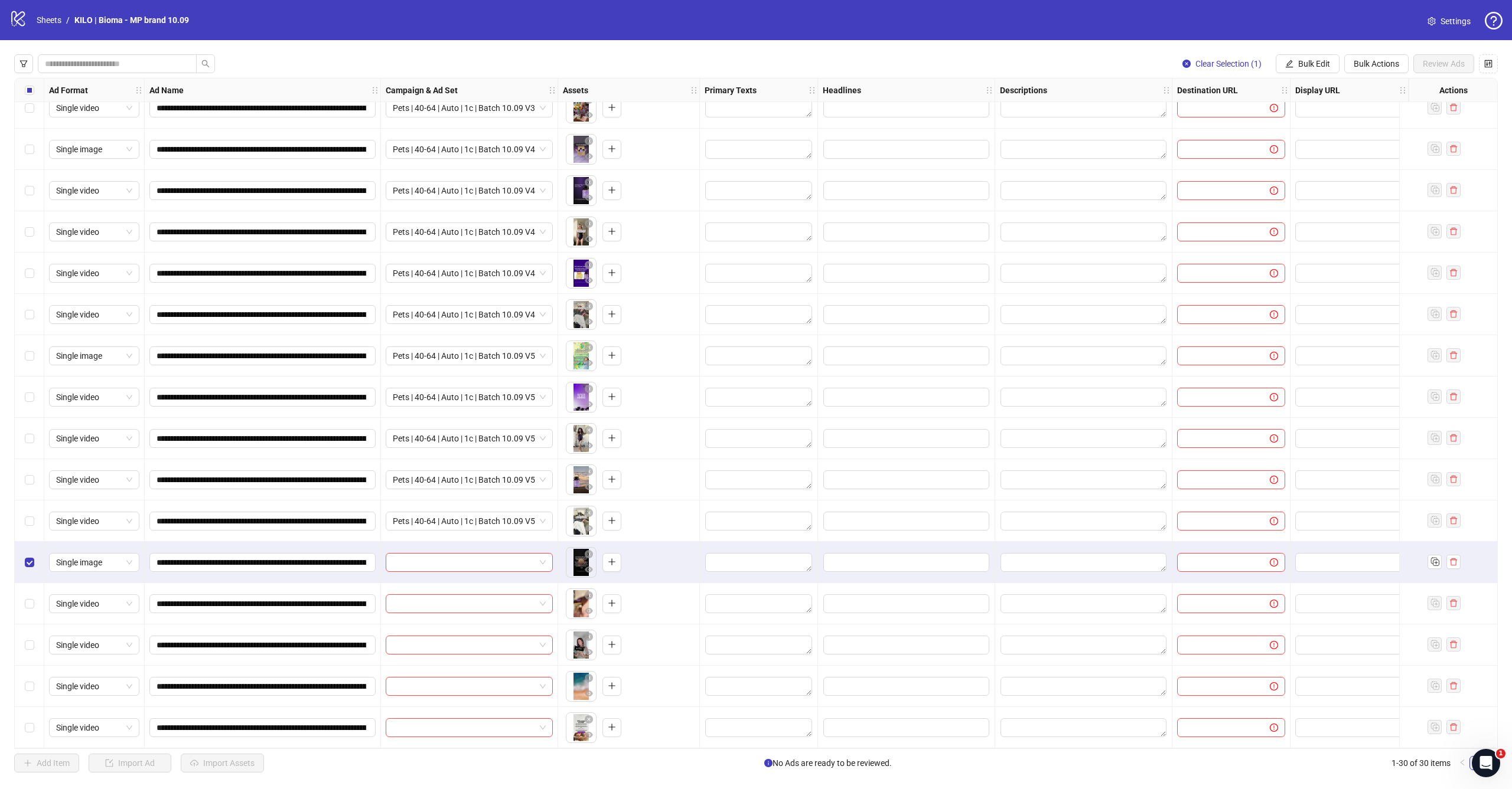
click at [33, 606] on div "Select row 27" at bounding box center [29, 604] width 29 height 41
click at [33, 630] on div "Select row 28" at bounding box center [29, 645] width 29 height 41
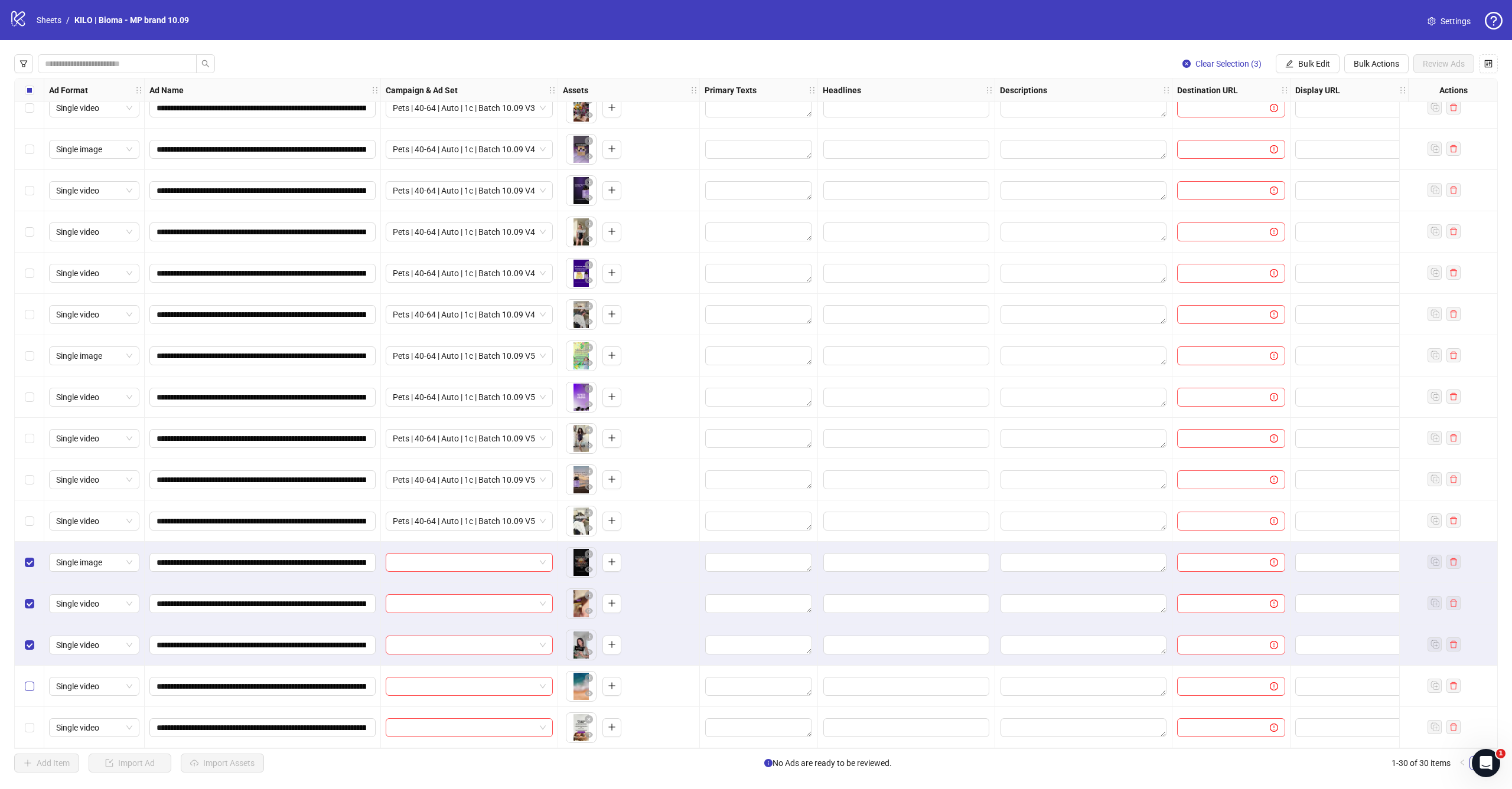
click at [32, 680] on label "Select row 29" at bounding box center [29, 687] width 9 height 13
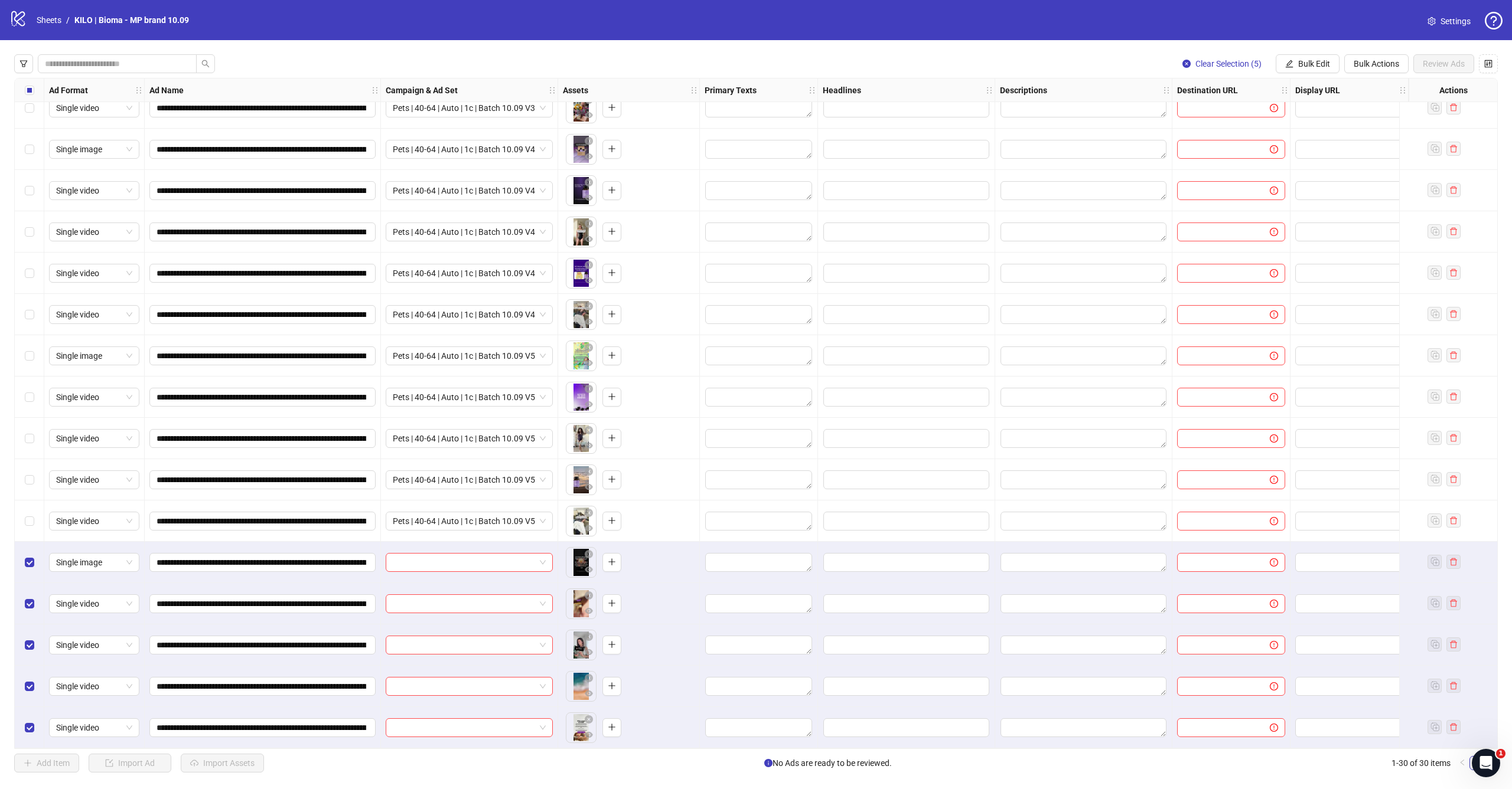
scroll to position [0, 0]
click at [1296, 64] on button "Bulk Edit" at bounding box center [1307, 64] width 64 height 19
click at [1299, 121] on span "Campaign & Ad Set" at bounding box center [1319, 125] width 70 height 13
click at [1302, 116] on input "search" at bounding box center [1269, 114] width 211 height 18
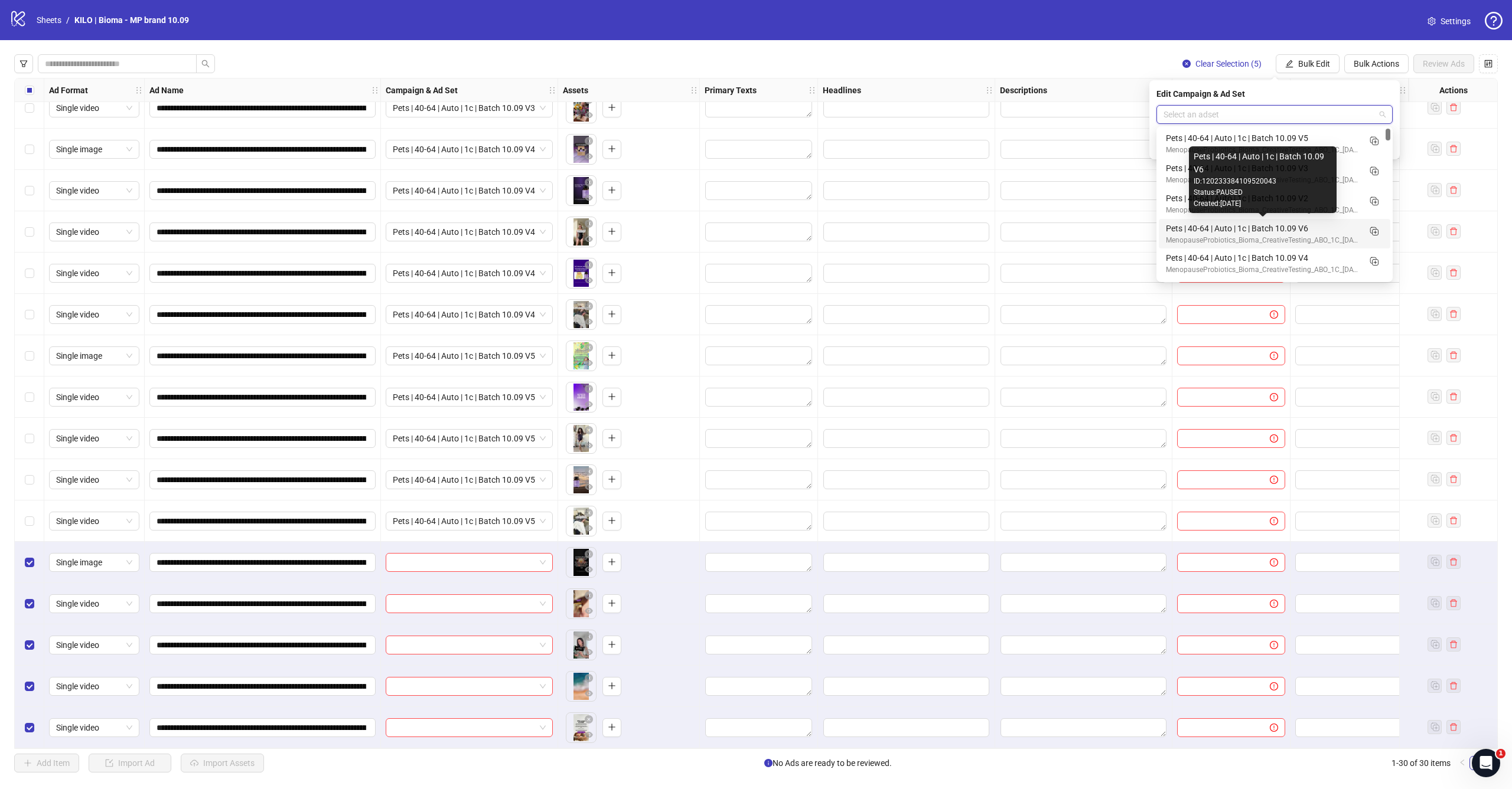
click at [1322, 222] on div "Pets | 40-64 | Auto | 1c | Batch 10.09 V6" at bounding box center [1262, 228] width 194 height 13
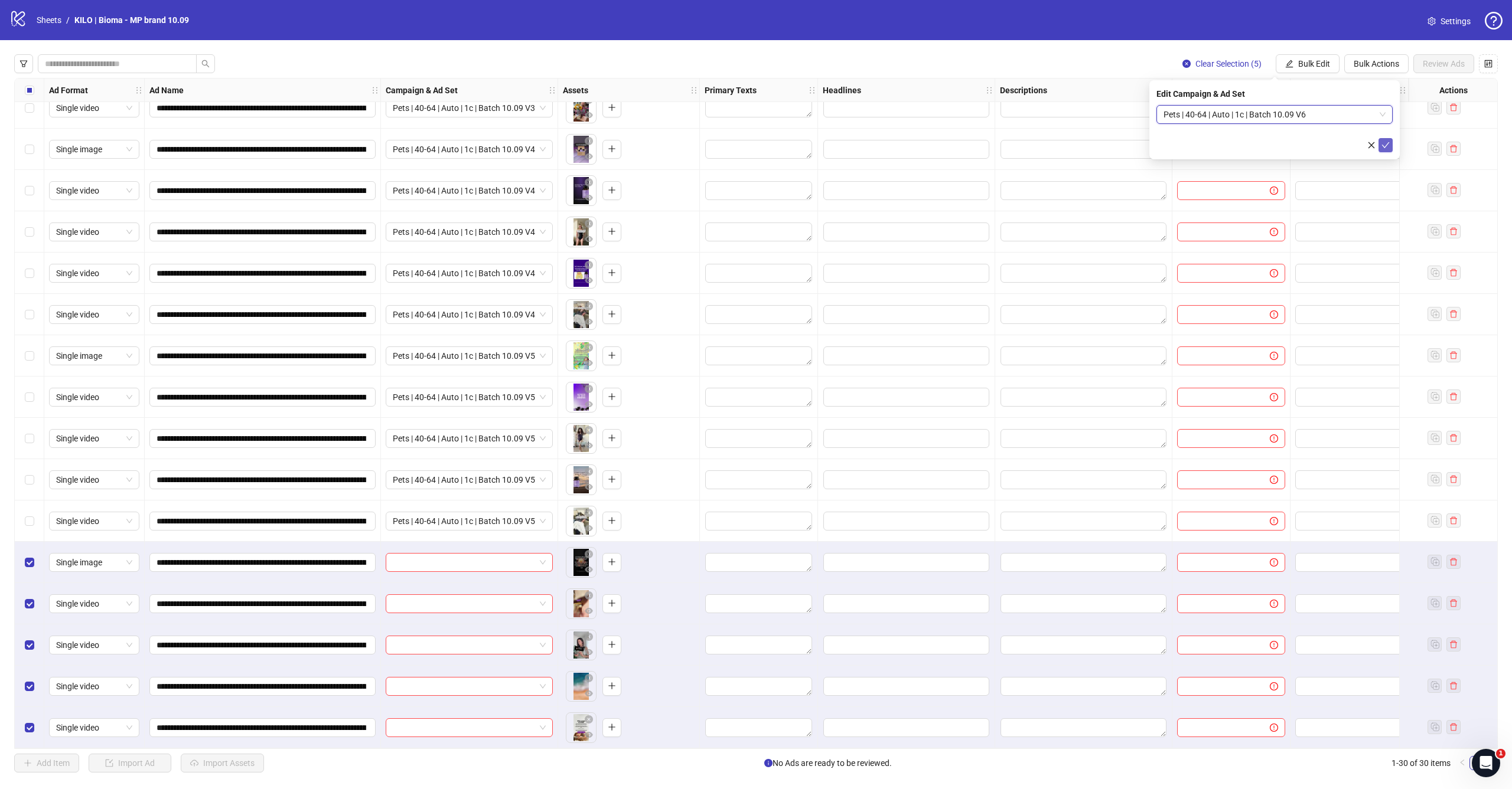
click at [1388, 147] on icon "check" at bounding box center [1385, 145] width 9 height 9
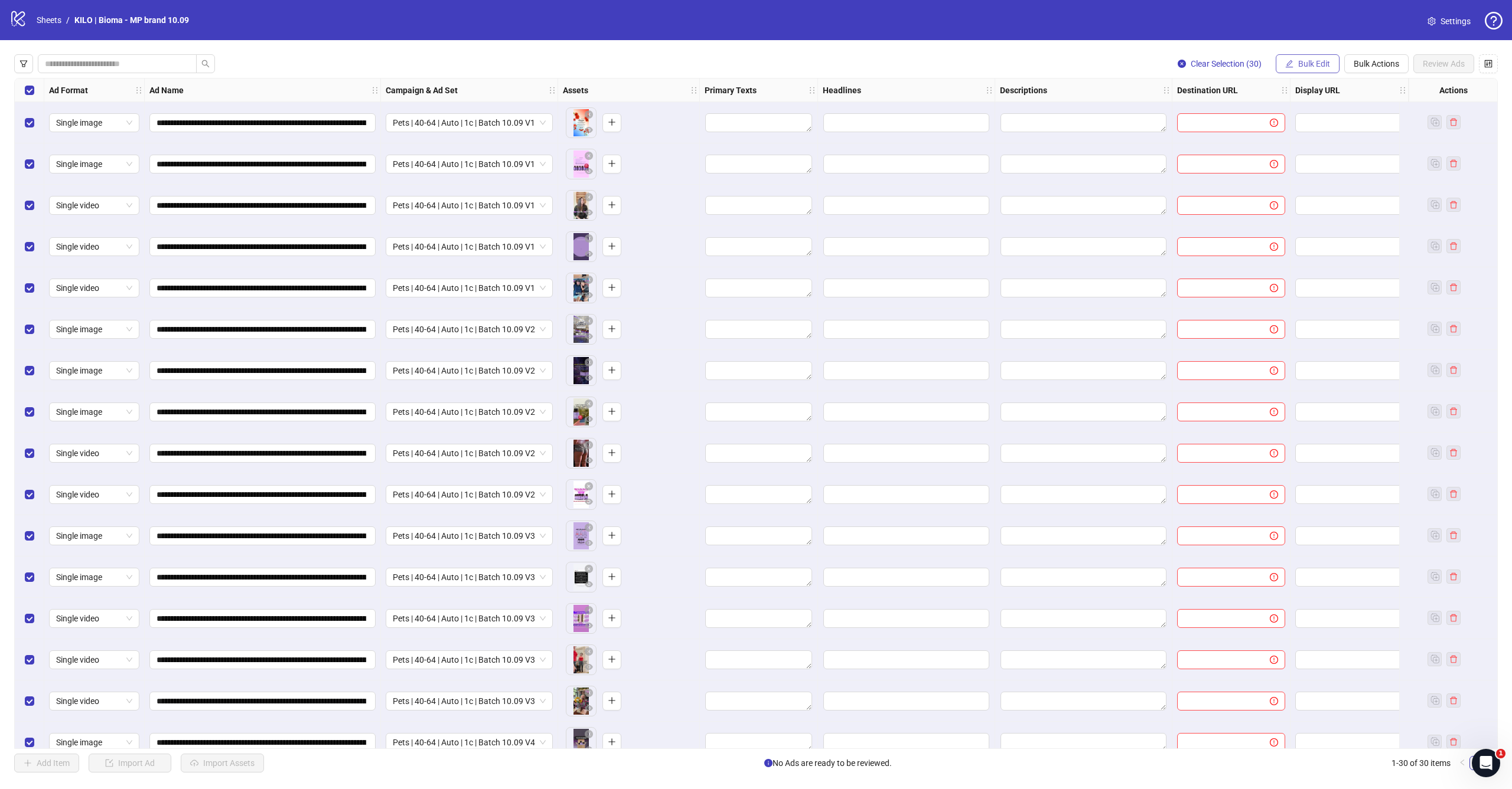
click at [1317, 62] on span "Bulk Edit" at bounding box center [1314, 64] width 32 height 9
click at [1313, 147] on span "Primary Texts" at bounding box center [1319, 144] width 70 height 13
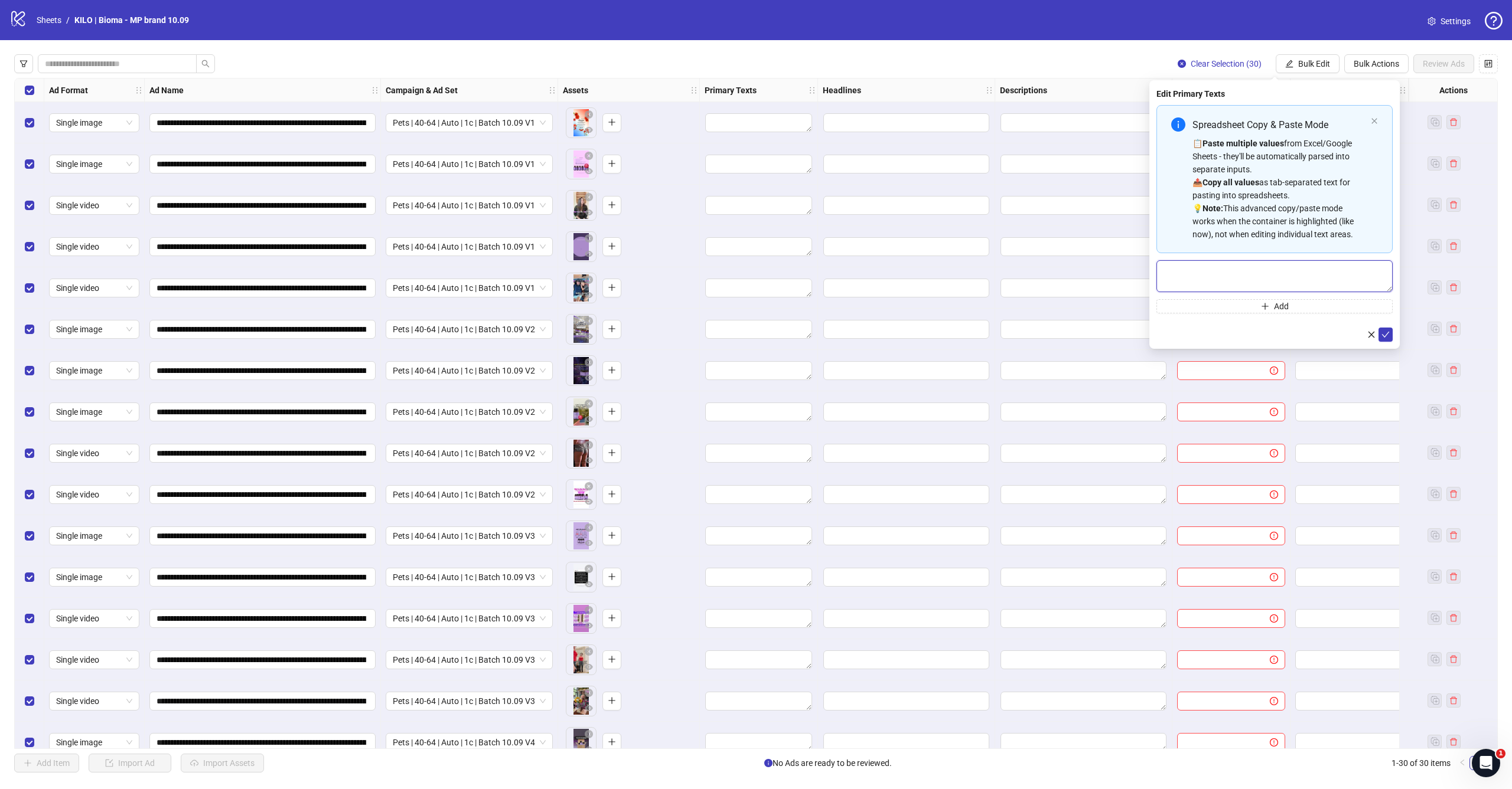
click at [1292, 270] on textarea "Multi-text input container - paste or copy values" at bounding box center [1274, 276] width 236 height 32
paste textarea "**********"
type textarea "**********"
click at [1387, 336] on icon "check" at bounding box center [1385, 335] width 9 height 9
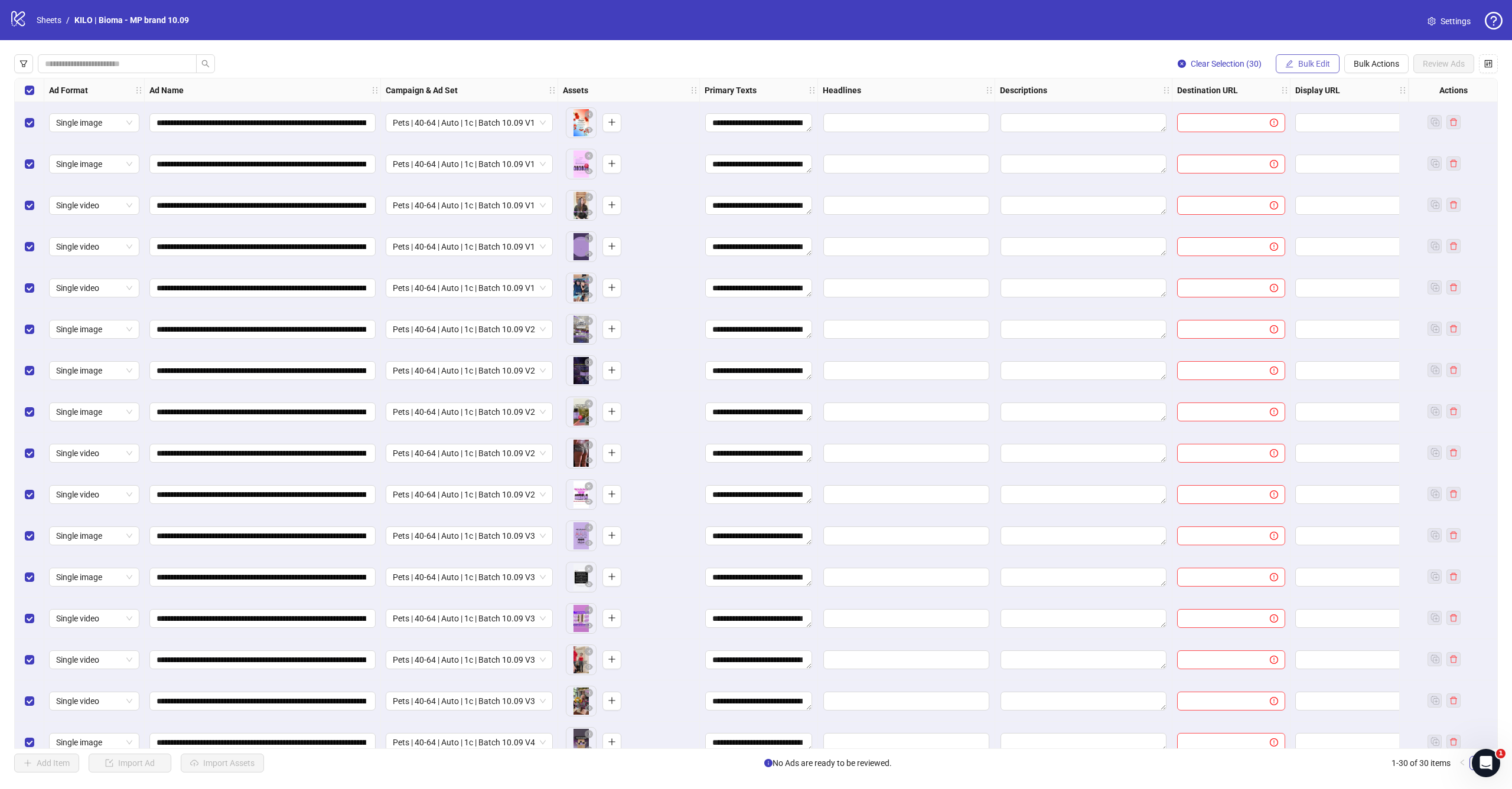
click at [1304, 60] on span "Bulk Edit" at bounding box center [1314, 64] width 32 height 9
click at [1311, 167] on span "Headlines" at bounding box center [1319, 163] width 70 height 13
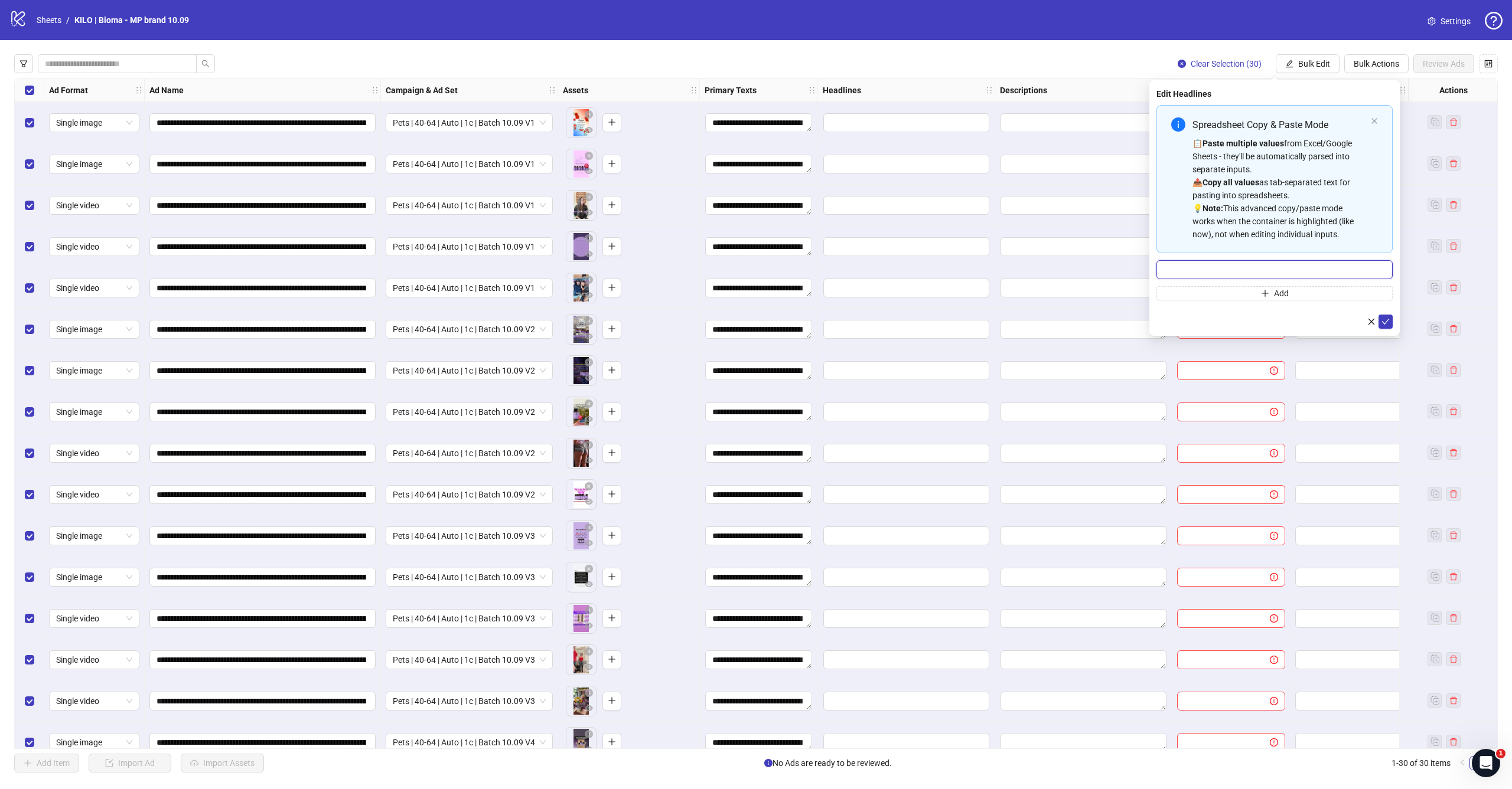
click at [1310, 264] on input "Multi-input container - paste or copy values" at bounding box center [1274, 270] width 236 height 19
paste input "**********"
type input "**********"
click at [1384, 321] on icon "check" at bounding box center [1385, 322] width 9 height 9
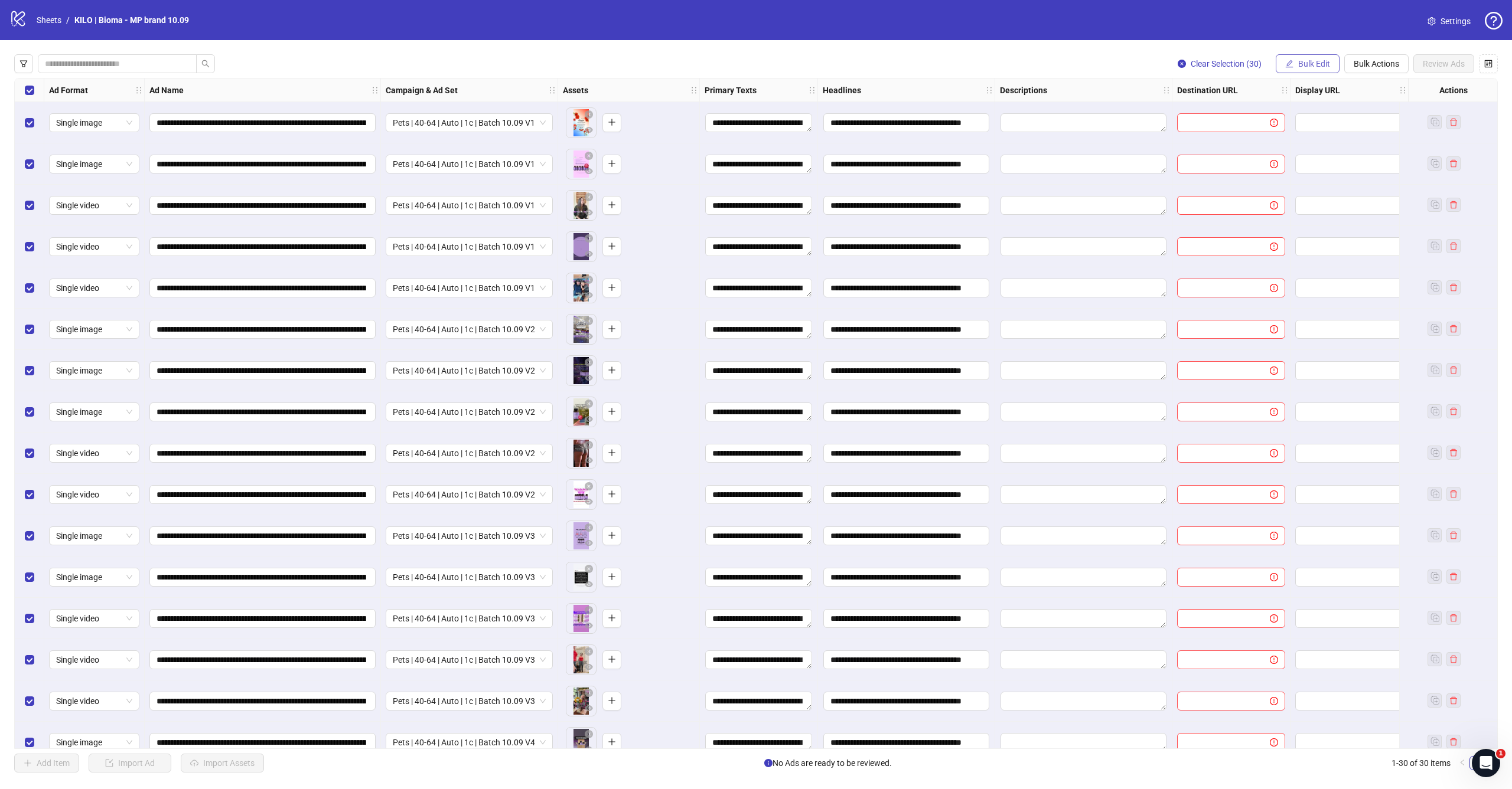
click at [1329, 62] on button "Bulk Edit" at bounding box center [1307, 64] width 64 height 19
click at [1336, 200] on span "Destination URL" at bounding box center [1319, 201] width 70 height 13
click at [1252, 117] on input "text" at bounding box center [1269, 114] width 213 height 13
paste input "**********"
type input "**********"
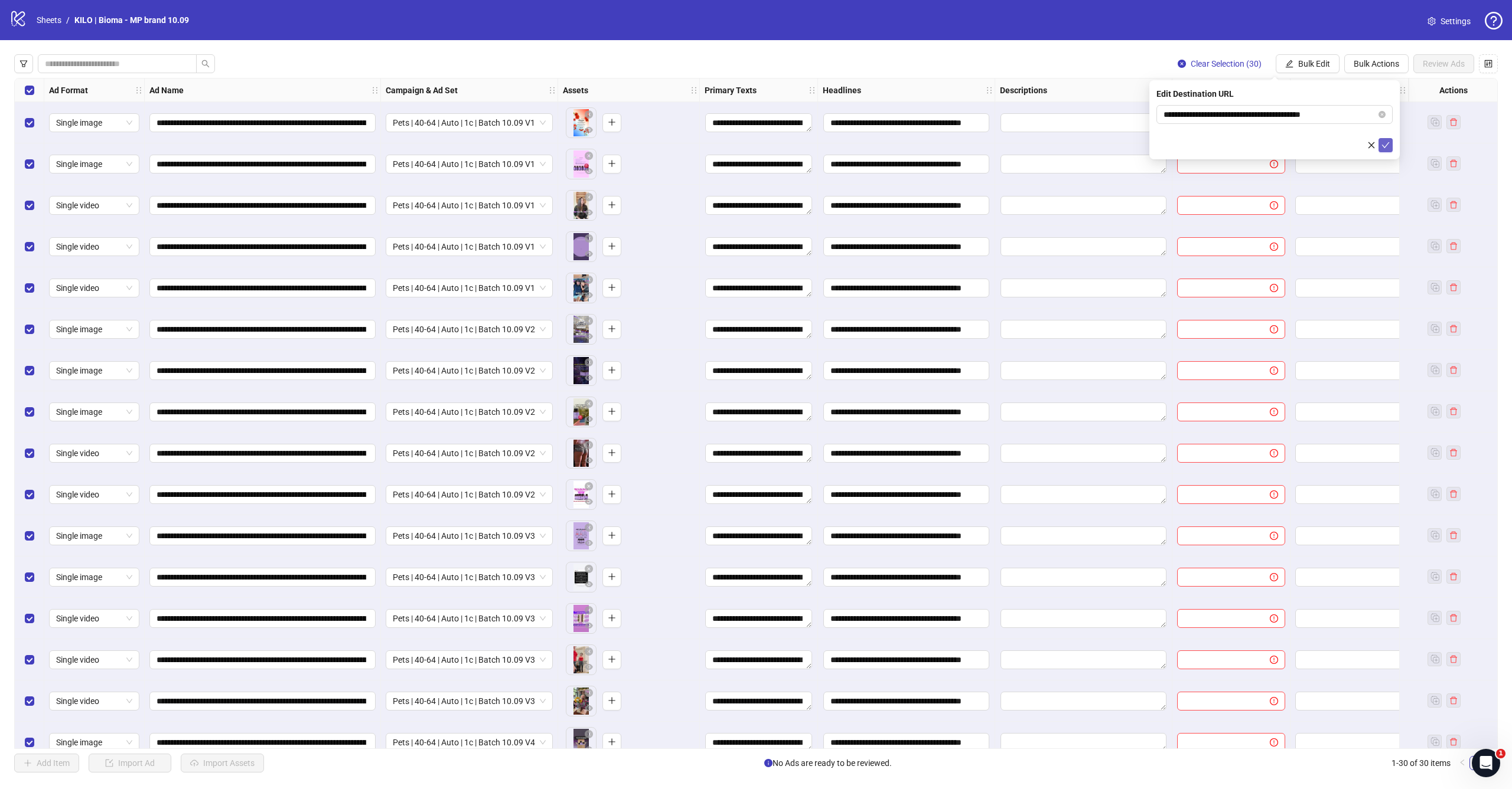
click at [1381, 144] on button "submit" at bounding box center [1385, 145] width 14 height 14
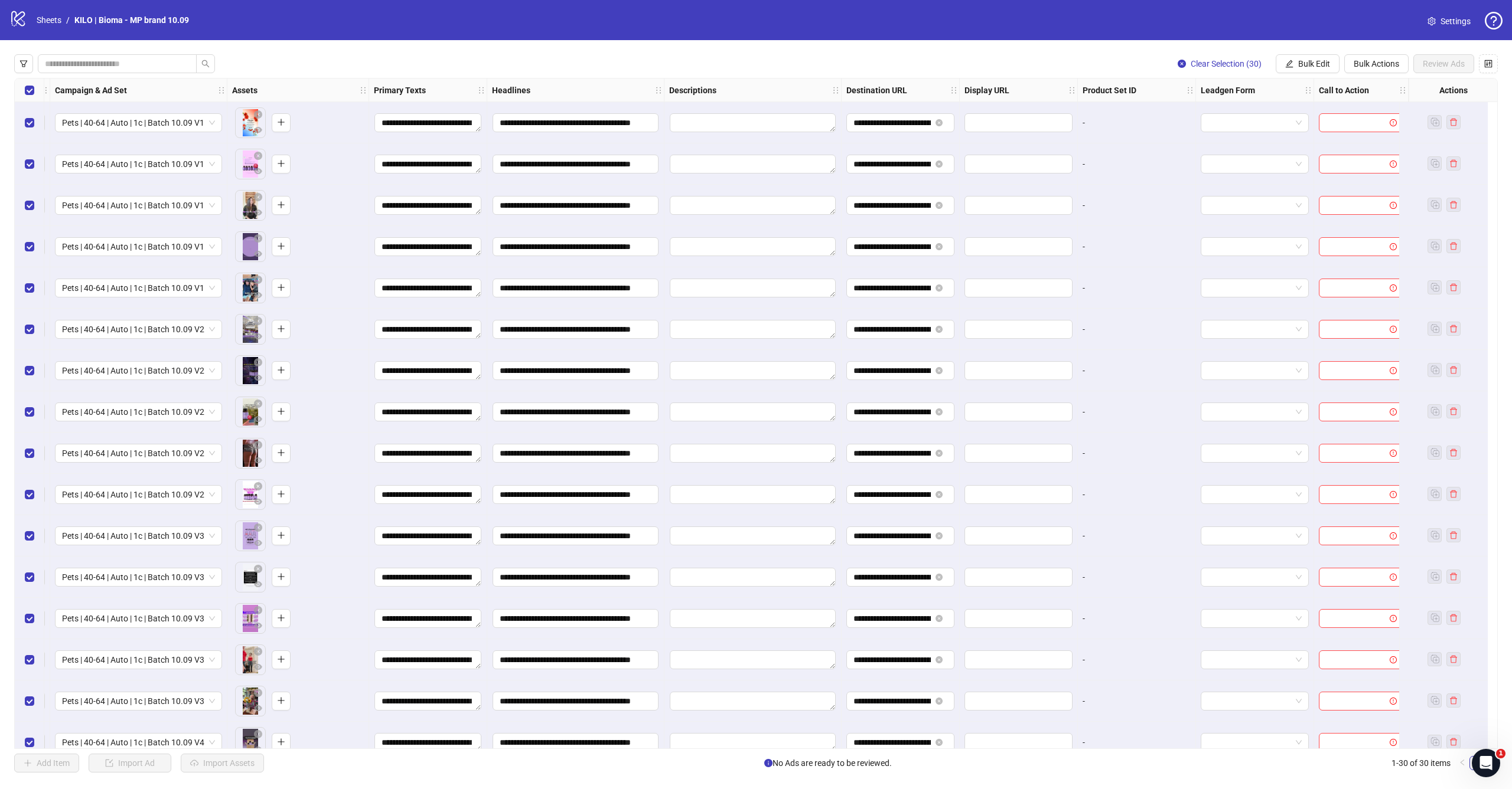
scroll to position [0, 340]
click at [1307, 67] on span "Bulk Edit" at bounding box center [1314, 64] width 32 height 9
click at [1311, 255] on span "Call to Action" at bounding box center [1319, 258] width 70 height 13
click at [1275, 111] on input "search" at bounding box center [1269, 114] width 211 height 18
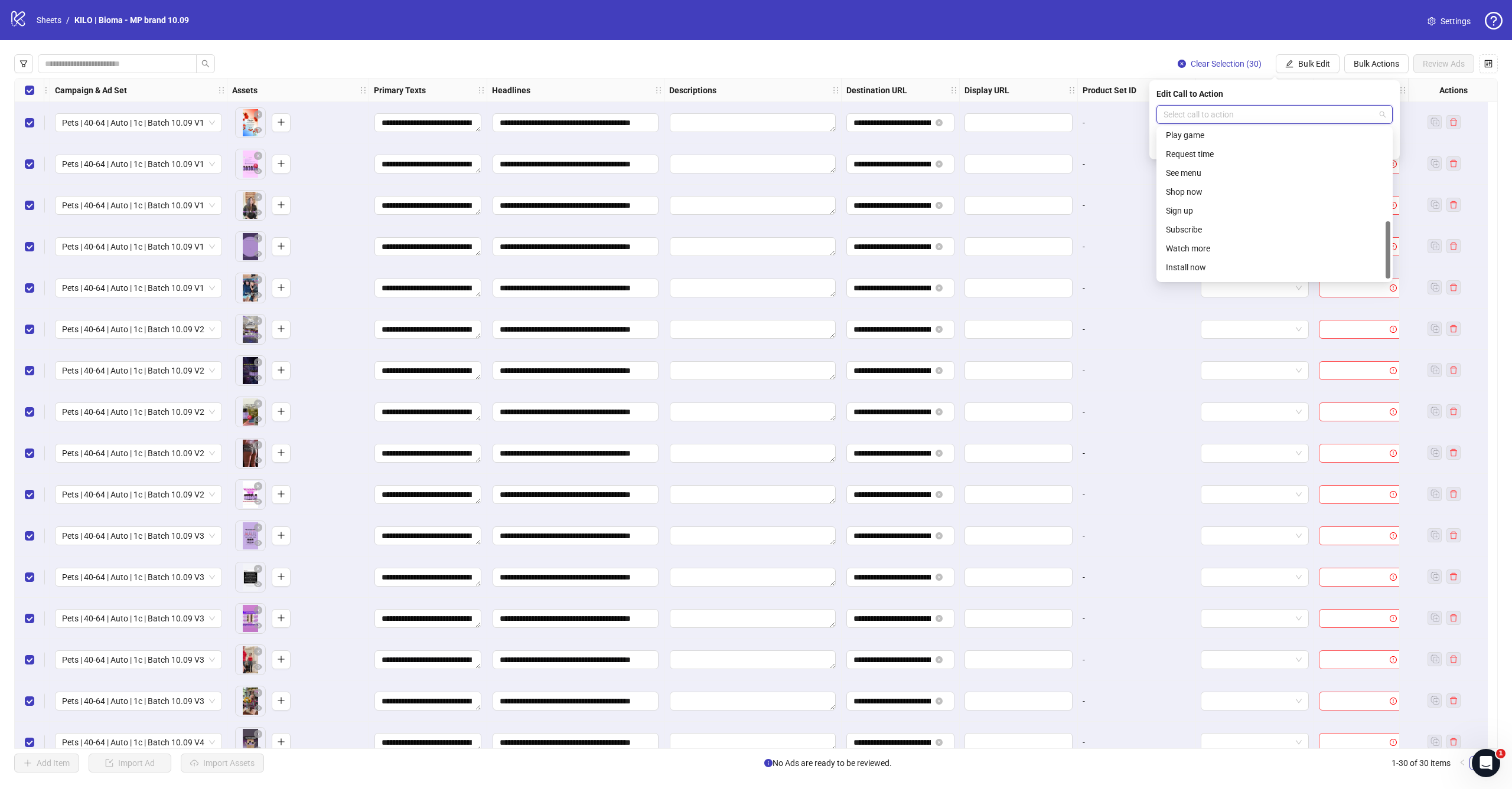
scroll to position [243, 0]
click at [1227, 177] on div "Shop now" at bounding box center [1274, 178] width 218 height 13
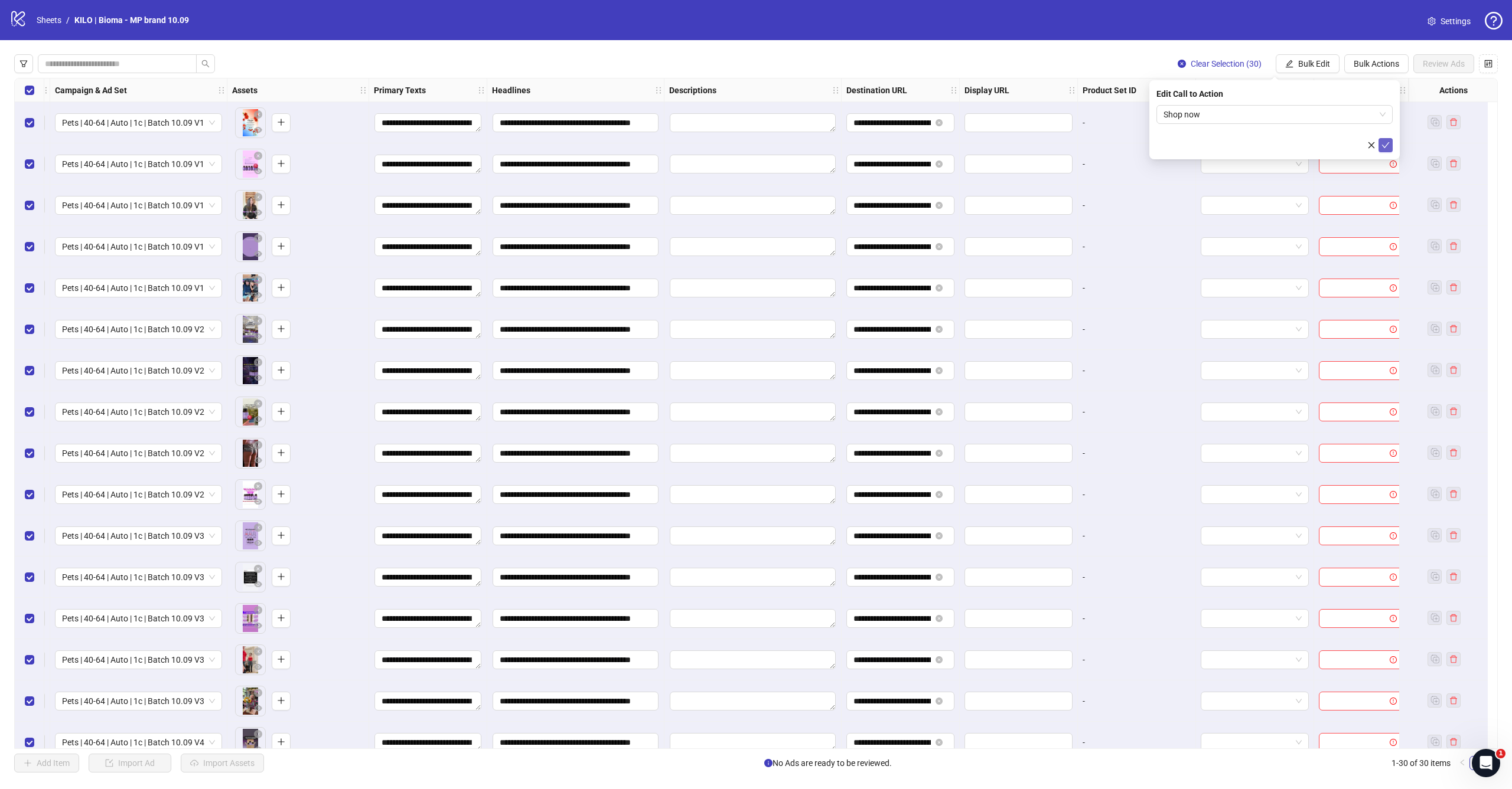
click at [1385, 145] on icon "check" at bounding box center [1385, 145] width 9 height 9
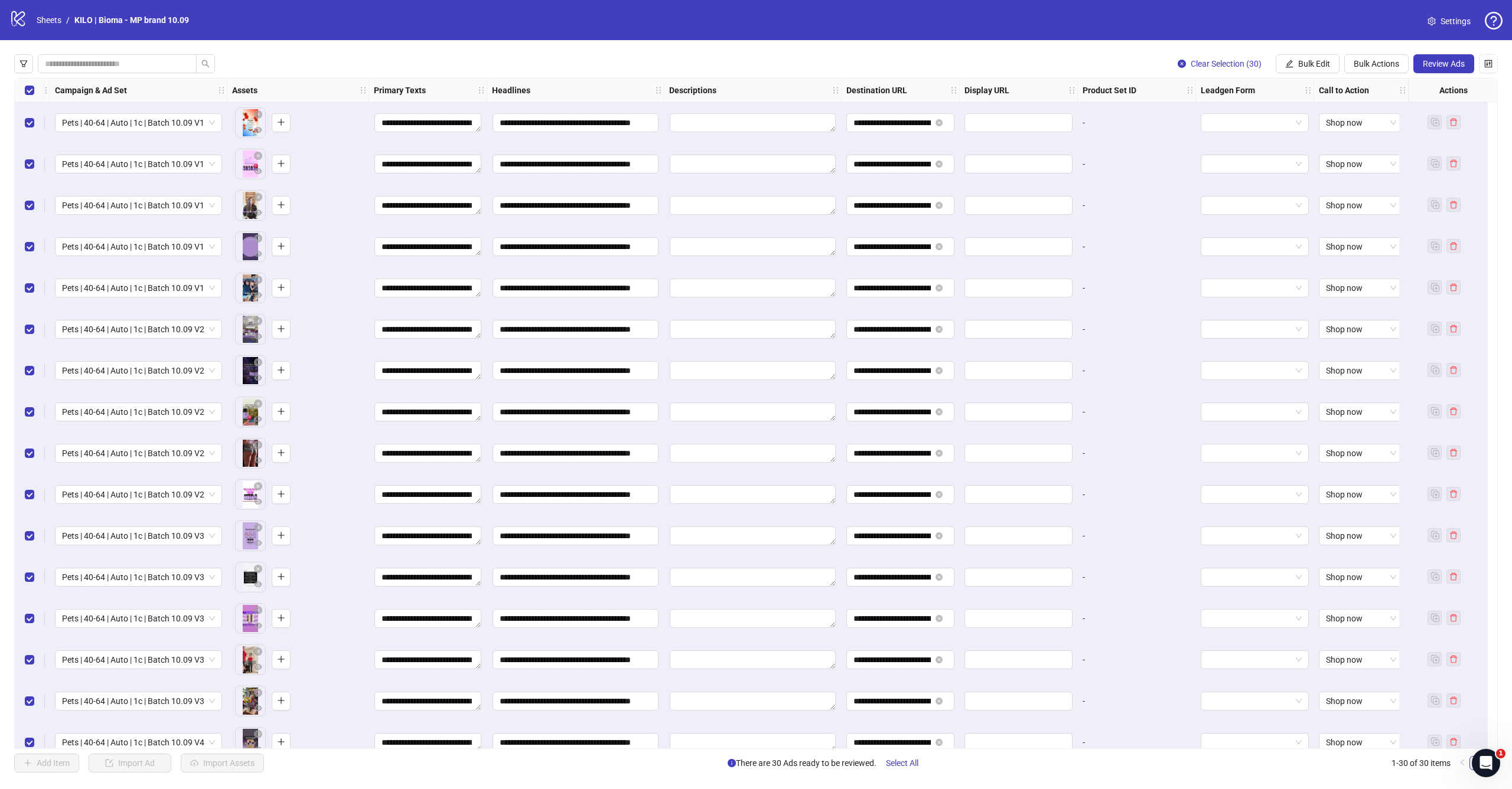
scroll to position [0, 0]
click at [1451, 56] on button "Review Ads" at bounding box center [1443, 64] width 61 height 19
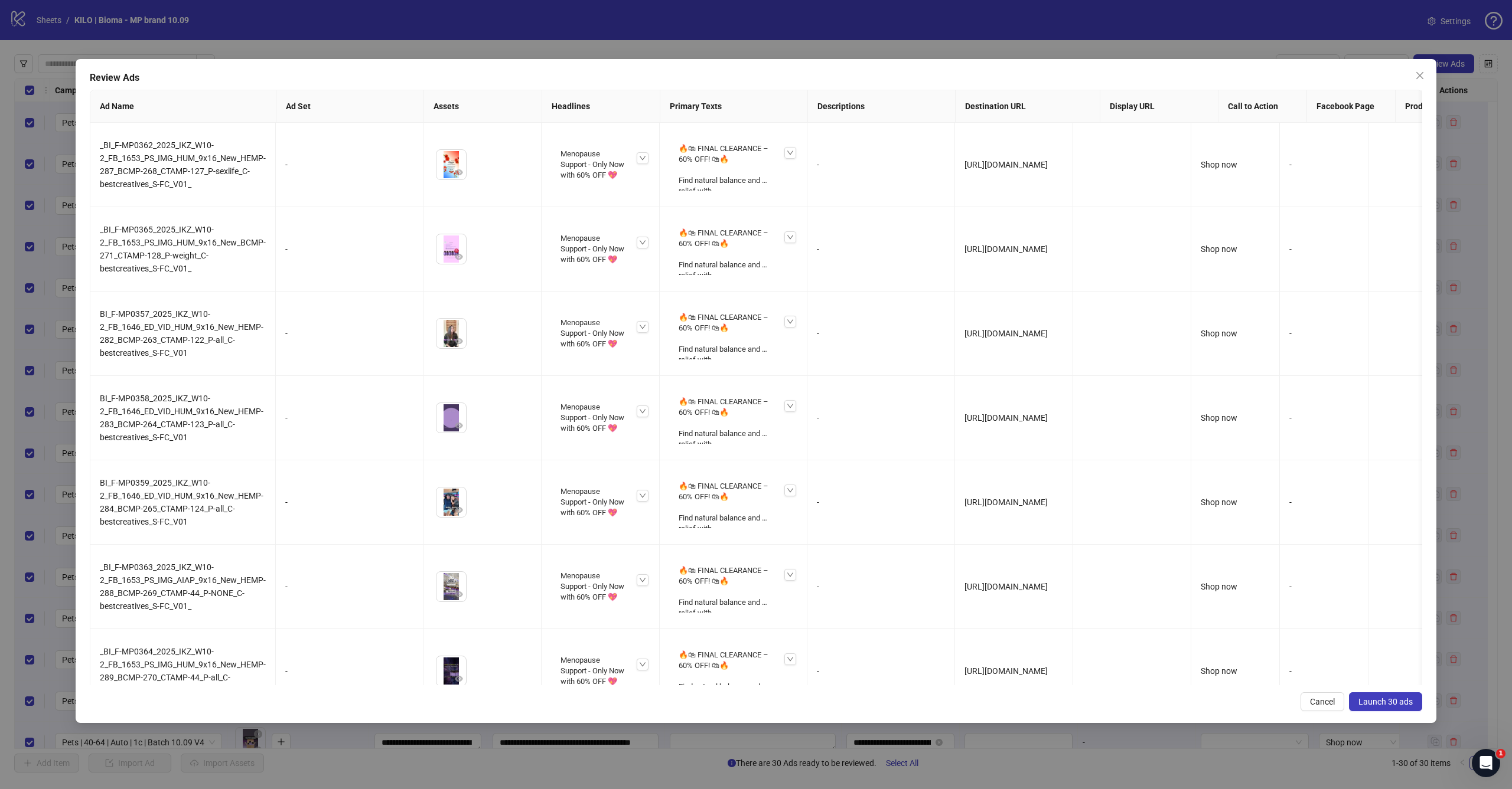
click at [1443, 62] on div "Review Ads Ad Name Ad Set Assets Headlines Primary Texts Descriptions Destinati…" at bounding box center [756, 394] width 1512 height 789
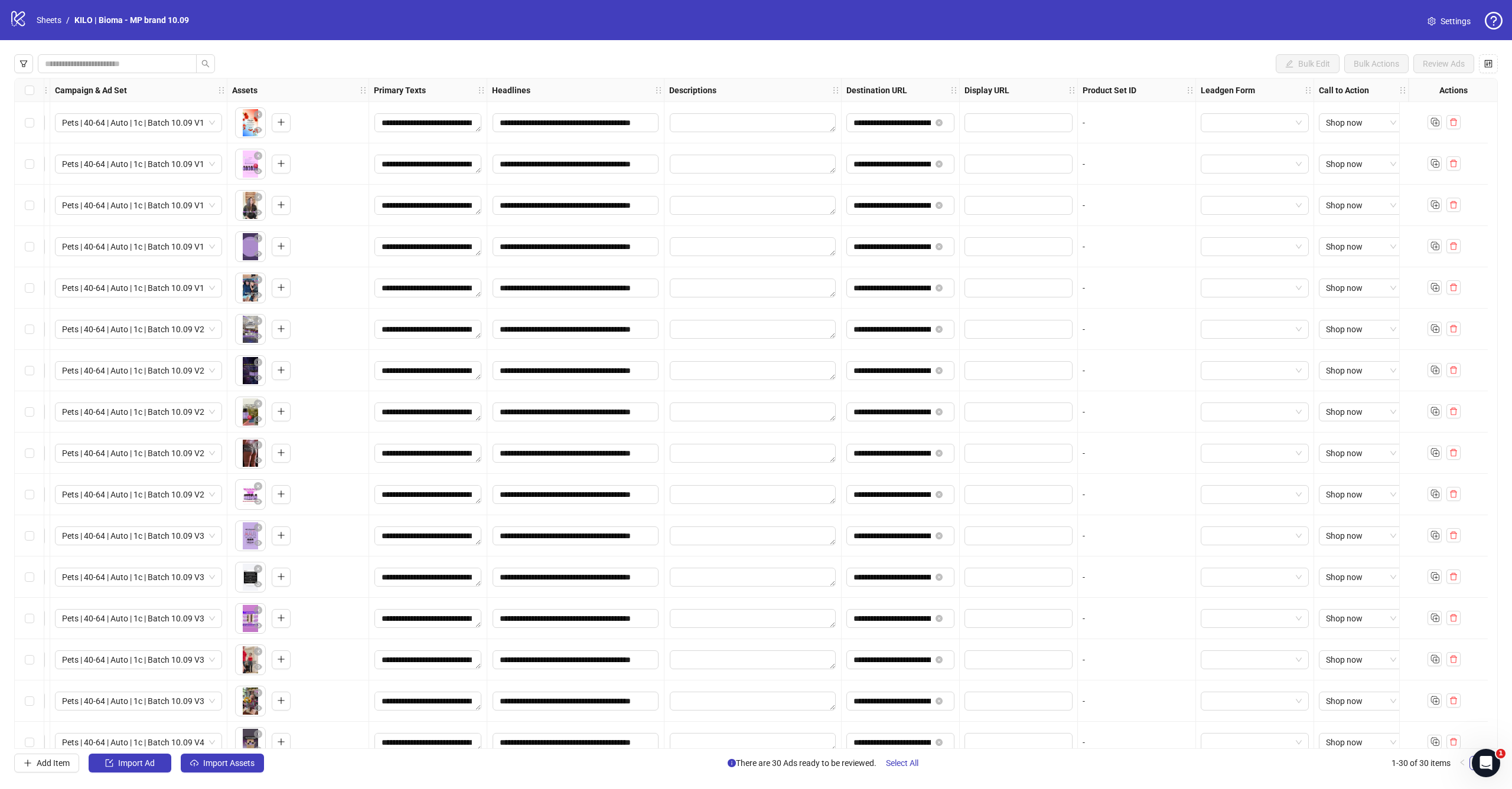
click at [22, 89] on div "Select all rows" at bounding box center [29, 90] width 29 height 24
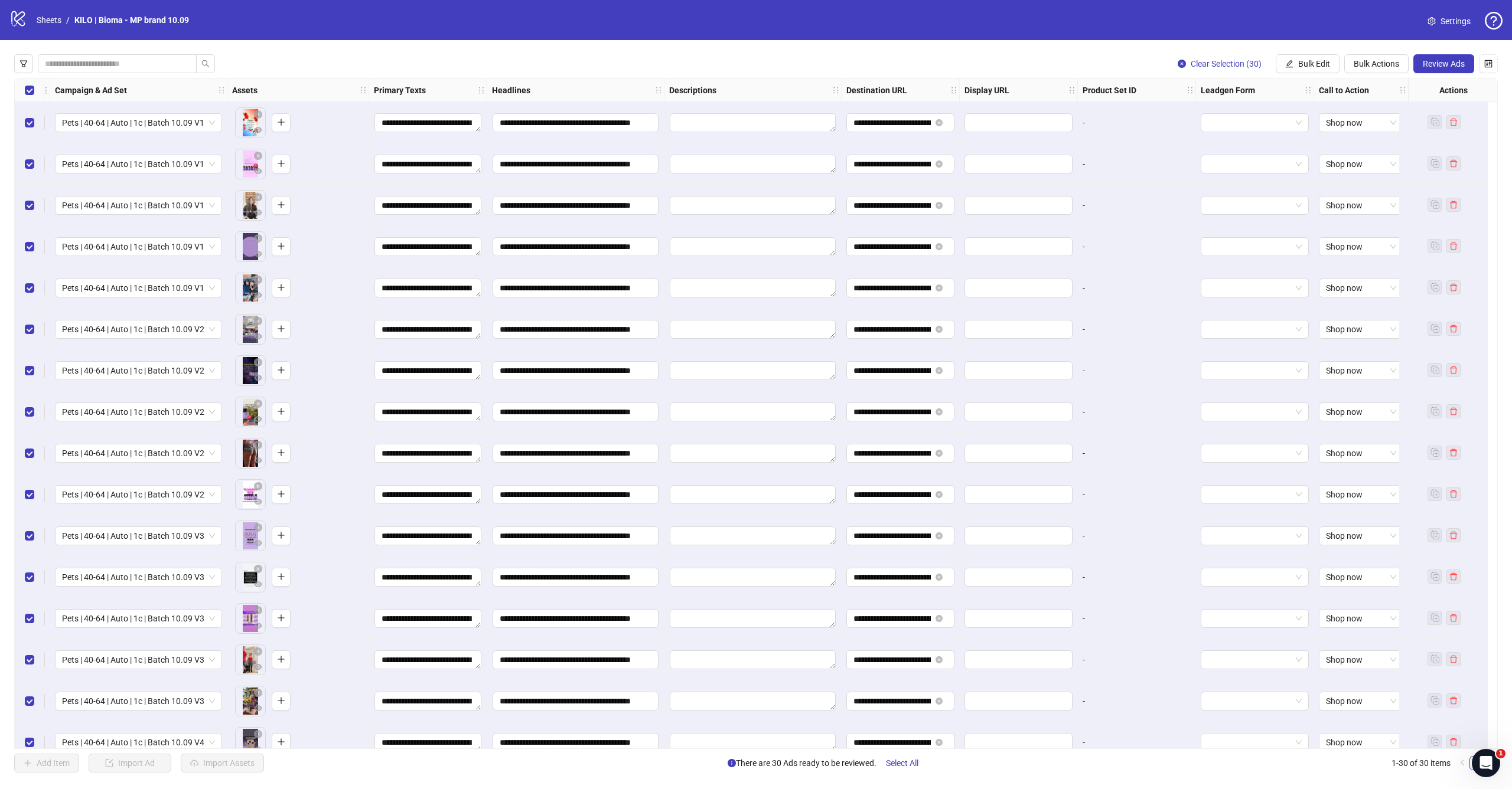
scroll to position [359, 340]
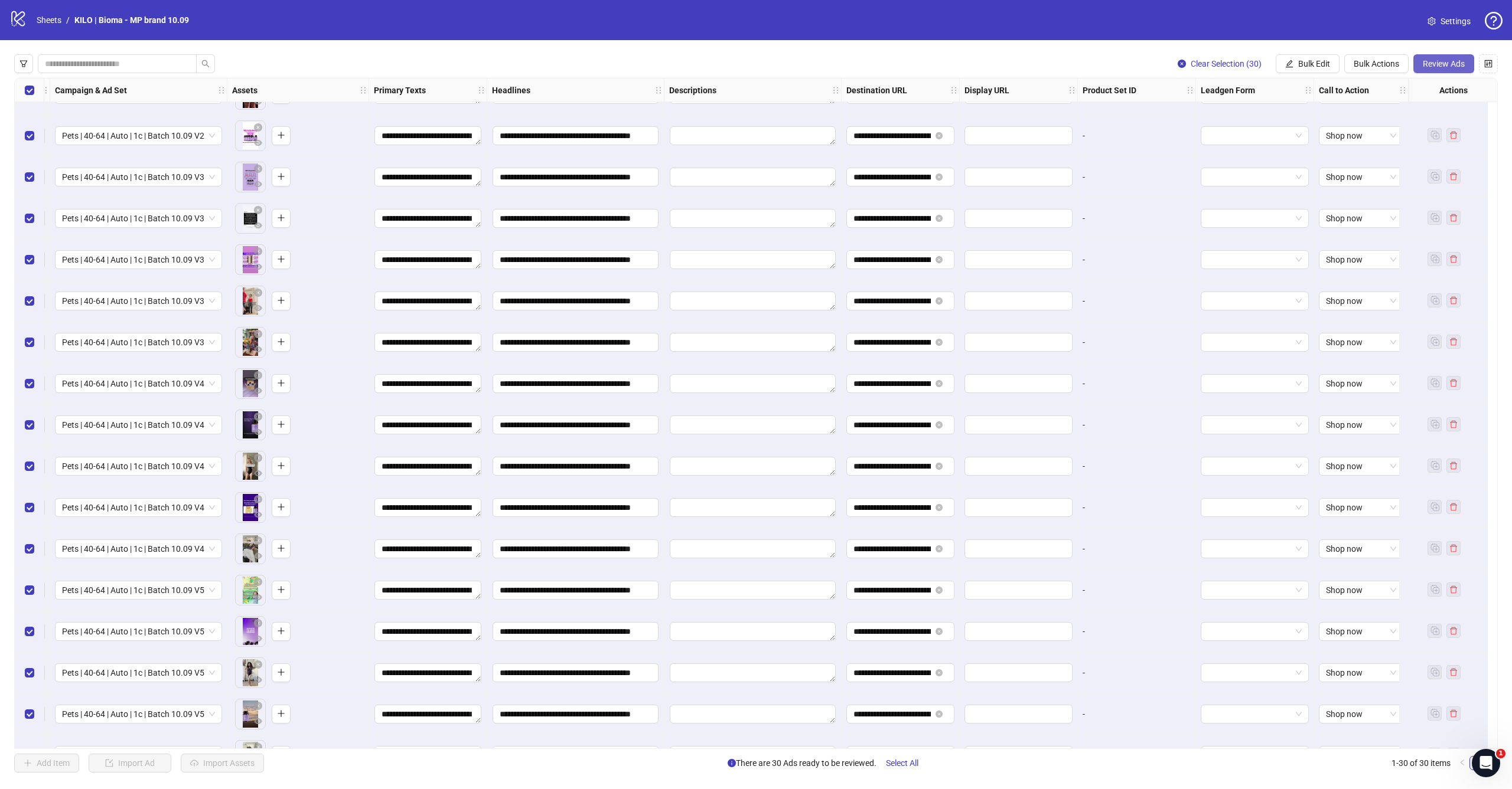
click at [1432, 62] on span "Review Ads" at bounding box center [1443, 64] width 42 height 9
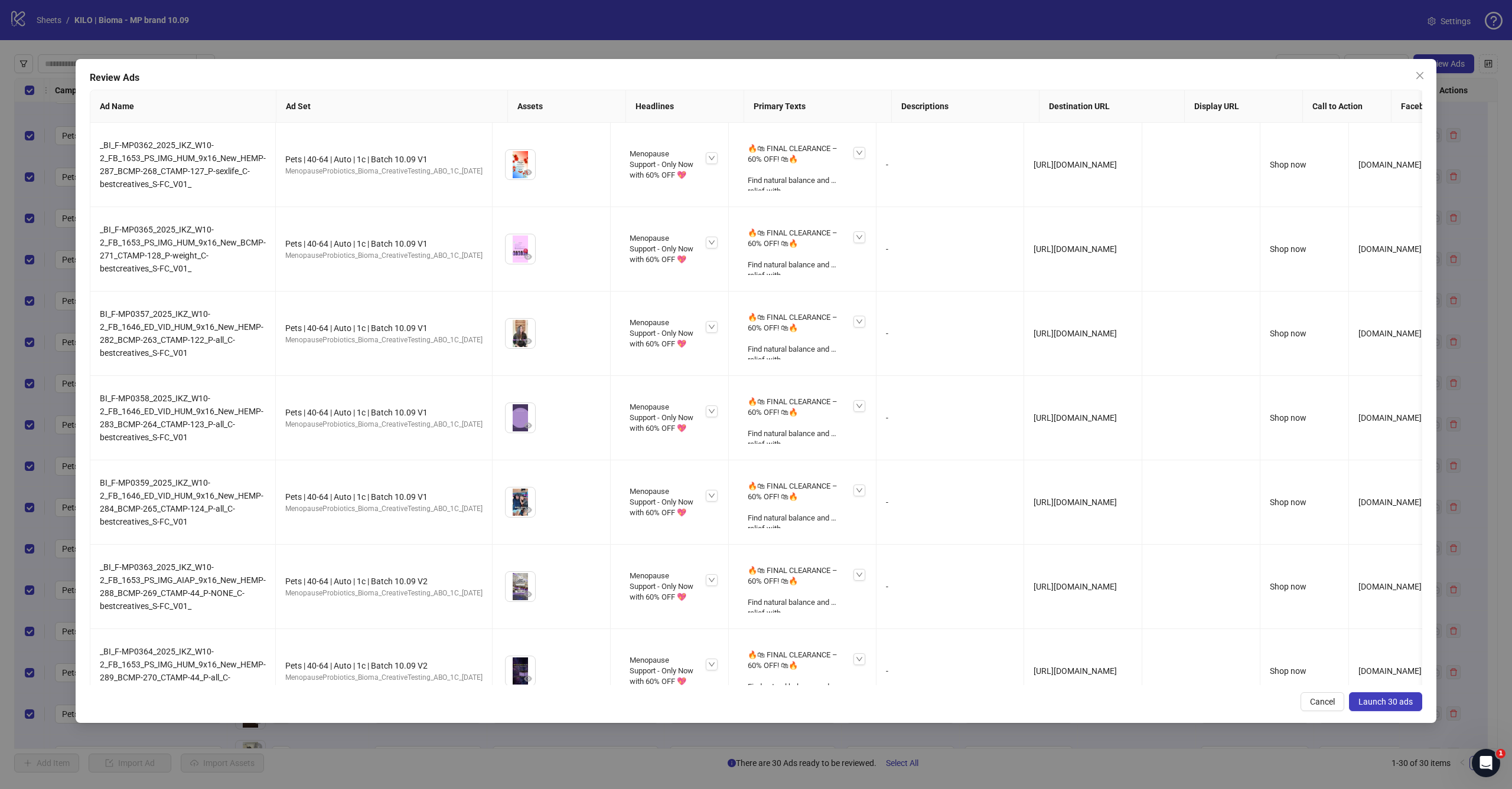
click at [1408, 708] on button "Launch 30 ads" at bounding box center [1385, 702] width 73 height 19
